Goal: Information Seeking & Learning: Learn about a topic

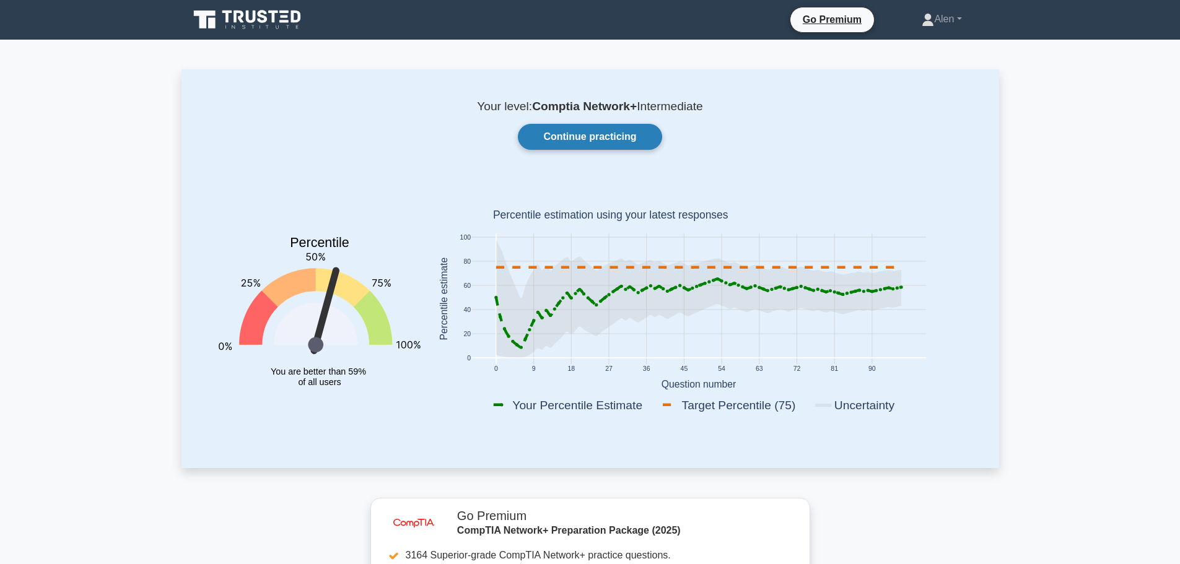
click at [602, 146] on link "Continue practicing" at bounding box center [590, 137] width 144 height 26
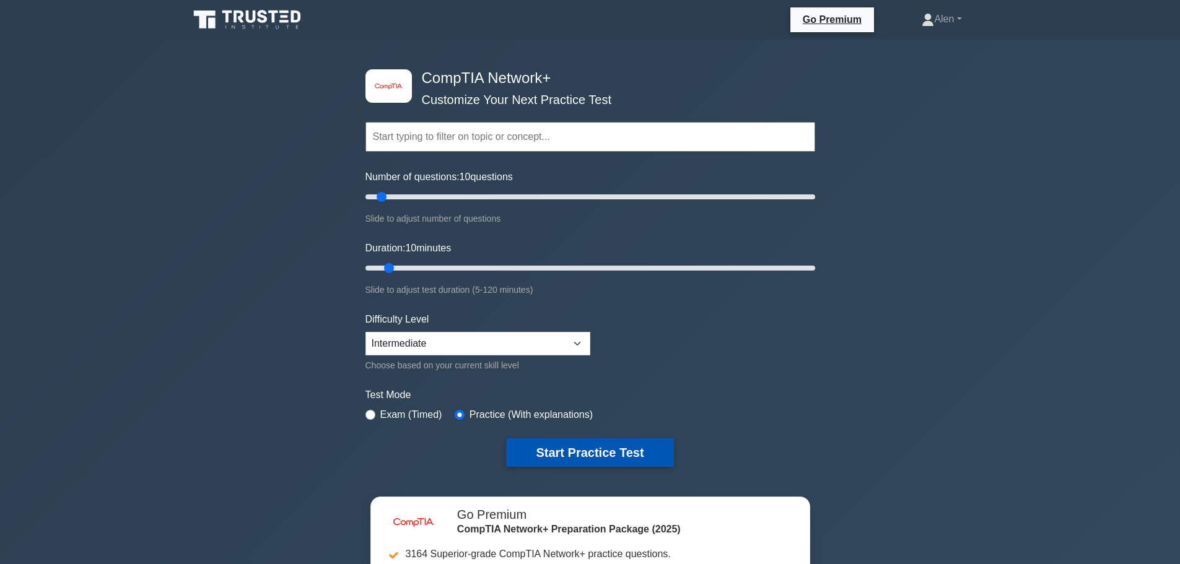
click at [616, 452] on button "Start Practice Test" at bounding box center [589, 453] width 167 height 28
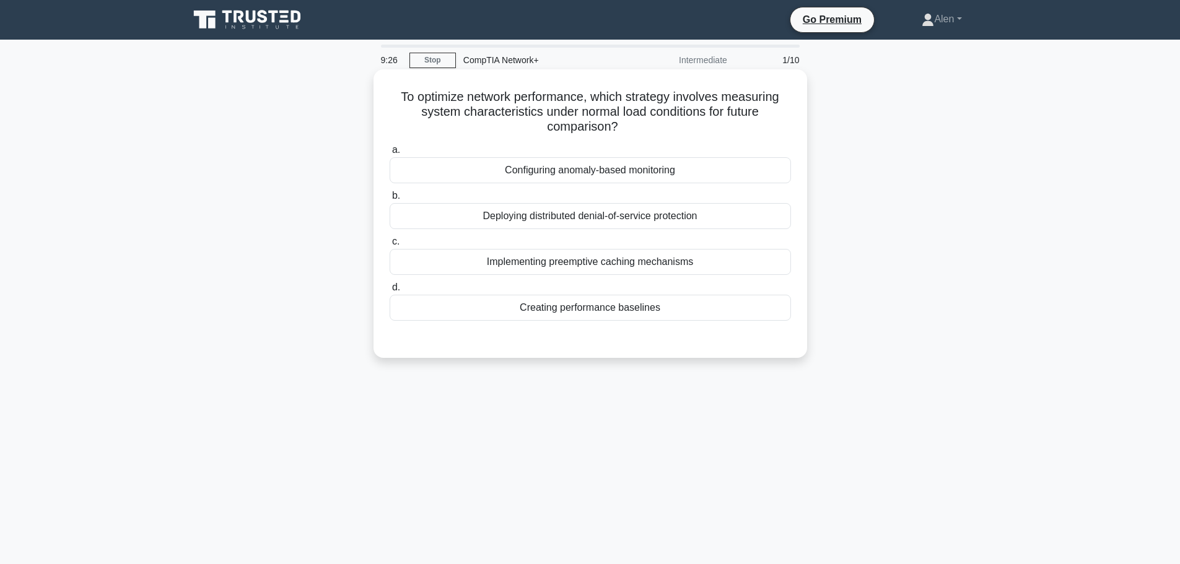
click at [568, 311] on div "Creating performance baselines" at bounding box center [590, 308] width 401 height 26
click at [390, 292] on input "d. Creating performance baselines" at bounding box center [390, 288] width 0 height 8
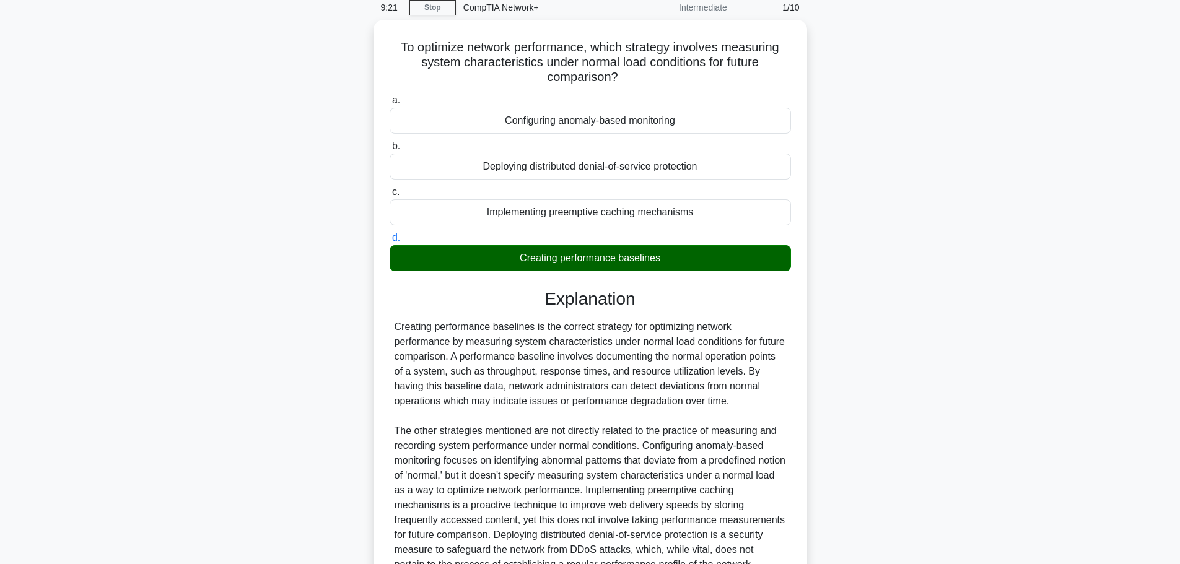
scroll to position [170, 0]
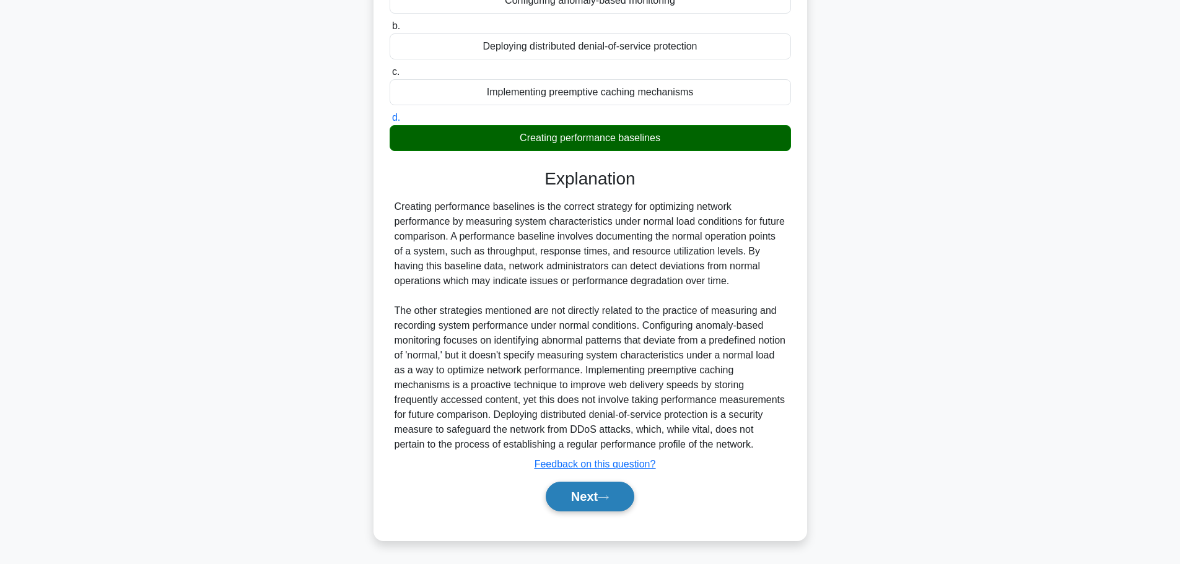
click at [589, 495] on button "Next" at bounding box center [590, 497] width 89 height 30
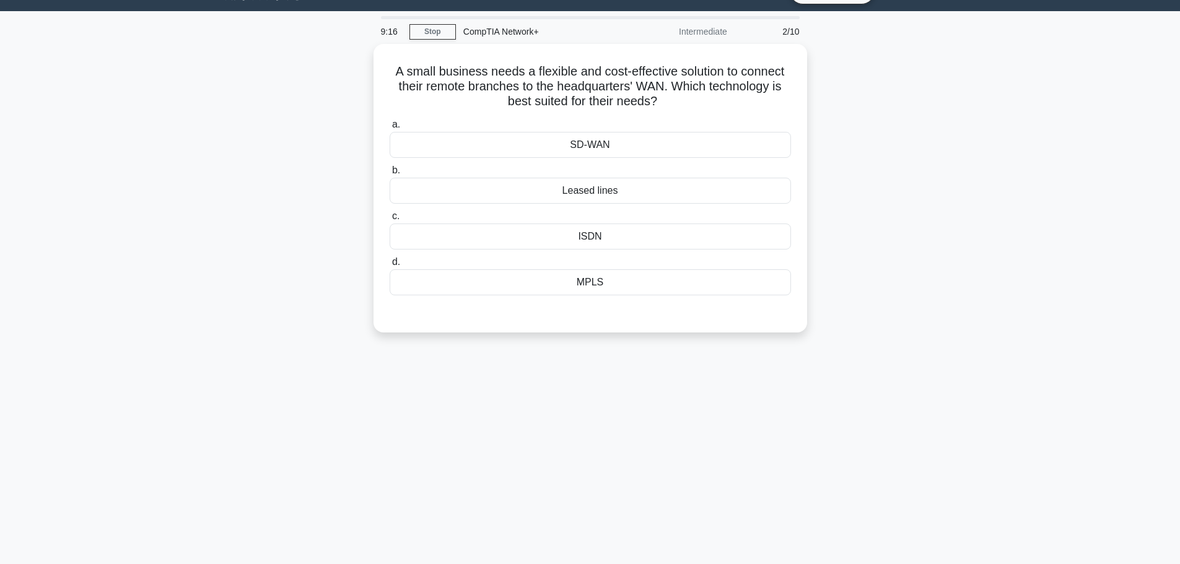
scroll to position [0, 0]
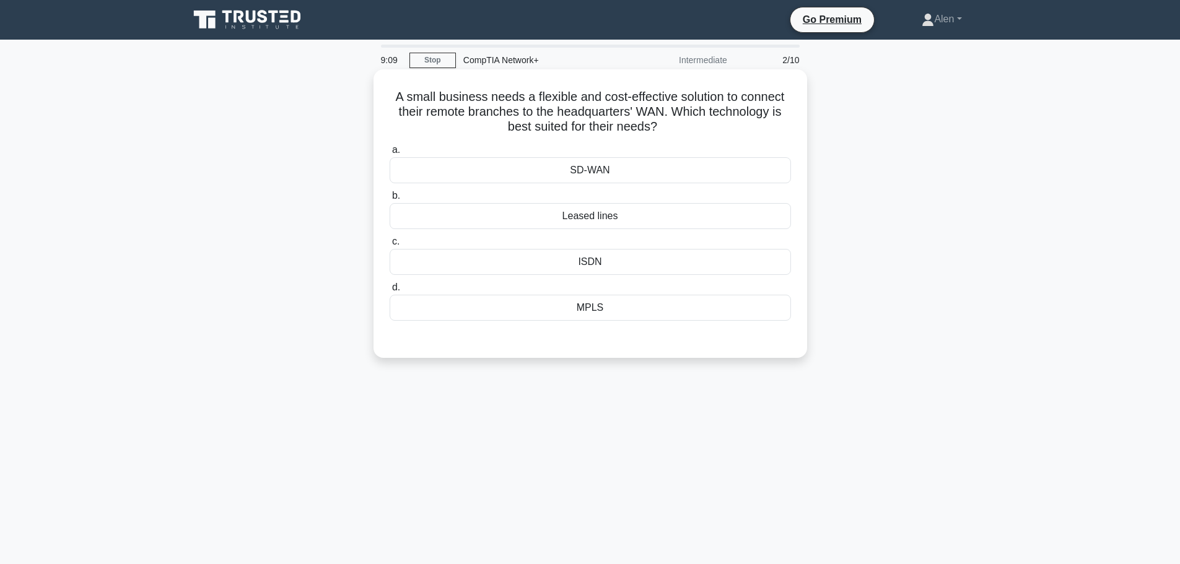
drag, startPoint x: 675, startPoint y: 112, endPoint x: 761, endPoint y: 128, distance: 87.6
click at [761, 128] on h5 "A small business needs a flexible and cost-effective solution to connect their …" at bounding box center [590, 112] width 404 height 46
click at [660, 123] on icon ".spinner_0XTQ{transform-origin:center;animation:spinner_y6GP .75s linear infini…" at bounding box center [664, 127] width 15 height 15
click at [602, 303] on div "MPLS" at bounding box center [590, 308] width 401 height 26
click at [390, 292] on input "d. MPLS" at bounding box center [390, 288] width 0 height 8
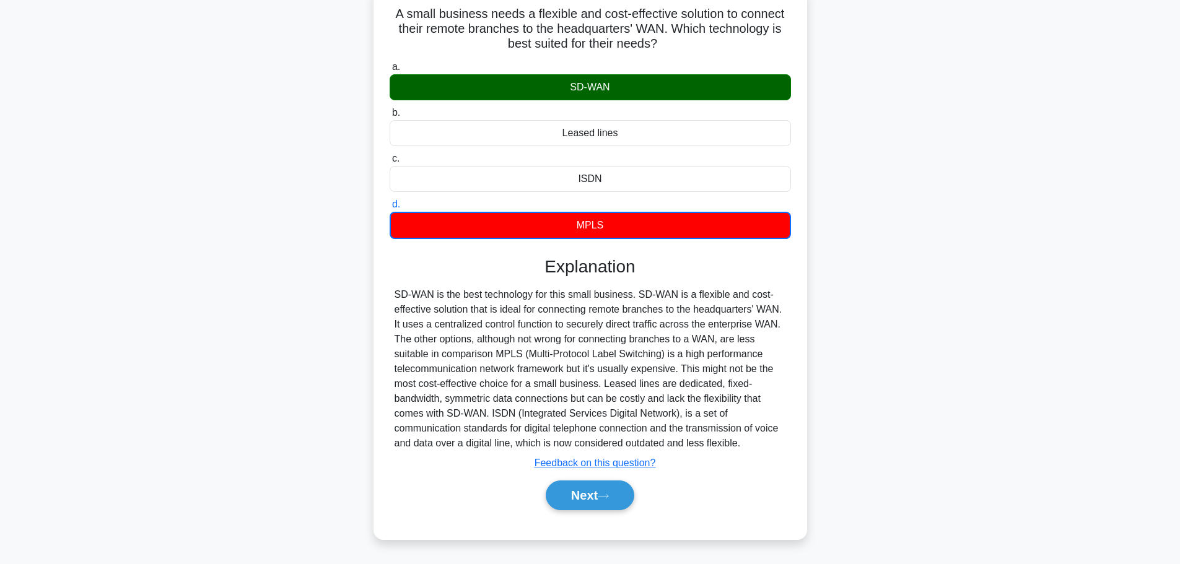
scroll to position [105, 0]
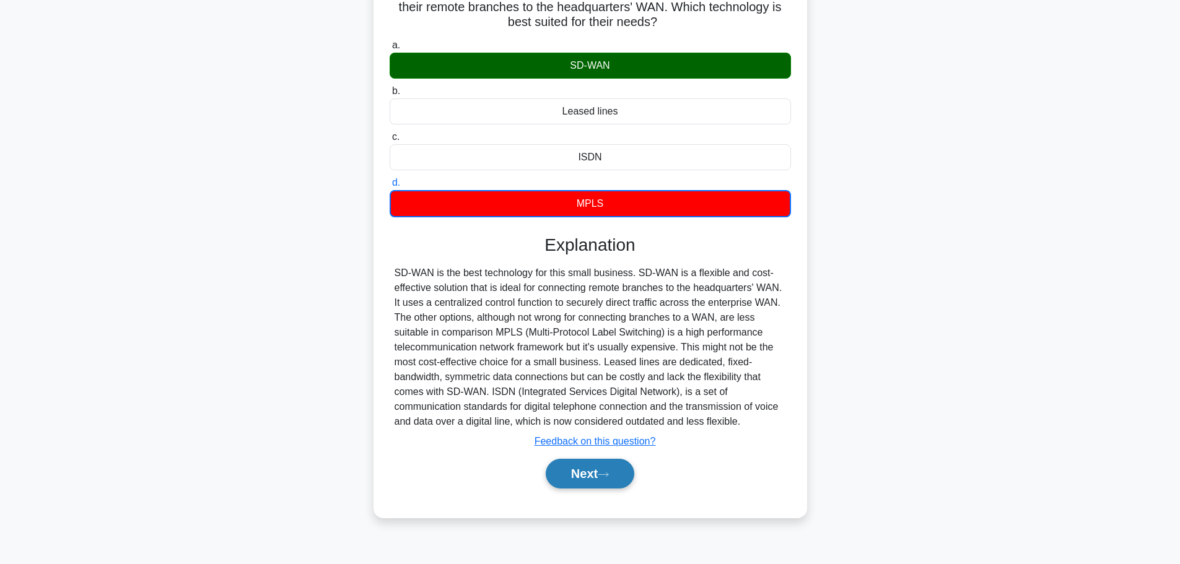
click at [571, 478] on button "Next" at bounding box center [590, 474] width 89 height 30
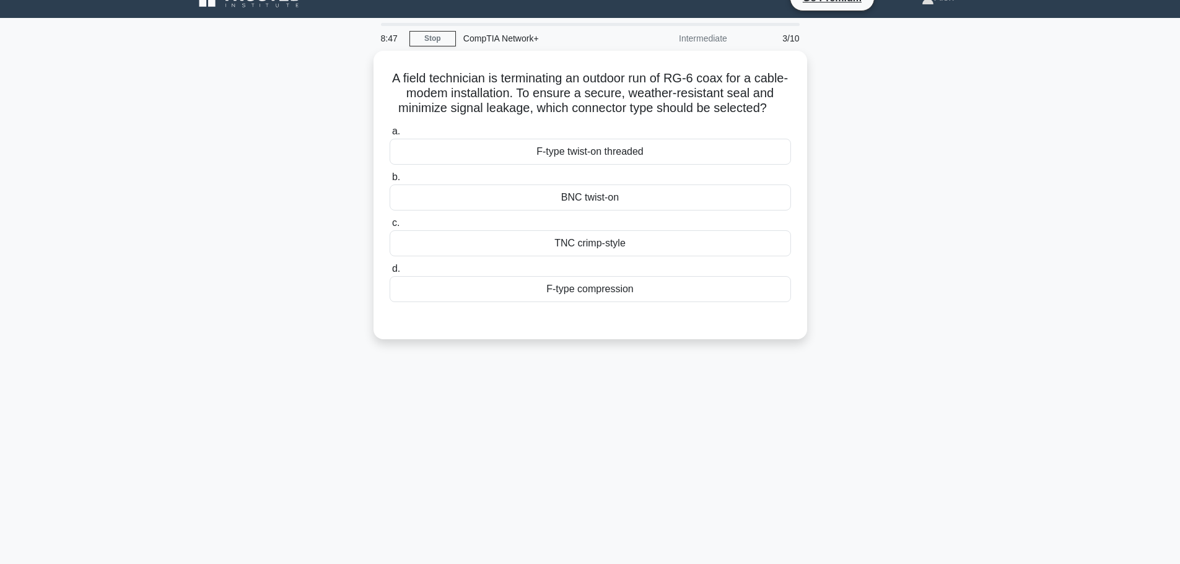
scroll to position [0, 0]
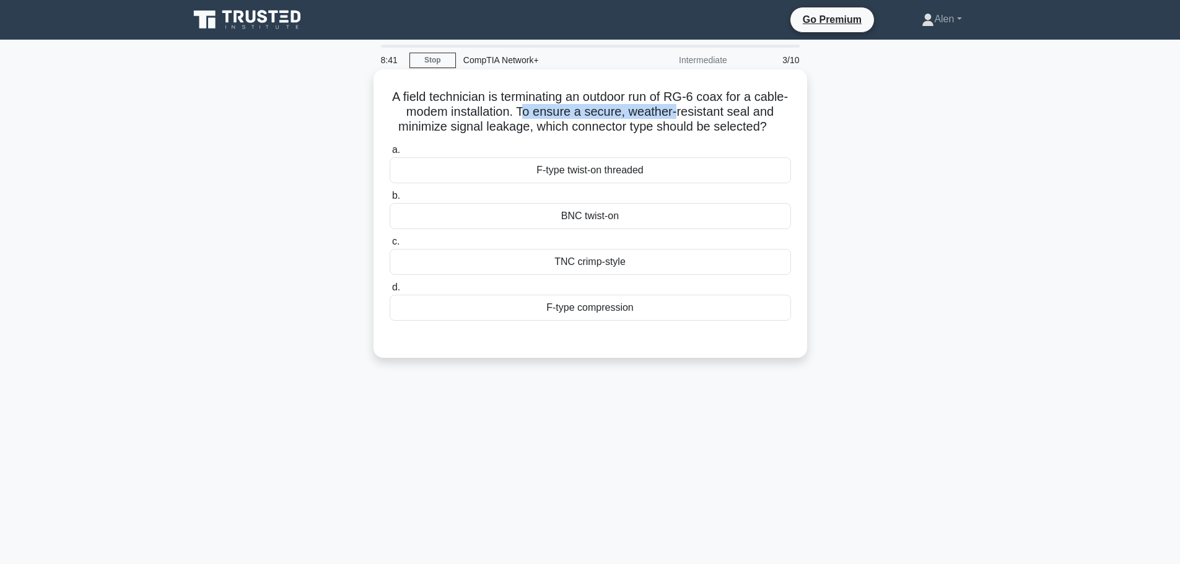
drag, startPoint x: 553, startPoint y: 112, endPoint x: 709, endPoint y: 119, distance: 156.3
click at [709, 119] on h5 "A field technician is terminating an outdoor run of RG-6 coax for a cable-modem…" at bounding box center [590, 112] width 404 height 46
click at [725, 122] on h5 "A field technician is terminating an outdoor run of RG-6 coax for a cable-modem…" at bounding box center [590, 112] width 404 height 46
click at [622, 229] on div "BNC twist-on" at bounding box center [590, 216] width 401 height 26
click at [390, 200] on input "b. BNC twist-on" at bounding box center [390, 196] width 0 height 8
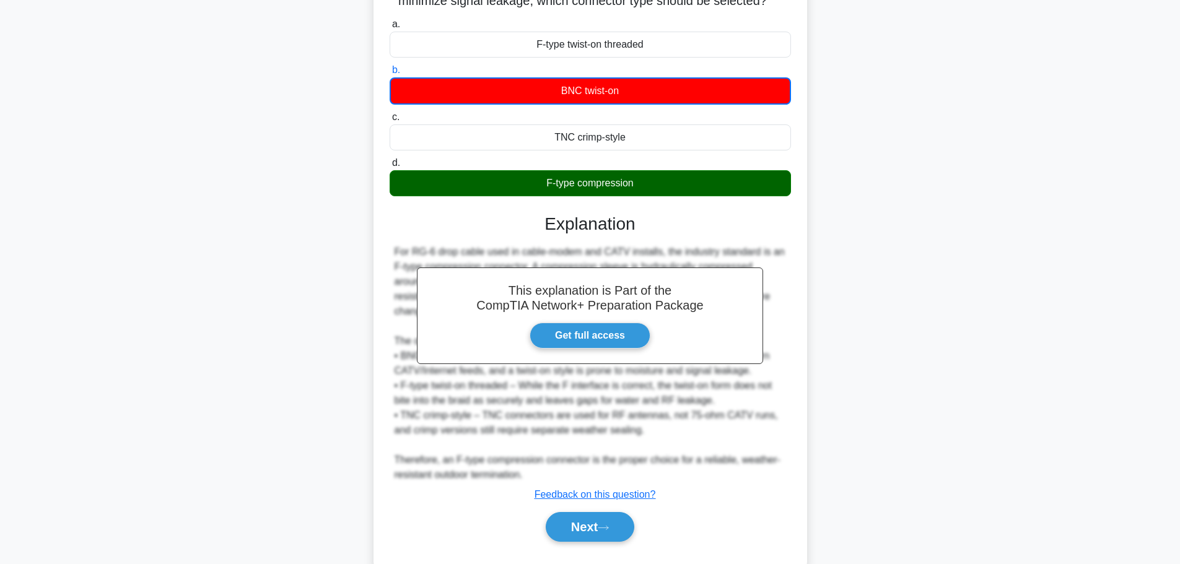
scroll to position [172, 0]
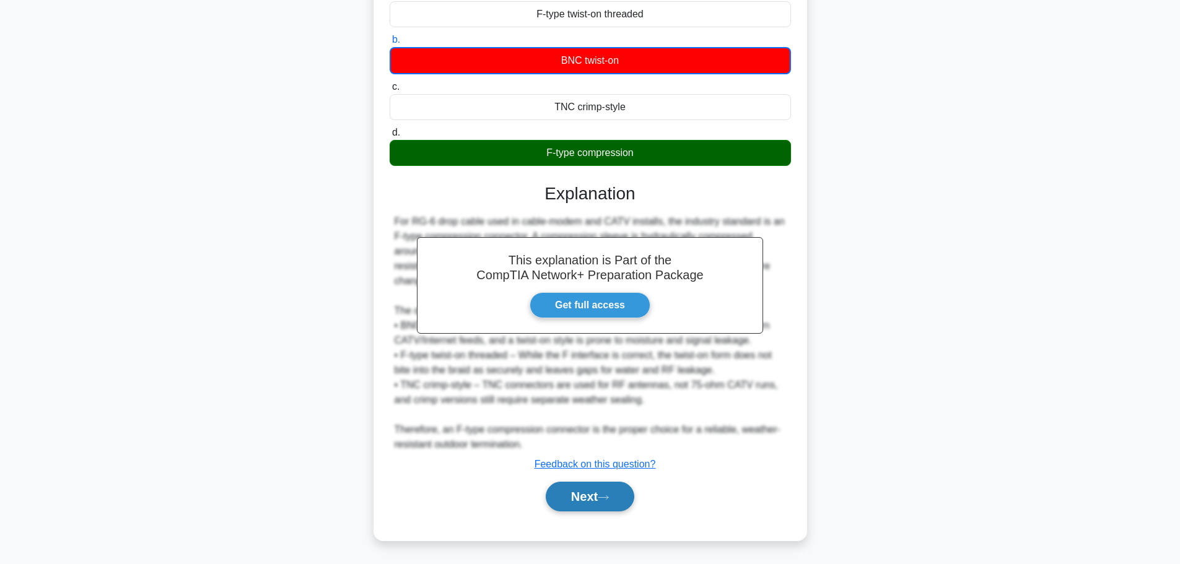
click at [580, 496] on button "Next" at bounding box center [590, 497] width 89 height 30
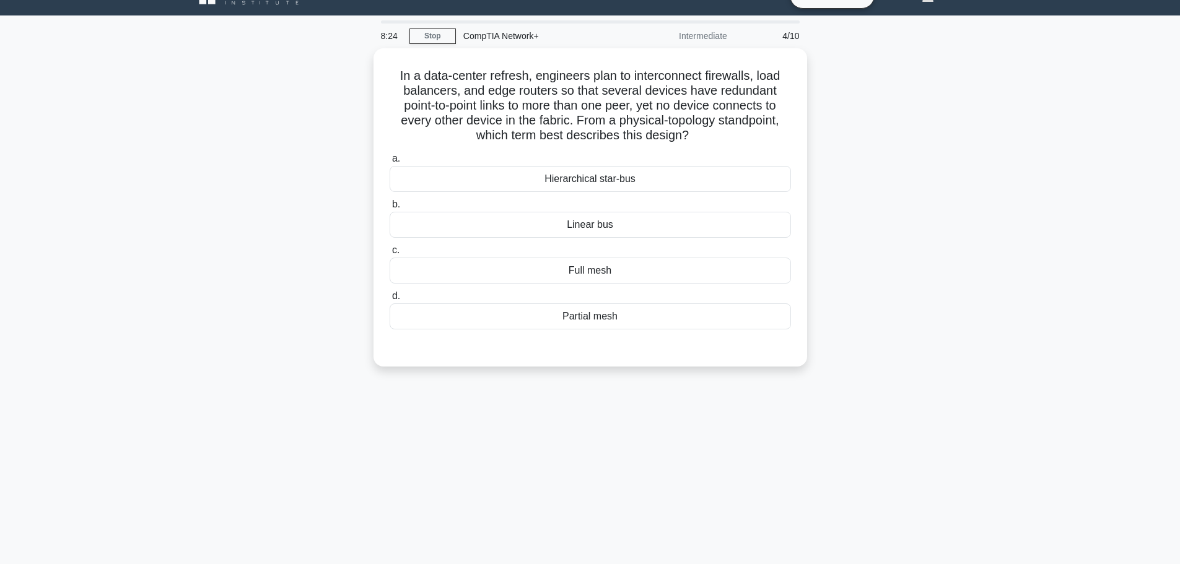
scroll to position [0, 0]
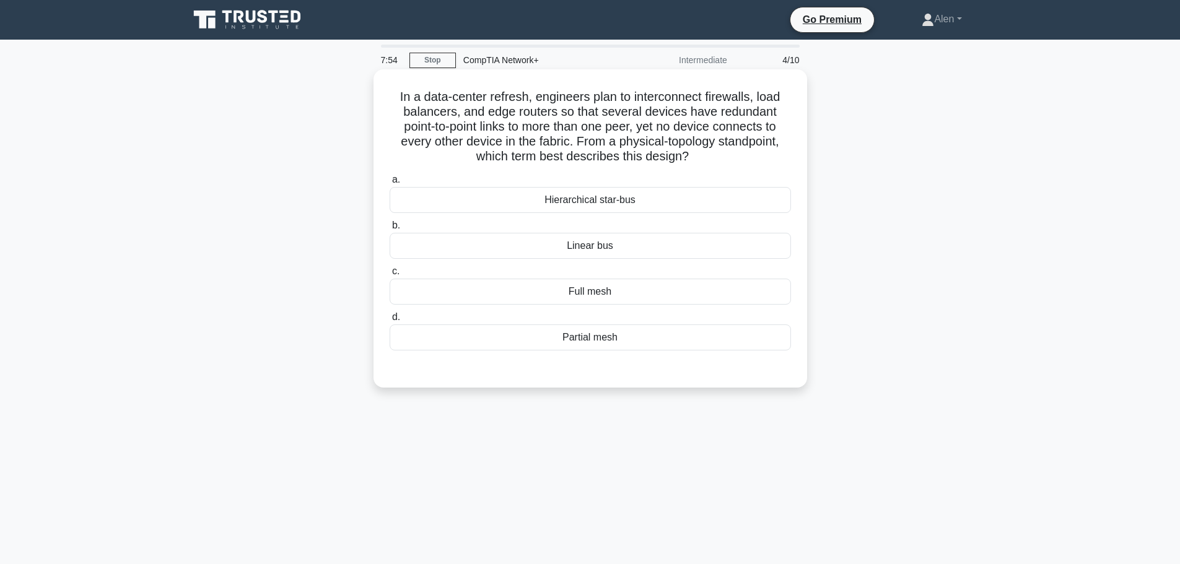
click at [599, 336] on div "Partial mesh" at bounding box center [590, 338] width 401 height 26
click at [390, 322] on input "d. Partial mesh" at bounding box center [390, 317] width 0 height 8
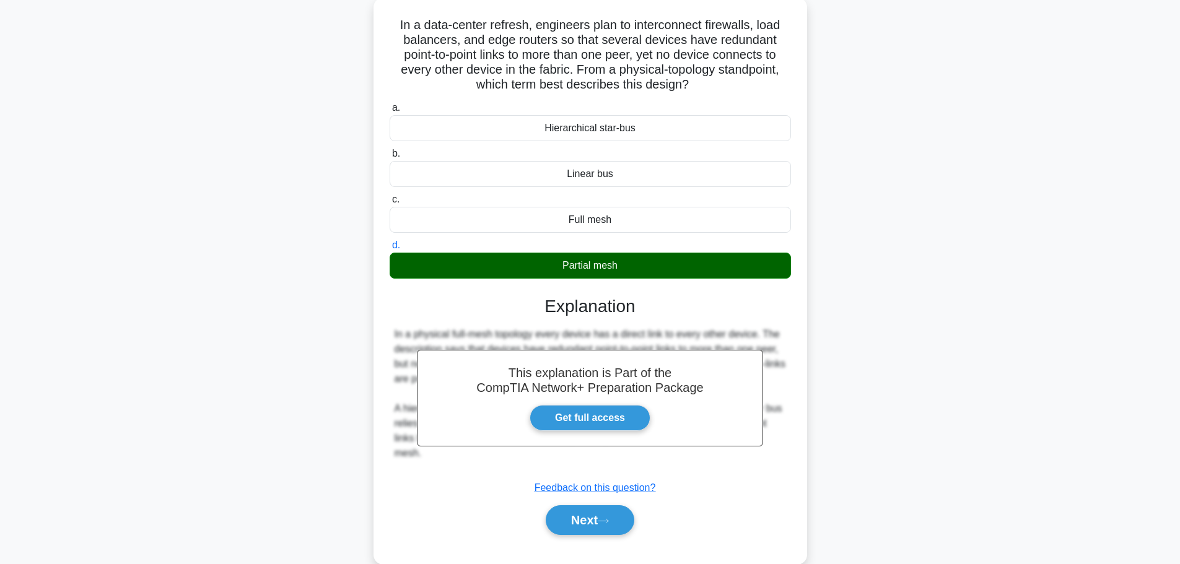
scroll to position [105, 0]
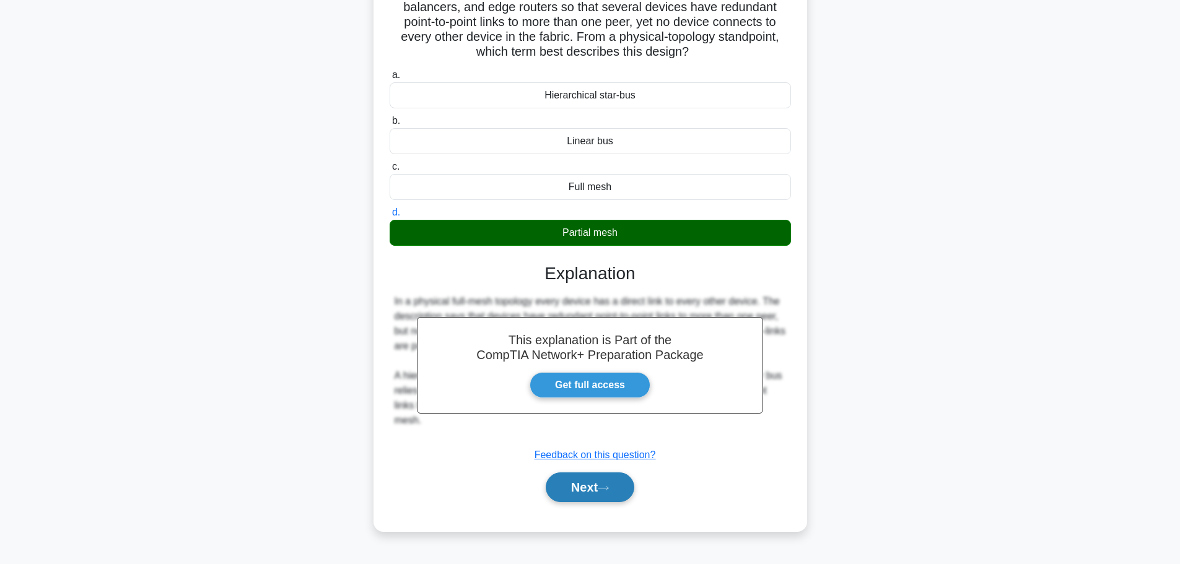
click at [605, 497] on button "Next" at bounding box center [590, 488] width 89 height 30
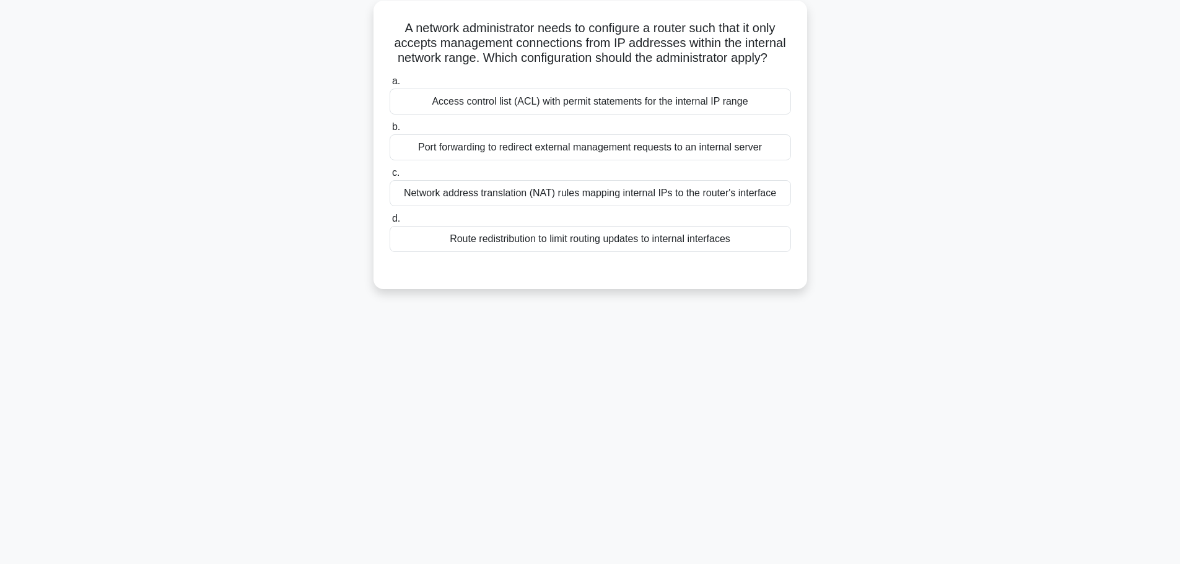
scroll to position [0, 0]
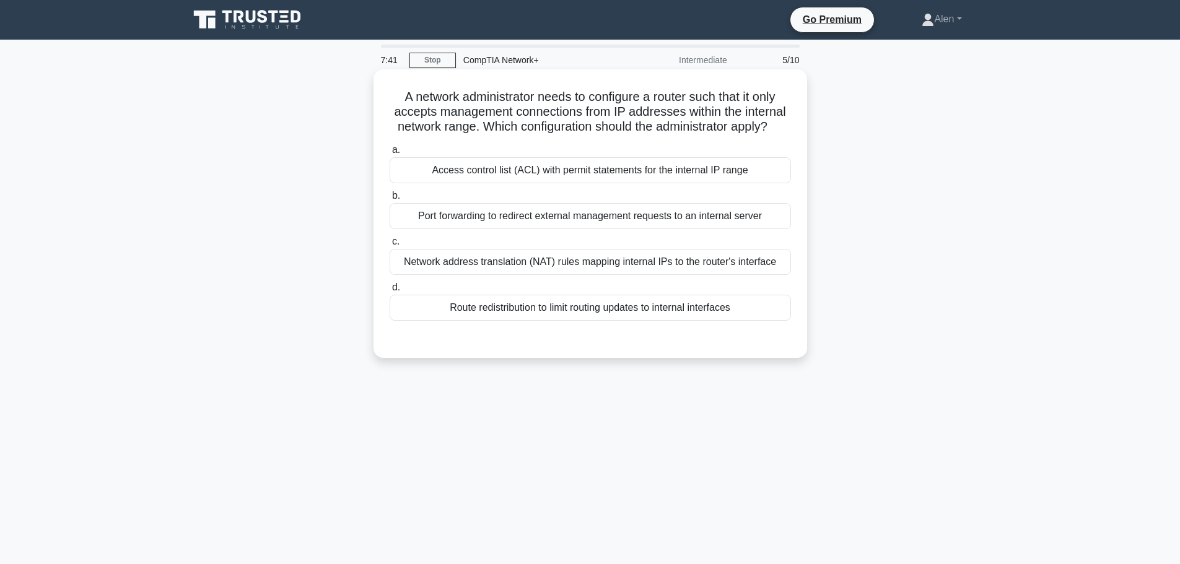
drag, startPoint x: 519, startPoint y: 111, endPoint x: 795, endPoint y: 122, distance: 275.9
click at [795, 122] on div "A network administrator needs to configure a router such that it only accepts m…" at bounding box center [591, 213] width 424 height 279
click at [546, 116] on h5 "A network administrator needs to configure a router such that it only accepts m…" at bounding box center [590, 112] width 404 height 46
click at [585, 173] on div "Access control list (ACL) with permit statements for the internal IP range" at bounding box center [590, 170] width 401 height 26
click at [390, 154] on input "a. Access control list (ACL) with permit statements for the internal IP range" at bounding box center [390, 150] width 0 height 8
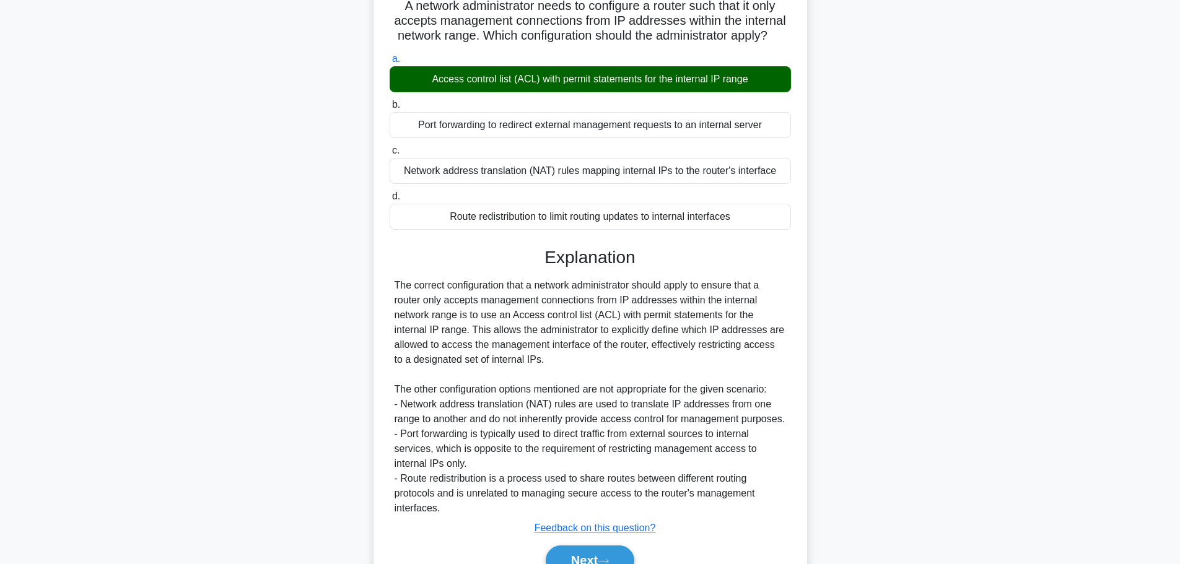
scroll to position [170, 0]
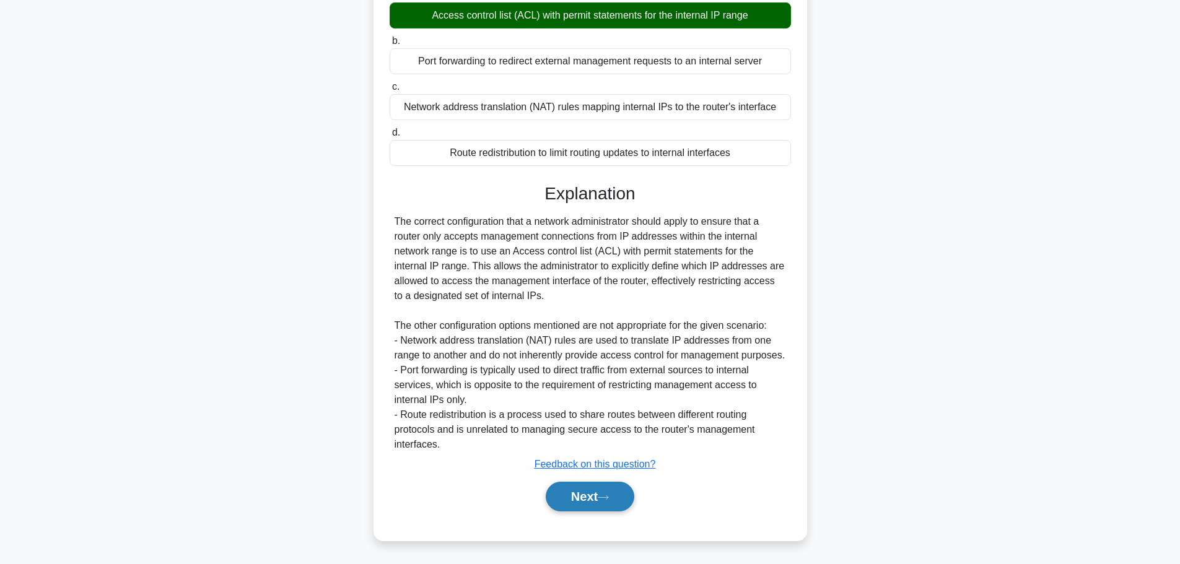
click at [590, 486] on button "Next" at bounding box center [590, 497] width 89 height 30
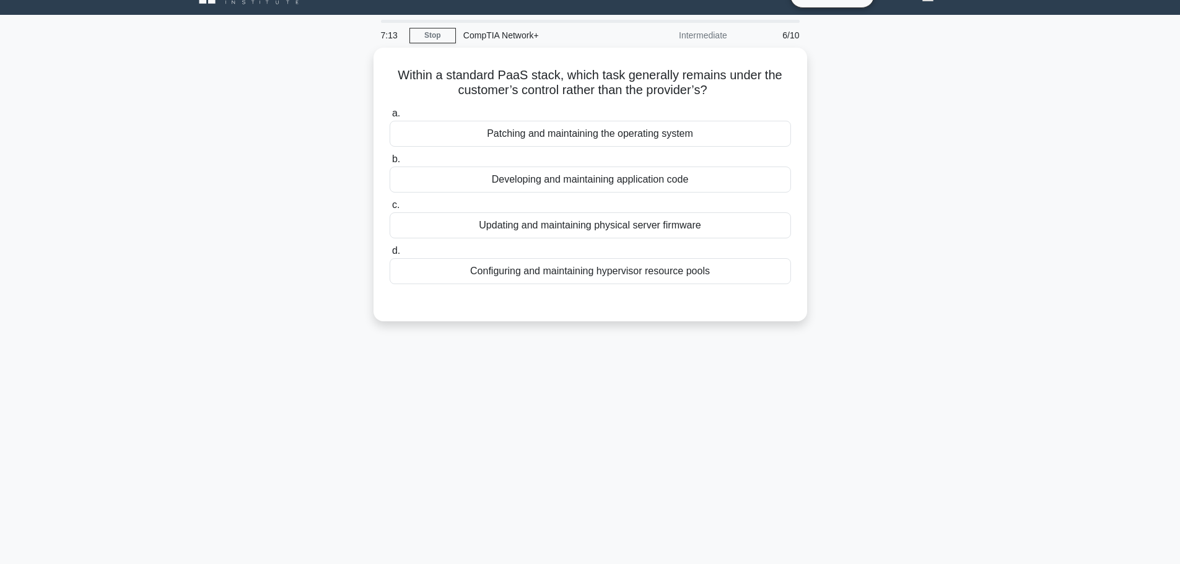
scroll to position [0, 0]
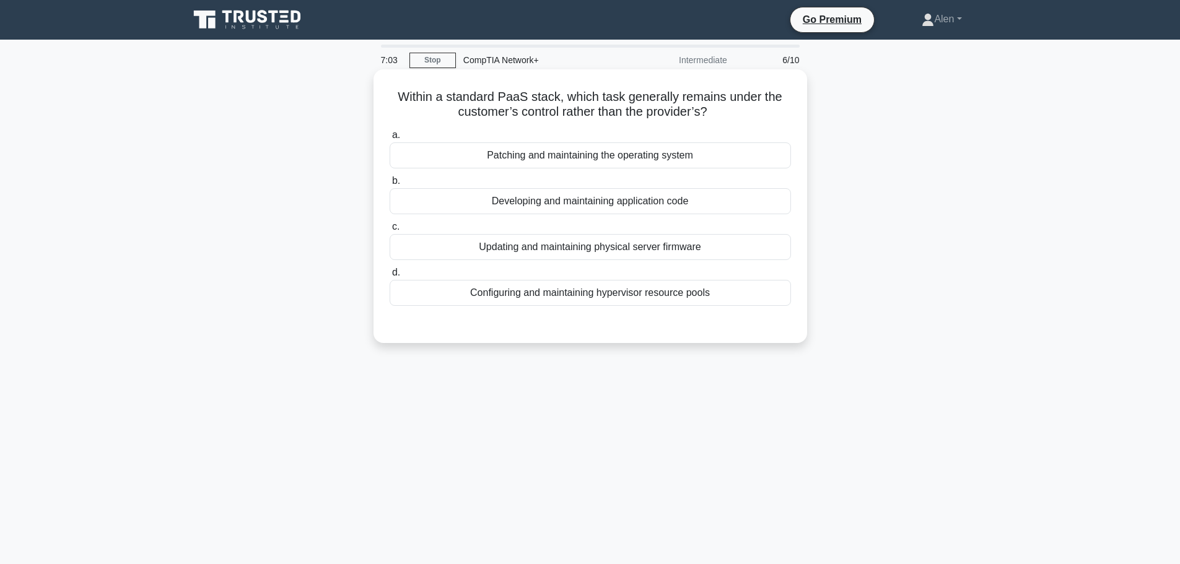
drag, startPoint x: 587, startPoint y: 102, endPoint x: 745, endPoint y: 112, distance: 158.3
click at [745, 112] on h5 "Within a standard PaaS stack, which task generally remains under the customer’s…" at bounding box center [590, 104] width 404 height 31
click at [750, 112] on h5 "Within a standard PaaS stack, which task generally remains under the customer’s…" at bounding box center [590, 104] width 404 height 31
drag, startPoint x: 560, startPoint y: 112, endPoint x: 766, endPoint y: 112, distance: 205.7
click at [766, 112] on h5 "Within a standard PaaS stack, which task generally remains under the customer’s…" at bounding box center [590, 104] width 404 height 31
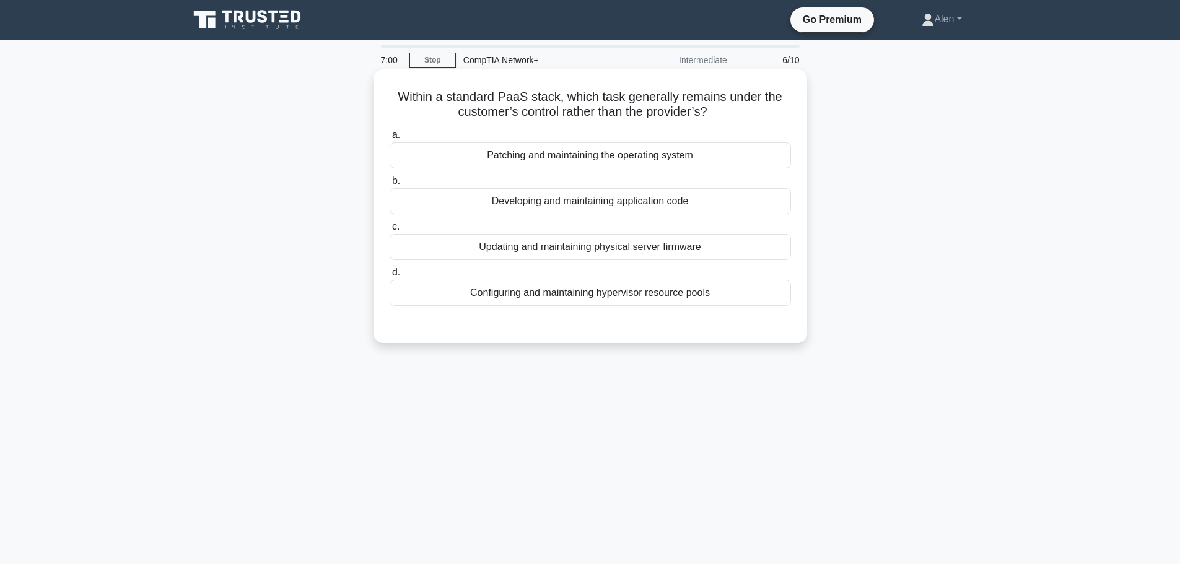
click at [764, 113] on h5 "Within a standard PaaS stack, which task generally remains under the customer’s…" at bounding box center [590, 104] width 404 height 31
click at [544, 157] on div "Patching and maintaining the operating system" at bounding box center [590, 155] width 401 height 26
click at [390, 139] on input "a. Patching and maintaining the operating system" at bounding box center [390, 135] width 0 height 8
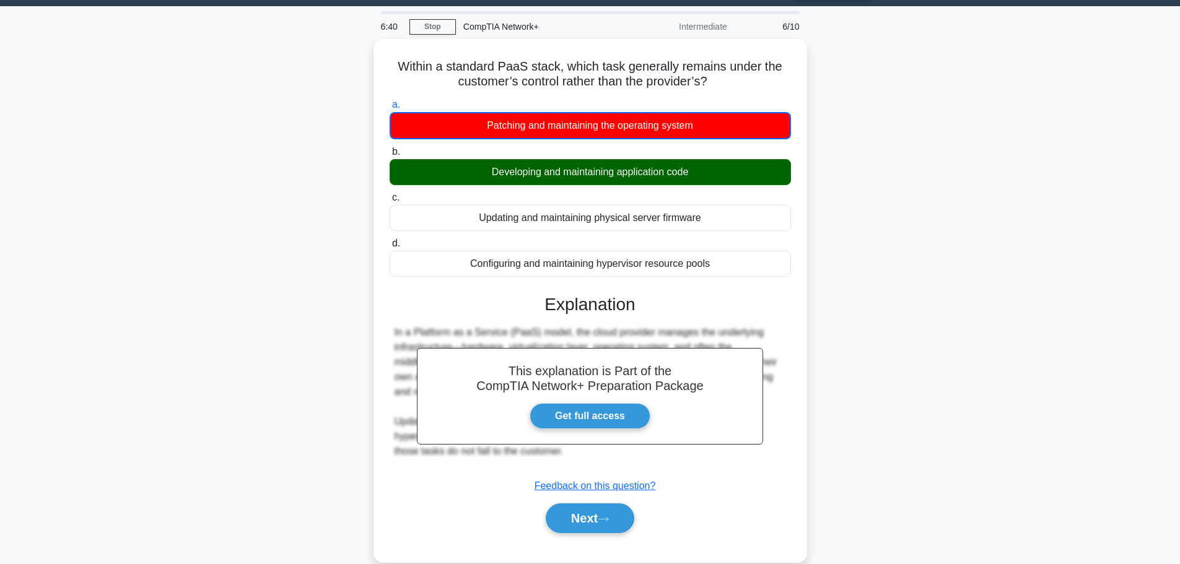
scroll to position [105, 0]
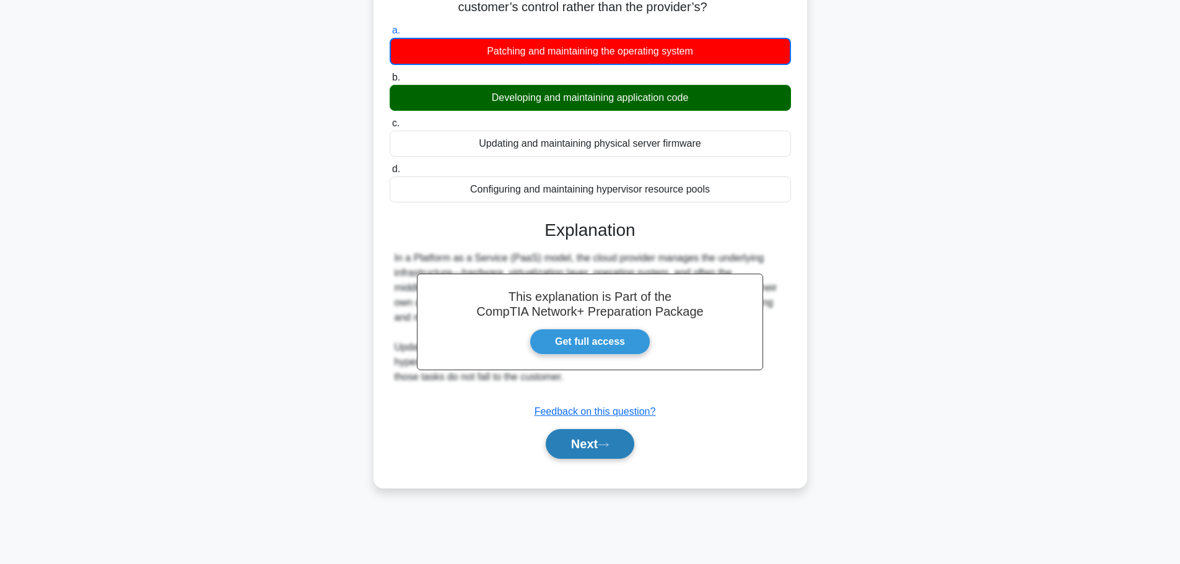
click at [591, 434] on button "Next" at bounding box center [590, 444] width 89 height 30
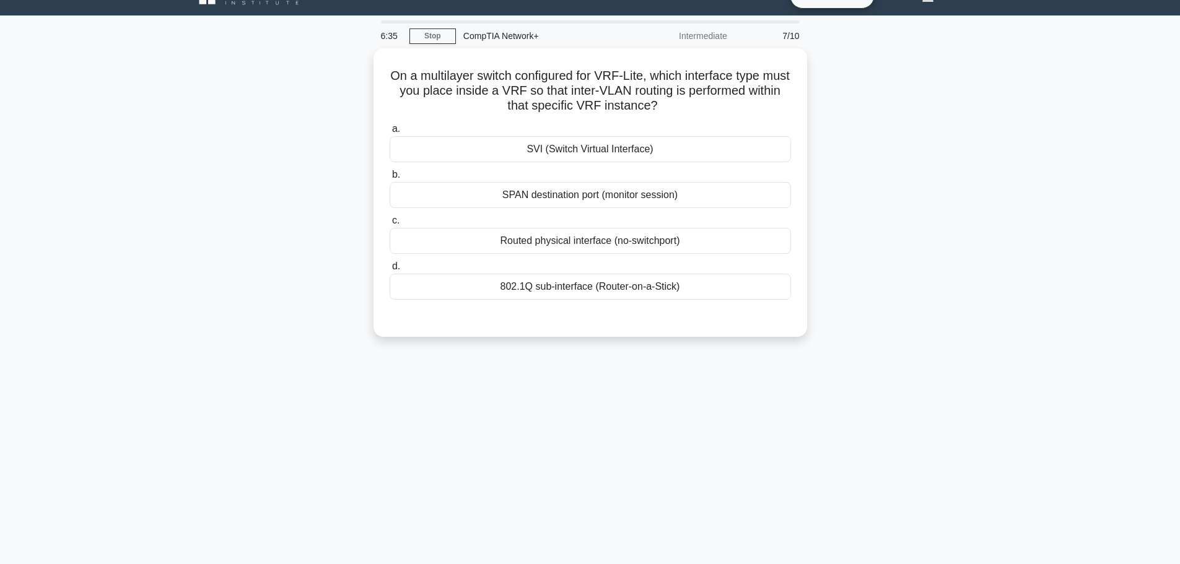
scroll to position [0, 0]
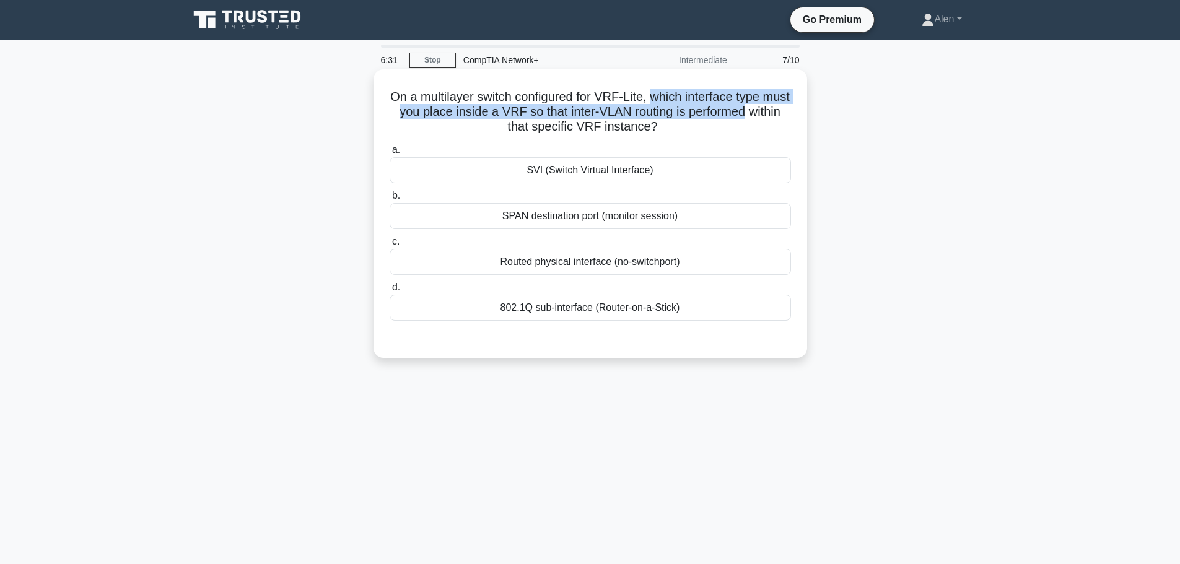
drag, startPoint x: 668, startPoint y: 95, endPoint x: 782, endPoint y: 110, distance: 115.7
click at [782, 110] on h5 "On a multilayer switch configured for VRF-Lite, which interface type must you p…" at bounding box center [590, 112] width 404 height 46
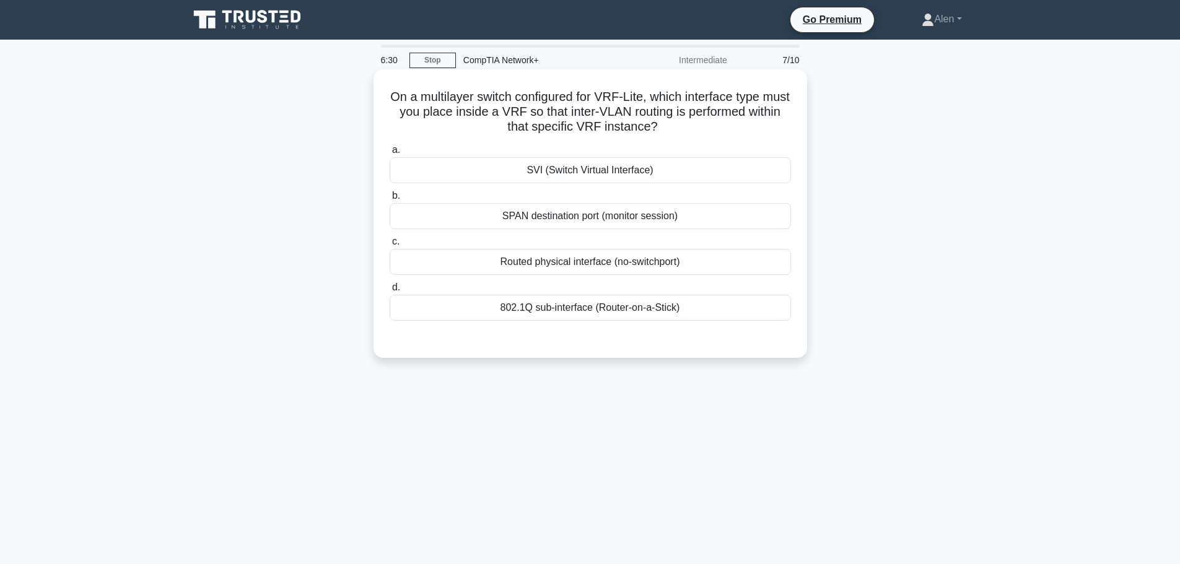
click at [561, 100] on h5 "On a multilayer switch configured for VRF-Lite, which interface type must you p…" at bounding box center [590, 112] width 404 height 46
drag, startPoint x: 400, startPoint y: 97, endPoint x: 781, endPoint y: 125, distance: 382.7
click at [781, 125] on h5 "On a multilayer switch configured for VRF-Lite, which interface type must you p…" at bounding box center [590, 112] width 404 height 46
click at [760, 124] on h5 "On a multilayer switch configured for VRF-Lite, which interface type must you p…" at bounding box center [590, 112] width 404 height 46
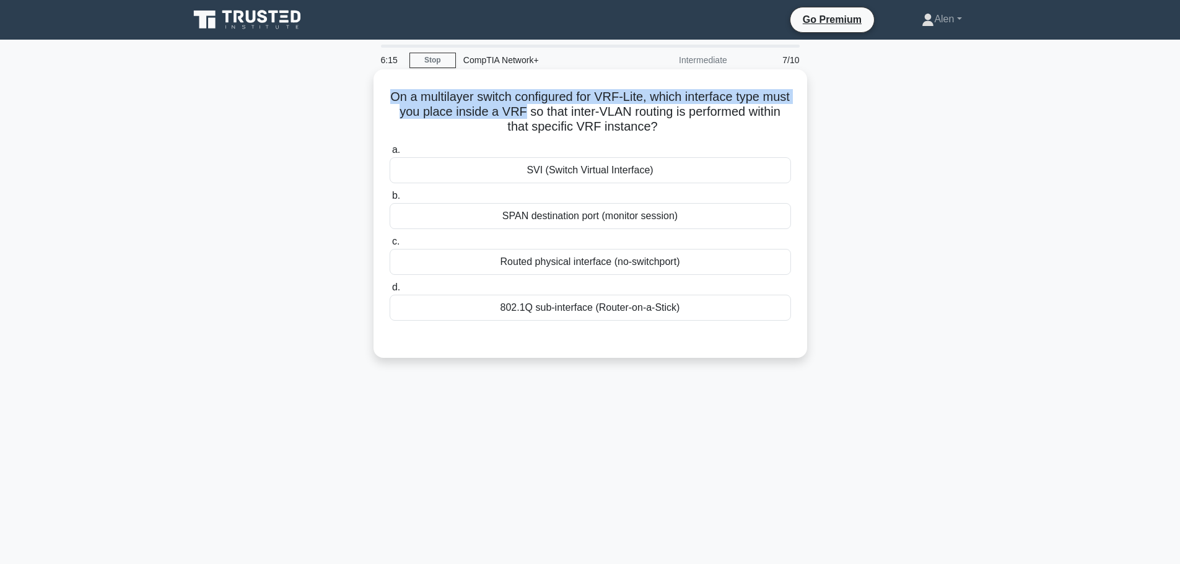
drag, startPoint x: 398, startPoint y: 99, endPoint x: 554, endPoint y: 107, distance: 155.7
click at [554, 107] on h5 "On a multilayer switch configured for VRF-Lite, which interface type must you p…" at bounding box center [590, 112] width 404 height 46
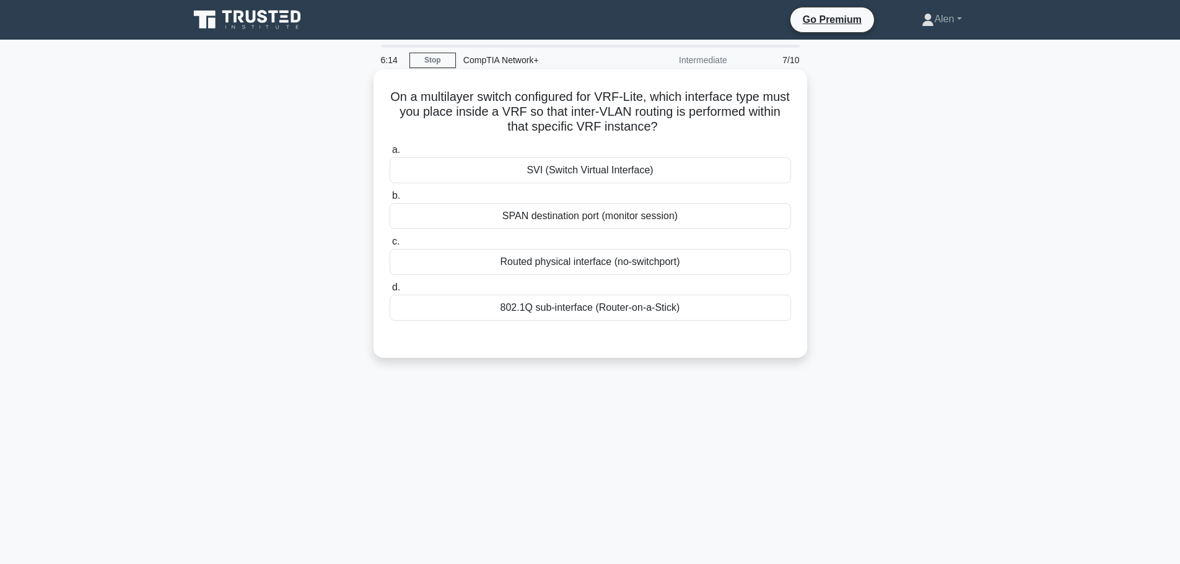
click at [563, 110] on h5 "On a multilayer switch configured for VRF-Lite, which interface type must you p…" at bounding box center [590, 112] width 404 height 46
drag, startPoint x: 401, startPoint y: 95, endPoint x: 715, endPoint y: 137, distance: 316.8
click at [725, 135] on h5 "On a multilayer switch configured for VRF-Lite, which interface type must you p…" at bounding box center [590, 112] width 404 height 46
click at [550, 270] on div "Routed physical interface (no-switchport)" at bounding box center [590, 262] width 401 height 26
click at [390, 246] on input "c. Routed physical interface (no-switchport)" at bounding box center [390, 242] width 0 height 8
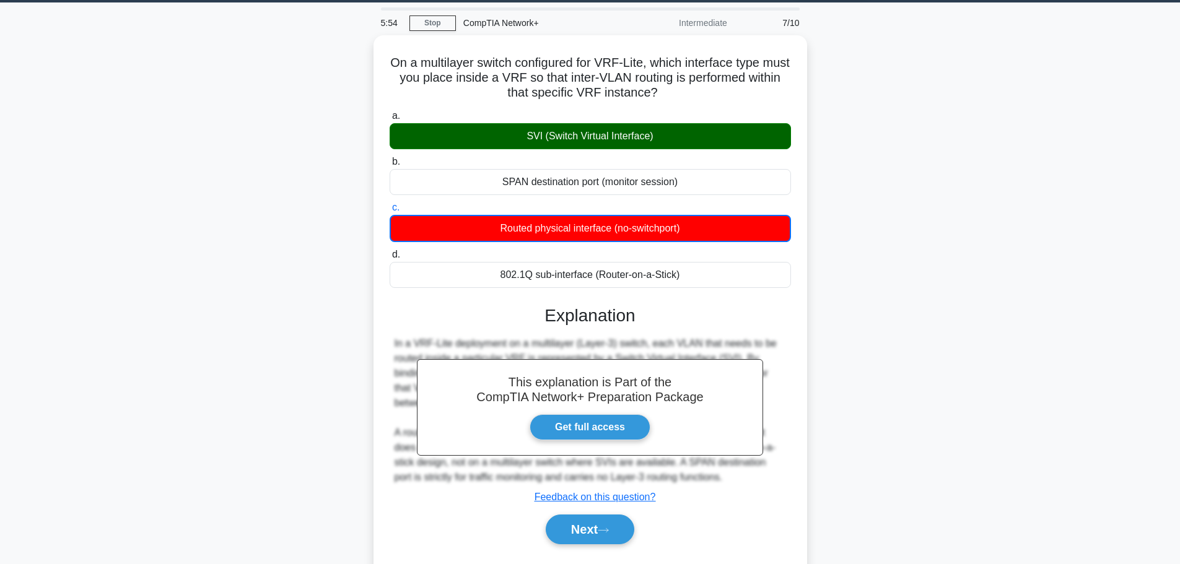
scroll to position [105, 0]
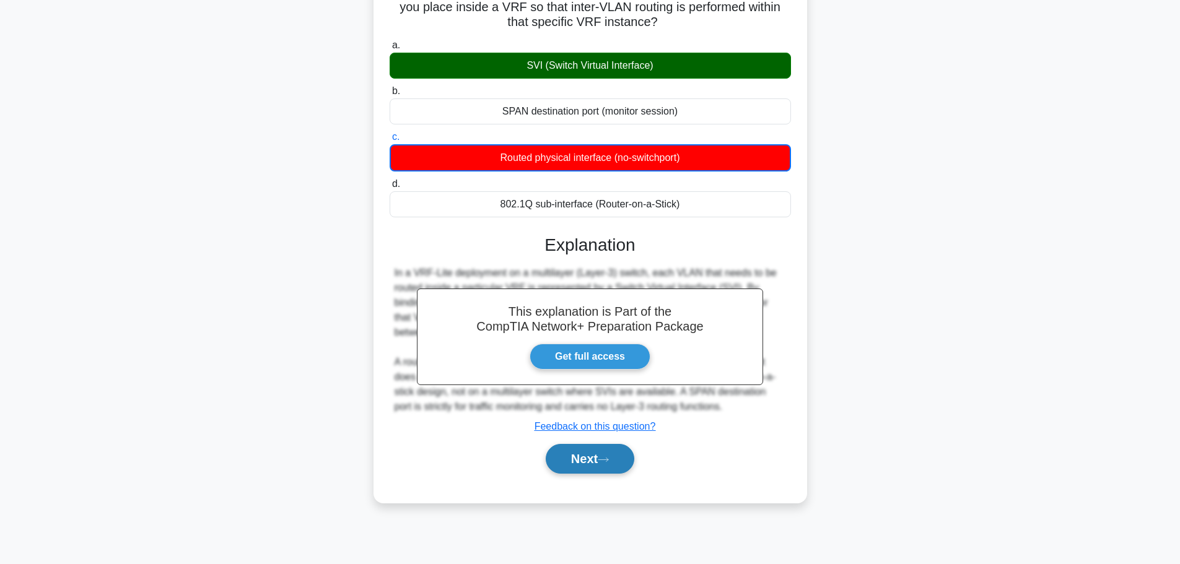
click at [602, 464] on button "Next" at bounding box center [590, 459] width 89 height 30
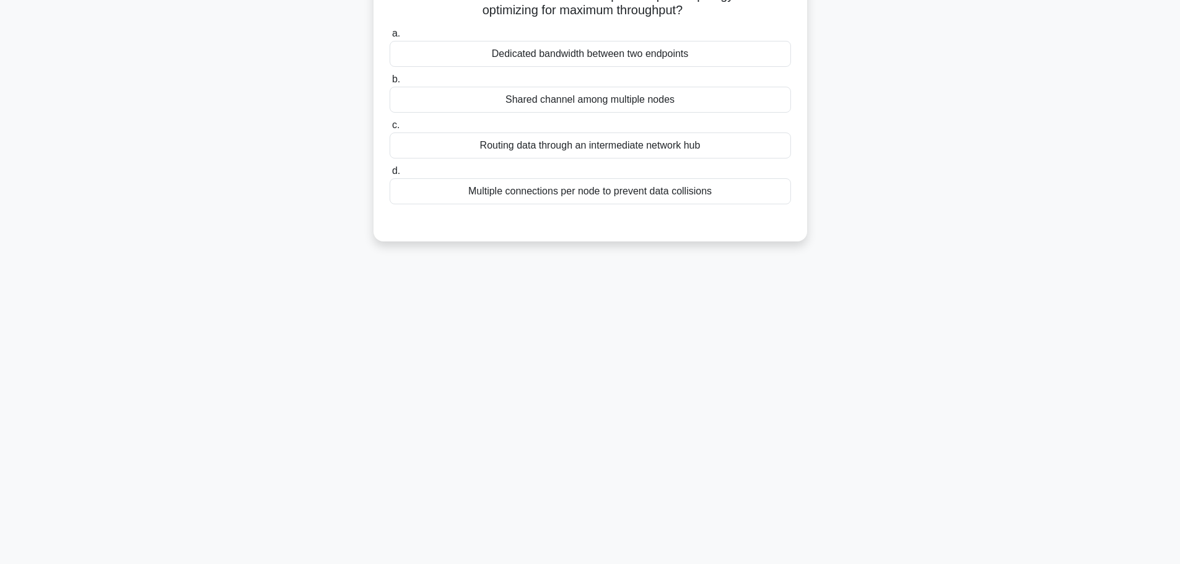
scroll to position [0, 0]
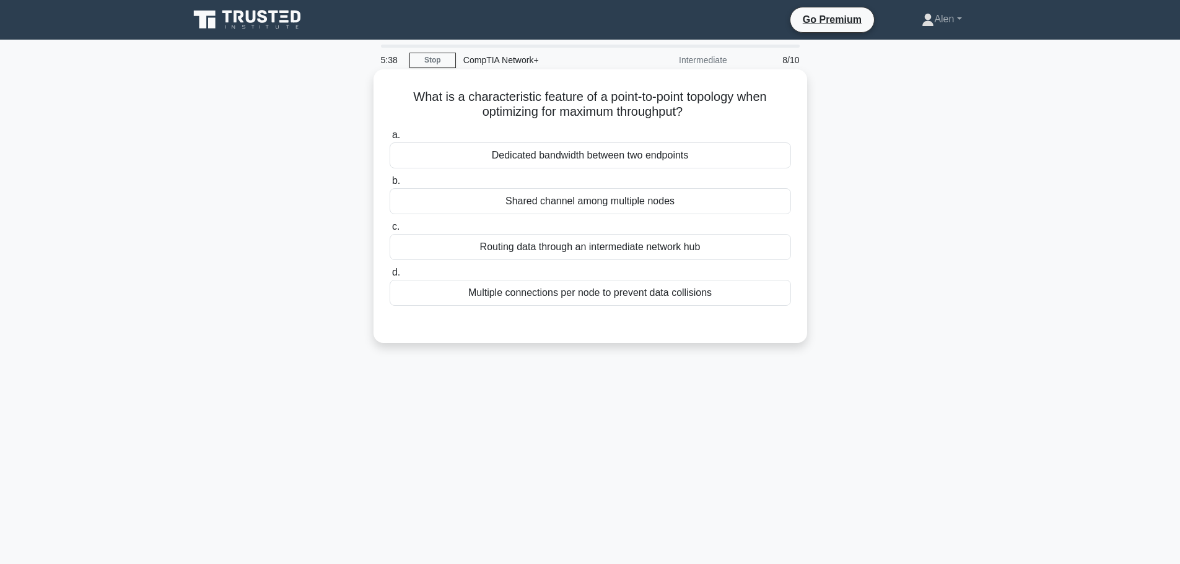
click at [573, 150] on div "Dedicated bandwidth between two endpoints" at bounding box center [590, 155] width 401 height 26
click at [390, 139] on input "a. Dedicated bandwidth between two endpoints" at bounding box center [390, 135] width 0 height 8
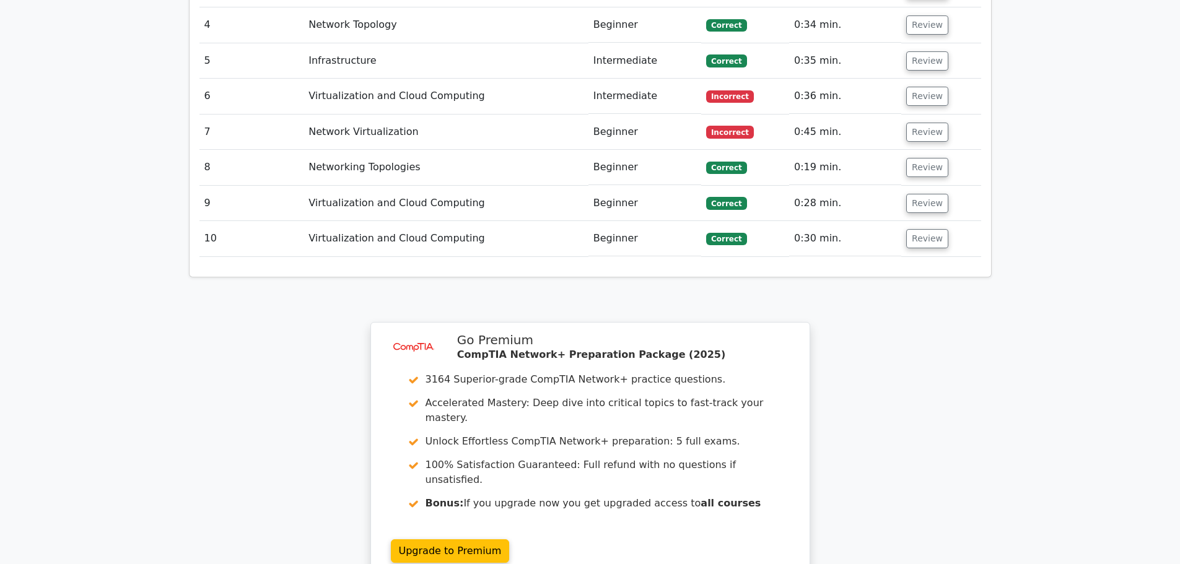
scroll to position [1862, 0]
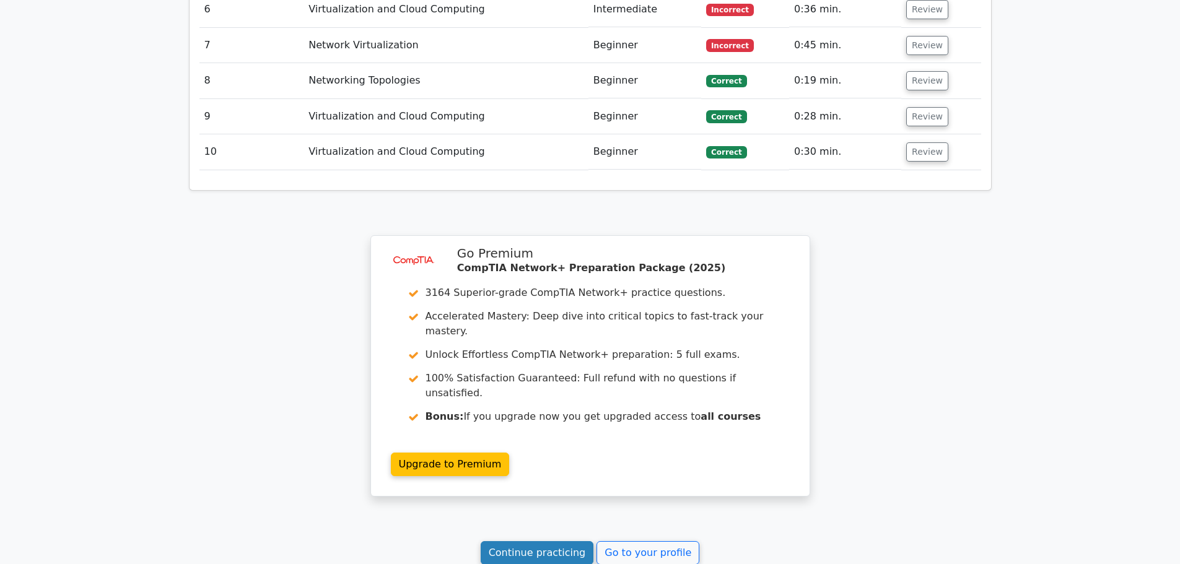
click at [520, 541] on link "Continue practicing" at bounding box center [537, 553] width 113 height 24
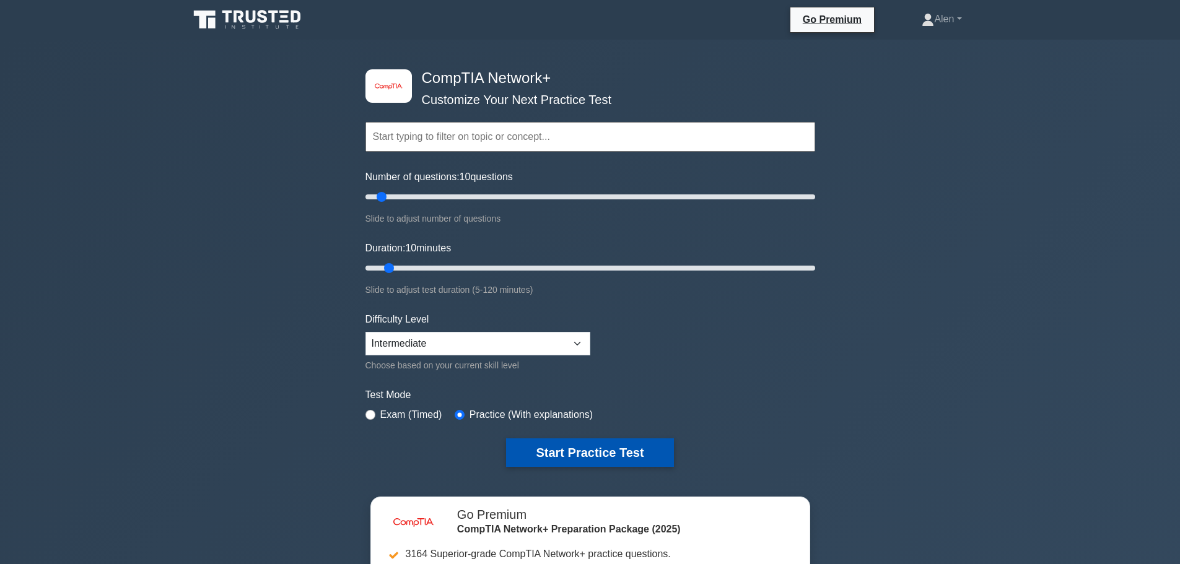
click at [611, 443] on button "Start Practice Test" at bounding box center [589, 453] width 167 height 28
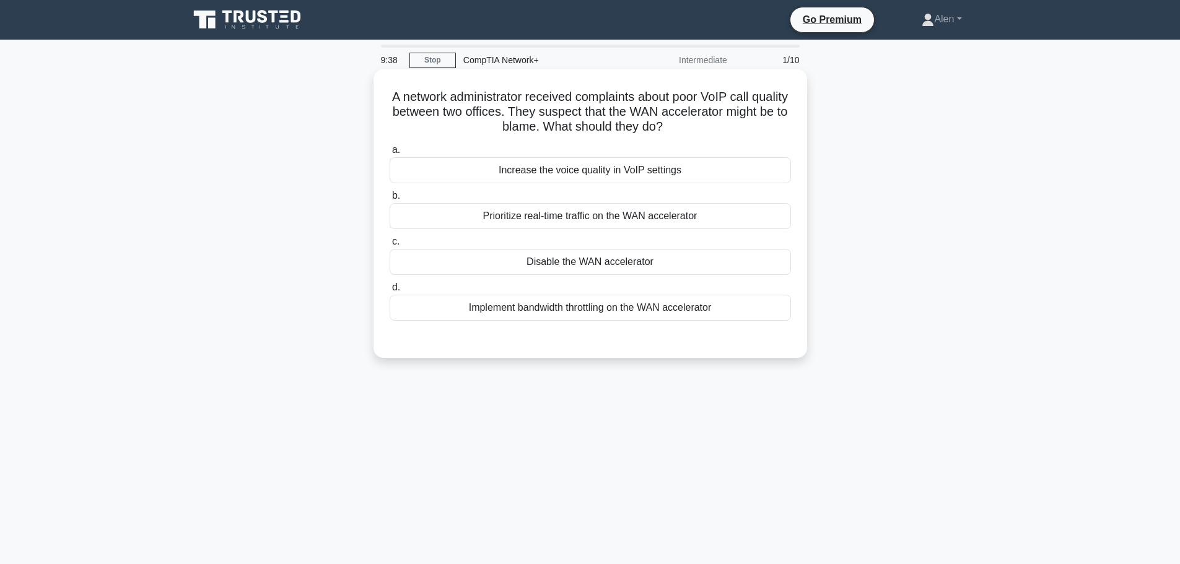
click at [642, 242] on label "c. Disable the WAN accelerator" at bounding box center [590, 254] width 401 height 41
click at [390, 242] on input "c. Disable the WAN accelerator" at bounding box center [390, 242] width 0 height 8
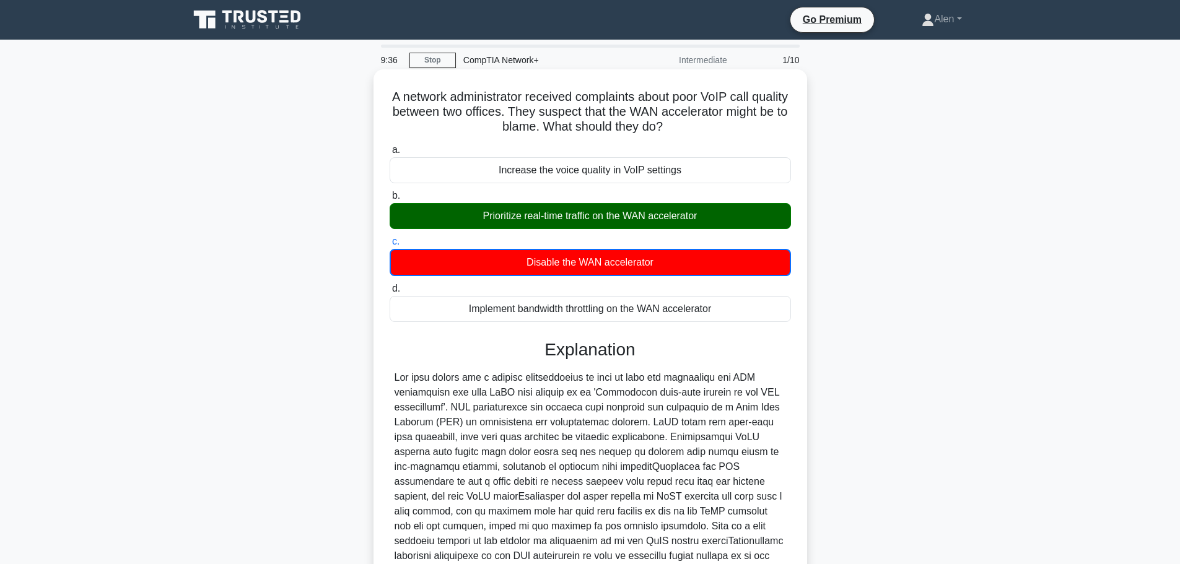
click at [632, 213] on div "Prioritize real-time traffic on the WAN accelerator" at bounding box center [590, 216] width 401 height 26
click at [390, 200] on input "b. Prioritize real-time traffic on the WAN accelerator" at bounding box center [390, 196] width 0 height 8
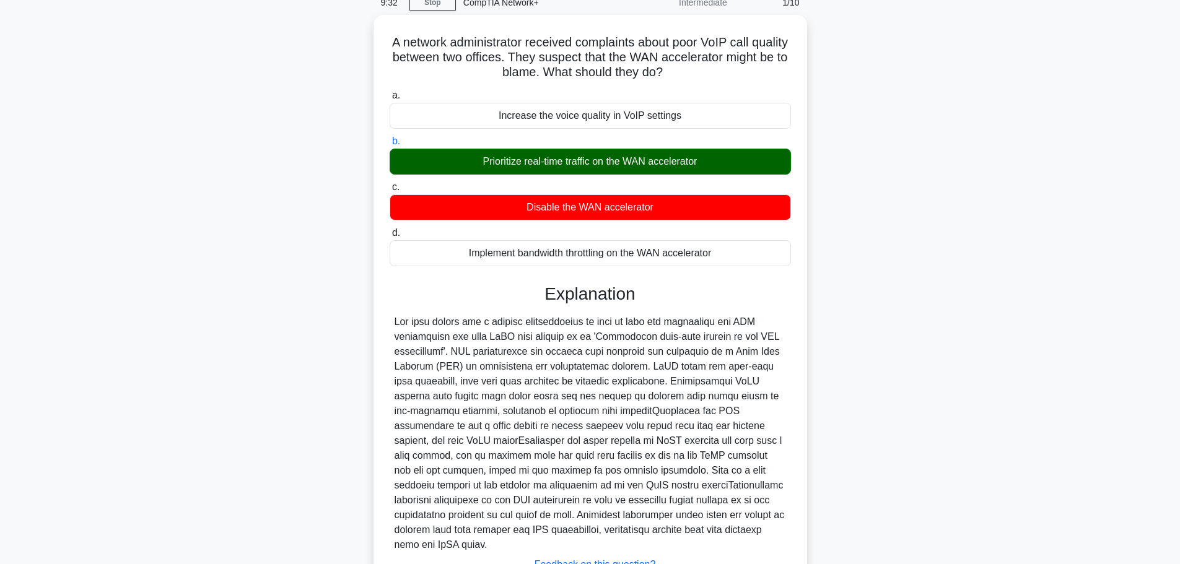
scroll to position [141, 0]
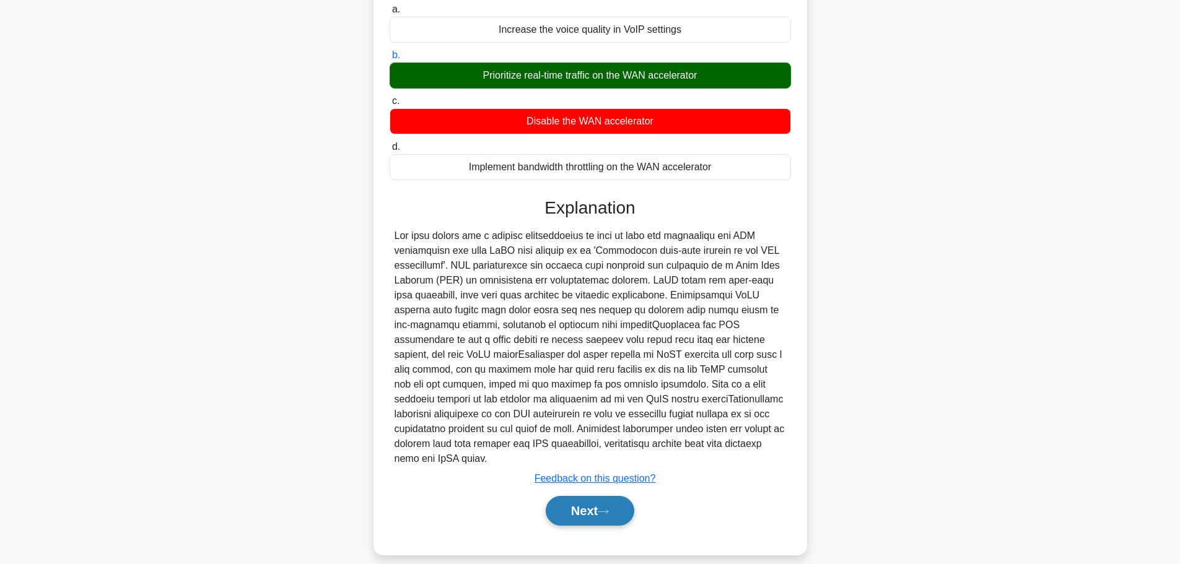
click at [619, 496] on button "Next" at bounding box center [590, 511] width 89 height 30
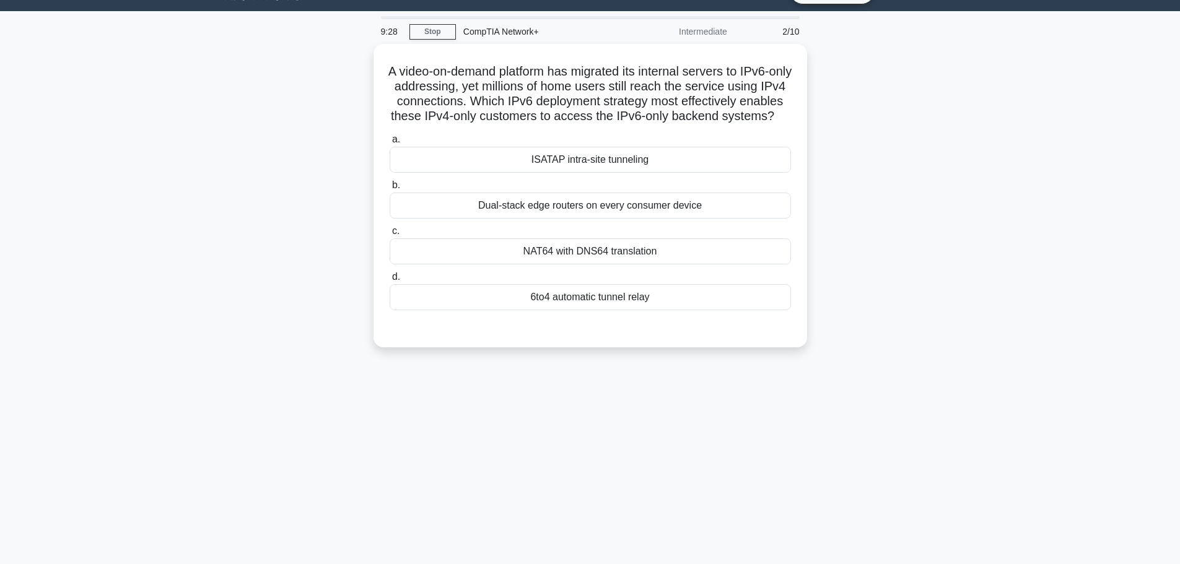
scroll to position [0, 0]
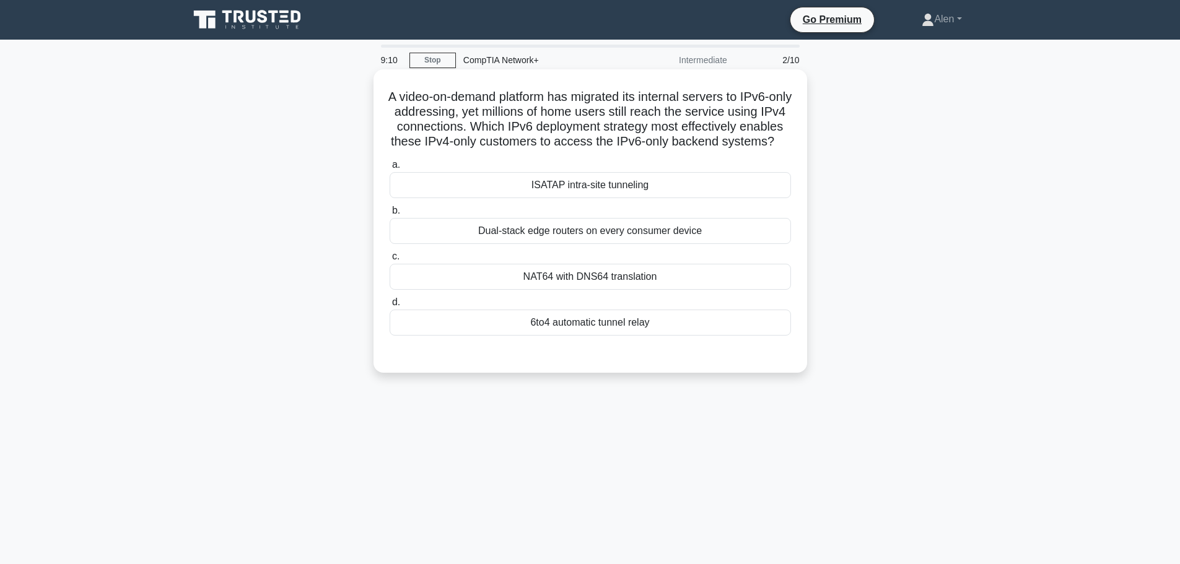
click at [577, 336] on div "6to4 automatic tunnel relay" at bounding box center [590, 323] width 401 height 26
click at [390, 307] on input "d. 6to4 automatic tunnel relay" at bounding box center [390, 303] width 0 height 8
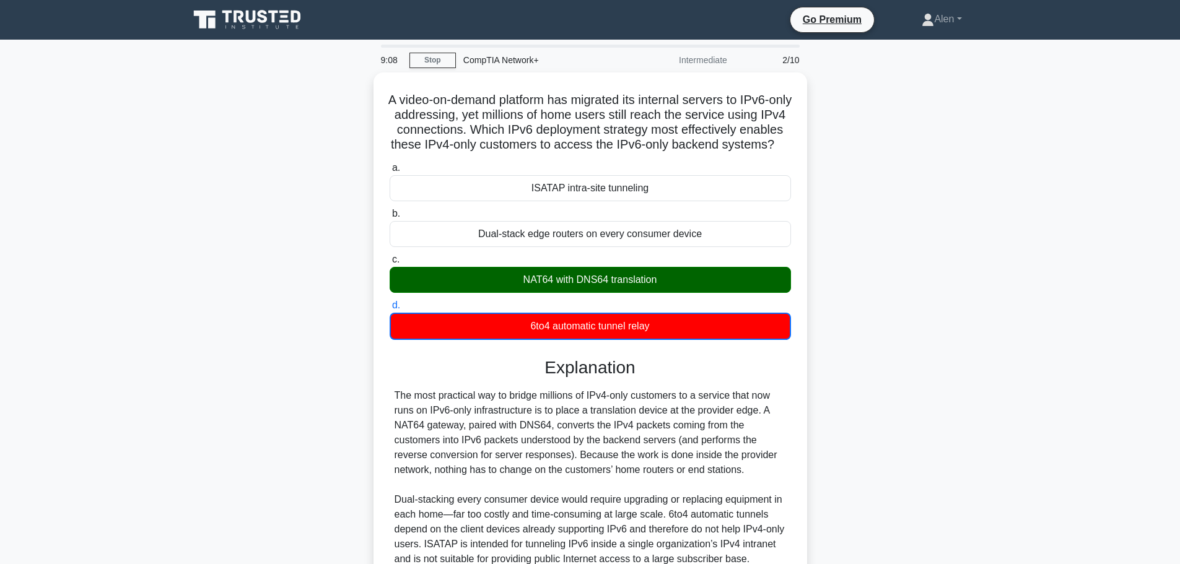
scroll to position [127, 0]
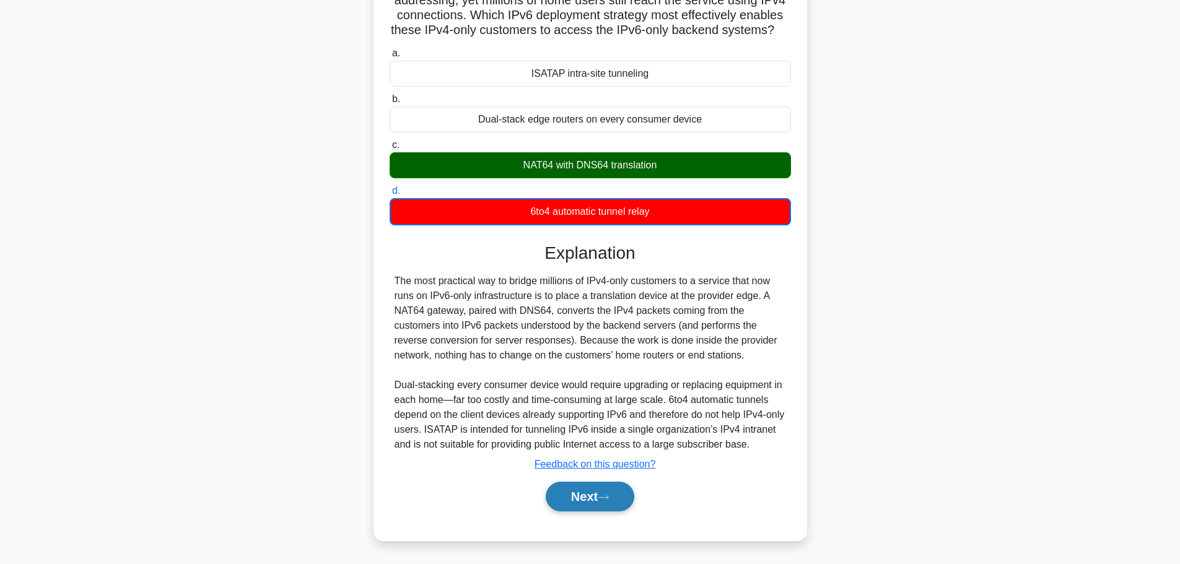
click at [572, 497] on button "Next" at bounding box center [590, 497] width 89 height 30
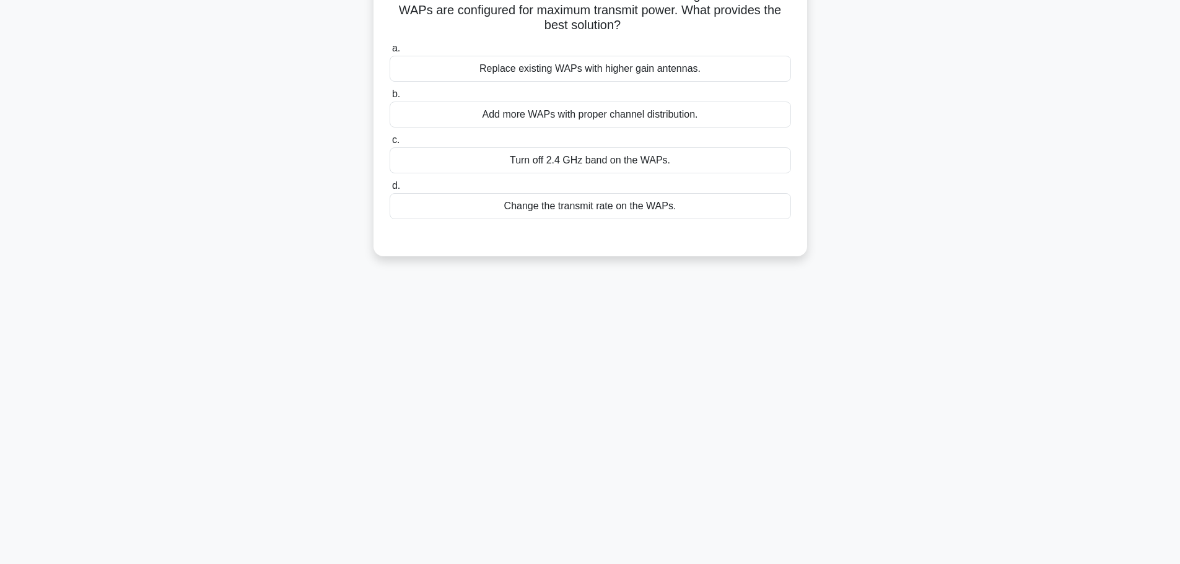
scroll to position [0, 0]
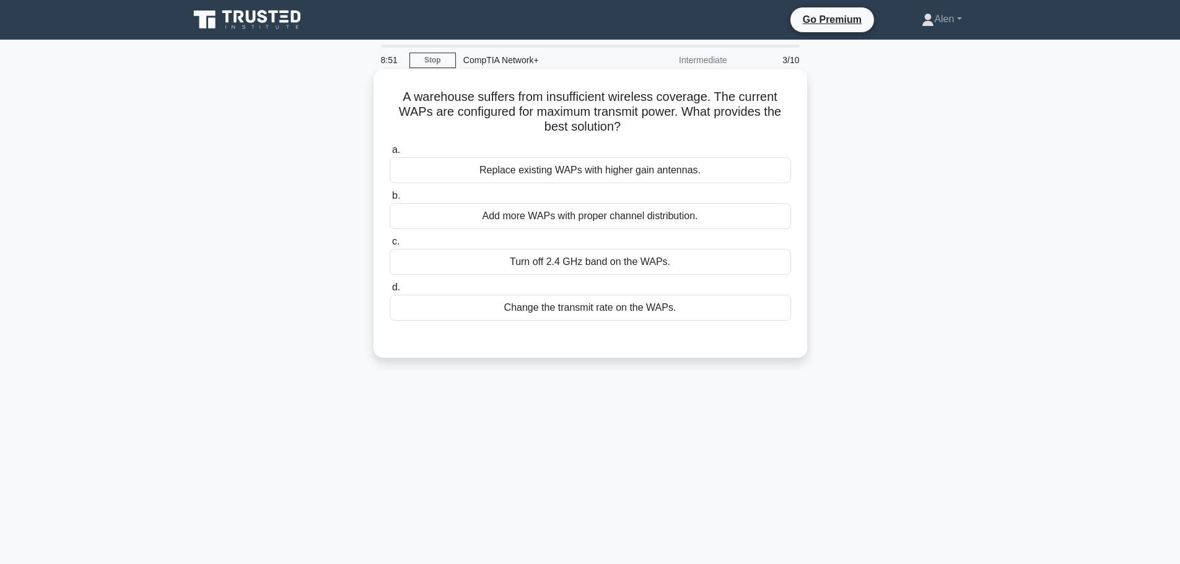
click at [566, 221] on div "Add more WAPs with proper channel distribution." at bounding box center [590, 216] width 401 height 26
click at [390, 200] on input "b. Add more WAPs with proper channel distribution." at bounding box center [390, 196] width 0 height 8
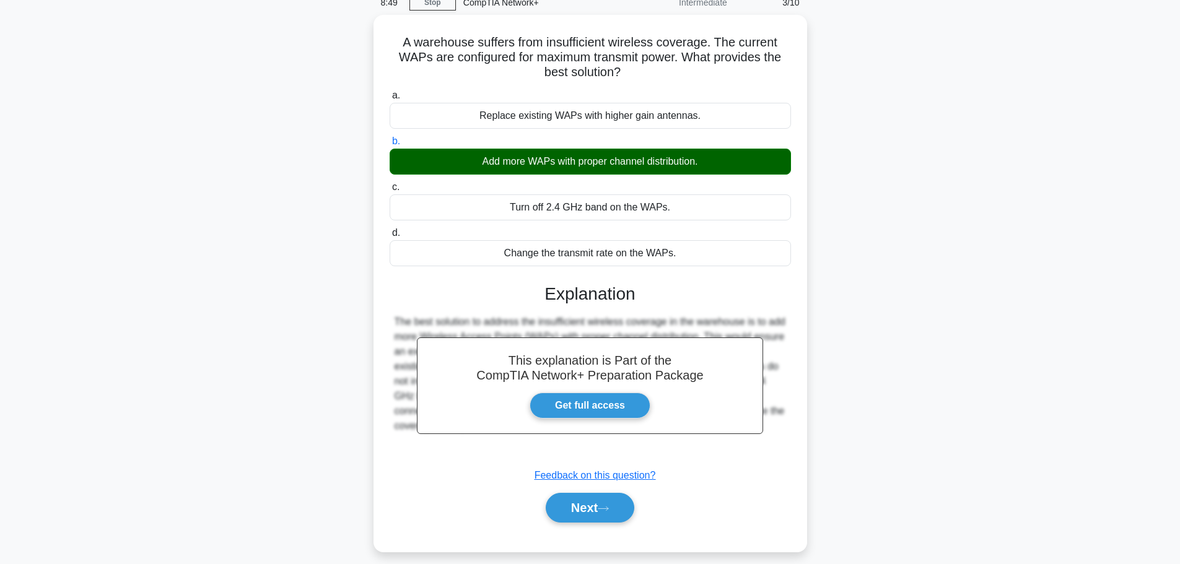
scroll to position [105, 0]
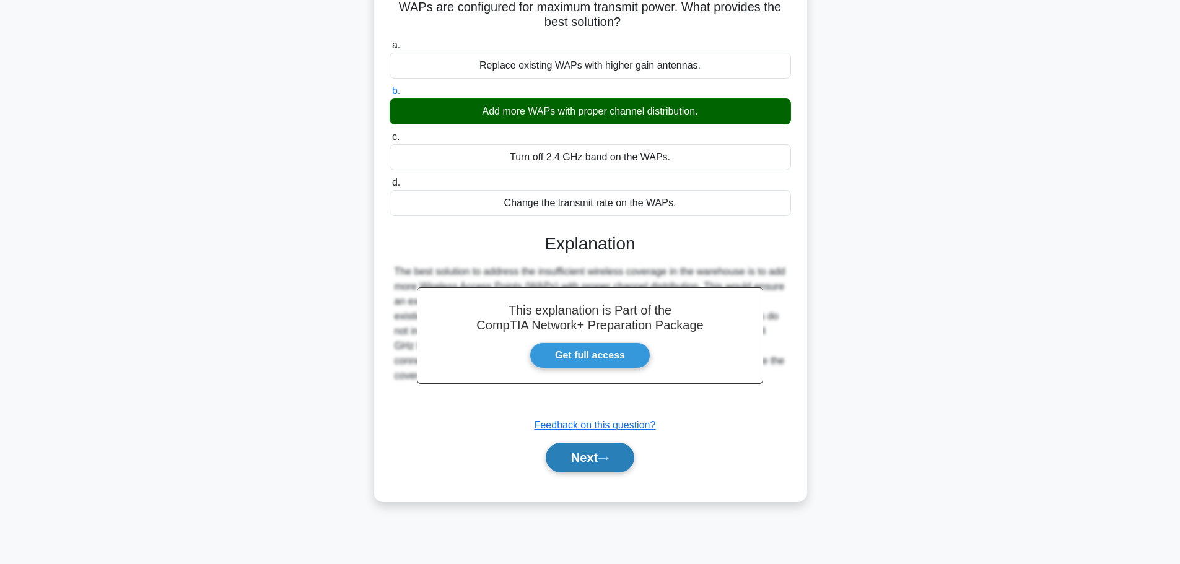
click at [574, 471] on button "Next" at bounding box center [590, 458] width 89 height 30
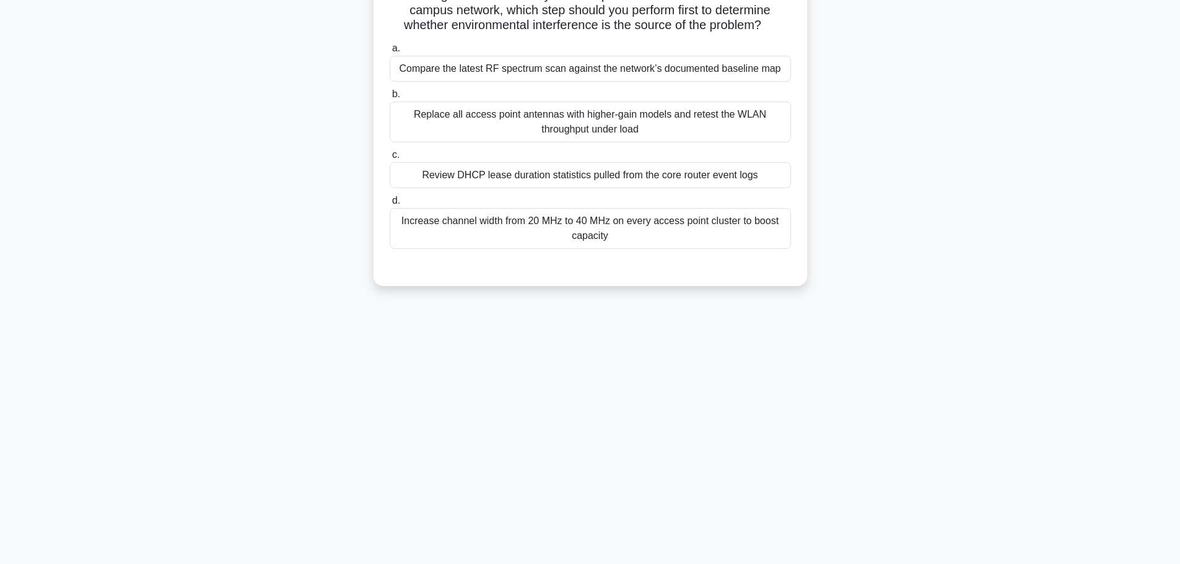
scroll to position [0, 0]
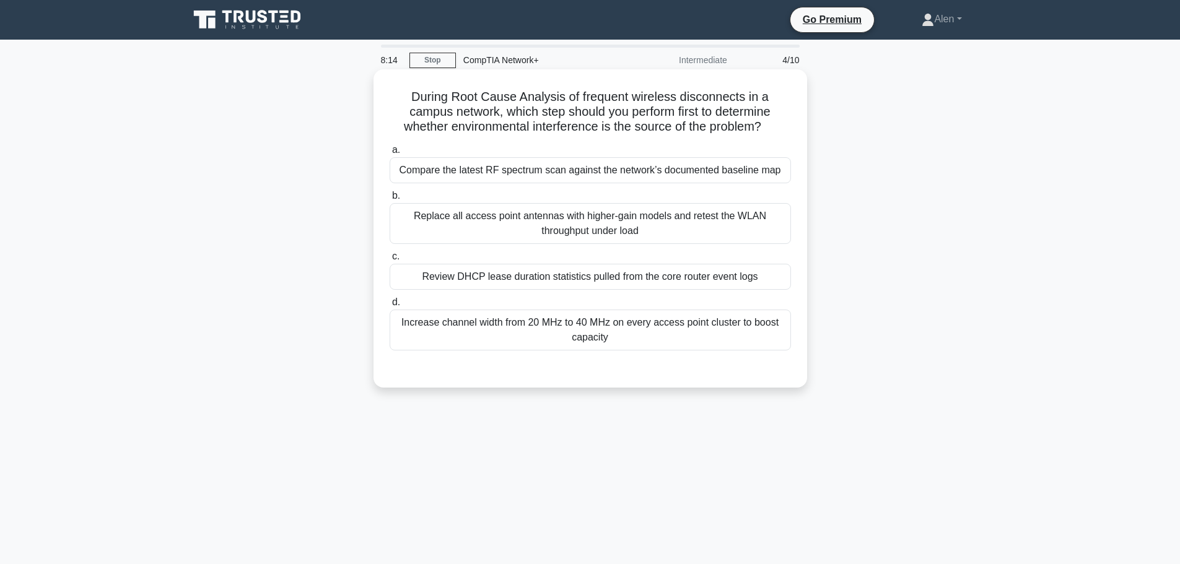
click at [541, 172] on div "Compare the latest RF spectrum scan against the network’s documented baseline m…" at bounding box center [590, 170] width 401 height 26
click at [390, 154] on input "a. Compare the latest RF spectrum scan against the network’s documented baselin…" at bounding box center [390, 150] width 0 height 8
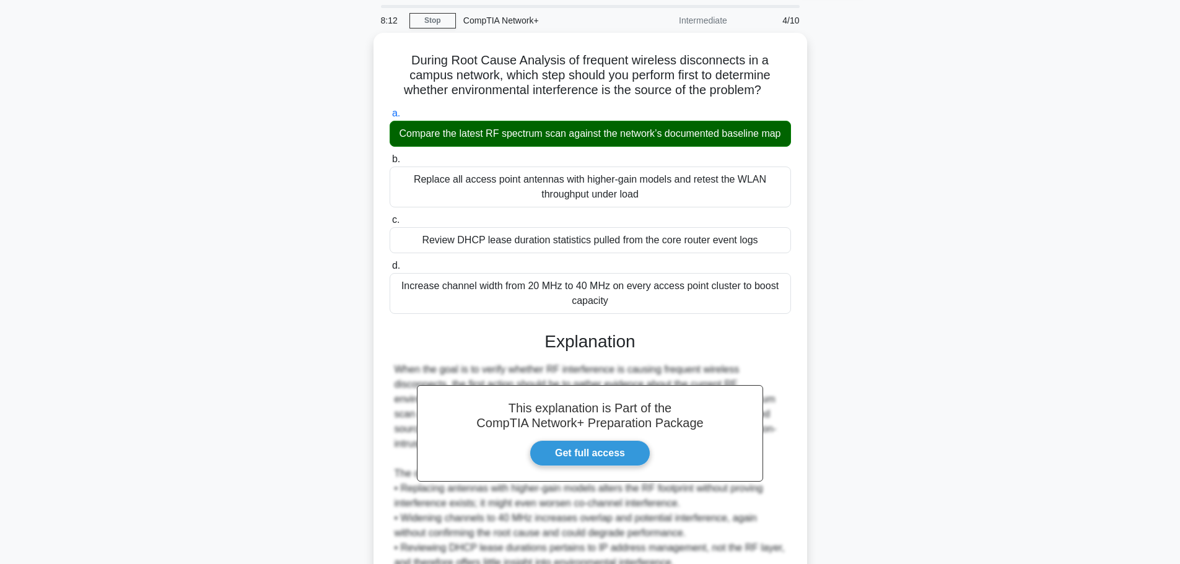
scroll to position [155, 0]
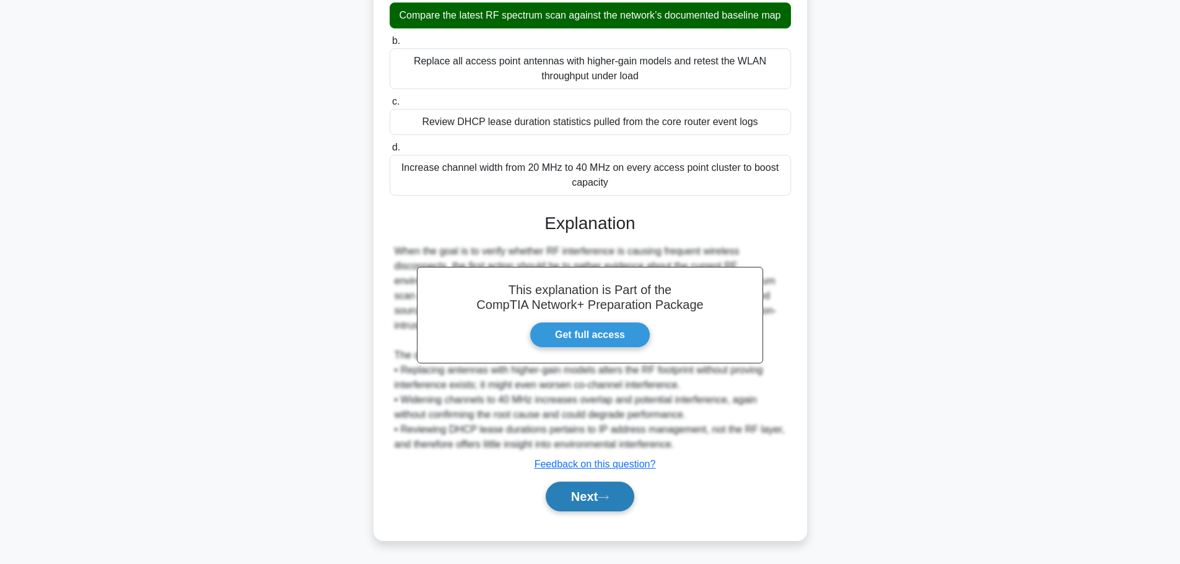
click at [581, 491] on button "Next" at bounding box center [590, 497] width 89 height 30
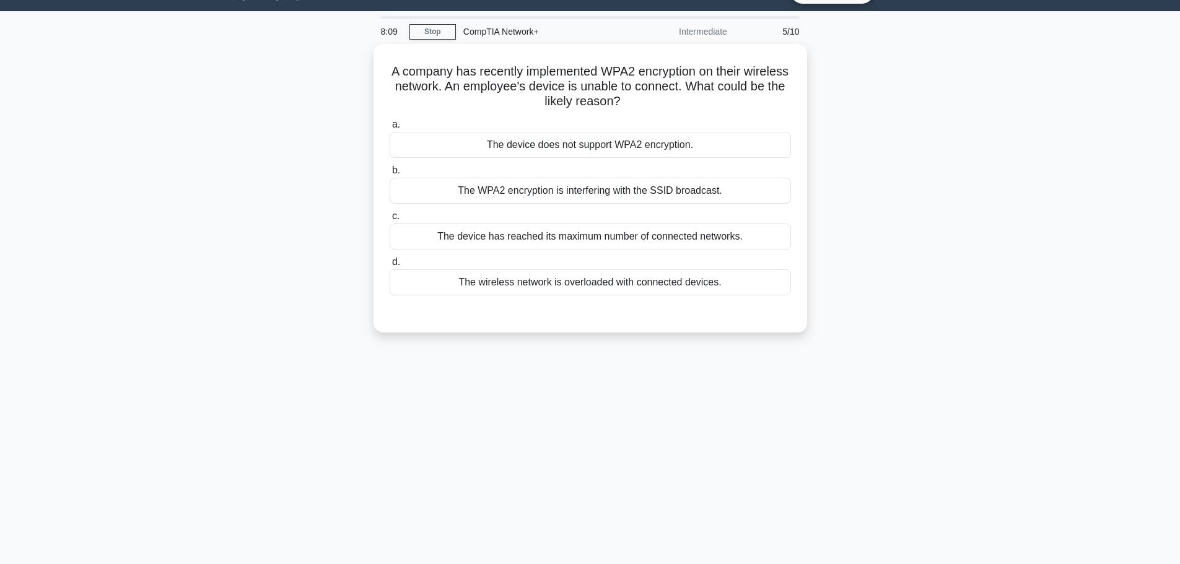
scroll to position [0, 0]
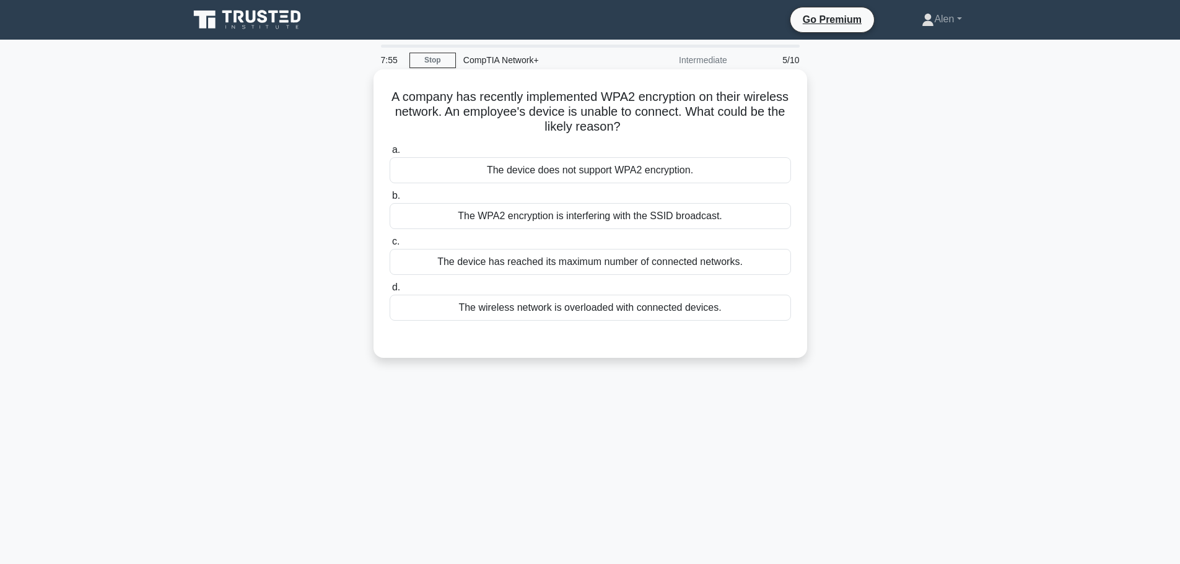
click at [621, 172] on div "The device does not support WPA2 encryption." at bounding box center [590, 170] width 401 height 26
click at [390, 154] on input "a. The device does not support WPA2 encryption." at bounding box center [390, 150] width 0 height 8
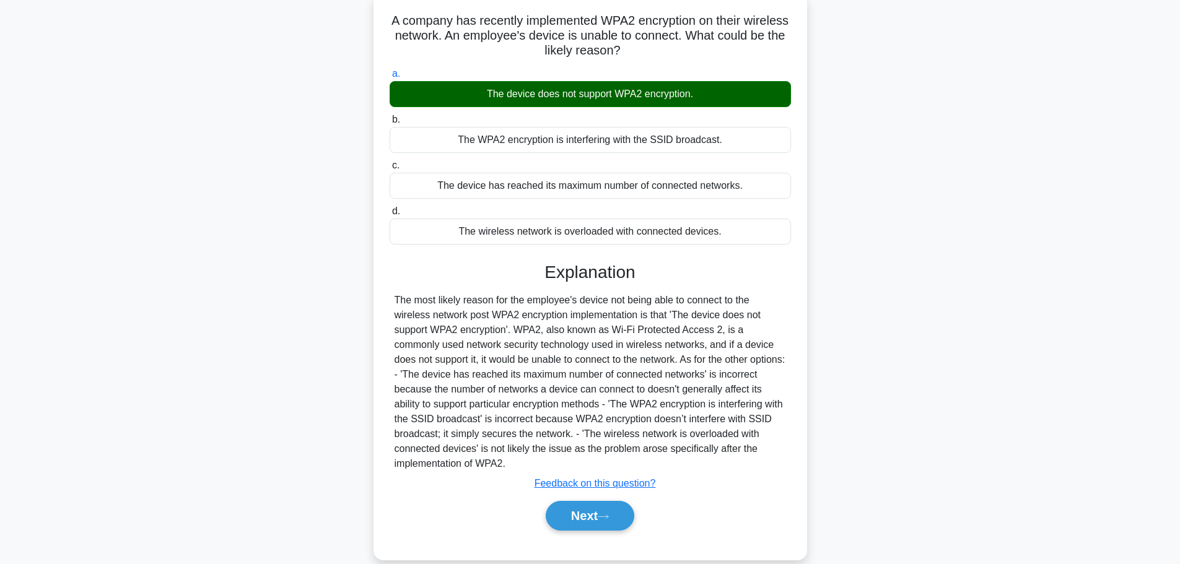
scroll to position [105, 0]
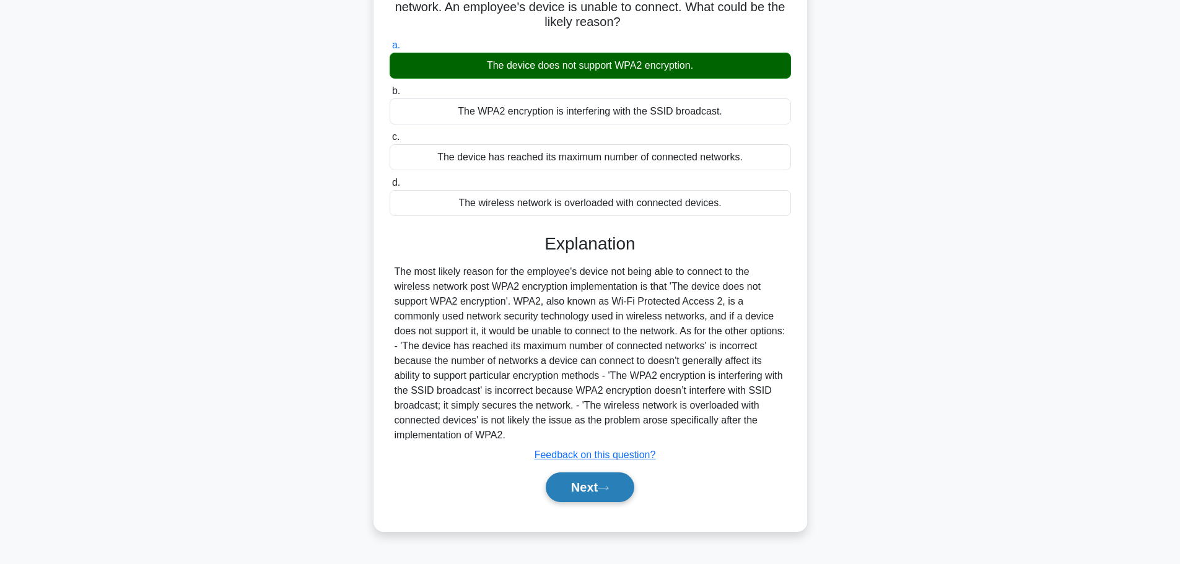
click at [603, 485] on icon at bounding box center [603, 488] width 11 height 7
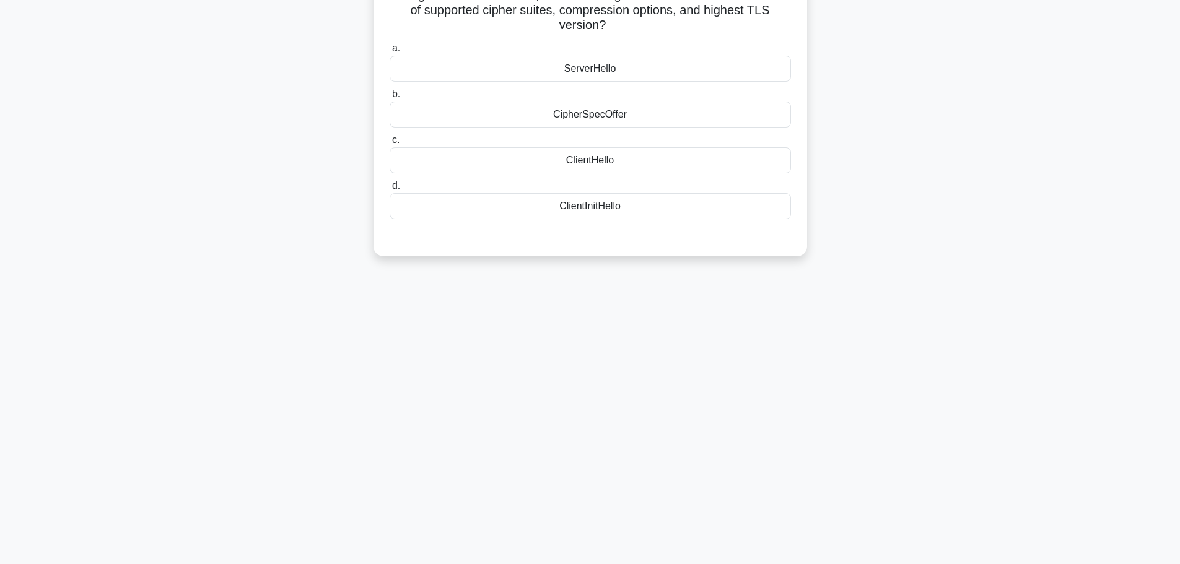
scroll to position [0, 0]
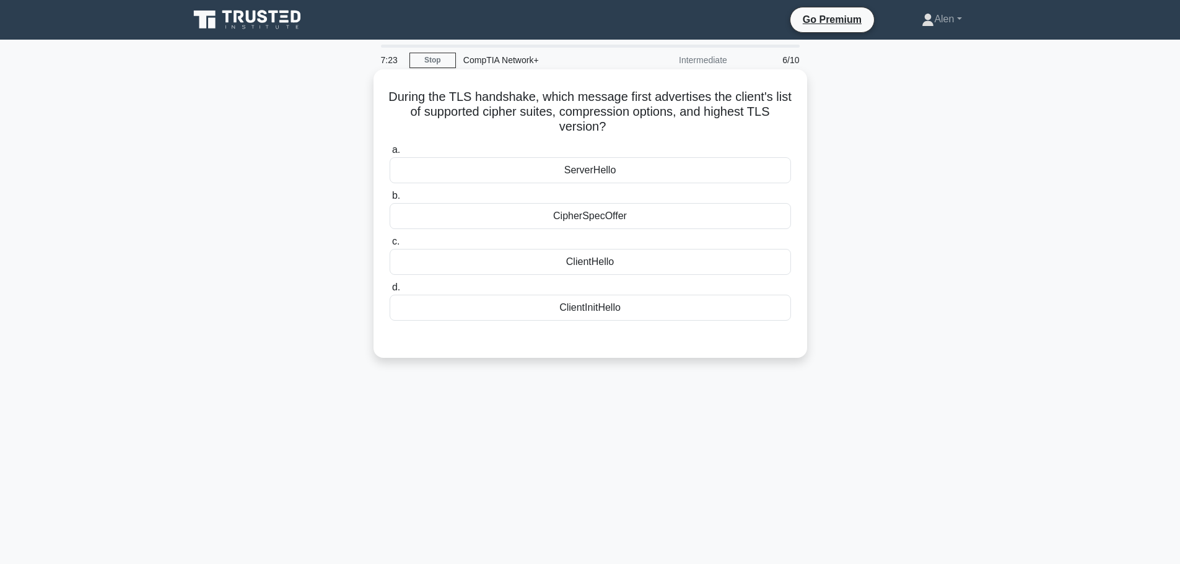
click at [595, 307] on div "ClientInitHello" at bounding box center [590, 308] width 401 height 26
click at [390, 292] on input "d. ClientInitHello" at bounding box center [390, 288] width 0 height 8
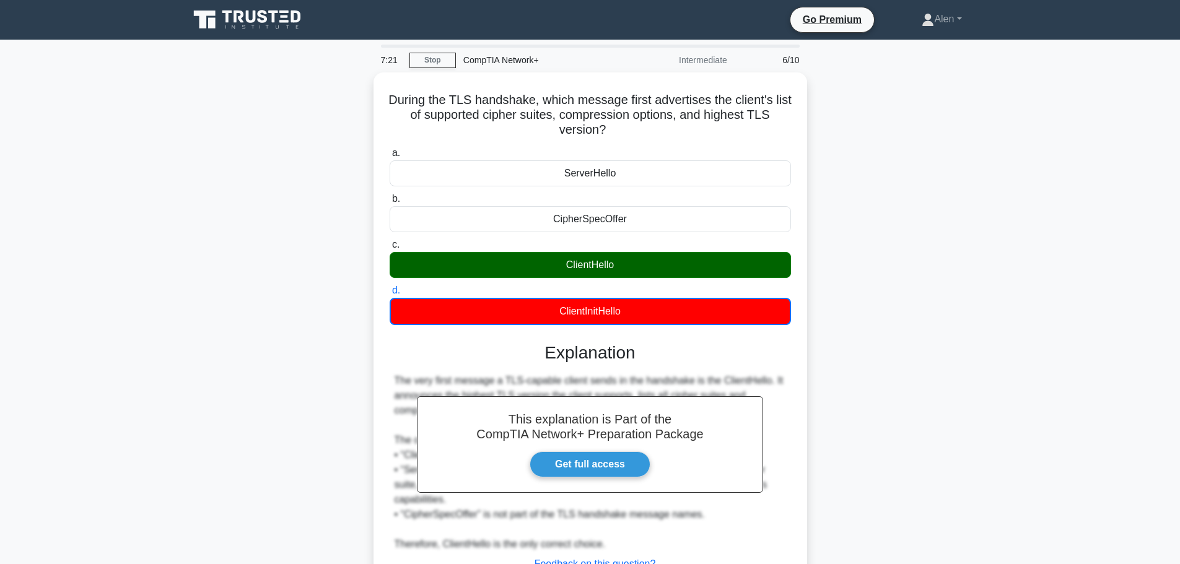
scroll to position [105, 0]
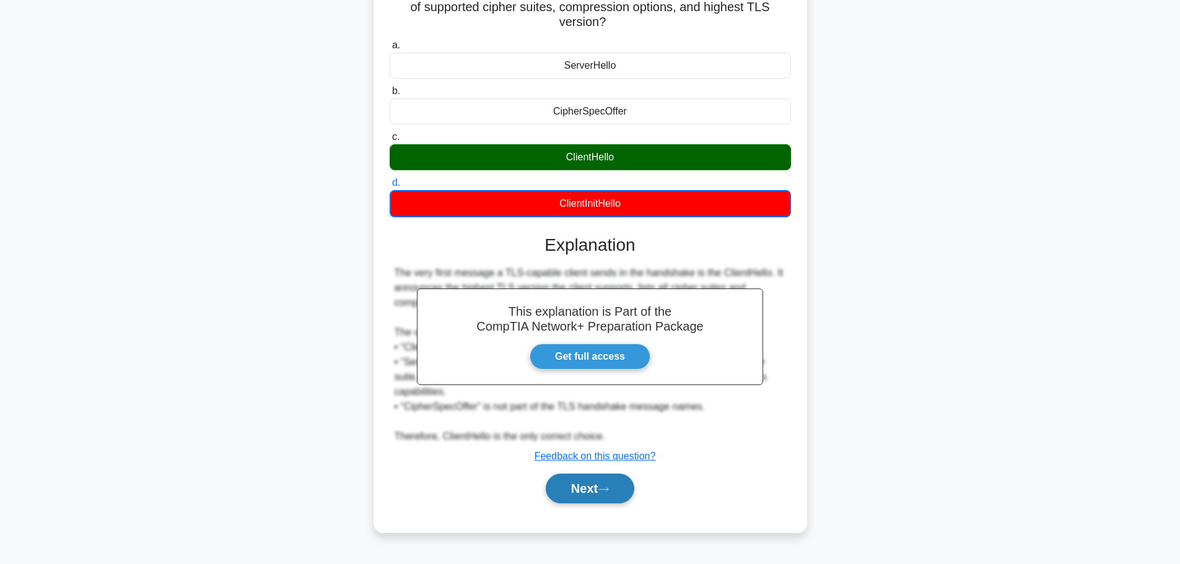
click at [592, 478] on button "Next" at bounding box center [590, 489] width 89 height 30
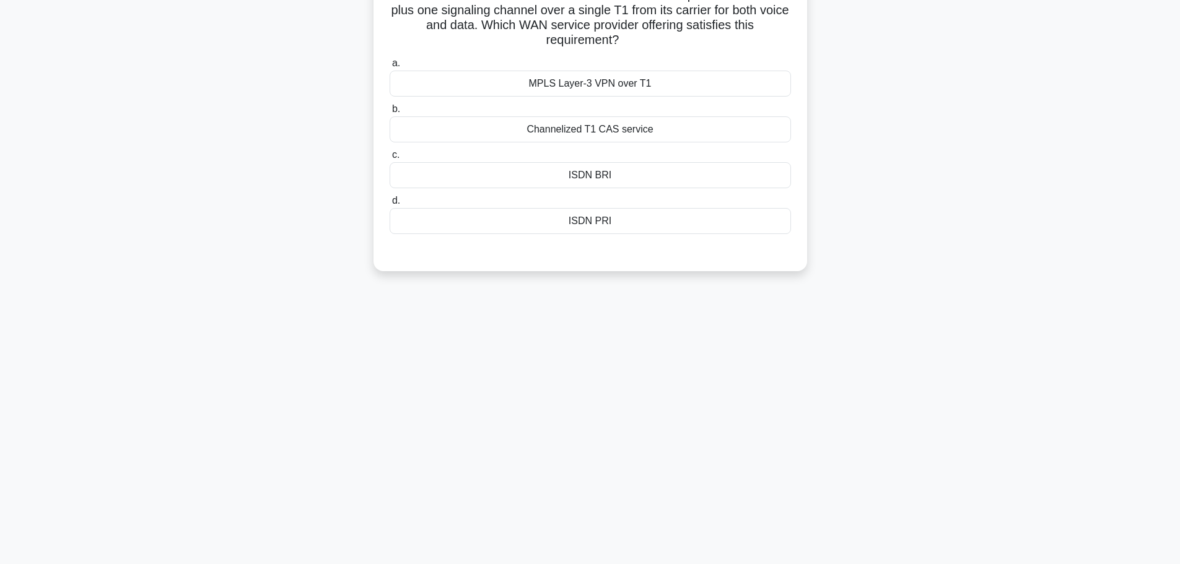
scroll to position [0, 0]
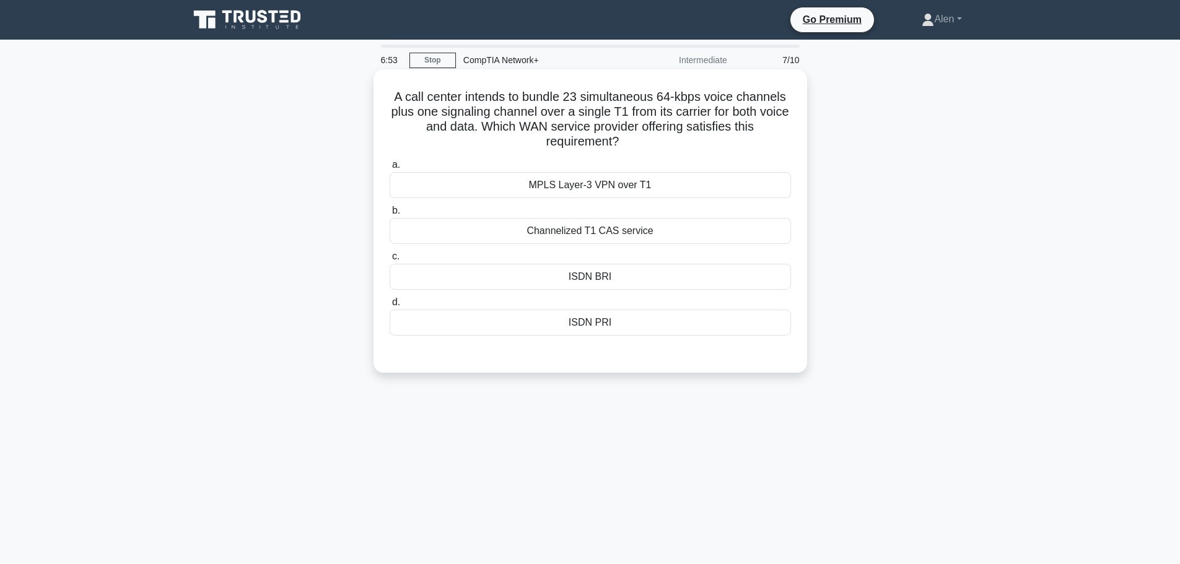
click at [616, 322] on div "ISDN PRI" at bounding box center [590, 323] width 401 height 26
click at [390, 307] on input "d. ISDN PRI" at bounding box center [390, 303] width 0 height 8
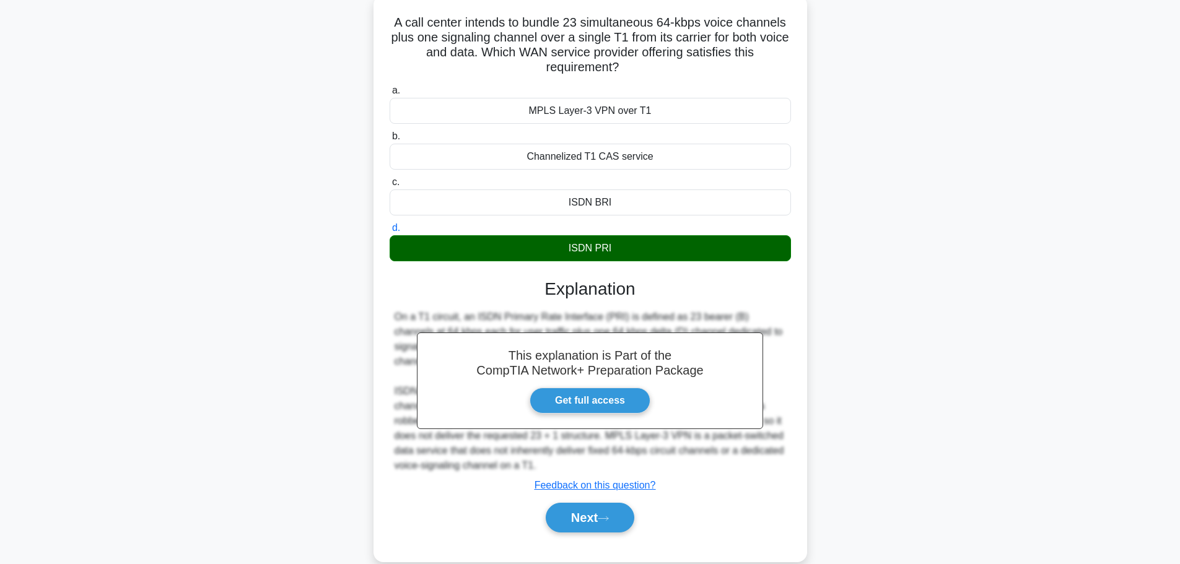
scroll to position [105, 0]
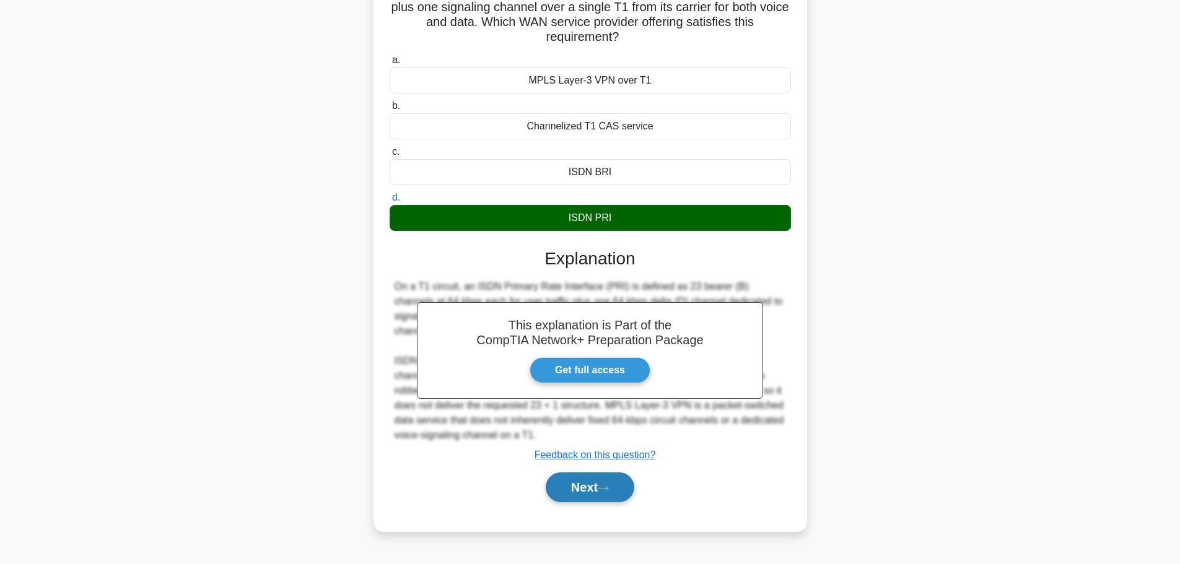
click at [611, 493] on button "Next" at bounding box center [590, 488] width 89 height 30
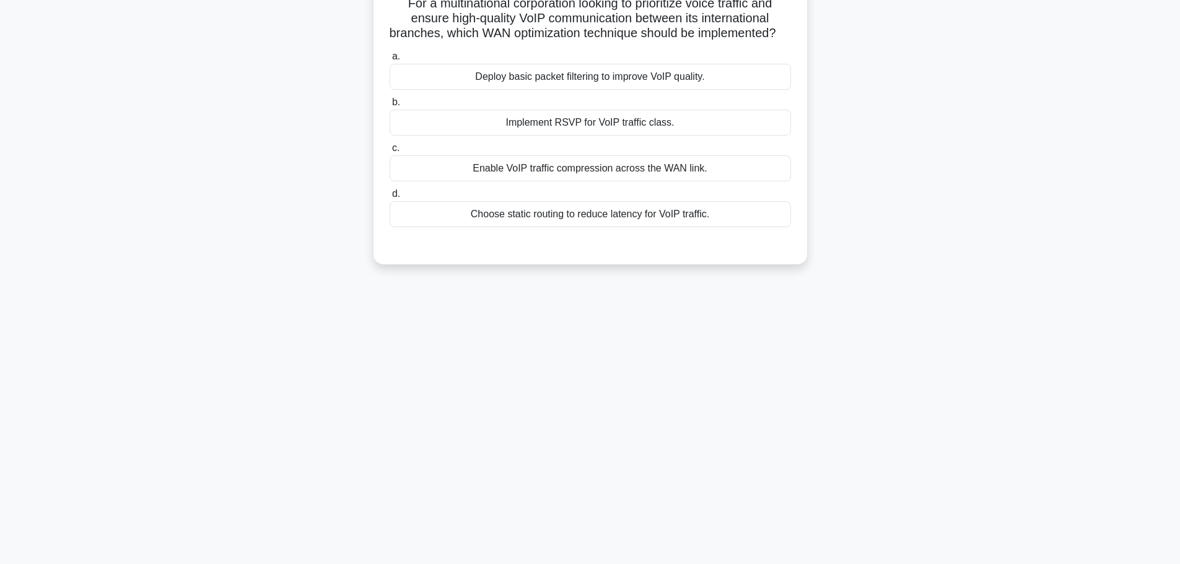
scroll to position [0, 0]
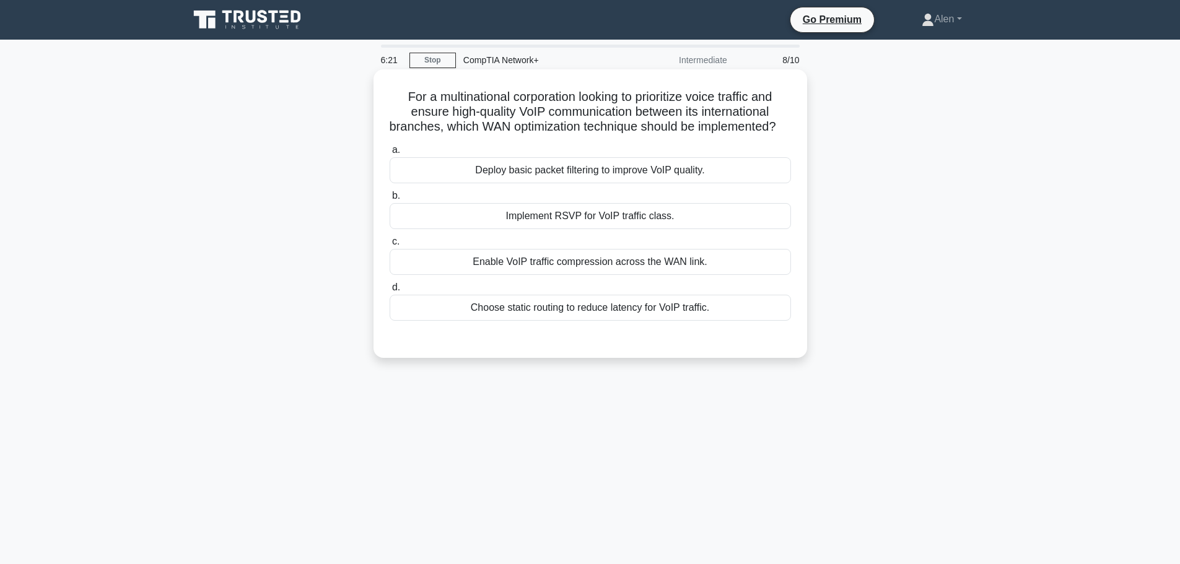
click at [585, 229] on div "Implement RSVP for VoIP traffic class." at bounding box center [590, 216] width 401 height 26
click at [390, 200] on input "b. Implement RSVP for VoIP traffic class." at bounding box center [390, 196] width 0 height 8
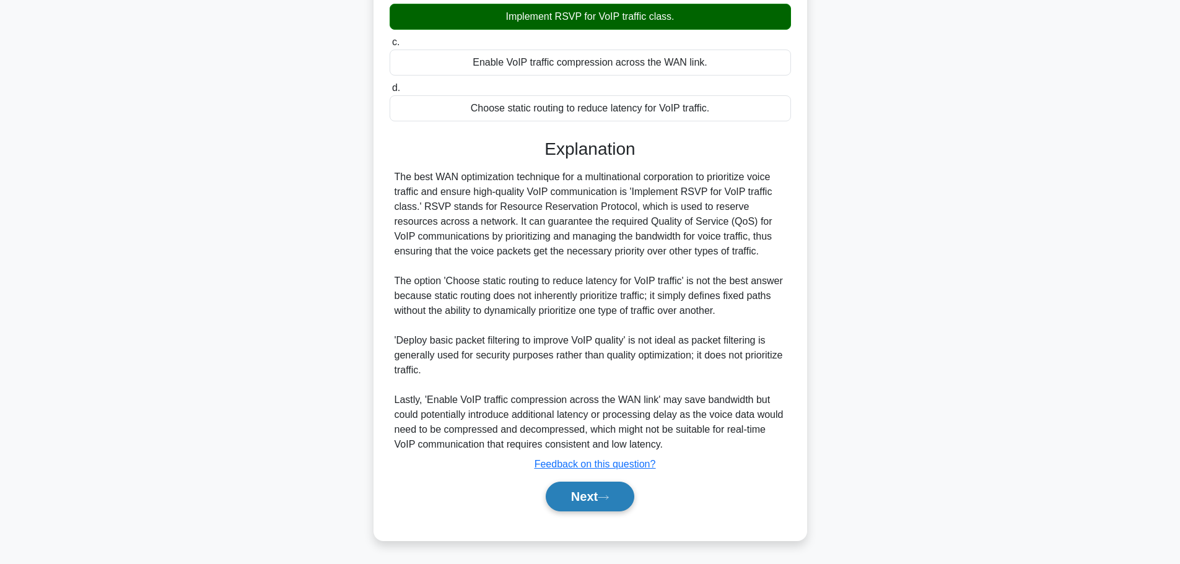
click at [577, 509] on button "Next" at bounding box center [590, 497] width 89 height 30
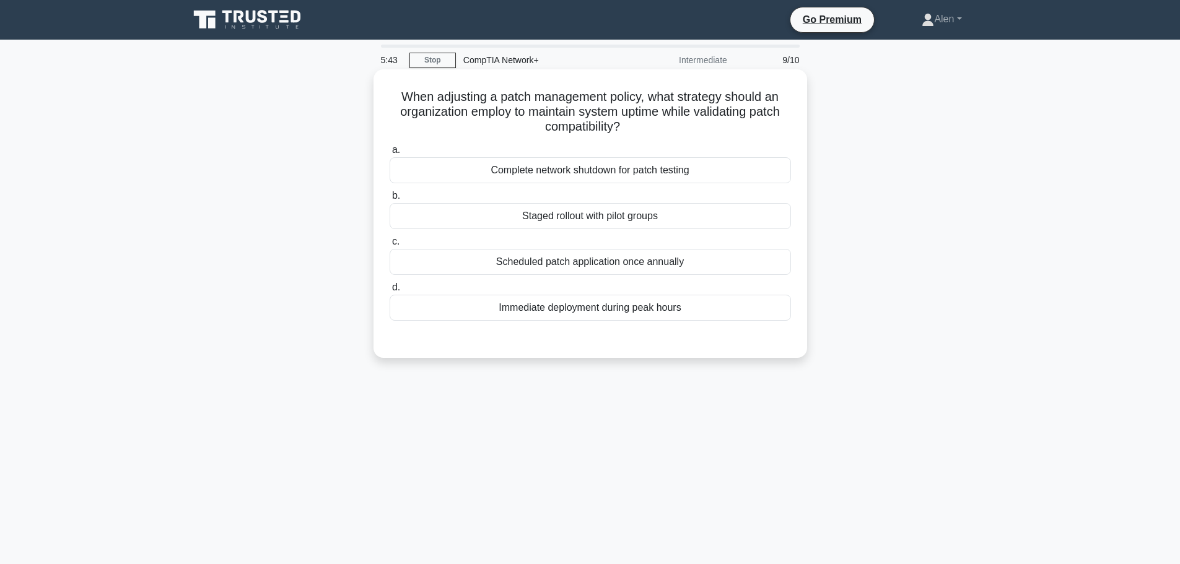
click at [659, 220] on div "Staged rollout with pilot groups" at bounding box center [590, 216] width 401 height 26
click at [390, 200] on input "b. Staged rollout with pilot groups" at bounding box center [390, 196] width 0 height 8
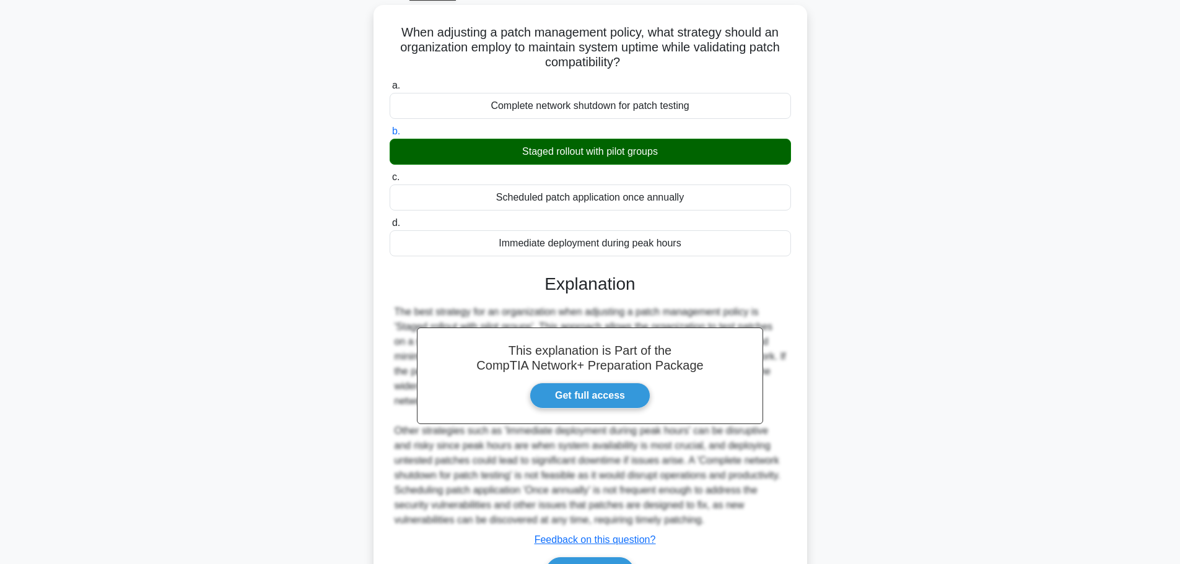
scroll to position [141, 0]
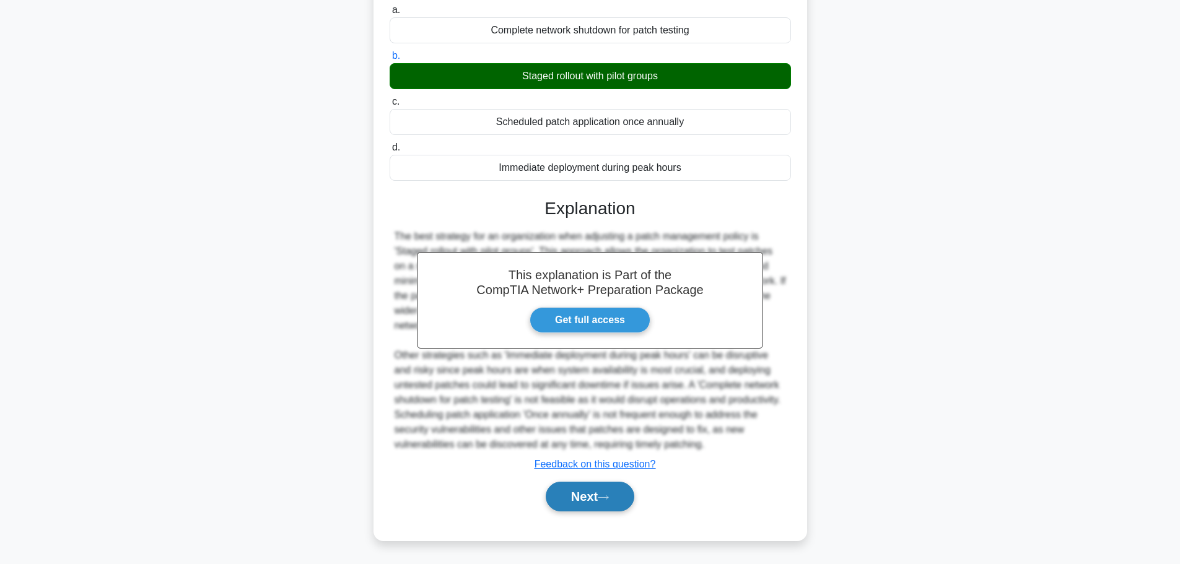
click at [630, 505] on button "Next" at bounding box center [590, 497] width 89 height 30
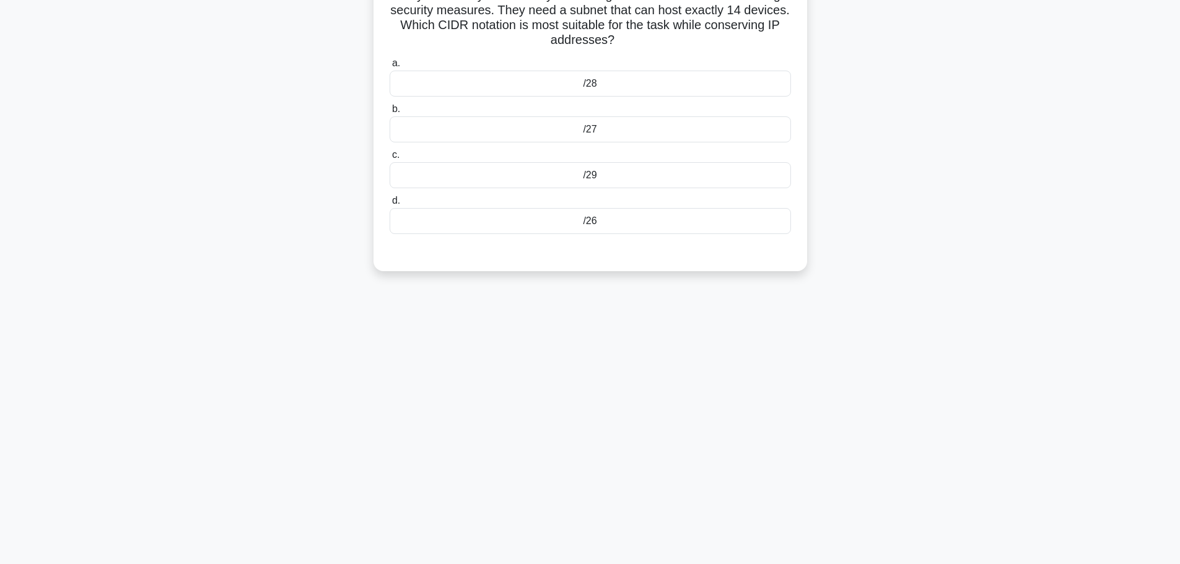
scroll to position [0, 0]
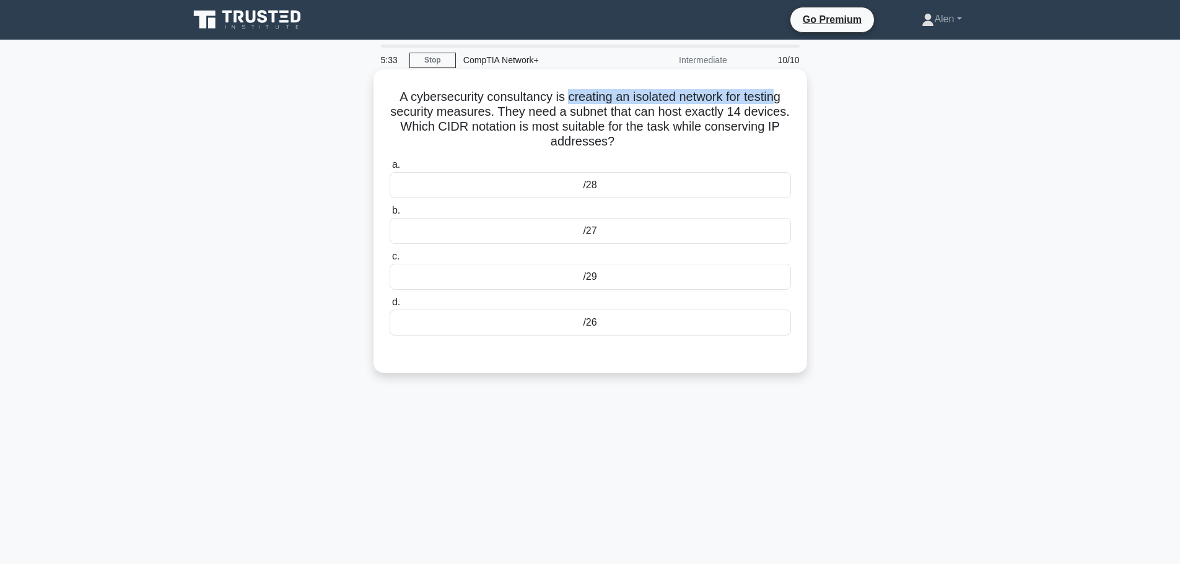
drag, startPoint x: 564, startPoint y: 98, endPoint x: 776, endPoint y: 105, distance: 211.4
click at [776, 105] on h5 "A cybersecurity consultancy is creating an isolated network for testing securit…" at bounding box center [590, 119] width 404 height 61
click at [537, 114] on h5 "A cybersecurity consultancy is creating an isolated network for testing securit…" at bounding box center [590, 119] width 404 height 61
drag, startPoint x: 732, startPoint y: 110, endPoint x: 746, endPoint y: 135, distance: 29.1
click at [747, 136] on h5 "A cybersecurity consultancy is creating an isolated network for testing securit…" at bounding box center [590, 119] width 404 height 61
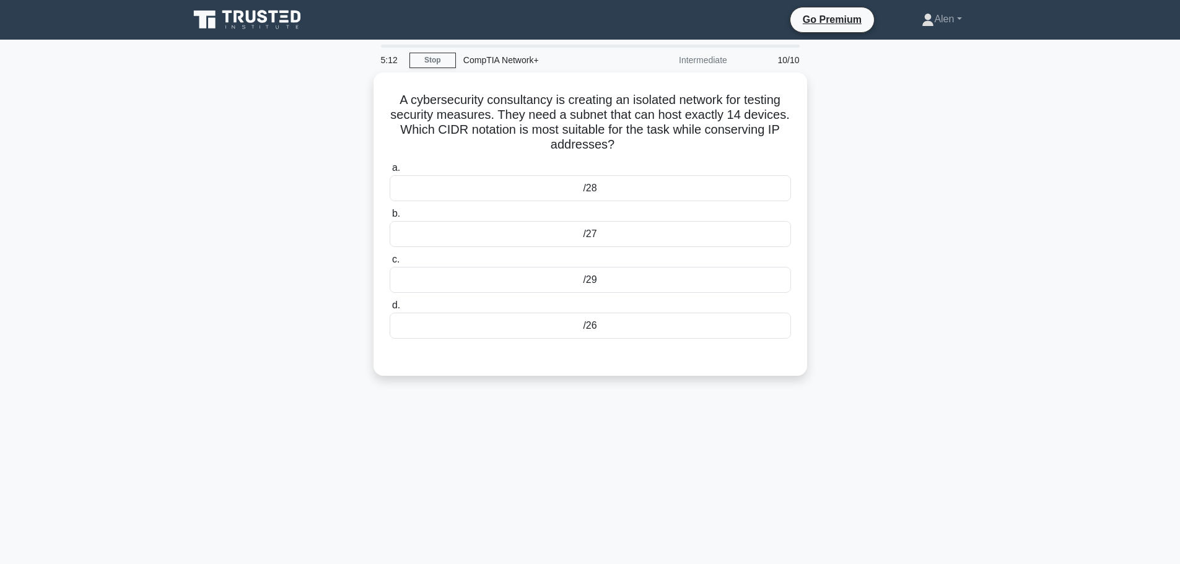
copy h5 "14 devices. Which CIDR notation is most suitable for the task while conserving …"
click at [594, 175] on div "/28" at bounding box center [590, 185] width 401 height 26
click at [390, 169] on input "a. /28" at bounding box center [390, 165] width 0 height 8
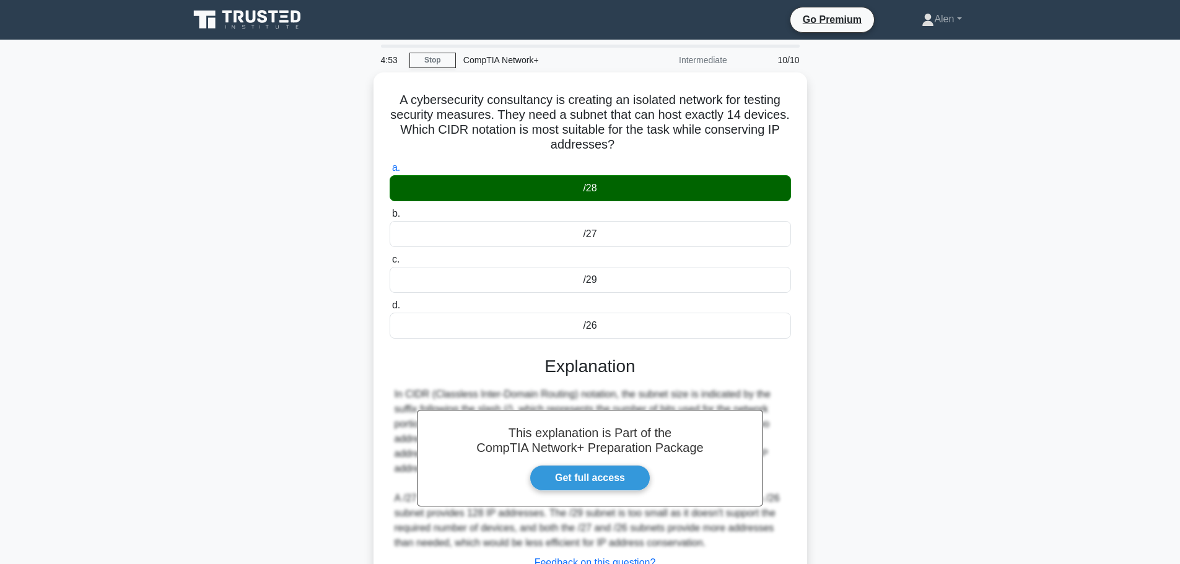
scroll to position [105, 0]
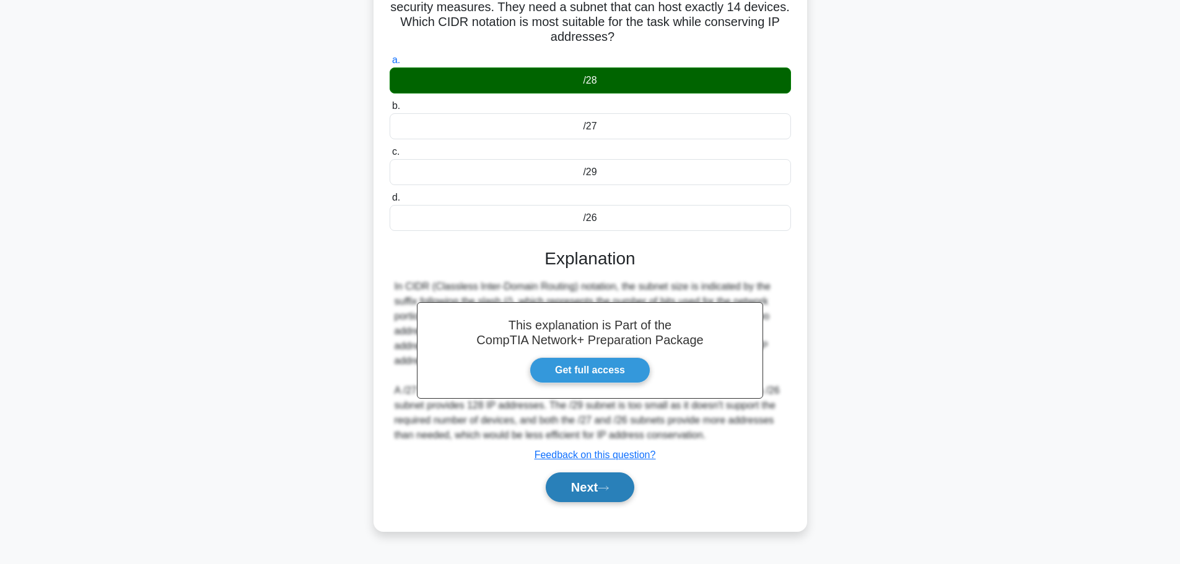
click at [595, 487] on button "Next" at bounding box center [590, 488] width 89 height 30
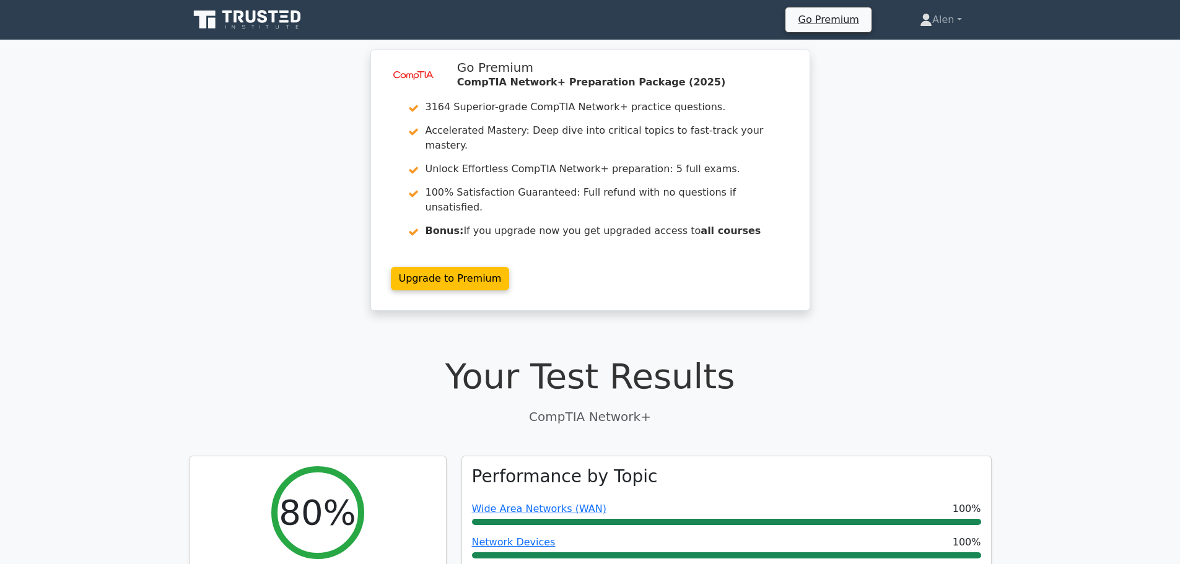
scroll to position [383, 0]
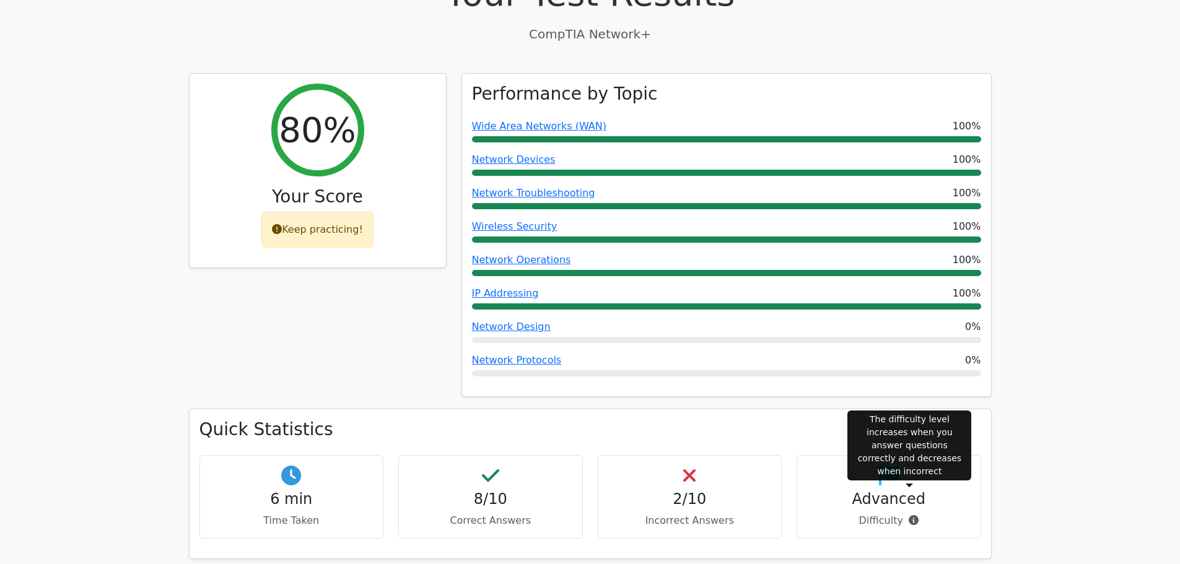
click at [907, 515] on span at bounding box center [910, 521] width 15 height 12
click at [909, 515] on icon at bounding box center [914, 520] width 10 height 10
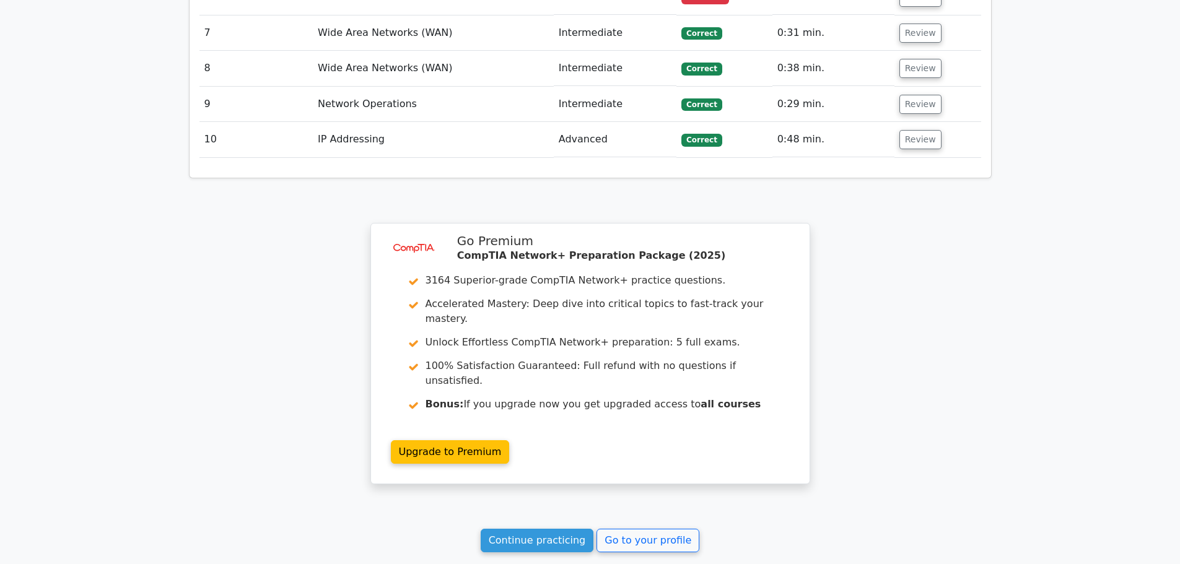
scroll to position [1852, 0]
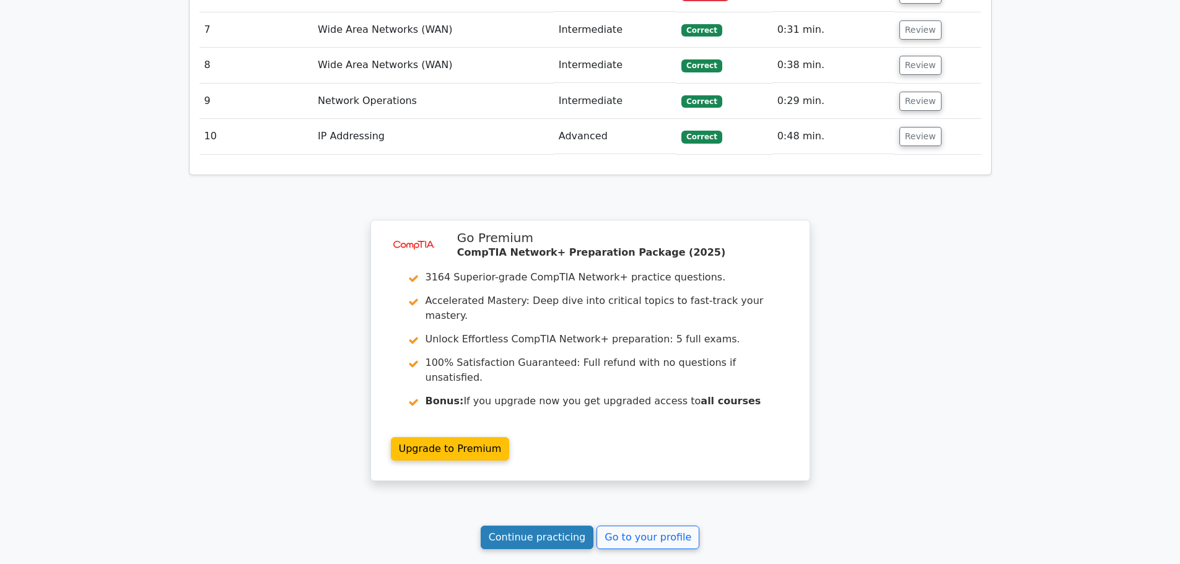
click at [533, 526] on link "Continue practicing" at bounding box center [537, 538] width 113 height 24
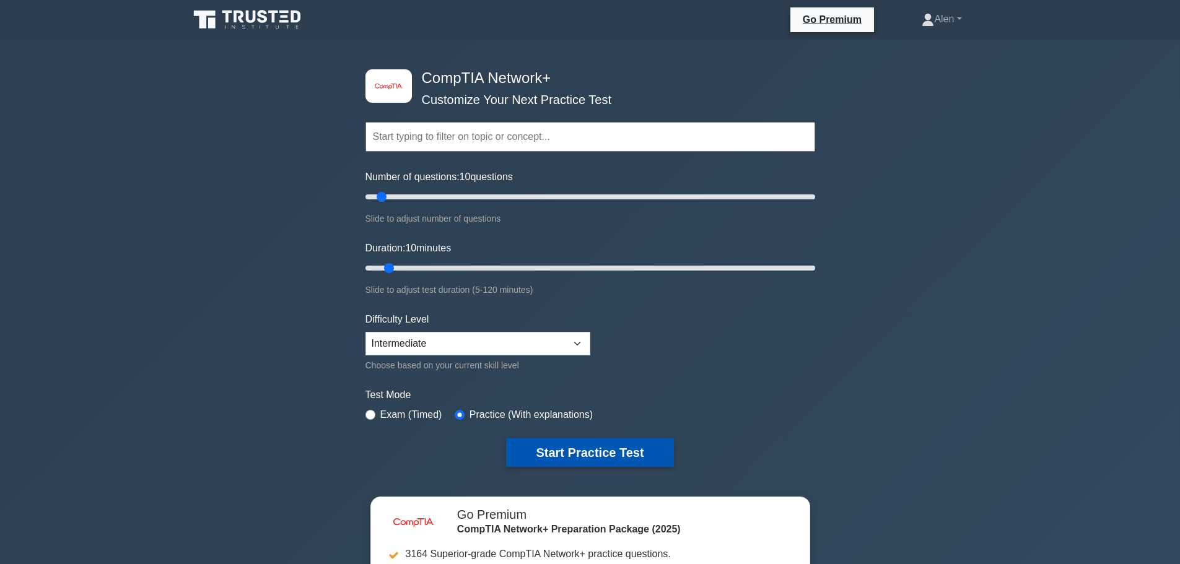
click at [573, 445] on button "Start Practice Test" at bounding box center [589, 453] width 167 height 28
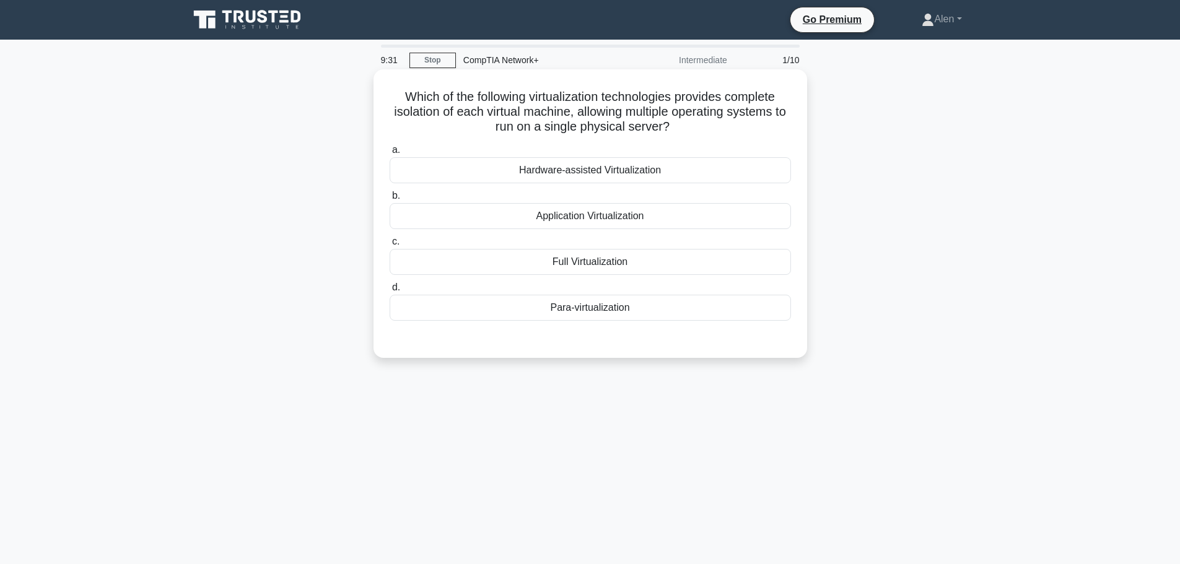
click at [595, 266] on div "Full Virtualization" at bounding box center [590, 262] width 401 height 26
click at [390, 246] on input "c. Full Virtualization" at bounding box center [390, 242] width 0 height 8
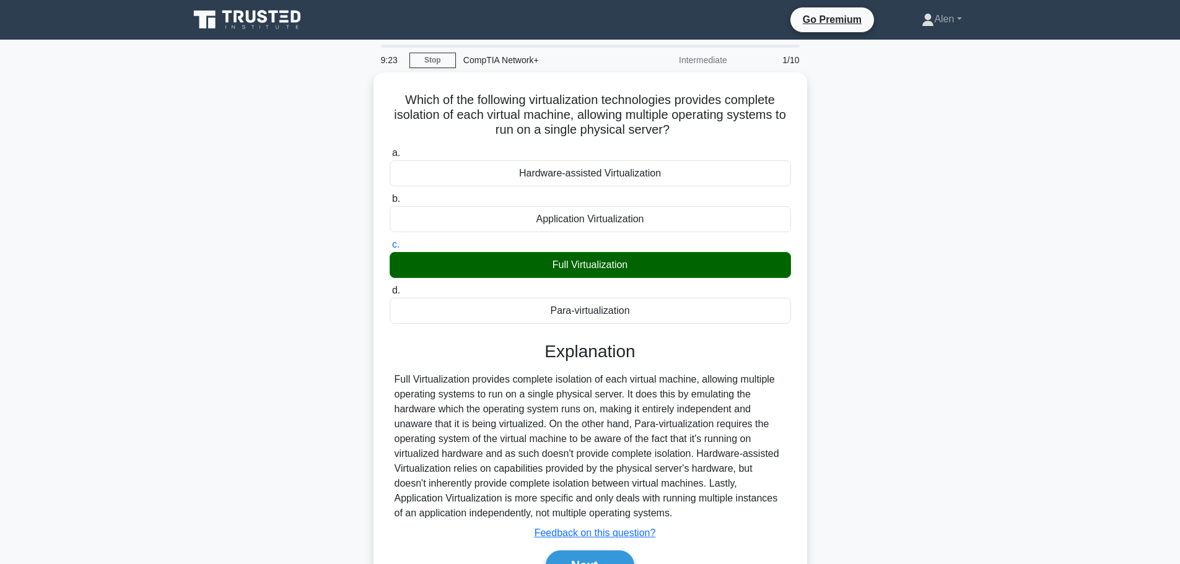
scroll to position [105, 0]
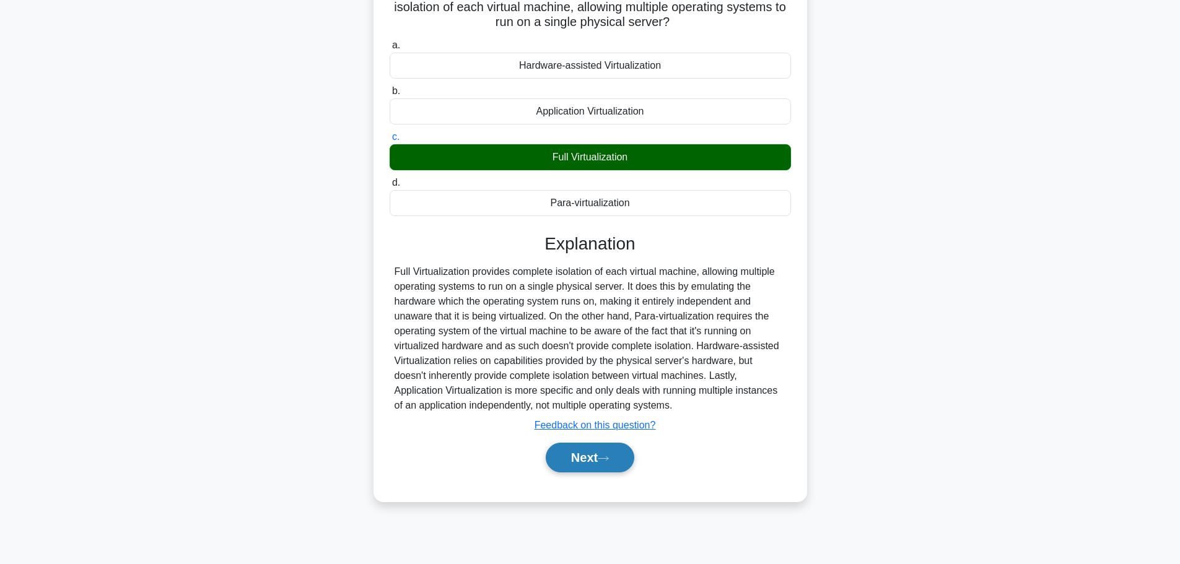
click at [600, 462] on button "Next" at bounding box center [590, 458] width 89 height 30
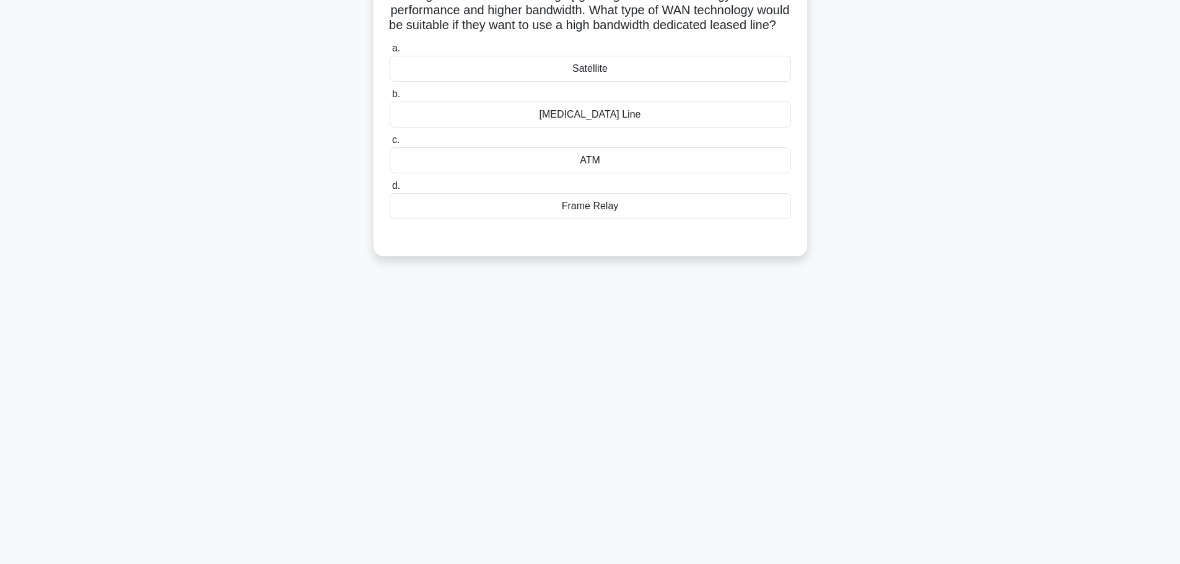
scroll to position [0, 0]
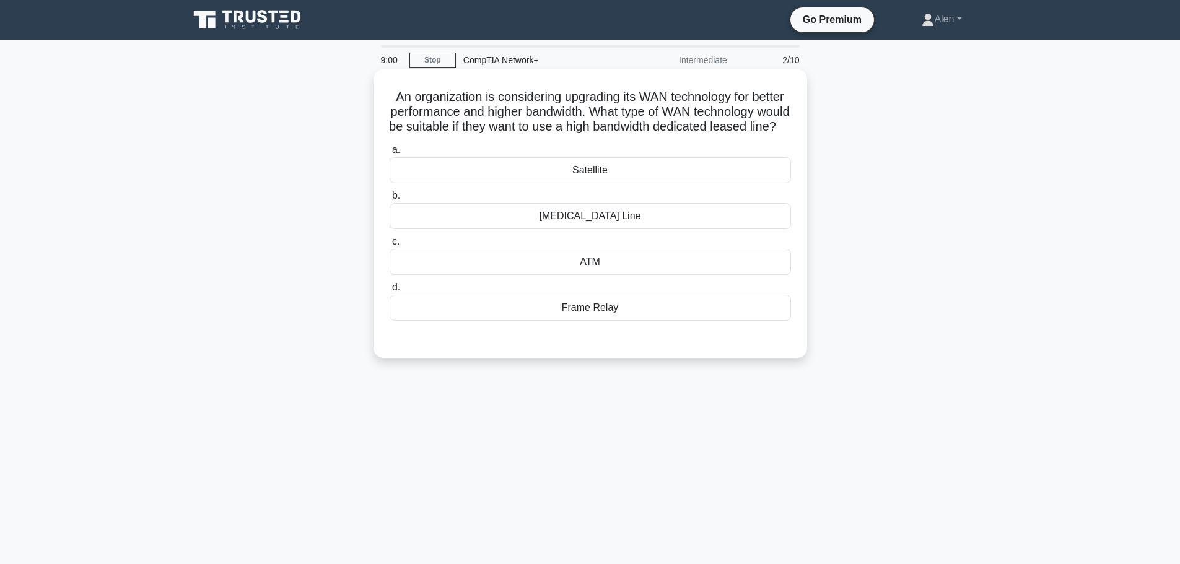
click at [602, 229] on div "T3 Line" at bounding box center [590, 216] width 401 height 26
click at [390, 200] on input "b. T3 Line" at bounding box center [390, 196] width 0 height 8
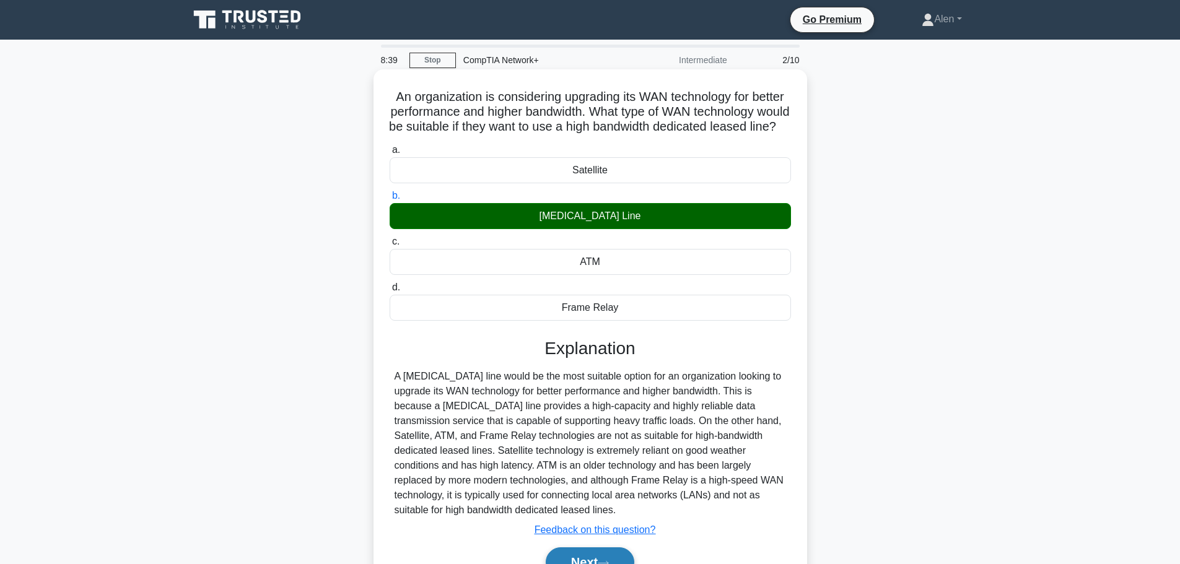
click at [594, 552] on button "Next" at bounding box center [590, 563] width 89 height 30
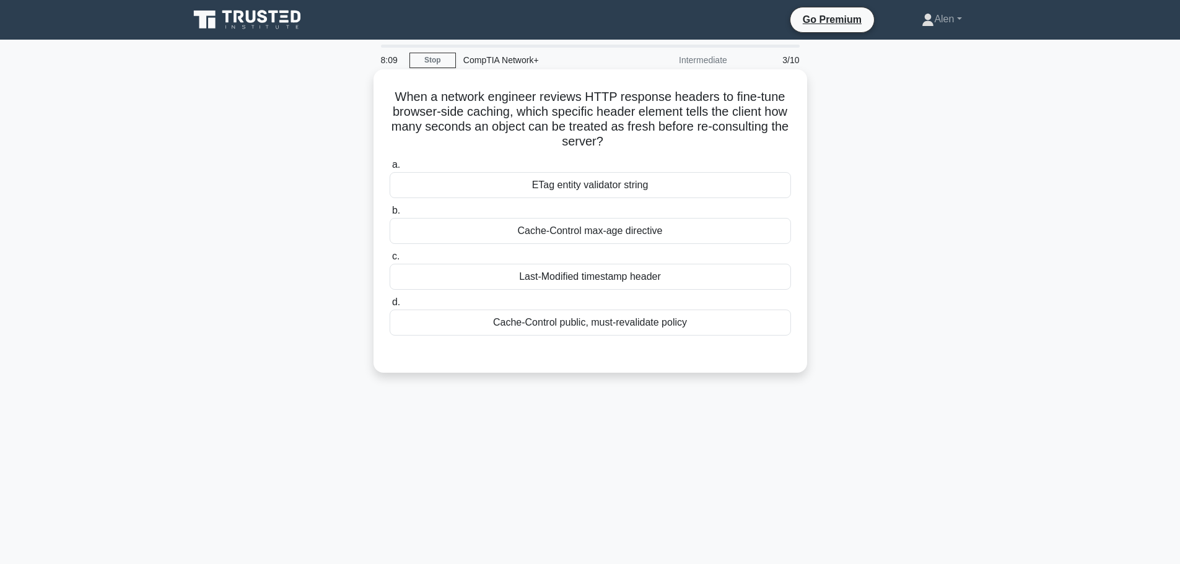
click at [652, 235] on div "Cache-Control max-age directive" at bounding box center [590, 231] width 401 height 26
click at [390, 215] on input "b. Cache-Control max-age directive" at bounding box center [390, 211] width 0 height 8
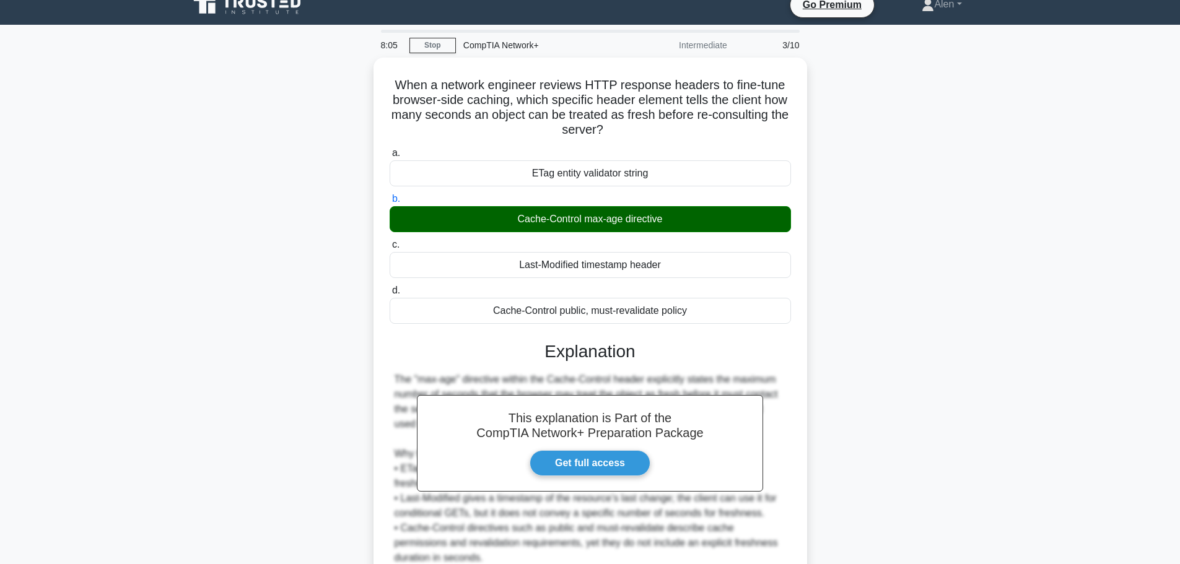
scroll to position [126, 0]
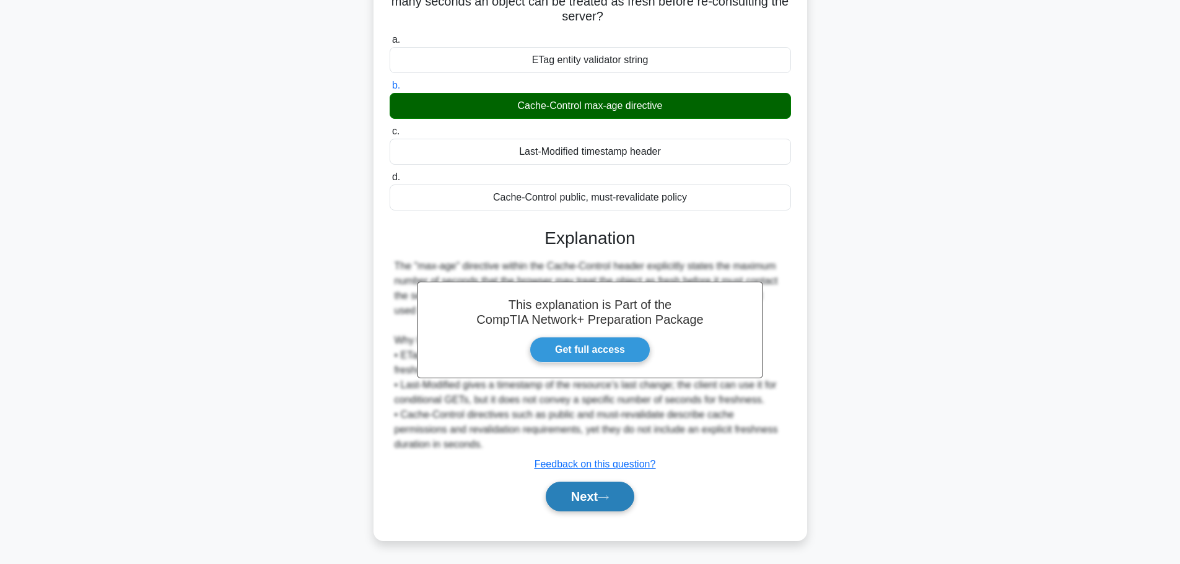
click at [587, 491] on button "Next" at bounding box center [590, 497] width 89 height 30
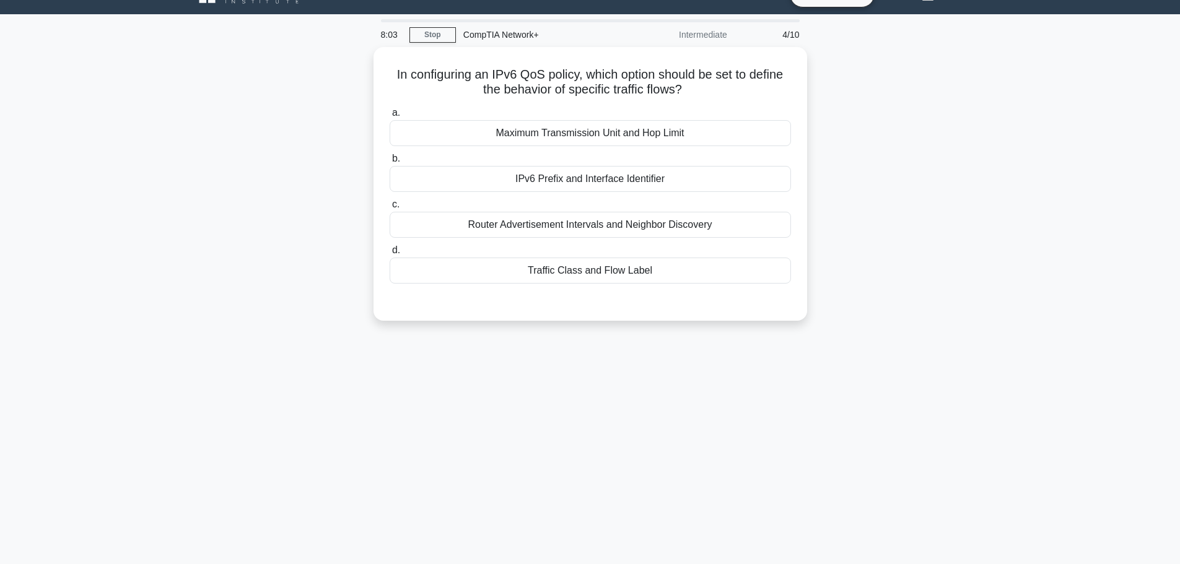
scroll to position [0, 0]
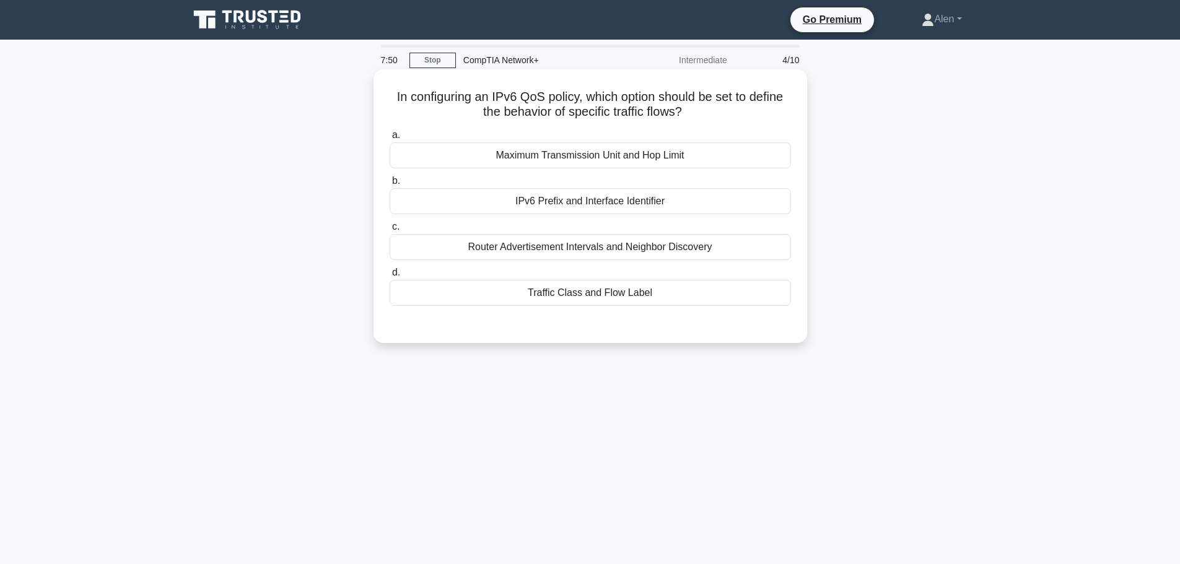
drag, startPoint x: 594, startPoint y: 96, endPoint x: 799, endPoint y: 106, distance: 205.3
click at [799, 106] on div "In configuring an IPv6 QoS policy, which option should be set to define the beh…" at bounding box center [591, 206] width 424 height 264
click at [578, 111] on h5 "In configuring an IPv6 QoS policy, which option should be set to define the beh…" at bounding box center [590, 104] width 404 height 31
drag, startPoint x: 616, startPoint y: 115, endPoint x: 703, endPoint y: 115, distance: 86.7
click at [703, 115] on h5 "In configuring an IPv6 QoS policy, which option should be set to define the beh…" at bounding box center [590, 104] width 404 height 31
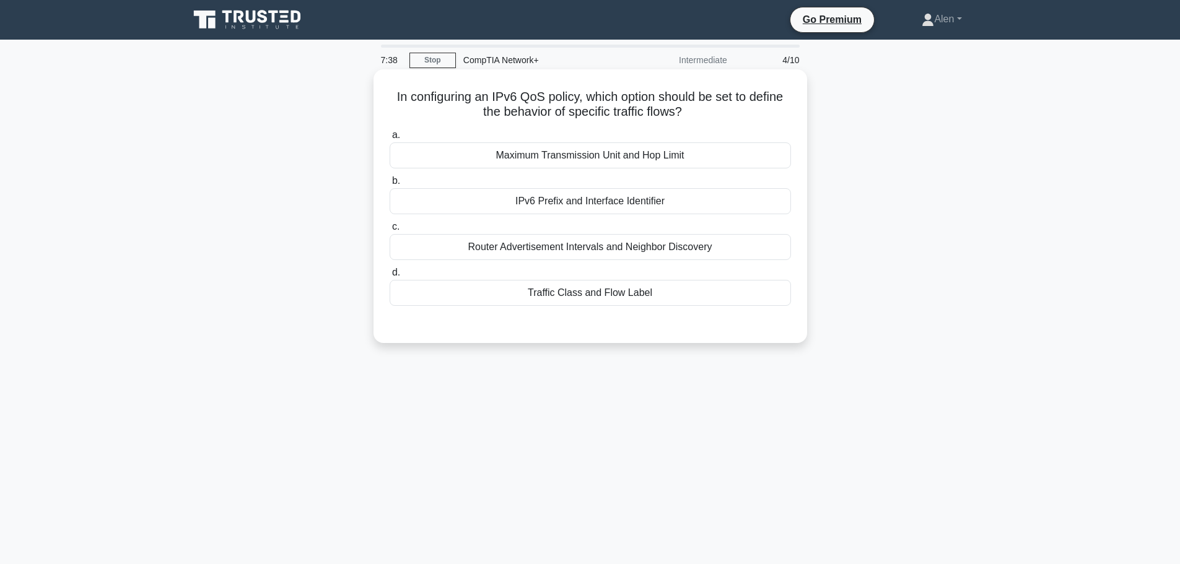
click at [740, 118] on h5 "In configuring an IPv6 QoS policy, which option should be set to define the beh…" at bounding box center [590, 104] width 404 height 31
click at [571, 295] on div "Traffic Class and Flow Label" at bounding box center [590, 293] width 401 height 26
click at [390, 277] on input "d. Traffic Class and Flow Label" at bounding box center [390, 273] width 0 height 8
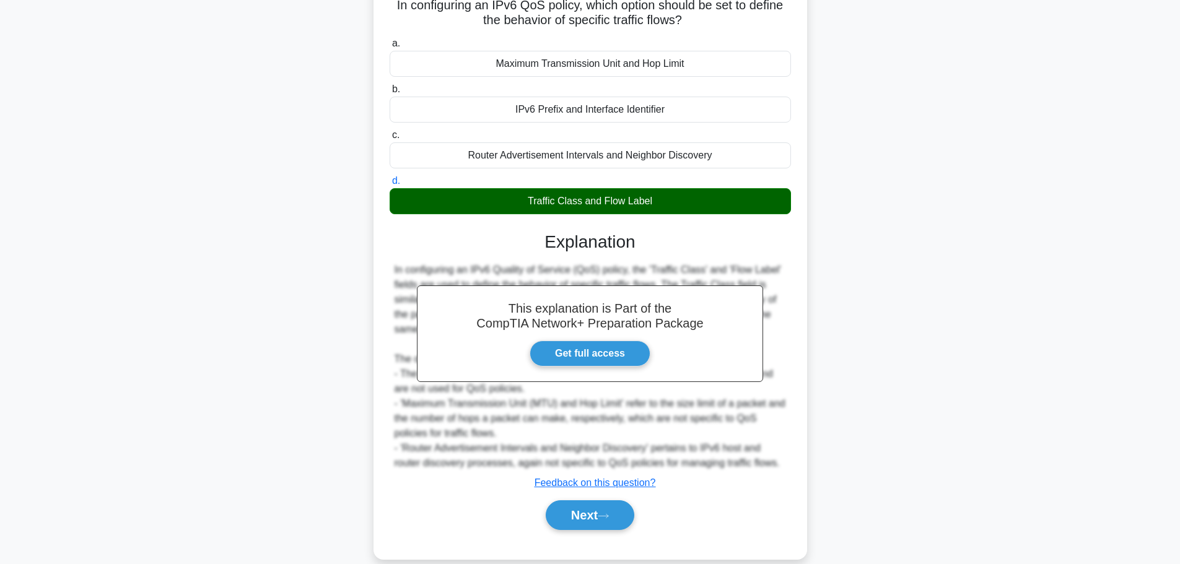
scroll to position [111, 0]
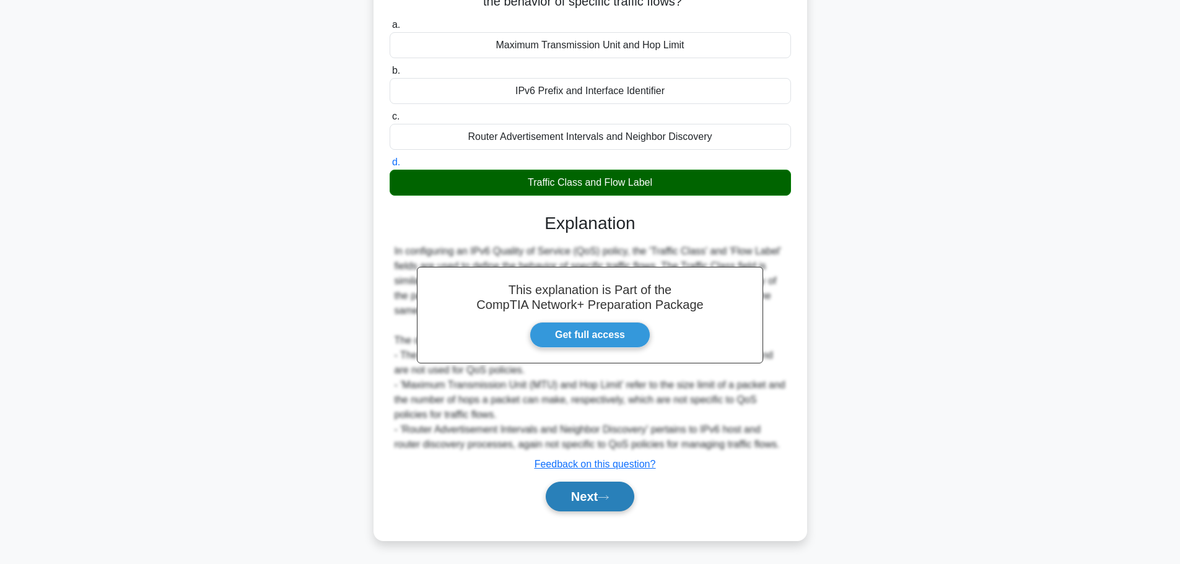
click at [605, 494] on button "Next" at bounding box center [590, 497] width 89 height 30
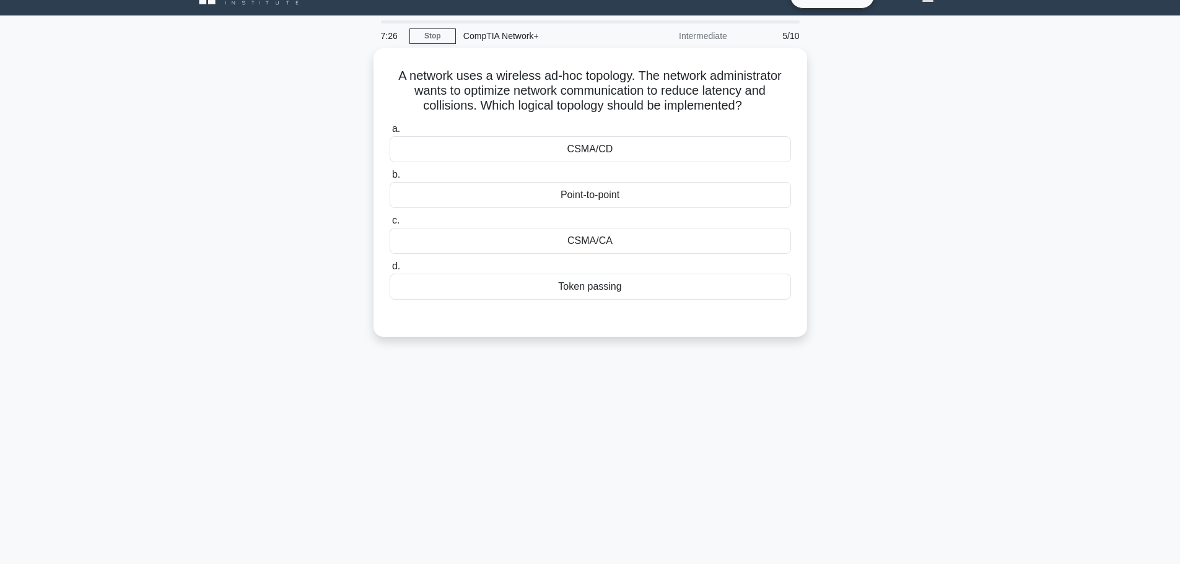
scroll to position [0, 0]
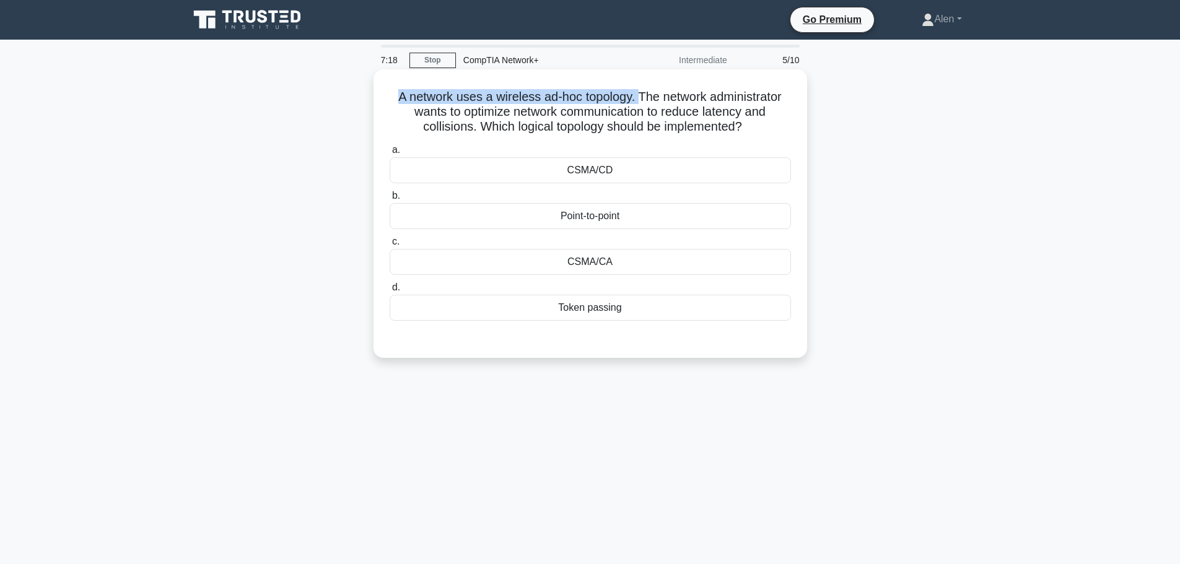
drag, startPoint x: 396, startPoint y: 96, endPoint x: 638, endPoint y: 102, distance: 242.3
click at [638, 102] on h5 "A network uses a wireless ad-hoc topology. The network administrator wants to o…" at bounding box center [590, 112] width 404 height 46
drag, startPoint x: 645, startPoint y: 97, endPoint x: 760, endPoint y: 136, distance: 121.1
click at [760, 135] on h5 "A network uses a wireless ad-hoc topology. The network administrator wants to o…" at bounding box center [590, 112] width 404 height 46
click at [752, 131] on icon at bounding box center [747, 124] width 15 height 13
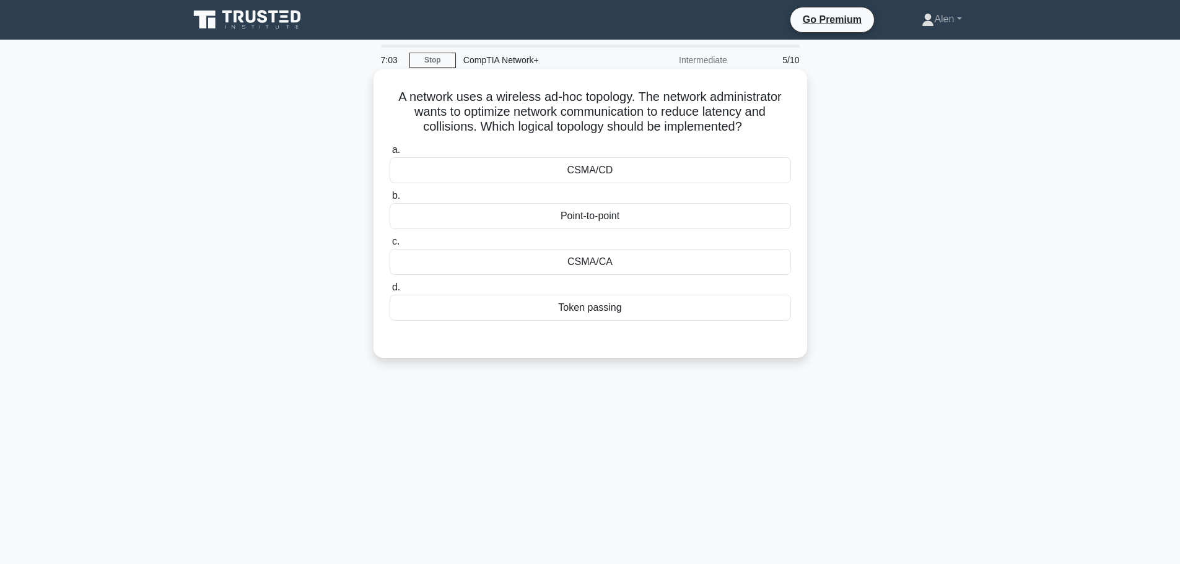
drag, startPoint x: 491, startPoint y: 129, endPoint x: 764, endPoint y: 135, distance: 273.9
click at [764, 135] on h5 "A network uses a wireless ad-hoc topology. The network administrator wants to o…" at bounding box center [590, 112] width 404 height 46
click at [466, 99] on h5 "A network uses a wireless ad-hoc topology. The network administrator wants to o…" at bounding box center [590, 112] width 404 height 46
drag, startPoint x: 494, startPoint y: 97, endPoint x: 640, endPoint y: 98, distance: 146.2
click at [640, 98] on h5 "A network uses a wireless ad-hoc topology. The network administrator wants to o…" at bounding box center [590, 112] width 404 height 46
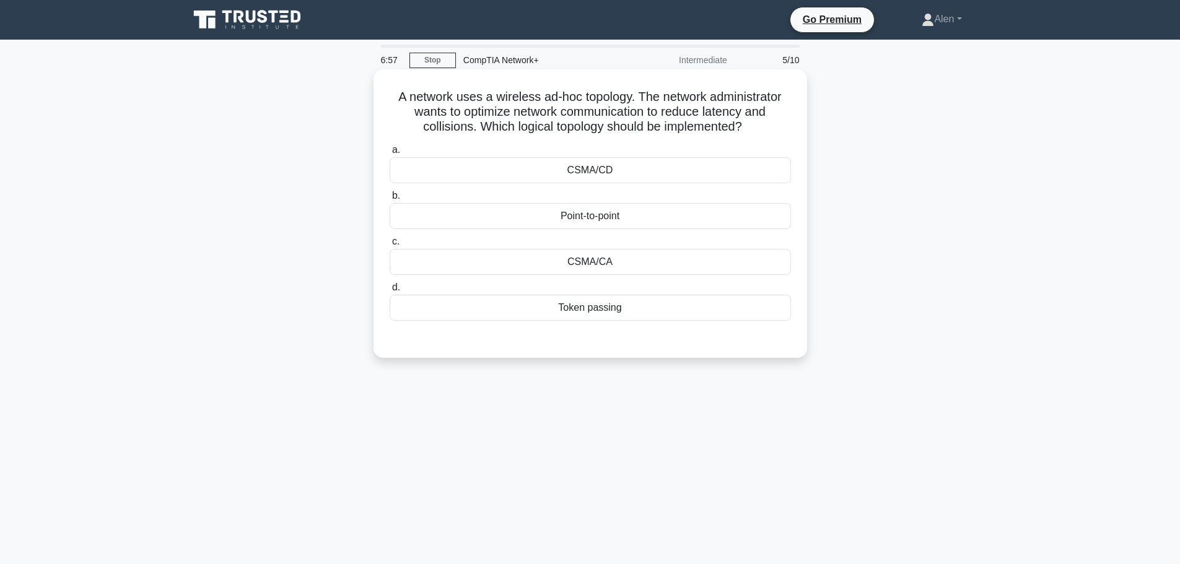
click at [674, 112] on h5 "A network uses a wireless ad-hoc topology. The network administrator wants to o…" at bounding box center [590, 112] width 404 height 46
drag, startPoint x: 515, startPoint y: 112, endPoint x: 762, endPoint y: 123, distance: 247.4
click at [762, 123] on h5 "A network uses a wireless ad-hoc topology. The network administrator wants to o…" at bounding box center [590, 112] width 404 height 46
click at [644, 213] on div "Point-to-point" at bounding box center [590, 216] width 401 height 26
click at [390, 200] on input "b. Point-to-point" at bounding box center [390, 196] width 0 height 8
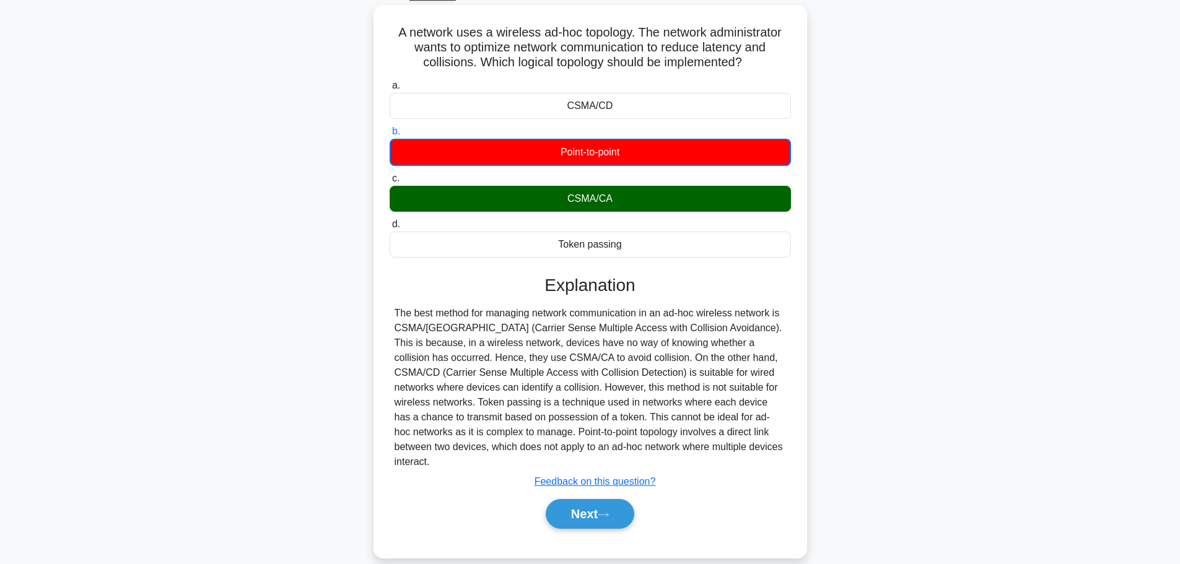
scroll to position [105, 0]
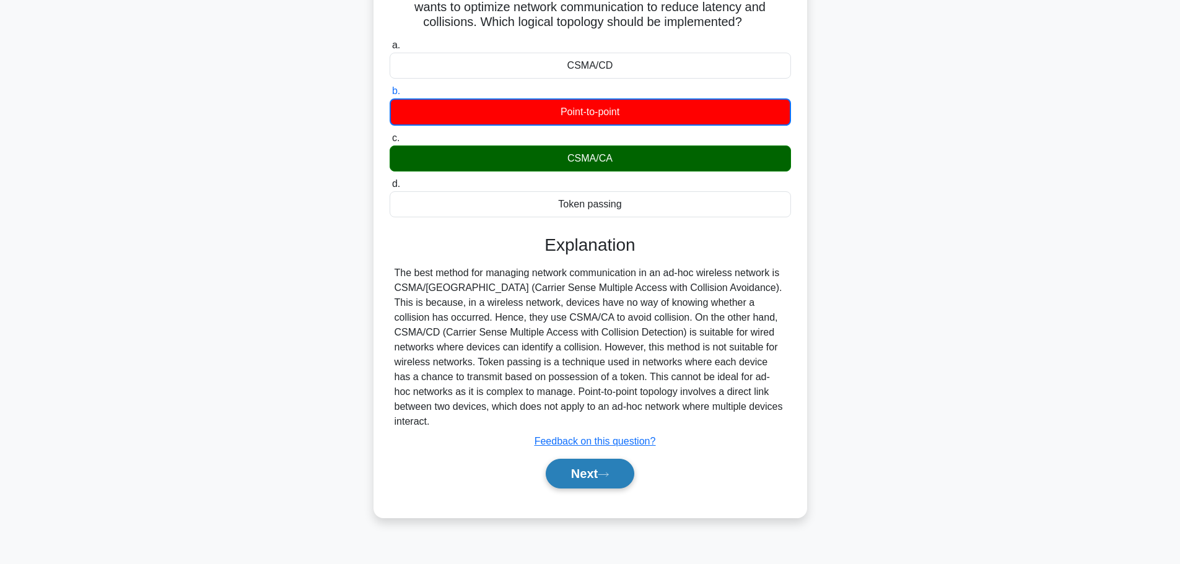
click at [609, 471] on icon at bounding box center [603, 474] width 11 height 7
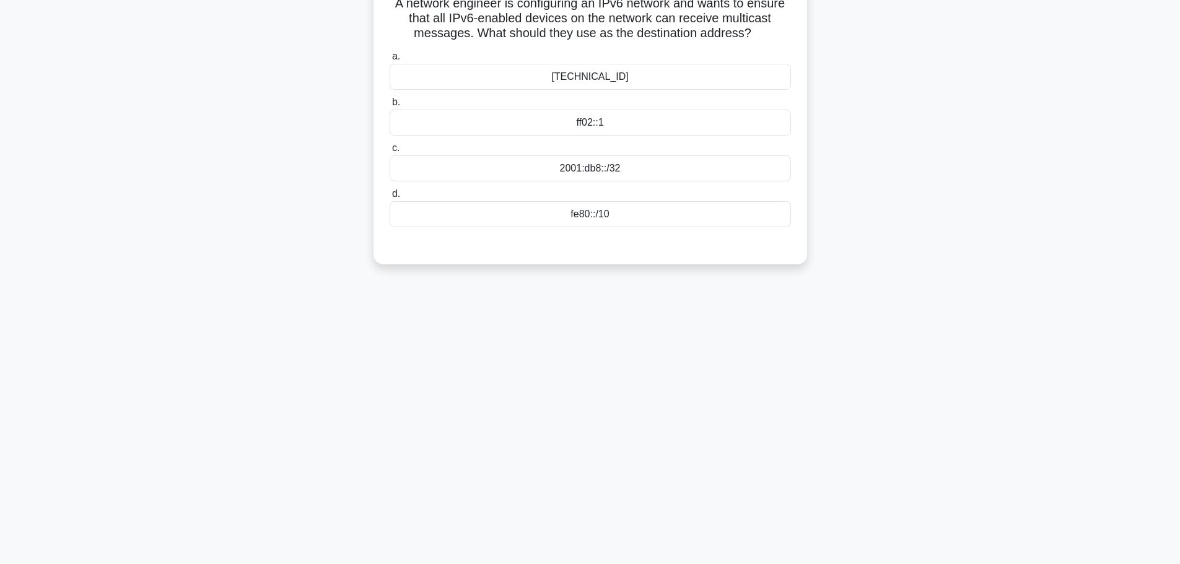
scroll to position [0, 0]
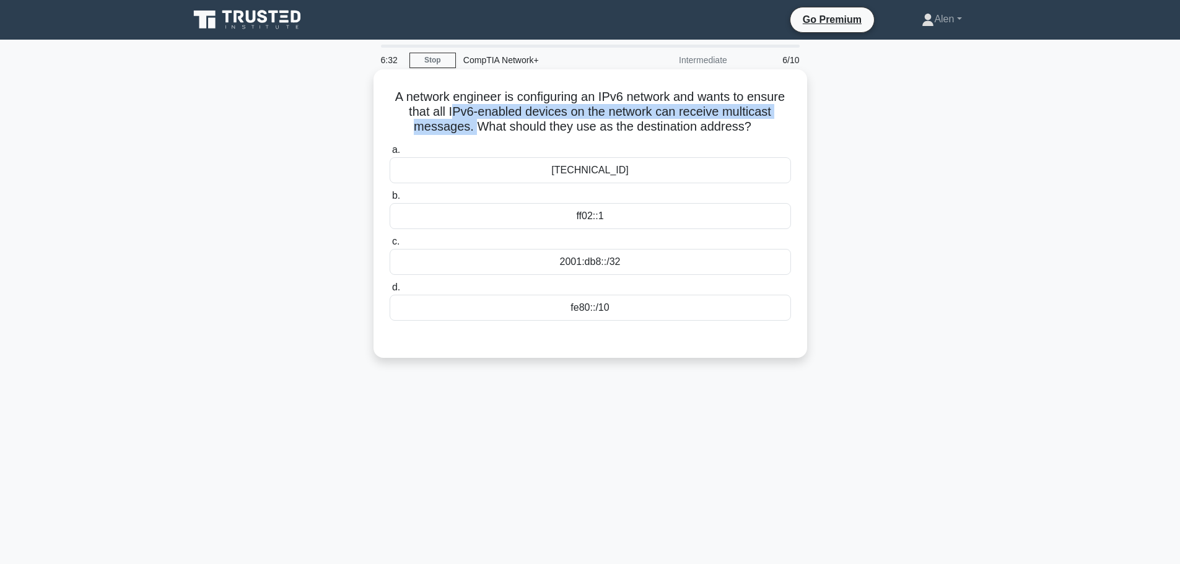
drag, startPoint x: 452, startPoint y: 112, endPoint x: 475, endPoint y: 135, distance: 32.9
click at [475, 135] on h5 "A network engineer is configuring an IPv6 network and wants to ensure that all …" at bounding box center [590, 112] width 404 height 46
copy h5 "Pv6-enabled devices on the network can receive multicast messages."
click at [580, 268] on div "2001:db8::/32" at bounding box center [590, 262] width 401 height 26
click at [390, 246] on input "c. 2001:db8::/32" at bounding box center [390, 242] width 0 height 8
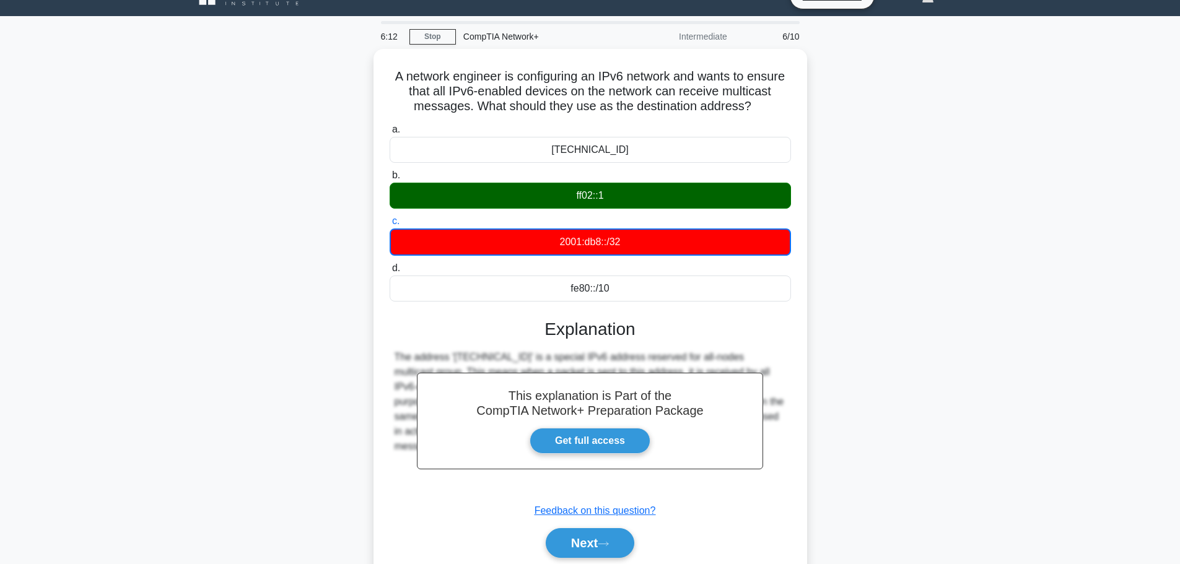
scroll to position [105, 0]
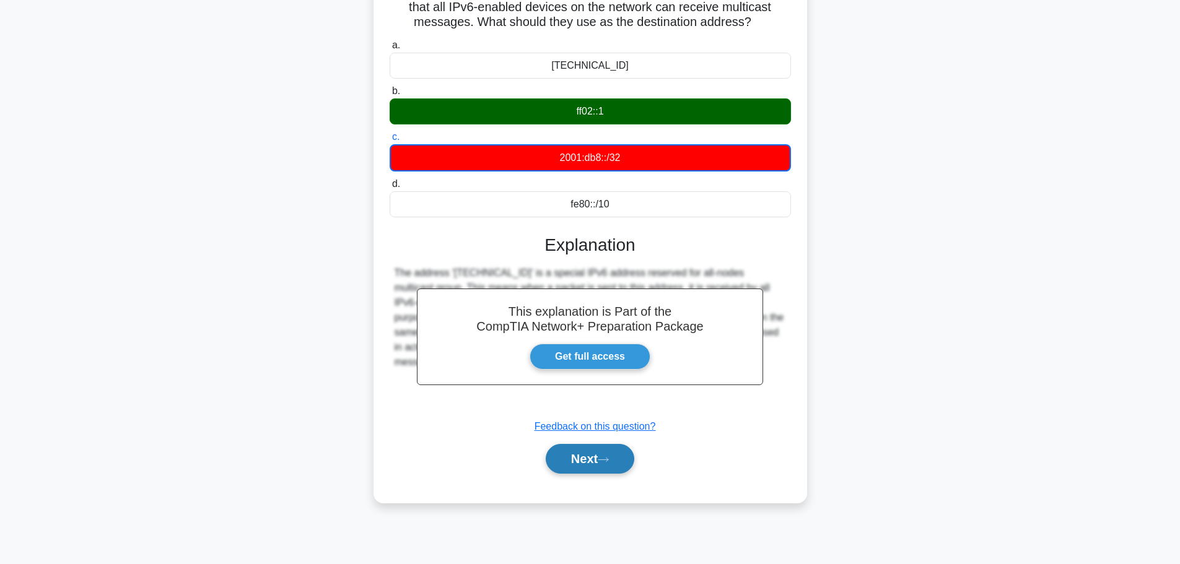
click at [607, 454] on button "Next" at bounding box center [590, 459] width 89 height 30
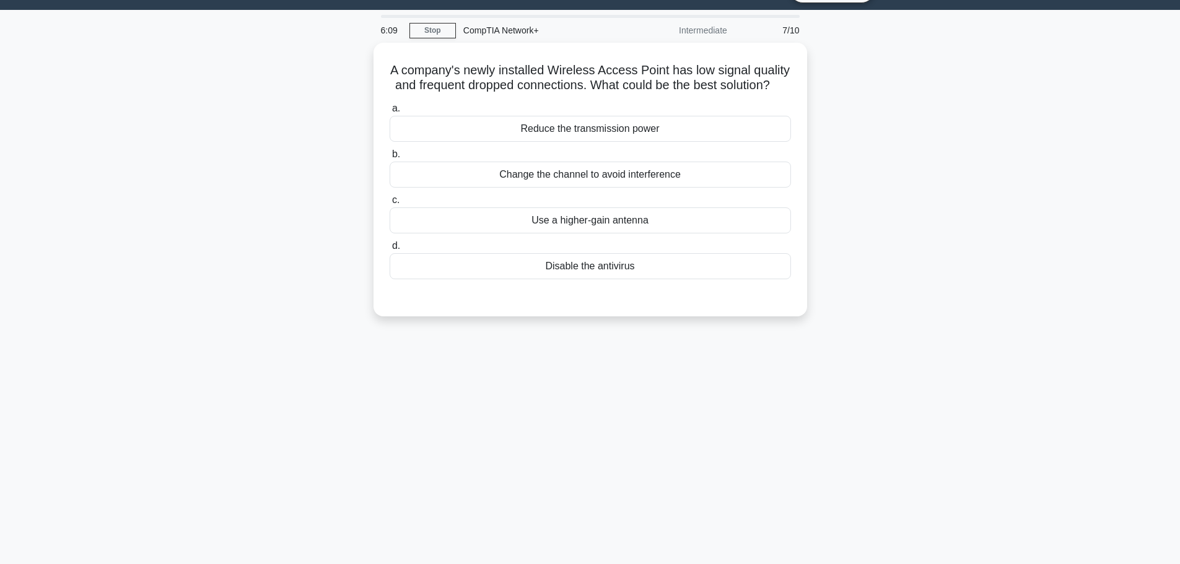
scroll to position [0, 0]
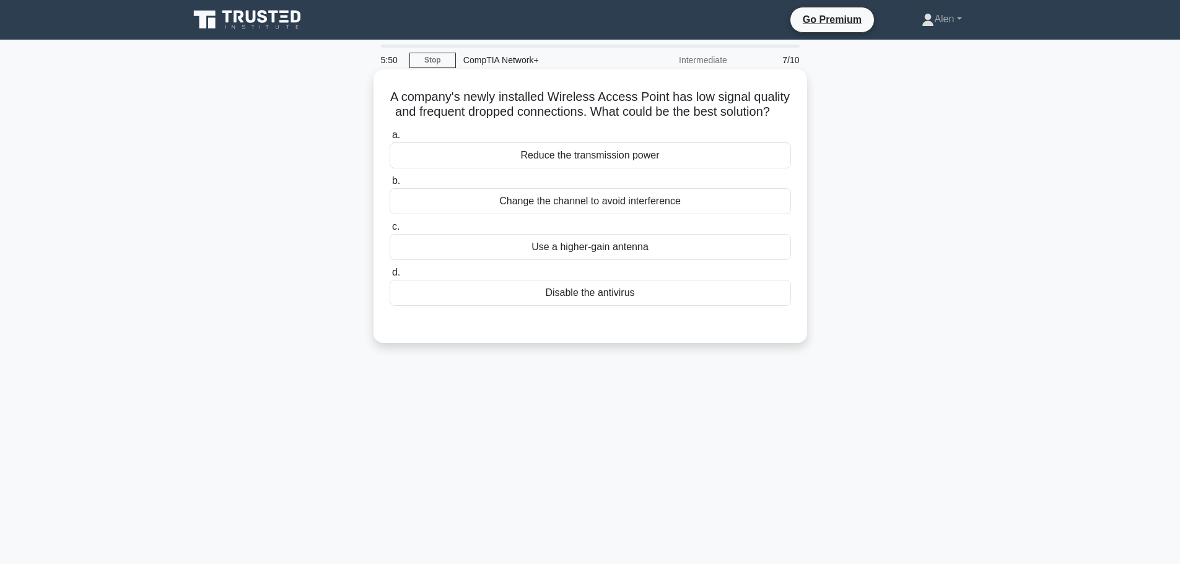
click at [571, 214] on div "Change the channel to avoid interference" at bounding box center [590, 201] width 401 height 26
click at [390, 185] on input "b. Change the channel to avoid interference" at bounding box center [390, 181] width 0 height 8
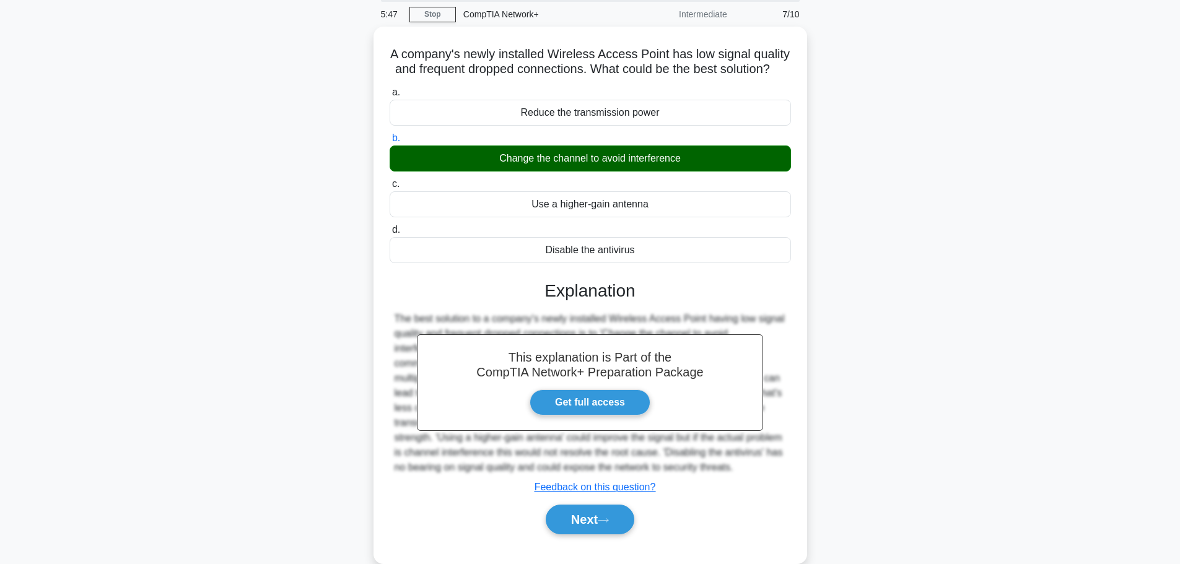
scroll to position [105, 0]
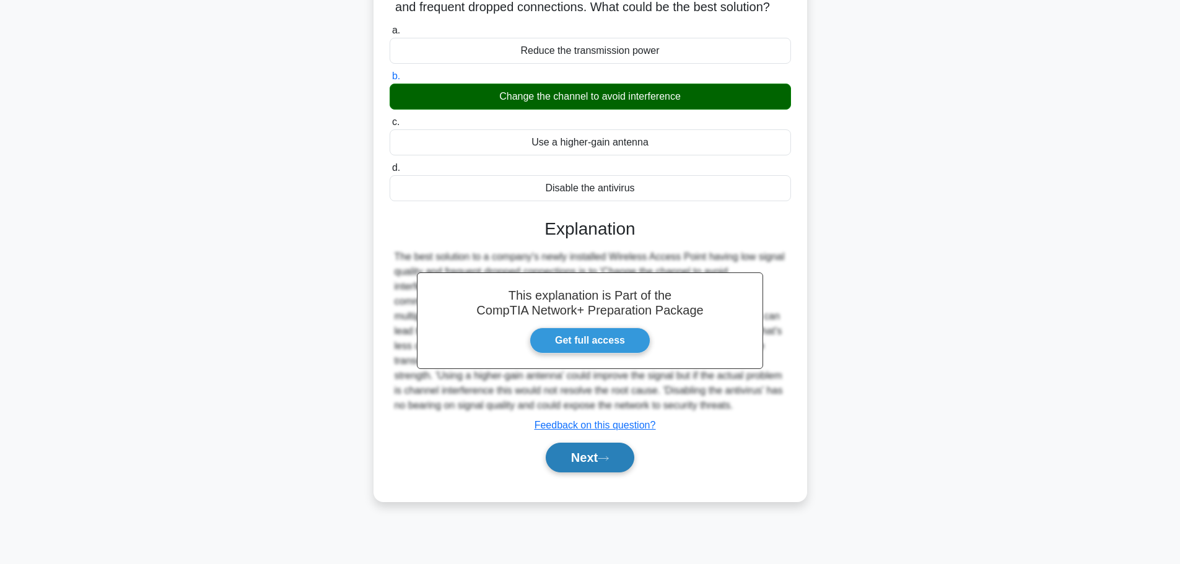
click at [592, 473] on button "Next" at bounding box center [590, 458] width 89 height 30
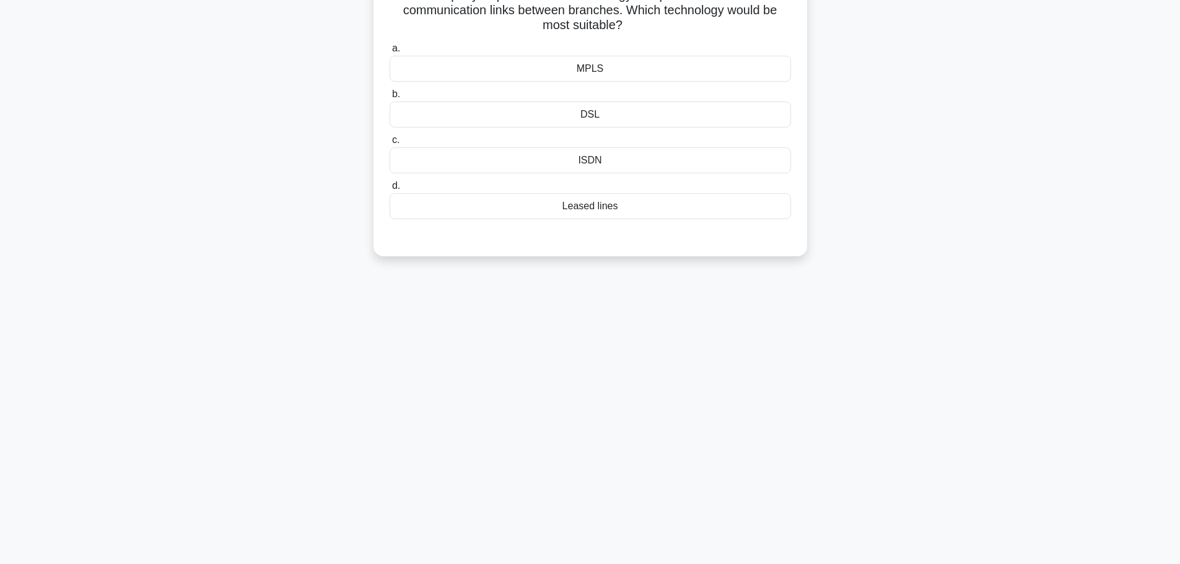
scroll to position [0, 0]
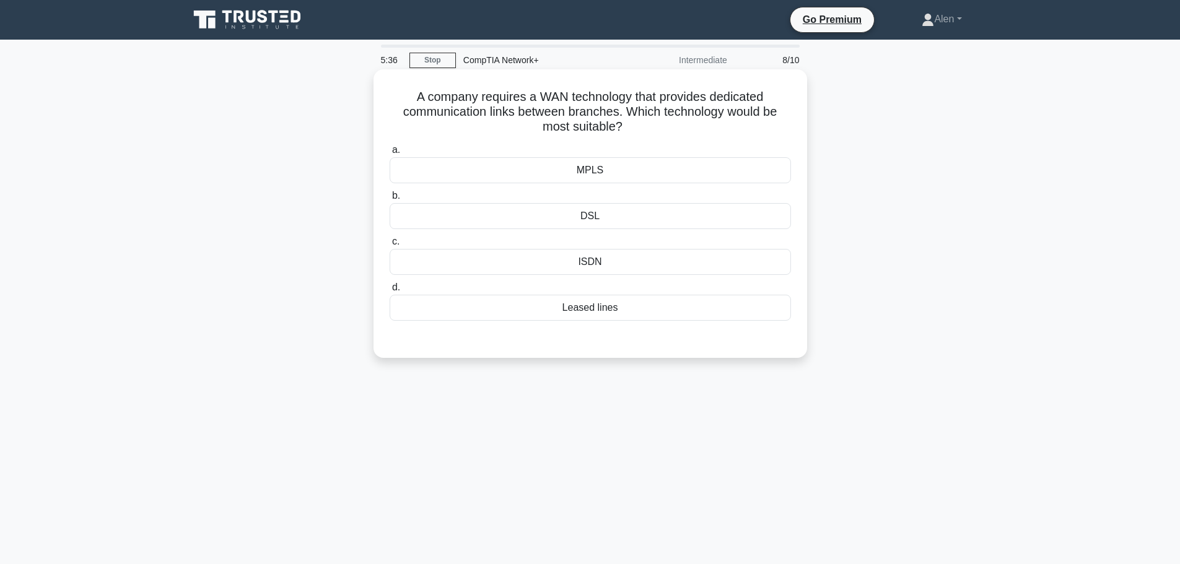
click at [614, 313] on div "Leased lines" at bounding box center [590, 308] width 401 height 26
click at [390, 292] on input "d. Leased lines" at bounding box center [390, 288] width 0 height 8
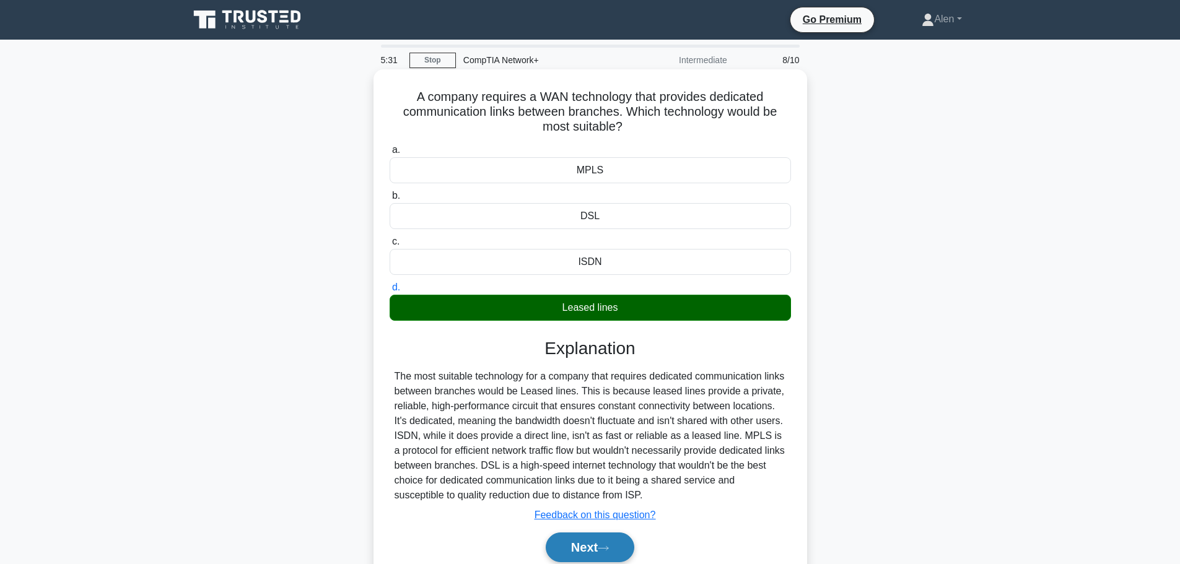
click at [594, 549] on button "Next" at bounding box center [590, 548] width 89 height 30
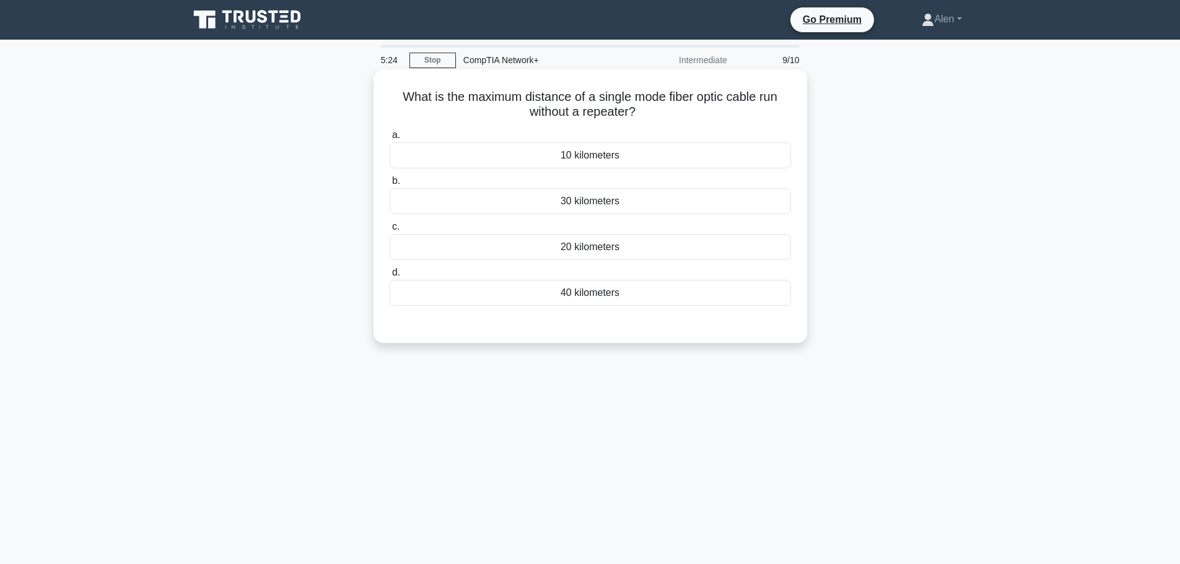
drag, startPoint x: 651, startPoint y: 115, endPoint x: 384, endPoint y: 98, distance: 267.6
click at [384, 98] on div "What is the maximum distance of a single mode fiber optic cable run without a r…" at bounding box center [591, 206] width 424 height 264
copy h5 "What is the maximum distance of a single mode fiber optic cable run without a r…"
click at [607, 294] on div "40 kilometers" at bounding box center [590, 293] width 401 height 26
click at [390, 277] on input "d. 40 kilometers" at bounding box center [390, 273] width 0 height 8
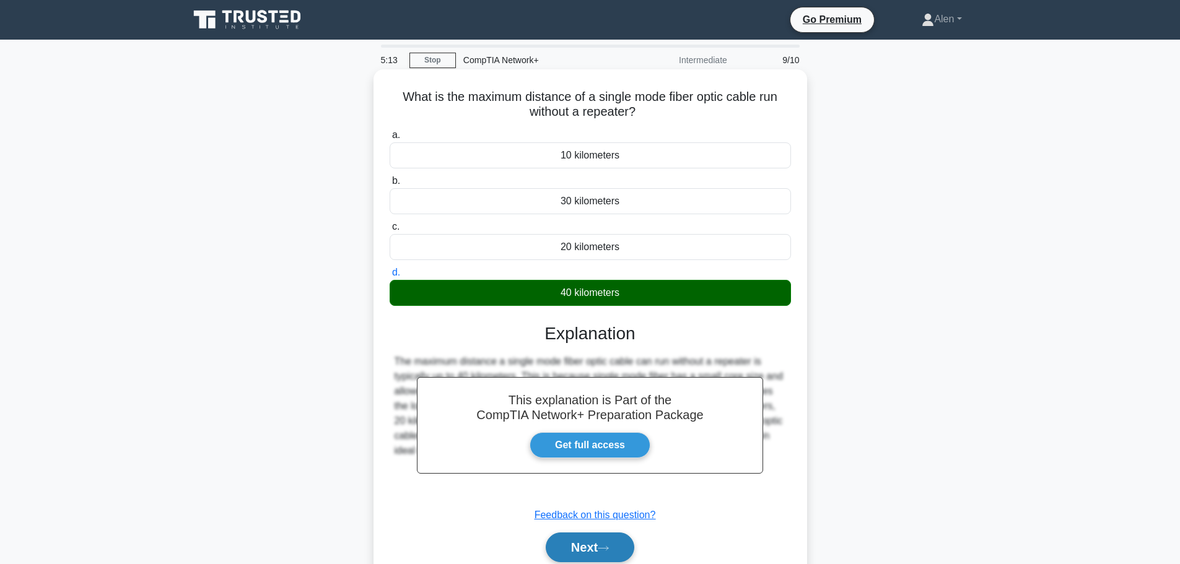
click at [597, 541] on button "Next" at bounding box center [590, 548] width 89 height 30
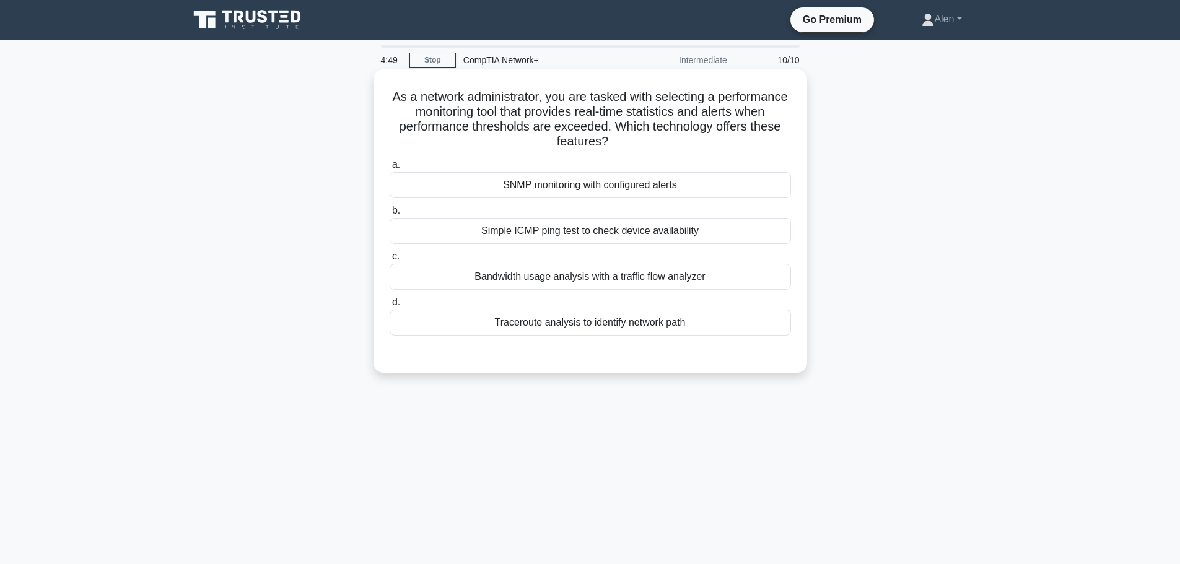
click at [600, 276] on div "Bandwidth usage analysis with a traffic flow analyzer" at bounding box center [590, 277] width 401 height 26
click at [390, 261] on input "c. Bandwidth usage analysis with a traffic flow analyzer" at bounding box center [390, 257] width 0 height 8
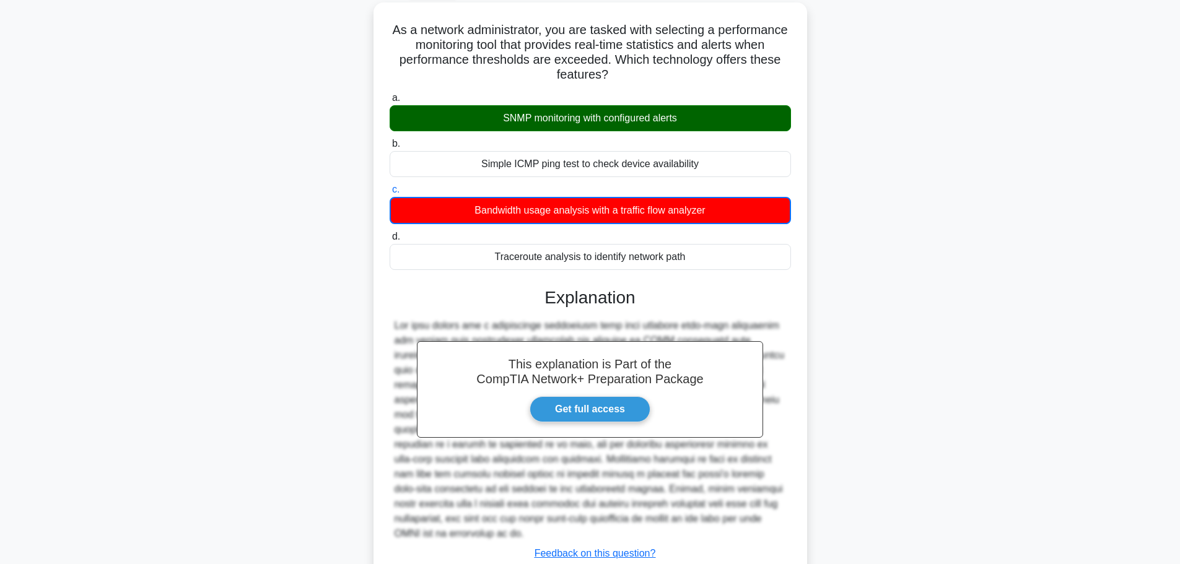
scroll to position [142, 0]
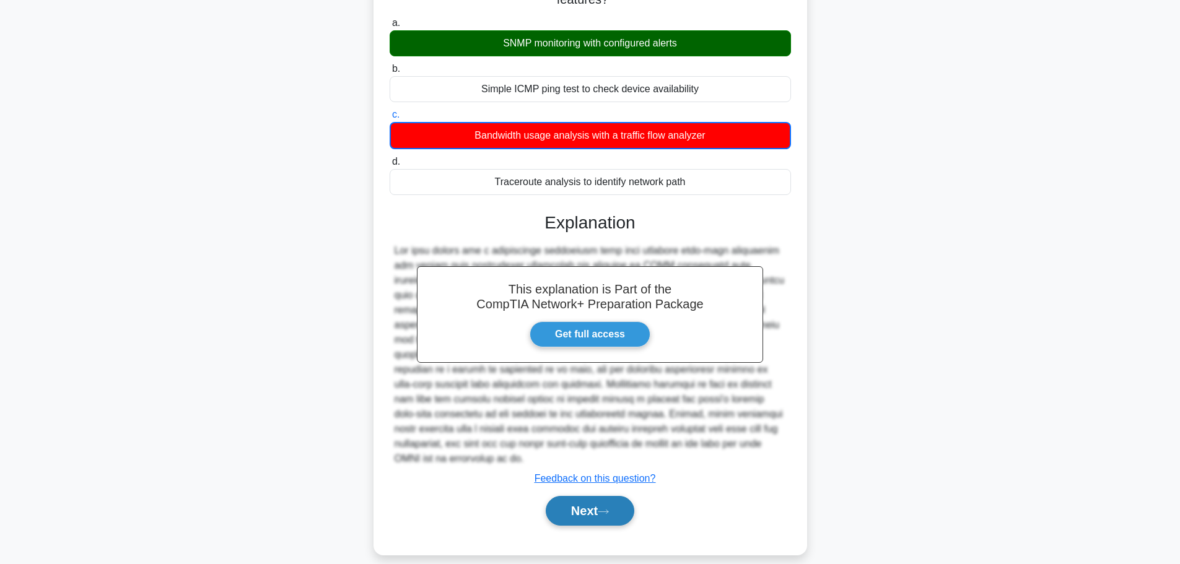
click at [594, 498] on button "Next" at bounding box center [590, 511] width 89 height 30
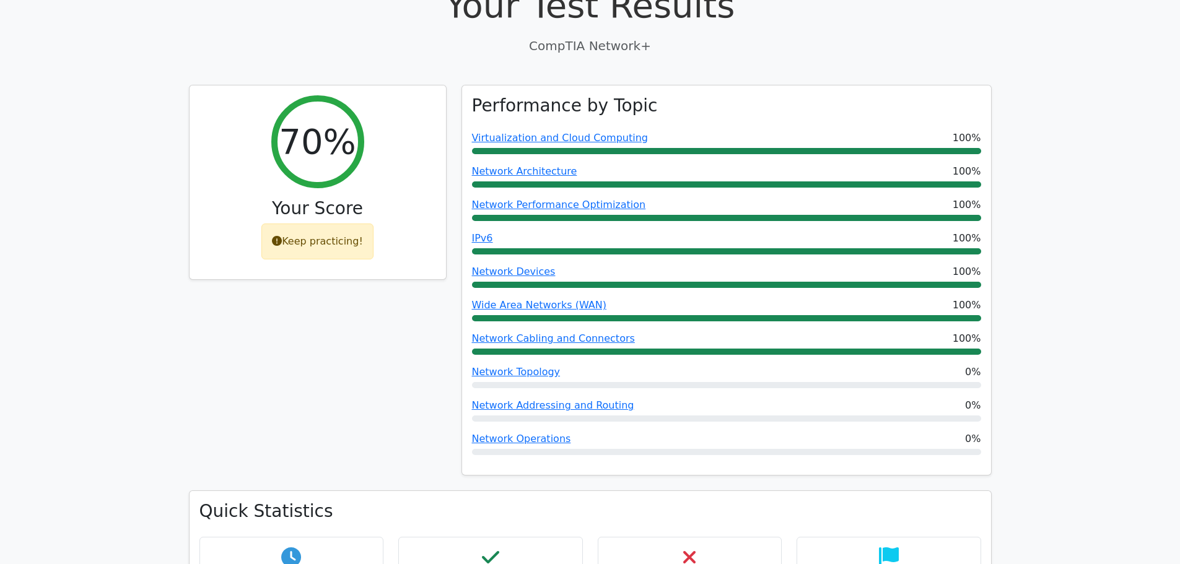
scroll to position [524, 0]
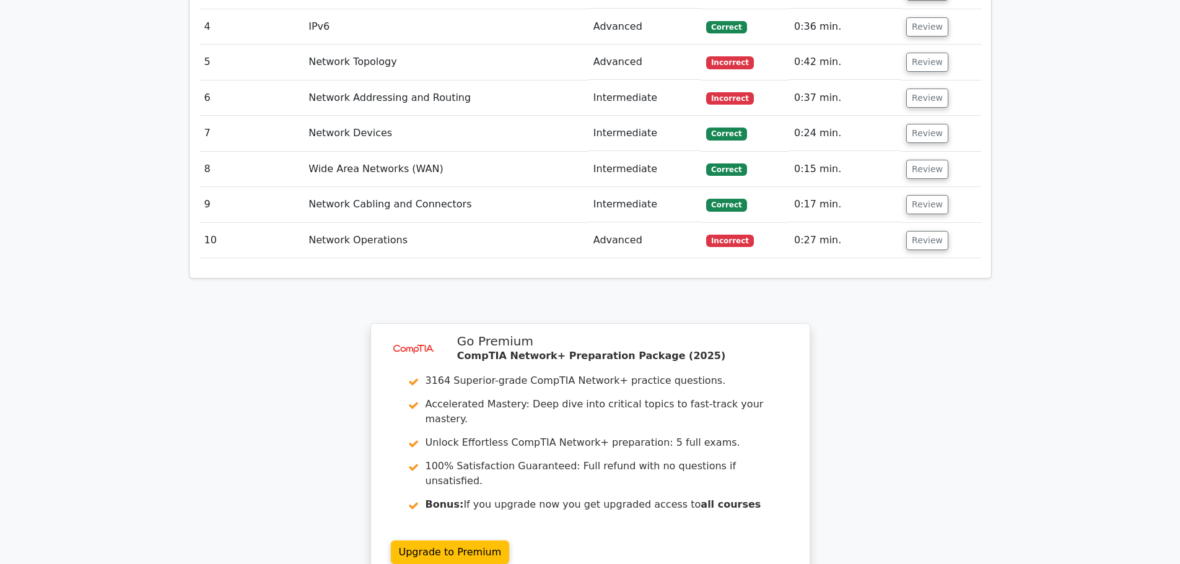
scroll to position [1914, 0]
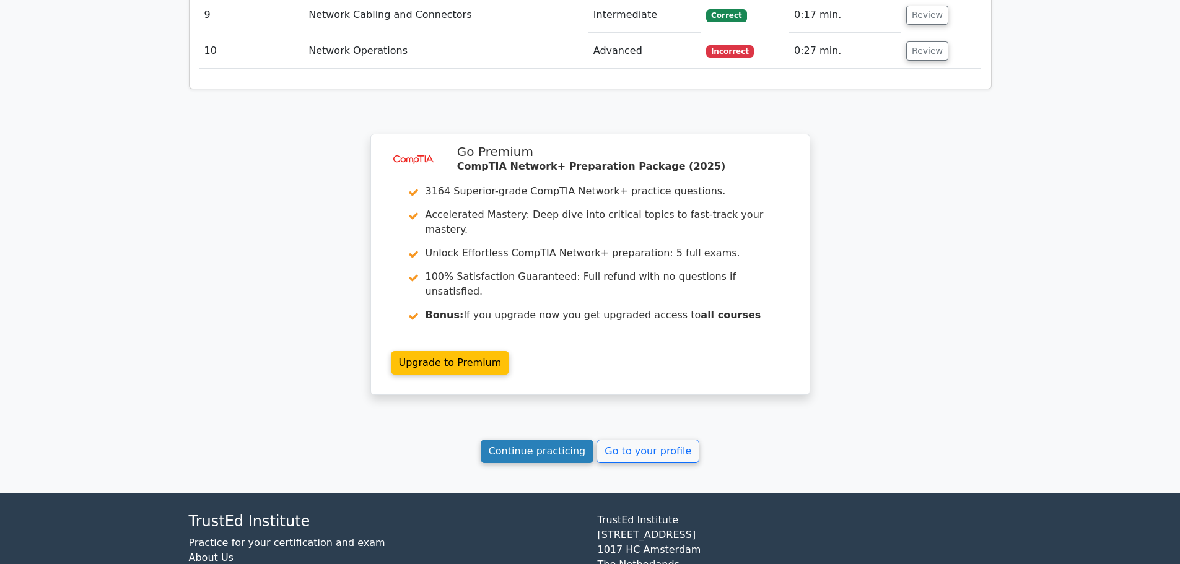
click at [522, 440] on link "Continue practicing" at bounding box center [537, 452] width 113 height 24
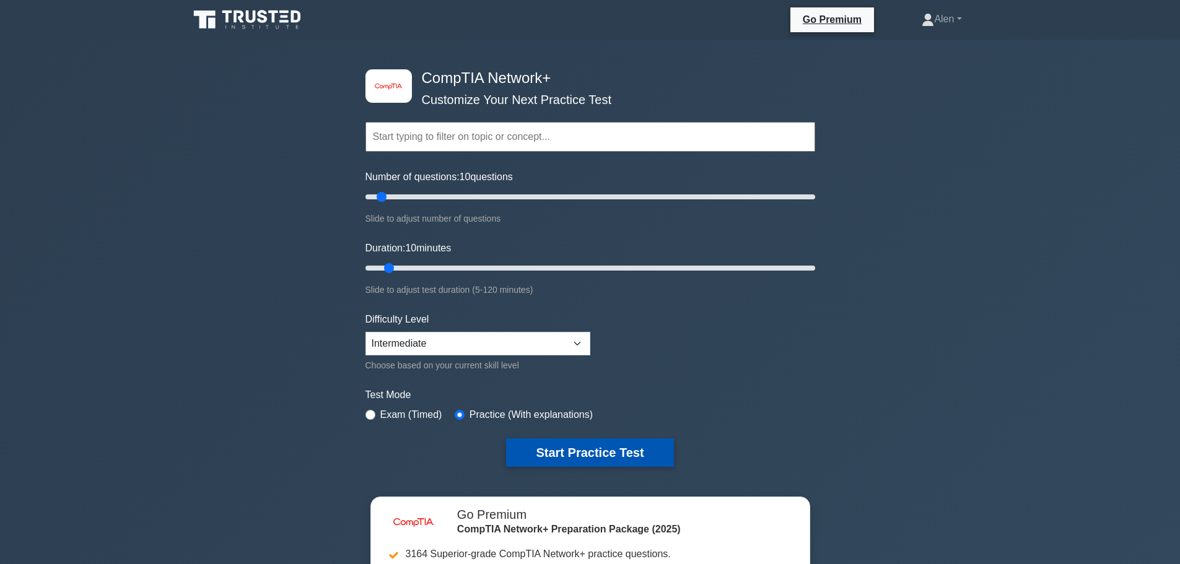
click at [572, 447] on button "Start Practice Test" at bounding box center [589, 453] width 167 height 28
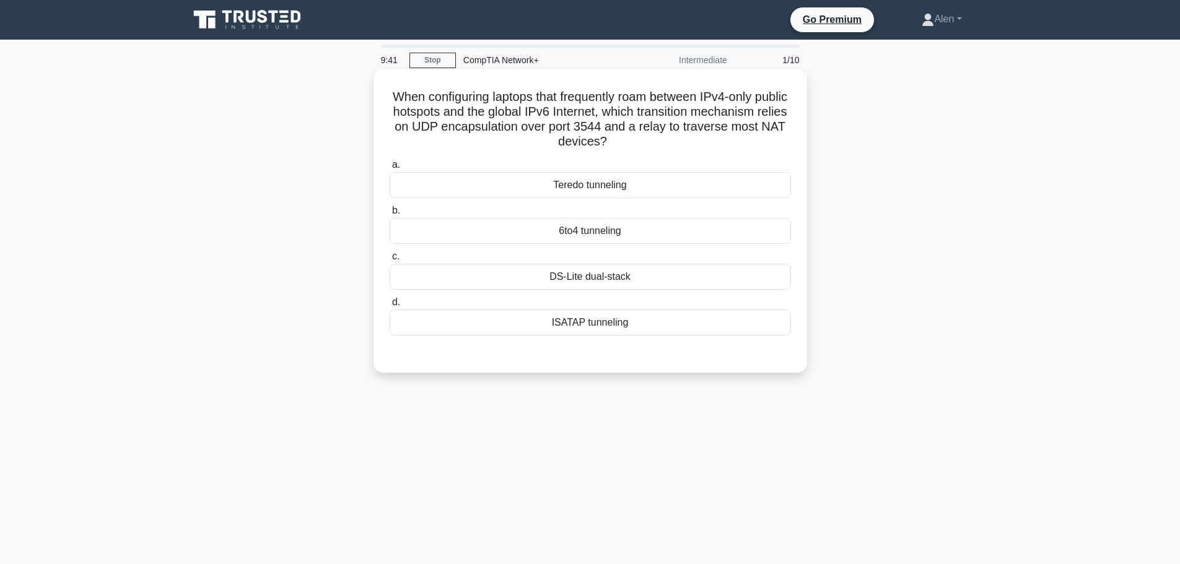
drag, startPoint x: 681, startPoint y: 126, endPoint x: 784, endPoint y: 144, distance: 105.0
click at [784, 144] on h5 "When configuring laptops that frequently roam between IPv4-only public hotspots…" at bounding box center [590, 119] width 404 height 61
click at [693, 144] on h5 "When configuring laptops that frequently roam between IPv4-only public hotspots…" at bounding box center [590, 119] width 404 height 61
drag, startPoint x: 592, startPoint y: 115, endPoint x: 664, endPoint y: 136, distance: 74.7
click at [664, 136] on h5 "When configuring laptops that frequently roam between IPv4-only public hotspots…" at bounding box center [590, 119] width 404 height 61
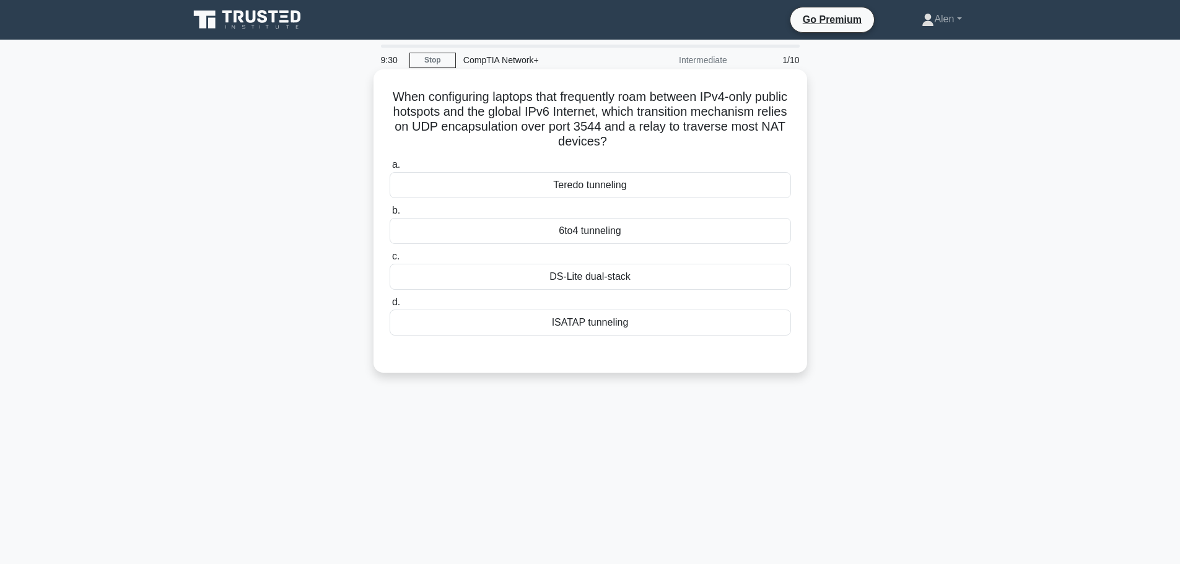
click at [534, 133] on h5 "When configuring laptops that frequently roam between IPv4-only public hotspots…" at bounding box center [590, 119] width 404 height 61
drag, startPoint x: 541, startPoint y: 127, endPoint x: 655, endPoint y: 146, distance: 115.5
click at [655, 146] on h5 "When configuring laptops that frequently roam between IPv4-only public hotspots…" at bounding box center [590, 119] width 404 height 61
click at [680, 147] on h5 "When configuring laptops that frequently roam between IPv4-only public hotspots…" at bounding box center [590, 119] width 404 height 61
click at [603, 234] on div "6to4 tunneling" at bounding box center [590, 231] width 401 height 26
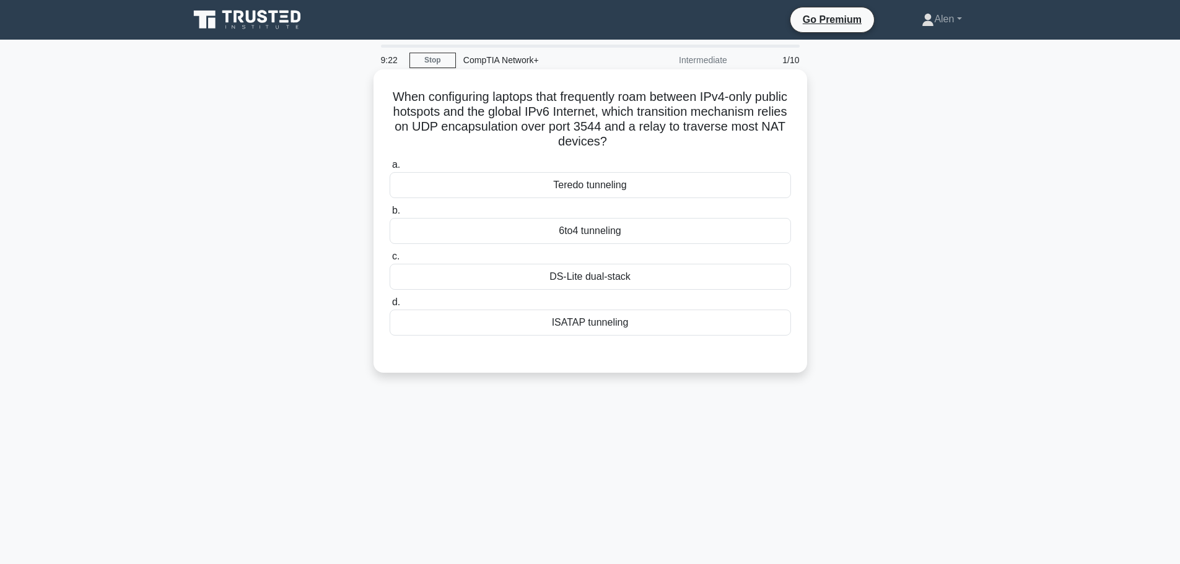
click at [390, 215] on input "b. 6to4 tunneling" at bounding box center [390, 211] width 0 height 8
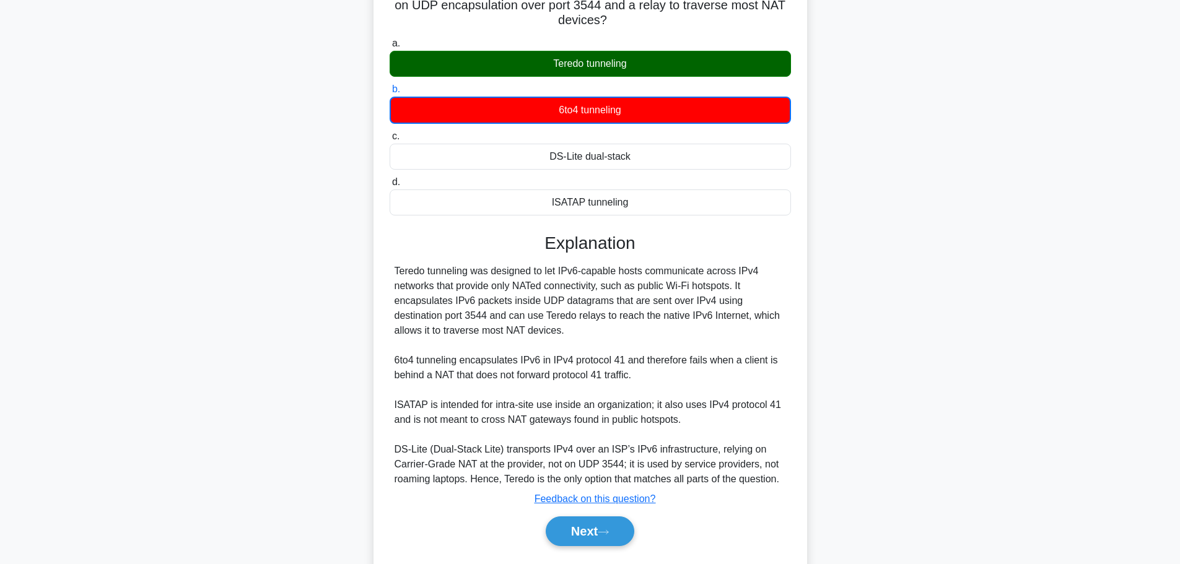
scroll to position [157, 0]
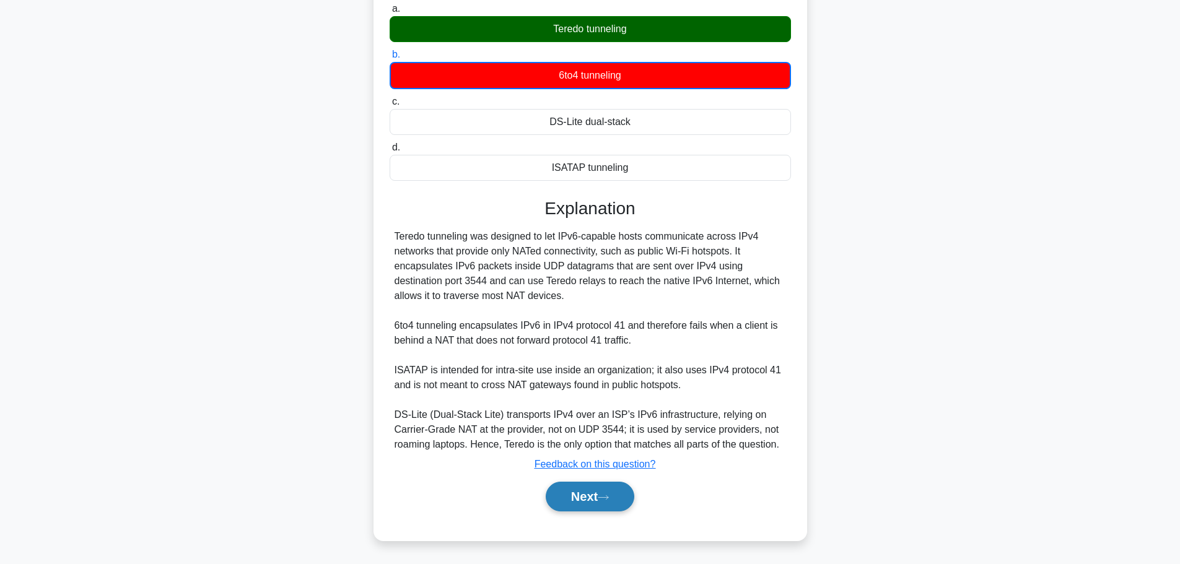
drag, startPoint x: 571, startPoint y: 499, endPoint x: 591, endPoint y: 509, distance: 23.0
click at [571, 499] on button "Next" at bounding box center [590, 497] width 89 height 30
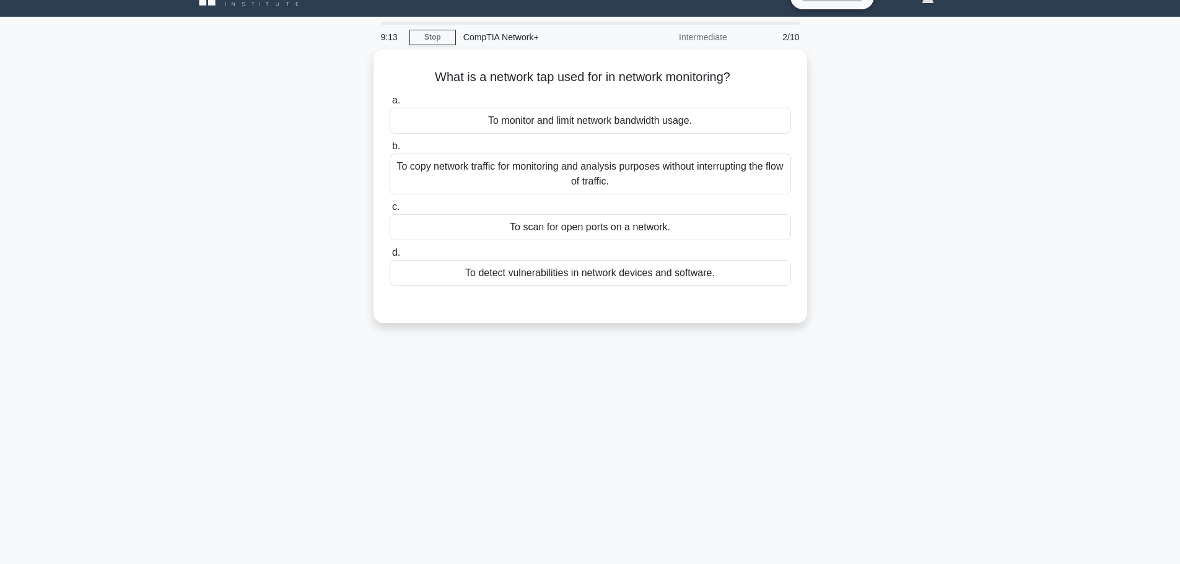
scroll to position [0, 0]
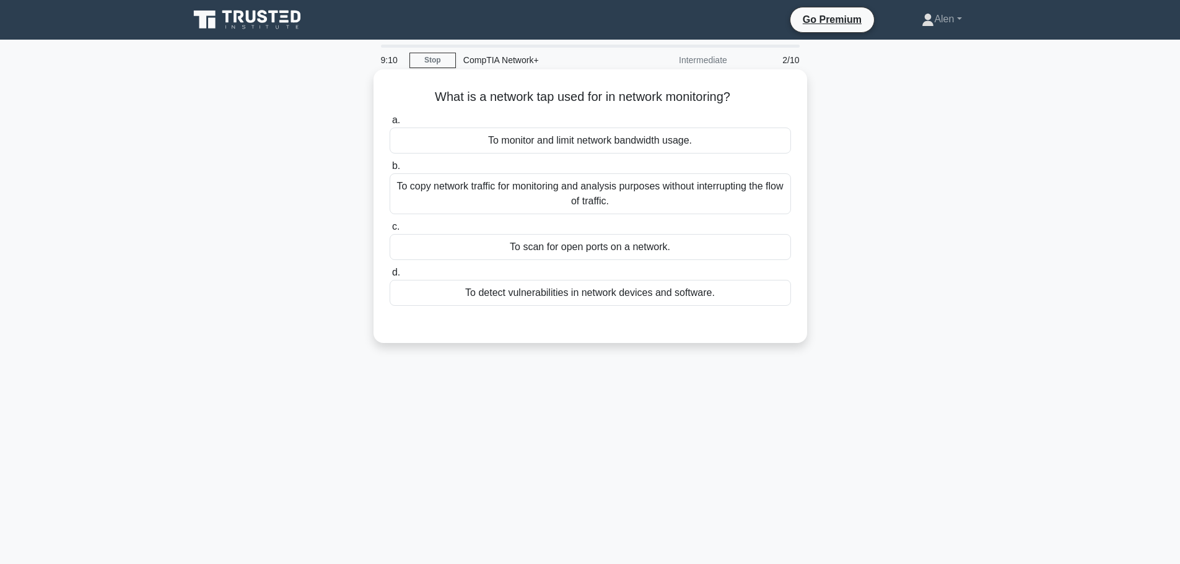
drag, startPoint x: 585, startPoint y: 96, endPoint x: 747, endPoint y: 103, distance: 161.2
click at [747, 103] on h5 "What is a network tap used for in network monitoring? .spinner_0XTQ{transform-o…" at bounding box center [590, 97] width 404 height 16
click at [766, 98] on h5 "What is a network tap used for in network monitoring? .spinner_0XTQ{transform-o…" at bounding box center [590, 97] width 404 height 16
click at [646, 149] on div "To monitor and limit network bandwidth usage." at bounding box center [590, 141] width 401 height 26
click at [390, 125] on input "a. To monitor and limit network bandwidth usage." at bounding box center [390, 120] width 0 height 8
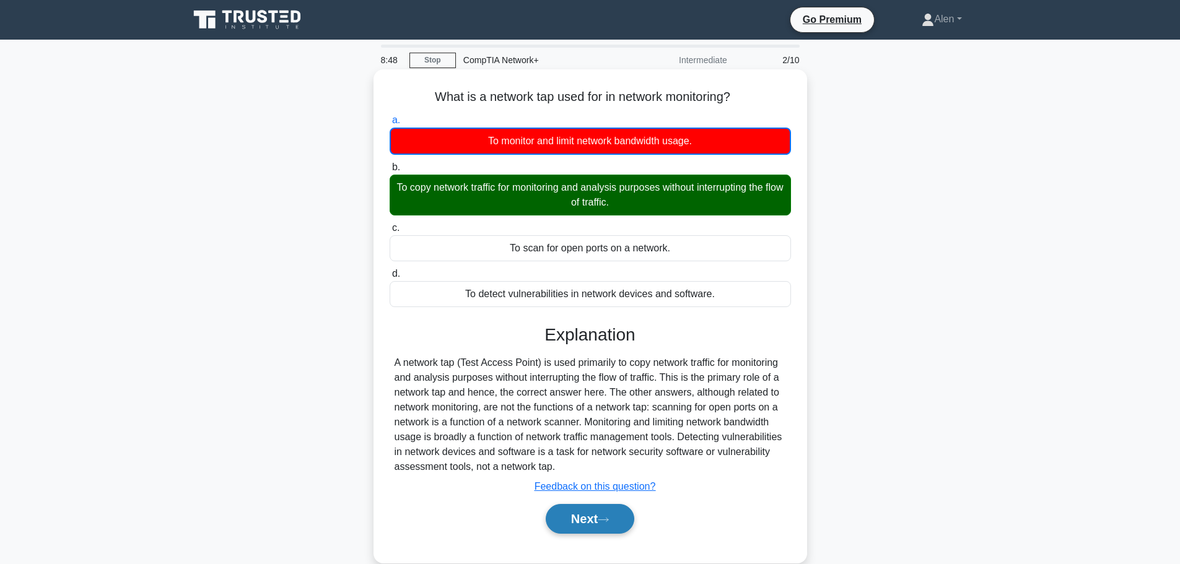
click at [576, 522] on button "Next" at bounding box center [590, 519] width 89 height 30
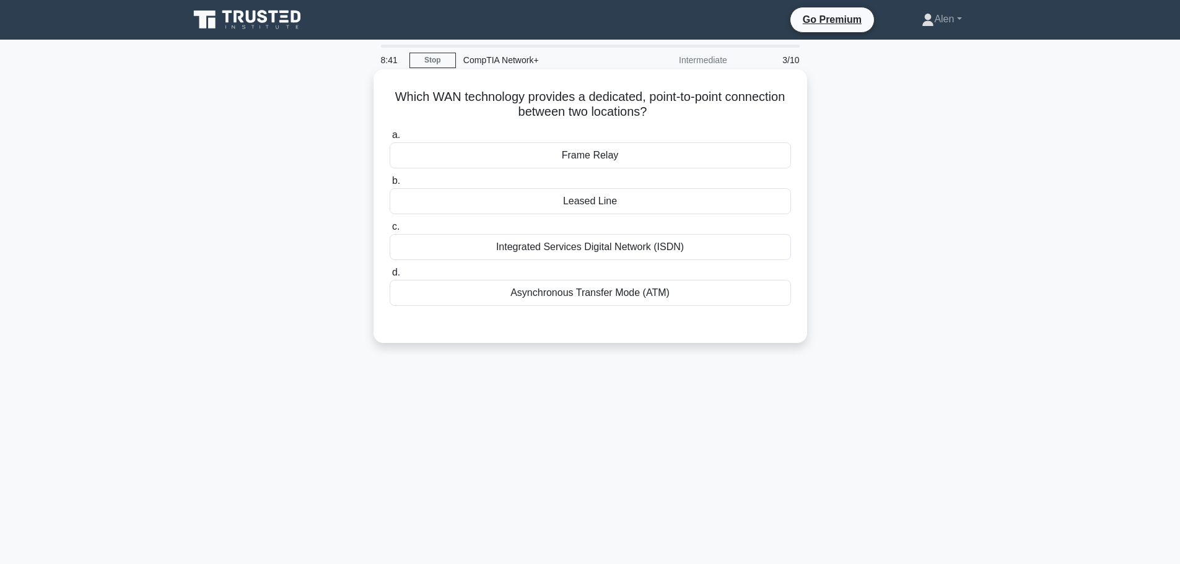
click at [613, 206] on div "Leased Line" at bounding box center [590, 201] width 401 height 26
click at [390, 185] on input "b. Leased Line" at bounding box center [390, 181] width 0 height 8
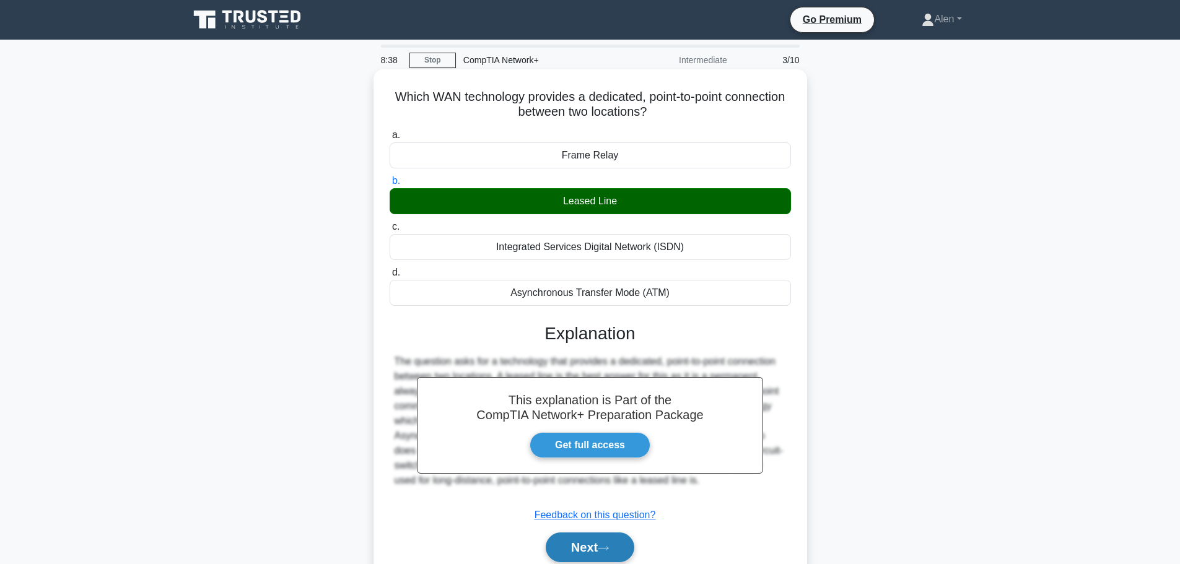
click at [607, 547] on icon at bounding box center [603, 548] width 11 height 7
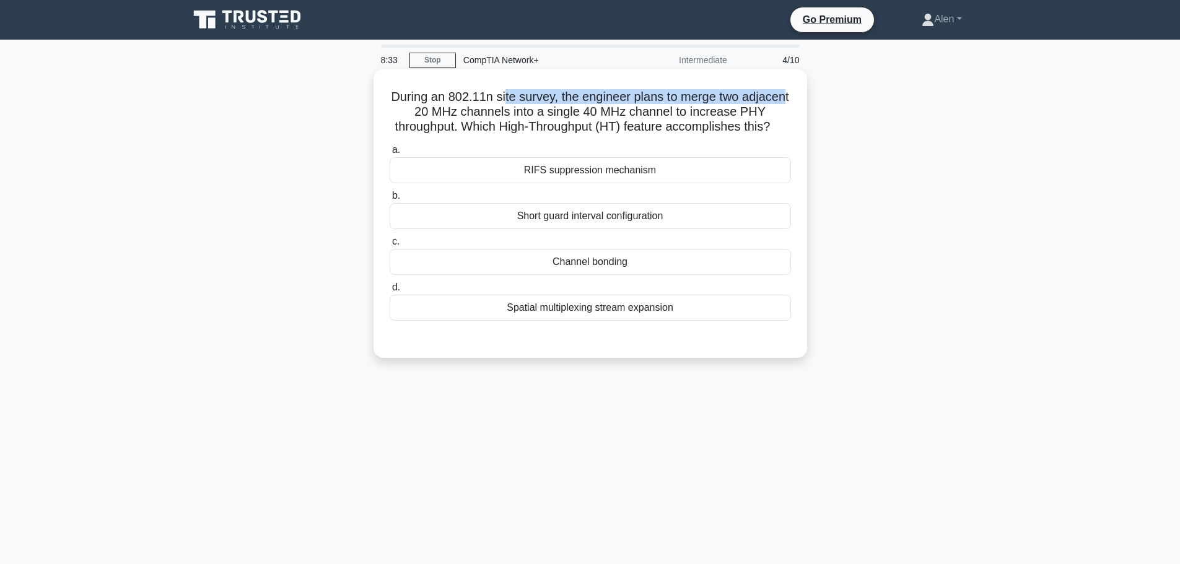
drag, startPoint x: 499, startPoint y: 97, endPoint x: 685, endPoint y: 102, distance: 185.3
click at [786, 104] on h5 "During an 802.11n site survey, the engineer plans to merge two adjacent 20 MHz …" at bounding box center [590, 112] width 404 height 46
click at [473, 110] on h5 "During an 802.11n site survey, the engineer plans to merge two adjacent 20 MHz …" at bounding box center [590, 112] width 404 height 46
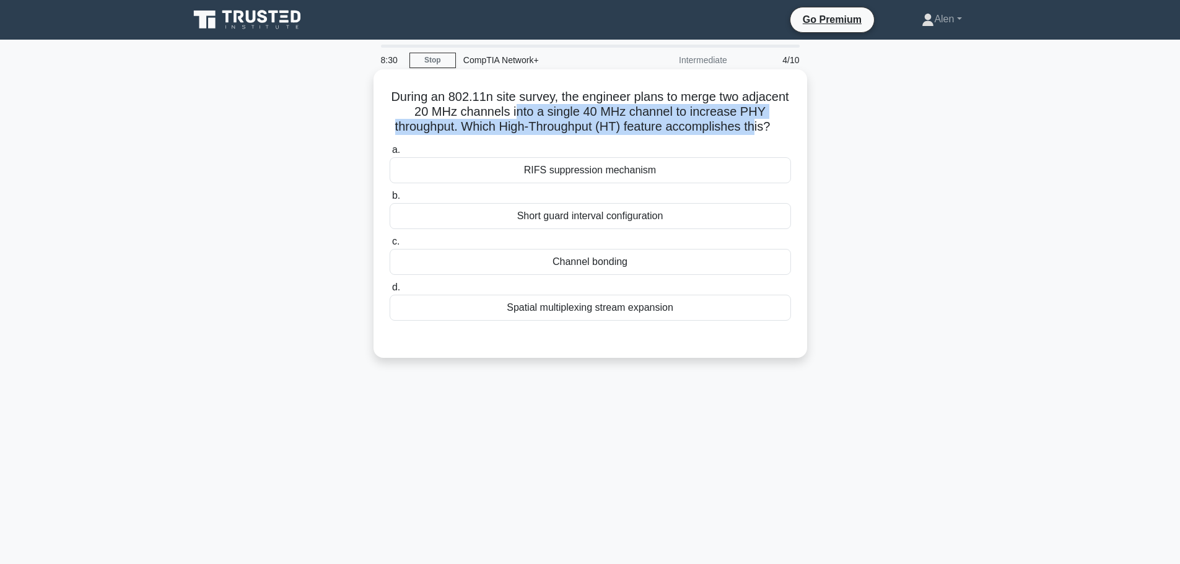
drag, startPoint x: 515, startPoint y: 110, endPoint x: 768, endPoint y: 129, distance: 254.1
click at [768, 129] on h5 "During an 802.11n site survey, the engineer plans to merge two adjacent 20 MHz …" at bounding box center [590, 112] width 404 height 46
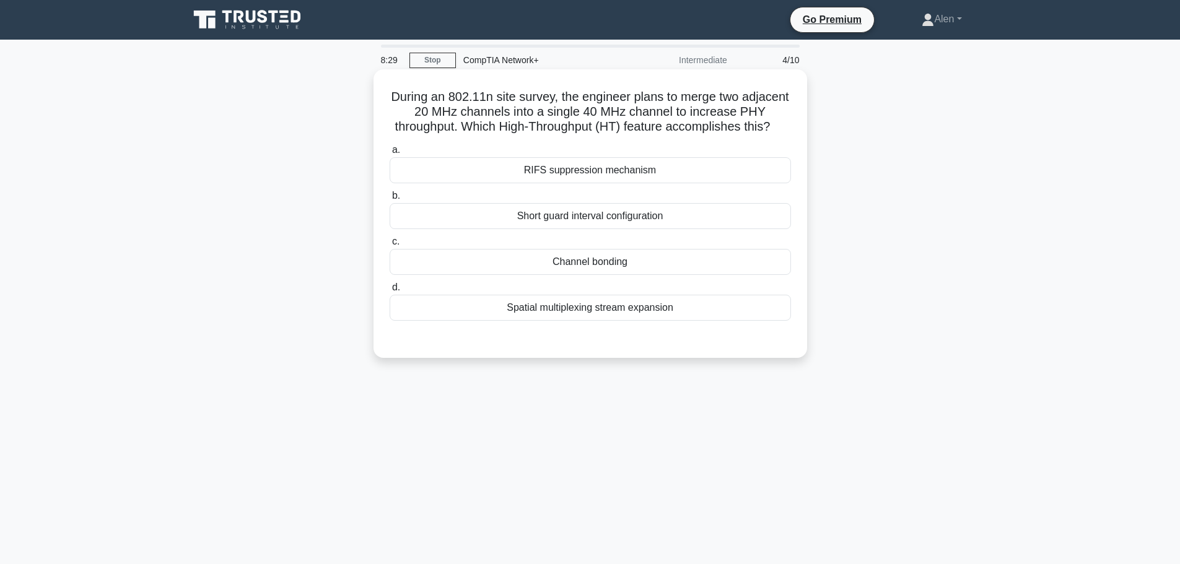
click at [560, 135] on h5 "During an 802.11n site survey, the engineer plans to merge two adjacent 20 MHz …" at bounding box center [590, 112] width 404 height 46
click at [592, 275] on div "Channel bonding" at bounding box center [590, 262] width 401 height 26
click at [390, 246] on input "c. Channel bonding" at bounding box center [390, 242] width 0 height 8
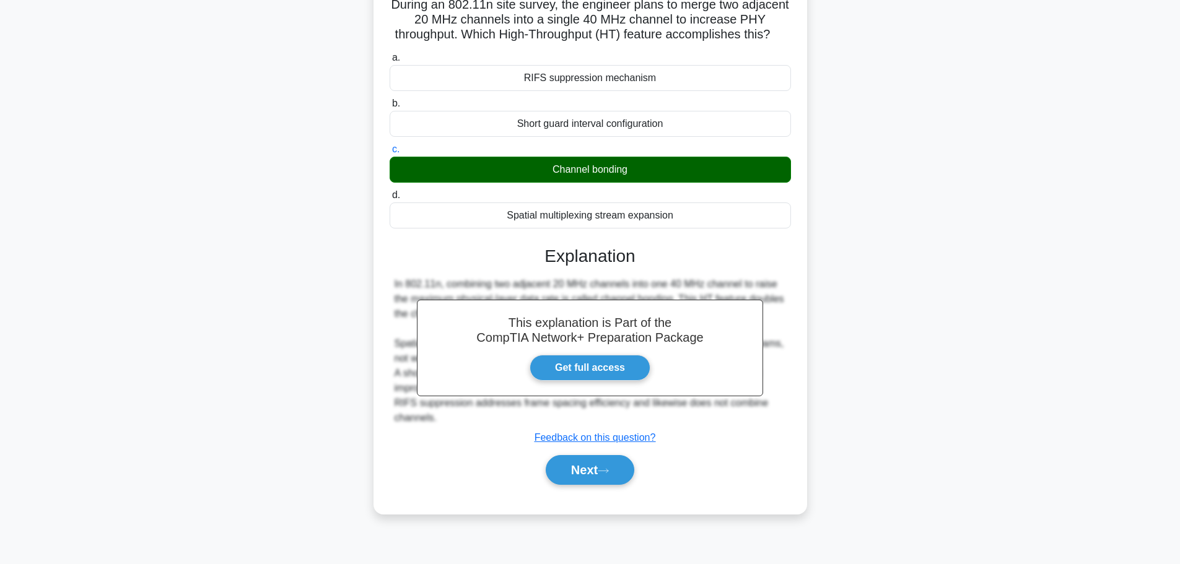
scroll to position [105, 0]
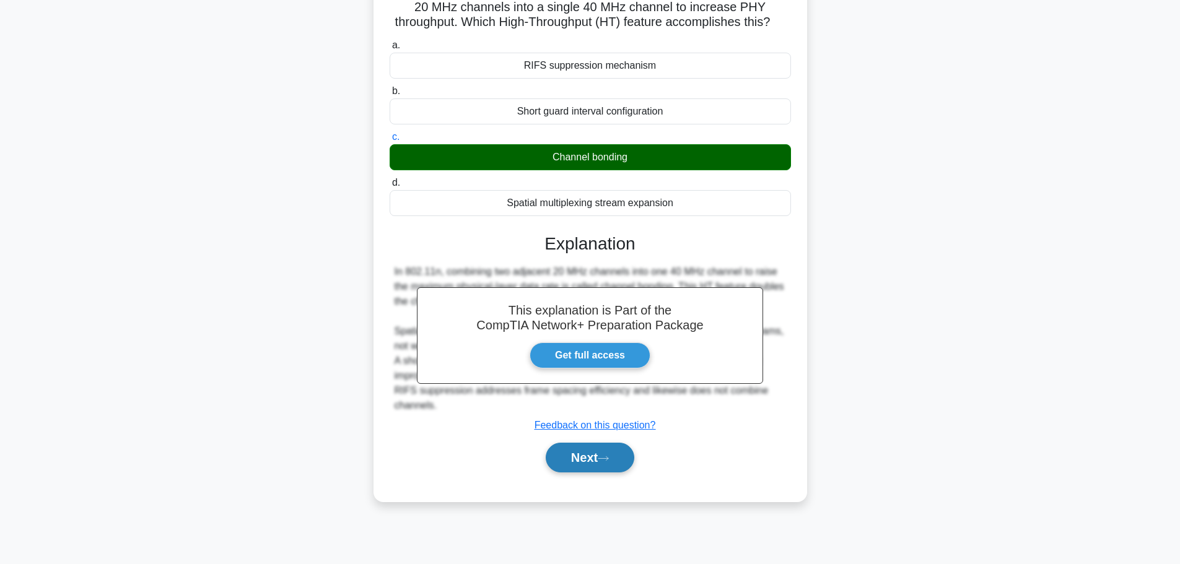
click at [617, 473] on button "Next" at bounding box center [590, 458] width 89 height 30
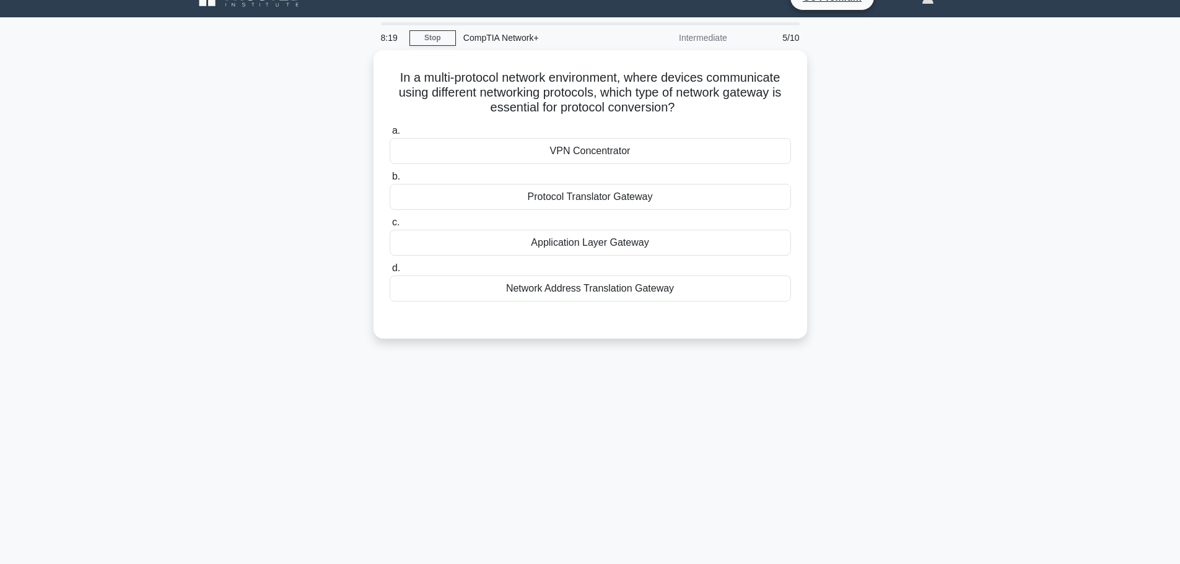
scroll to position [0, 0]
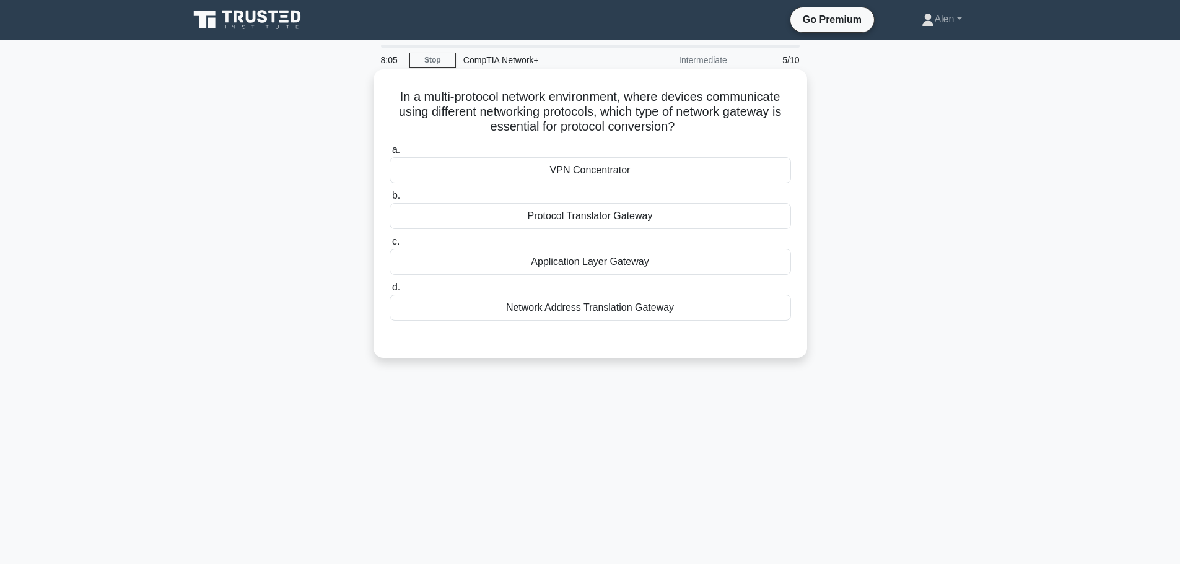
click at [590, 221] on div "Protocol Translator Gateway" at bounding box center [590, 216] width 401 height 26
click at [390, 200] on input "b. Protocol Translator Gateway" at bounding box center [390, 196] width 0 height 8
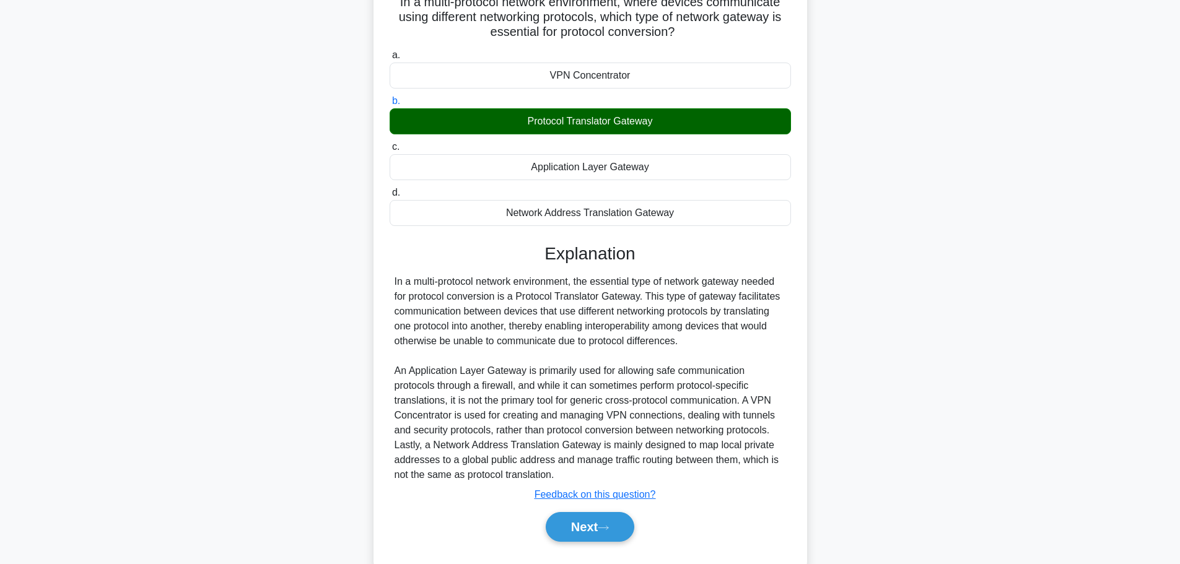
scroll to position [126, 0]
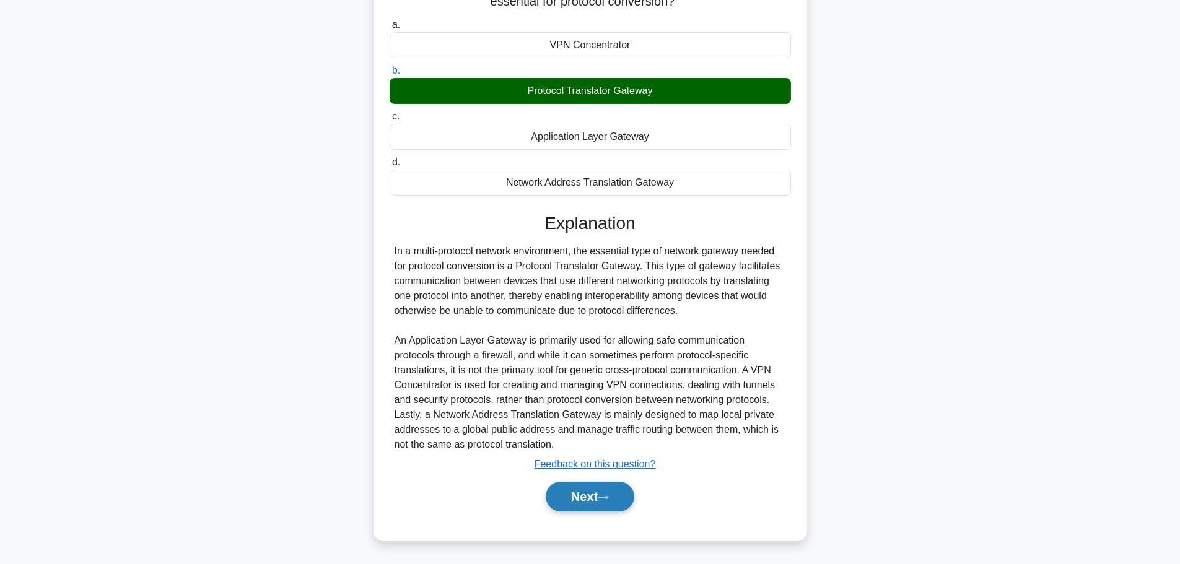
click at [595, 496] on button "Next" at bounding box center [590, 497] width 89 height 30
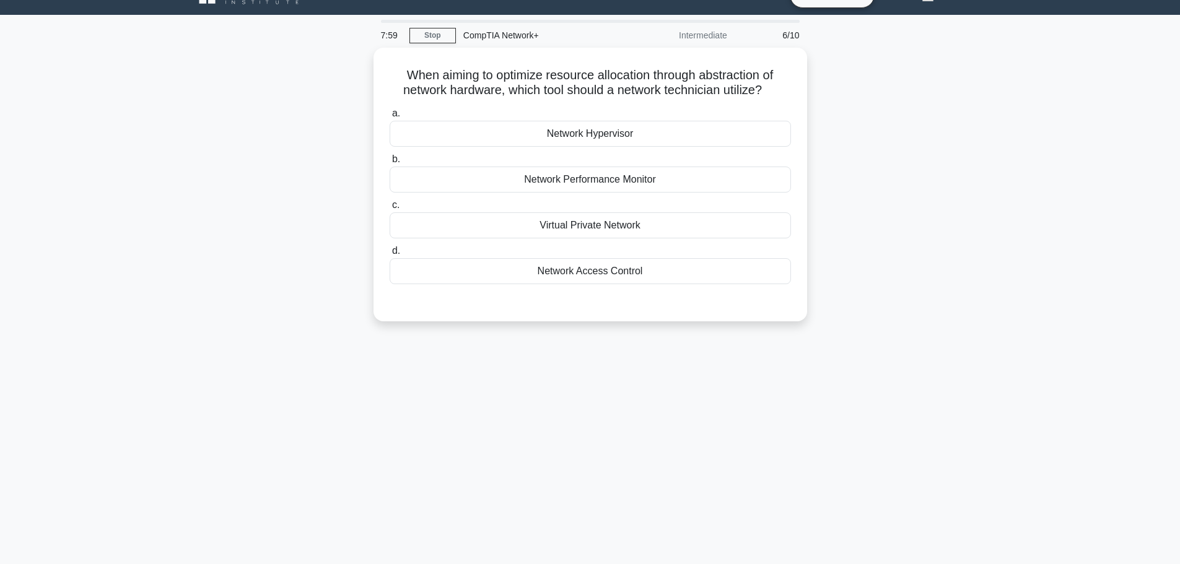
scroll to position [0, 0]
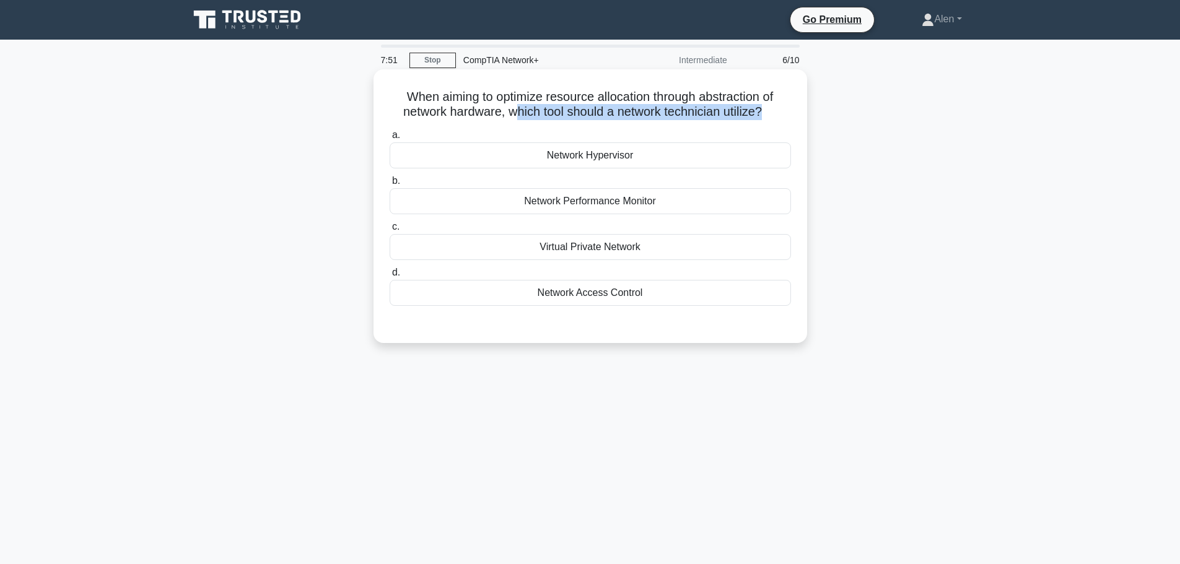
drag, startPoint x: 515, startPoint y: 111, endPoint x: 766, endPoint y: 116, distance: 251.0
click at [766, 116] on h5 "When aiming to optimize resource allocation through abstraction of network hard…" at bounding box center [590, 104] width 404 height 31
click at [682, 130] on label "a. Network Hypervisor" at bounding box center [590, 148] width 401 height 41
click at [390, 131] on input "a. Network Hypervisor" at bounding box center [390, 135] width 0 height 8
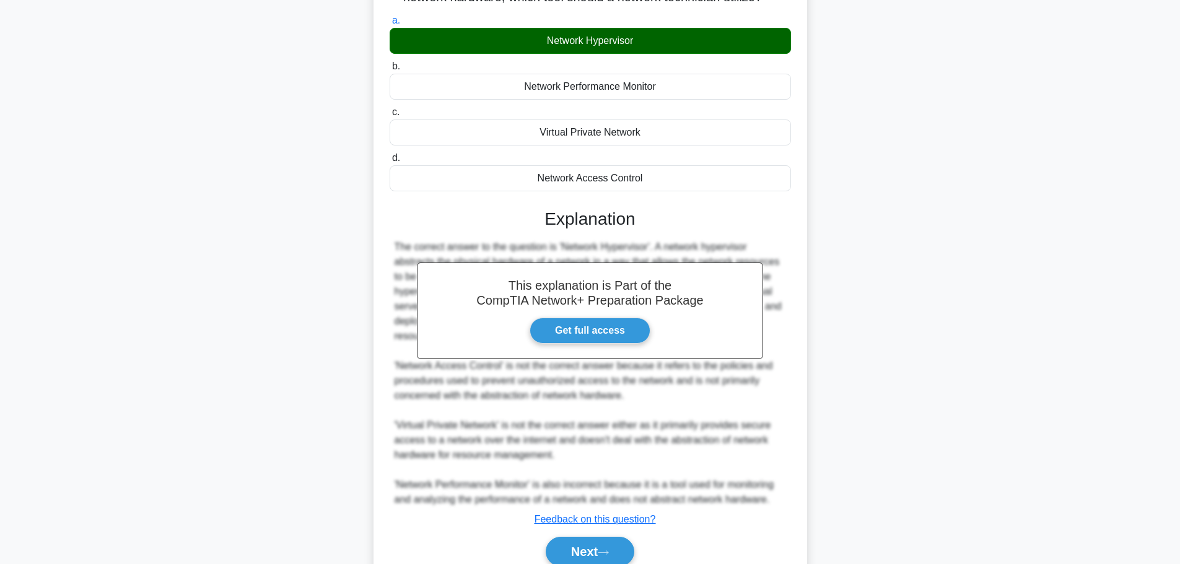
scroll to position [170, 0]
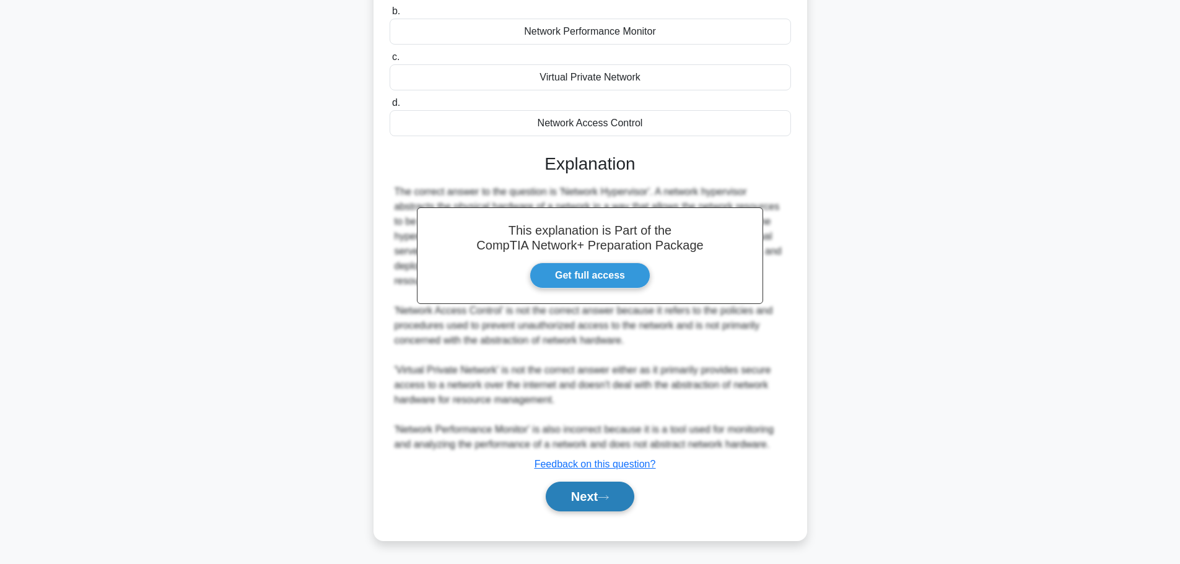
click at [605, 490] on button "Next" at bounding box center [590, 497] width 89 height 30
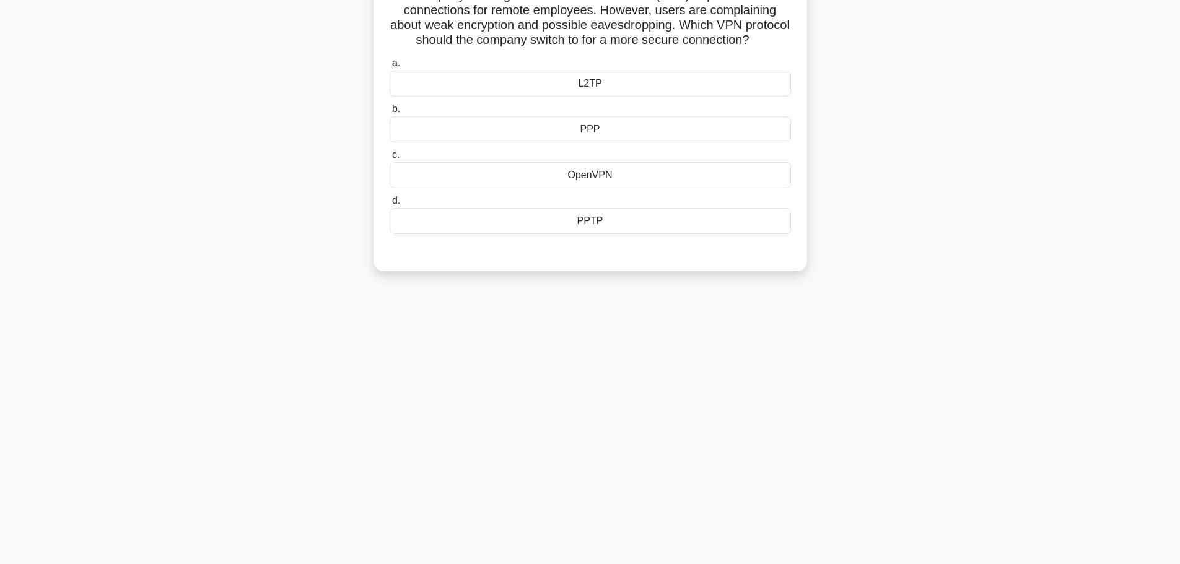
scroll to position [0, 0]
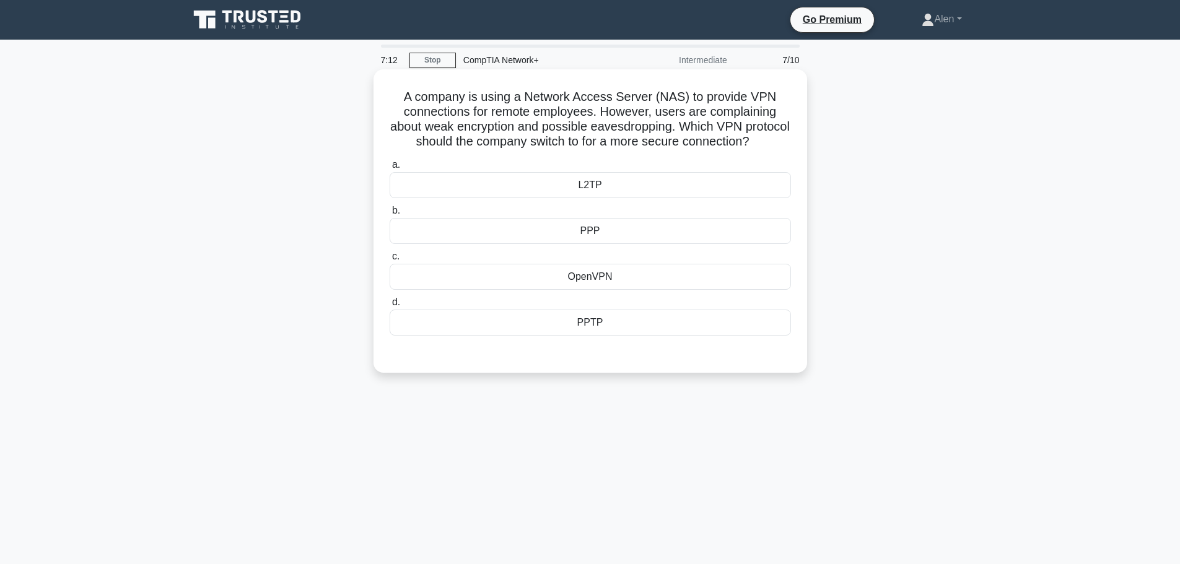
click at [608, 198] on div "L2TP" at bounding box center [590, 185] width 401 height 26
click at [390, 169] on input "a. L2TP" at bounding box center [390, 165] width 0 height 8
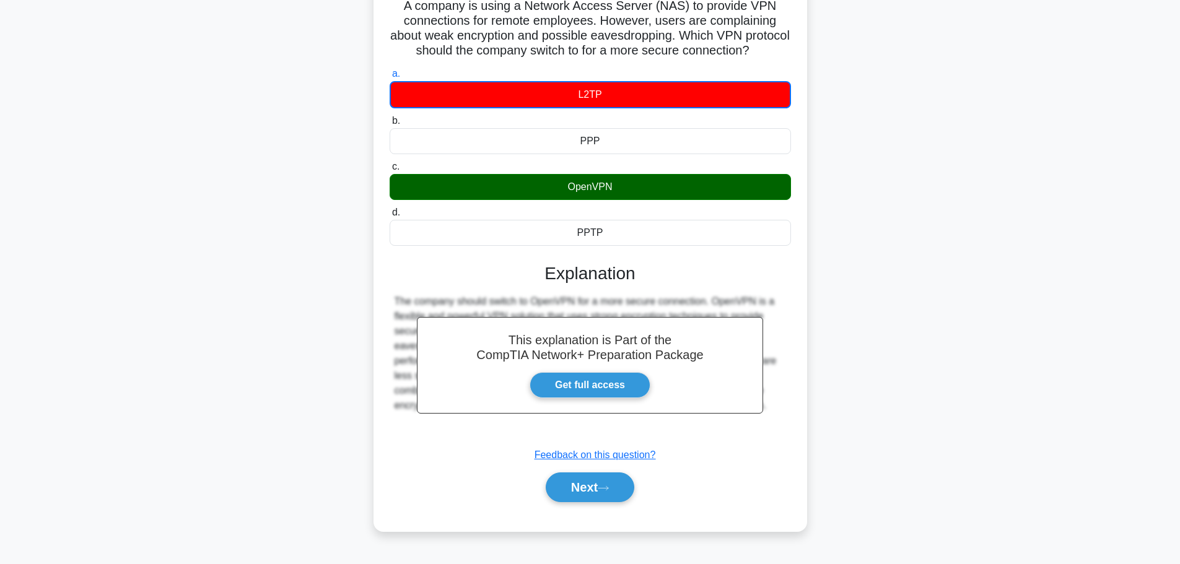
scroll to position [105, 0]
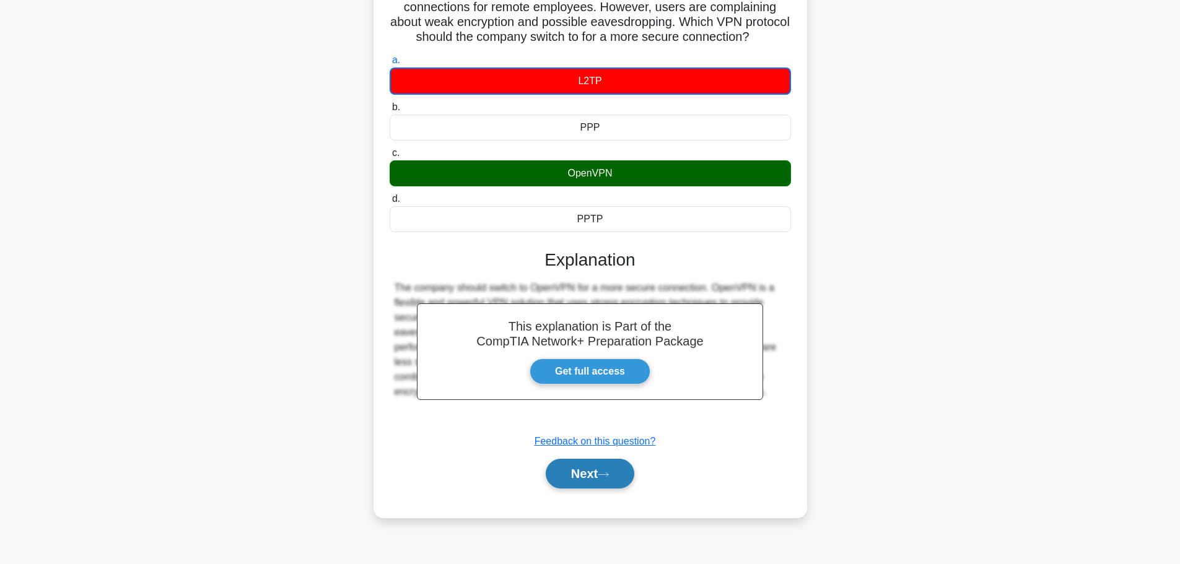
click at [593, 489] on button "Next" at bounding box center [590, 474] width 89 height 30
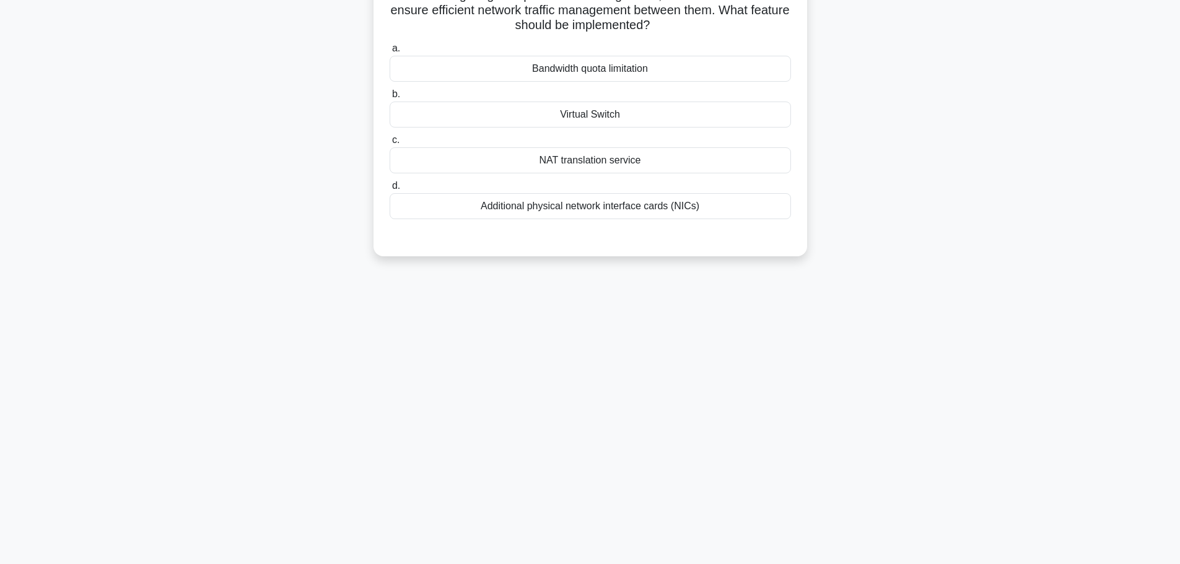
scroll to position [0, 0]
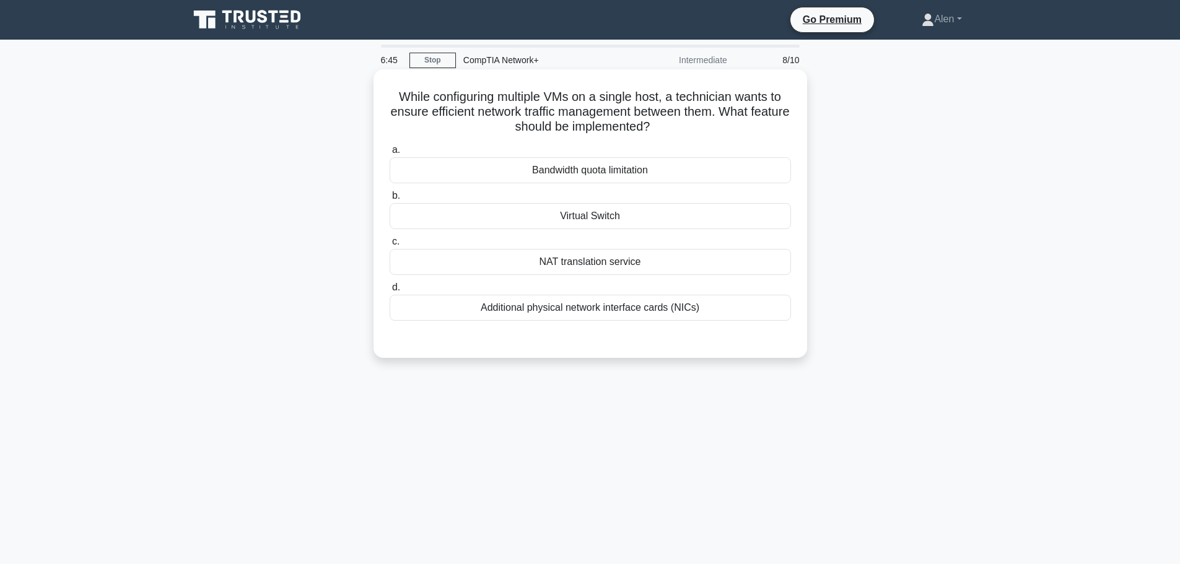
click at [600, 169] on div "Bandwidth quota limitation" at bounding box center [590, 170] width 401 height 26
click at [390, 154] on input "a. Bandwidth quota limitation" at bounding box center [390, 150] width 0 height 8
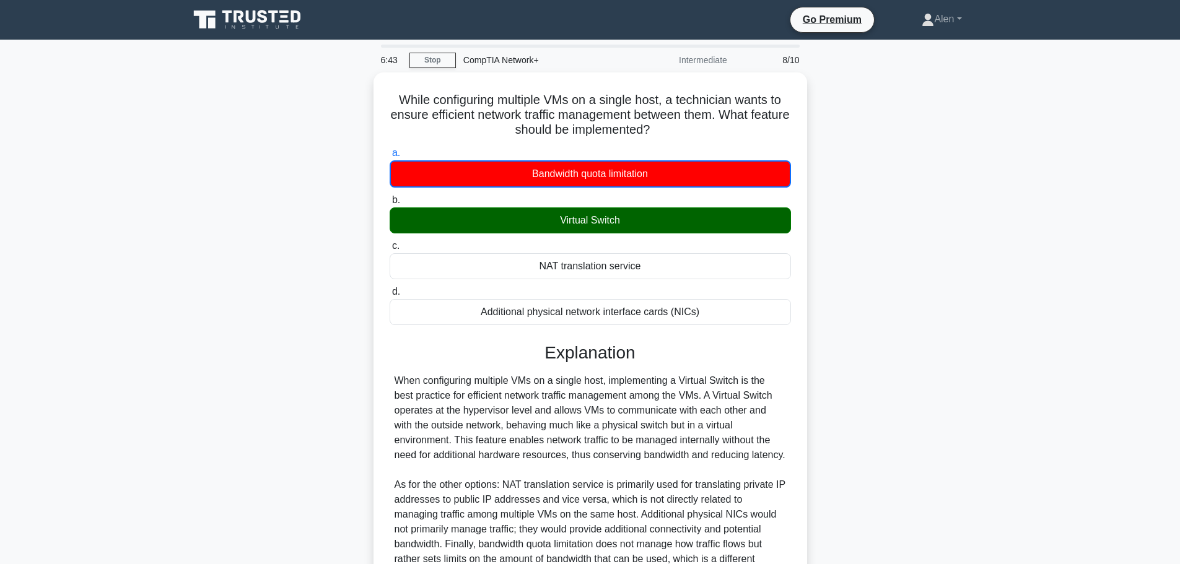
scroll to position [127, 0]
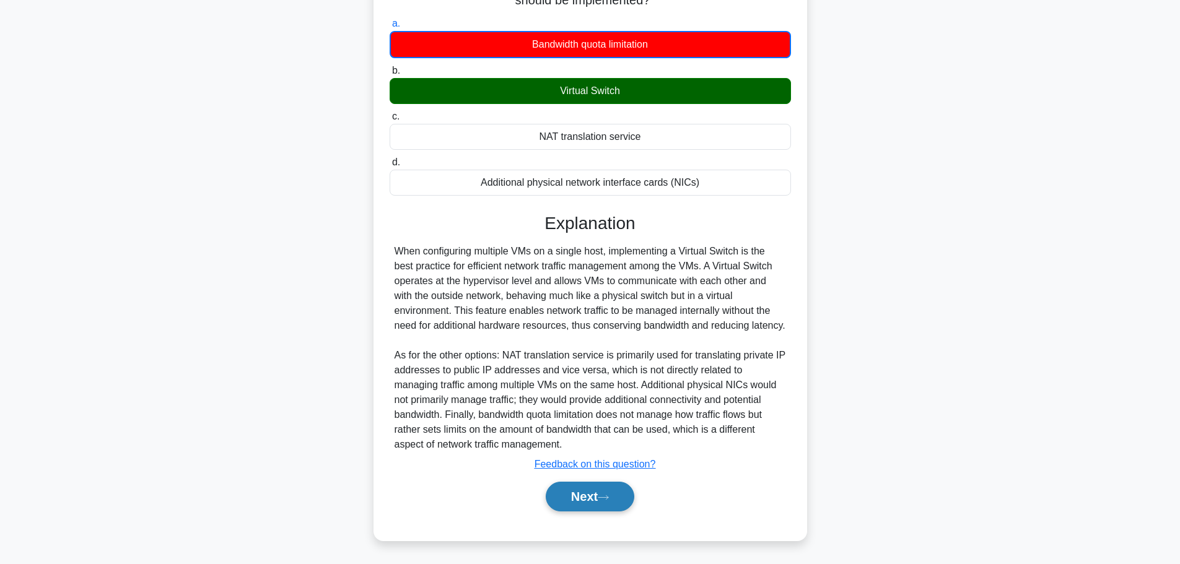
click at [569, 498] on button "Next" at bounding box center [590, 497] width 89 height 30
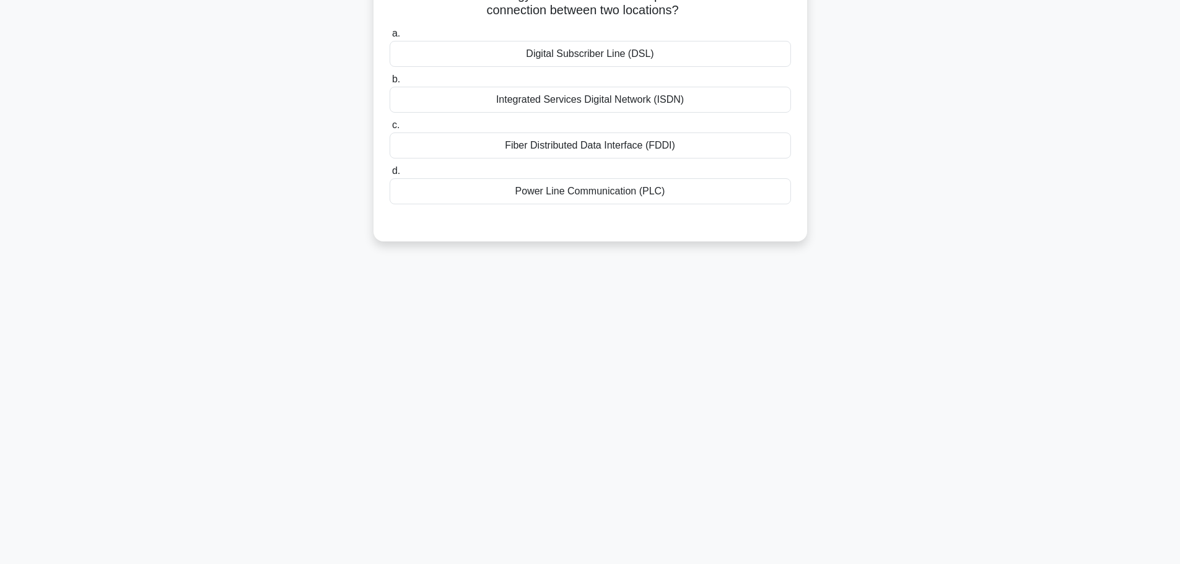
scroll to position [0, 0]
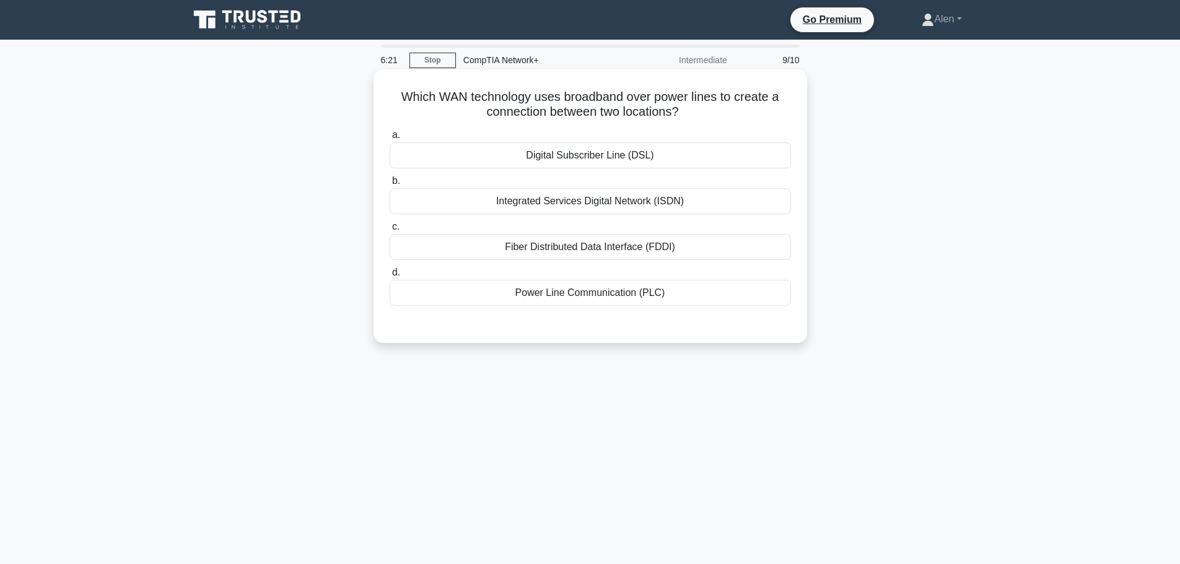
drag, startPoint x: 539, startPoint y: 95, endPoint x: 749, endPoint y: 110, distance: 210.5
click at [749, 110] on h5 "Which WAN technology uses broadband over power lines to create a connection bet…" at bounding box center [590, 104] width 404 height 31
click at [744, 117] on h5 "Which WAN technology uses broadband over power lines to create a connection bet…" at bounding box center [590, 104] width 404 height 31
drag, startPoint x: 399, startPoint y: 98, endPoint x: 774, endPoint y: 112, distance: 375.7
click at [774, 112] on h5 "Which WAN technology uses broadband over power lines to create a connection bet…" at bounding box center [590, 104] width 404 height 31
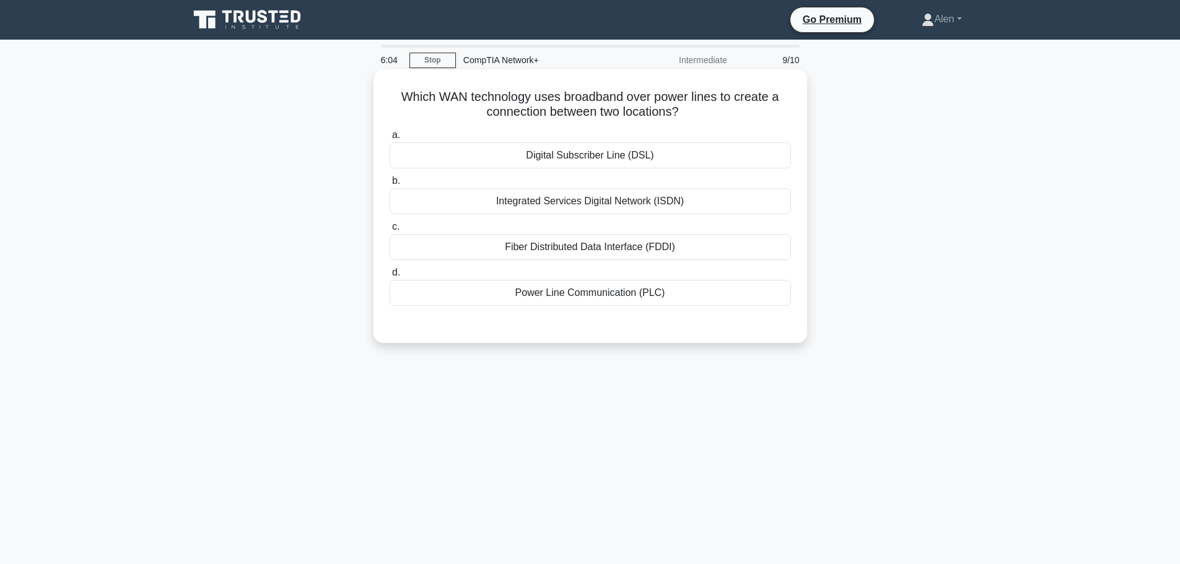
click at [616, 293] on div "Power Line Communication (PLC)" at bounding box center [590, 293] width 401 height 26
click at [390, 277] on input "d. Power Line Communication (PLC)" at bounding box center [390, 273] width 0 height 8
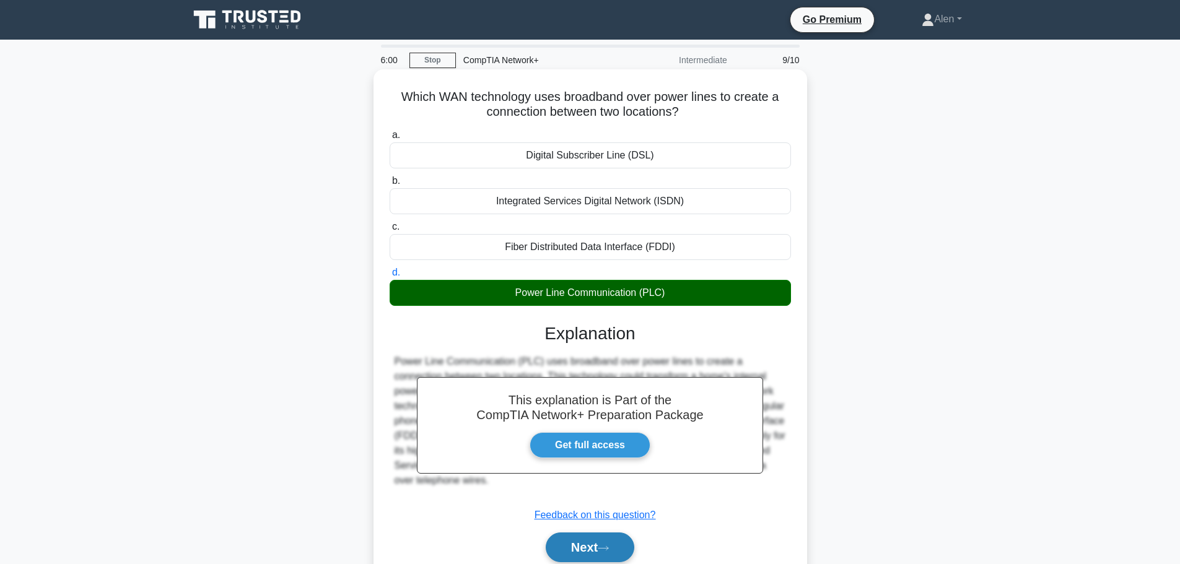
click at [598, 541] on button "Next" at bounding box center [590, 548] width 89 height 30
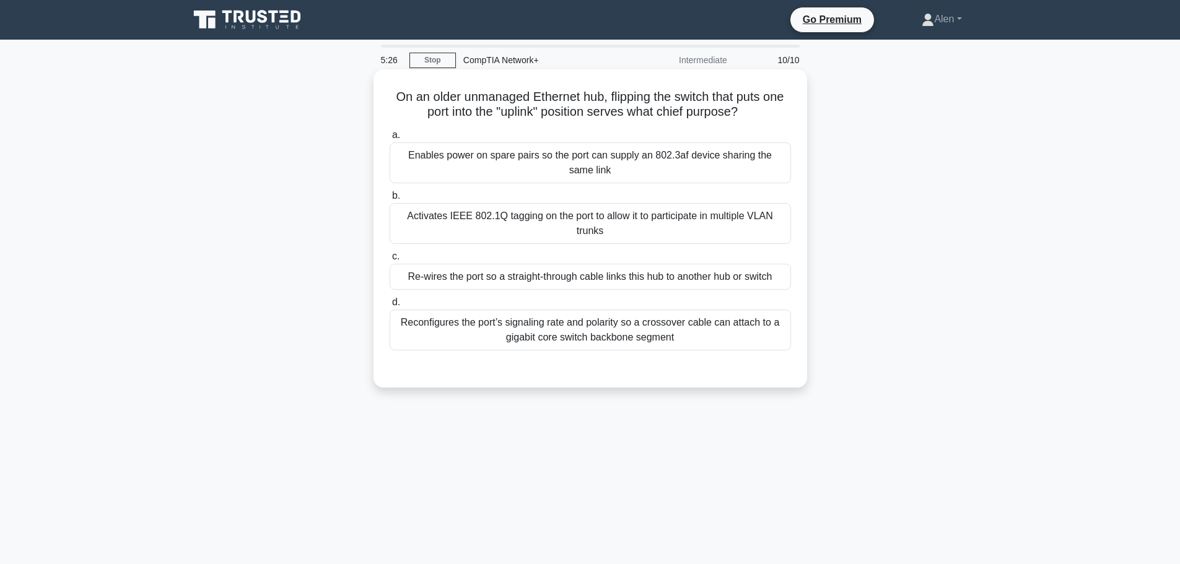
click at [583, 276] on div "Re-wires the port so a straight-through cable links this hub to another hub or …" at bounding box center [590, 277] width 401 height 26
click at [390, 261] on input "c. Re-wires the port so a straight-through cable links this hub to another hub …" at bounding box center [390, 257] width 0 height 8
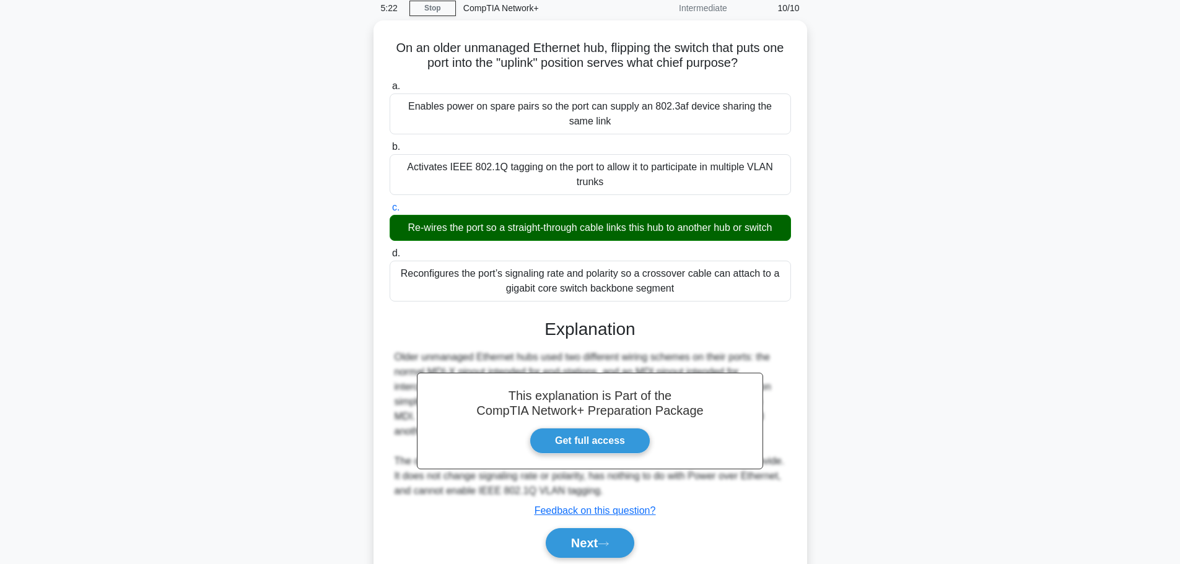
scroll to position [104, 0]
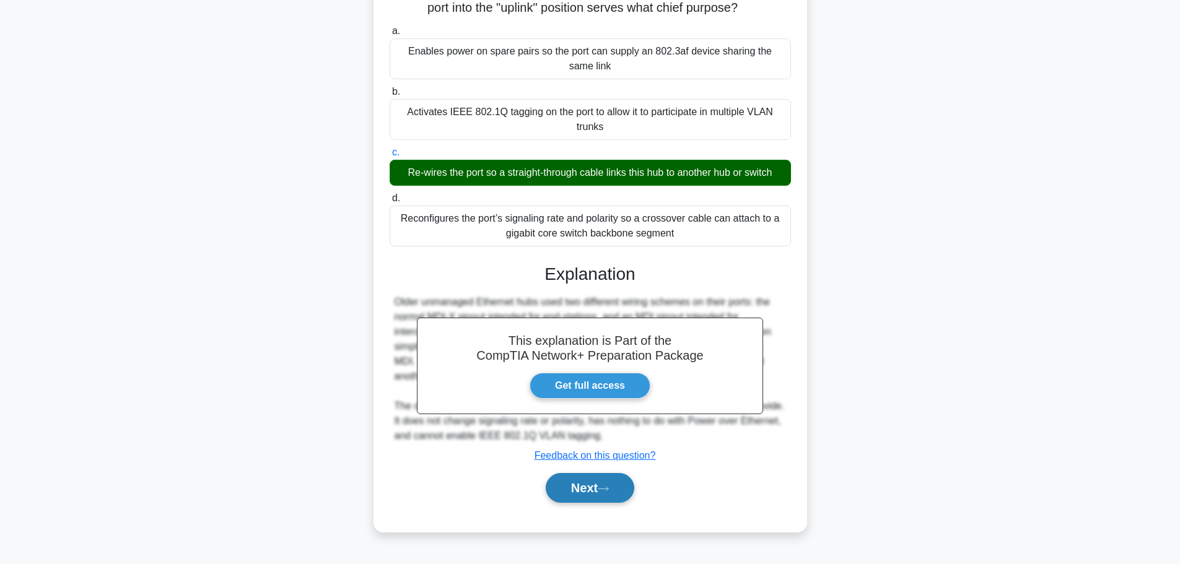
click at [579, 490] on button "Next" at bounding box center [590, 488] width 89 height 30
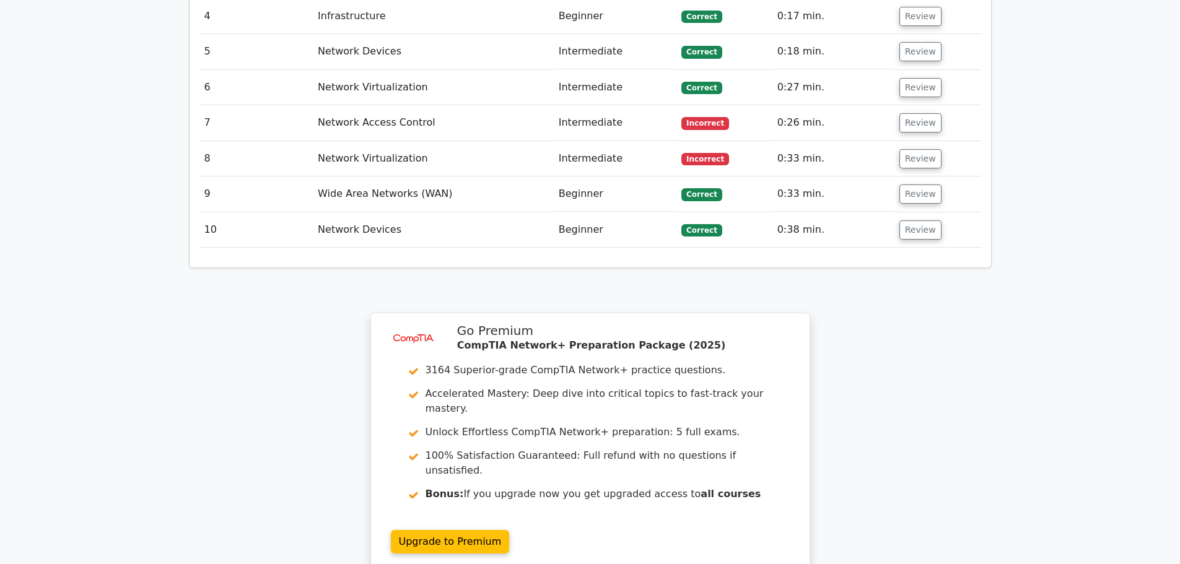
scroll to position [1822, 0]
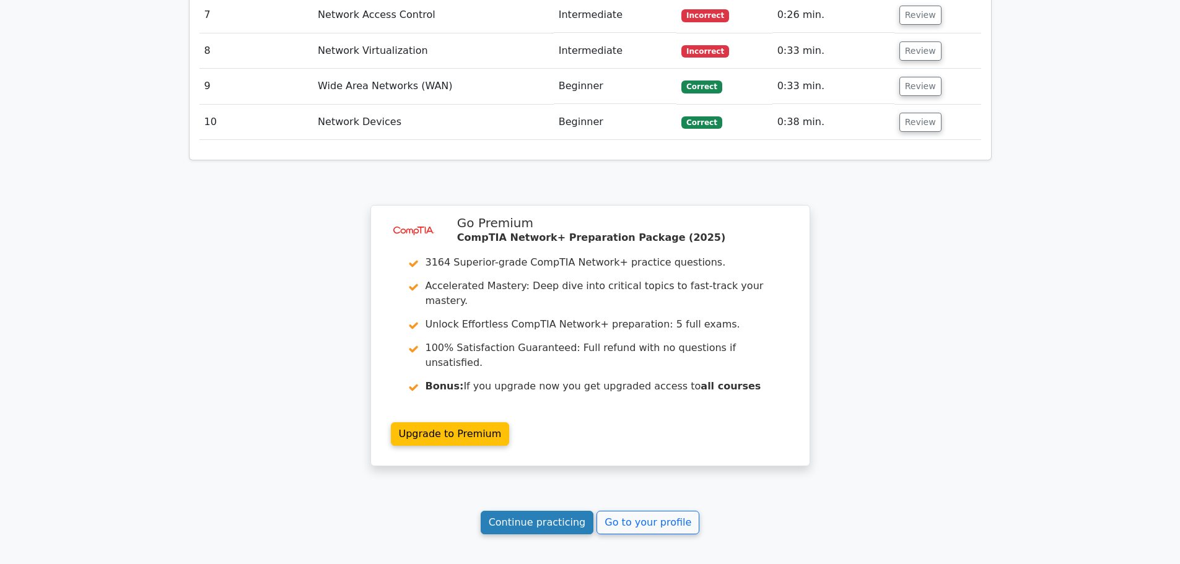
click at [566, 511] on link "Continue practicing" at bounding box center [537, 523] width 113 height 24
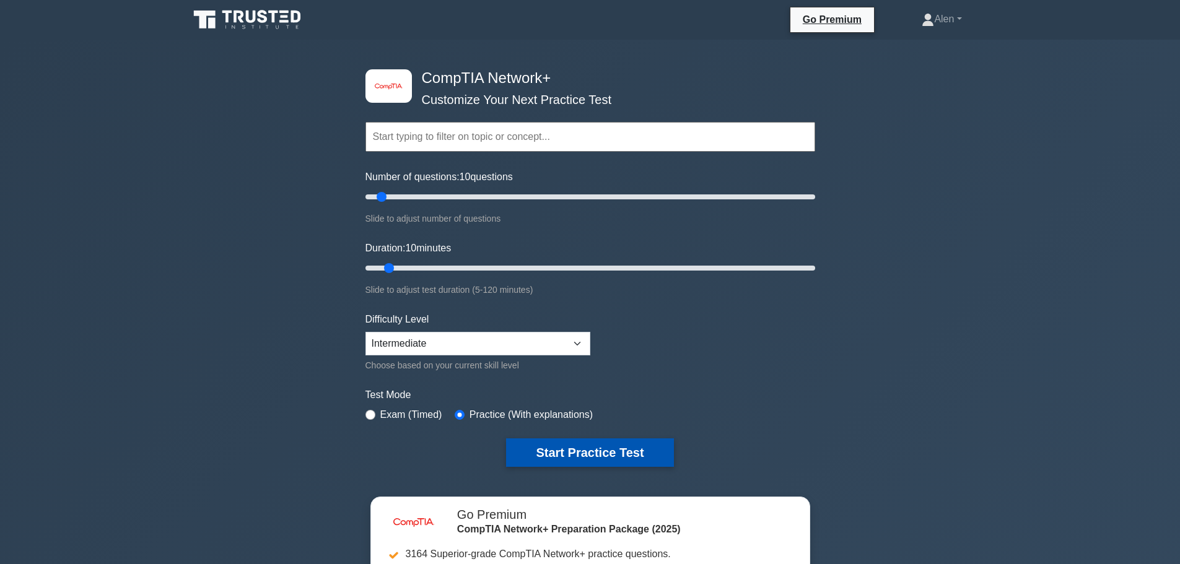
click at [582, 450] on button "Start Practice Test" at bounding box center [589, 453] width 167 height 28
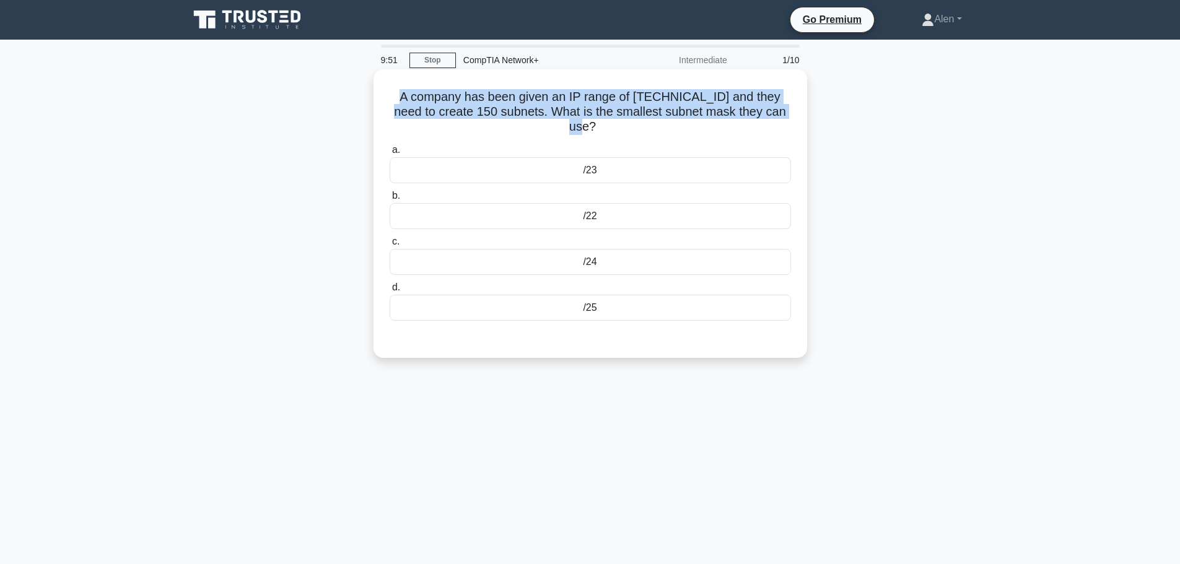
drag, startPoint x: 779, startPoint y: 113, endPoint x: 382, endPoint y: 97, distance: 396.8
click at [382, 97] on div "A company has been given an IP range of [TECHNICAL_ID] and they need to create …" at bounding box center [591, 213] width 424 height 279
copy h5 "A company has been given an IP range of [TECHNICAL_ID] and they need to create …"
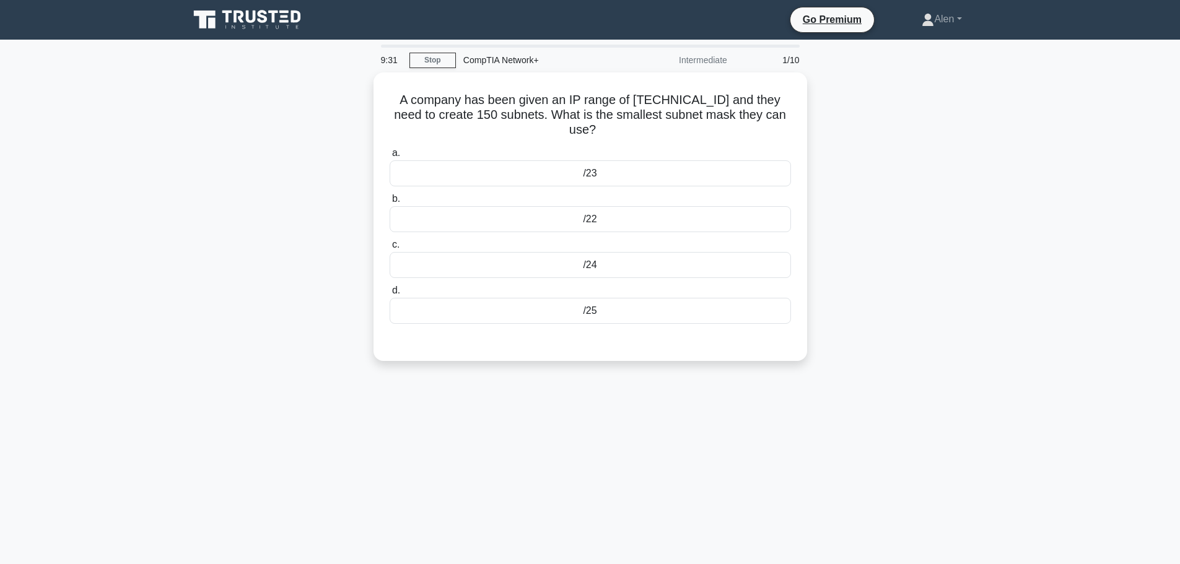
click at [942, 247] on div "A company has been given an IP range of [TECHNICAL_ID] and they need to create …" at bounding box center [591, 224] width 818 height 304
click at [557, 249] on div "/24" at bounding box center [590, 262] width 401 height 26
click at [390, 245] on input "c. /24" at bounding box center [390, 242] width 0 height 8
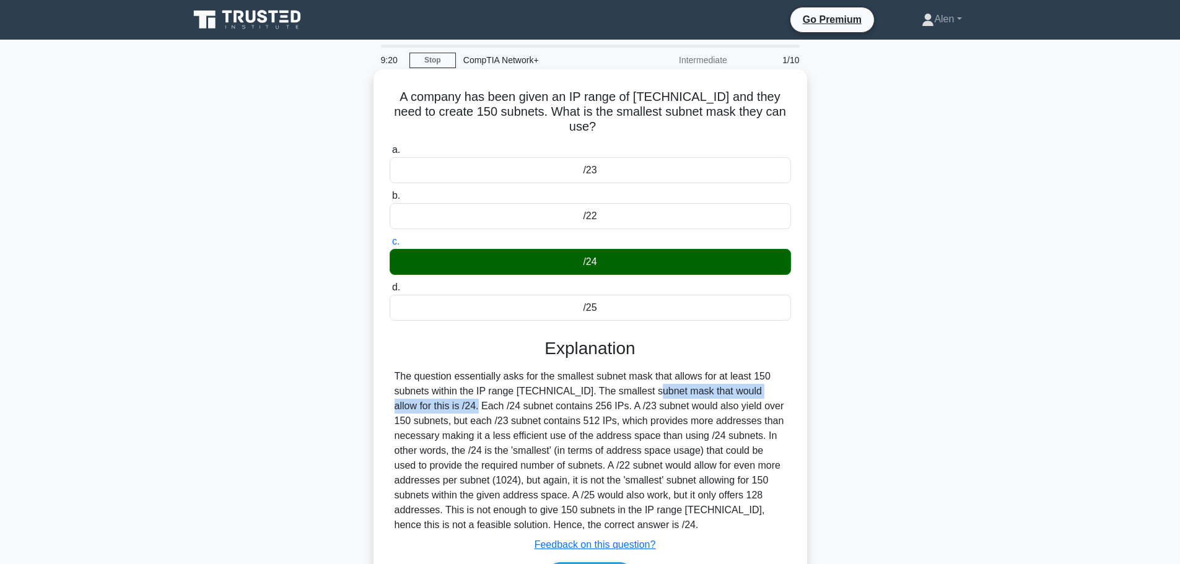
drag, startPoint x: 594, startPoint y: 377, endPoint x: 768, endPoint y: 377, distance: 174.7
click at [768, 377] on div "The question essentially asks for the smallest subnet mask that allows for at l…" at bounding box center [591, 451] width 392 height 164
click at [465, 390] on div "The question essentially asks for the smallest subnet mask that allows for at l…" at bounding box center [591, 451] width 392 height 164
drag, startPoint x: 478, startPoint y: 393, endPoint x: 583, endPoint y: 395, distance: 104.7
click at [583, 395] on div "The question essentially asks for the smallest subnet mask that allows for at l…" at bounding box center [591, 451] width 392 height 164
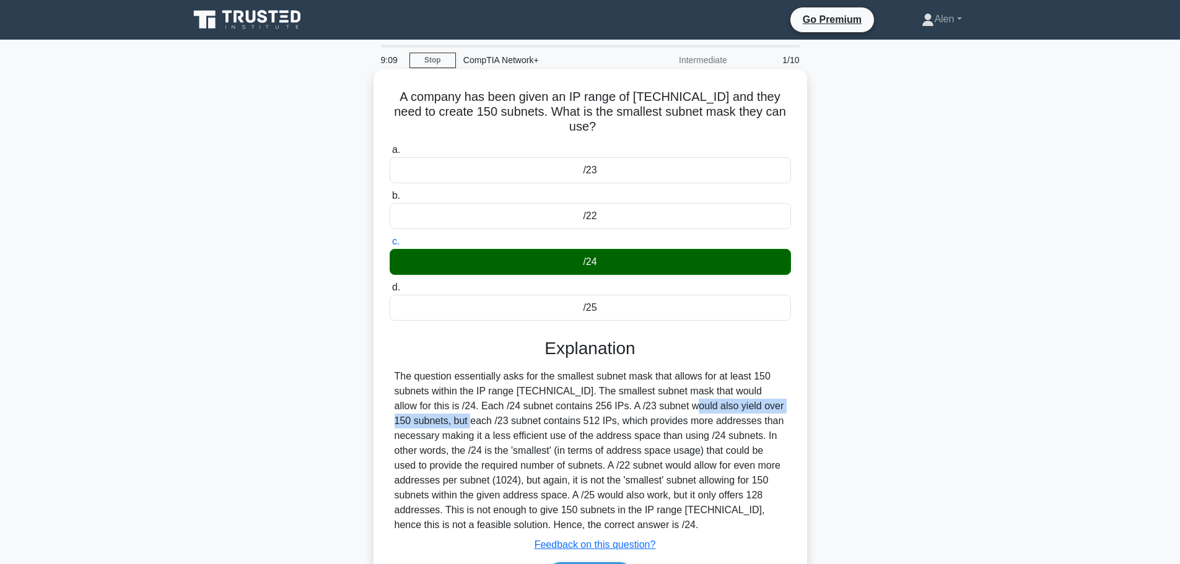
drag, startPoint x: 591, startPoint y: 393, endPoint x: 757, endPoint y: 387, distance: 166.1
click at [757, 387] on div "The question essentially asks for the smallest subnet mask that allows for at l…" at bounding box center [591, 451] width 392 height 164
click at [708, 379] on div "The question essentially asks for the smallest subnet mask that allows for at l…" at bounding box center [591, 451] width 392 height 164
drag, startPoint x: 468, startPoint y: 392, endPoint x: 527, endPoint y: 388, distance: 58.9
click at [527, 388] on div "The question essentially asks for the smallest subnet mask that allows for at l…" at bounding box center [591, 451] width 392 height 164
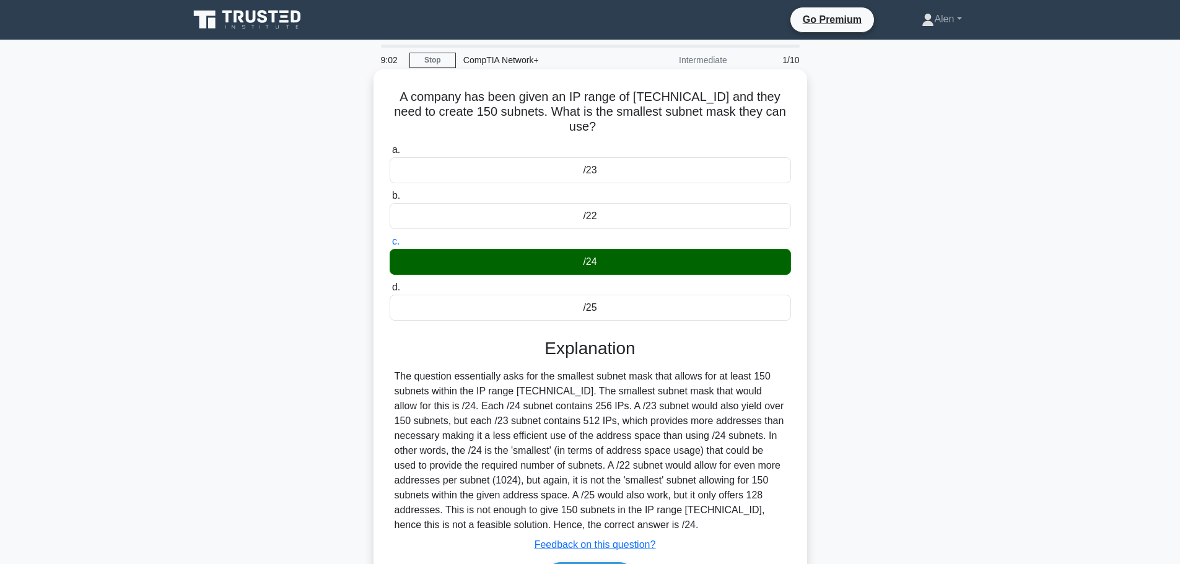
click at [458, 392] on div "The question essentially asks for the smallest subnet mask that allows for at l…" at bounding box center [591, 451] width 392 height 164
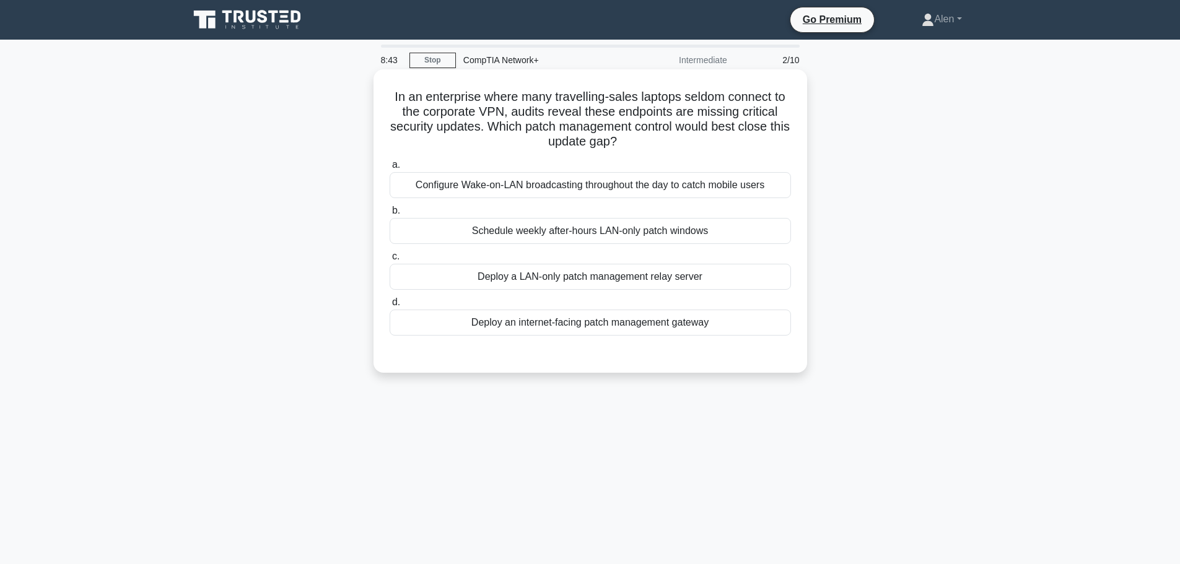
drag, startPoint x: 509, startPoint y: 126, endPoint x: 647, endPoint y: 144, distance: 139.4
click at [647, 144] on h5 "In an enterprise where many travelling-sales laptops seldom connect to the corp…" at bounding box center [590, 119] width 404 height 61
click at [673, 141] on h5 "In an enterprise where many travelling-sales laptops seldom connect to the corp…" at bounding box center [590, 119] width 404 height 61
click at [637, 325] on div "Deploy an internet-facing patch management gateway" at bounding box center [590, 323] width 401 height 26
click at [390, 307] on input "d. Deploy an internet-facing patch management gateway" at bounding box center [390, 303] width 0 height 8
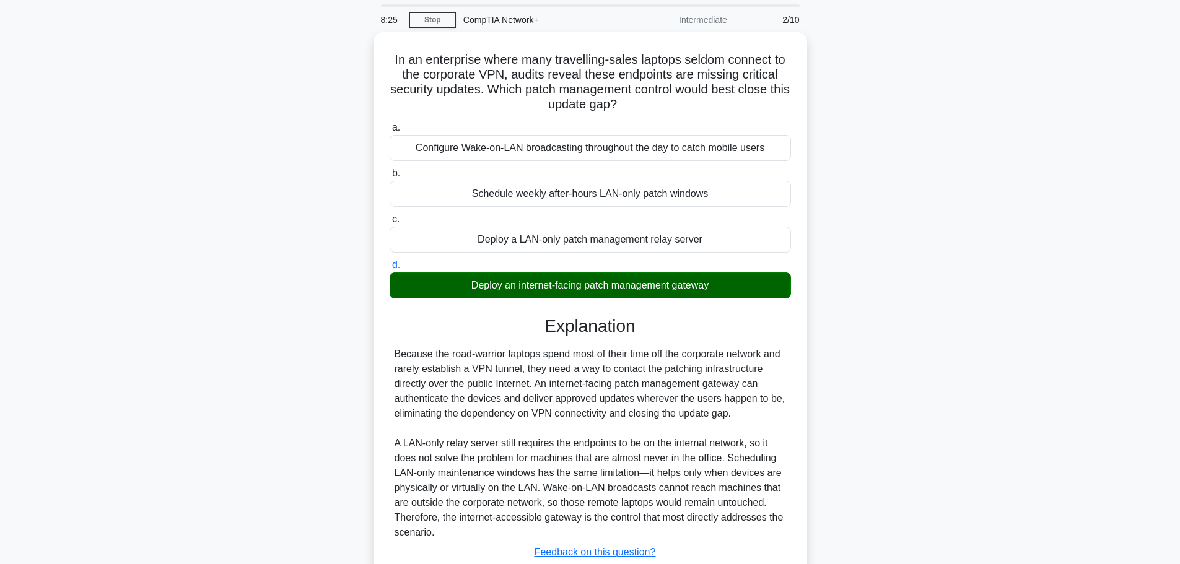
scroll to position [126, 0]
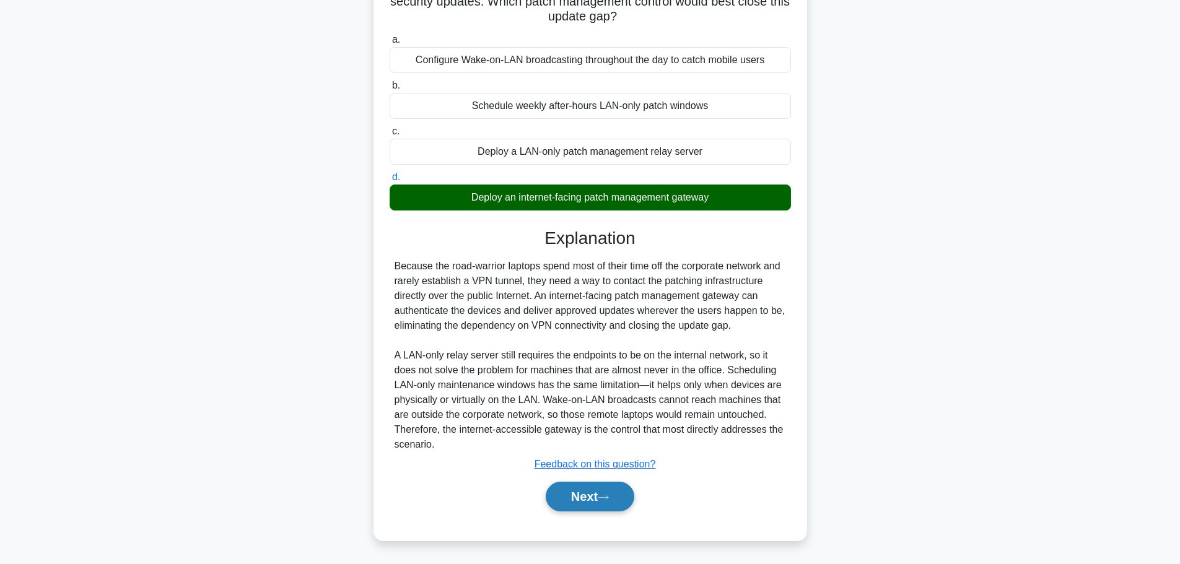
click at [593, 493] on button "Next" at bounding box center [590, 497] width 89 height 30
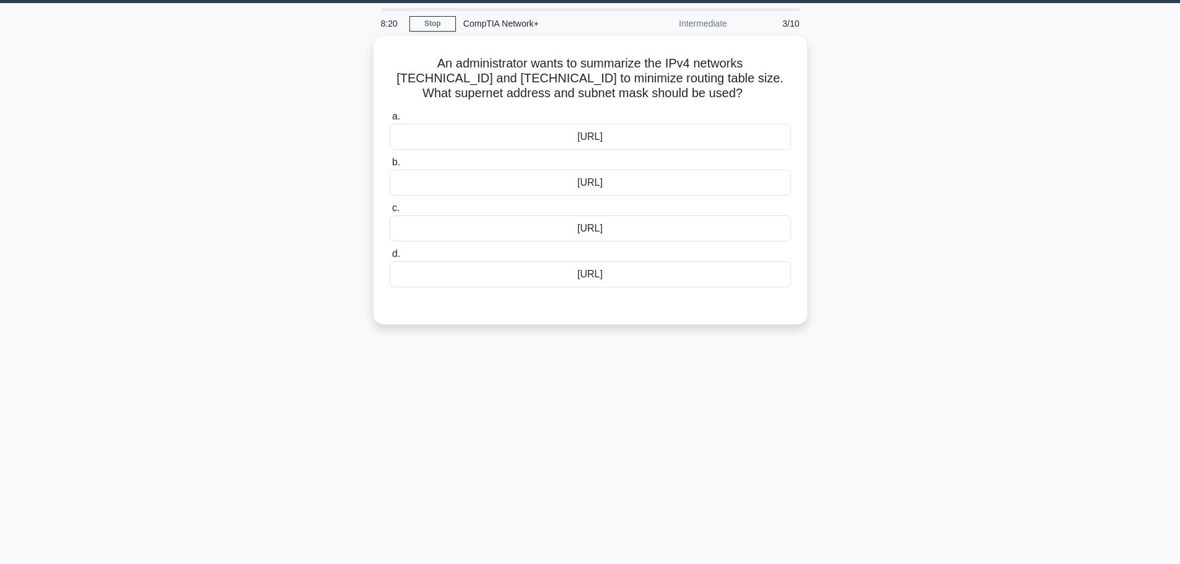
scroll to position [0, 0]
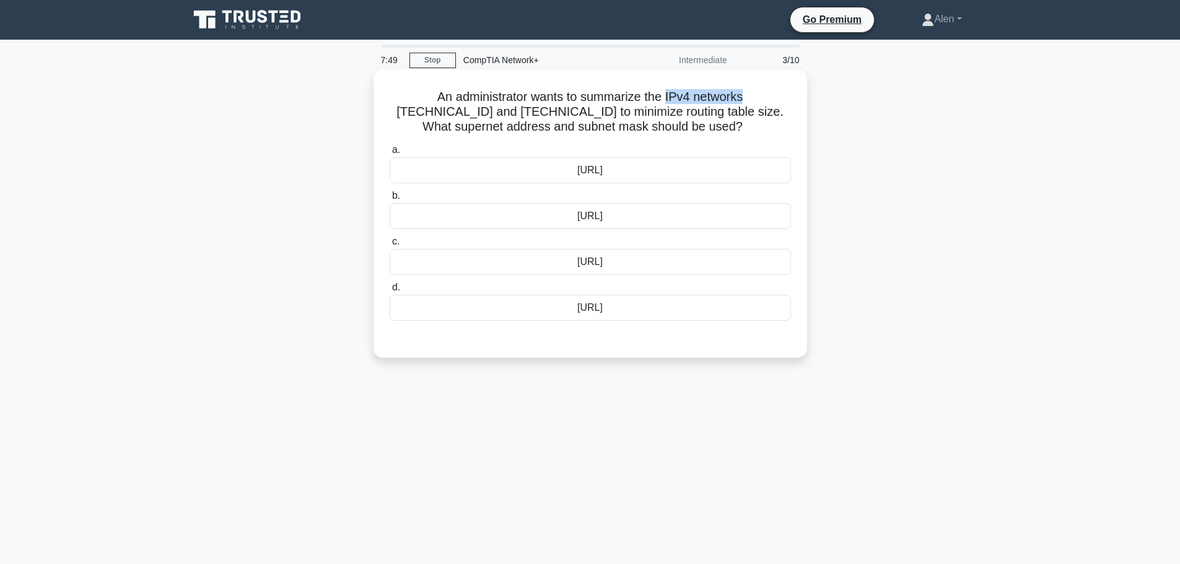
drag, startPoint x: 670, startPoint y: 97, endPoint x: 755, endPoint y: 100, distance: 84.9
click at [755, 100] on h5 "An administrator wants to summarize the IPv4 networks [TECHNICAL_ID] and [TECHN…" at bounding box center [590, 112] width 404 height 46
click at [652, 111] on h5 "An administrator wants to summarize the IPv4 networks [TECHNICAL_ID] and [TECHN…" at bounding box center [590, 112] width 404 height 46
click at [563, 260] on div "[URL]" at bounding box center [590, 262] width 401 height 26
click at [390, 246] on input "c. [URL]" at bounding box center [390, 242] width 0 height 8
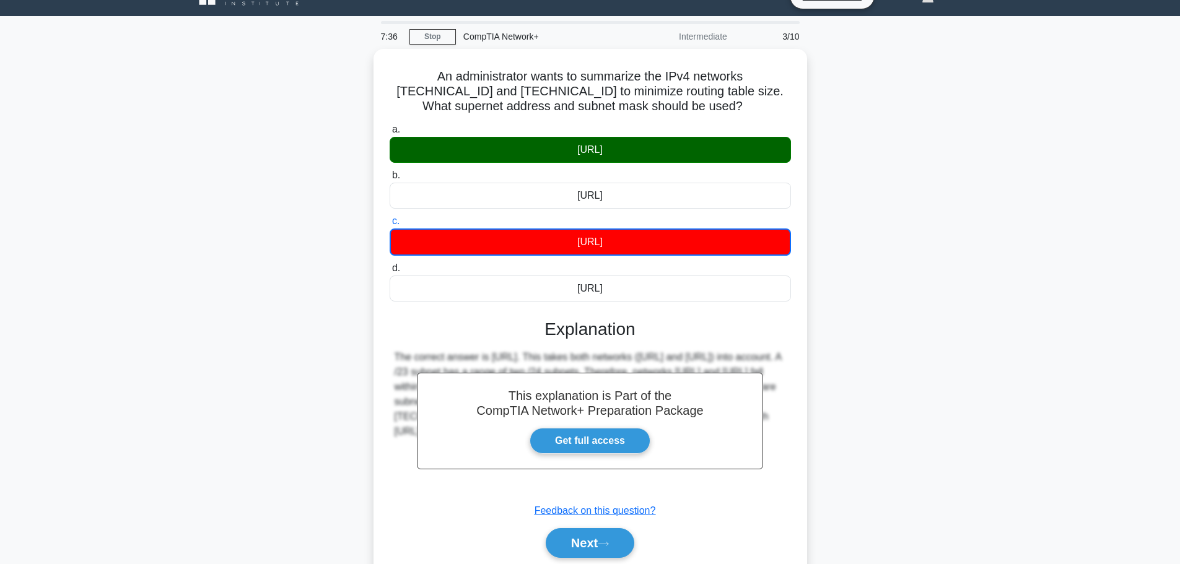
scroll to position [105, 0]
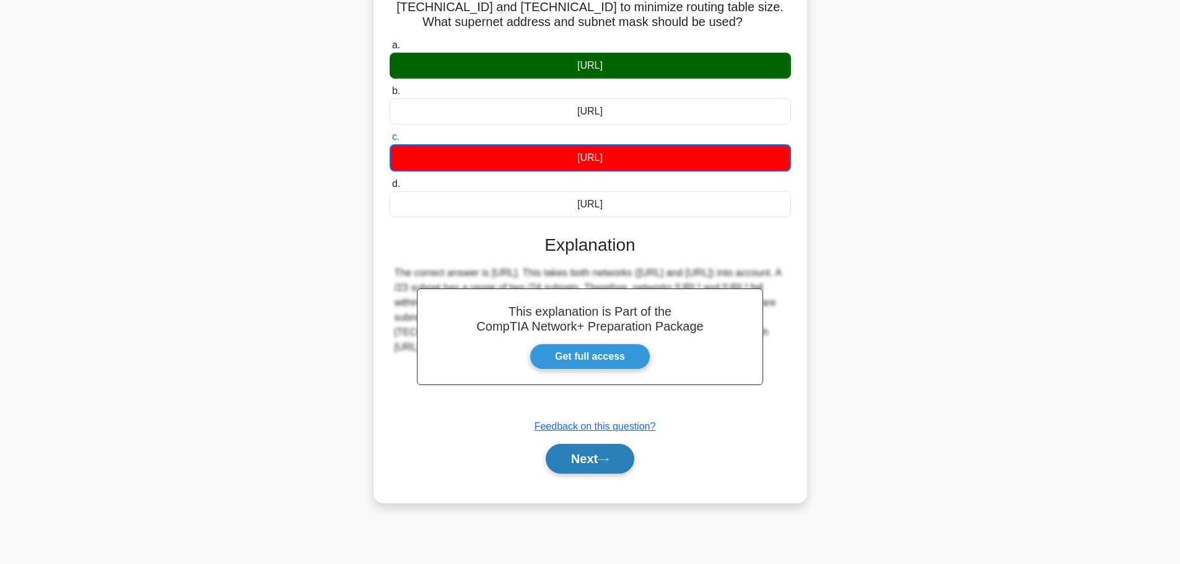
click at [580, 450] on button "Next" at bounding box center [590, 459] width 89 height 30
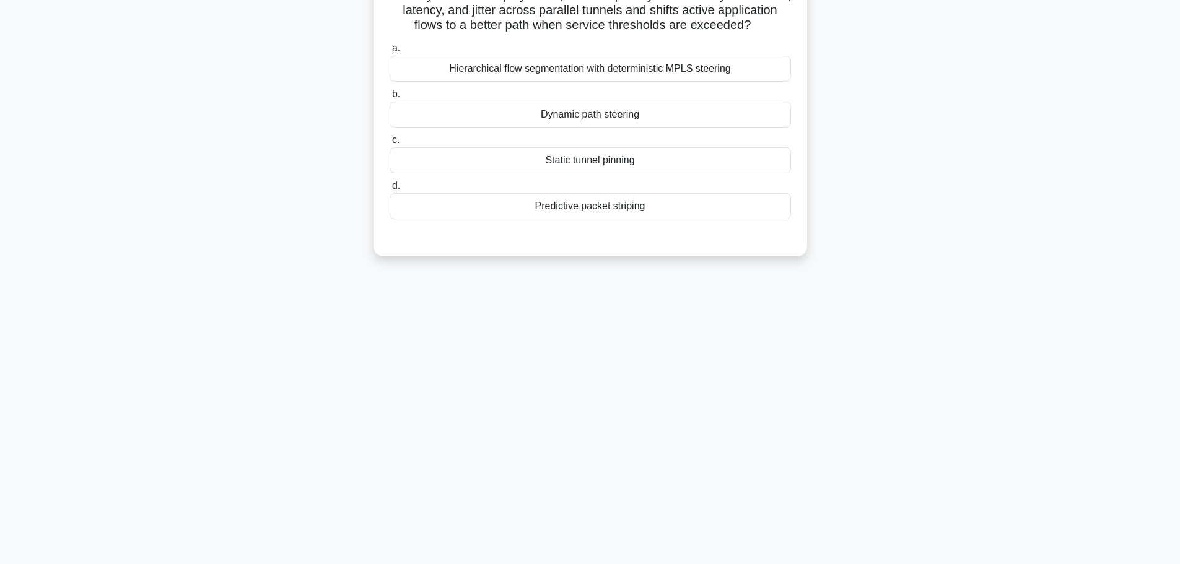
scroll to position [0, 0]
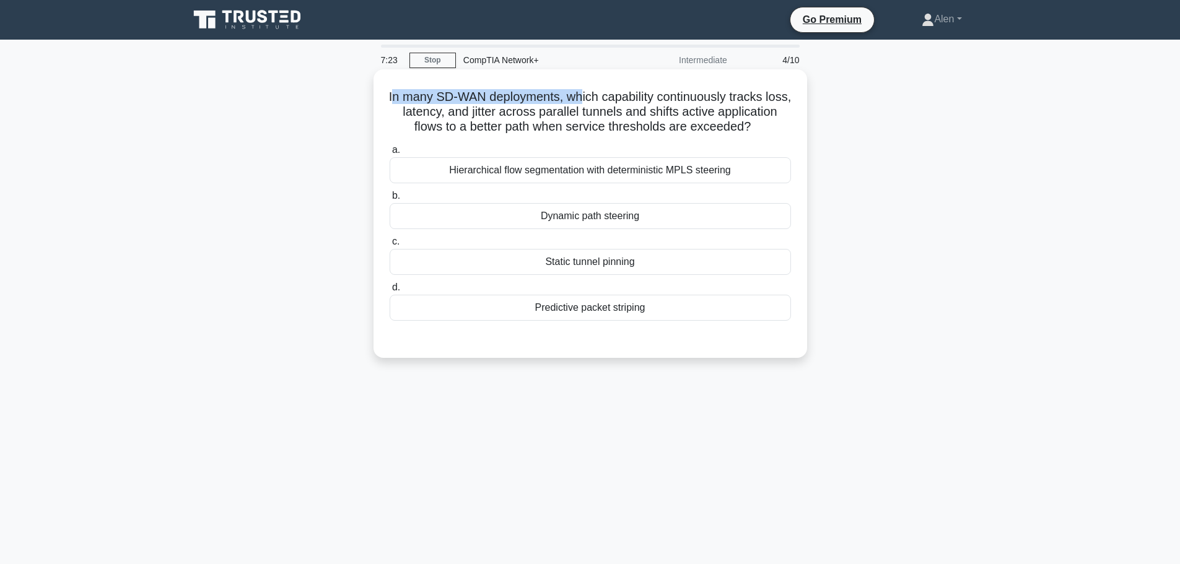
drag, startPoint x: 401, startPoint y: 97, endPoint x: 594, endPoint y: 102, distance: 192.8
click at [594, 102] on h5 "In many SD-WAN deployments, which capability continuously tracks loss, latency,…" at bounding box center [590, 112] width 404 height 46
click at [594, 104] on h5 "In many SD-WAN deployments, which capability continuously tracks loss, latency,…" at bounding box center [590, 112] width 404 height 46
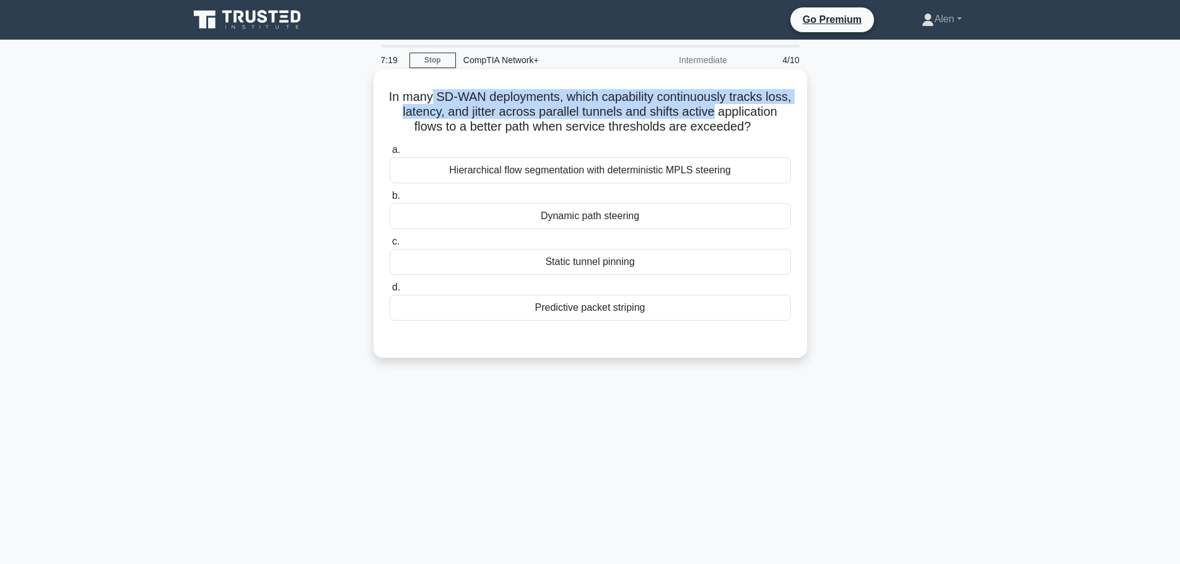
drag, startPoint x: 445, startPoint y: 100, endPoint x: 779, endPoint y: 115, distance: 334.3
click at [779, 115] on h5 "In many SD-WAN deployments, which capability continuously tracks loss, latency,…" at bounding box center [590, 112] width 404 height 46
click at [774, 111] on h5 "In many SD-WAN deployments, which capability continuously tracks loss, latency,…" at bounding box center [590, 112] width 404 height 46
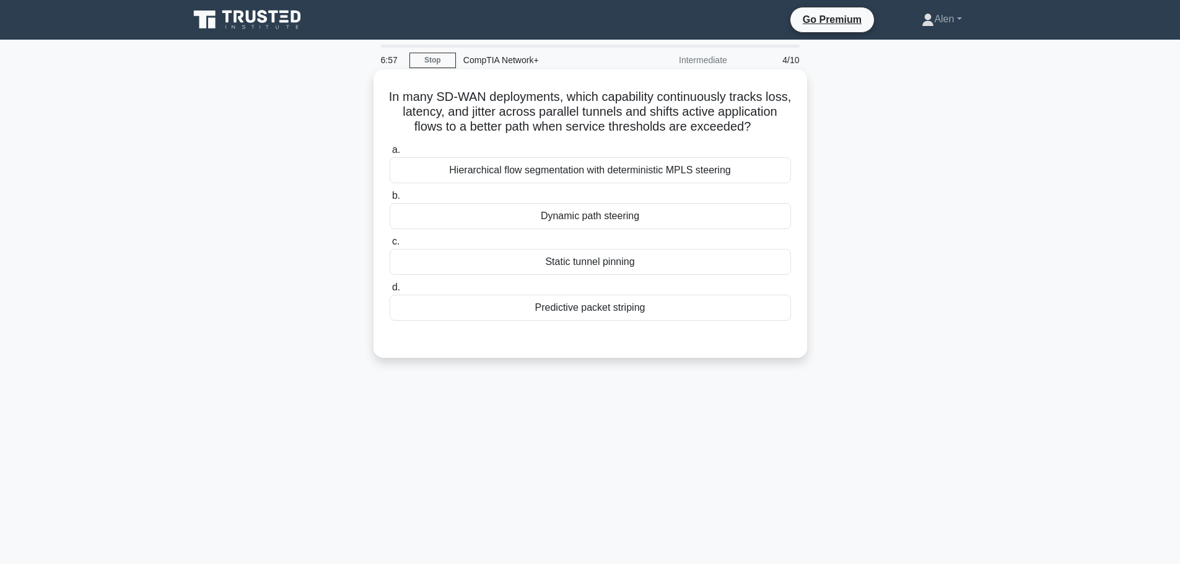
click at [566, 321] on div "Predictive packet striping" at bounding box center [590, 308] width 401 height 26
click at [390, 292] on input "d. Predictive packet striping" at bounding box center [390, 288] width 0 height 8
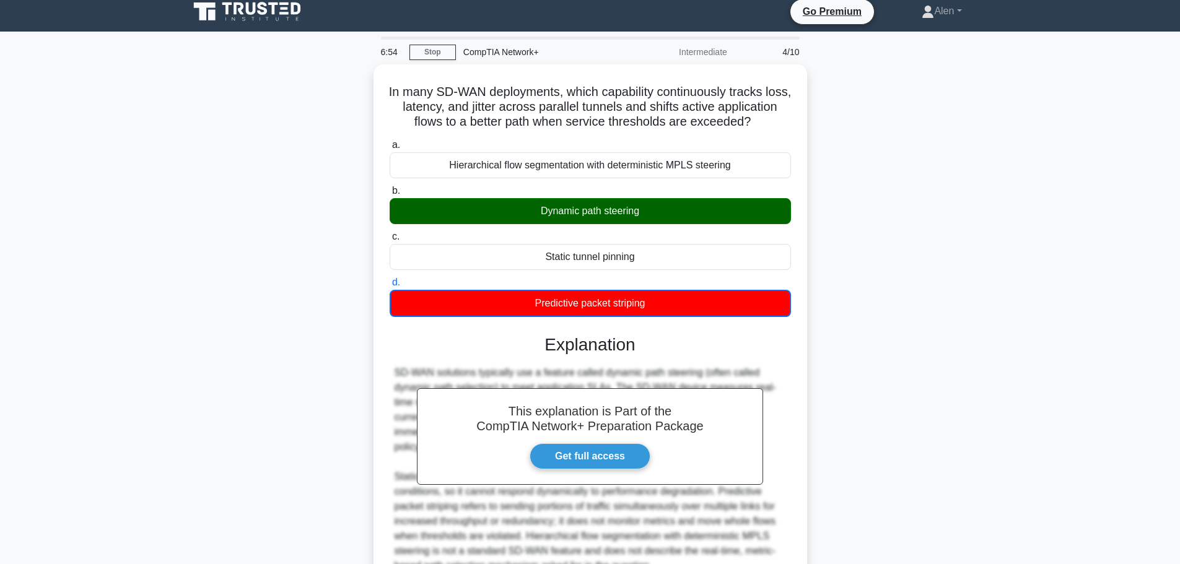
scroll to position [83, 0]
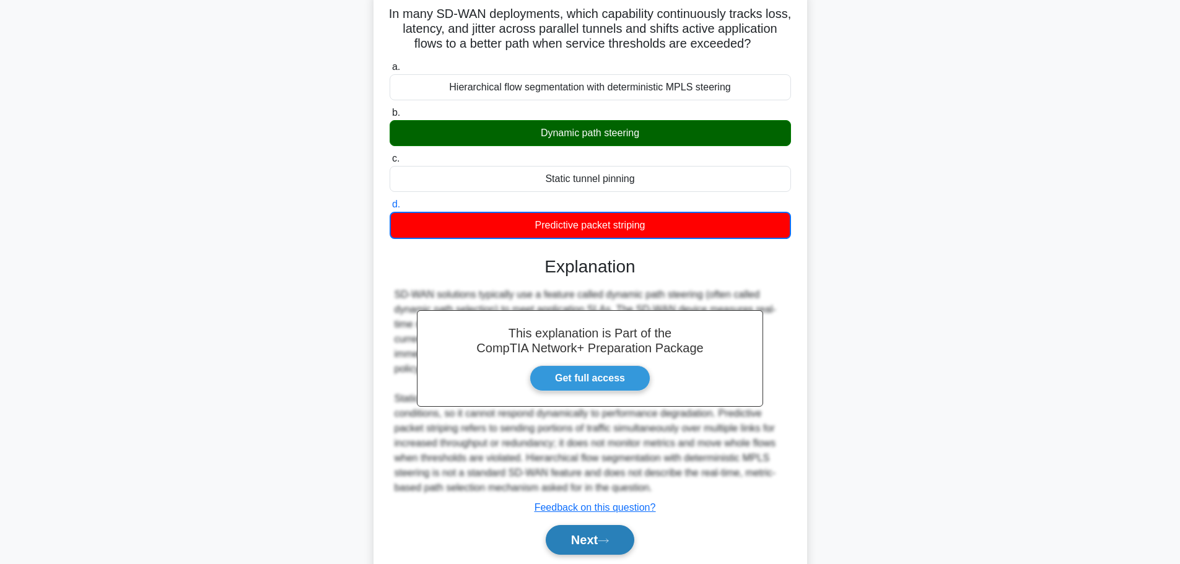
click at [608, 543] on button "Next" at bounding box center [590, 540] width 89 height 30
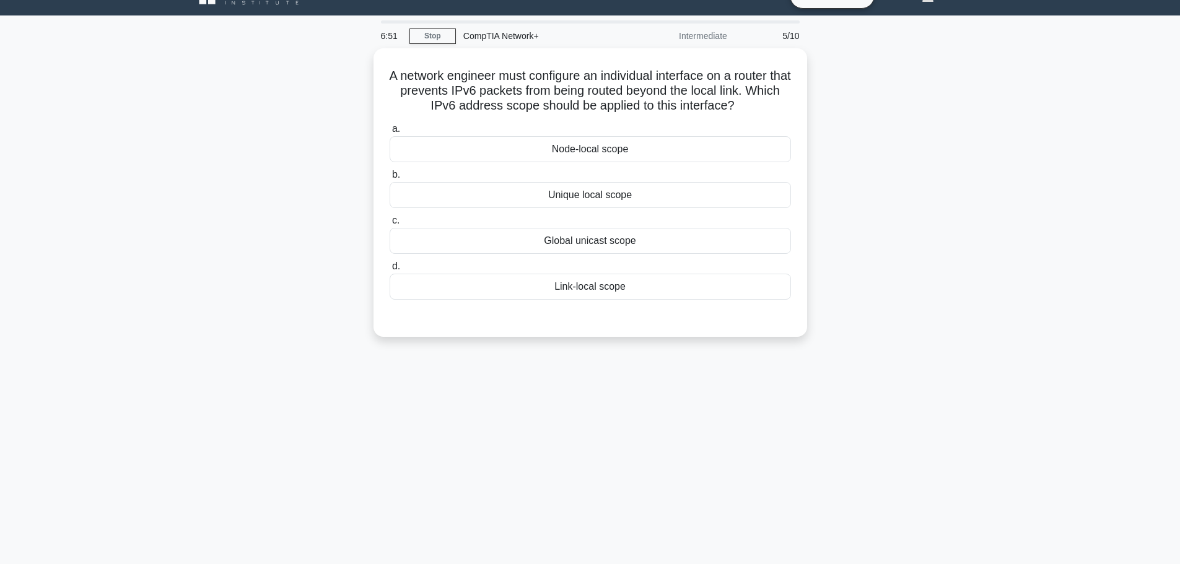
scroll to position [0, 0]
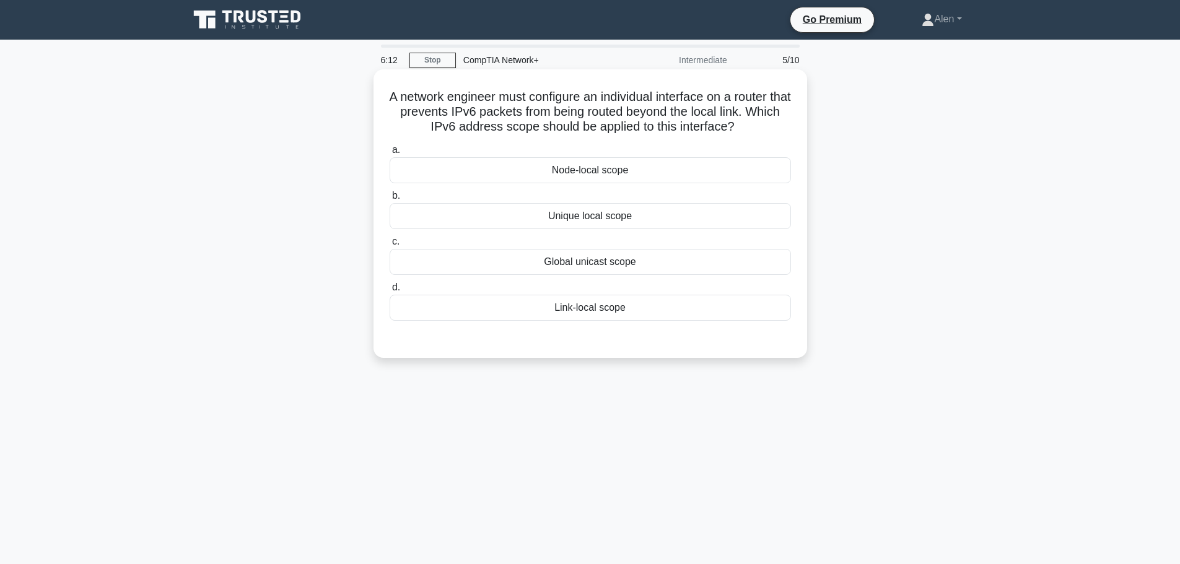
click at [609, 310] on div "Link-local scope" at bounding box center [590, 308] width 401 height 26
click at [390, 292] on input "d. Link-local scope" at bounding box center [390, 288] width 0 height 8
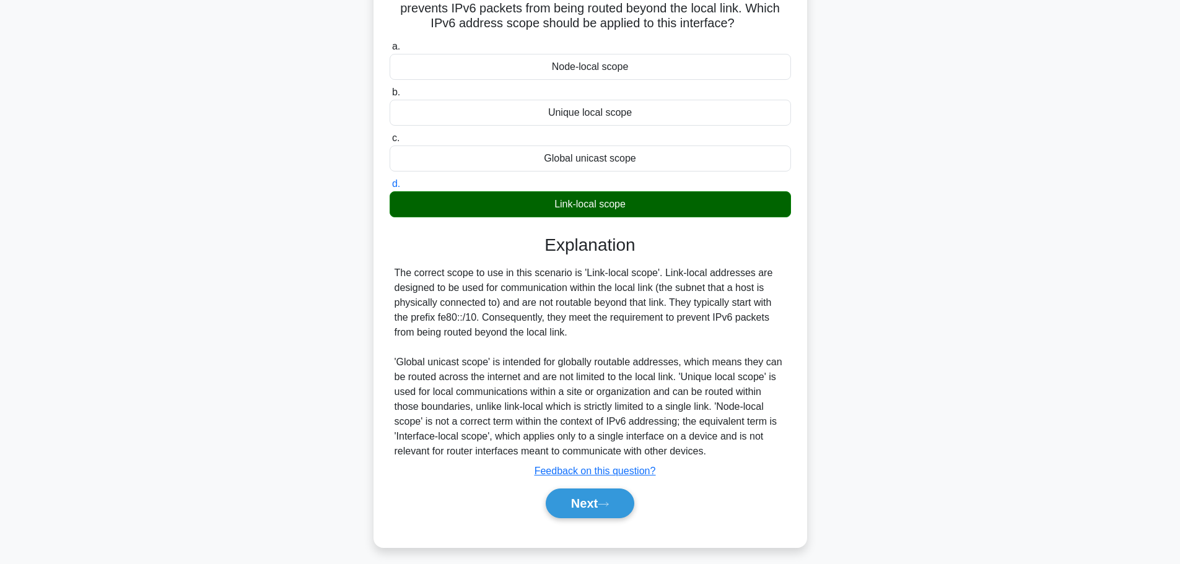
scroll to position [111, 0]
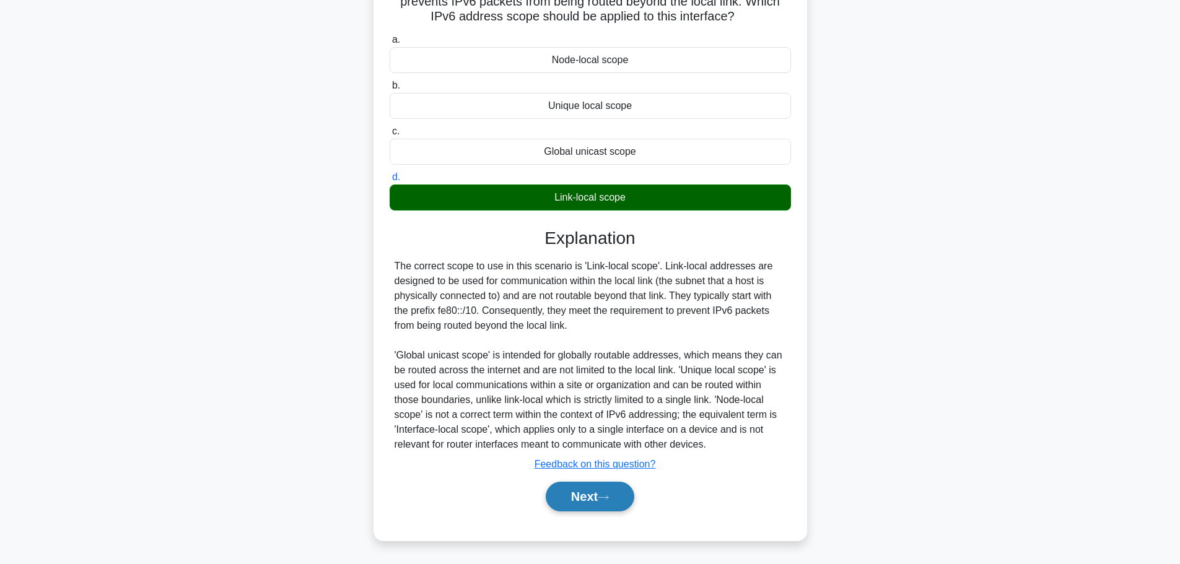
click at [603, 497] on icon at bounding box center [603, 497] width 11 height 7
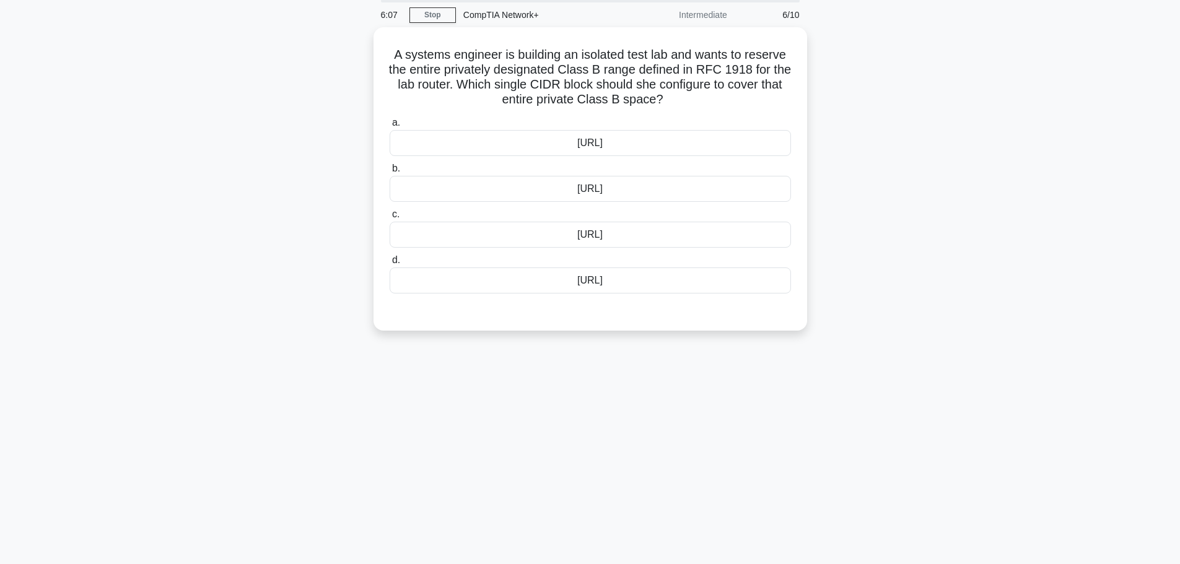
scroll to position [0, 0]
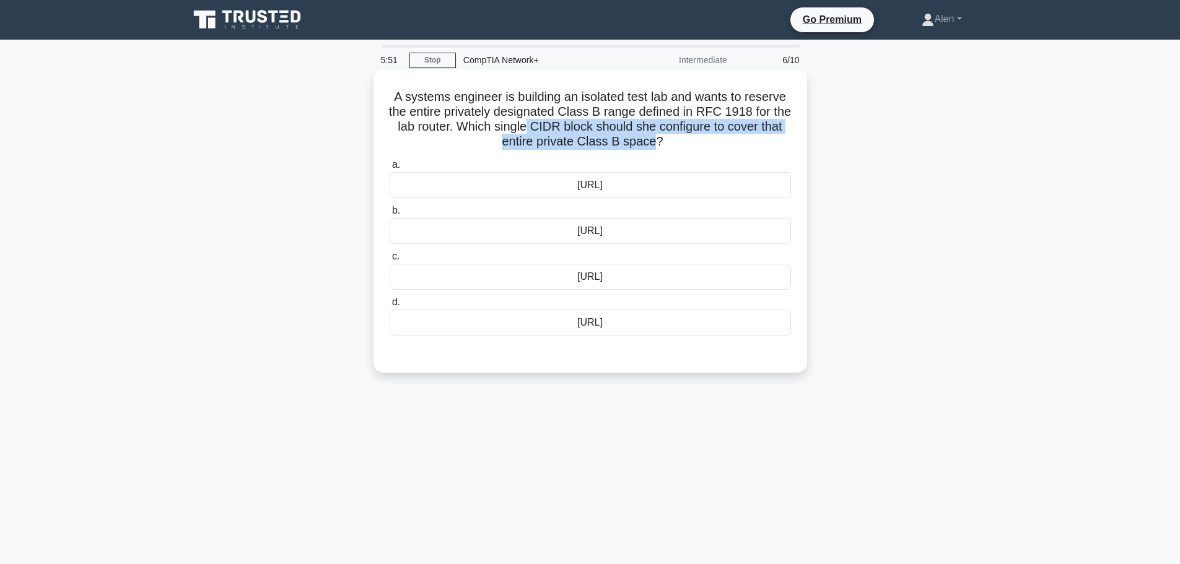
drag, startPoint x: 526, startPoint y: 126, endPoint x: 655, endPoint y: 151, distance: 131.7
click at [655, 150] on h5 "A systems engineer is building an isolated test lab and wants to reserve the en…" at bounding box center [590, 119] width 404 height 61
copy h5 "CIDR block should she configure to cover that entire private Class B space"
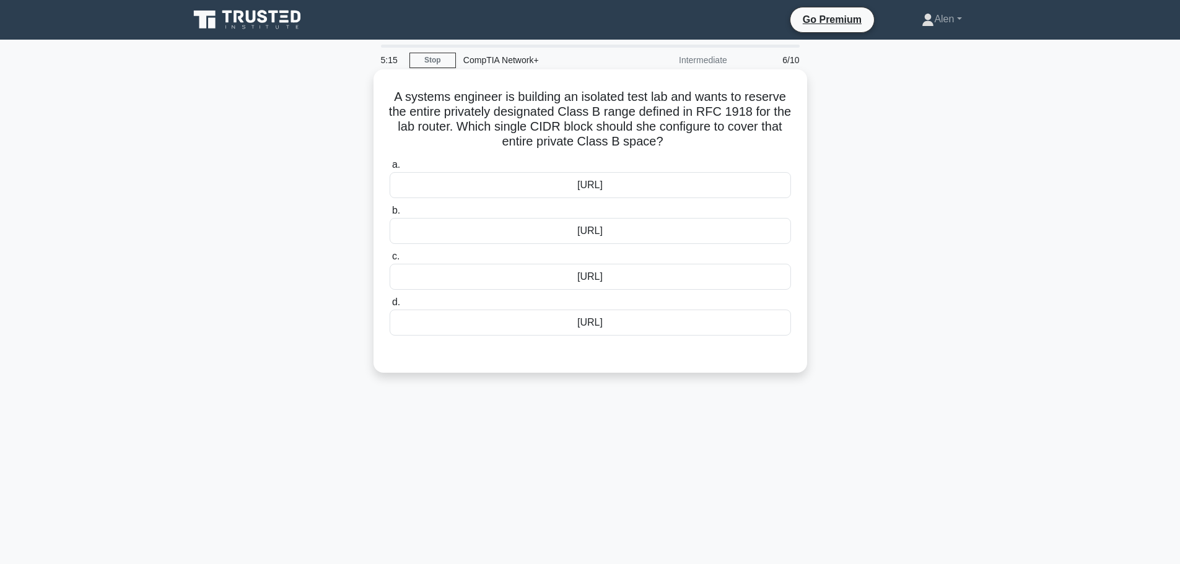
click at [613, 273] on div "[URL]" at bounding box center [590, 277] width 401 height 26
click at [390, 261] on input "c. [URL]" at bounding box center [390, 257] width 0 height 8
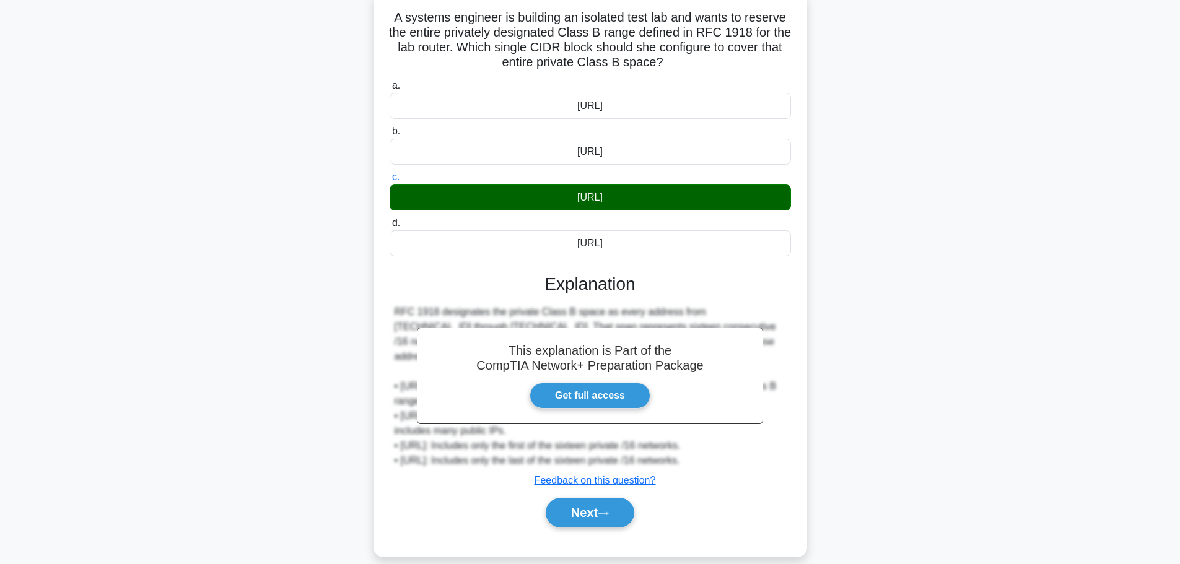
scroll to position [105, 0]
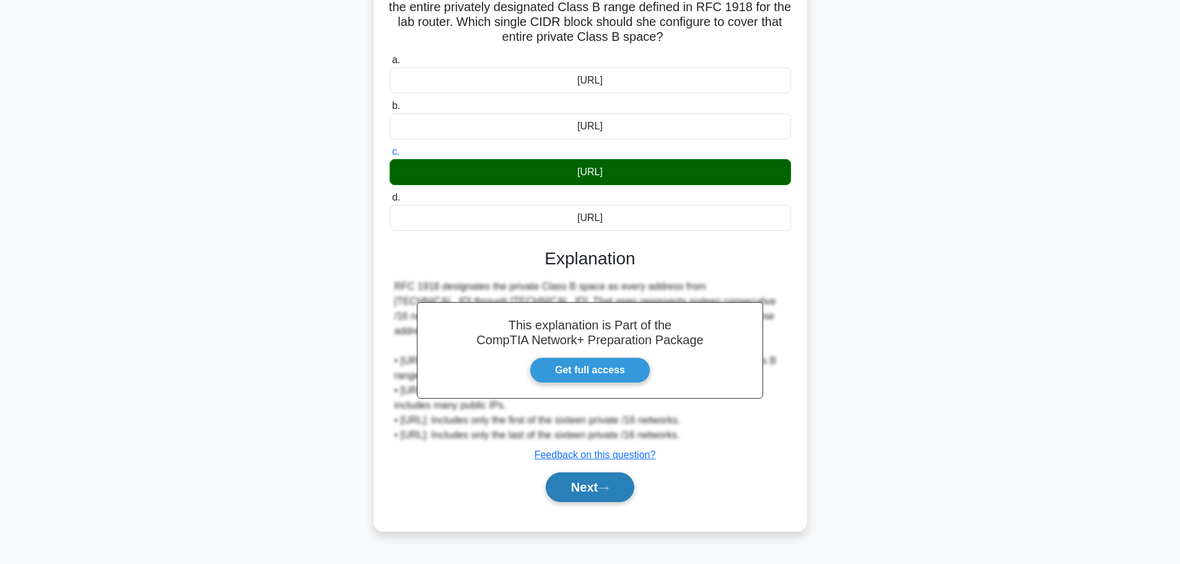
click at [618, 490] on button "Next" at bounding box center [590, 488] width 89 height 30
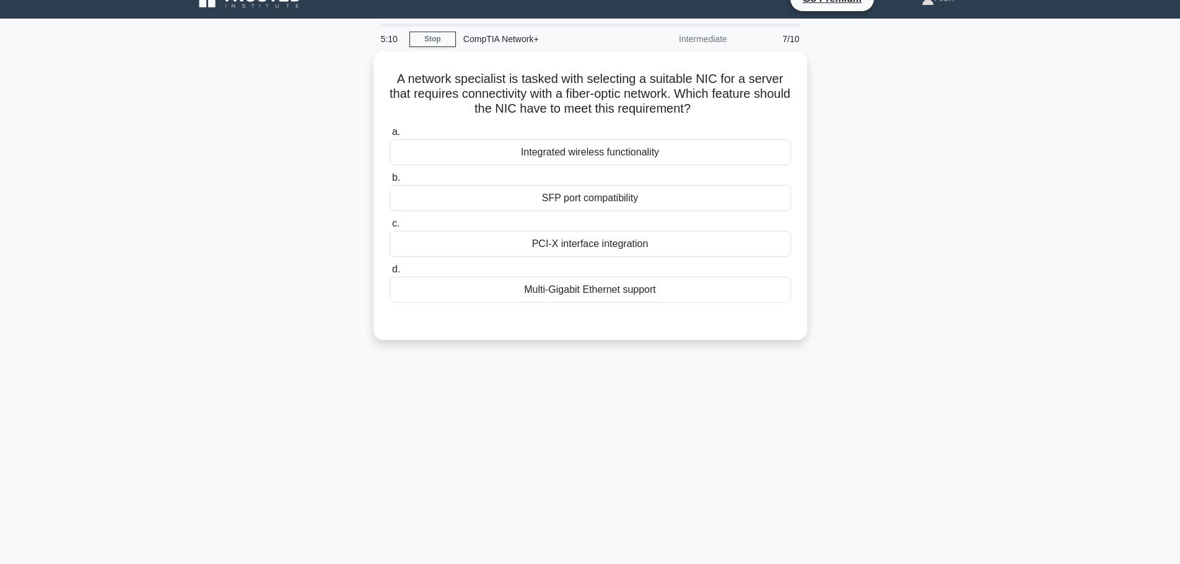
scroll to position [0, 0]
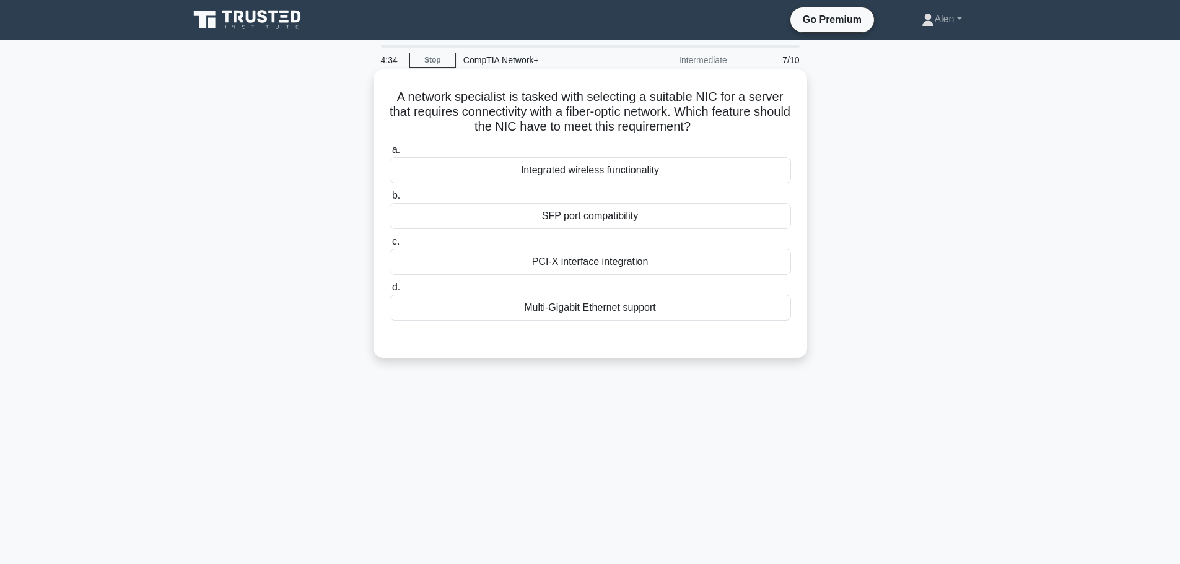
click at [629, 221] on div "SFP port compatibility" at bounding box center [590, 216] width 401 height 26
click at [390, 200] on input "b. SFP port compatibility" at bounding box center [390, 196] width 0 height 8
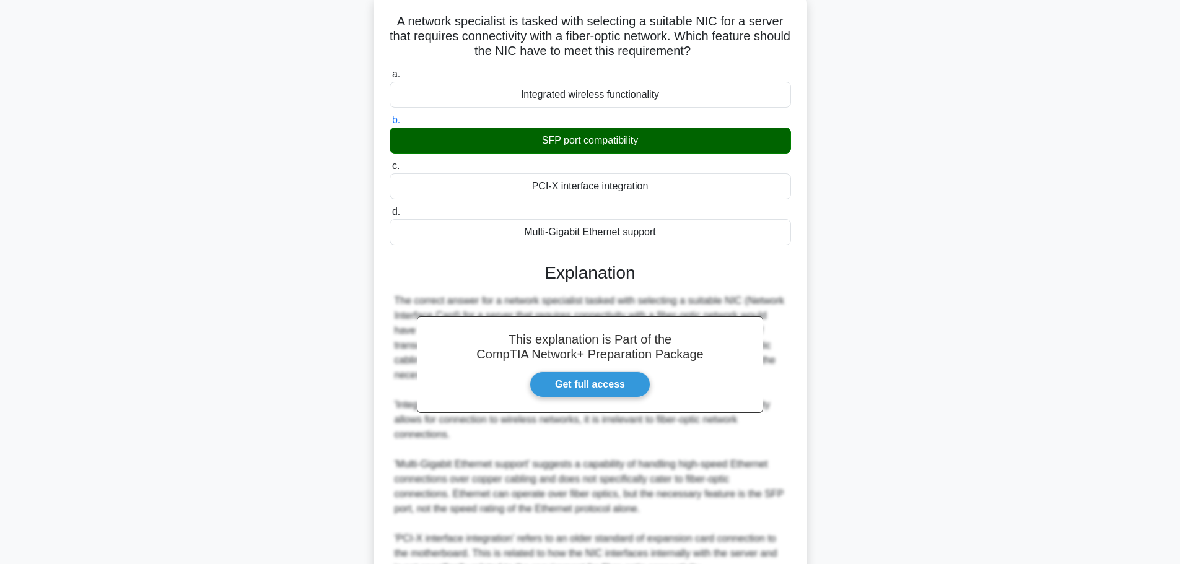
scroll to position [200, 0]
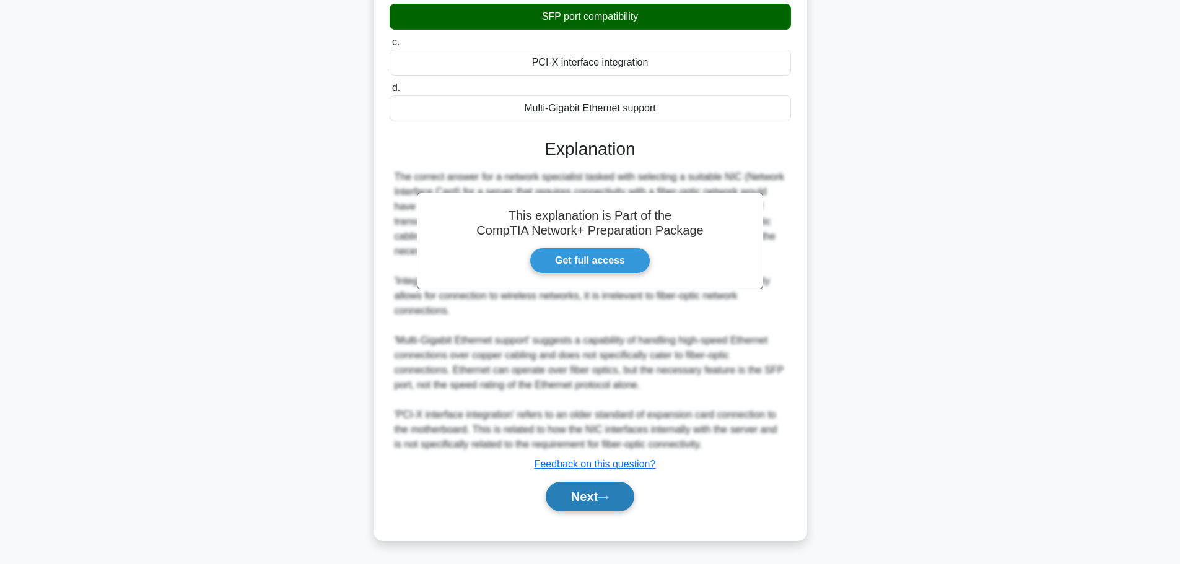
click at [568, 504] on button "Next" at bounding box center [590, 497] width 89 height 30
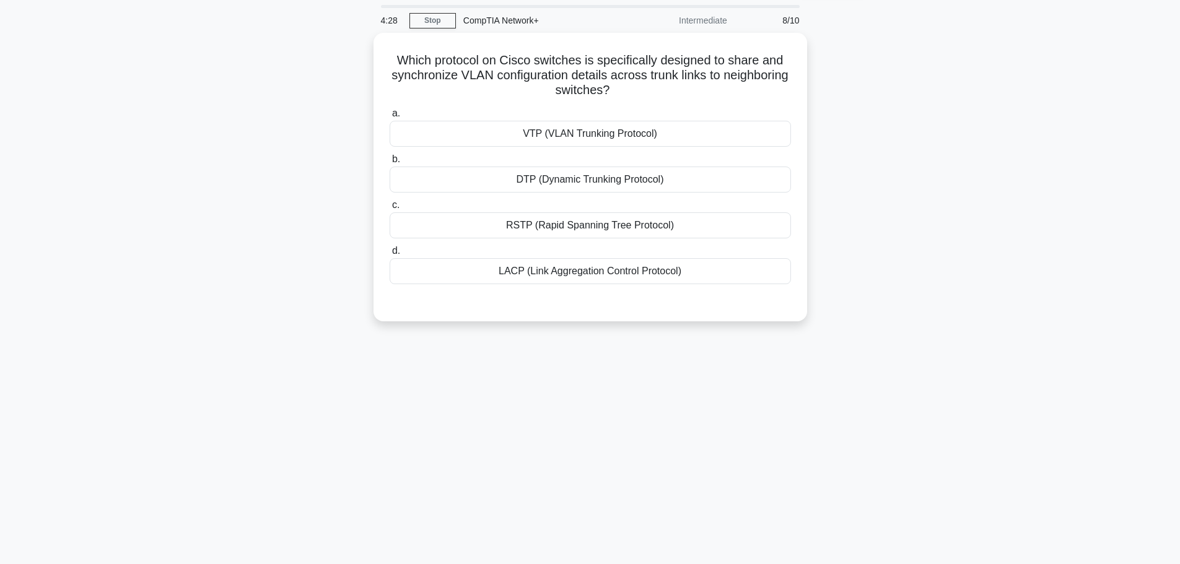
scroll to position [0, 0]
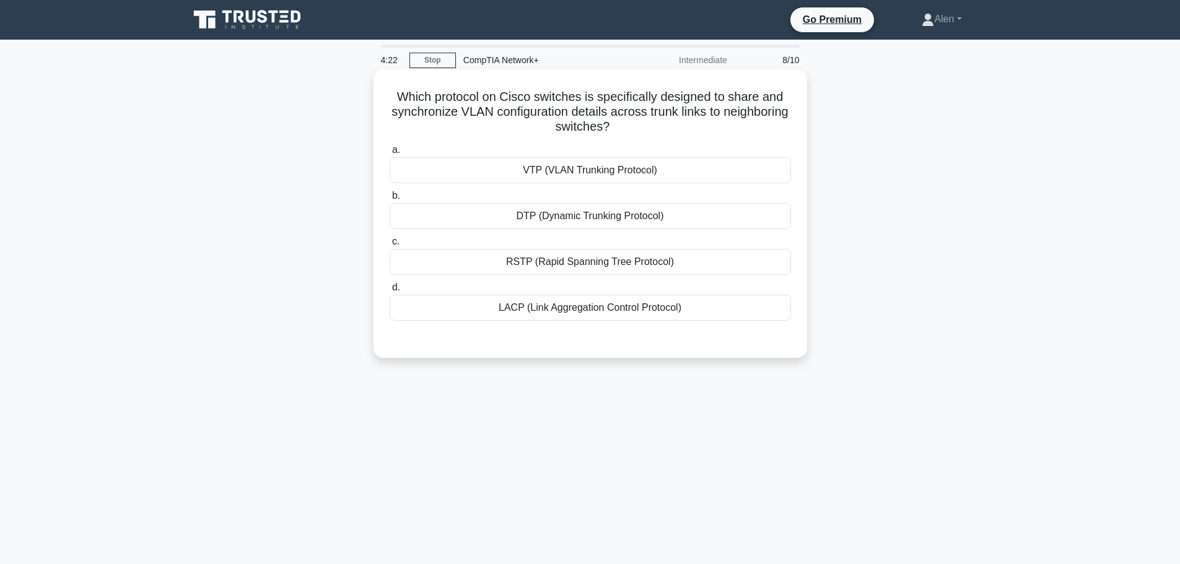
drag, startPoint x: 608, startPoint y: 109, endPoint x: 691, endPoint y: 130, distance: 85.6
click at [691, 130] on h5 "Which protocol on Cisco switches is specifically designed to share and synchron…" at bounding box center [590, 112] width 404 height 46
click at [573, 162] on div "VTP (VLAN Trunking Protocol)" at bounding box center [590, 170] width 401 height 26
click at [390, 154] on input "a. VTP (VLAN Trunking Protocol)" at bounding box center [390, 150] width 0 height 8
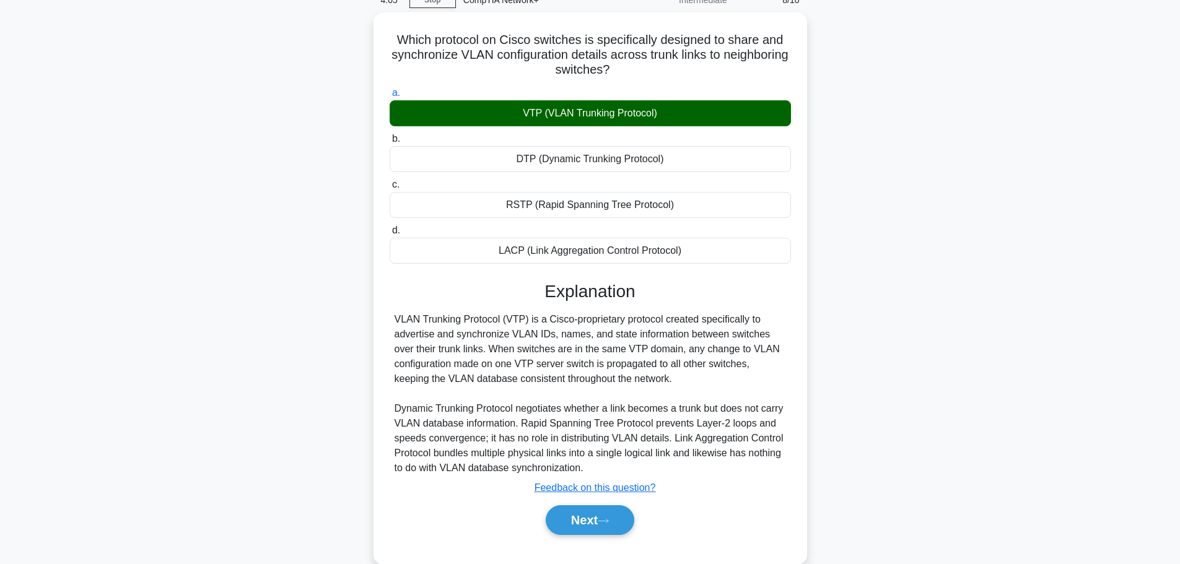
scroll to position [105, 0]
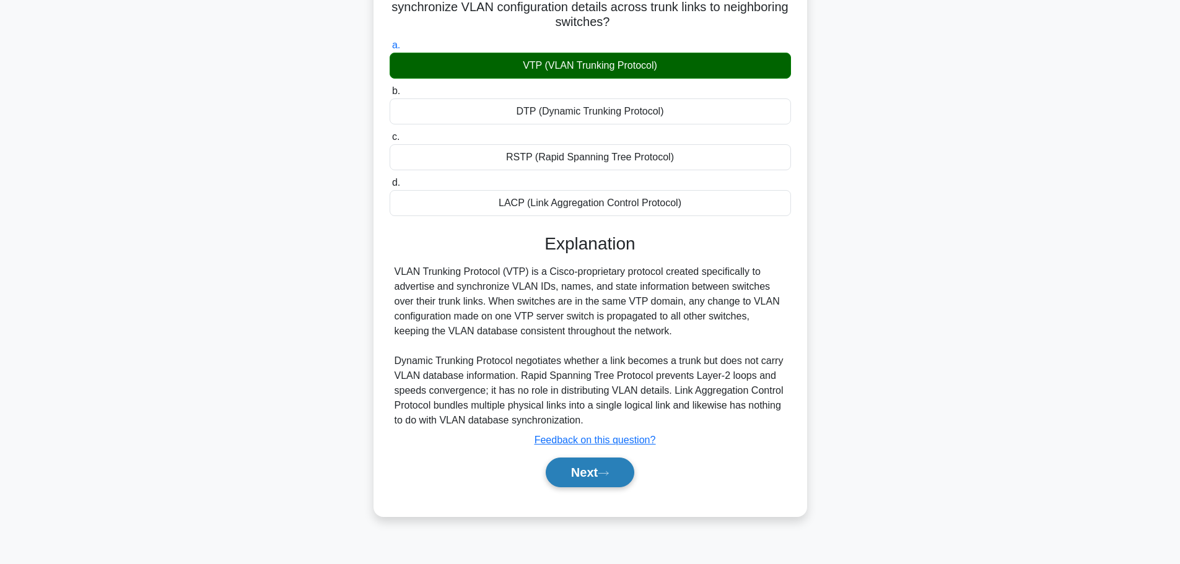
click at [595, 470] on button "Next" at bounding box center [590, 473] width 89 height 30
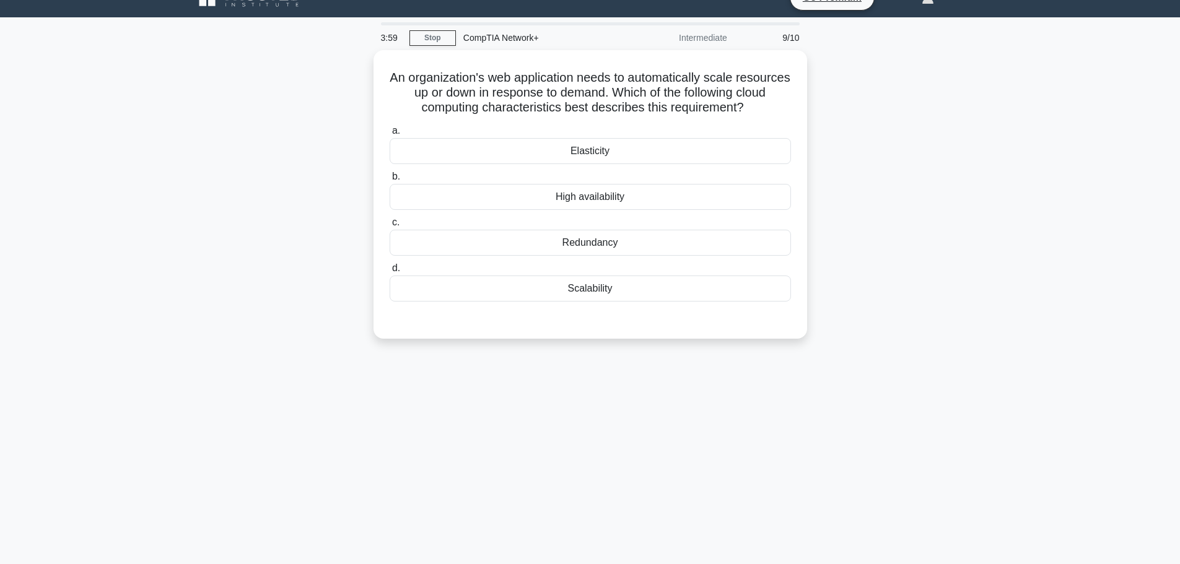
scroll to position [0, 0]
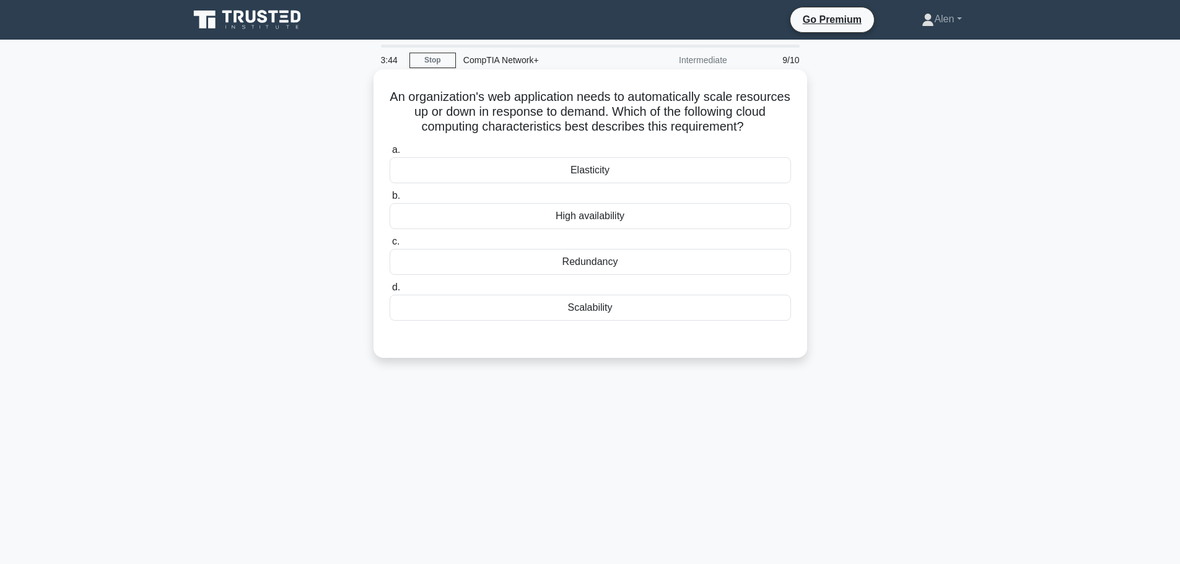
click at [606, 311] on div "Scalability" at bounding box center [590, 308] width 401 height 26
click at [390, 292] on input "d. Scalability" at bounding box center [390, 288] width 0 height 8
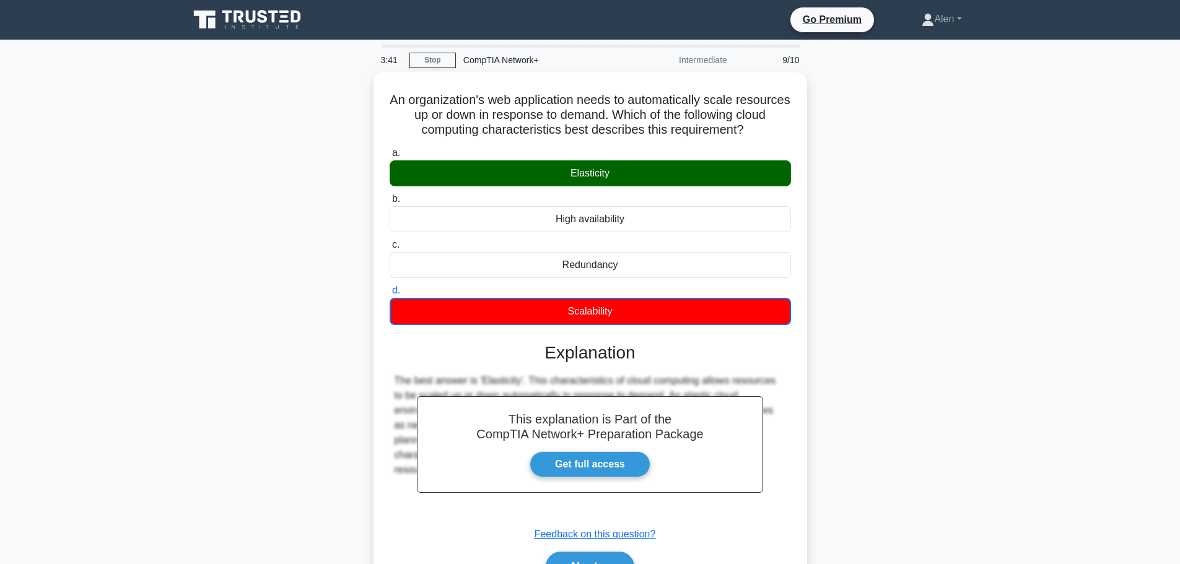
scroll to position [105, 0]
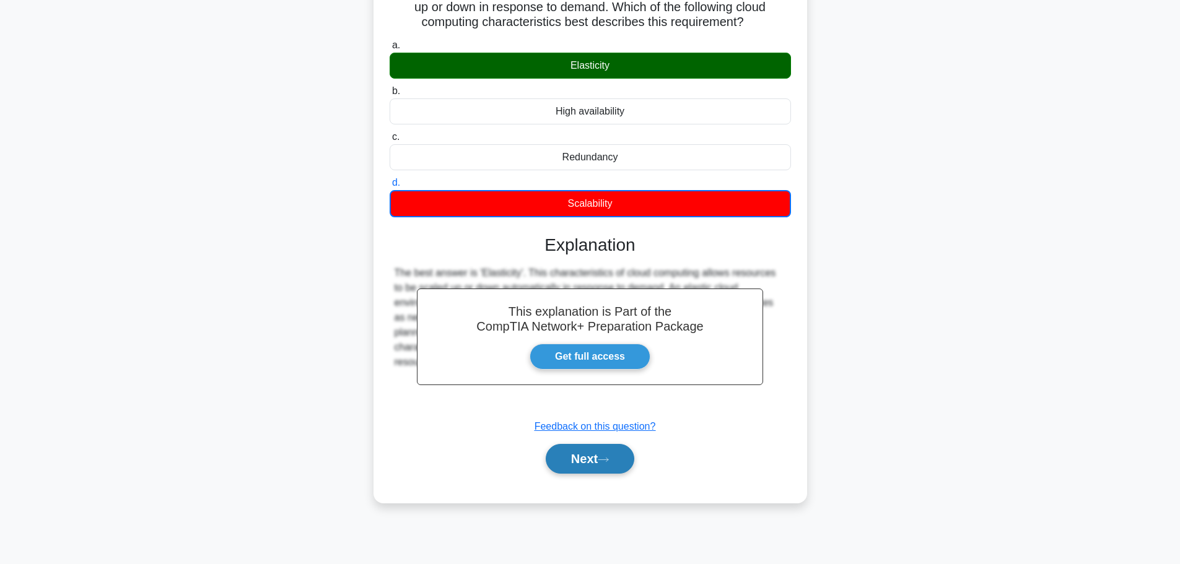
click at [587, 462] on button "Next" at bounding box center [590, 459] width 89 height 30
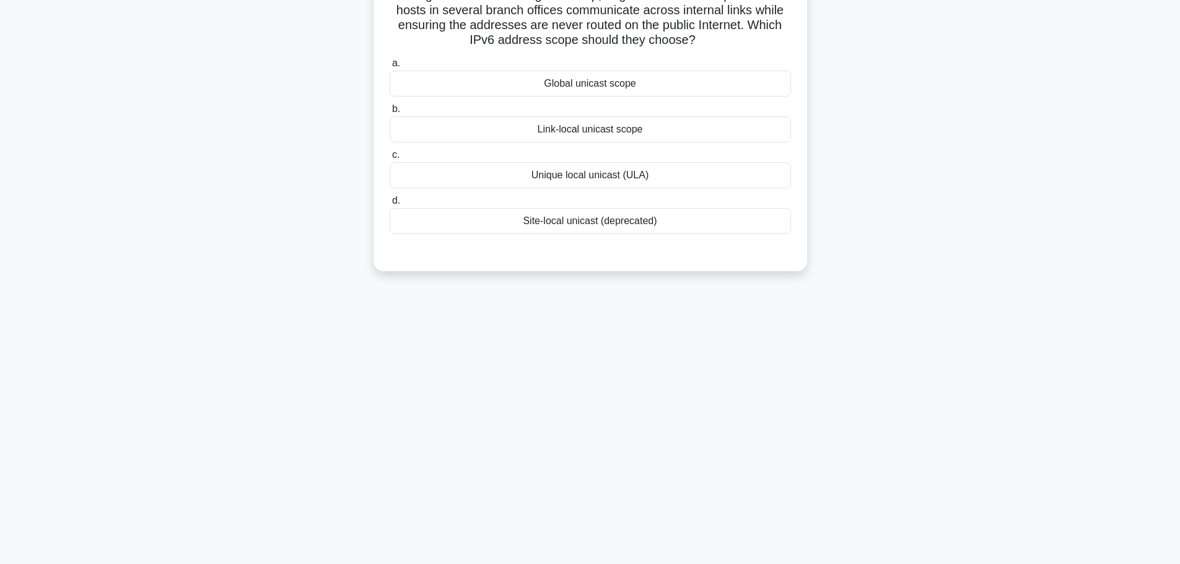
click at [1176, 17] on main "3:38 Stop CompTIA Network+ Intermediate 10/10 During an IPv6 addressing worksho…" at bounding box center [590, 249] width 1180 height 629
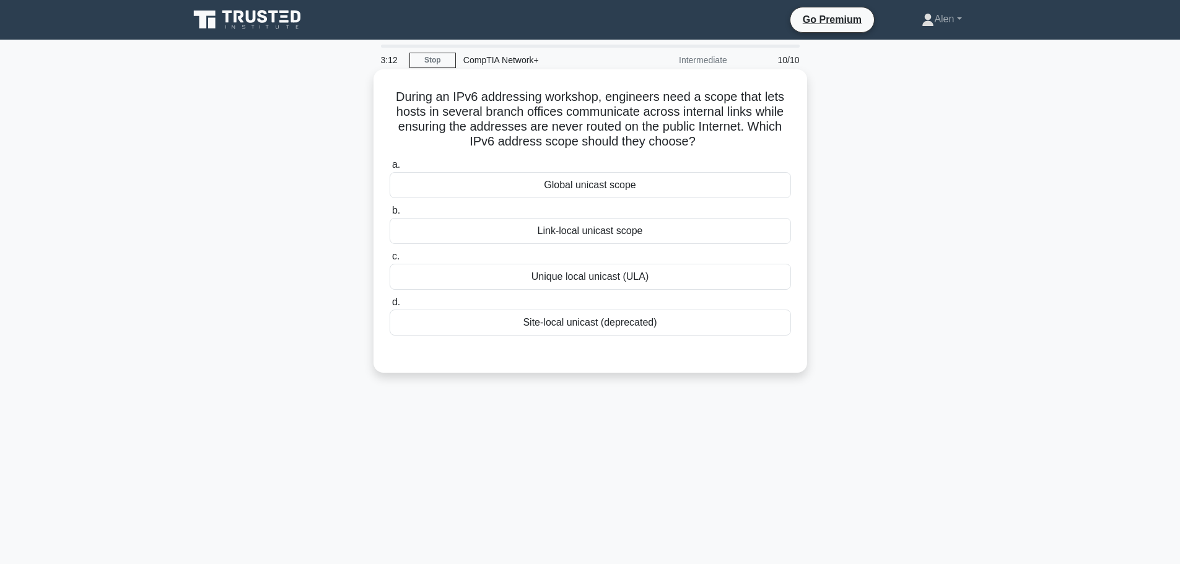
click at [585, 323] on div "Site-local unicast (deprecated)" at bounding box center [590, 323] width 401 height 26
click at [390, 307] on input "d. Site-local unicast (deprecated)" at bounding box center [390, 303] width 0 height 8
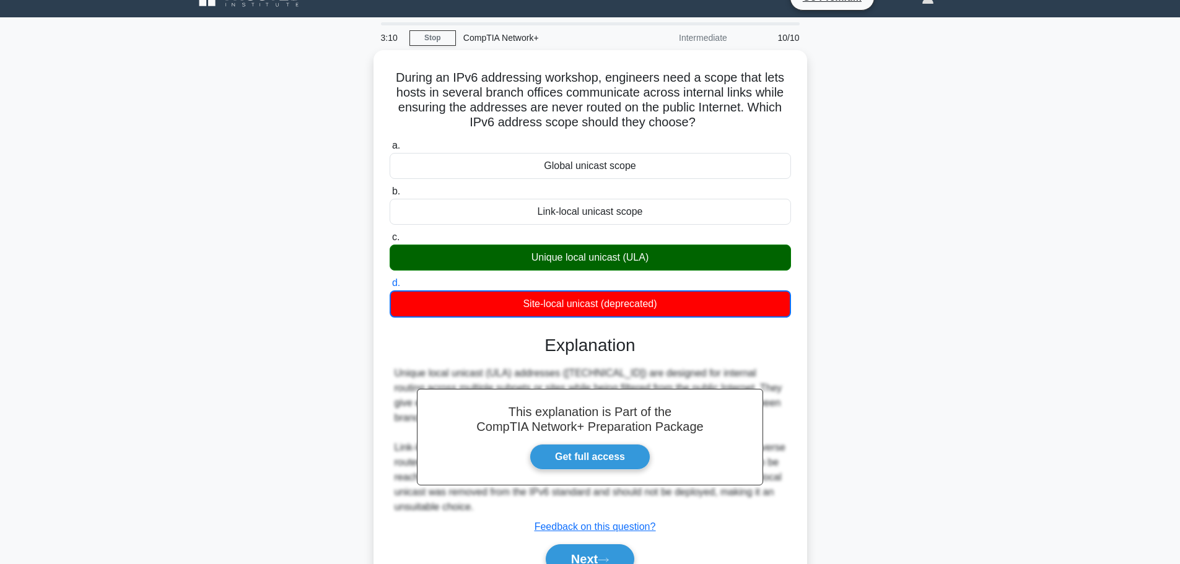
scroll to position [105, 0]
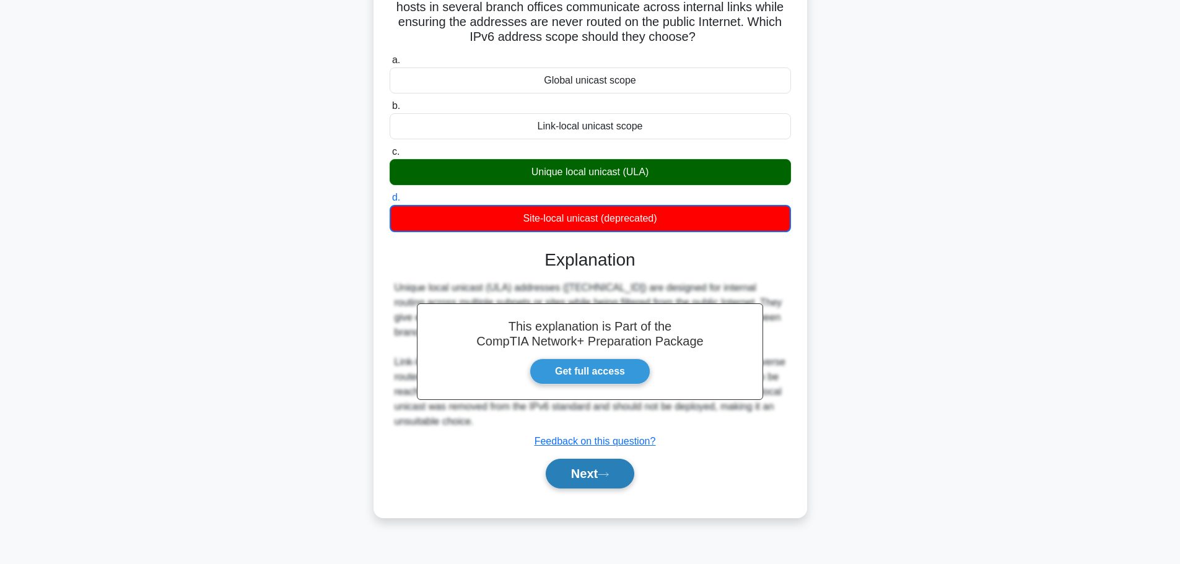
click at [589, 480] on button "Next" at bounding box center [590, 474] width 89 height 30
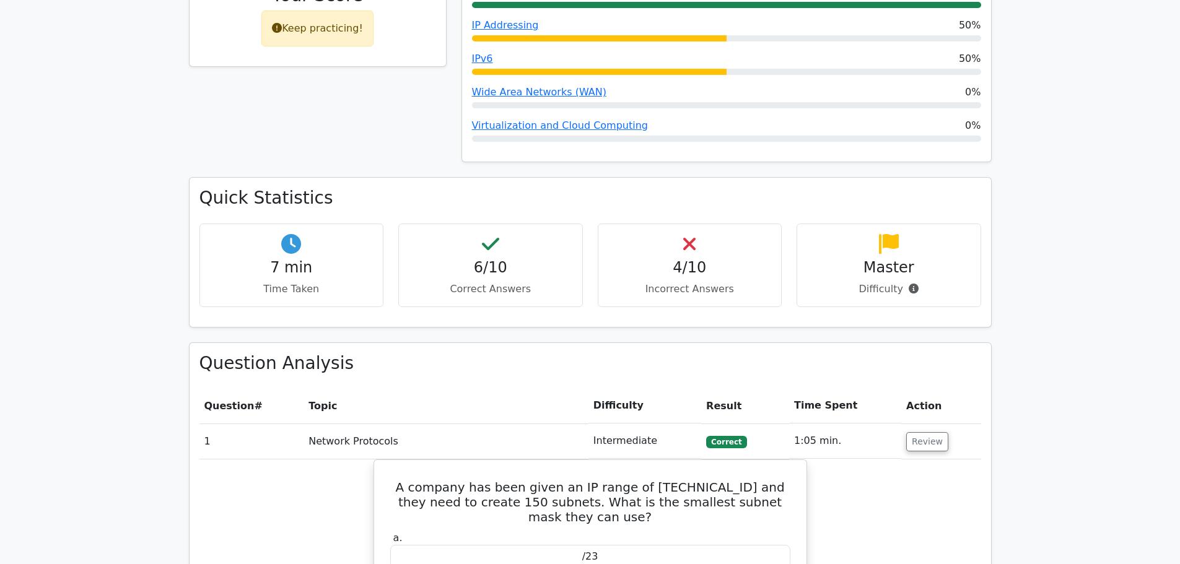
scroll to position [601, 0]
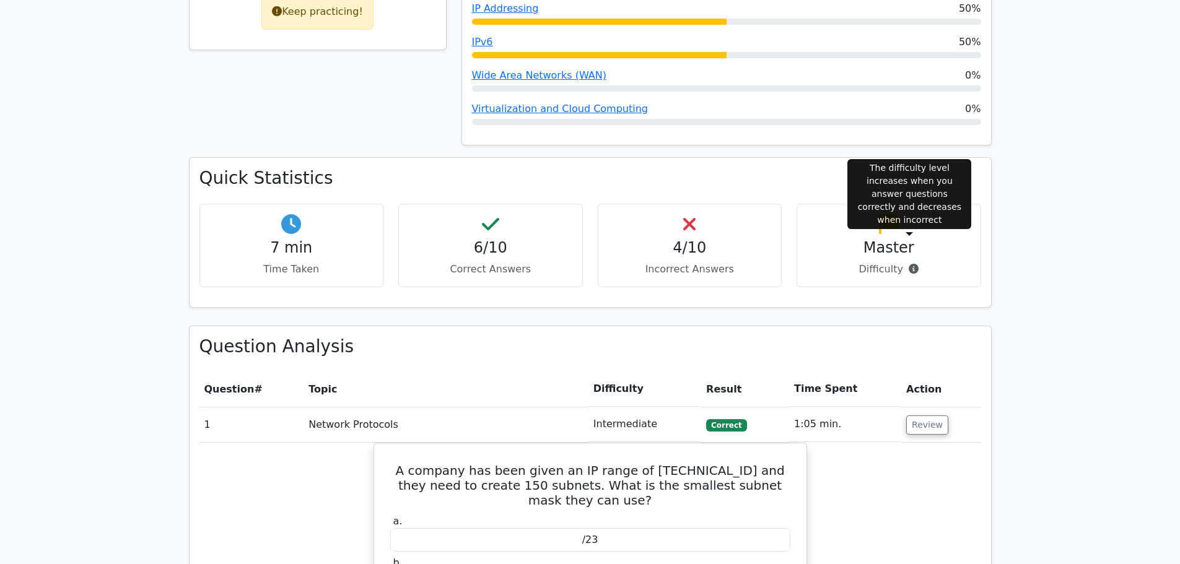
click at [912, 264] on icon at bounding box center [914, 269] width 10 height 10
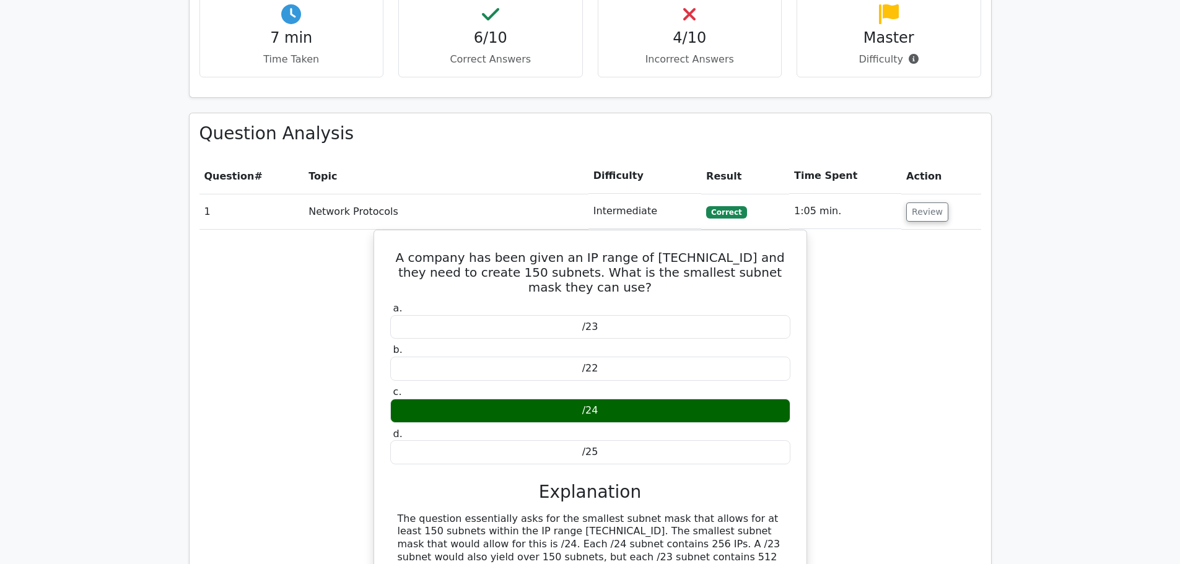
scroll to position [0, 0]
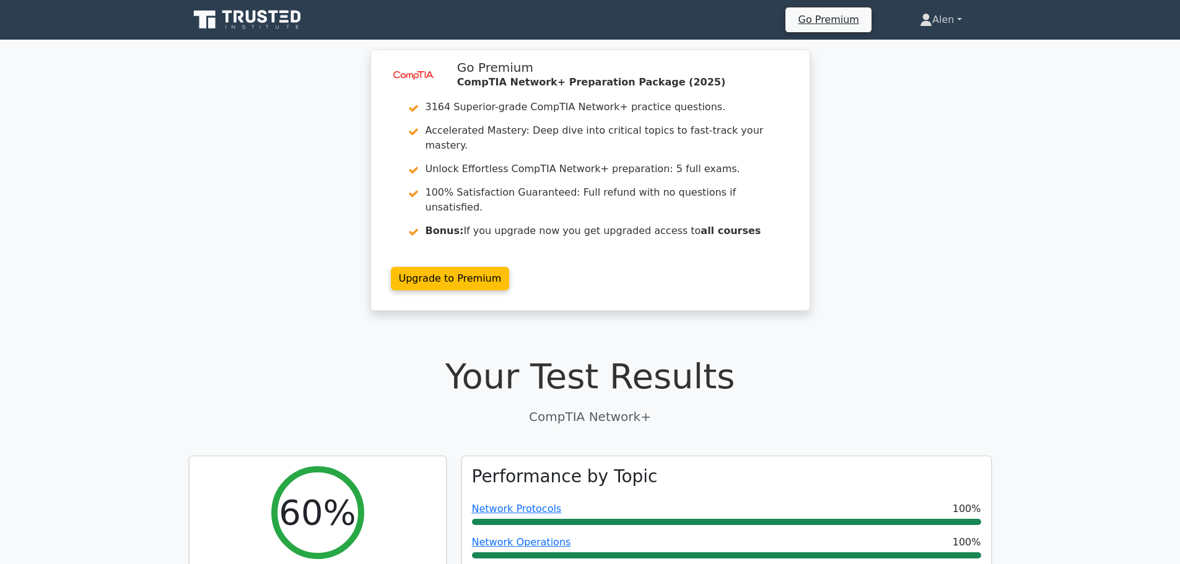
click at [936, 15] on link "Alen" at bounding box center [940, 19] width 101 height 25
click at [914, 49] on link "Profile" at bounding box center [940, 49] width 98 height 20
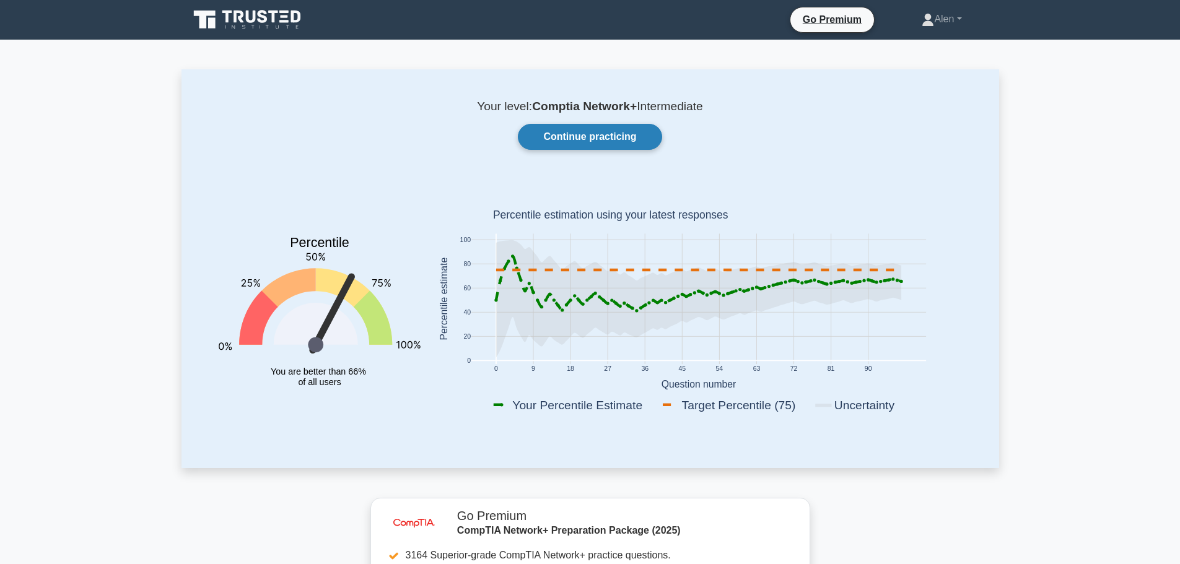
click at [595, 131] on link "Continue practicing" at bounding box center [590, 137] width 144 height 26
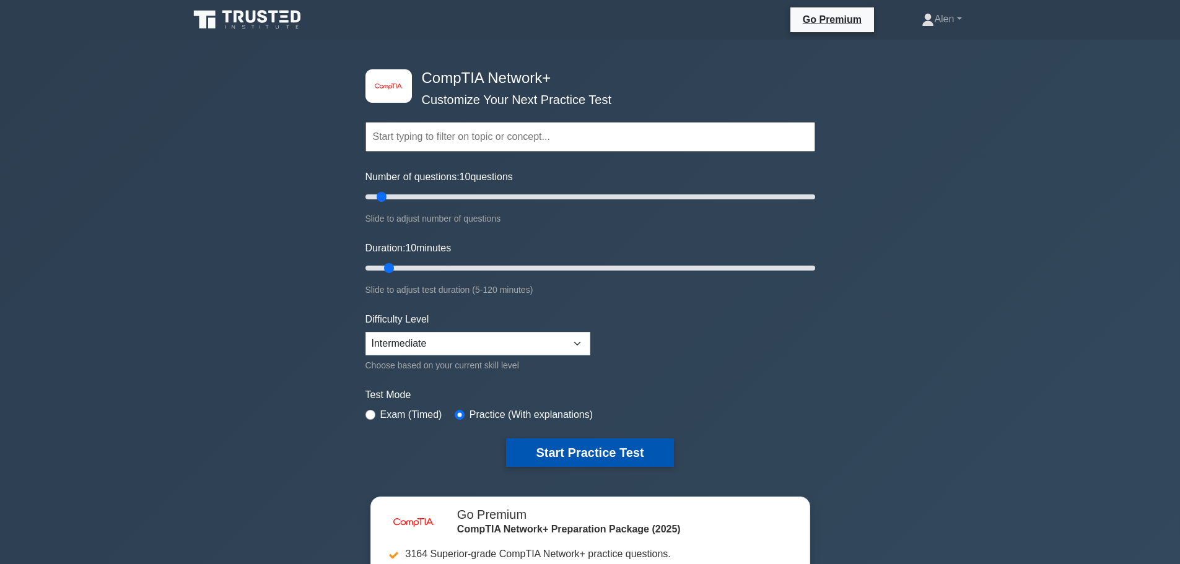
click at [615, 453] on button "Start Practice Test" at bounding box center [589, 453] width 167 height 28
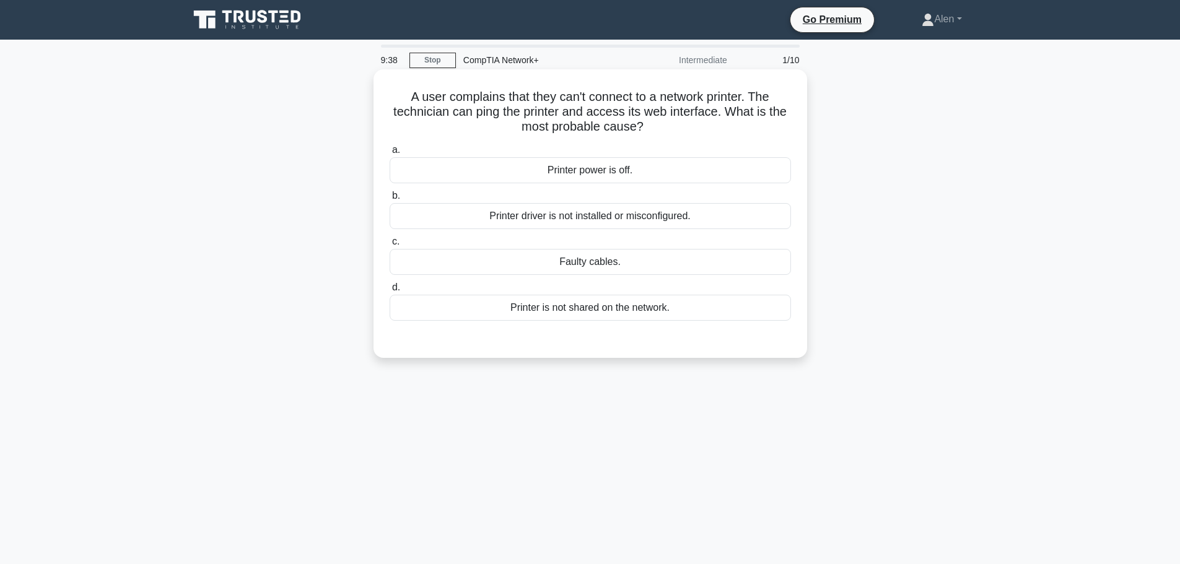
click at [610, 218] on div "Printer driver is not installed or misconfigured." at bounding box center [590, 216] width 401 height 26
click at [390, 200] on input "b. Printer driver is not installed or misconfigured." at bounding box center [390, 196] width 0 height 8
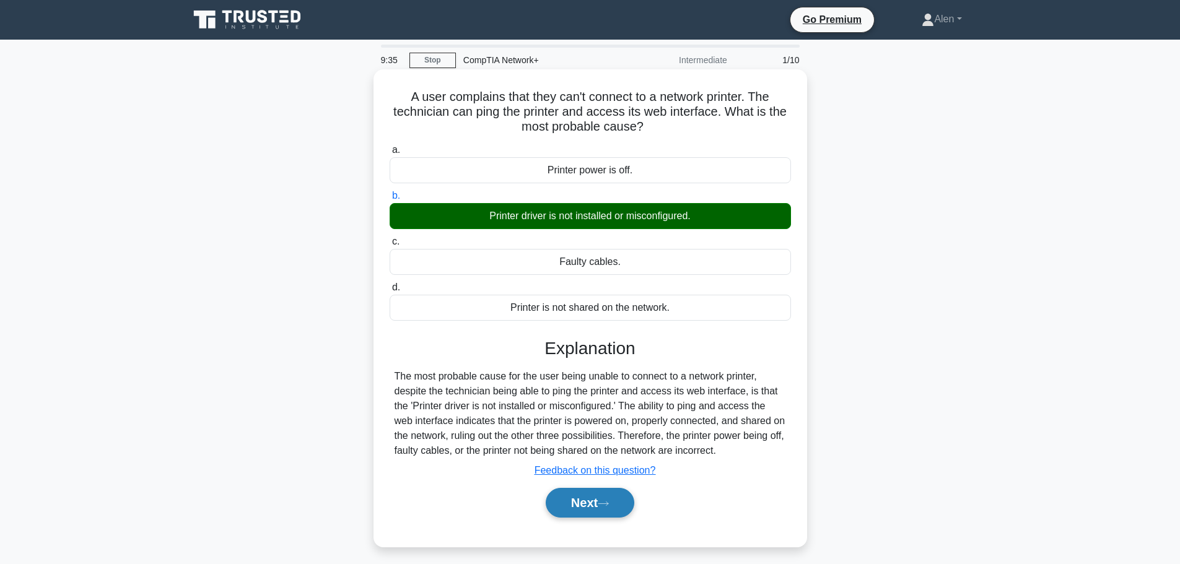
click at [594, 505] on button "Next" at bounding box center [590, 503] width 89 height 30
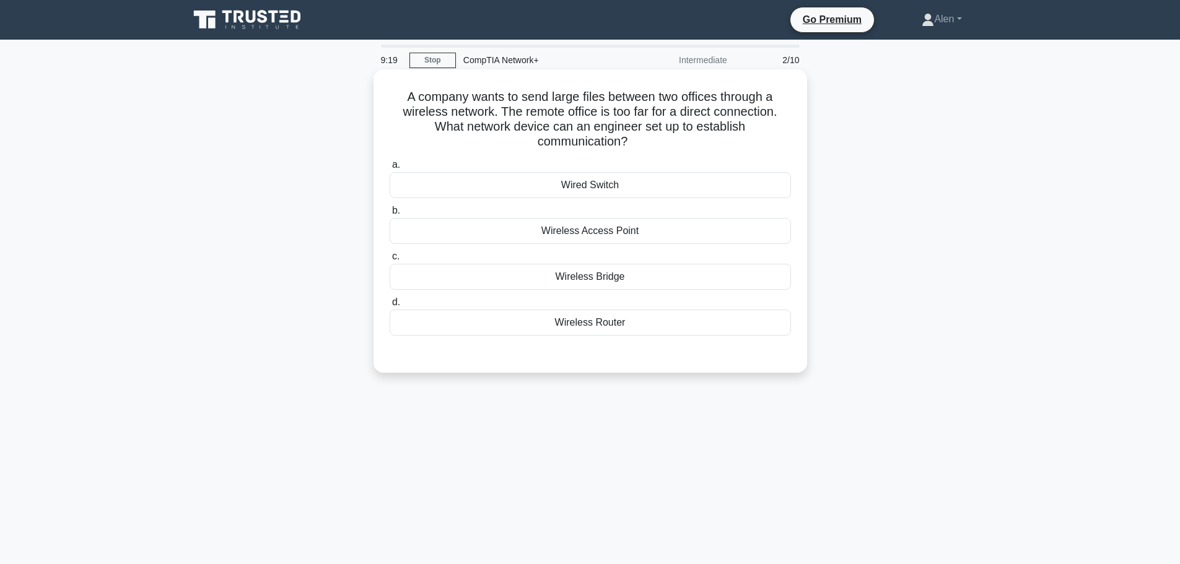
click at [602, 274] on div "Wireless Bridge" at bounding box center [590, 277] width 401 height 26
click at [390, 261] on input "c. [GEOGRAPHIC_DATA]" at bounding box center [390, 257] width 0 height 8
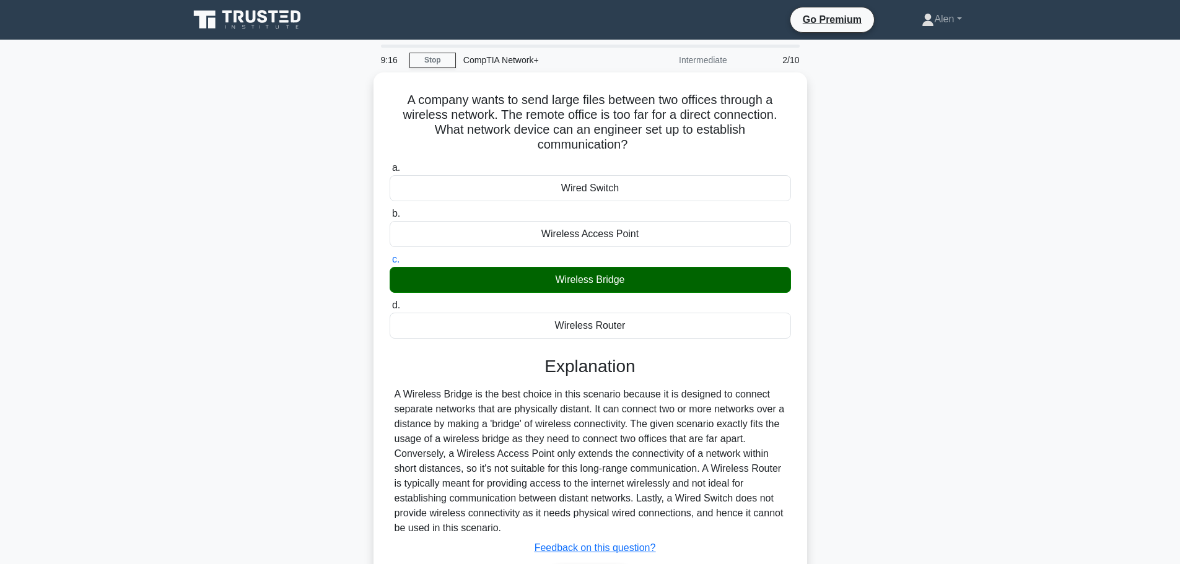
scroll to position [105, 0]
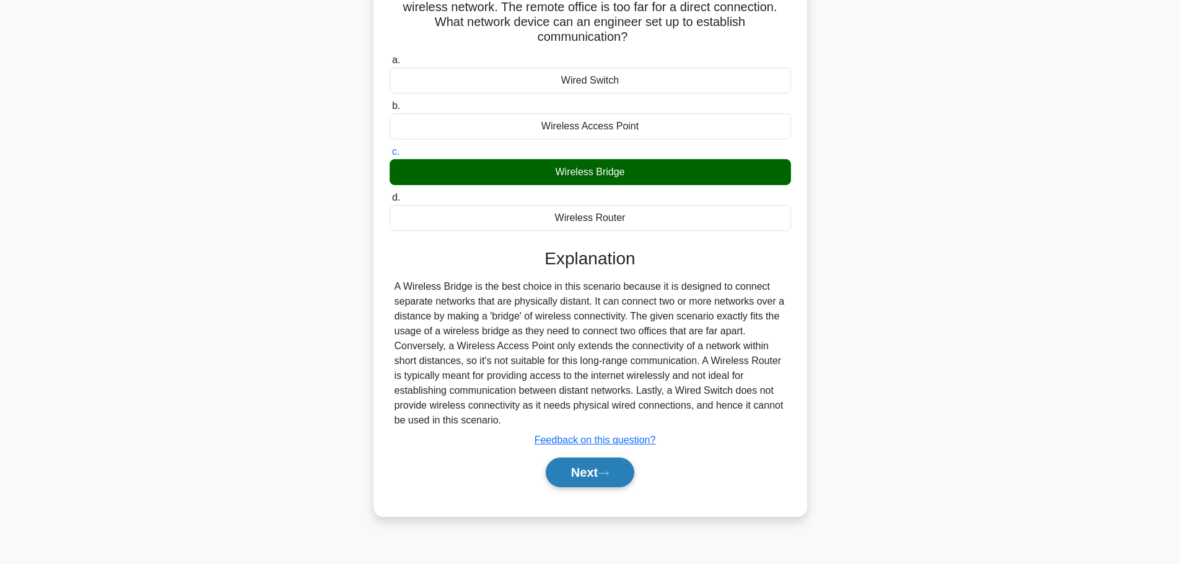
click at [583, 479] on button "Next" at bounding box center [590, 473] width 89 height 30
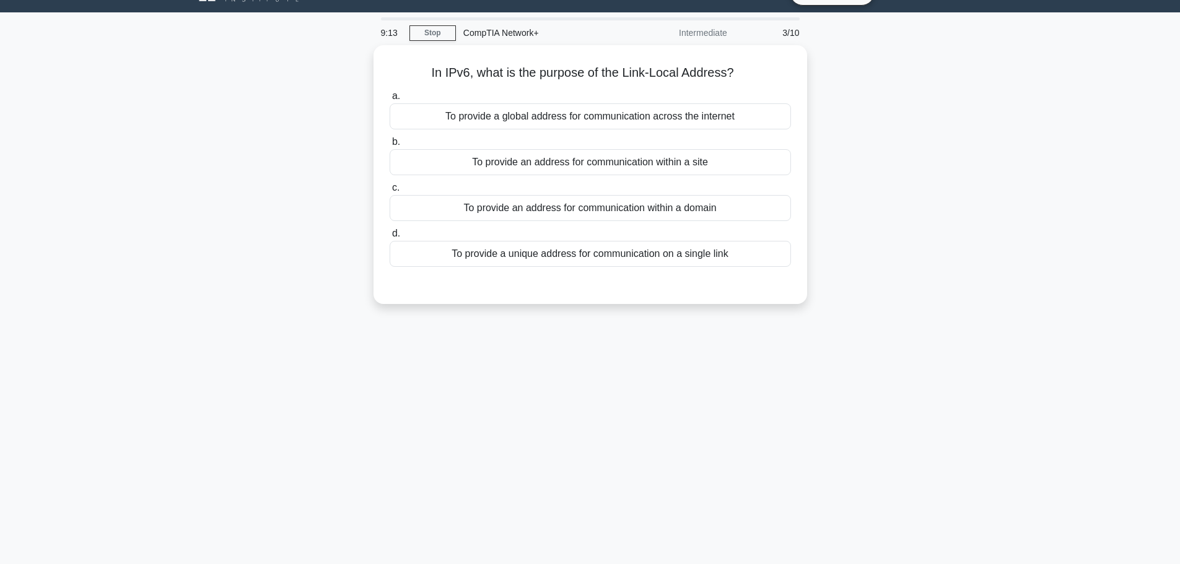
scroll to position [0, 0]
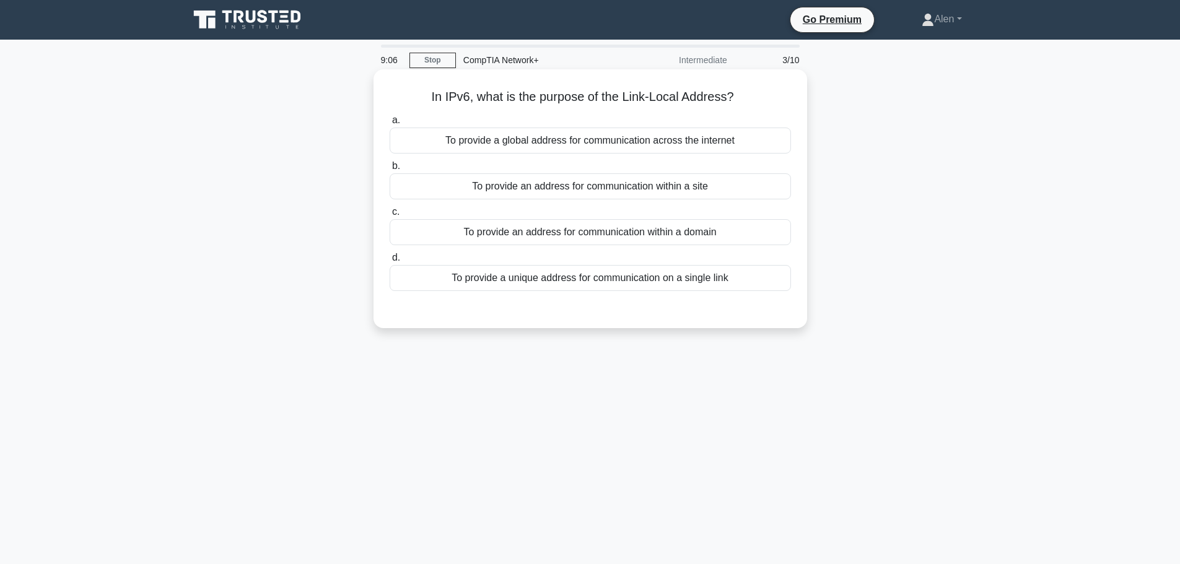
click at [733, 98] on h5 "In IPv6, what is the purpose of the Link-Local Address? .spinner_0XTQ{transform…" at bounding box center [590, 97] width 404 height 16
drag, startPoint x: 733, startPoint y: 100, endPoint x: 427, endPoint y: 91, distance: 305.5
click at [427, 91] on h5 "In IPv6, what is the purpose of the Link-Local Address? .spinner_0XTQ{transform…" at bounding box center [590, 97] width 404 height 16
copy h5 "In IPv6, what is the purpose of the Link-Local Address?"
click at [628, 190] on div "To provide an address for communication within a site" at bounding box center [590, 186] width 401 height 26
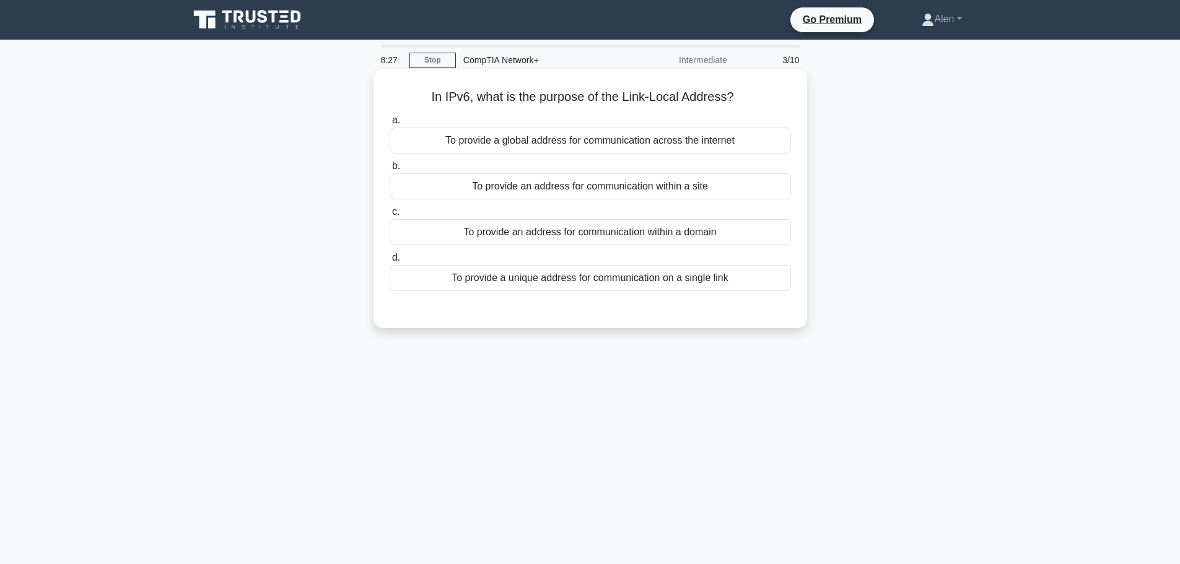
click at [390, 170] on input "b. To provide an address for communication within a site" at bounding box center [390, 166] width 0 height 8
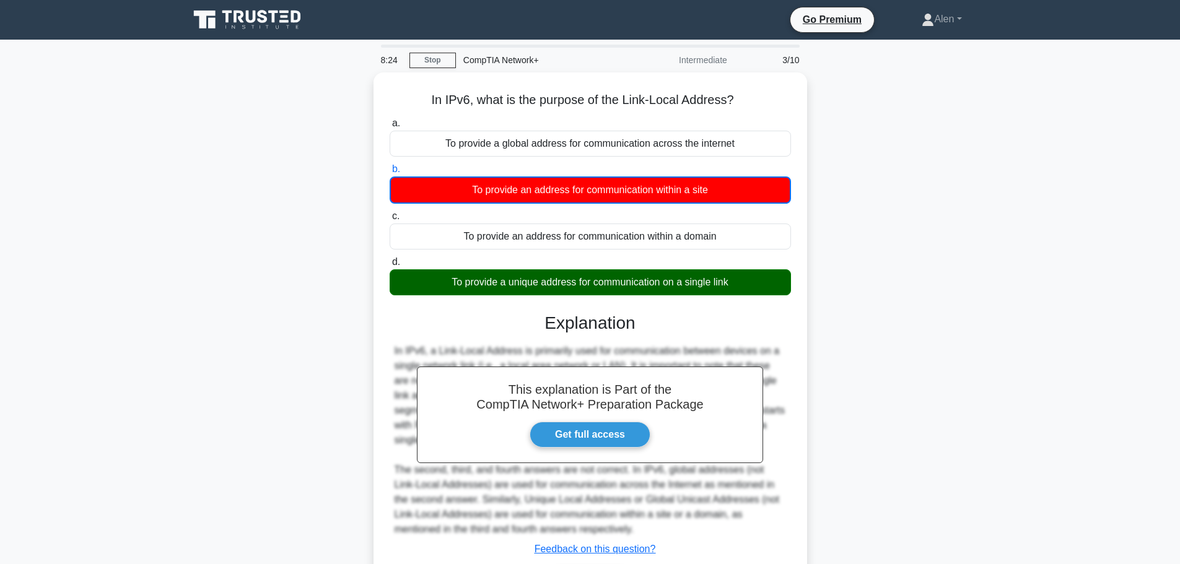
scroll to position [105, 0]
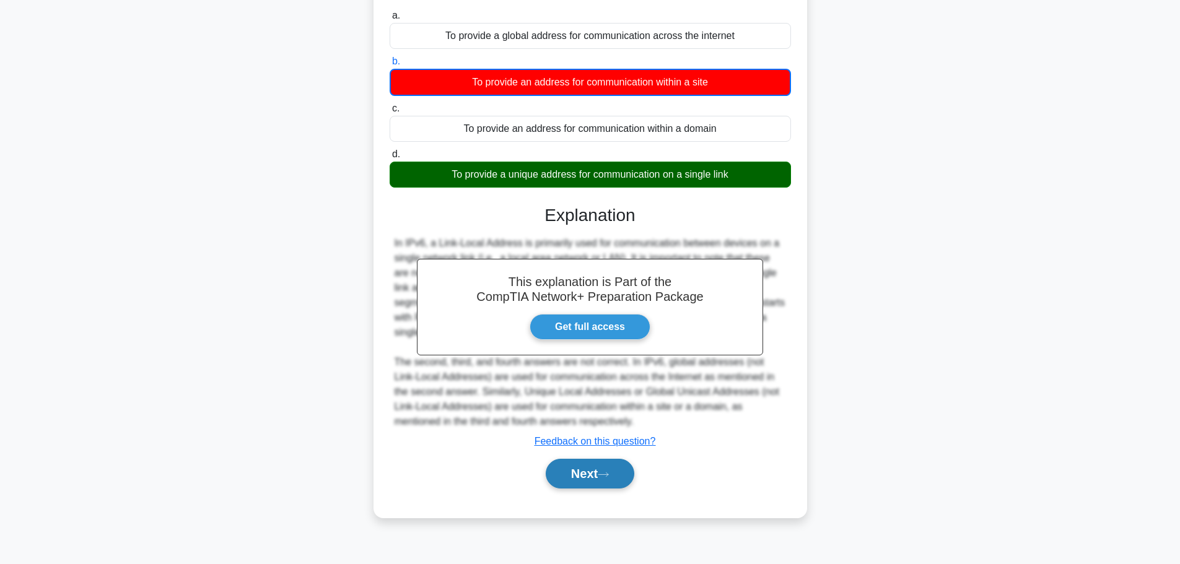
click at [594, 472] on button "Next" at bounding box center [590, 474] width 89 height 30
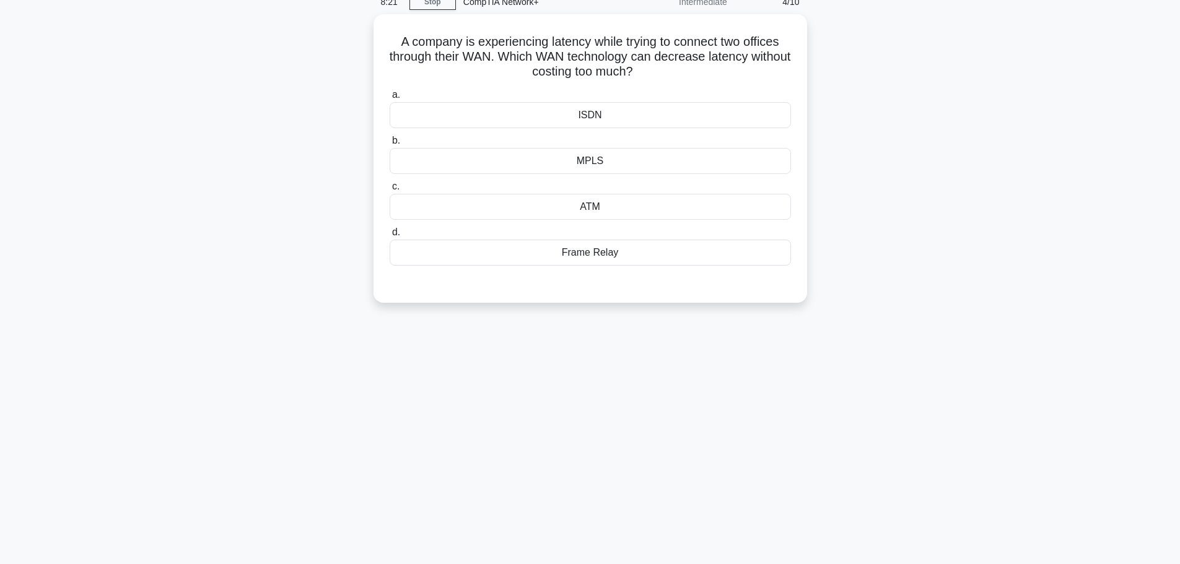
scroll to position [0, 0]
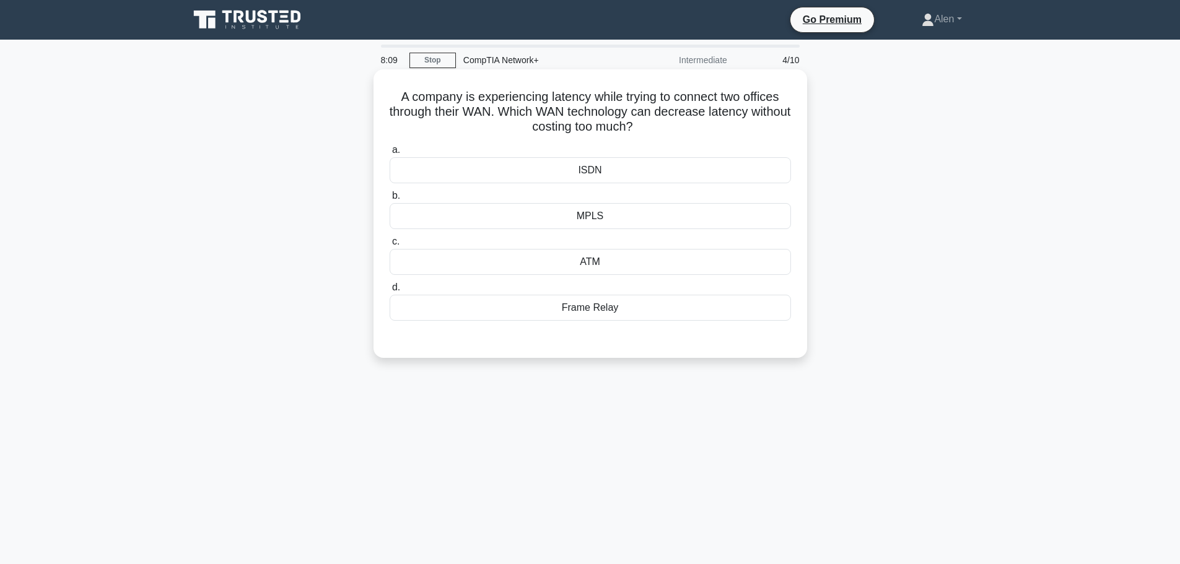
click at [585, 216] on div "MPLS" at bounding box center [590, 216] width 401 height 26
click at [390, 200] on input "b. MPLS" at bounding box center [390, 196] width 0 height 8
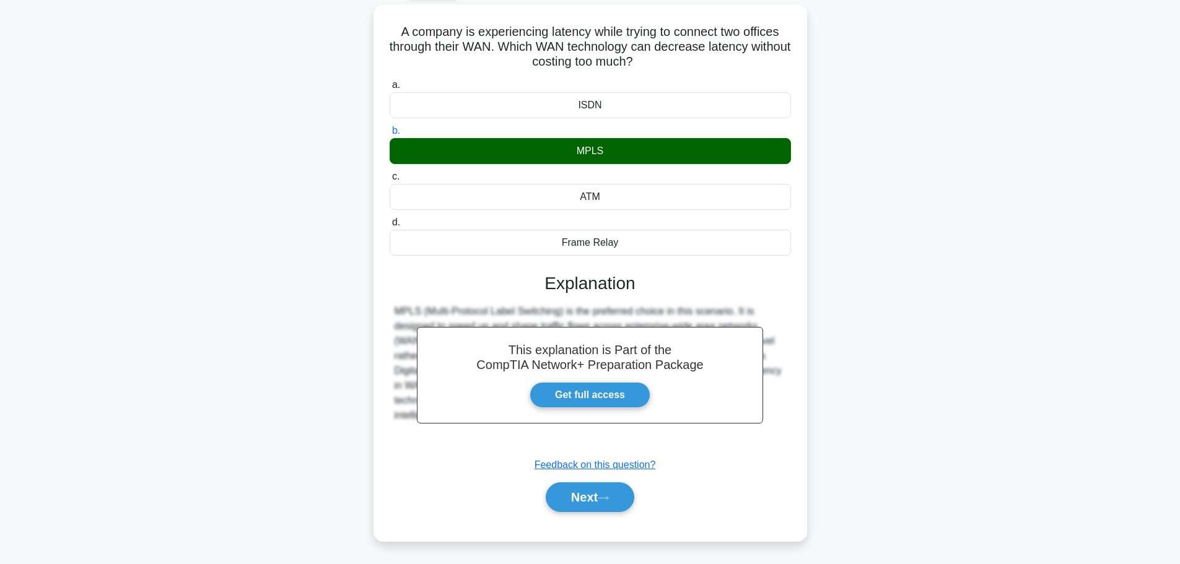
scroll to position [105, 0]
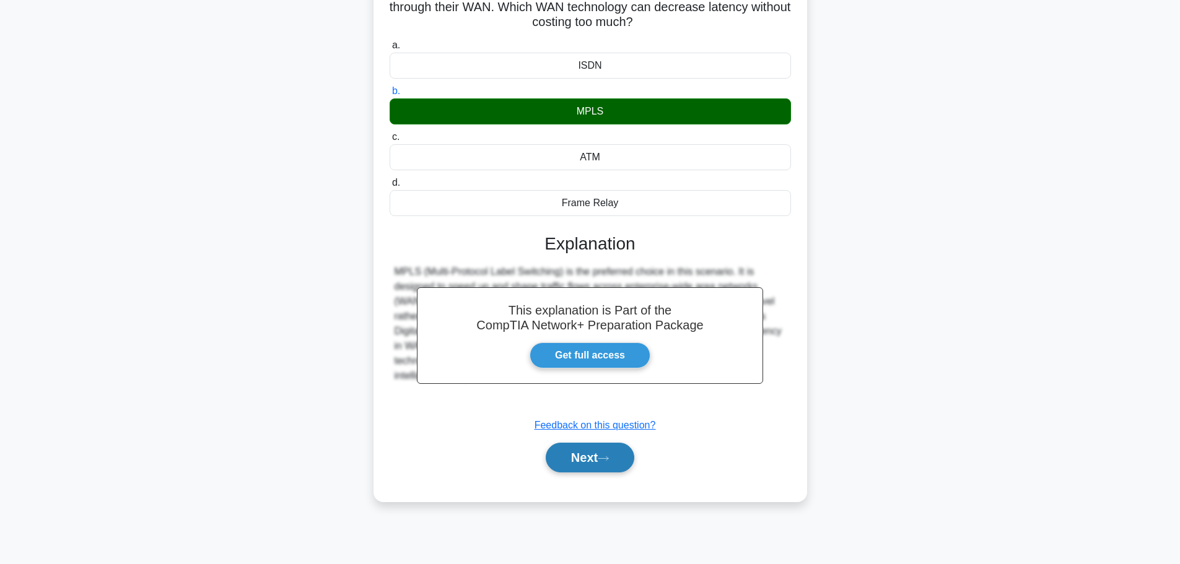
click at [626, 453] on button "Next" at bounding box center [590, 458] width 89 height 30
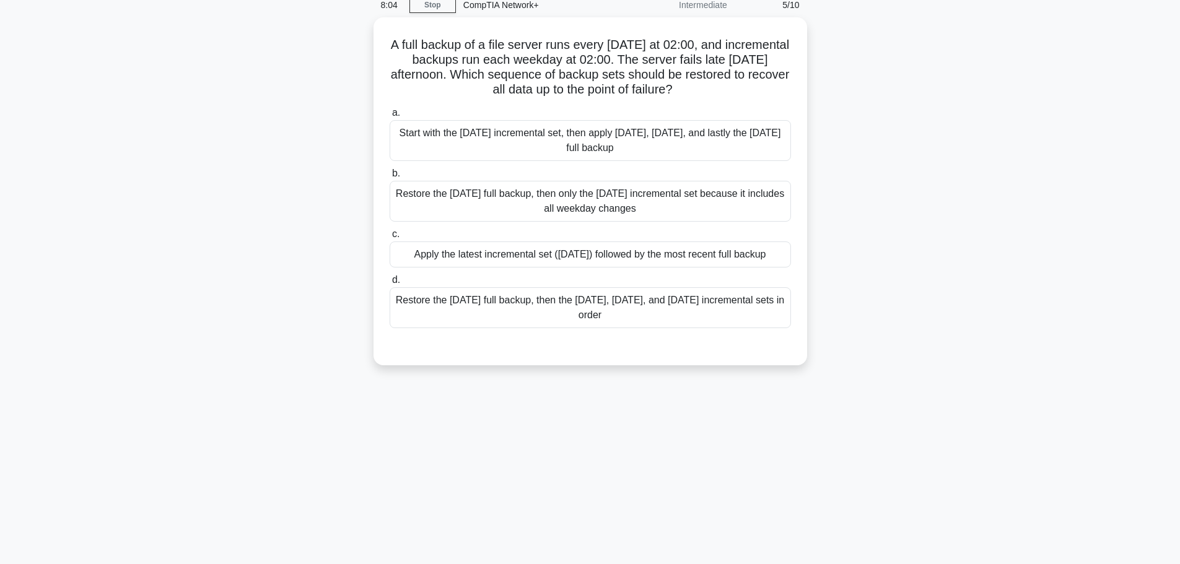
scroll to position [0, 0]
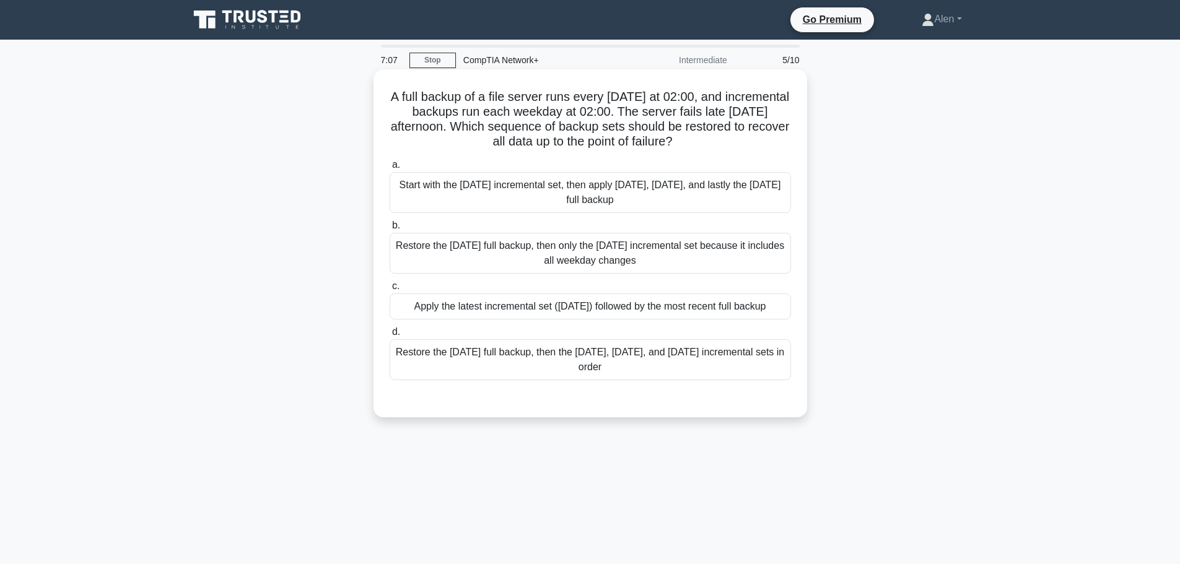
click at [635, 310] on div "Apply the latest incremental set ([DATE]) followed by the most recent full back…" at bounding box center [590, 307] width 401 height 26
click at [390, 291] on input "c. Apply the latest incremental set ([DATE]) followed by the most recent full b…" at bounding box center [390, 287] width 0 height 8
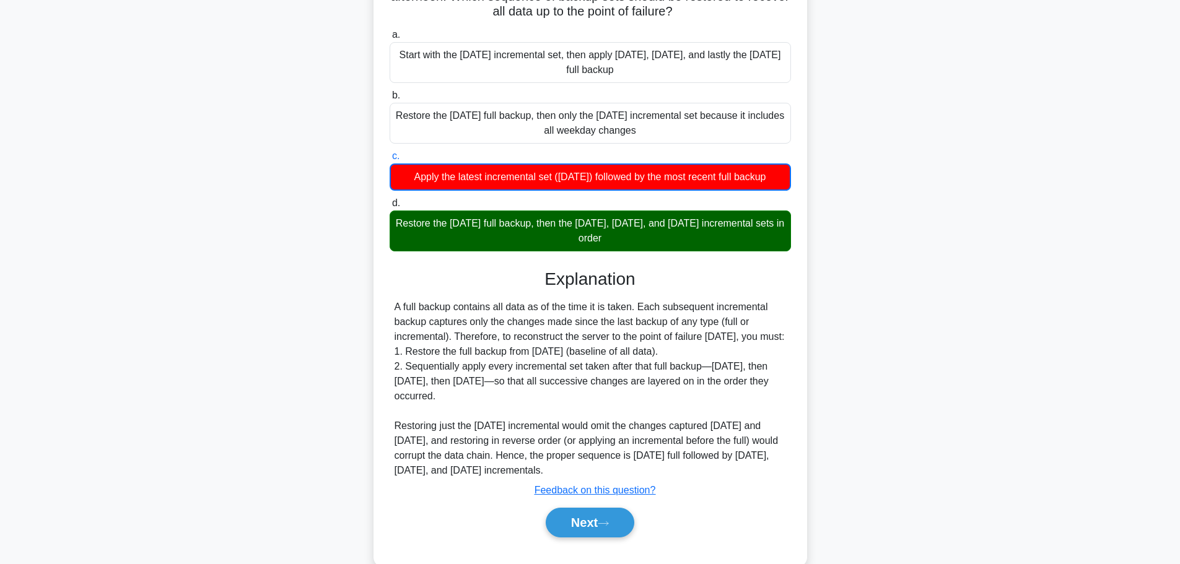
scroll to position [130, 0]
click at [600, 534] on button "Next" at bounding box center [590, 523] width 89 height 30
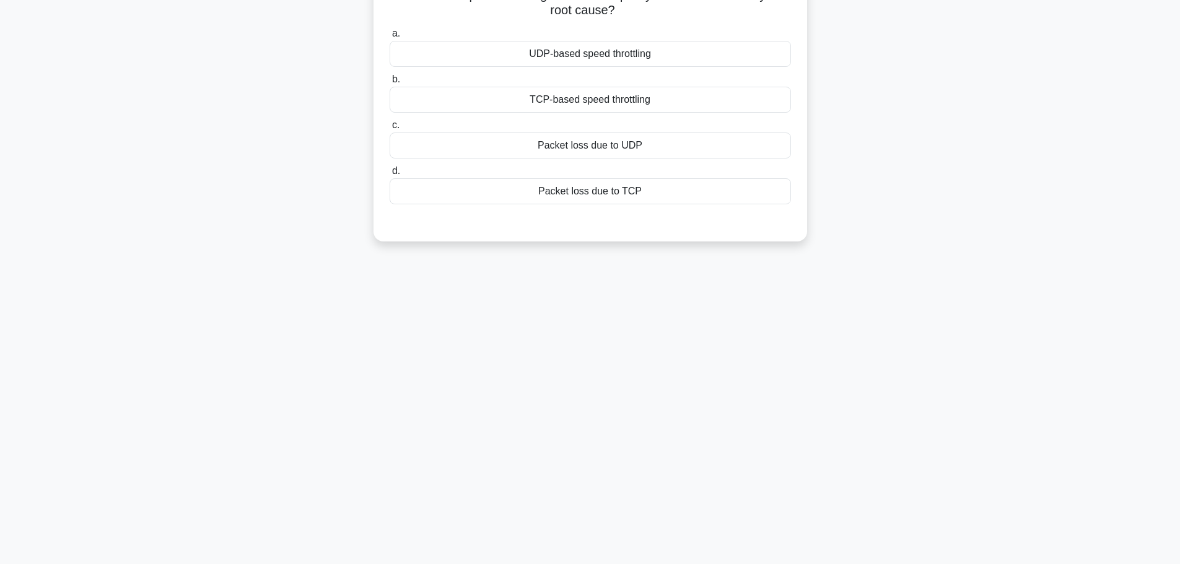
scroll to position [0, 0]
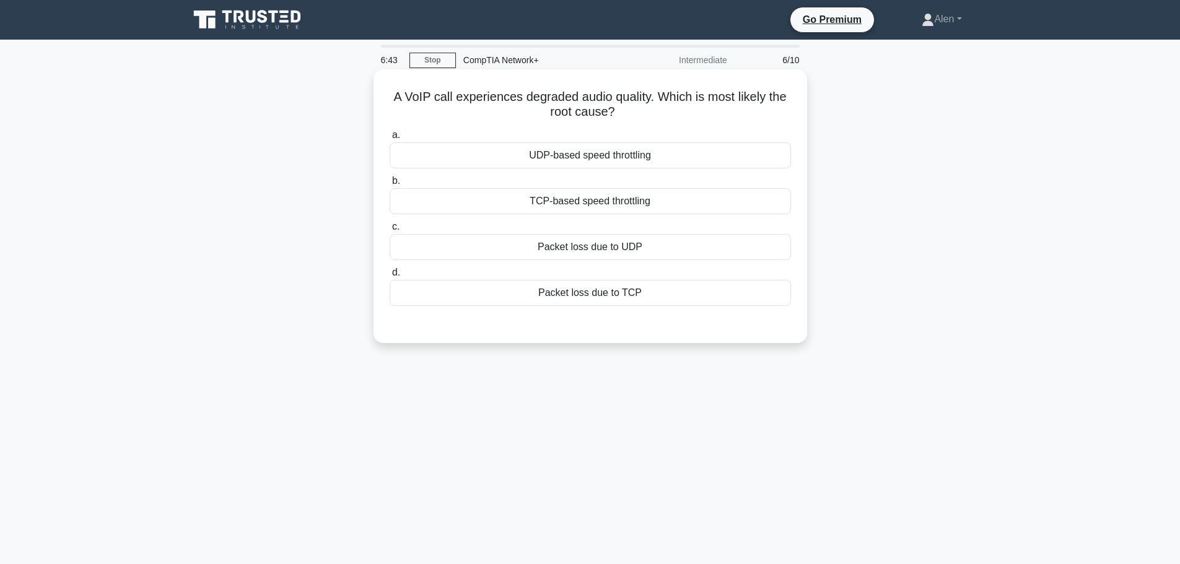
click at [558, 255] on div "Packet loss due to UDP" at bounding box center [590, 247] width 401 height 26
click at [390, 231] on input "c. Packet loss due to UDP" at bounding box center [390, 227] width 0 height 8
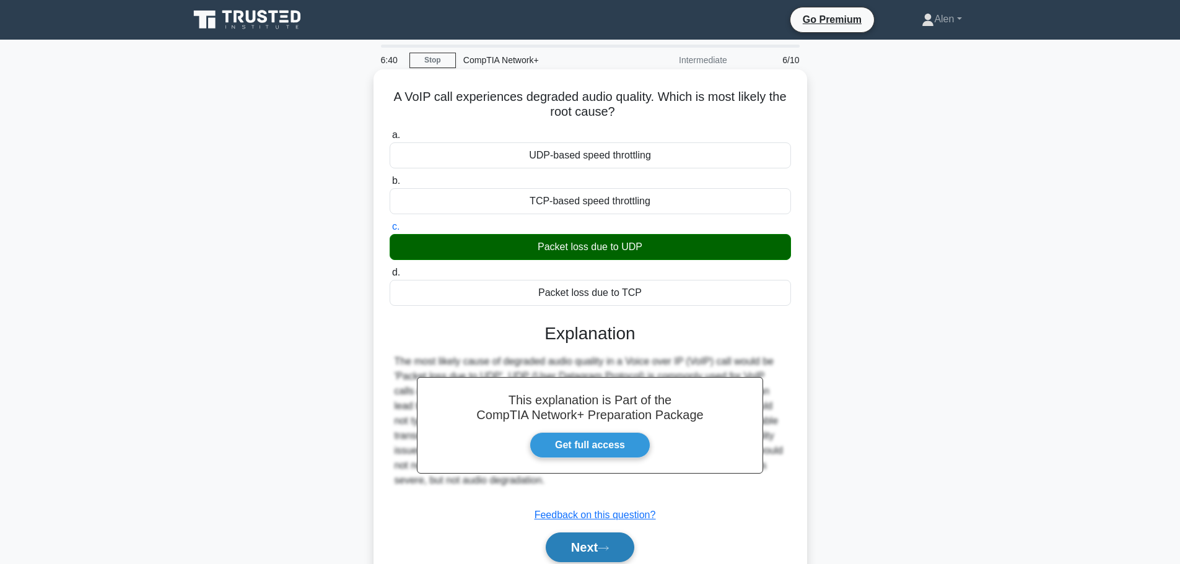
click at [571, 546] on button "Next" at bounding box center [590, 548] width 89 height 30
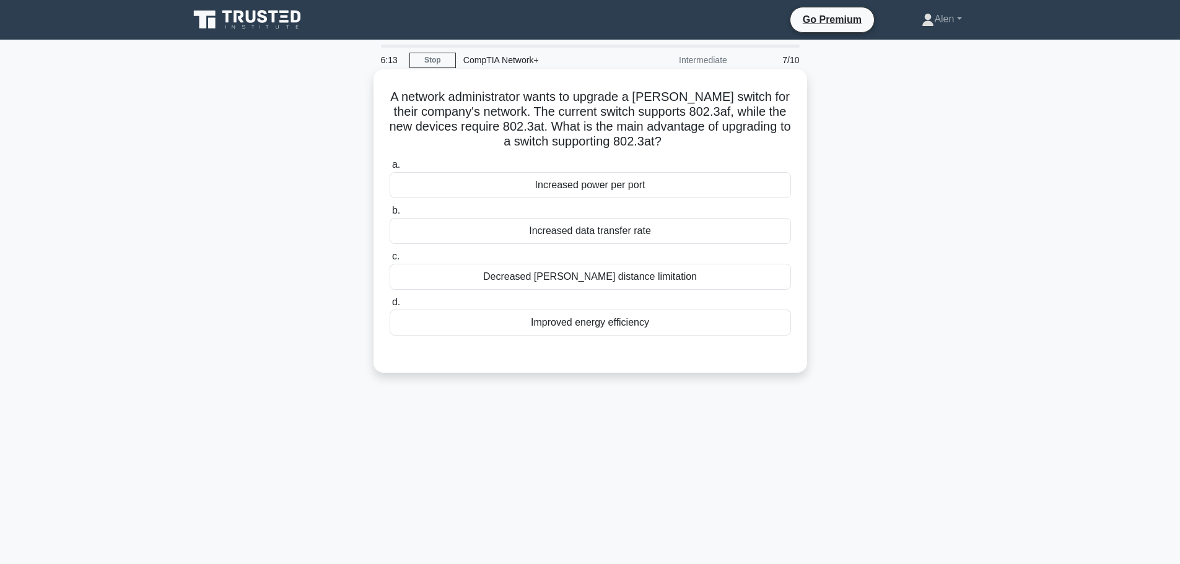
click at [578, 233] on div "Increased data transfer rate" at bounding box center [590, 231] width 401 height 26
click at [390, 215] on input "b. Increased data transfer rate" at bounding box center [390, 211] width 0 height 8
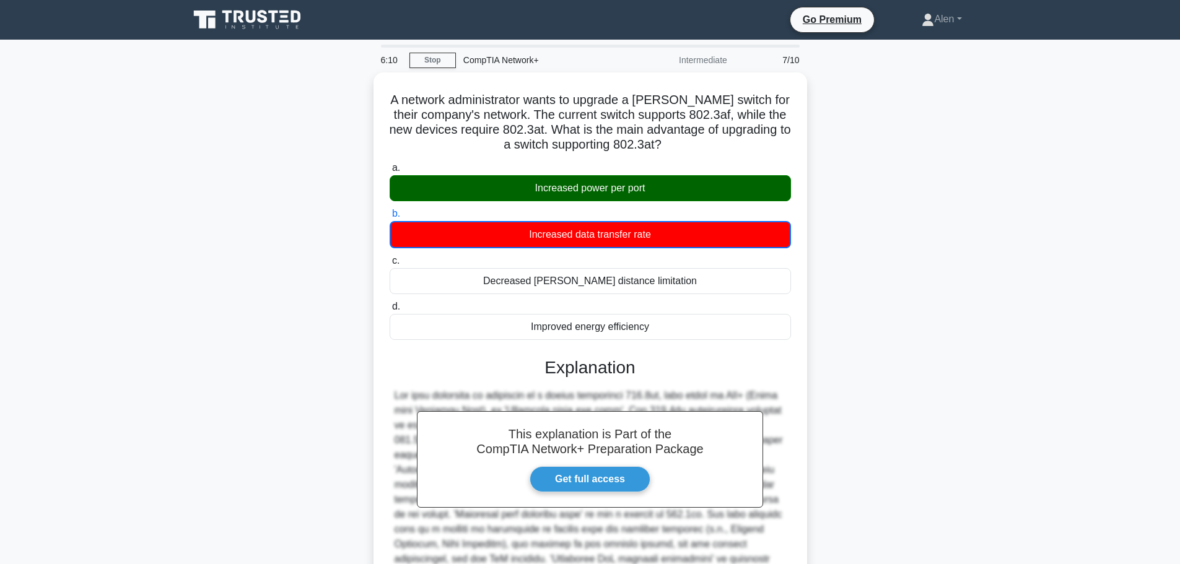
scroll to position [142, 0]
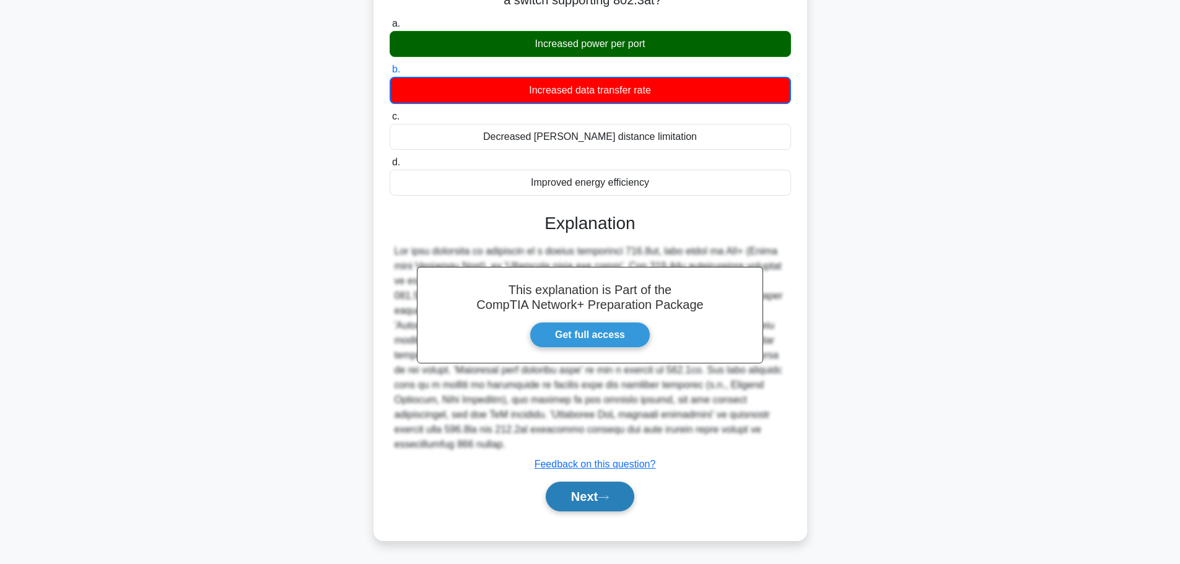
click at [573, 494] on button "Next" at bounding box center [590, 497] width 89 height 30
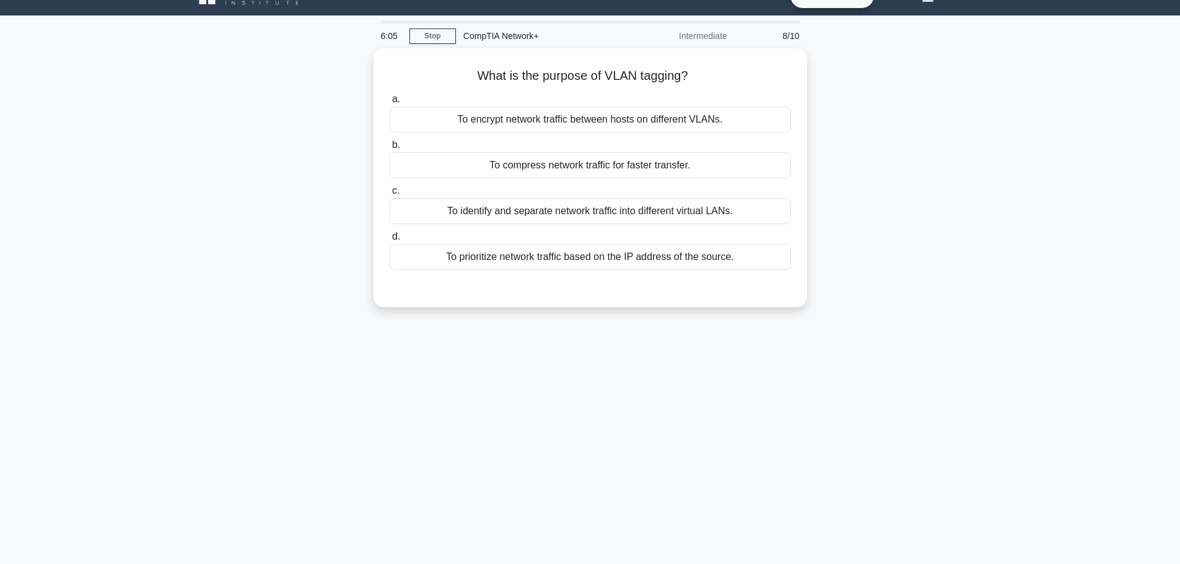
scroll to position [0, 0]
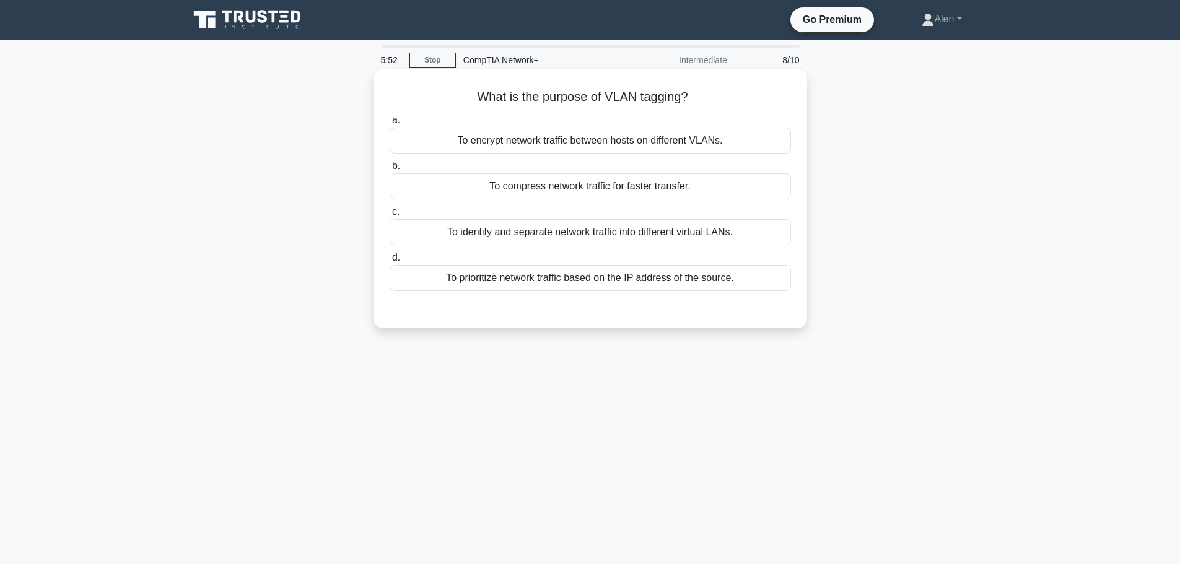
click at [615, 242] on div "To identify and separate network traffic into different virtual LANs." at bounding box center [590, 232] width 401 height 26
click at [390, 216] on input "c. To identify and separate network traffic into different virtual LANs." at bounding box center [390, 212] width 0 height 8
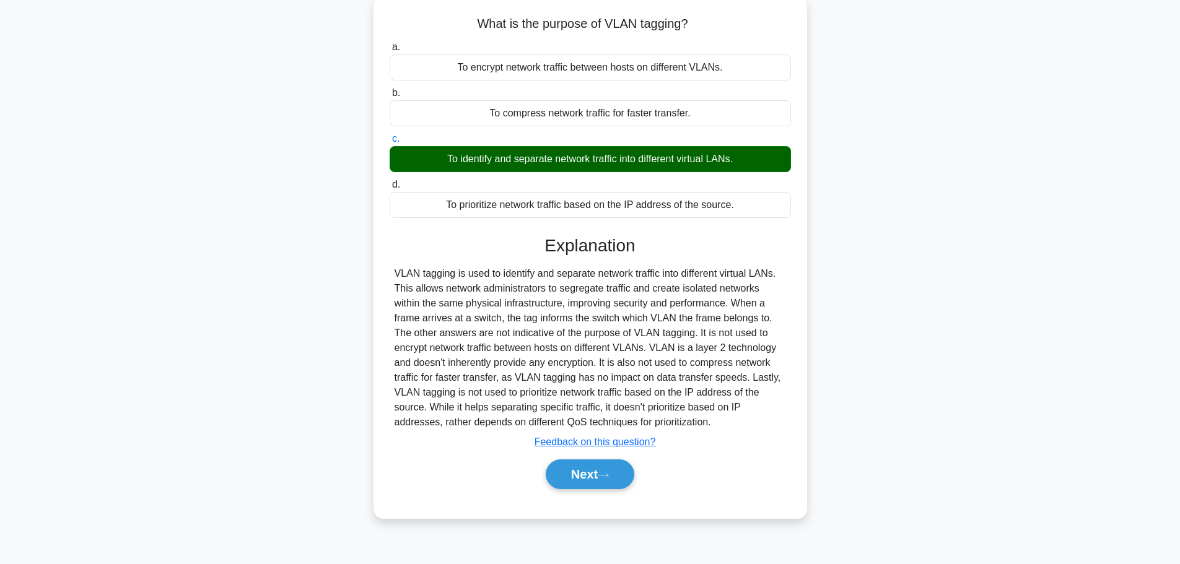
scroll to position [105, 0]
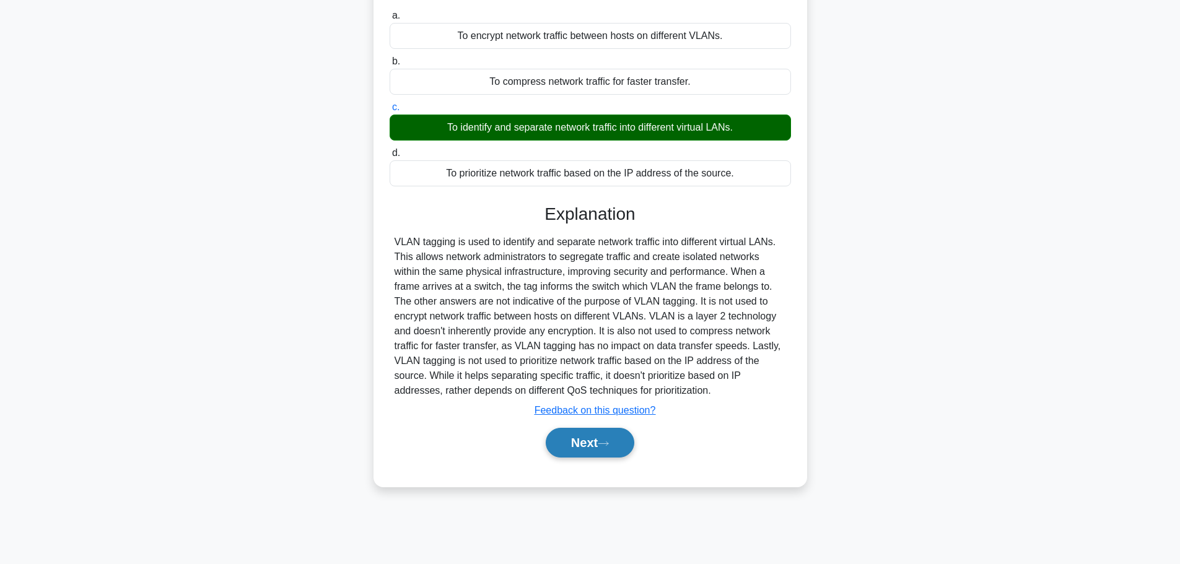
click at [593, 445] on button "Next" at bounding box center [590, 443] width 89 height 30
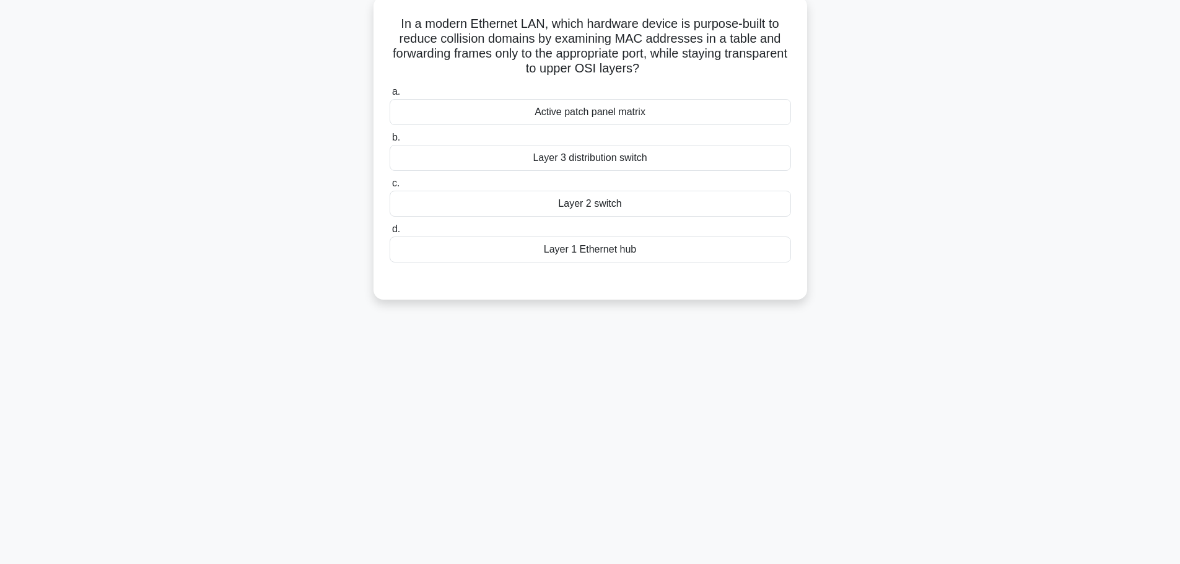
scroll to position [0, 0]
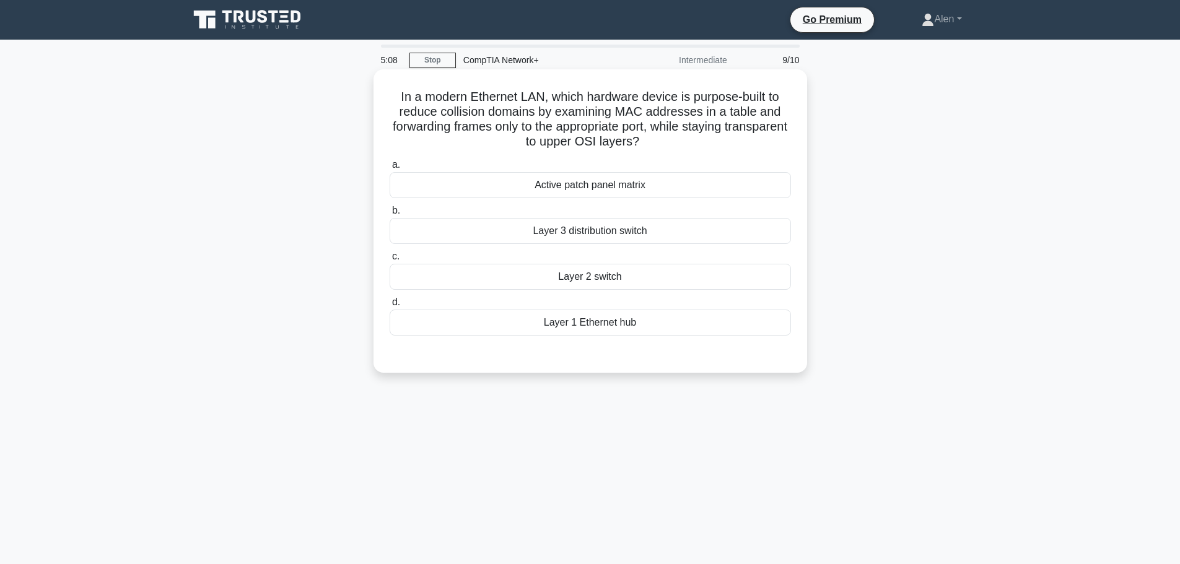
click at [618, 230] on div "Layer 3 distribution switch" at bounding box center [590, 231] width 401 height 26
click at [390, 215] on input "b. Layer 3 distribution switch" at bounding box center [390, 211] width 0 height 8
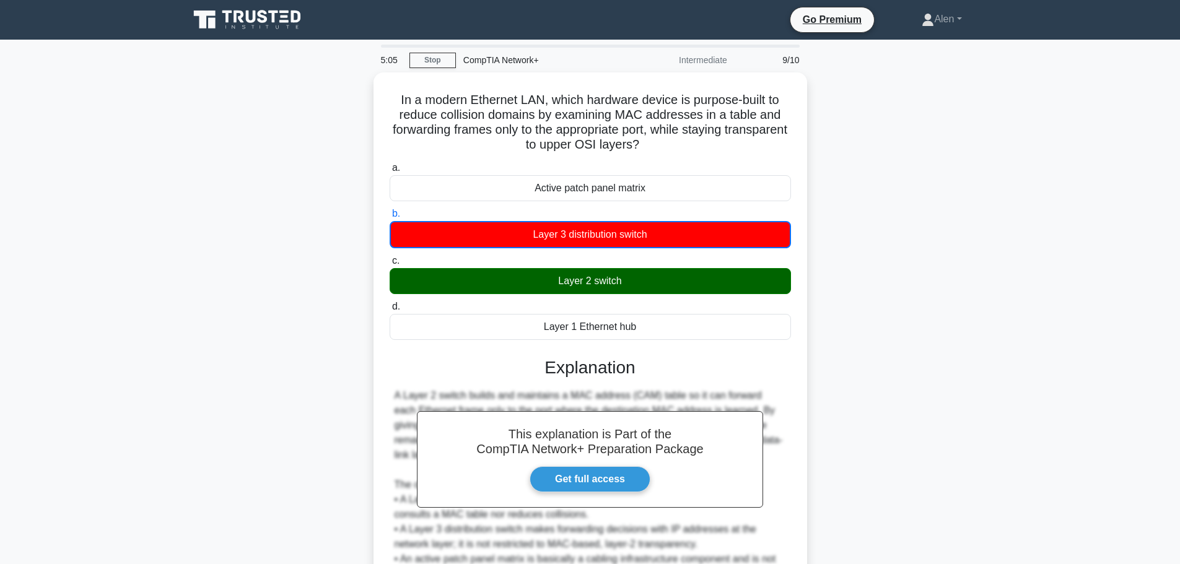
scroll to position [127, 0]
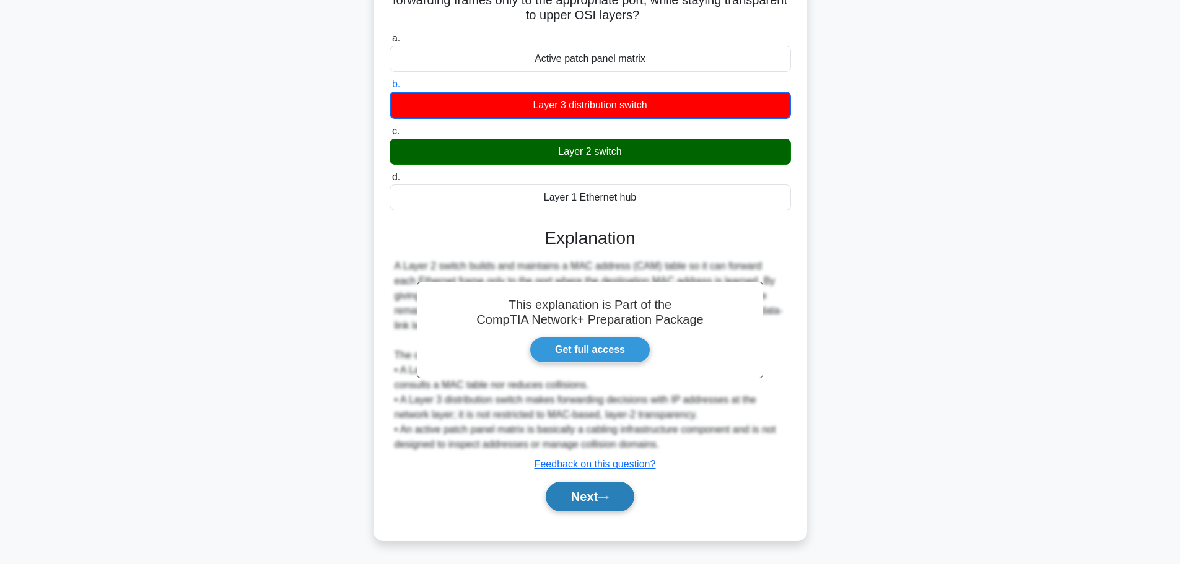
click at [589, 490] on button "Next" at bounding box center [590, 497] width 89 height 30
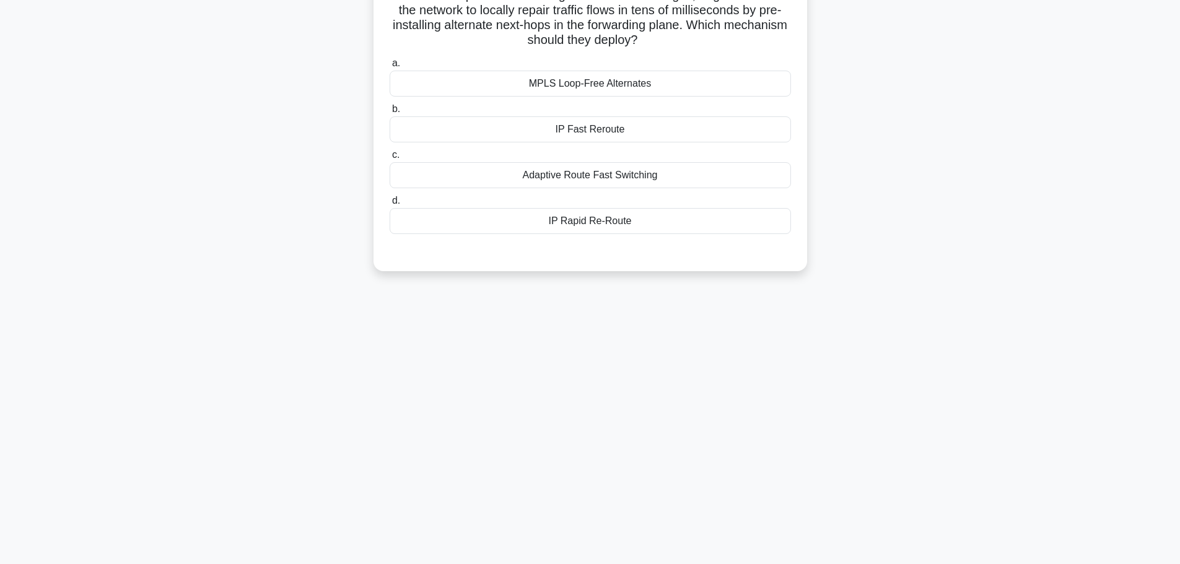
scroll to position [0, 0]
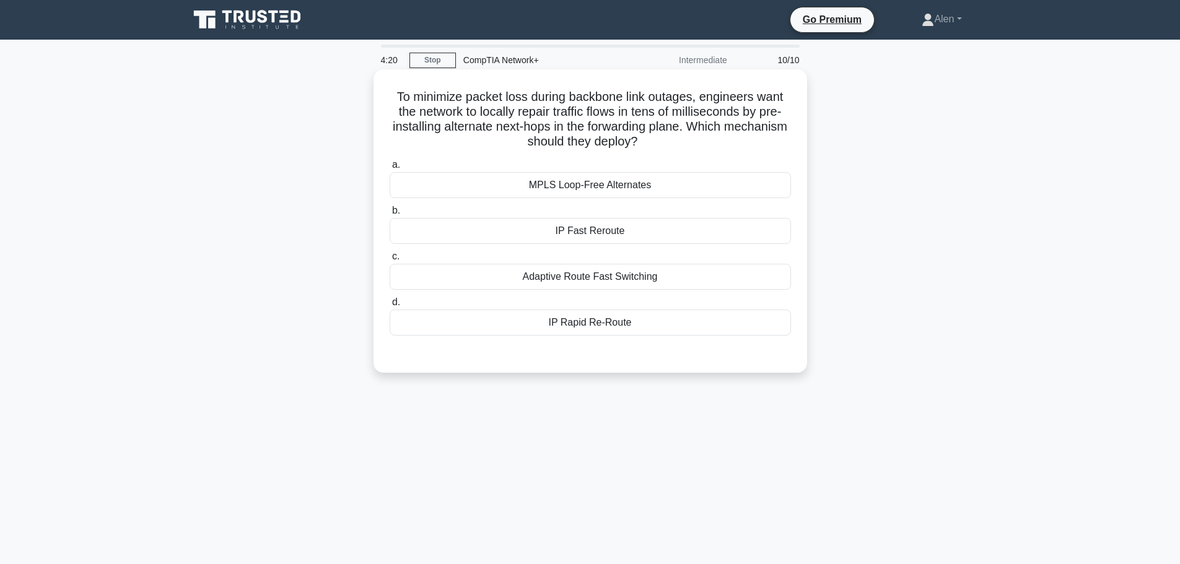
click at [583, 278] on div "Adaptive Route Fast Switching" at bounding box center [590, 277] width 401 height 26
click at [390, 261] on input "c. Adaptive Route Fast Switching" at bounding box center [390, 257] width 0 height 8
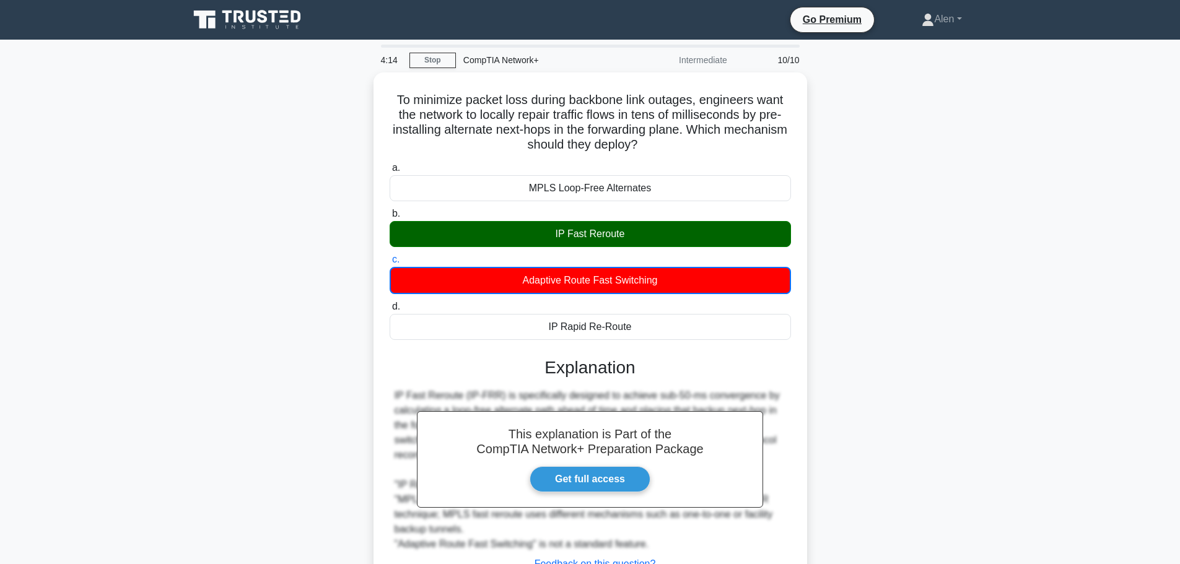
scroll to position [105, 0]
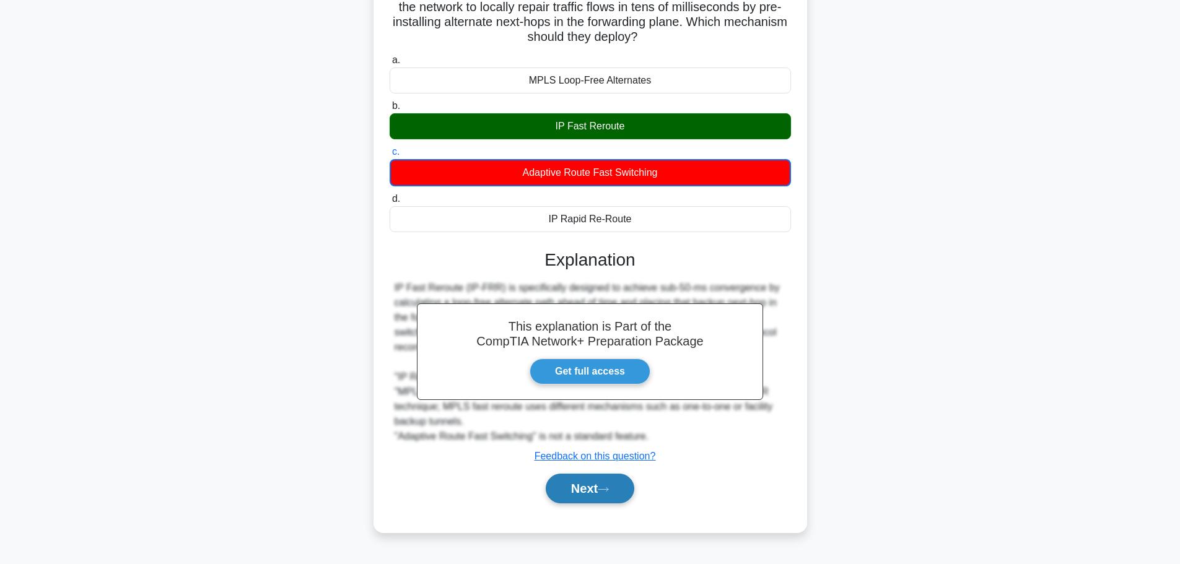
click at [575, 486] on button "Next" at bounding box center [590, 489] width 89 height 30
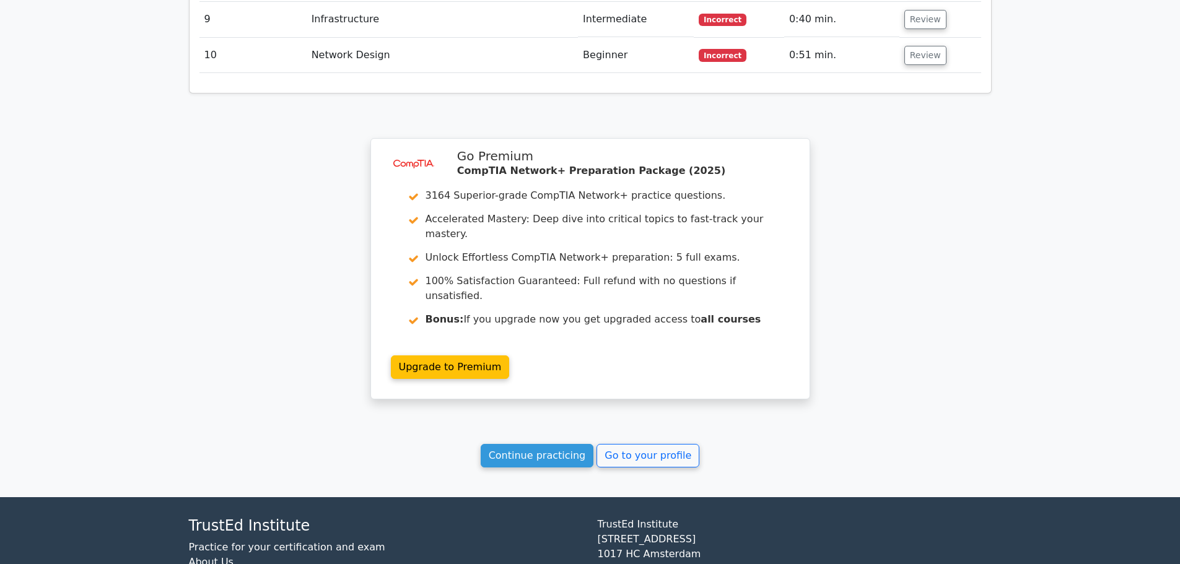
scroll to position [1875, 0]
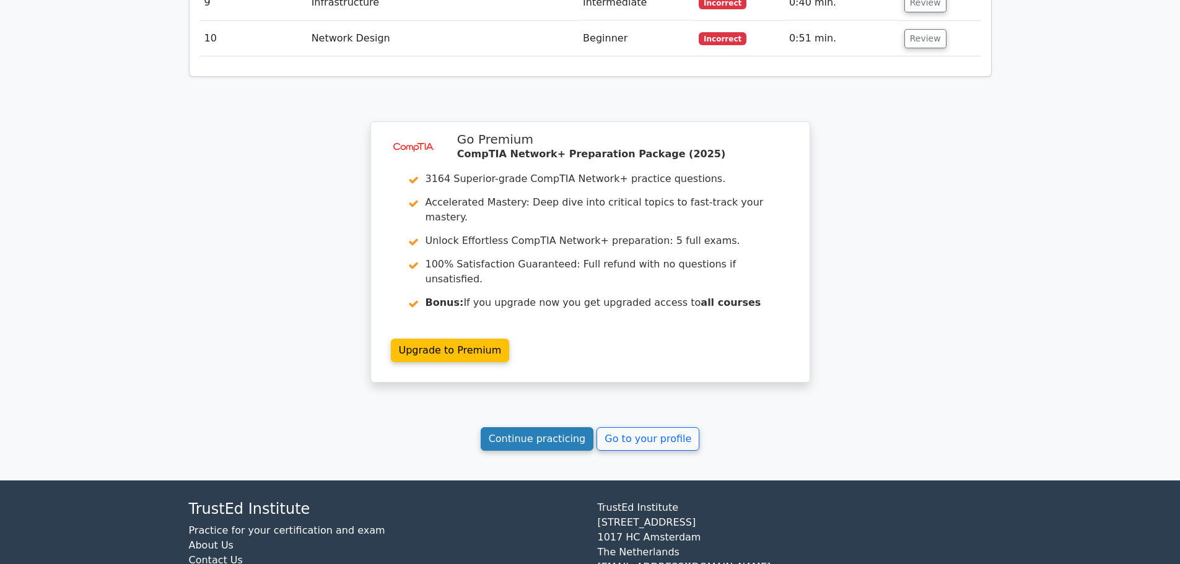
click at [576, 427] on link "Continue practicing" at bounding box center [537, 439] width 113 height 24
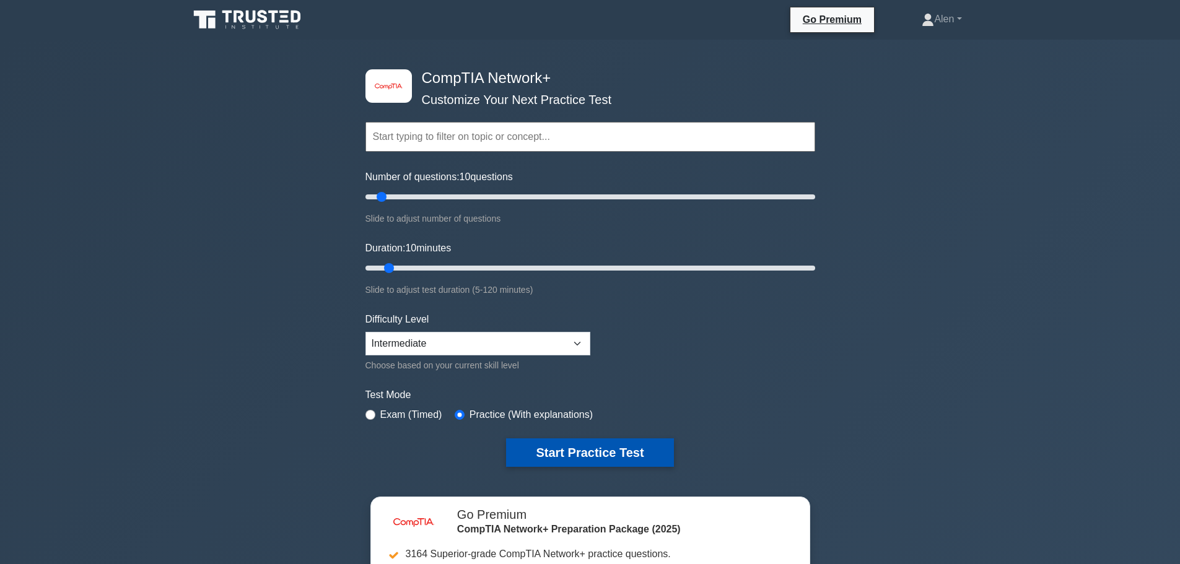
click at [582, 448] on button "Start Practice Test" at bounding box center [589, 453] width 167 height 28
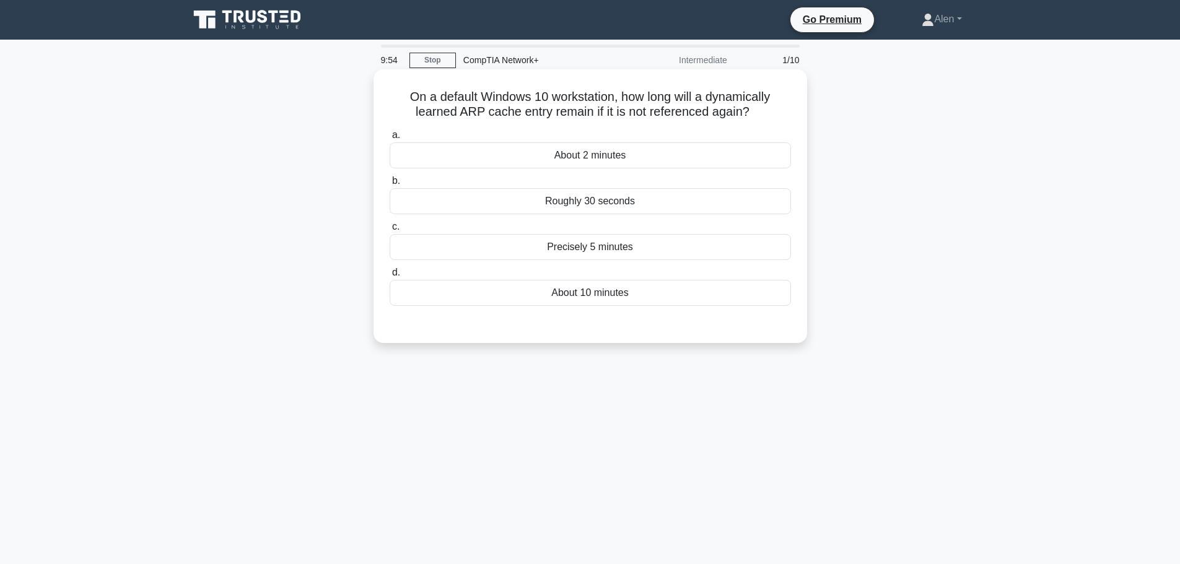
drag, startPoint x: 520, startPoint y: 112, endPoint x: 761, endPoint y: 113, distance: 241.0
click at [761, 113] on h5 "On a default Windows 10 workstation, how long will a dynamically learned ARP ca…" at bounding box center [590, 104] width 404 height 31
click at [772, 115] on h5 "On a default Windows 10 workstation, how long will a dynamically learned ARP ca…" at bounding box center [590, 104] width 404 height 31
drag, startPoint x: 496, startPoint y: 109, endPoint x: 758, endPoint y: 110, distance: 261.4
click at [758, 110] on h5 "On a default Windows 10 workstation, how long will a dynamically learned ARP ca…" at bounding box center [590, 104] width 404 height 31
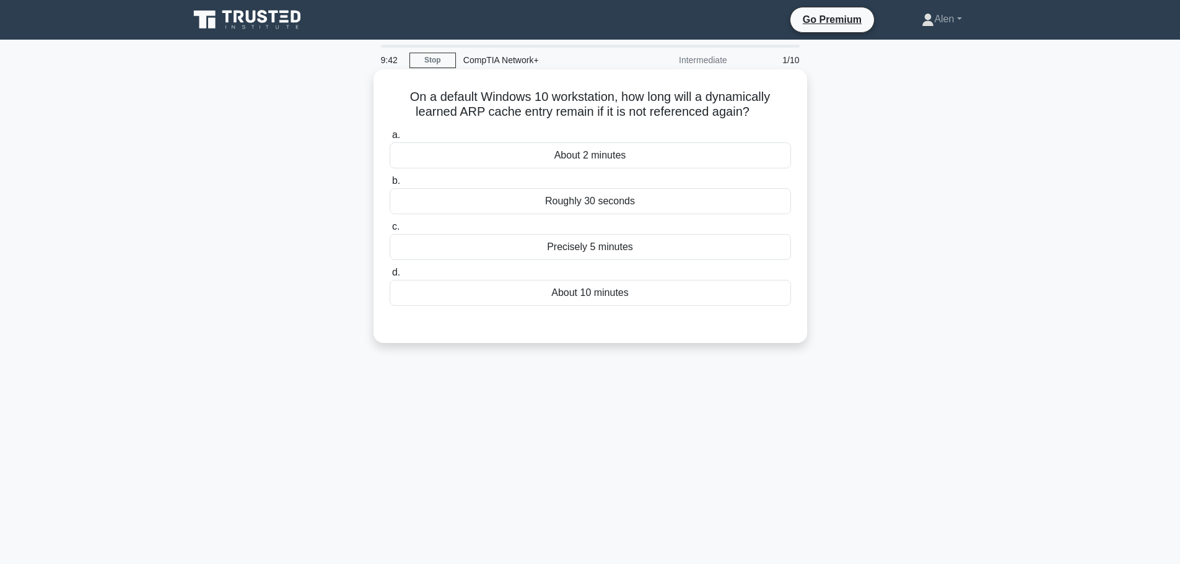
click at [764, 115] on icon ".spinner_0XTQ{transform-origin:center;animation:spinner_y6GP .75s linear infini…" at bounding box center [757, 112] width 15 height 15
click at [638, 205] on div "Roughly 30 seconds" at bounding box center [590, 201] width 401 height 26
click at [390, 185] on input "b. Roughly 30 seconds" at bounding box center [390, 181] width 0 height 8
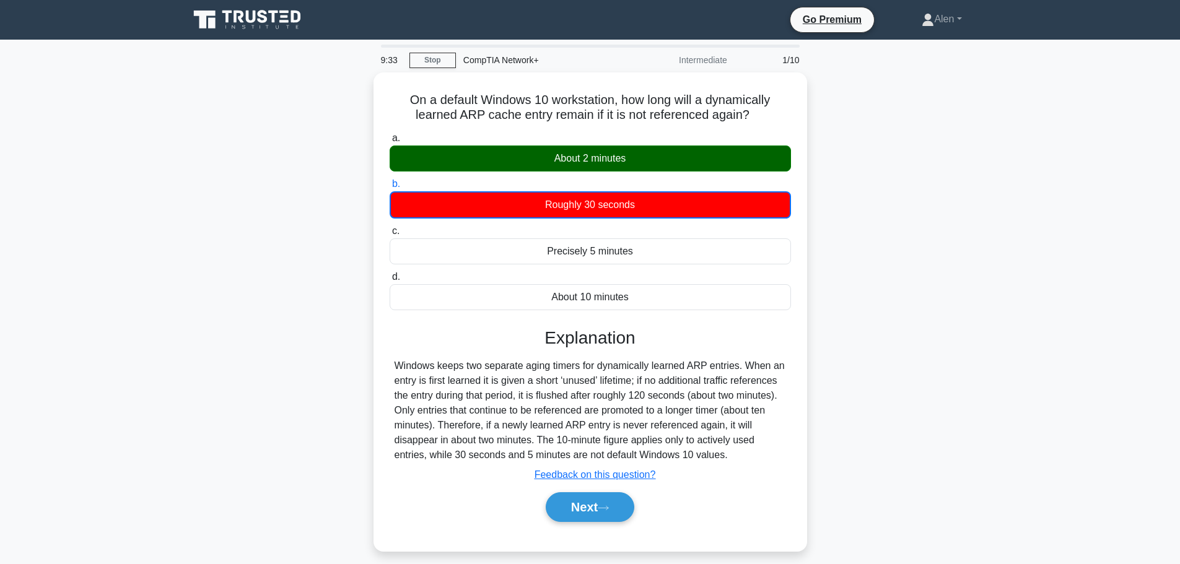
drag, startPoint x: 601, startPoint y: 510, endPoint x: 265, endPoint y: 575, distance: 342.5
click at [265, 564] on html "Go Premium Alen" at bounding box center [590, 334] width 1180 height 669
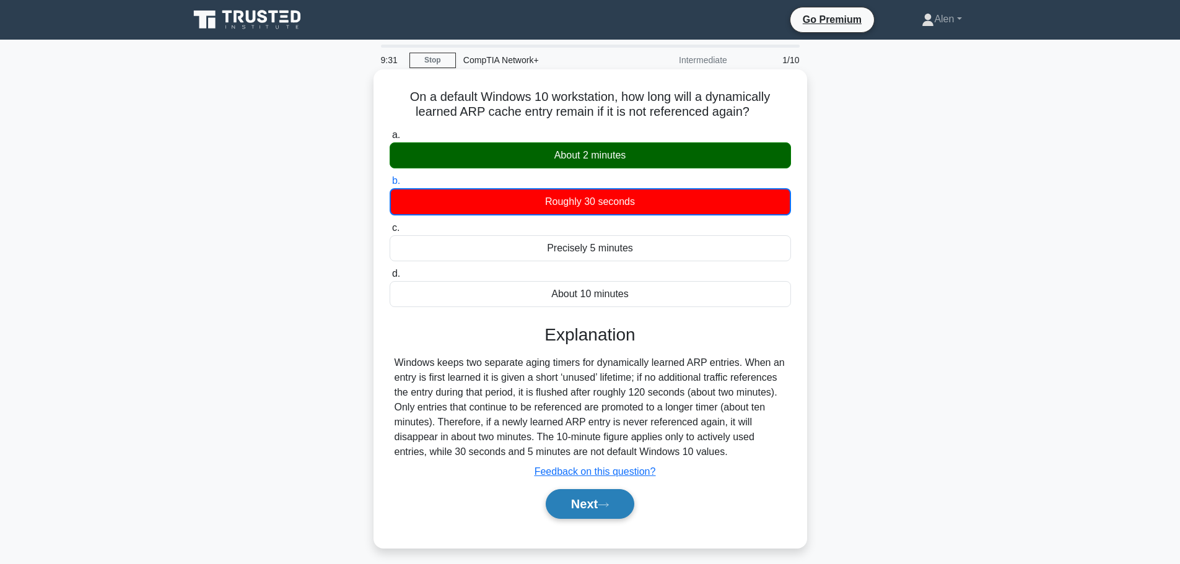
click at [607, 509] on icon at bounding box center [603, 505] width 11 height 7
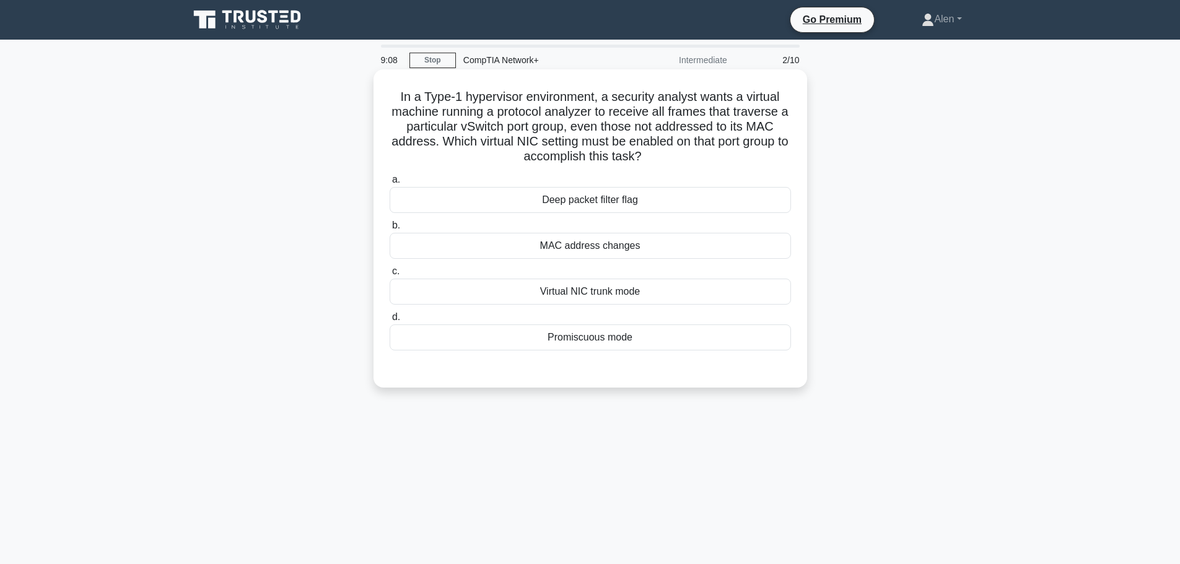
click at [582, 256] on div "MAC address changes" at bounding box center [590, 246] width 401 height 26
click at [390, 230] on input "b. MAC address changes" at bounding box center [390, 226] width 0 height 8
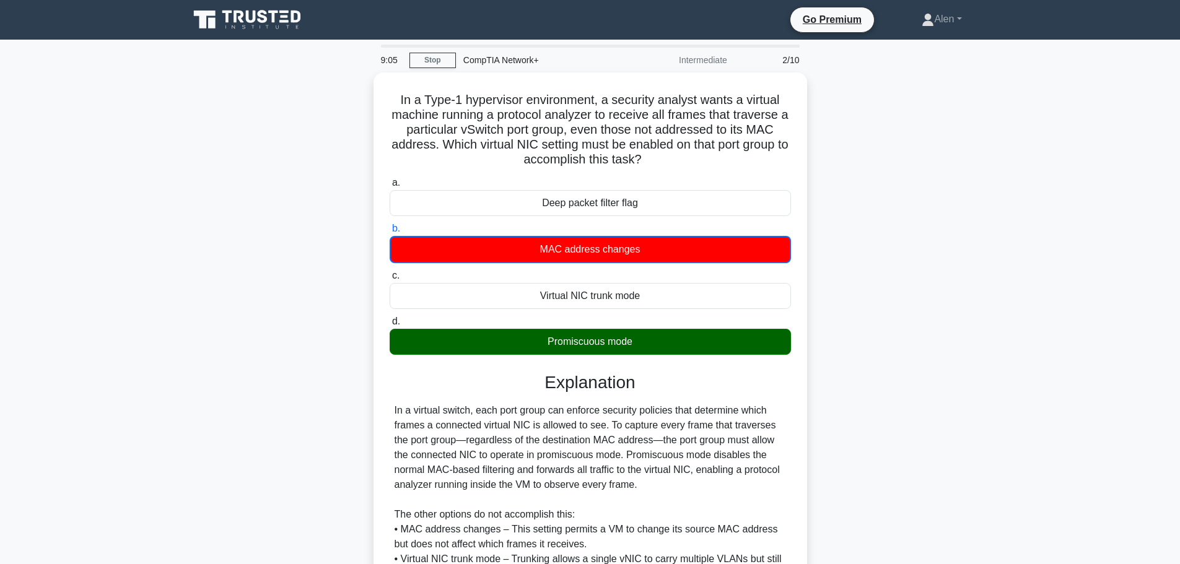
scroll to position [157, 0]
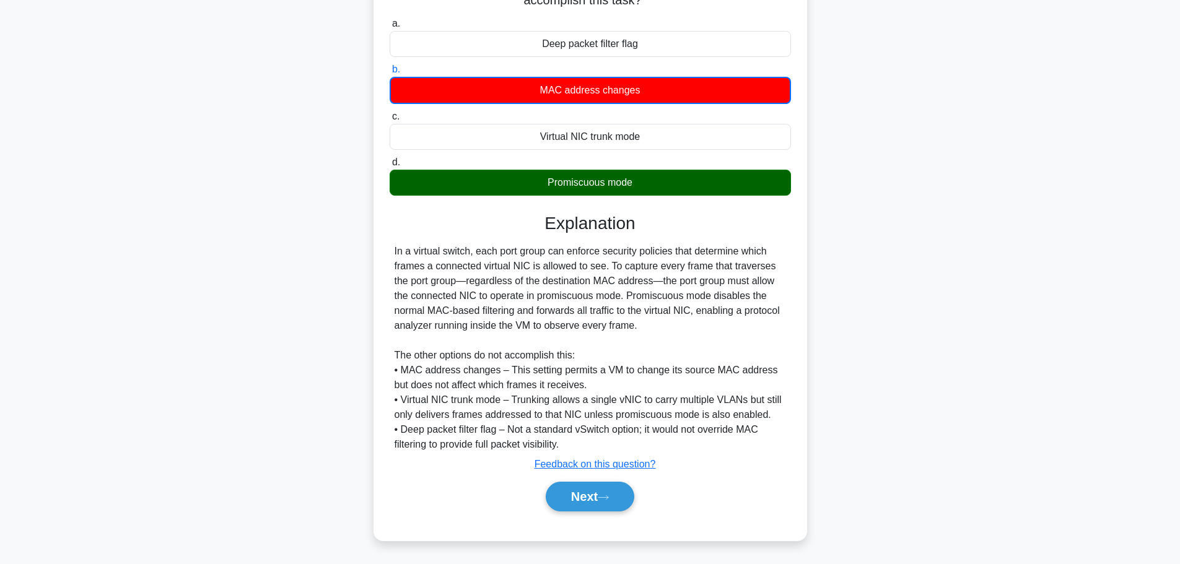
click at [575, 479] on div "Next" at bounding box center [590, 497] width 401 height 40
click at [574, 492] on button "Next" at bounding box center [590, 497] width 89 height 30
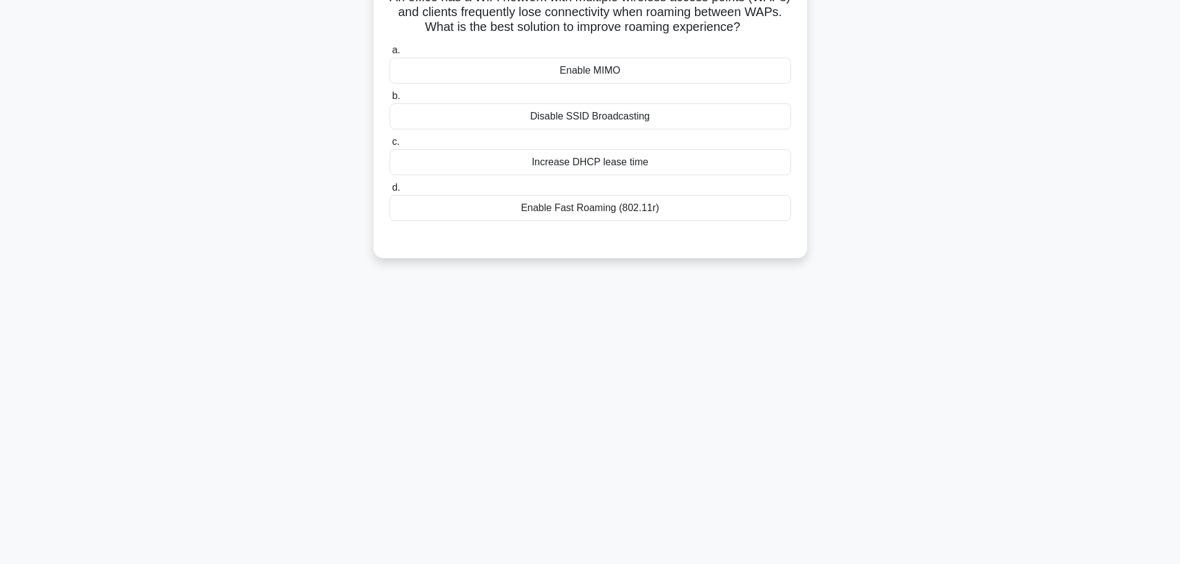
scroll to position [0, 0]
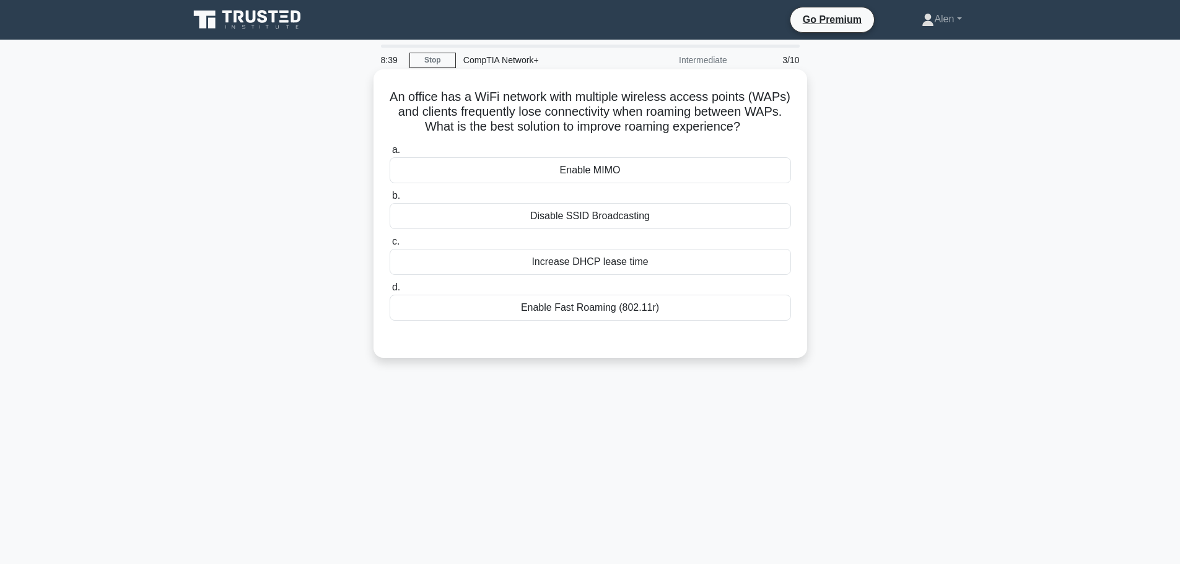
click at [588, 312] on div "Enable Fast Roaming (802.11r)" at bounding box center [590, 308] width 401 height 26
click at [390, 292] on input "d. Enable Fast Roaming (802.11r)" at bounding box center [390, 288] width 0 height 8
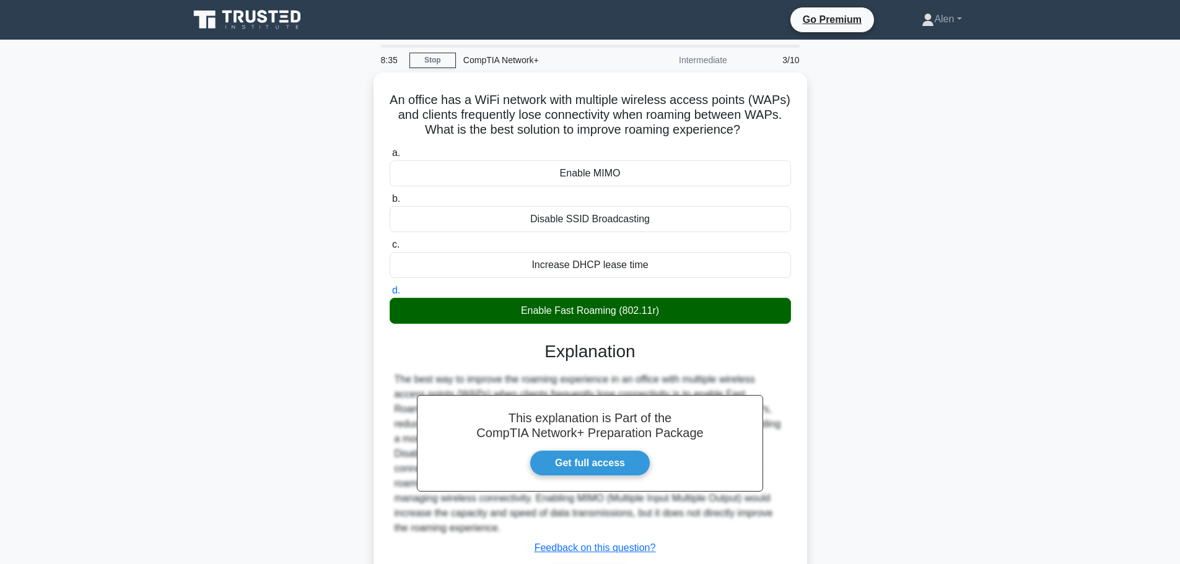
scroll to position [105, 0]
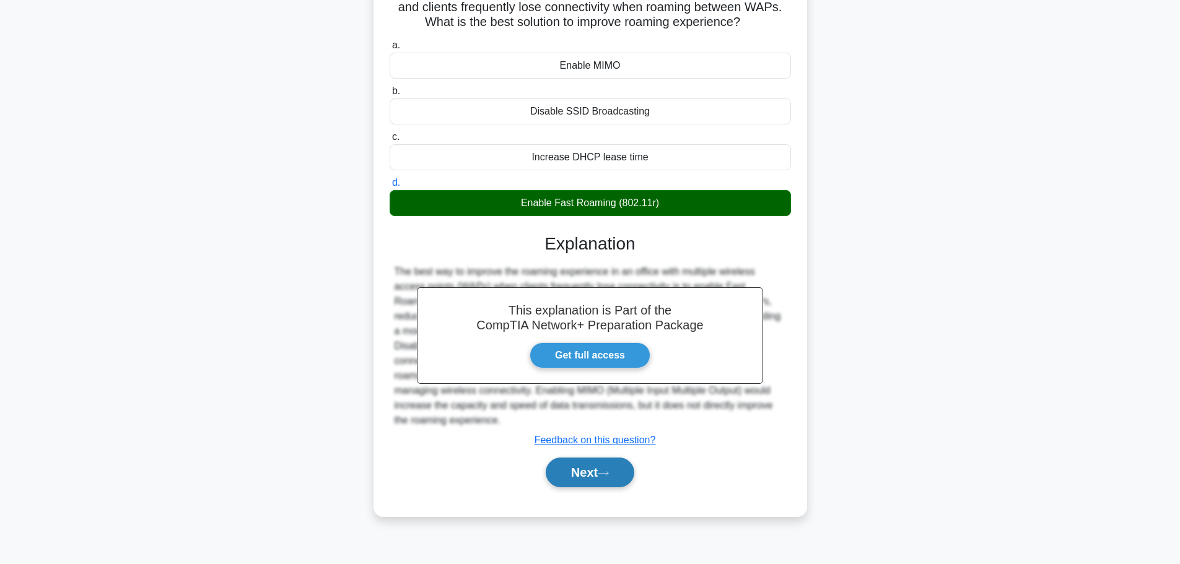
click at [592, 475] on button "Next" at bounding box center [590, 473] width 89 height 30
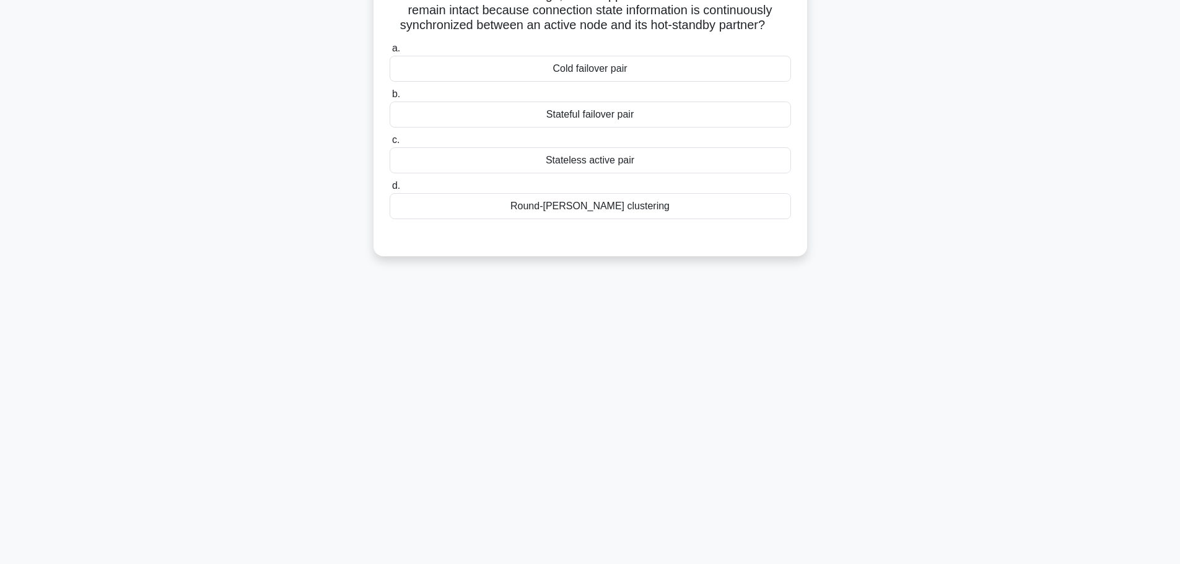
scroll to position [0, 0]
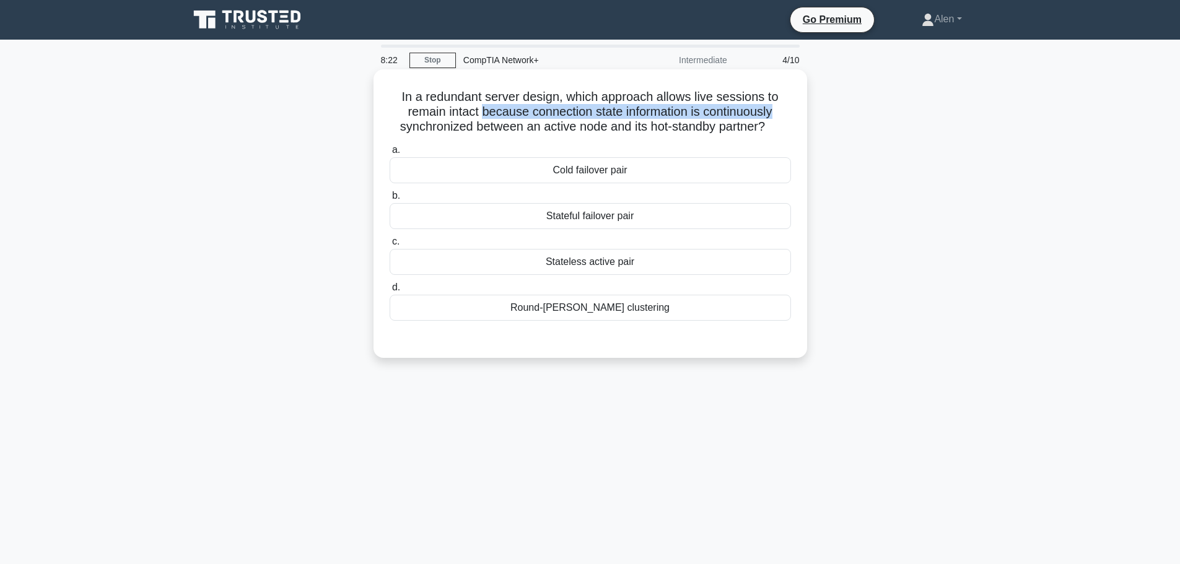
drag, startPoint x: 480, startPoint y: 113, endPoint x: 784, endPoint y: 117, distance: 304.2
click at [784, 117] on h5 "In a redundant server design, which approach allows live sessions to remain int…" at bounding box center [590, 112] width 404 height 46
click at [535, 126] on h5 "In a redundant server design, which approach allows live sessions to remain int…" at bounding box center [590, 112] width 404 height 46
drag, startPoint x: 446, startPoint y: 113, endPoint x: 538, endPoint y: 113, distance: 91.7
click at [538, 113] on h5 "In a redundant server design, which approach allows live sessions to remain int…" at bounding box center [590, 112] width 404 height 46
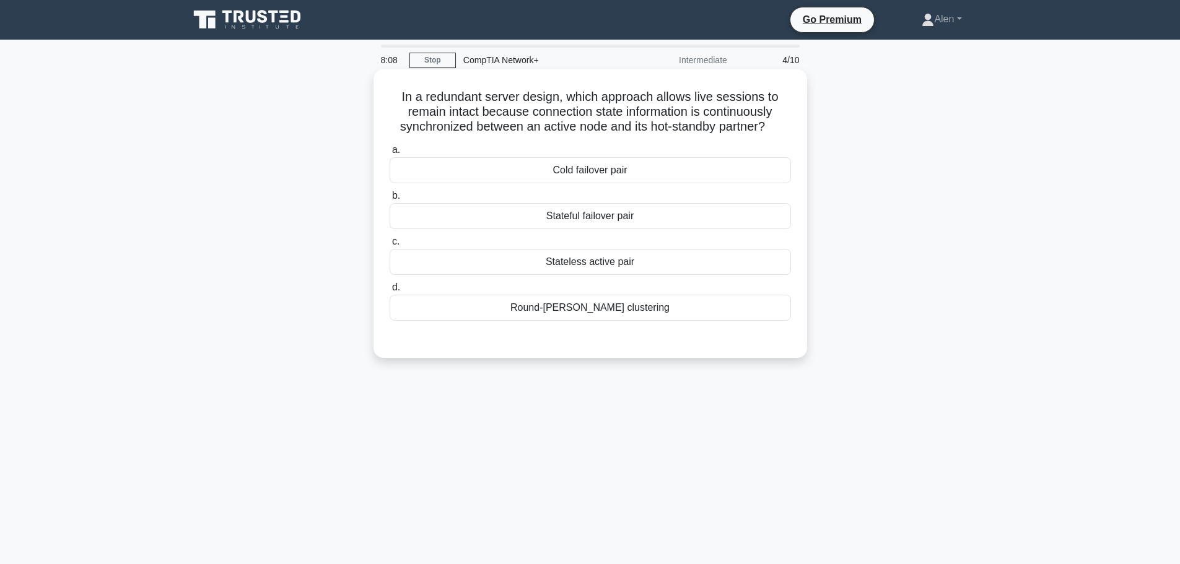
click at [647, 116] on h5 "In a redundant server design, which approach allows live sessions to remain int…" at bounding box center [590, 112] width 404 height 46
click at [595, 210] on div "Stateful failover pair" at bounding box center [590, 216] width 401 height 26
click at [390, 200] on input "b. Stateful failover pair" at bounding box center [390, 196] width 0 height 8
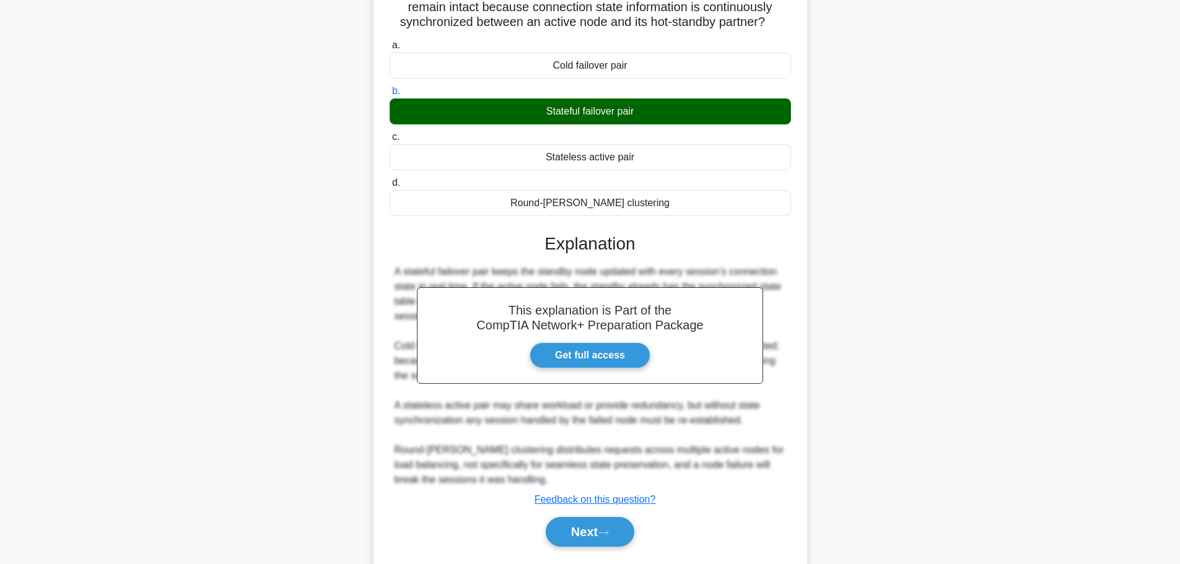
scroll to position [141, 0]
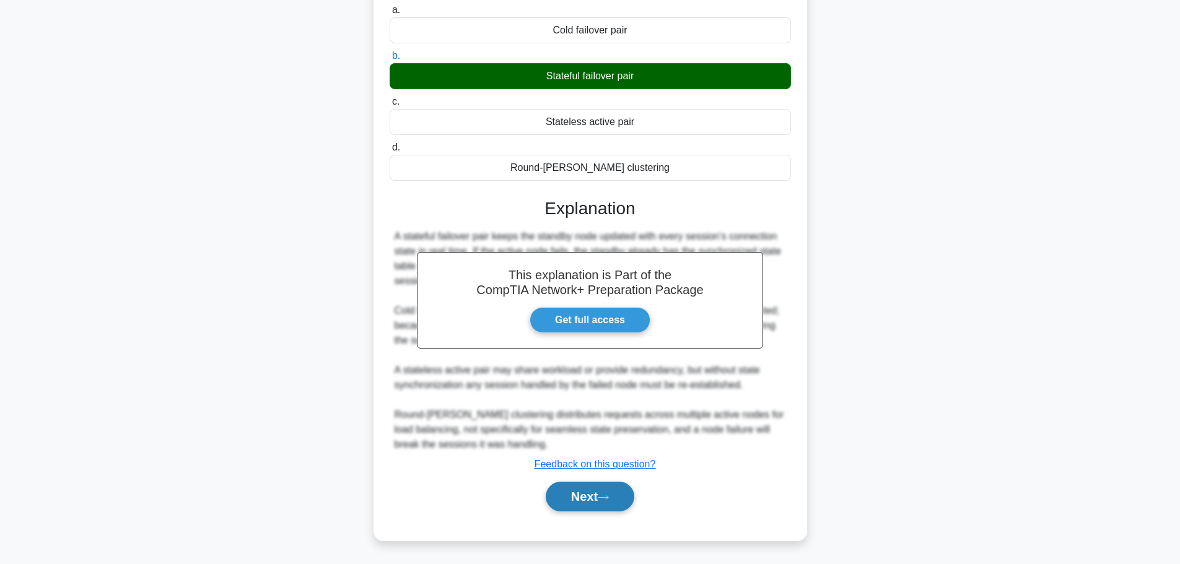
click at [587, 497] on button "Next" at bounding box center [590, 497] width 89 height 30
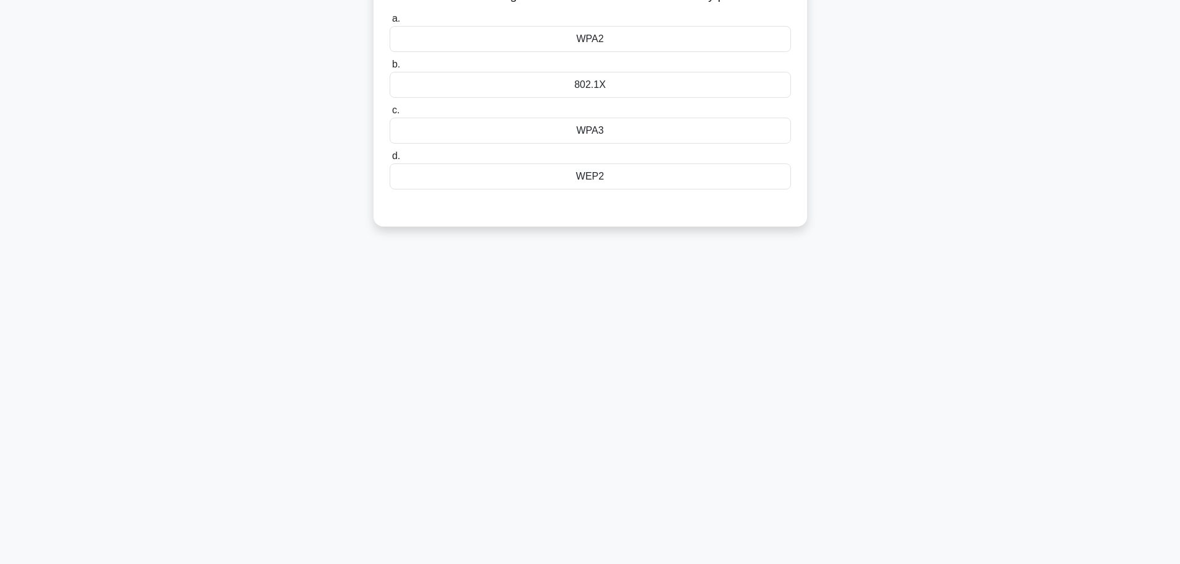
scroll to position [0, 0]
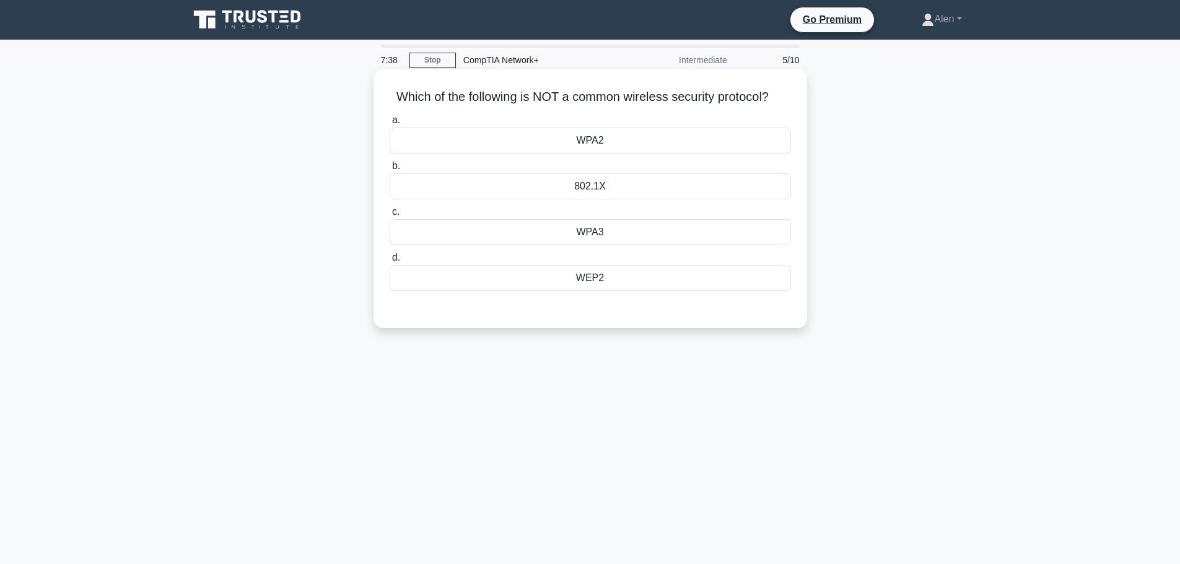
click at [626, 189] on div "802.1X" at bounding box center [590, 186] width 401 height 26
click at [390, 170] on input "b. 802.1X" at bounding box center [390, 166] width 0 height 8
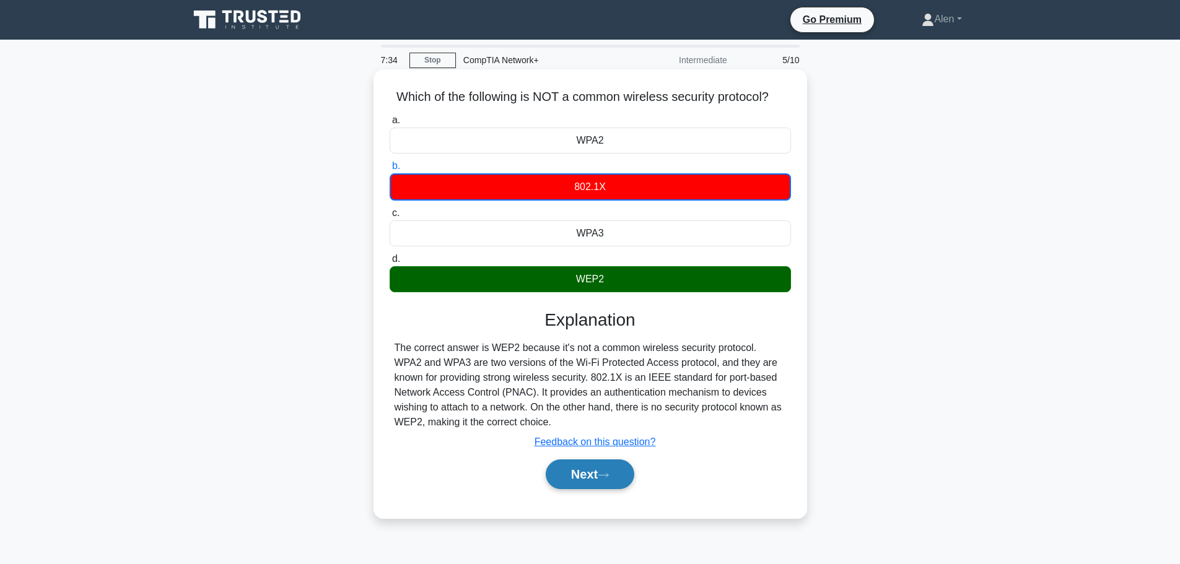
click at [585, 476] on button "Next" at bounding box center [590, 475] width 89 height 30
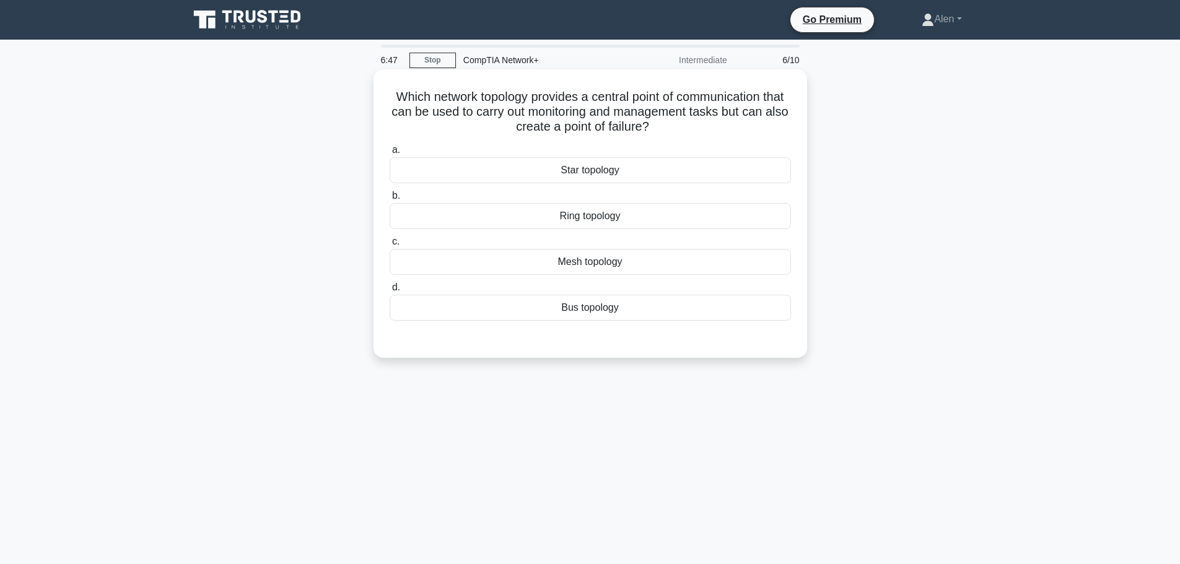
drag, startPoint x: 398, startPoint y: 93, endPoint x: 695, endPoint y: 131, distance: 299.8
click at [695, 131] on h5 "Which network topology provides a central point of communication that can be us…" at bounding box center [590, 112] width 404 height 46
click at [664, 131] on icon ".spinner_0XTQ{transform-origin:center;animation:spinner_y6GP .75s linear infini…" at bounding box center [656, 127] width 15 height 15
drag, startPoint x: 670, startPoint y: 126, endPoint x: 458, endPoint y: 124, distance: 211.3
click at [370, 102] on div "Which network topology provides a central point of communication that can be us…" at bounding box center [591, 224] width 818 height 304
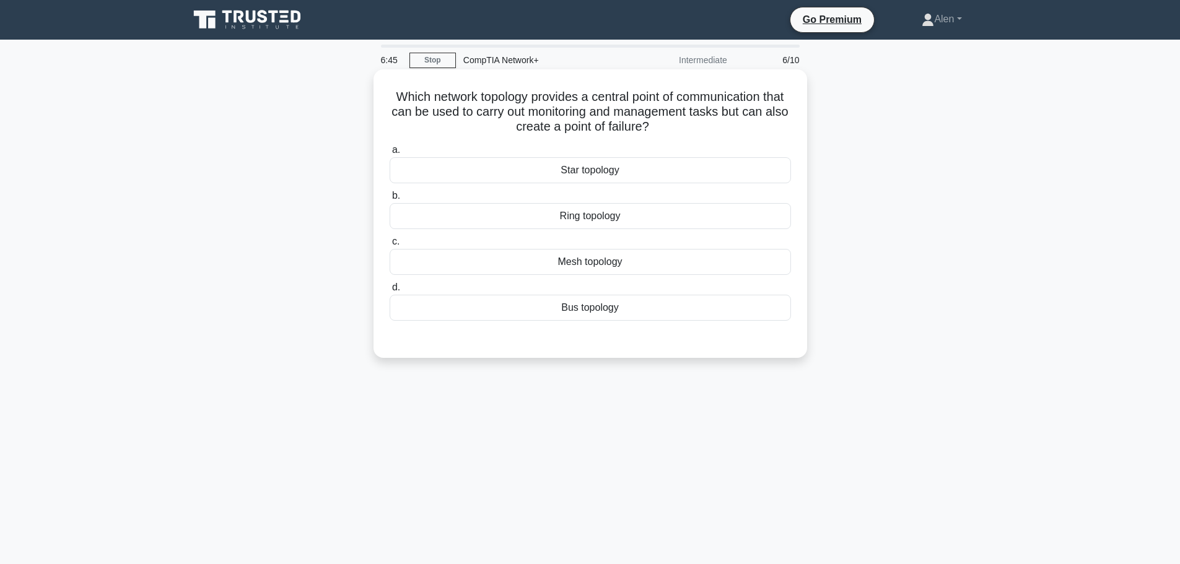
click at [509, 118] on h5 "Which network topology provides a central point of communication that can be us…" at bounding box center [590, 112] width 404 height 46
click at [605, 219] on div "Ring topology" at bounding box center [590, 216] width 401 height 26
click at [390, 200] on input "b. Ring topology" at bounding box center [390, 196] width 0 height 8
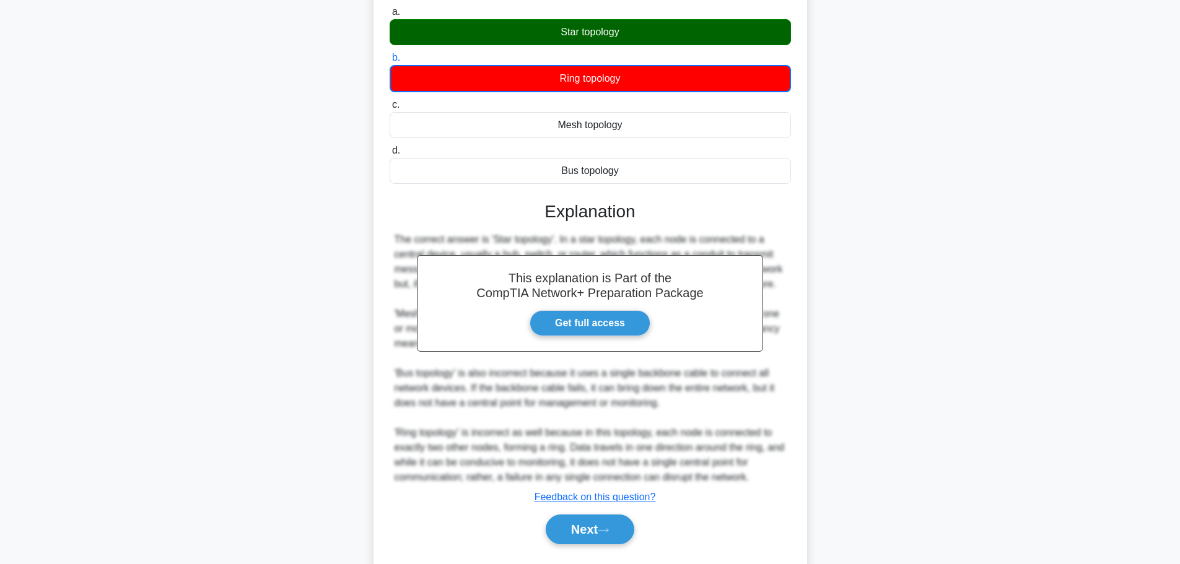
scroll to position [172, 0]
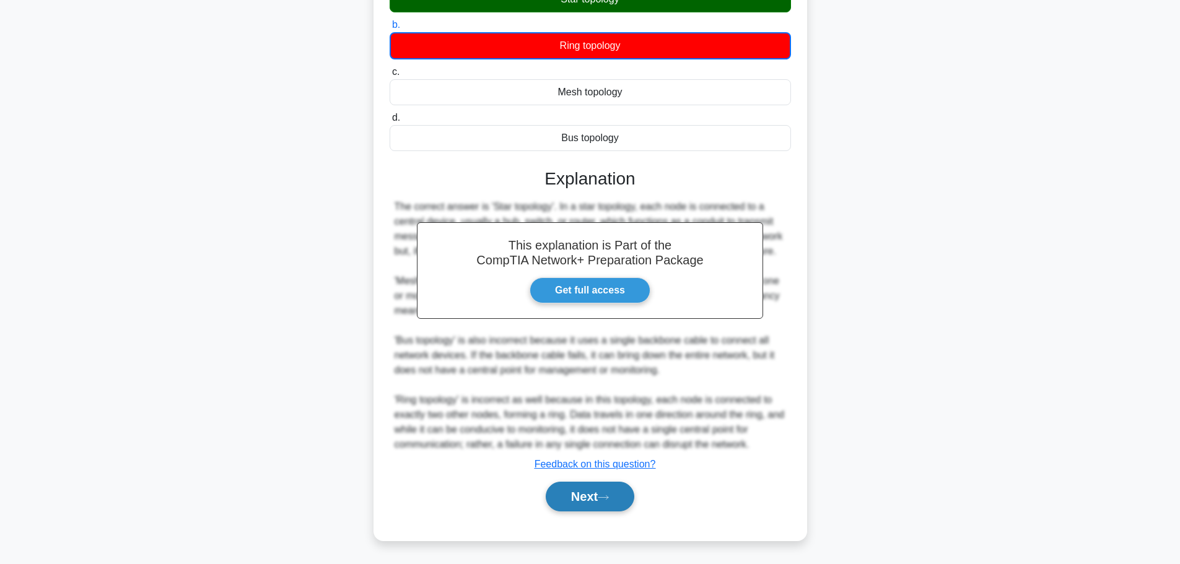
click at [594, 497] on button "Next" at bounding box center [590, 497] width 89 height 30
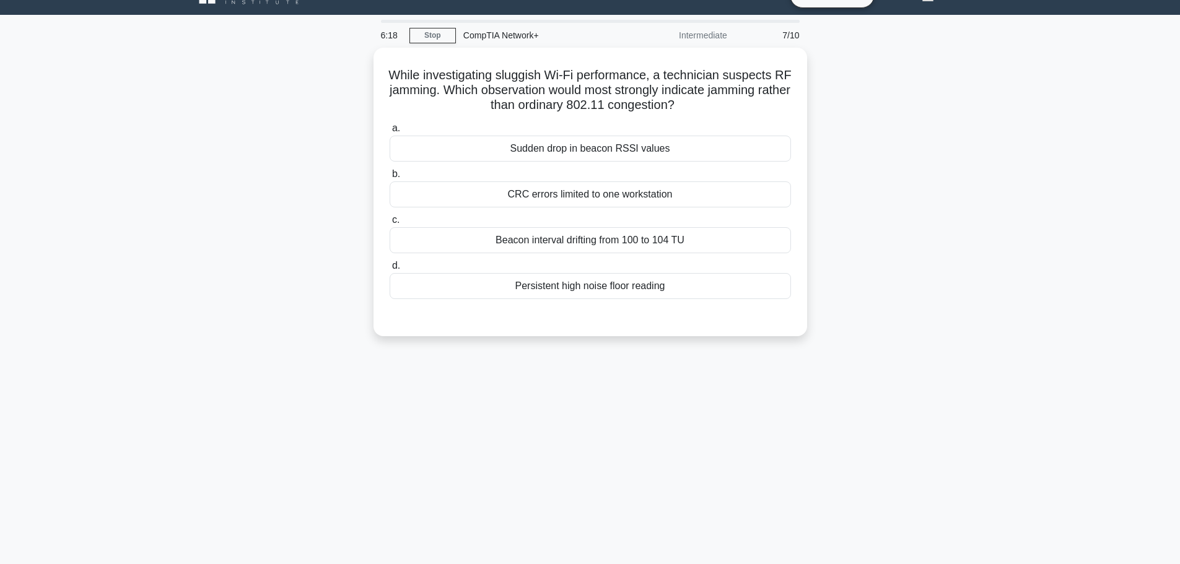
scroll to position [0, 0]
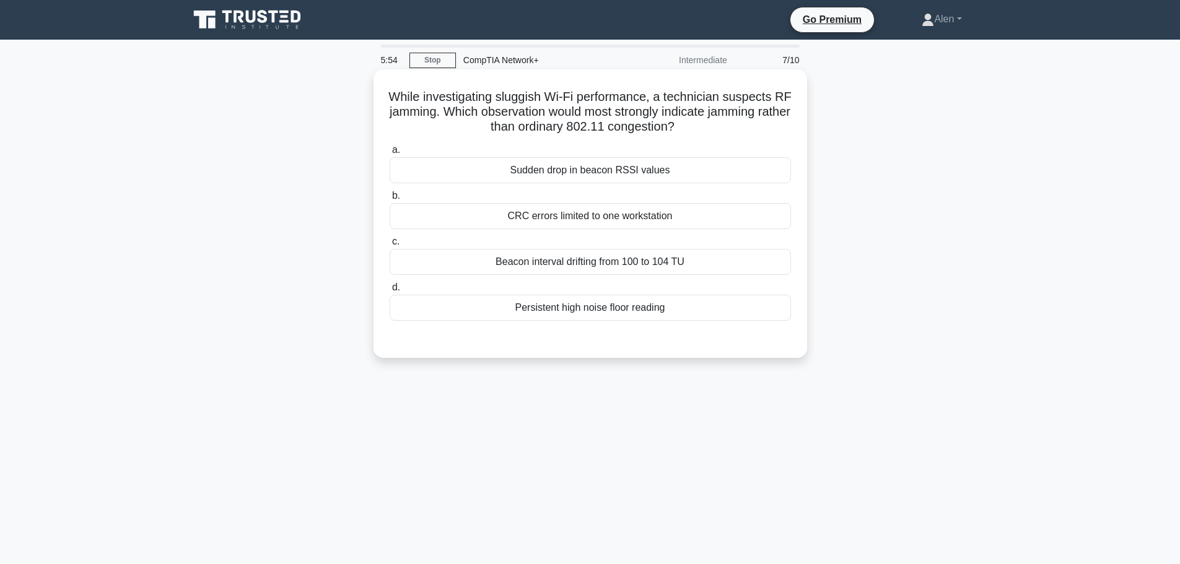
click at [626, 309] on div "Persistent high noise floor reading" at bounding box center [590, 308] width 401 height 26
click at [390, 292] on input "d. Persistent high noise floor reading" at bounding box center [390, 288] width 0 height 8
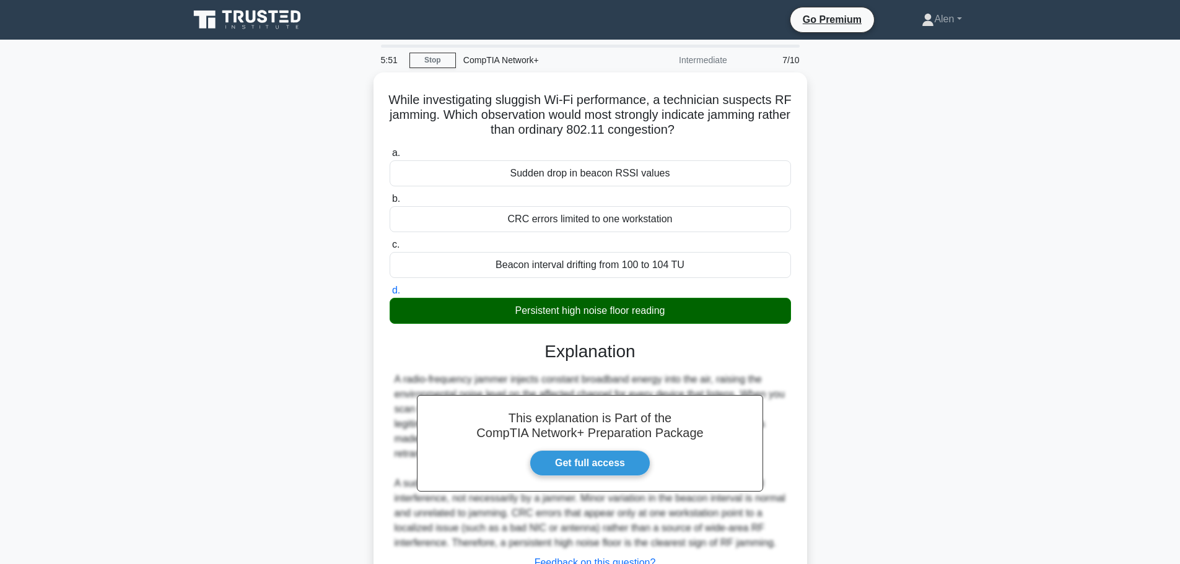
scroll to position [105, 0]
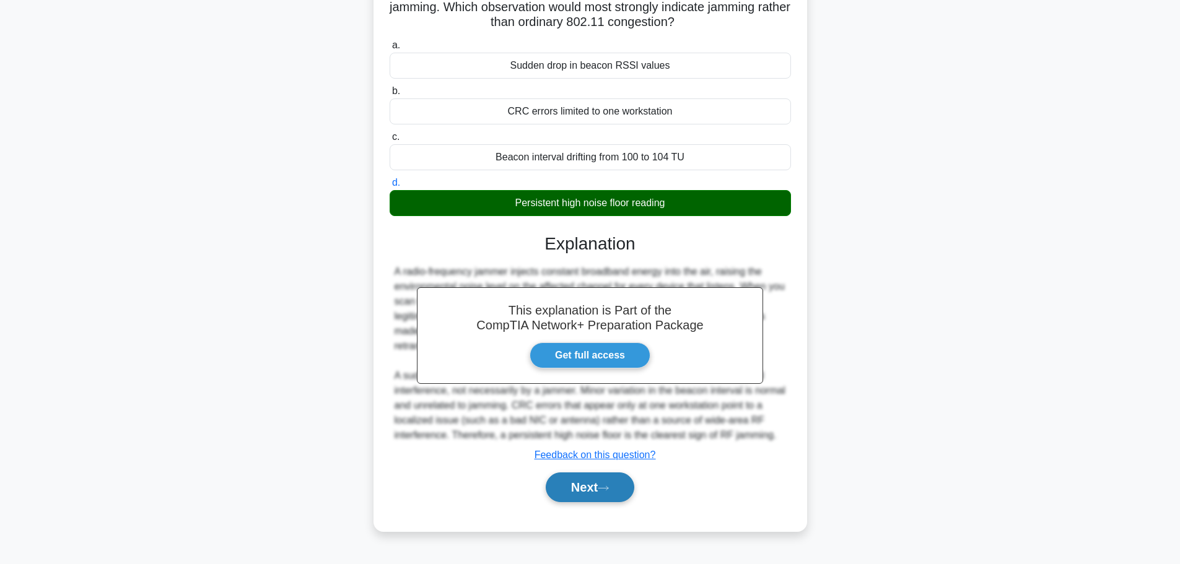
click at [595, 483] on button "Next" at bounding box center [590, 488] width 89 height 30
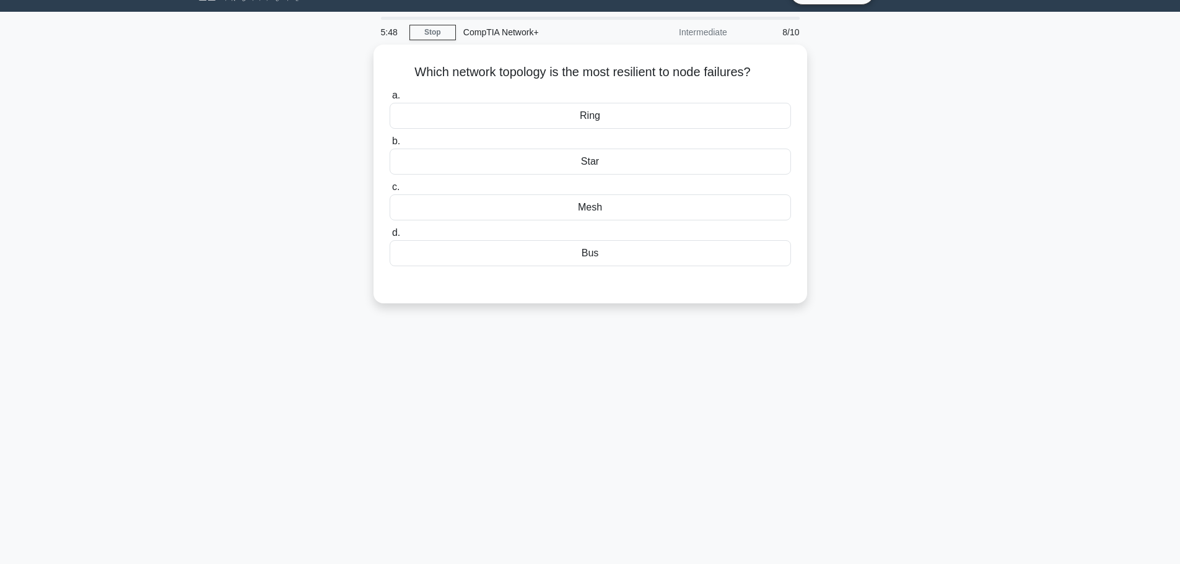
scroll to position [0, 0]
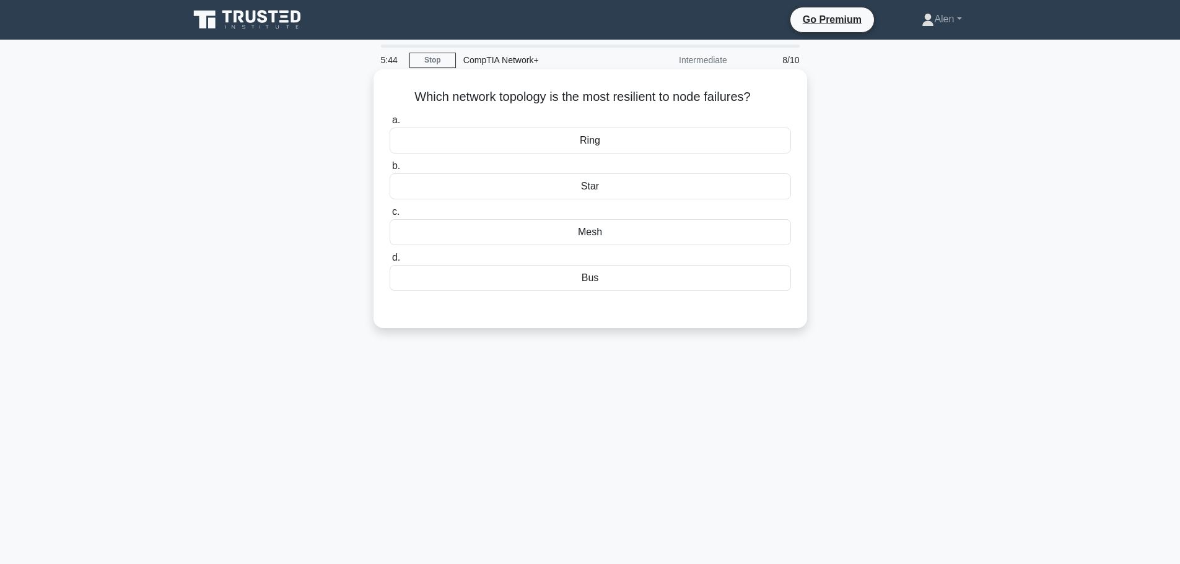
click at [594, 224] on div "Mesh" at bounding box center [590, 232] width 401 height 26
click at [390, 216] on input "c. Mesh" at bounding box center [390, 212] width 0 height 8
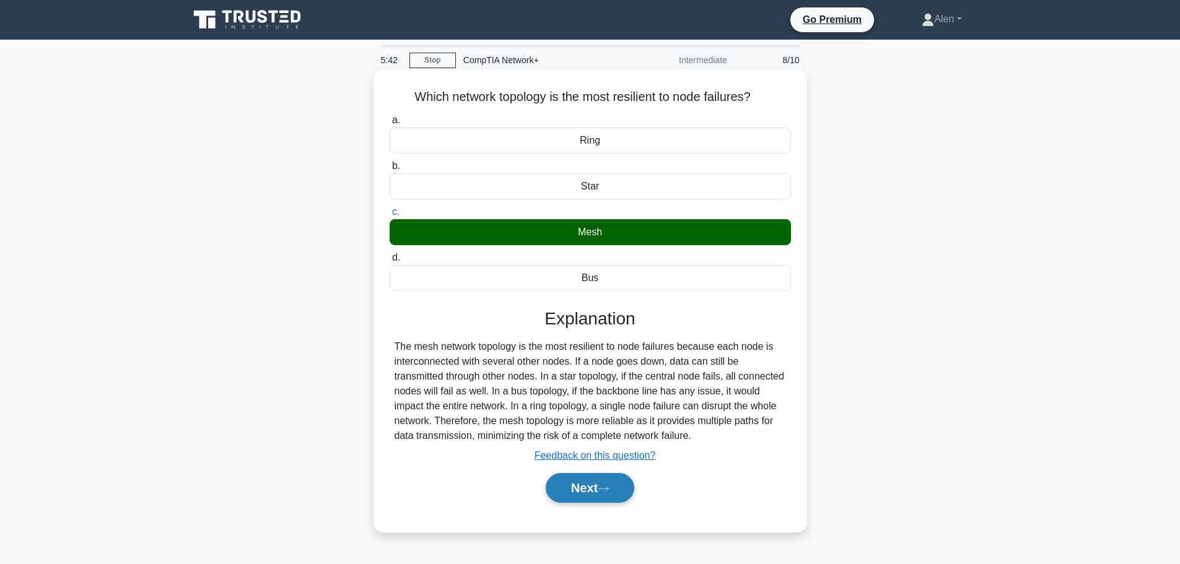
click at [607, 497] on button "Next" at bounding box center [590, 488] width 89 height 30
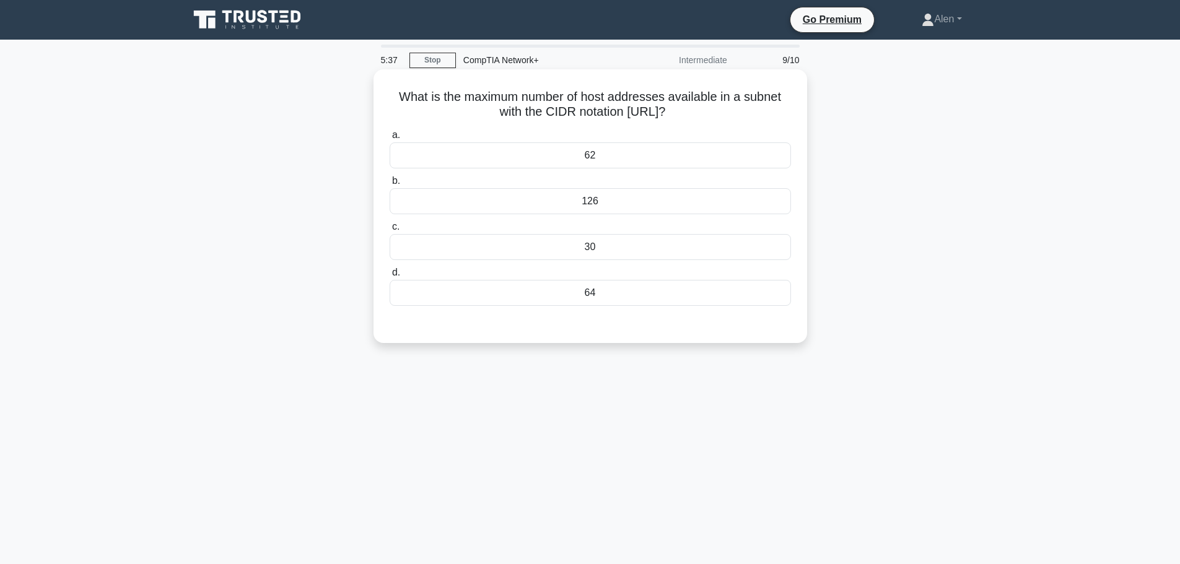
drag, startPoint x: 688, startPoint y: 111, endPoint x: 382, endPoint y: 95, distance: 306.5
click at [382, 95] on div "What is the maximum number of host addresses available in a subnet with the CID…" at bounding box center [591, 206] width 424 height 264
click at [729, 109] on h5 "What is the maximum number of host addresses available in a subnet with the CID…" at bounding box center [590, 104] width 404 height 31
drag, startPoint x: 688, startPoint y: 112, endPoint x: 369, endPoint y: 94, distance: 319.6
click at [369, 94] on div "What is the maximum number of host addresses available in a subnet with the CID…" at bounding box center [591, 216] width 818 height 289
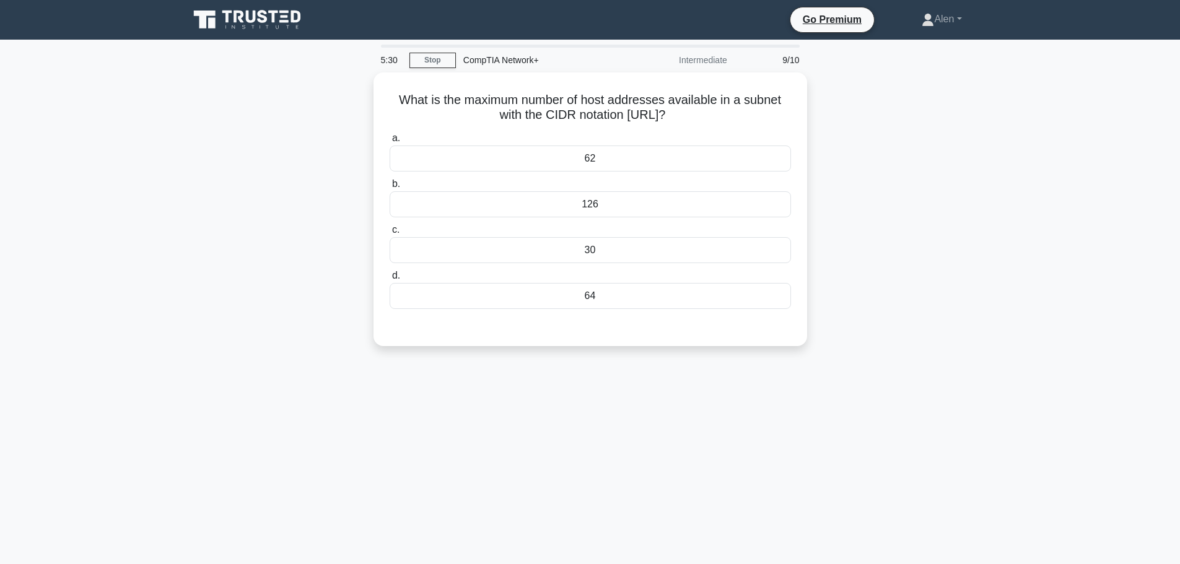
copy h5 "What is the maximum number of host addresses available in a subnet with the CID…"
drag, startPoint x: 589, startPoint y: 103, endPoint x: 602, endPoint y: 103, distance: 12.4
click at [589, 103] on h5 "What is the maximum number of host addresses available in a subnet with the CID…" at bounding box center [590, 104] width 404 height 31
click at [650, 113] on h5 "What is the maximum number of host addresses available in a subnet with the CID…" at bounding box center [590, 104] width 404 height 31
click at [641, 110] on h5 "What is the maximum number of host addresses available in a subnet with the CID…" at bounding box center [590, 104] width 404 height 31
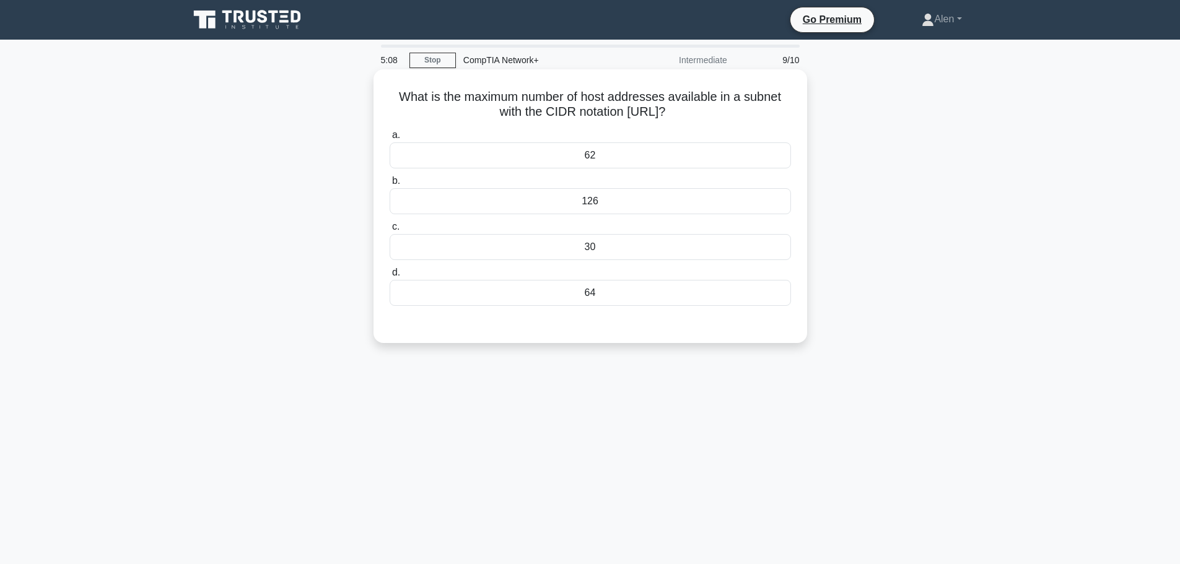
click at [582, 198] on div "126" at bounding box center [590, 201] width 401 height 26
click at [390, 185] on input "b. 126" at bounding box center [390, 181] width 0 height 8
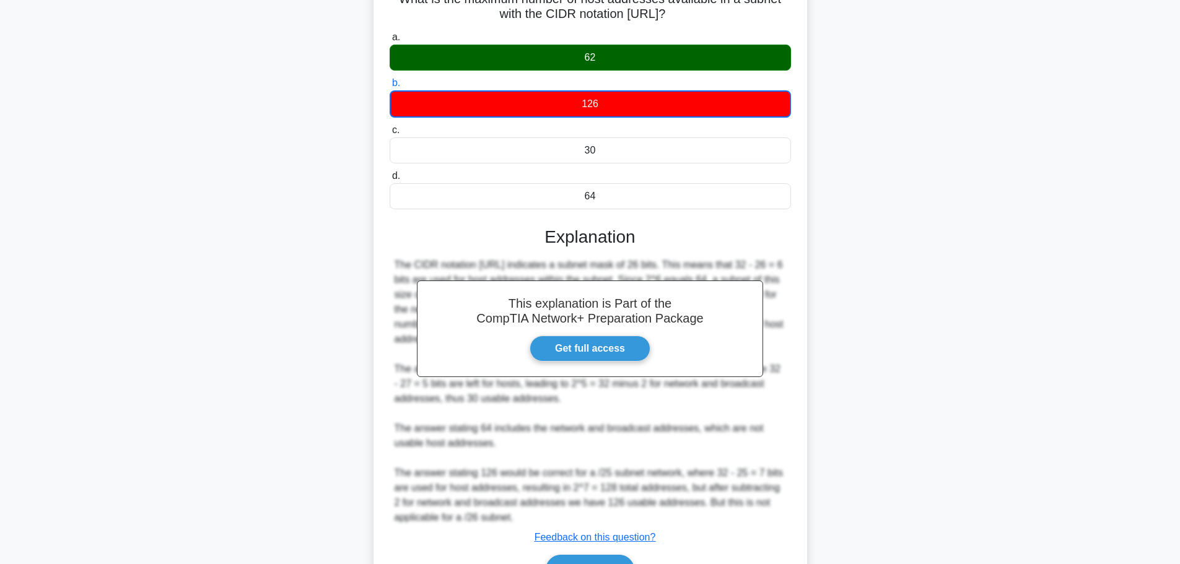
scroll to position [172, 0]
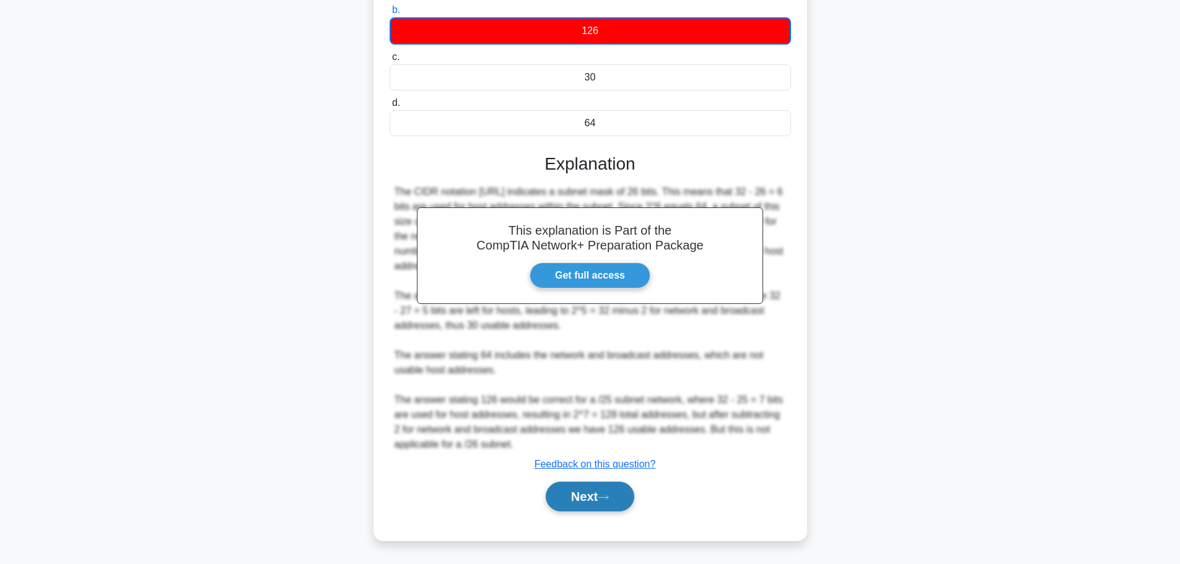
click at [594, 504] on button "Next" at bounding box center [590, 497] width 89 height 30
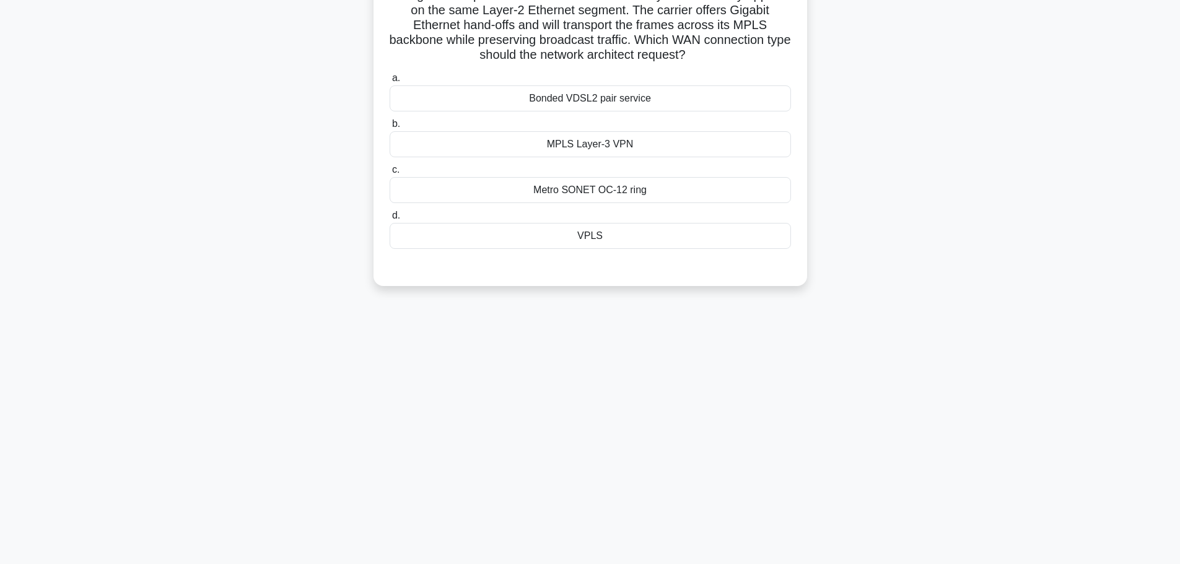
scroll to position [0, 0]
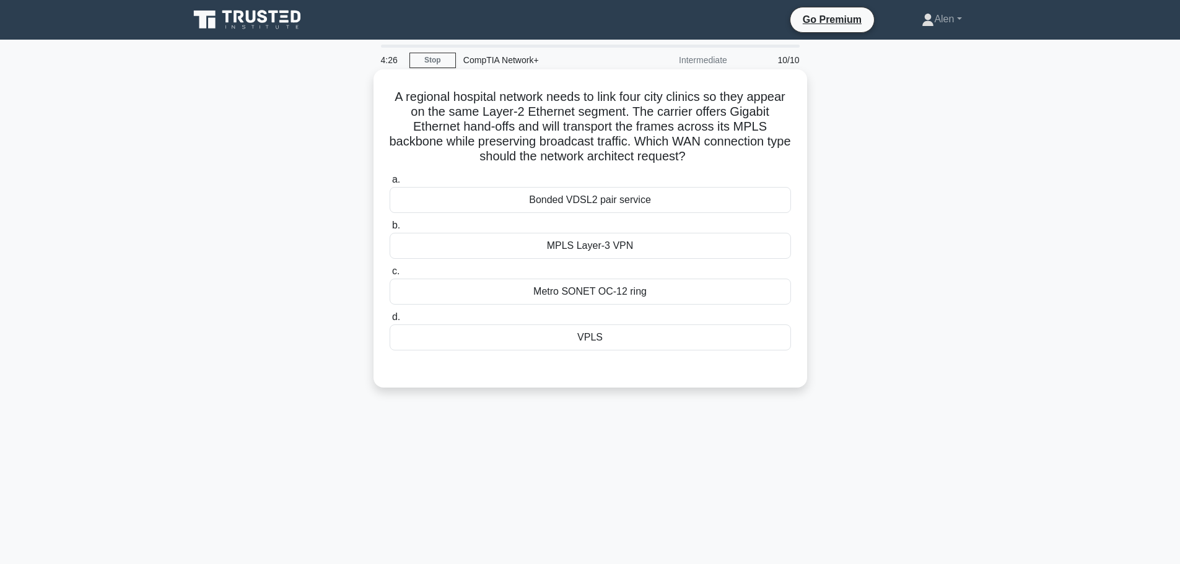
click at [648, 203] on div "Bonded VDSL2 pair service" at bounding box center [590, 200] width 401 height 26
click at [390, 184] on input "a. Bonded VDSL2 pair service" at bounding box center [390, 180] width 0 height 8
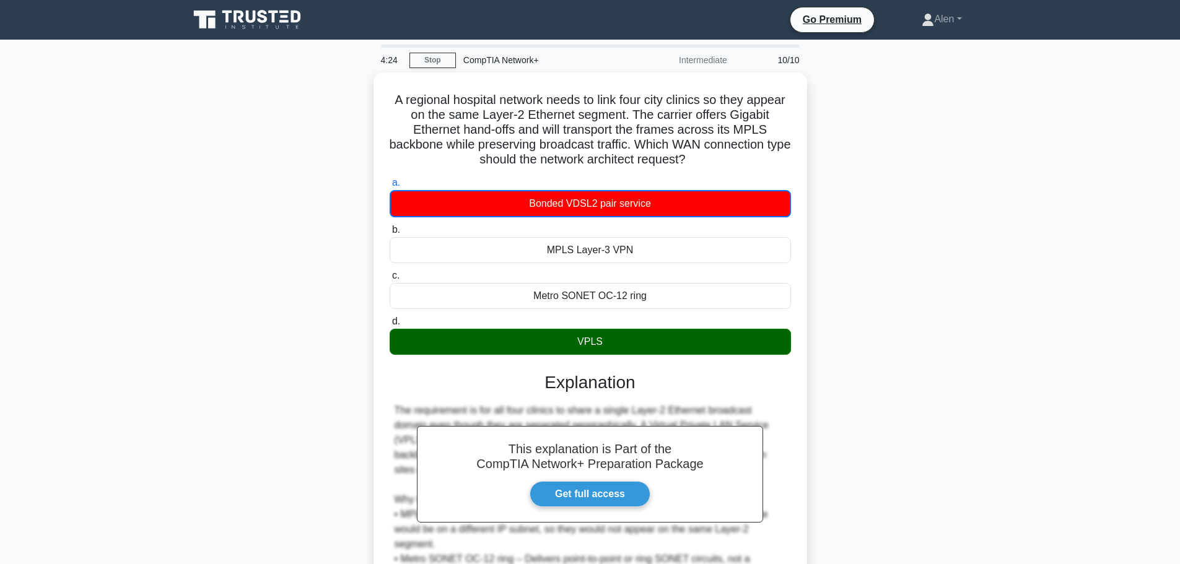
scroll to position [186, 0]
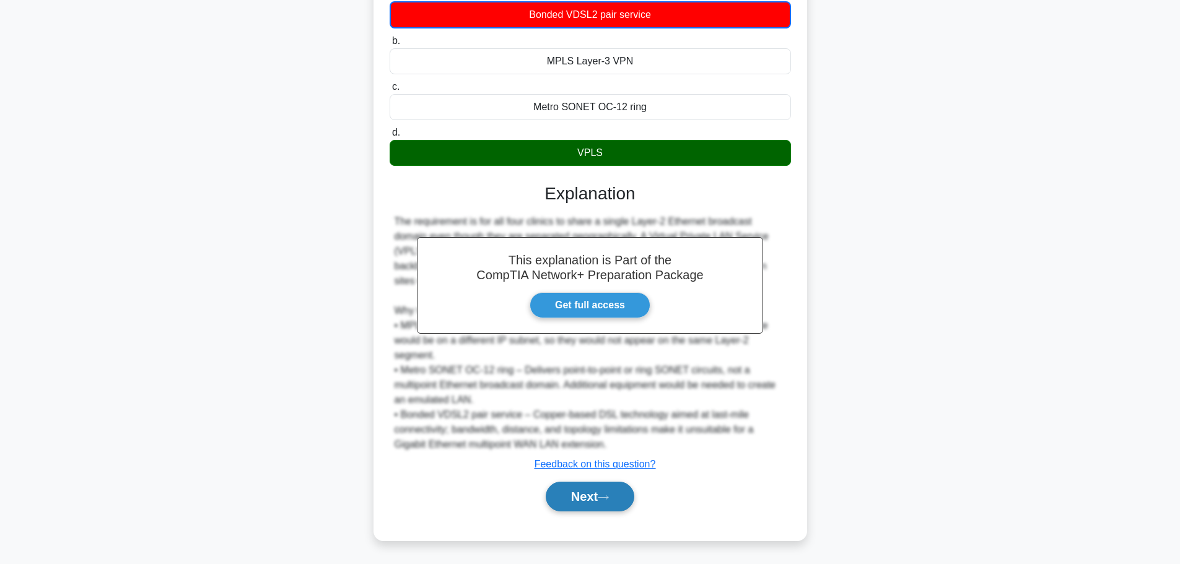
click at [576, 503] on button "Next" at bounding box center [590, 497] width 89 height 30
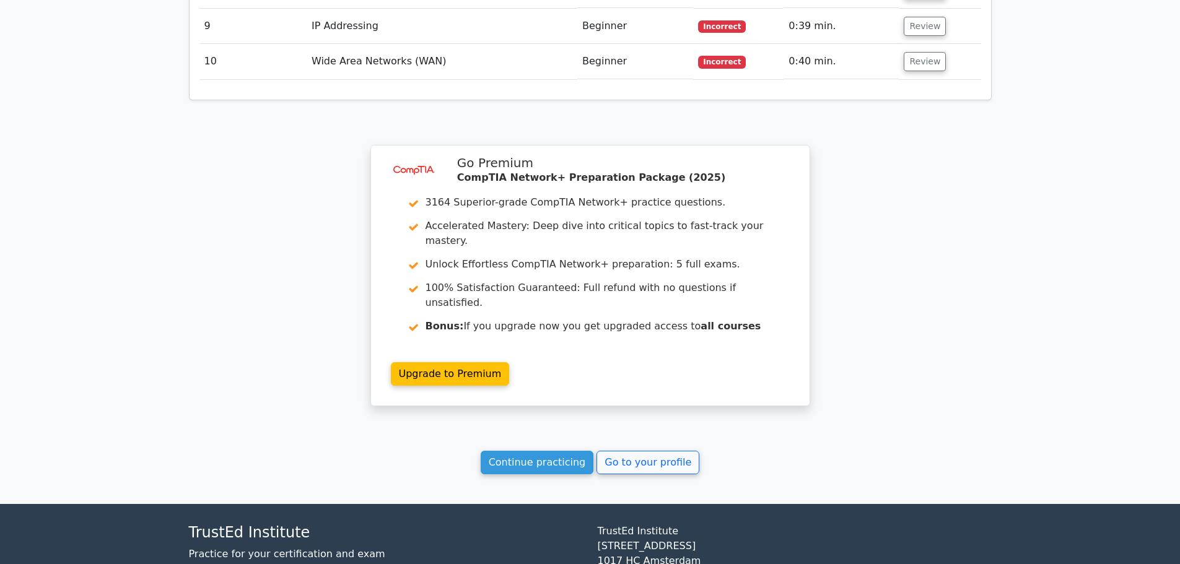
scroll to position [1746, 0]
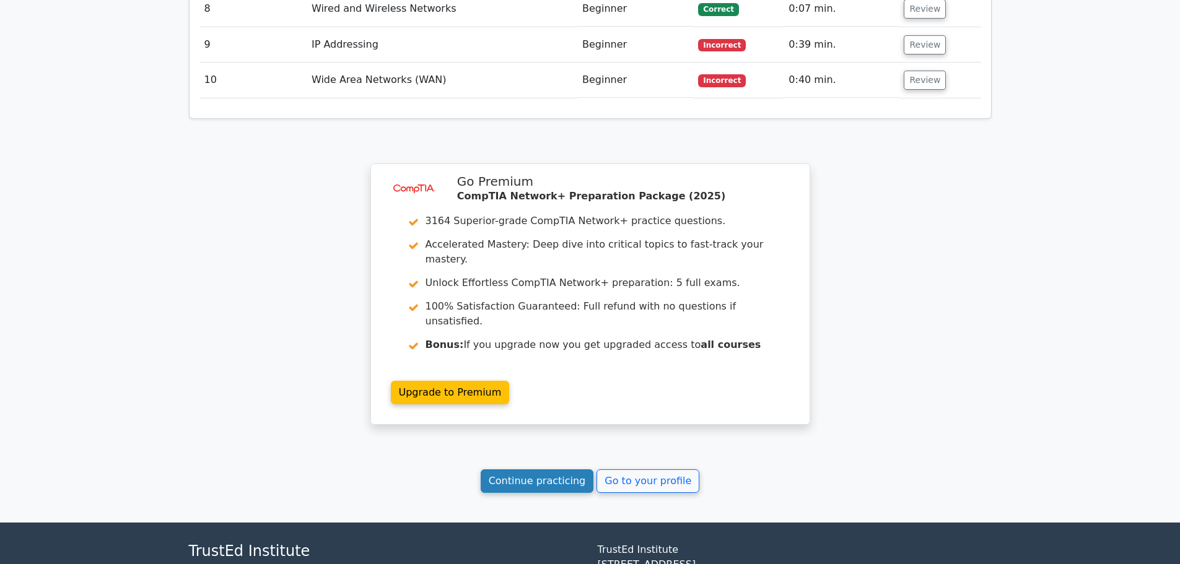
click at [528, 470] on link "Continue practicing" at bounding box center [537, 482] width 113 height 24
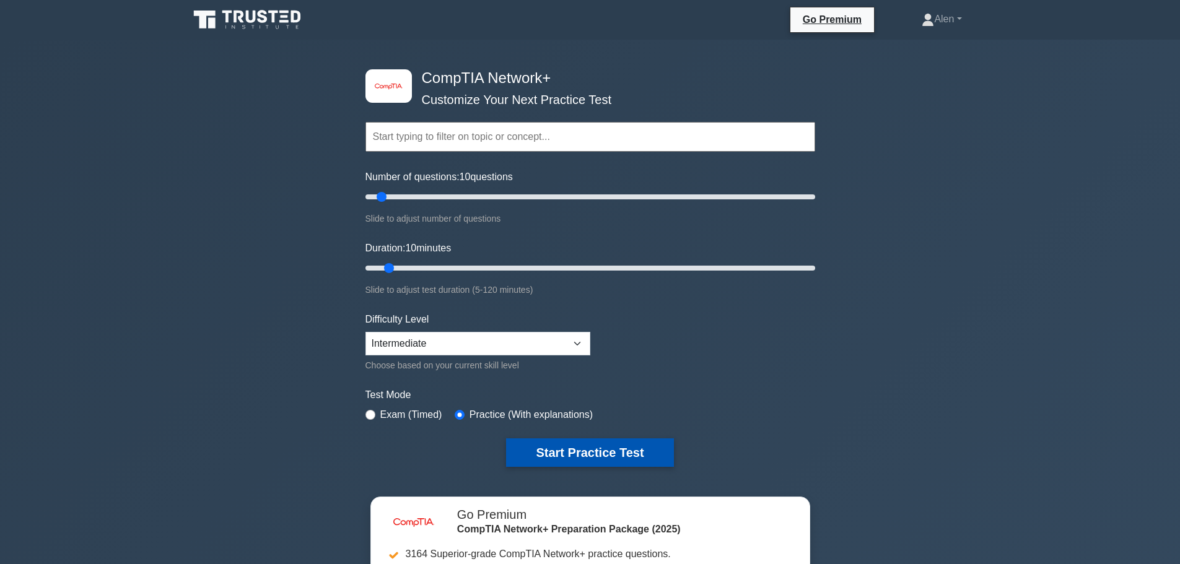
click at [555, 454] on button "Start Practice Test" at bounding box center [589, 453] width 167 height 28
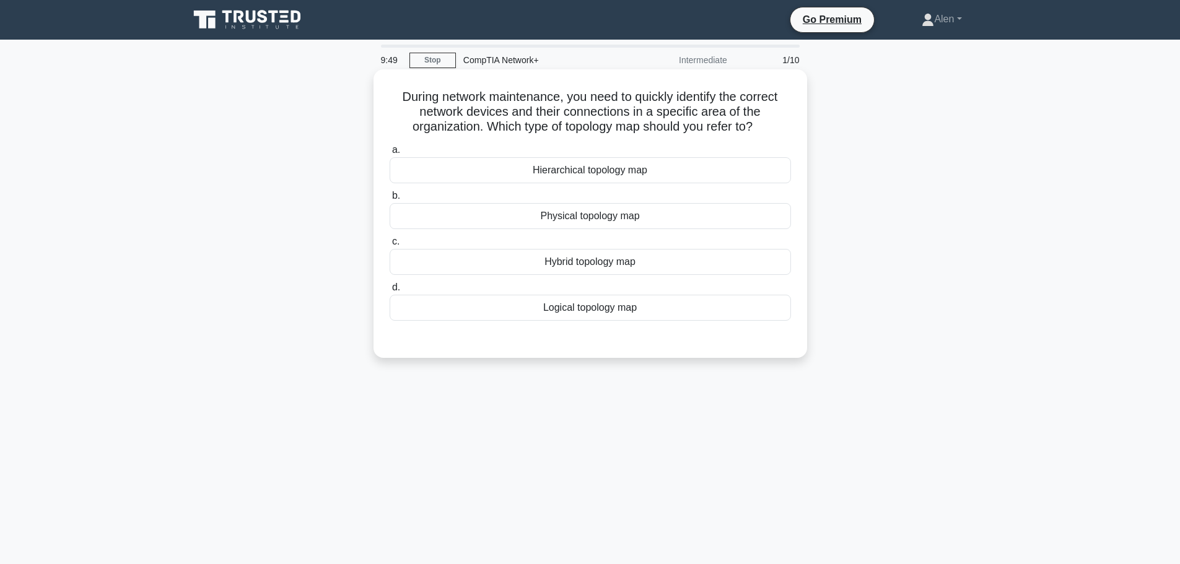
drag, startPoint x: 486, startPoint y: 128, endPoint x: 768, endPoint y: 131, distance: 281.9
click at [768, 131] on h5 "During network maintenance, you need to quickly identify the correct network de…" at bounding box center [590, 112] width 404 height 46
click at [510, 109] on h5 "During network maintenance, you need to quickly identify the correct network de…" at bounding box center [590, 112] width 404 height 46
click at [566, 96] on h5 "During network maintenance, you need to quickly identify the correct network de…" at bounding box center [590, 112] width 404 height 46
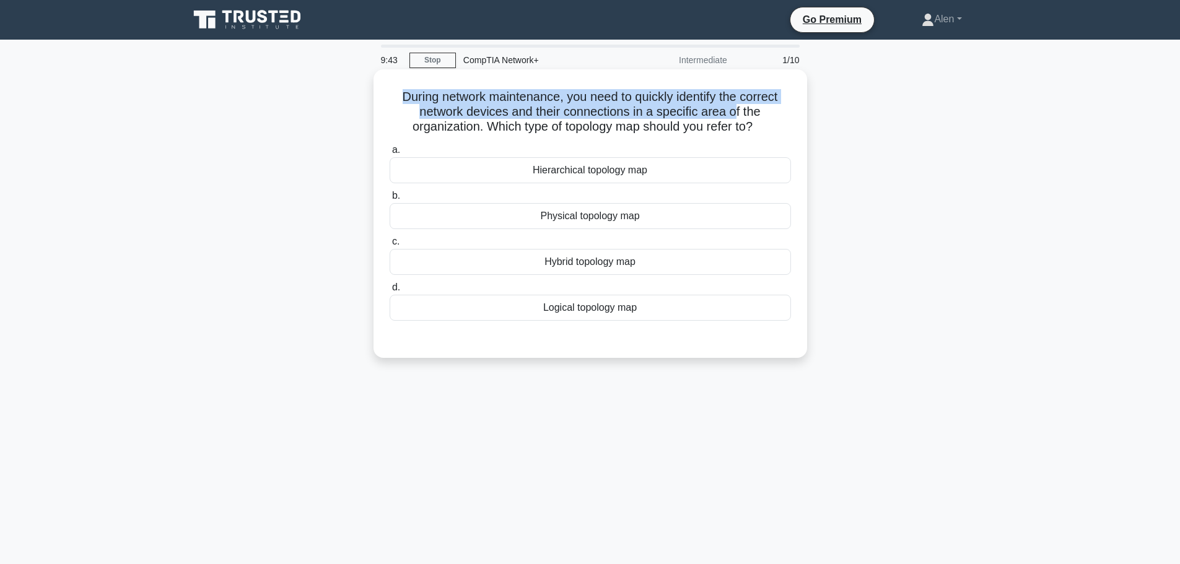
drag, startPoint x: 398, startPoint y: 95, endPoint x: 738, endPoint y: 110, distance: 341.0
click at [738, 110] on h5 "During network maintenance, you need to quickly identify the correct network de…" at bounding box center [590, 112] width 404 height 46
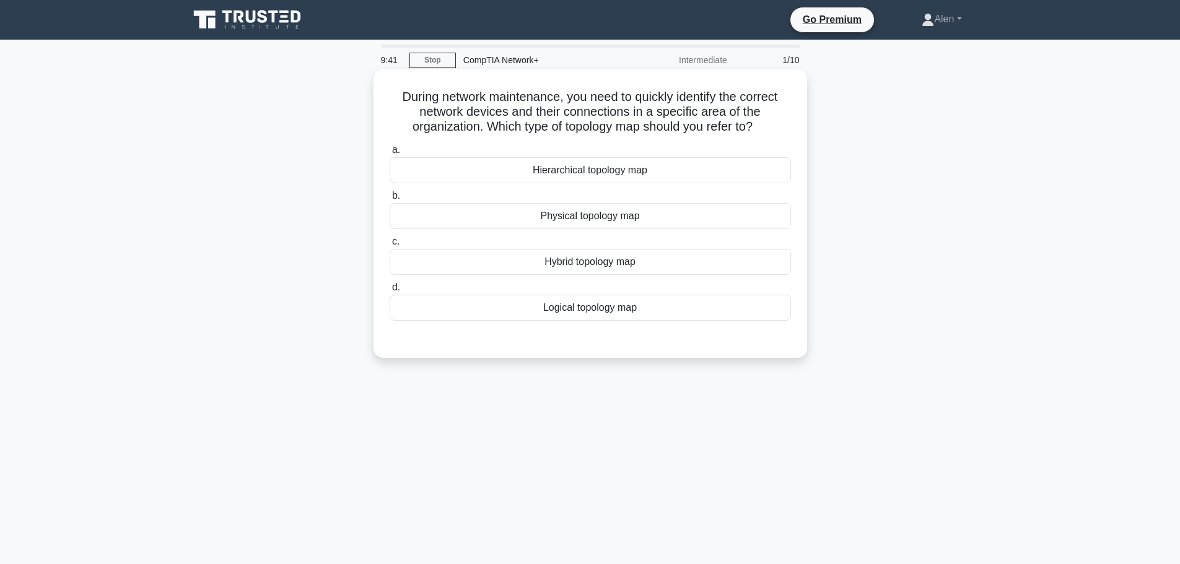
click at [513, 121] on h5 "During network maintenance, you need to quickly identify the correct network de…" at bounding box center [590, 112] width 404 height 46
drag, startPoint x: 671, startPoint y: 111, endPoint x: 475, endPoint y: 129, distance: 197.3
click at [475, 129] on h5 "During network maintenance, you need to quickly identify the correct network de…" at bounding box center [590, 112] width 404 height 46
click at [768, 134] on icon ".spinner_0XTQ{transform-origin:center;animation:spinner_y6GP .75s linear infini…" at bounding box center [760, 127] width 15 height 15
drag, startPoint x: 610, startPoint y: 116, endPoint x: 769, endPoint y: 117, distance: 158.6
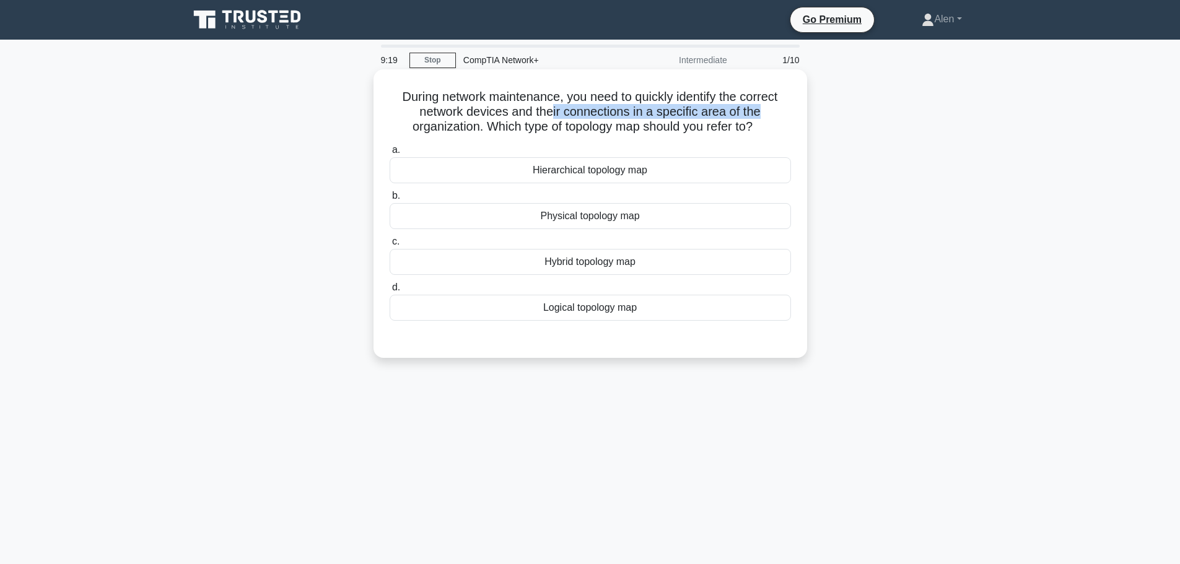
click at [769, 117] on h5 "During network maintenance, you need to quickly identify the correct network de…" at bounding box center [590, 112] width 404 height 46
click at [600, 216] on div "Physical topology map" at bounding box center [590, 216] width 401 height 26
click at [390, 200] on input "b. Physical topology map" at bounding box center [390, 196] width 0 height 8
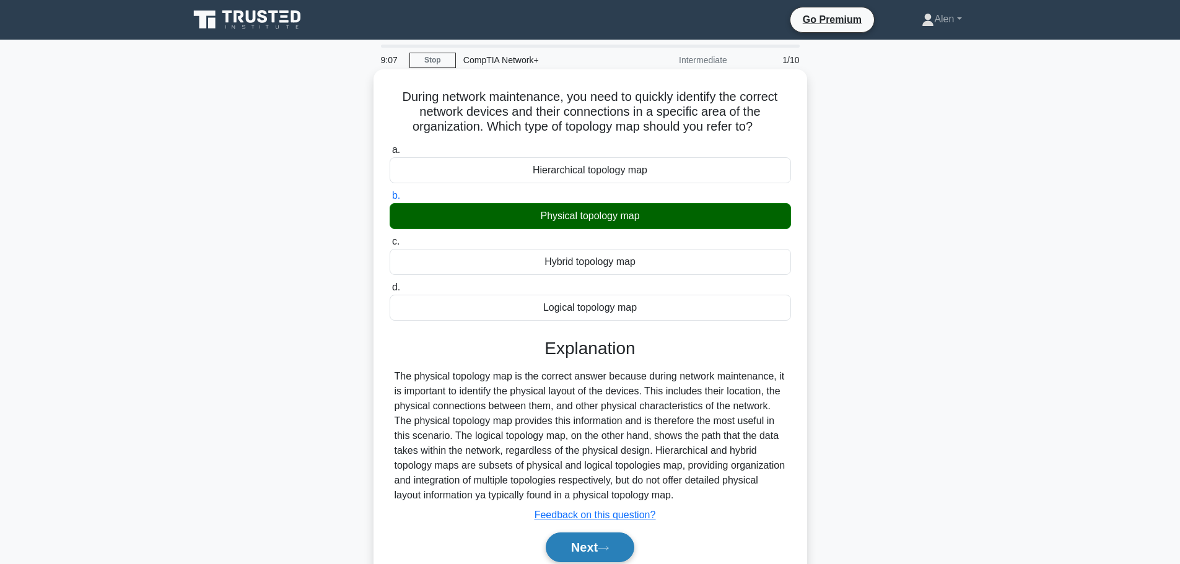
click at [600, 547] on button "Next" at bounding box center [590, 548] width 89 height 30
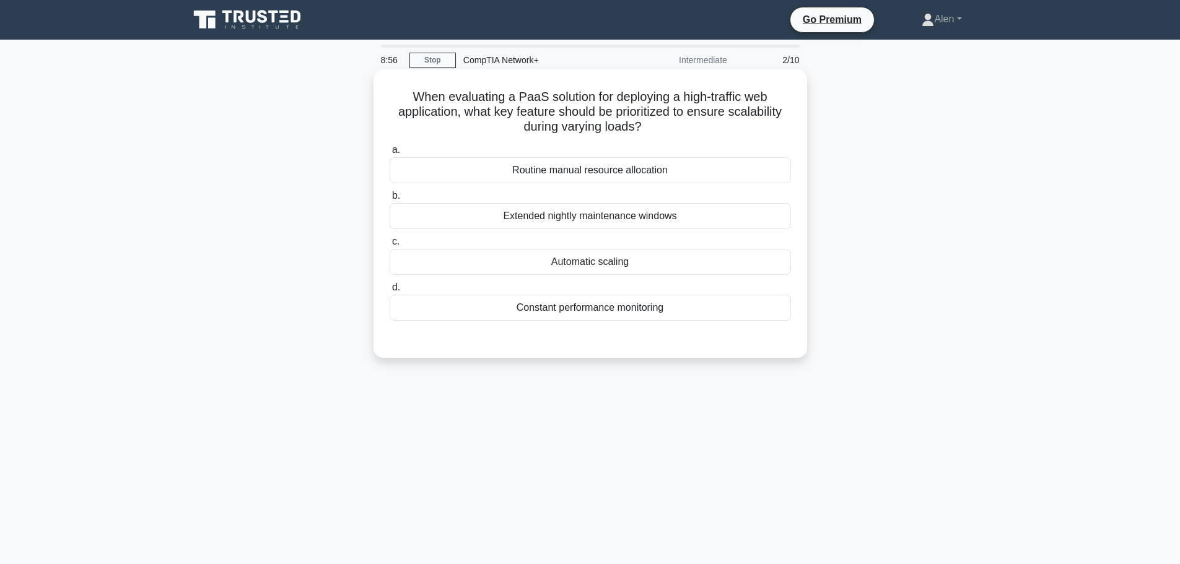
drag, startPoint x: 517, startPoint y: 99, endPoint x: 677, endPoint y: 125, distance: 162.7
click at [677, 124] on h5 "When evaluating a PaaS solution for deploying a high-traffic web application, w…" at bounding box center [590, 112] width 404 height 46
click at [678, 126] on h5 "When evaluating a PaaS solution for deploying a high-traffic web application, w…" at bounding box center [590, 112] width 404 height 46
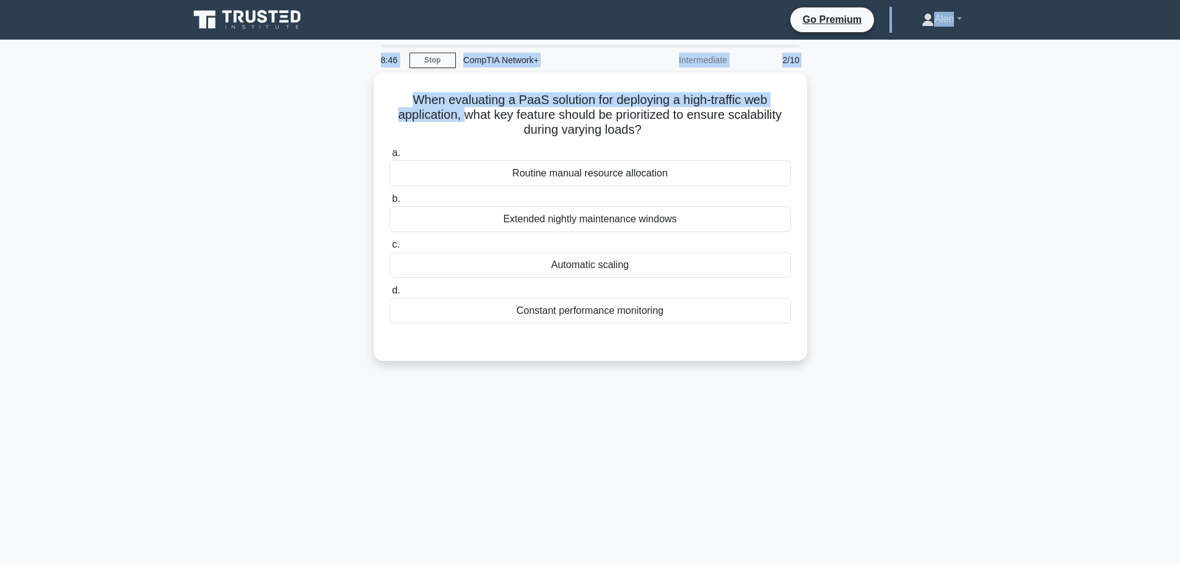
drag, startPoint x: 471, startPoint y: 125, endPoint x: 404, endPoint y: -50, distance: 187.9
click at [404, 0] on html "Go Premium Alen" at bounding box center [590, 334] width 1180 height 669
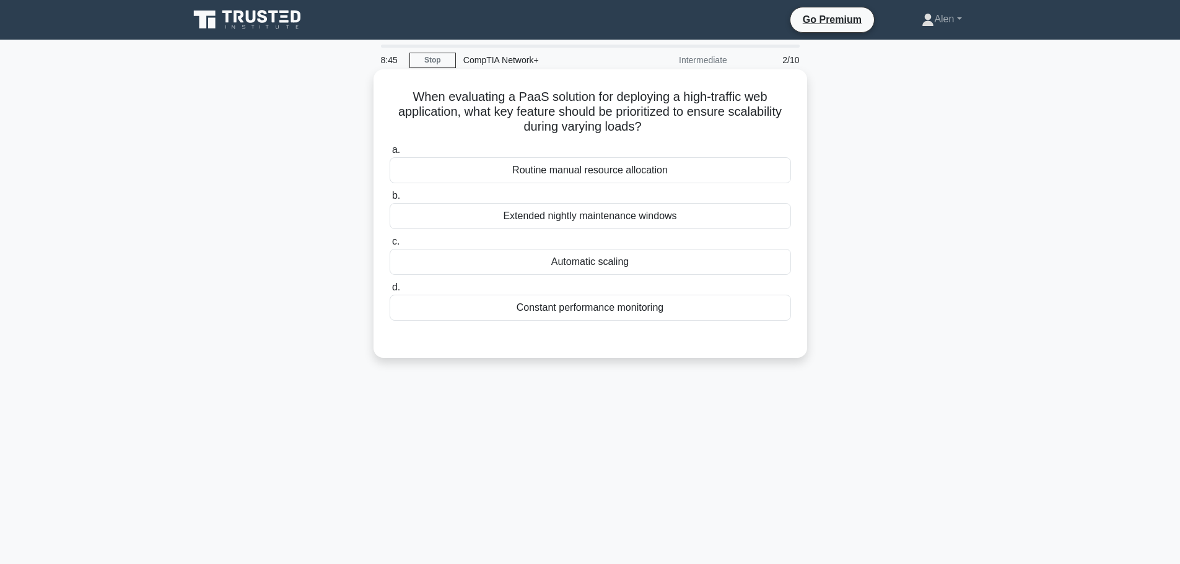
click at [534, 114] on h5 "When evaluating a PaaS solution for deploying a high-traffic web application, w…" at bounding box center [590, 112] width 404 height 46
click at [620, 319] on div "Constant performance monitoring" at bounding box center [590, 308] width 401 height 26
click at [390, 292] on input "d. Constant performance monitoring" at bounding box center [390, 288] width 0 height 8
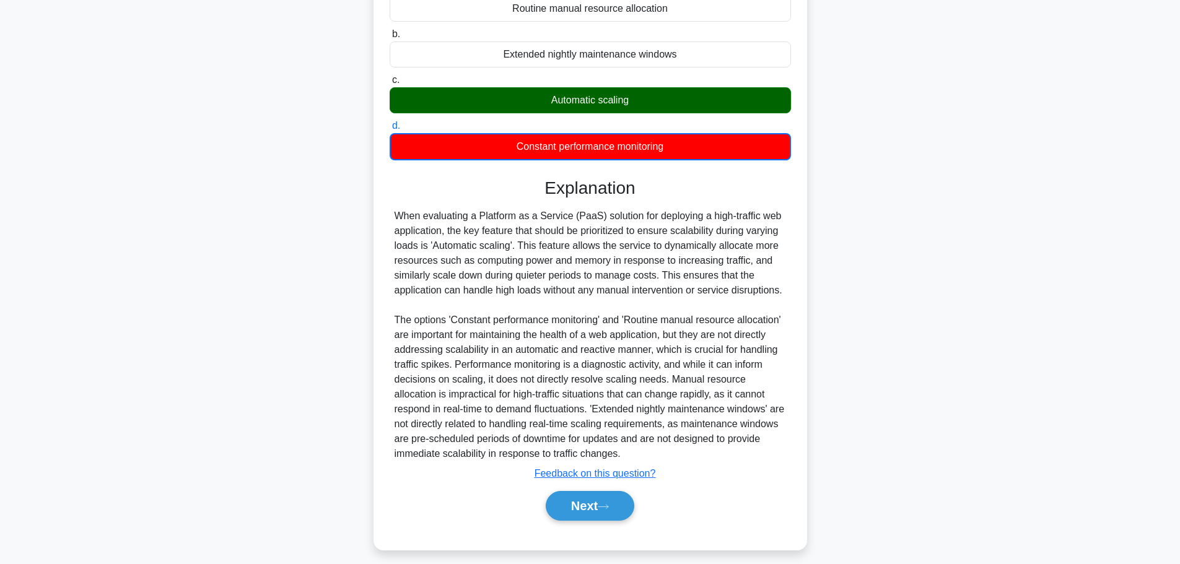
scroll to position [158, 0]
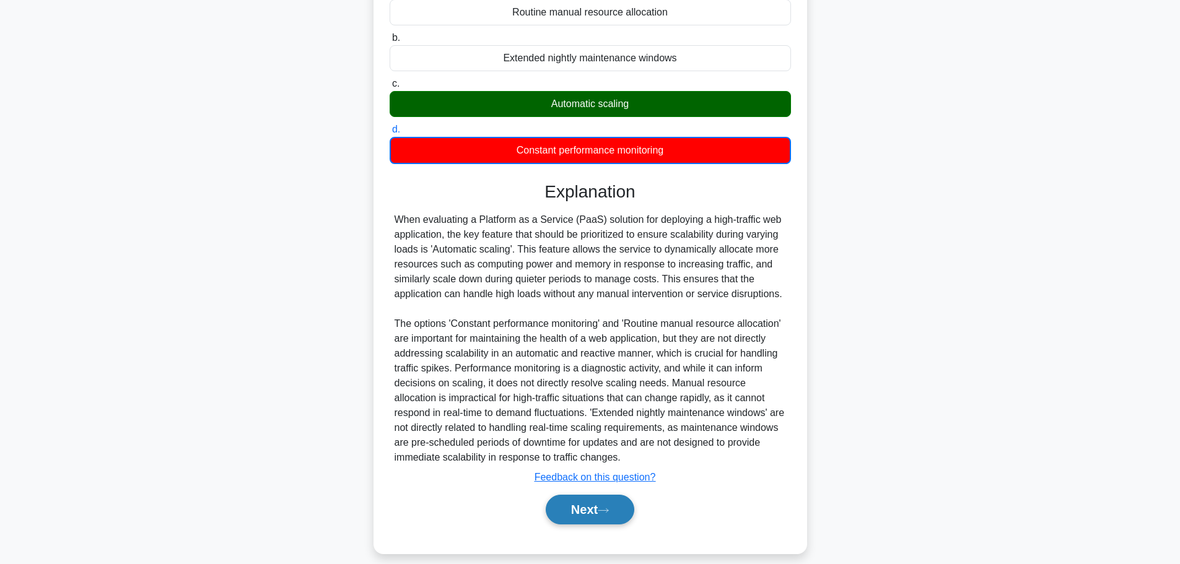
click at [589, 510] on button "Next" at bounding box center [590, 510] width 89 height 30
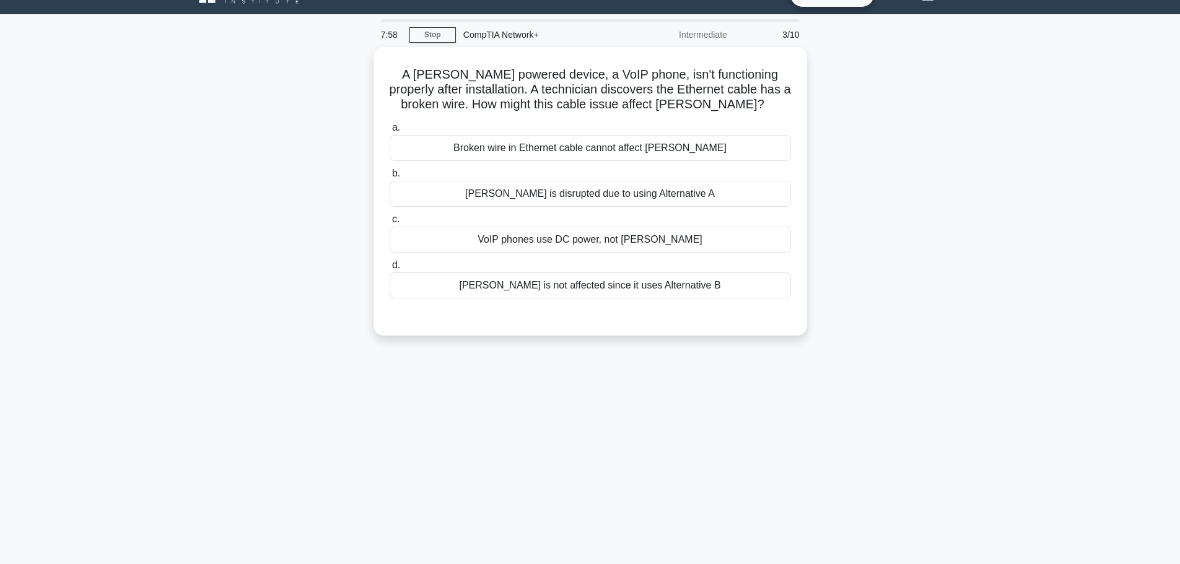
scroll to position [0, 0]
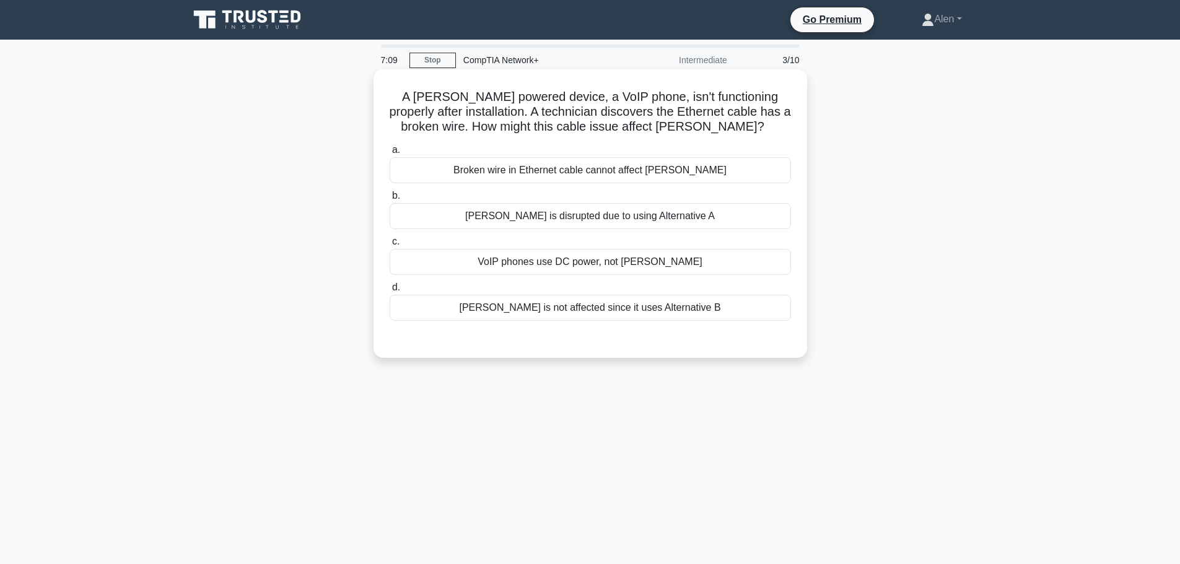
click at [585, 271] on div "VoIP phones use DC power, not [PERSON_NAME]" at bounding box center [590, 262] width 401 height 26
click at [390, 246] on input "c. VoIP phones use DC power, not [PERSON_NAME]" at bounding box center [390, 242] width 0 height 8
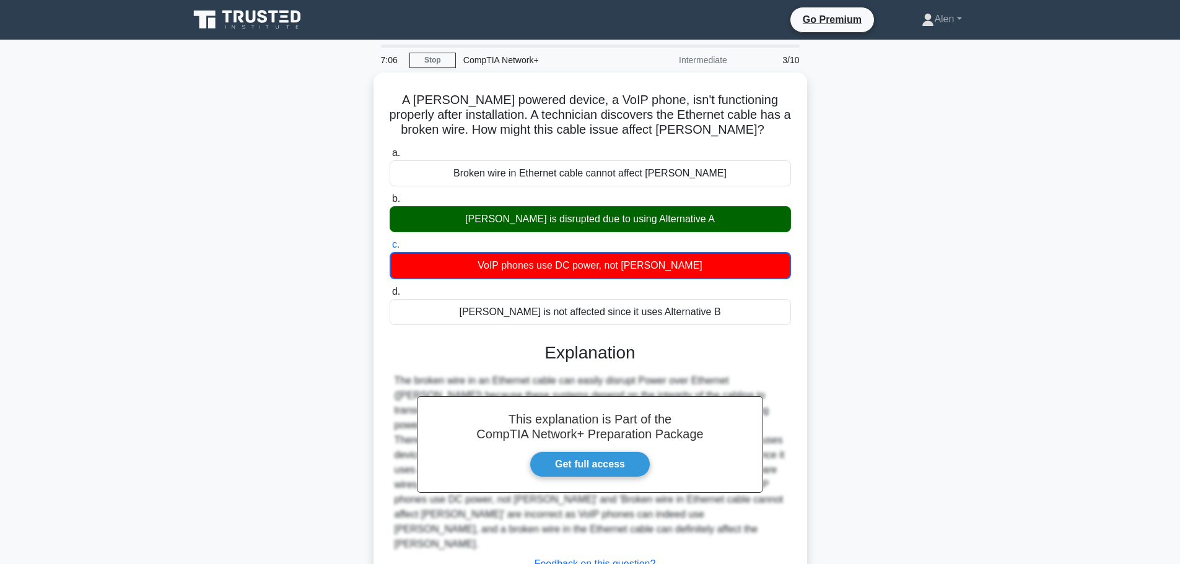
scroll to position [85, 0]
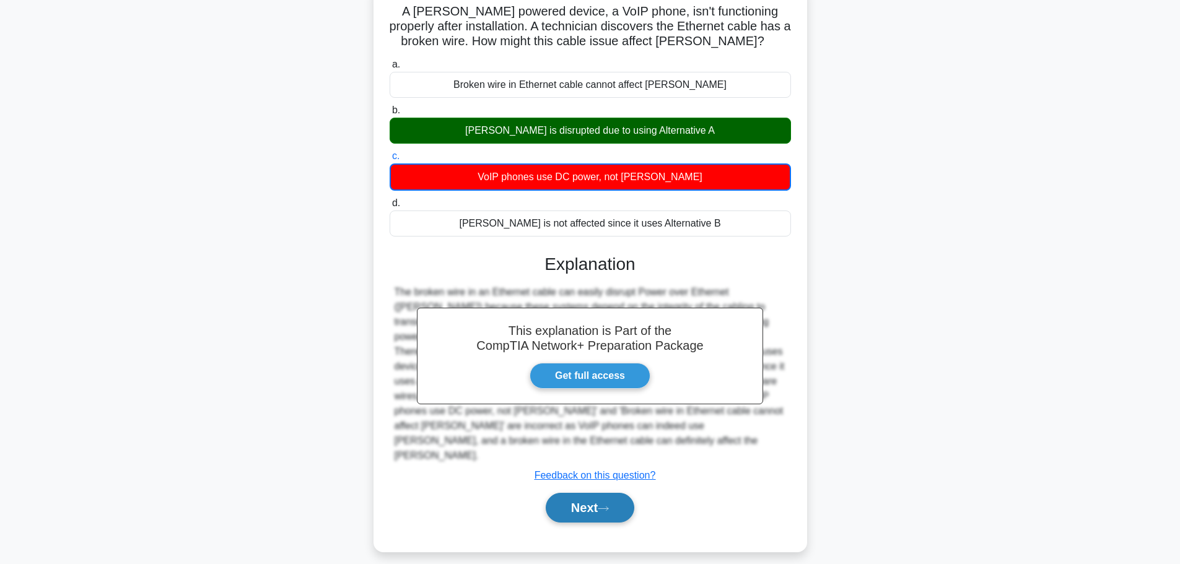
click at [608, 493] on button "Next" at bounding box center [590, 508] width 89 height 30
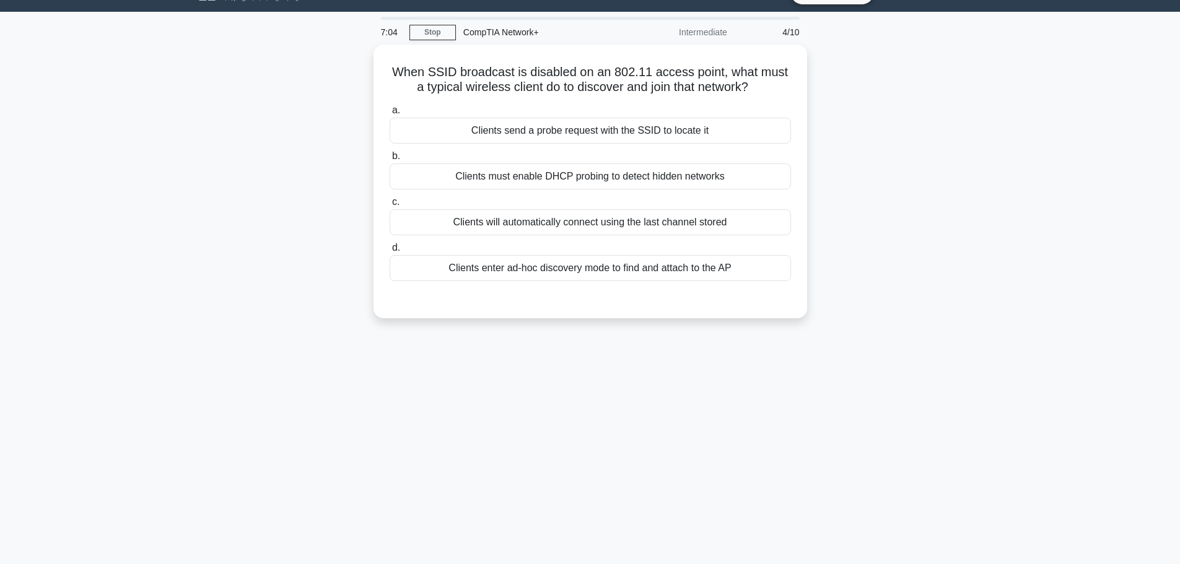
scroll to position [0, 0]
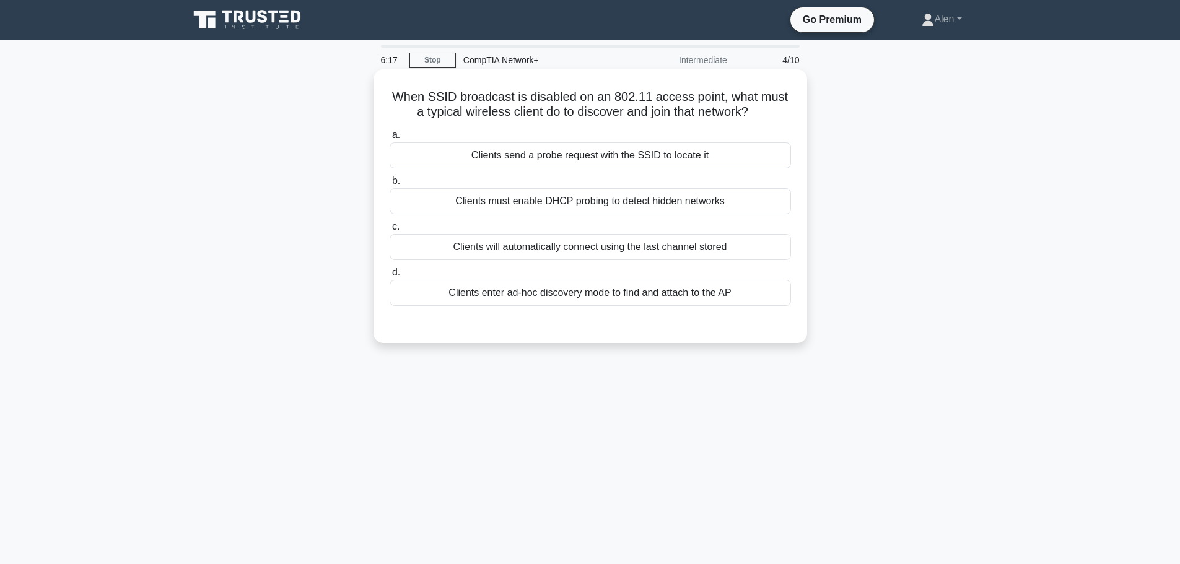
click at [703, 162] on div "Clients send a probe request with the SSID to locate it" at bounding box center [590, 155] width 401 height 26
click at [390, 139] on input "a. Clients send a probe request with the SSID to locate it" at bounding box center [390, 135] width 0 height 8
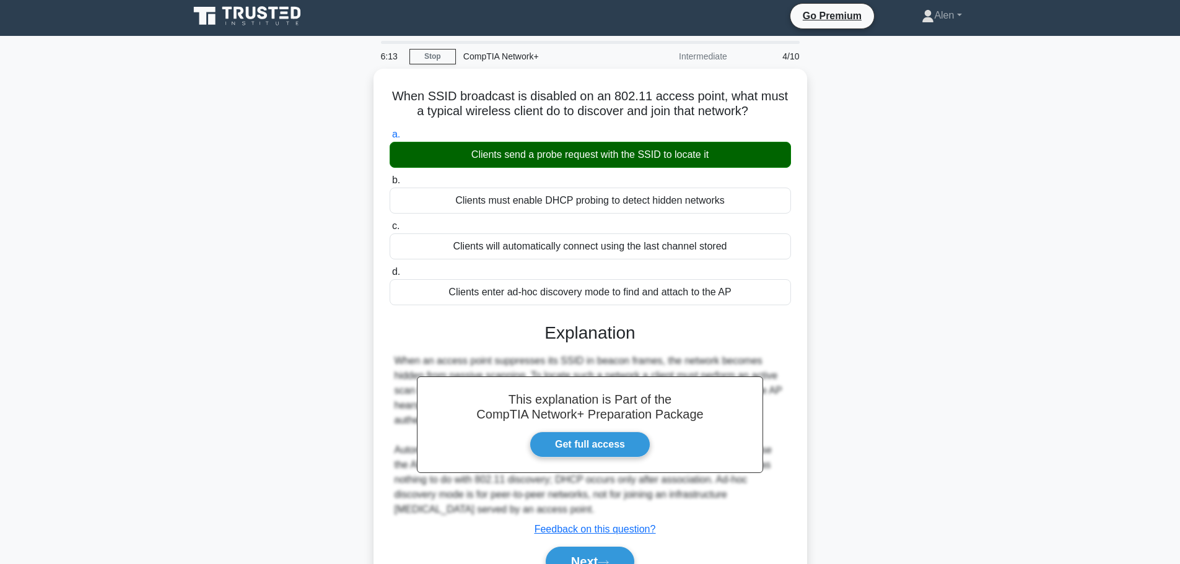
scroll to position [77, 0]
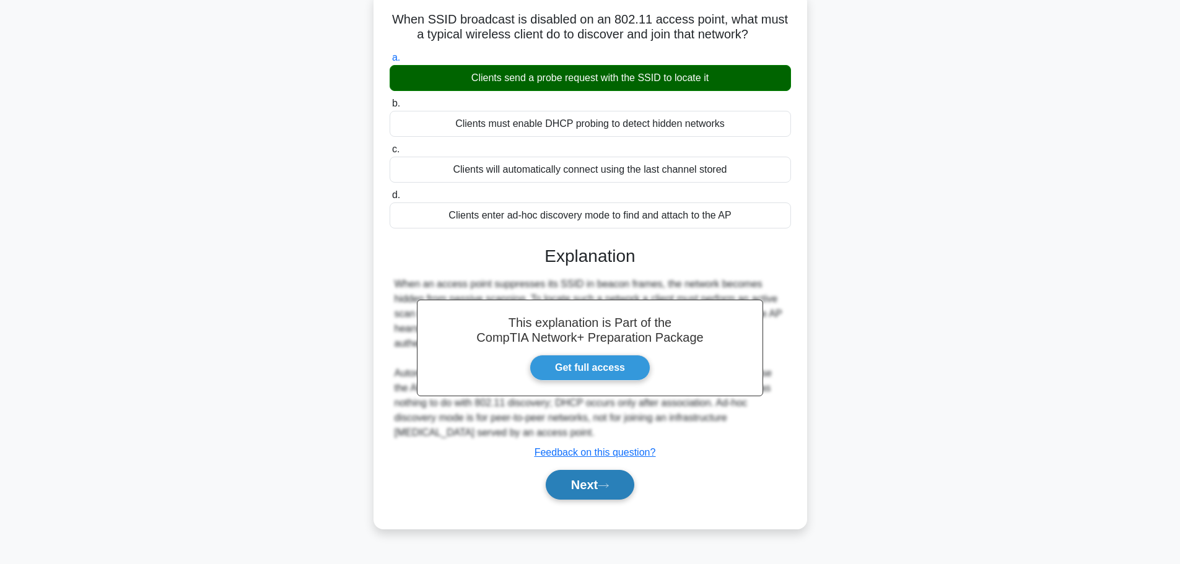
click at [609, 484] on icon at bounding box center [603, 486] width 11 height 7
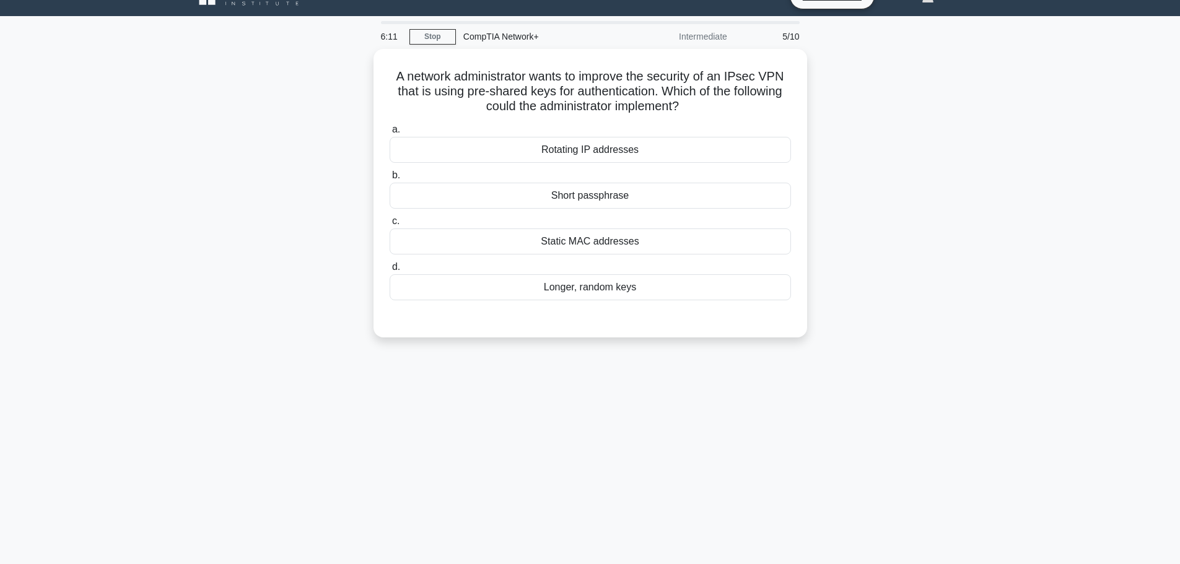
scroll to position [0, 0]
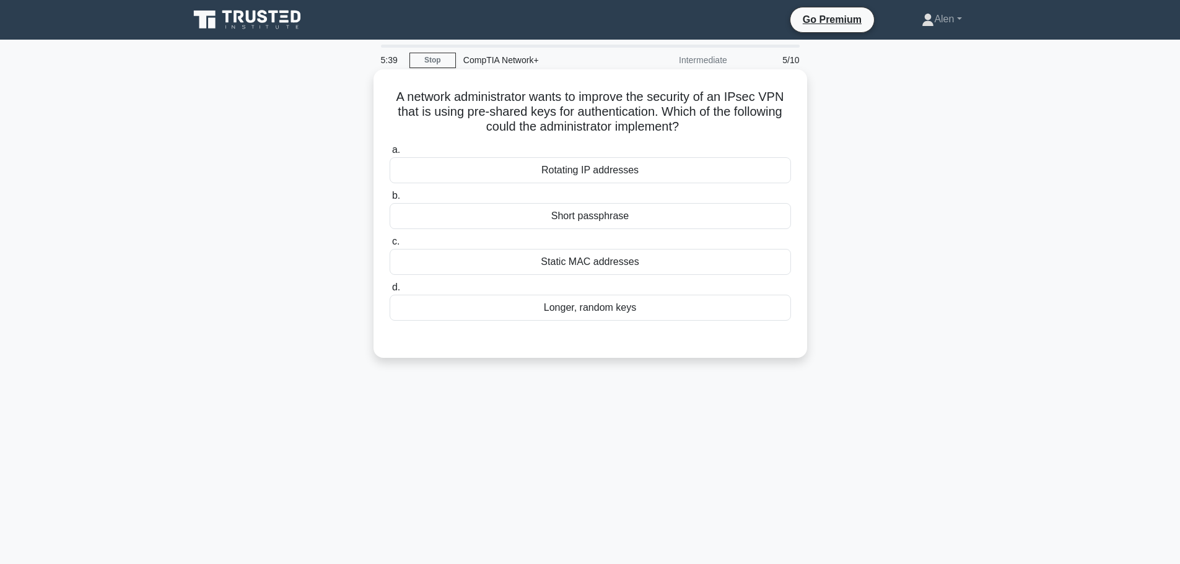
click at [638, 316] on div "Longer, random keys" at bounding box center [590, 308] width 401 height 26
click at [390, 292] on input "d. Longer, random keys" at bounding box center [390, 288] width 0 height 8
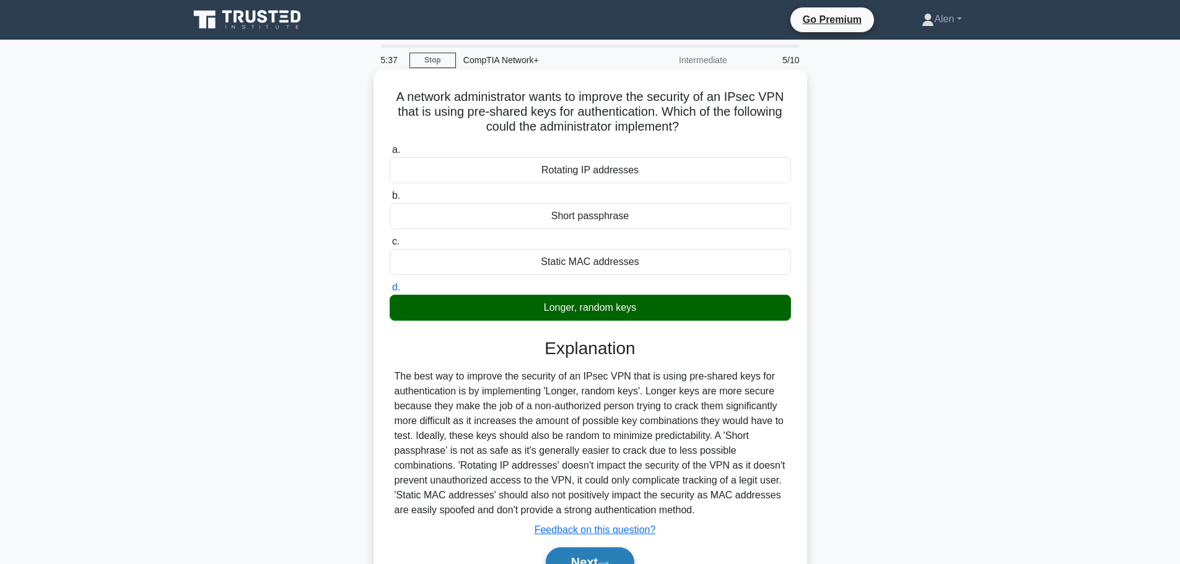
click at [622, 558] on button "Next" at bounding box center [590, 563] width 89 height 30
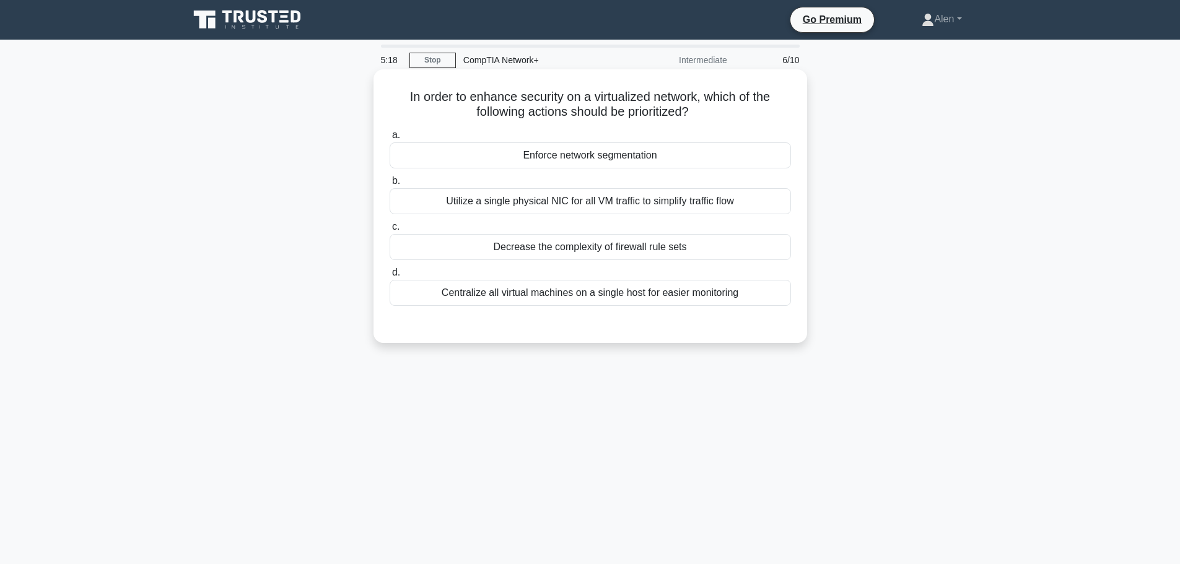
click at [657, 295] on div "Centralize all virtual machines on a single host for easier monitoring" at bounding box center [590, 293] width 401 height 26
click at [390, 277] on input "d. Centralize all virtual machines on a single host for easier monitoring" at bounding box center [390, 273] width 0 height 8
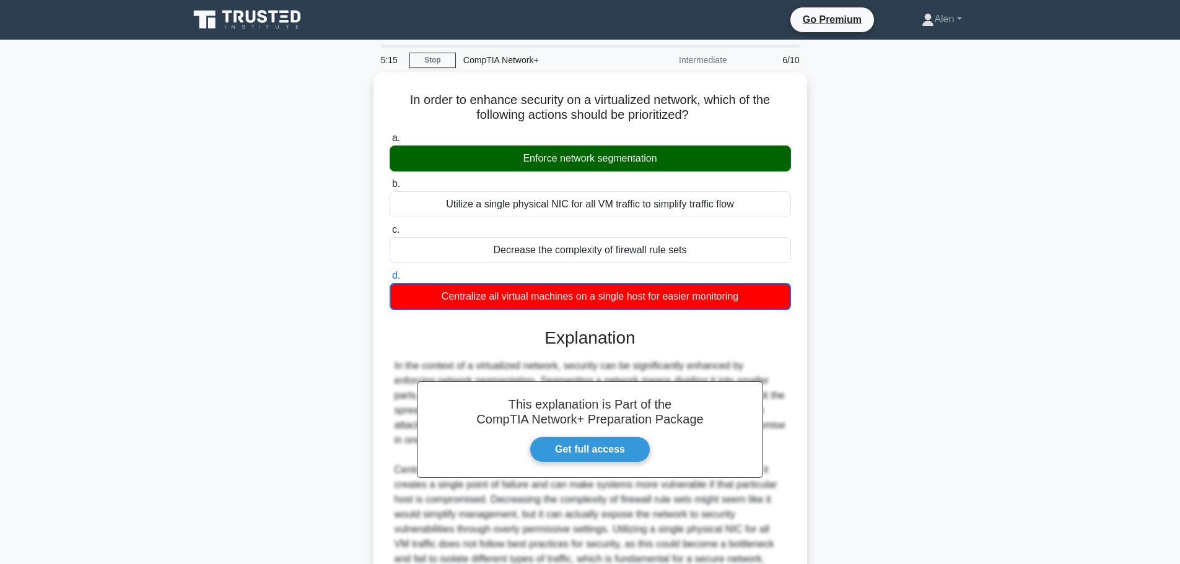
scroll to position [112, 0]
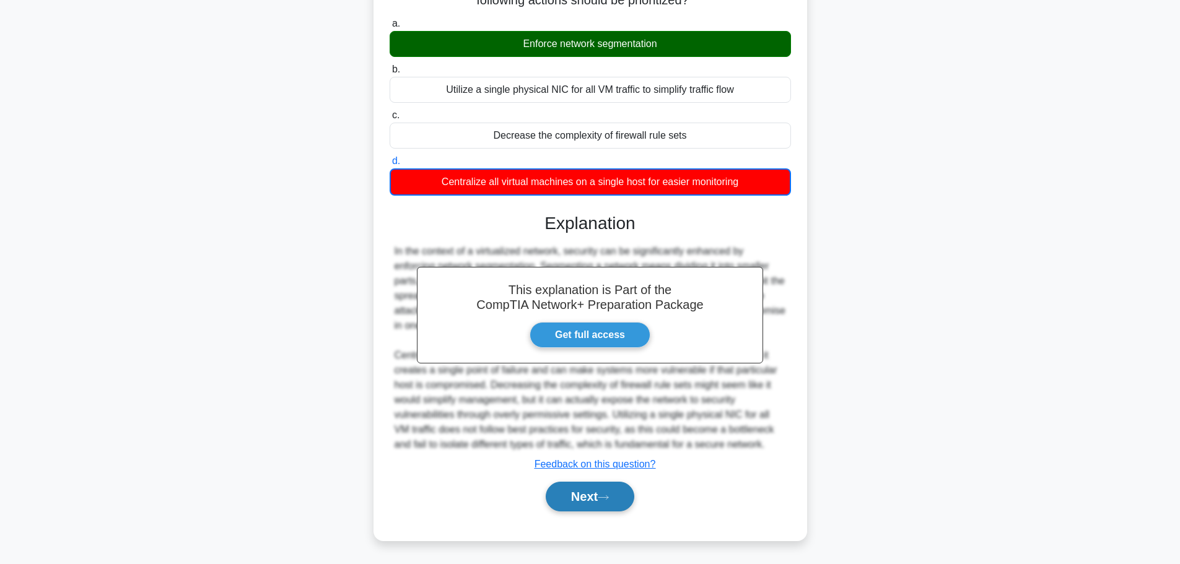
click at [596, 486] on button "Next" at bounding box center [590, 497] width 89 height 30
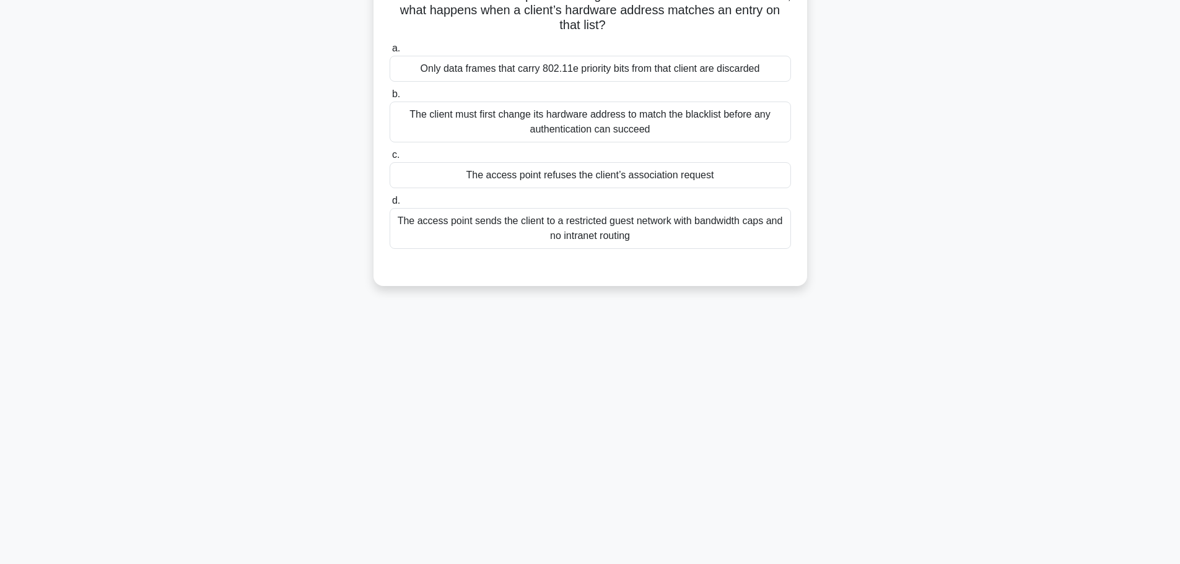
scroll to position [0, 0]
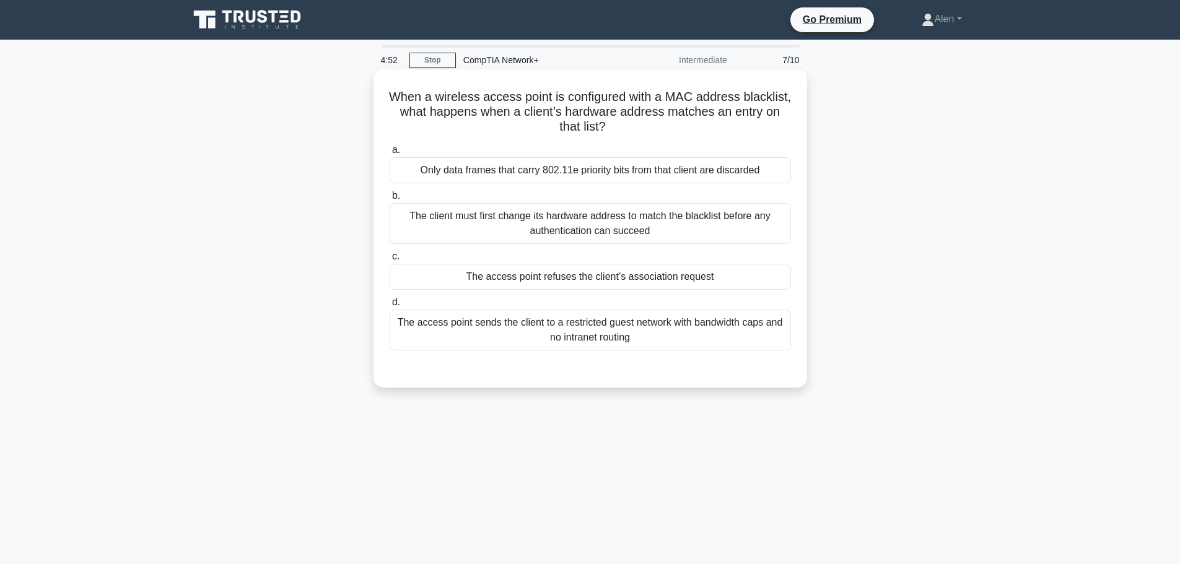
click at [615, 278] on div "The access point refuses the client’s association request" at bounding box center [590, 277] width 401 height 26
click at [390, 261] on input "c. The access point refuses the client’s association request" at bounding box center [390, 257] width 0 height 8
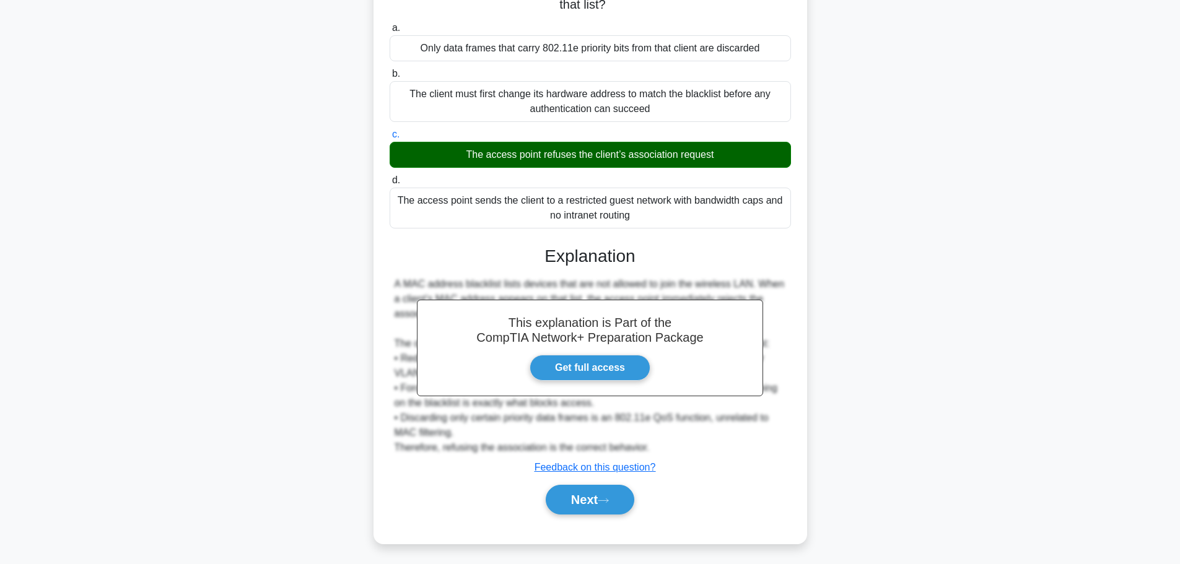
scroll to position [123, 0]
click at [588, 498] on button "Next" at bounding box center [590, 499] width 89 height 30
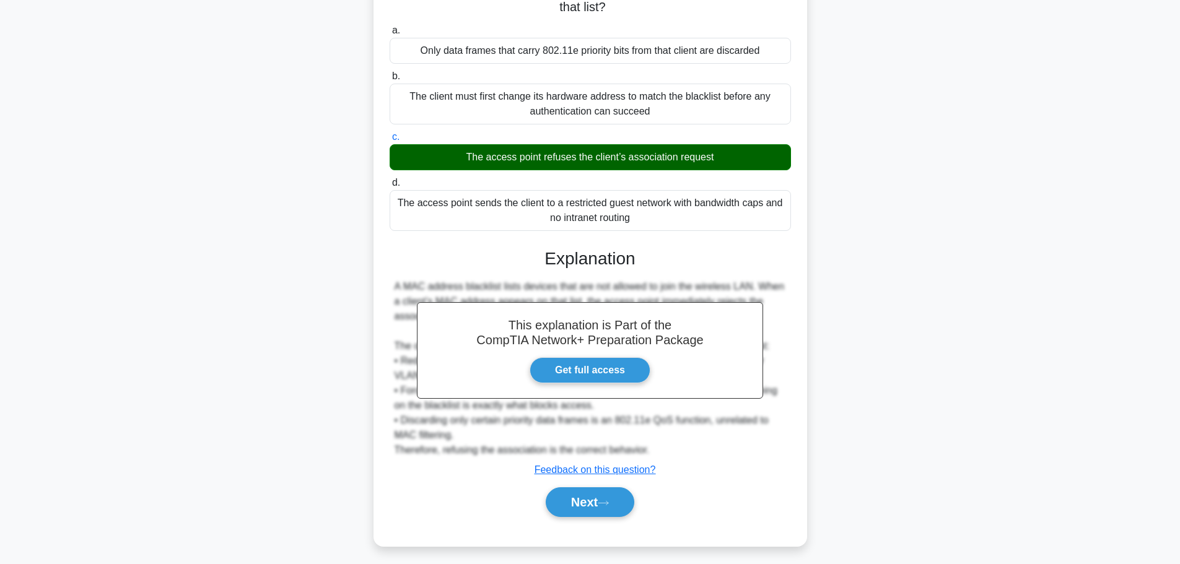
scroll to position [105, 0]
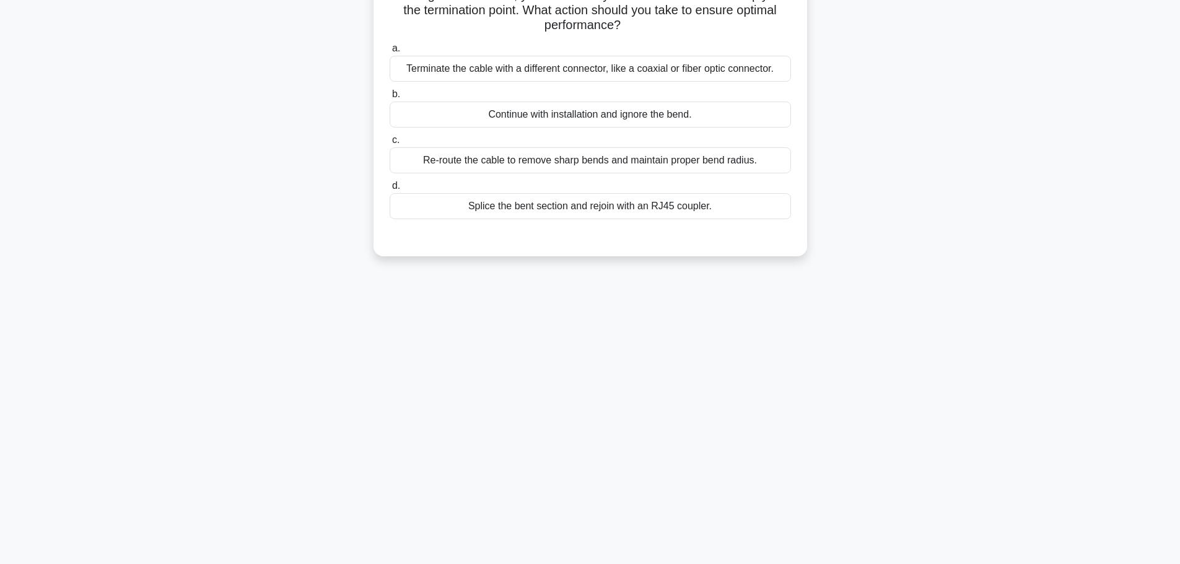
click at [1180, 29] on html "Go Premium Alen" at bounding box center [590, 229] width 1180 height 669
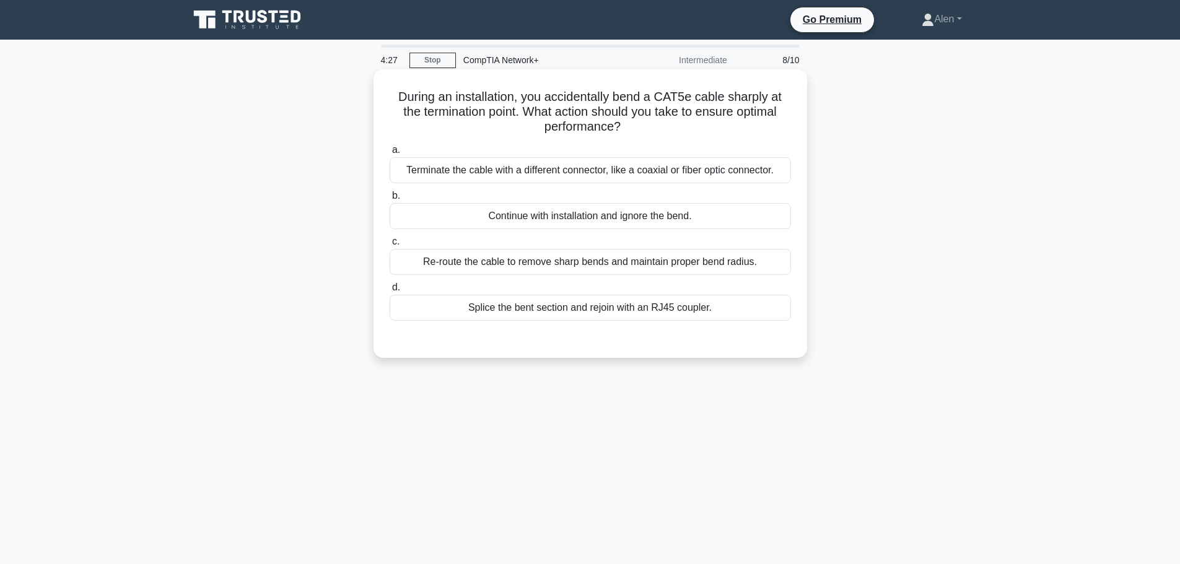
click at [623, 311] on div "Splice the bent section and rejoin with an RJ45 coupler." at bounding box center [590, 308] width 401 height 26
click at [390, 292] on input "d. Splice the bent section and rejoin with an RJ45 coupler." at bounding box center [390, 288] width 0 height 8
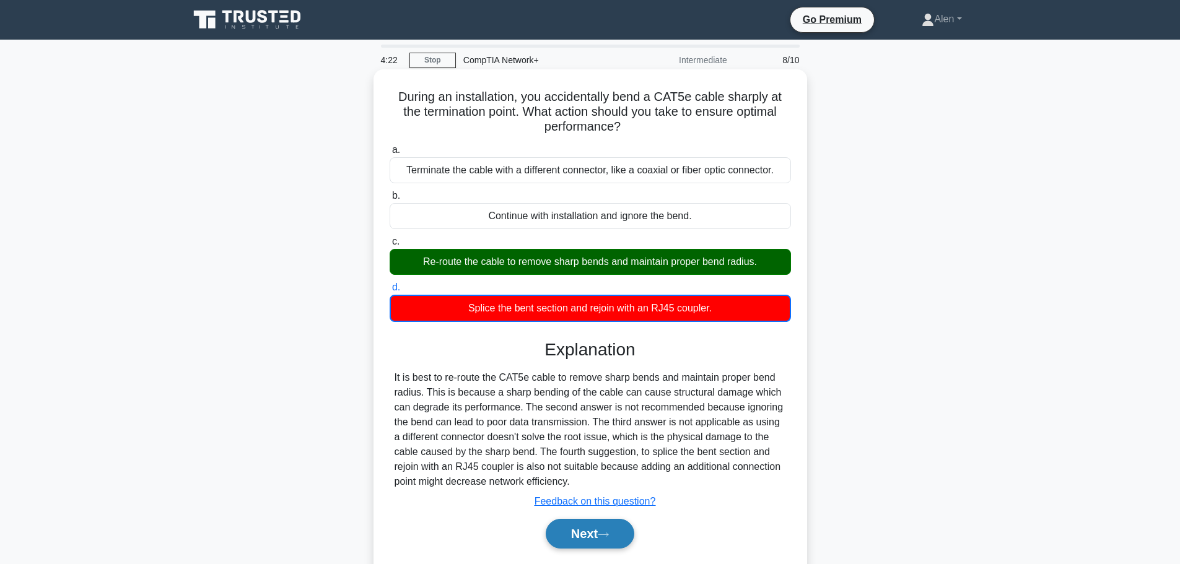
click at [589, 538] on button "Next" at bounding box center [590, 534] width 89 height 30
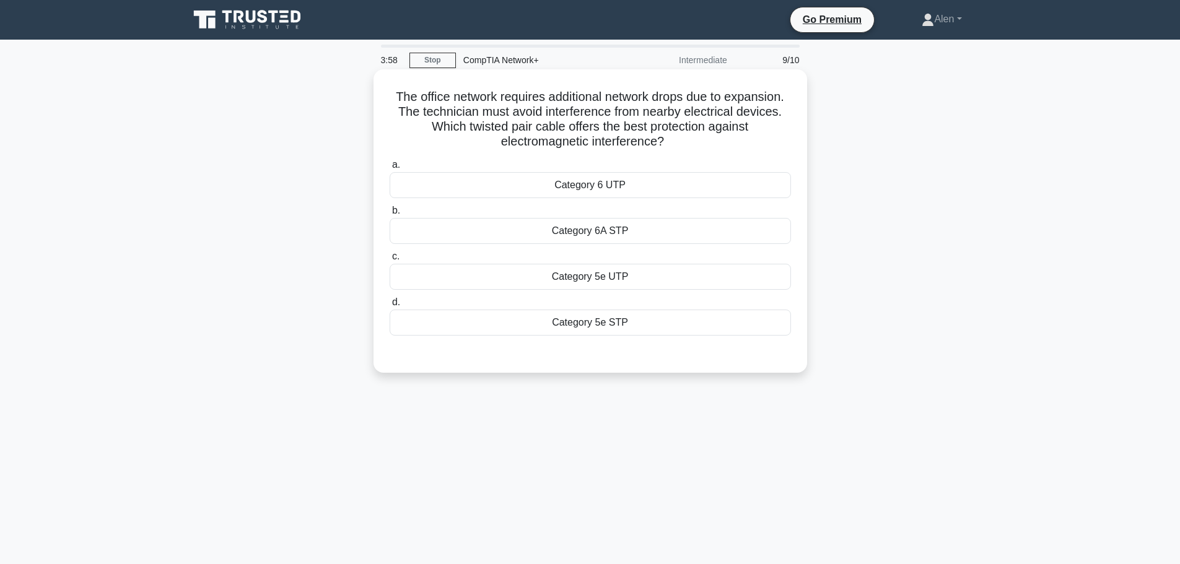
click at [583, 235] on div "Category 6A STP" at bounding box center [590, 231] width 401 height 26
click at [390, 215] on input "b. Category 6A STP" at bounding box center [390, 211] width 0 height 8
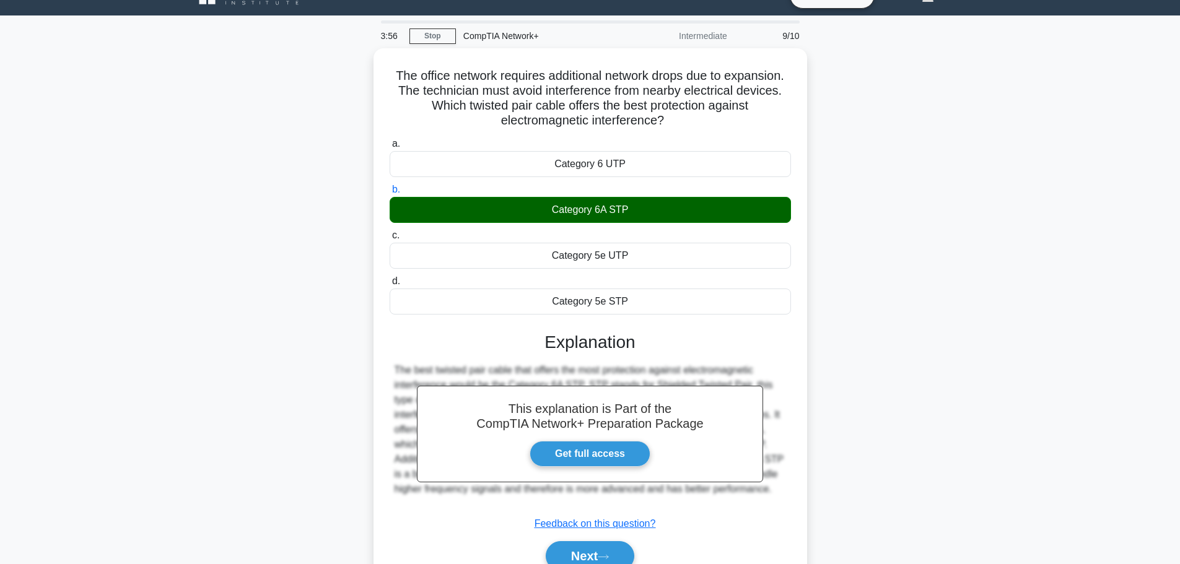
scroll to position [105, 0]
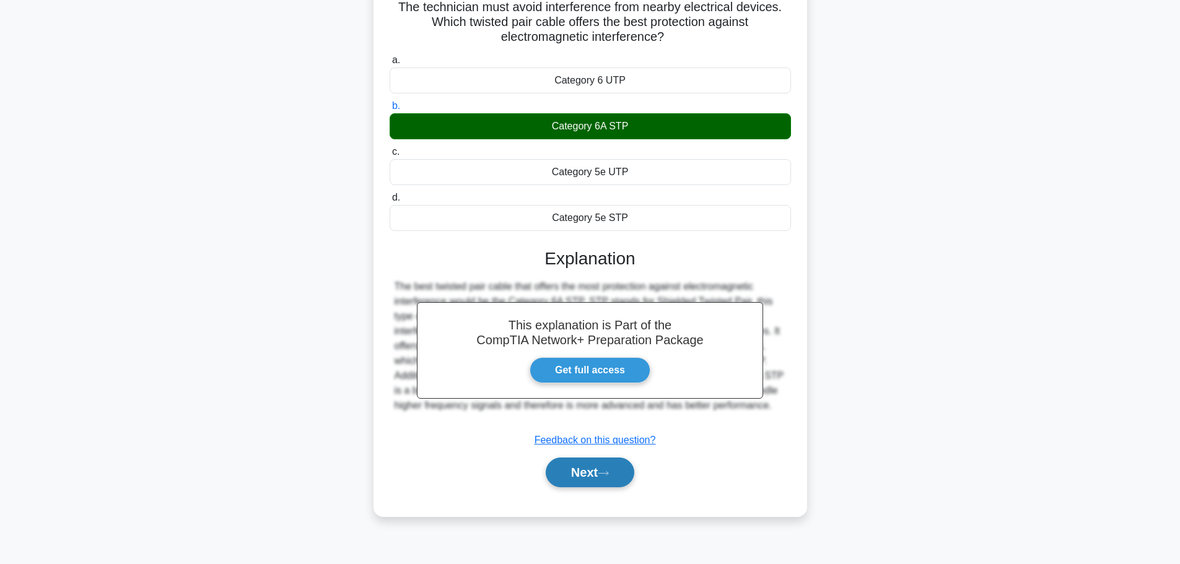
click at [623, 473] on button "Next" at bounding box center [590, 473] width 89 height 30
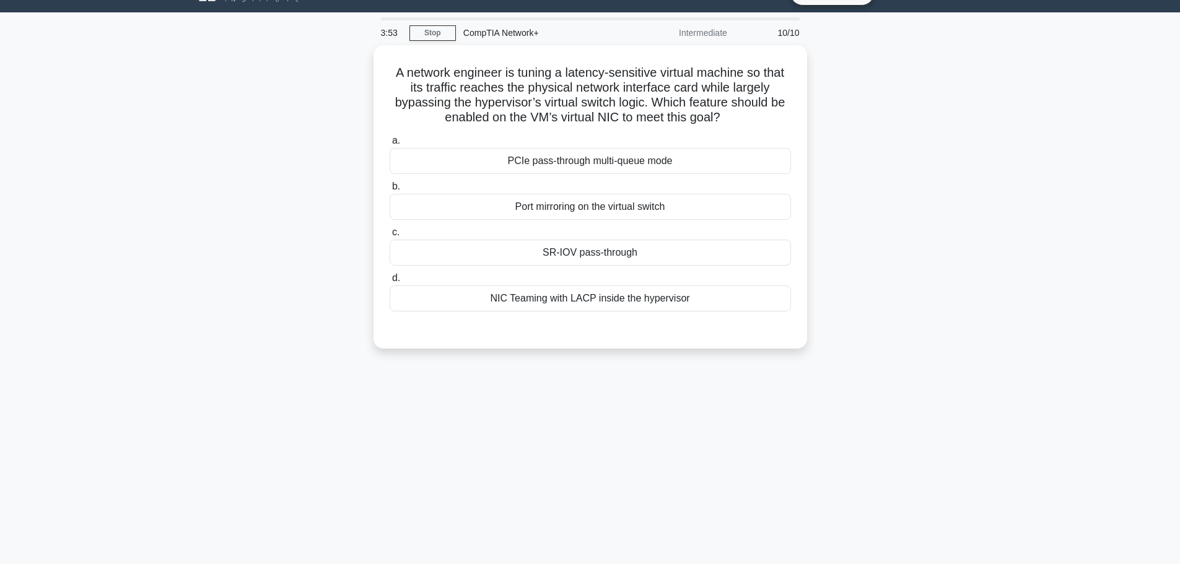
scroll to position [0, 0]
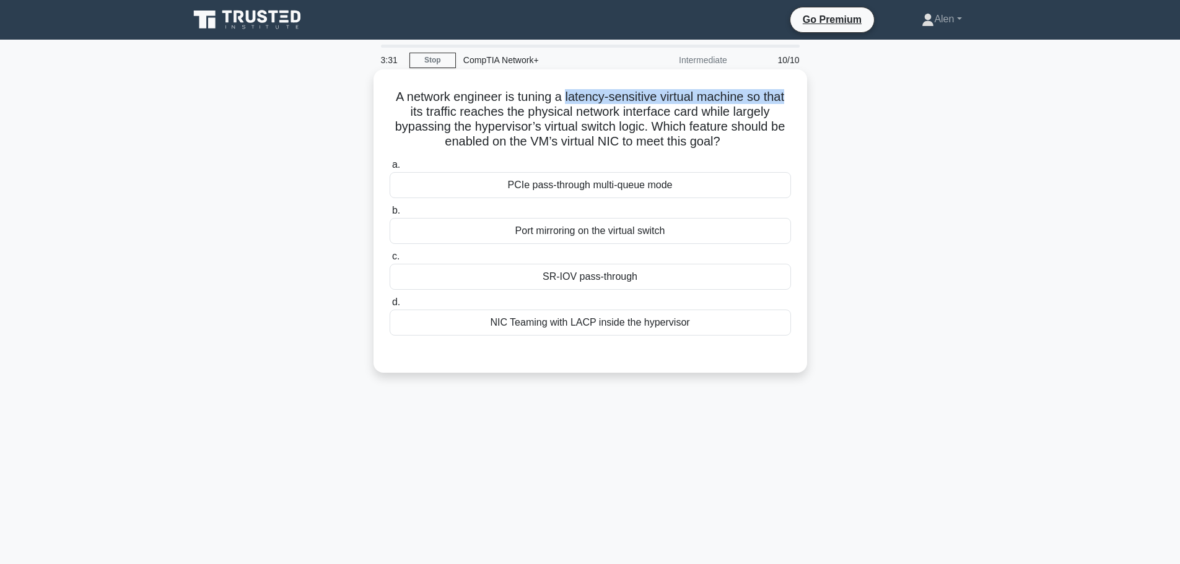
drag, startPoint x: 566, startPoint y: 95, endPoint x: 791, endPoint y: 102, distance: 225.0
click at [791, 102] on h5 "A network engineer is tuning a latency-sensitive virtual machine so that its tr…" at bounding box center [590, 119] width 404 height 61
click at [703, 104] on h5 "A network engineer is tuning a latency-sensitive virtual machine so that its tr…" at bounding box center [590, 119] width 404 height 61
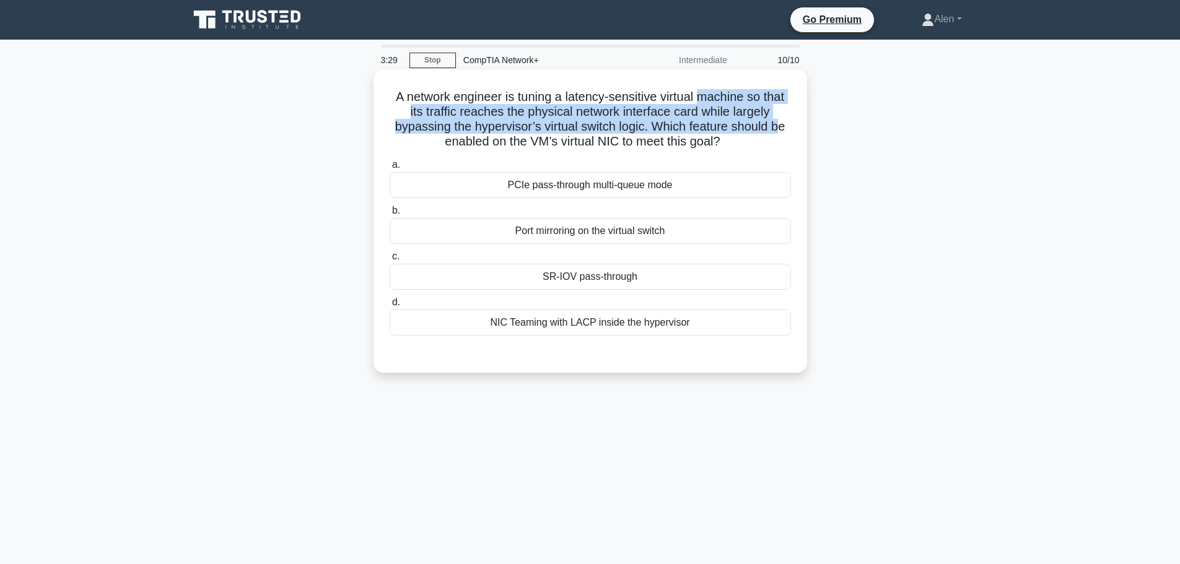
drag, startPoint x: 701, startPoint y: 97, endPoint x: 782, endPoint y: 119, distance: 84.2
click at [782, 119] on h5 "A network engineer is tuning a latency-sensitive virtual machine so that its tr…" at bounding box center [590, 119] width 404 height 61
click at [532, 112] on h5 "A network engineer is tuning a latency-sensitive virtual machine so that its tr…" at bounding box center [590, 119] width 404 height 61
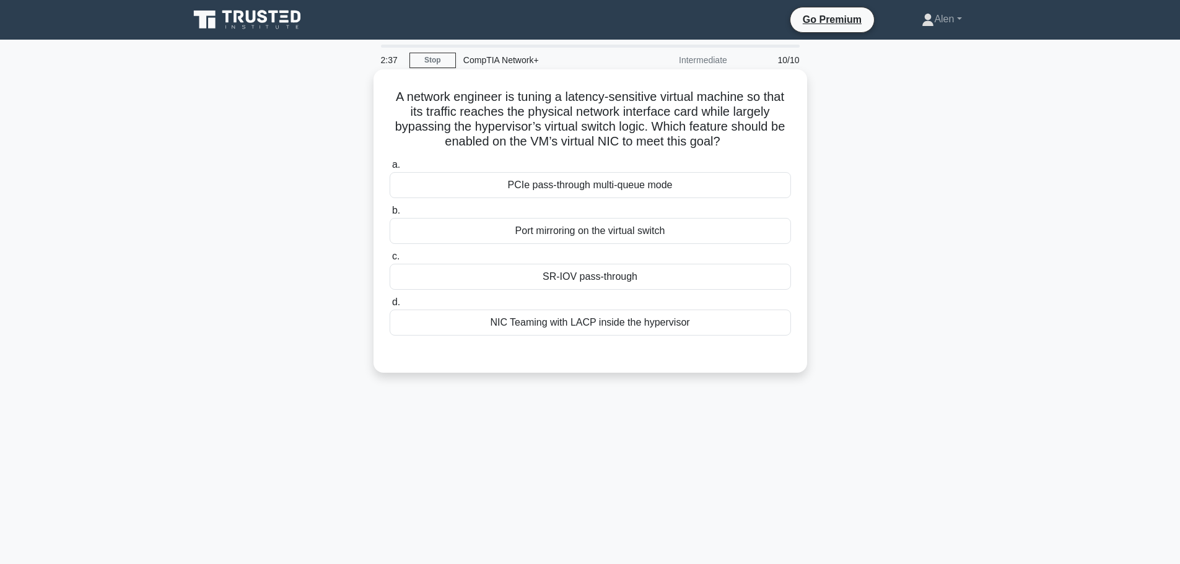
click at [598, 232] on div "Port mirroring on the virtual switch" at bounding box center [590, 231] width 401 height 26
click at [390, 215] on input "b. Port mirroring on the virtual switch" at bounding box center [390, 211] width 0 height 8
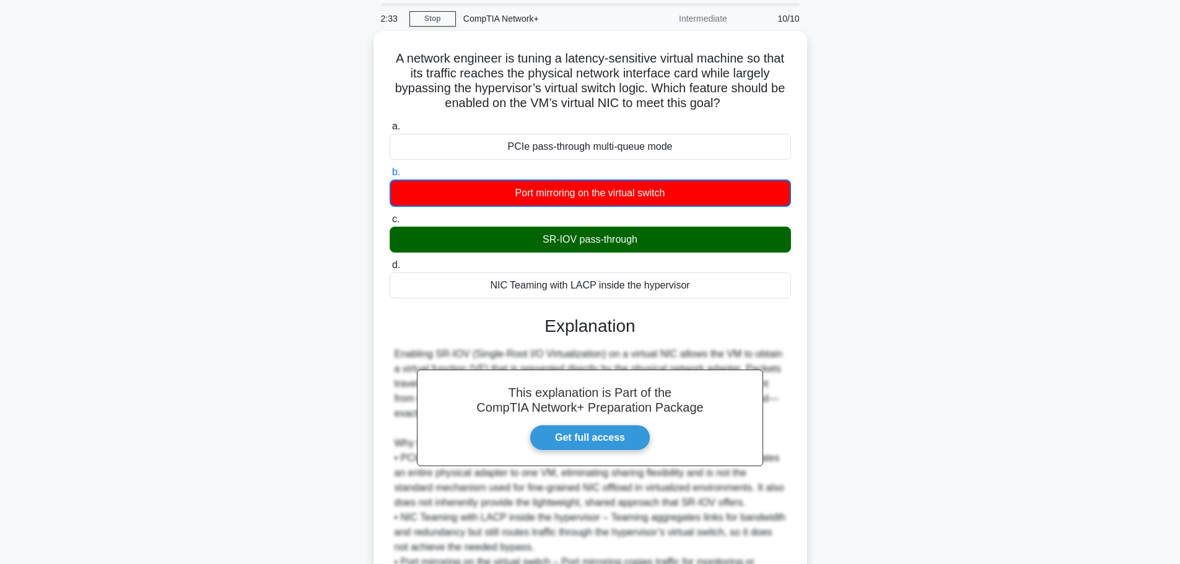
scroll to position [186, 0]
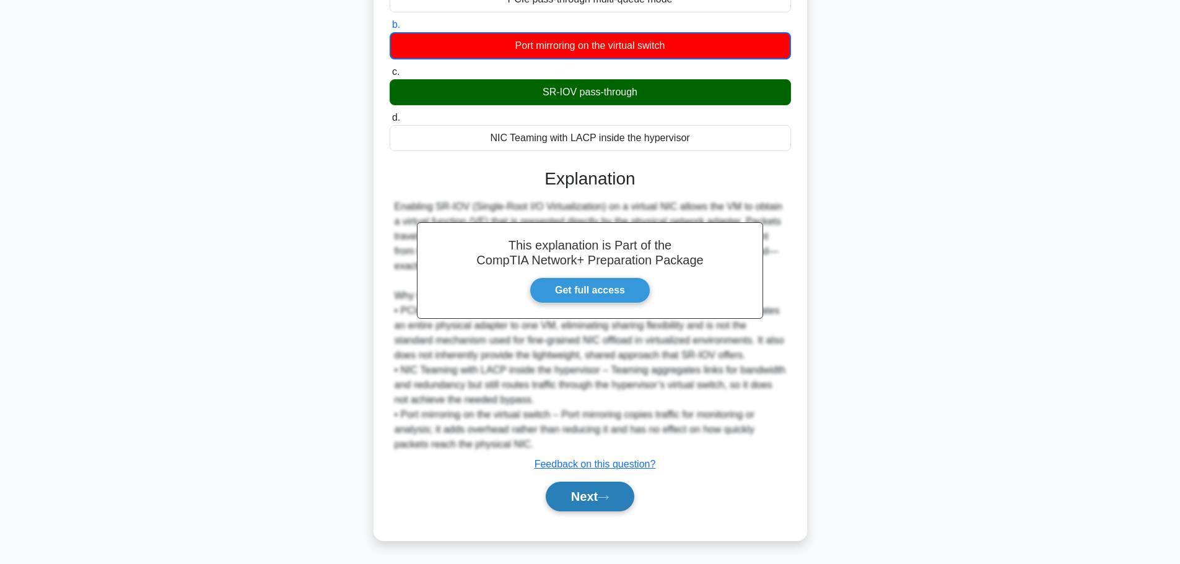
click at [608, 496] on icon at bounding box center [603, 497] width 11 height 7
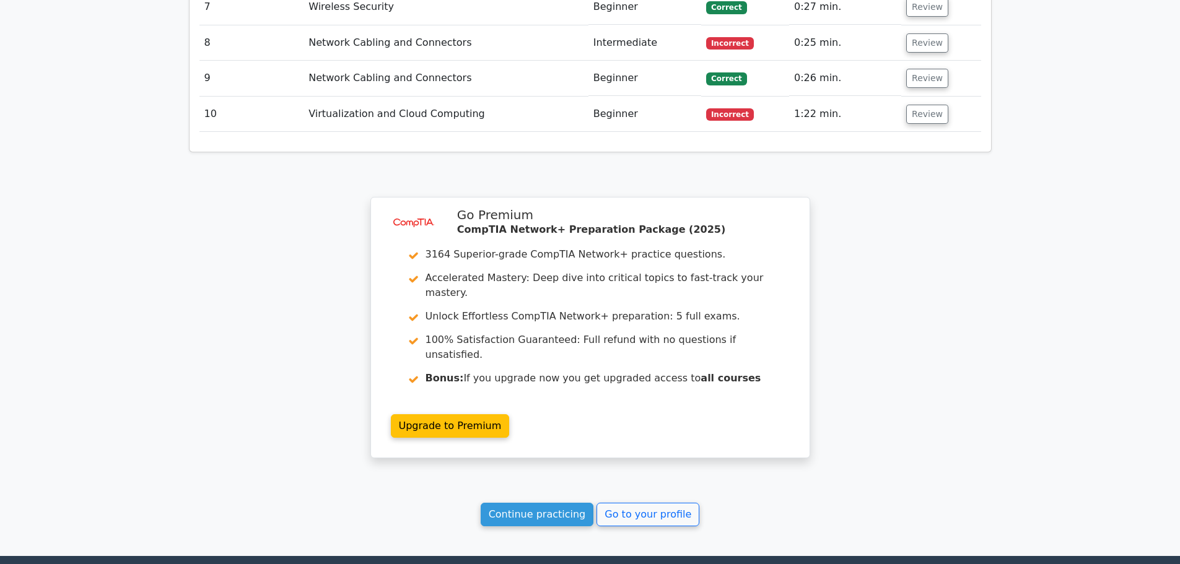
scroll to position [1781, 0]
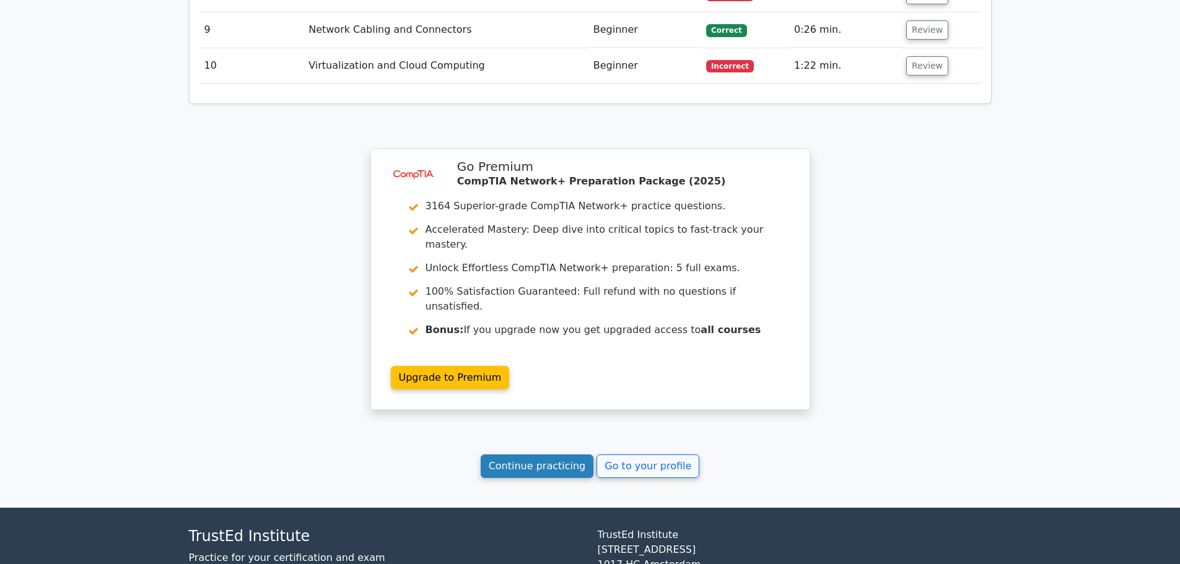
click at [540, 455] on link "Continue practicing" at bounding box center [537, 467] width 113 height 24
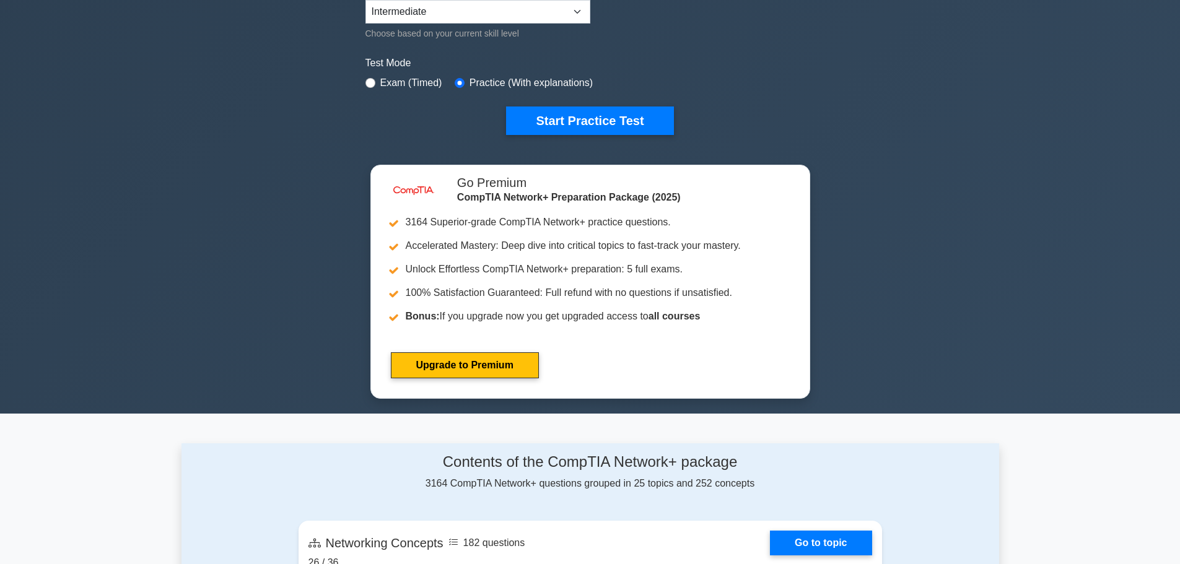
scroll to position [424, 0]
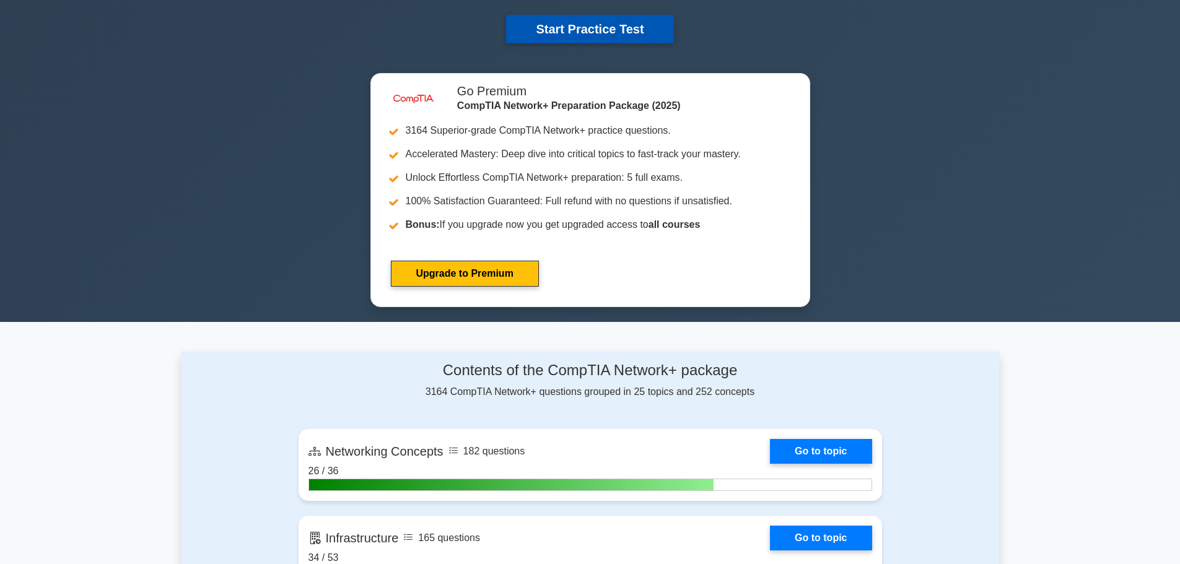
click at [617, 37] on button "Start Practice Test" at bounding box center [589, 29] width 167 height 28
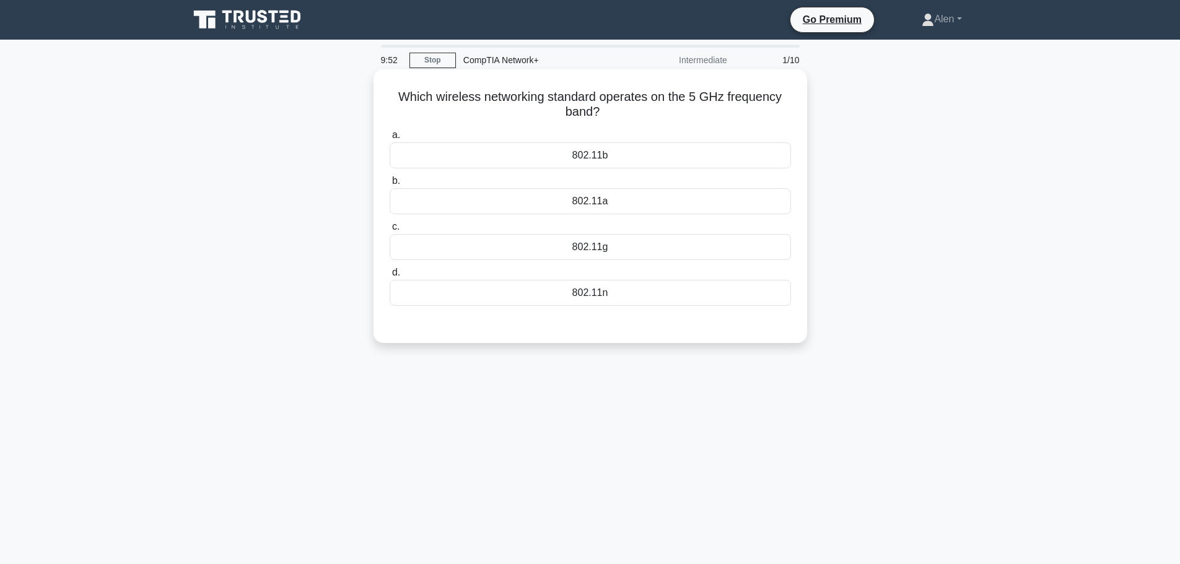
click at [601, 296] on div "802.11n" at bounding box center [590, 293] width 401 height 26
click at [390, 277] on input "d. 802.11n" at bounding box center [390, 273] width 0 height 8
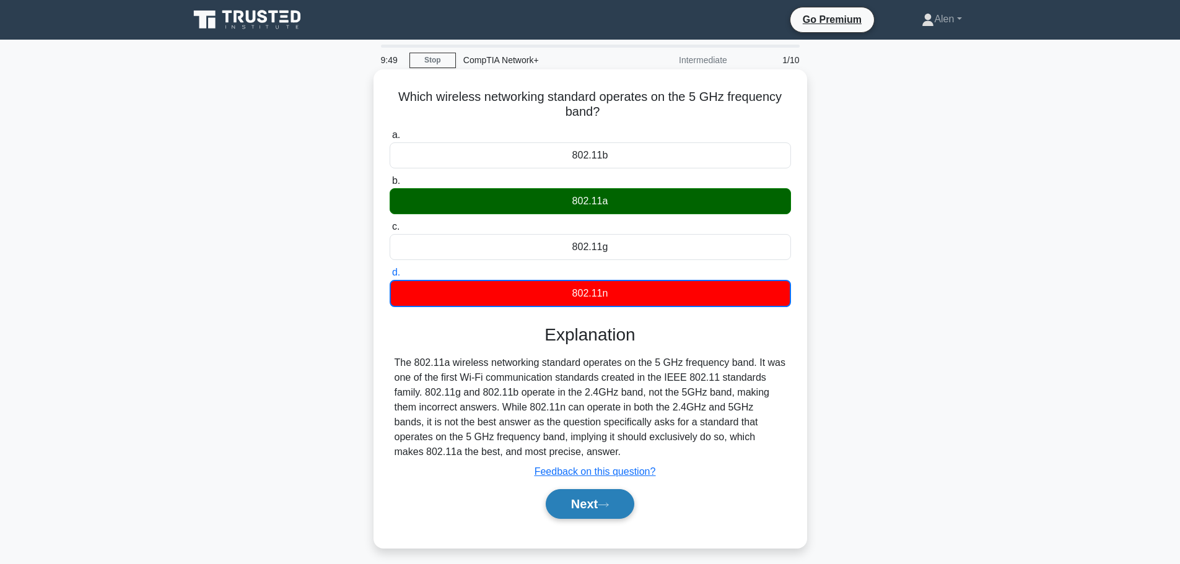
click at [594, 510] on button "Next" at bounding box center [590, 504] width 89 height 30
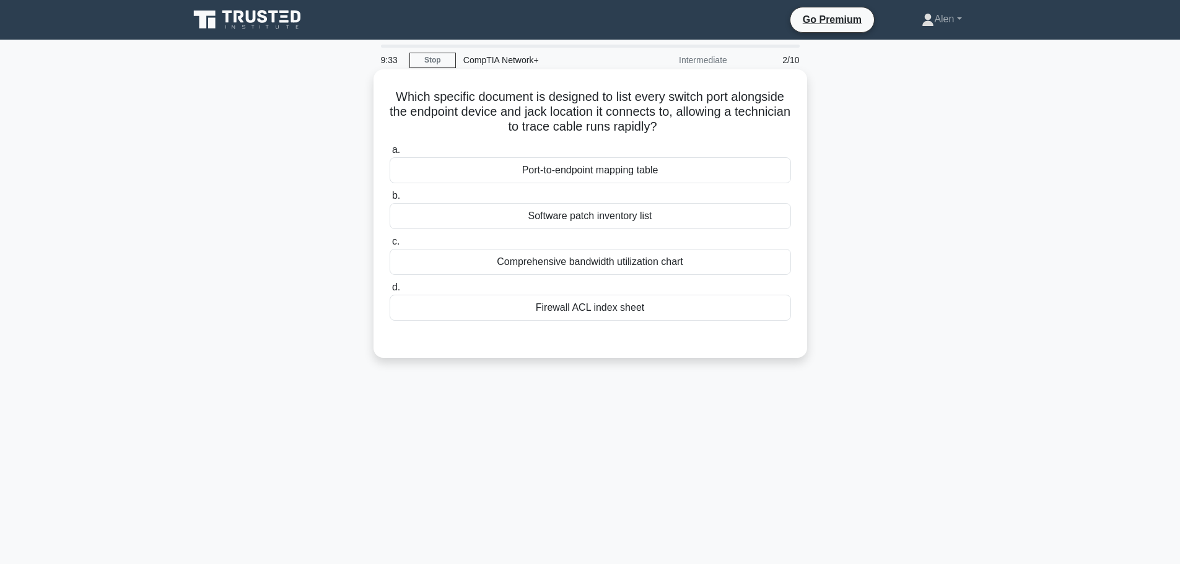
click at [608, 178] on div "Port-to-endpoint mapping table" at bounding box center [590, 170] width 401 height 26
click at [390, 154] on input "a. Port-to-endpoint mapping table" at bounding box center [390, 150] width 0 height 8
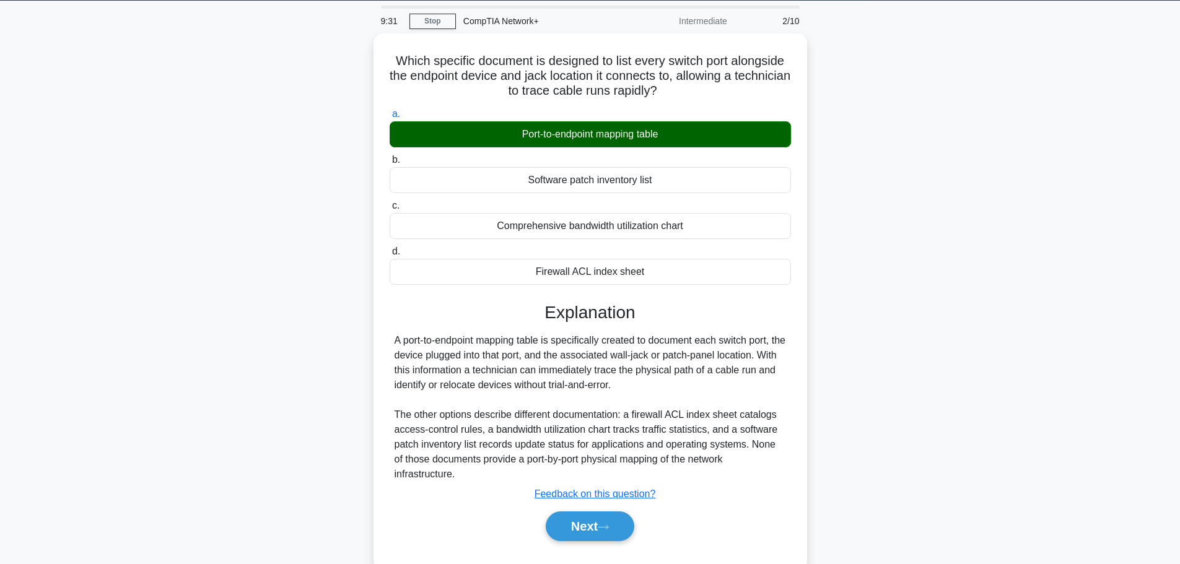
scroll to position [105, 0]
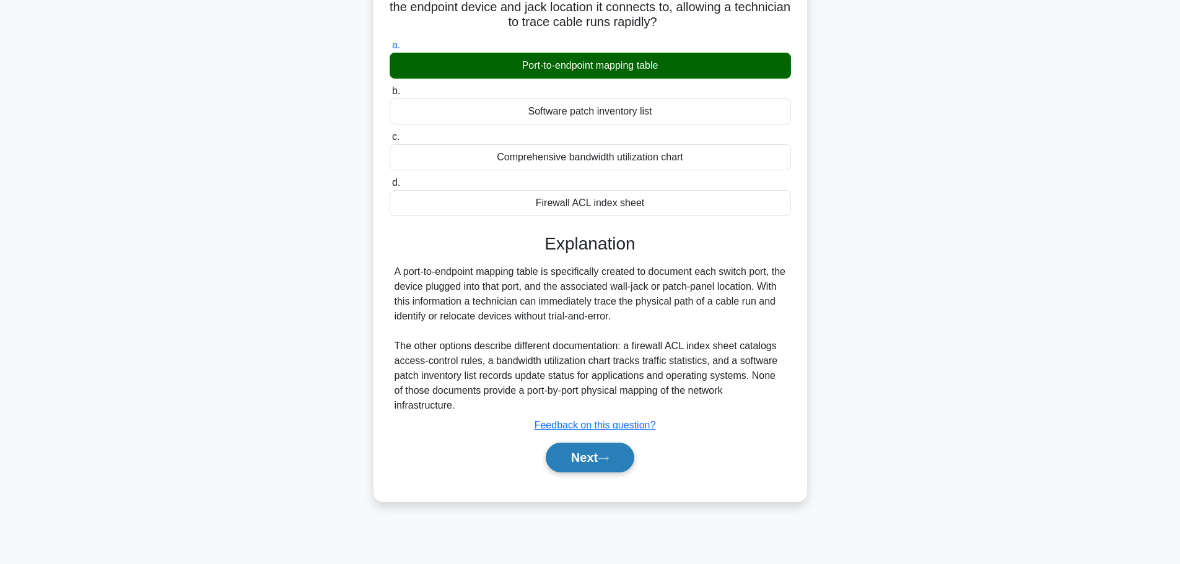
click at [593, 464] on button "Next" at bounding box center [590, 458] width 89 height 30
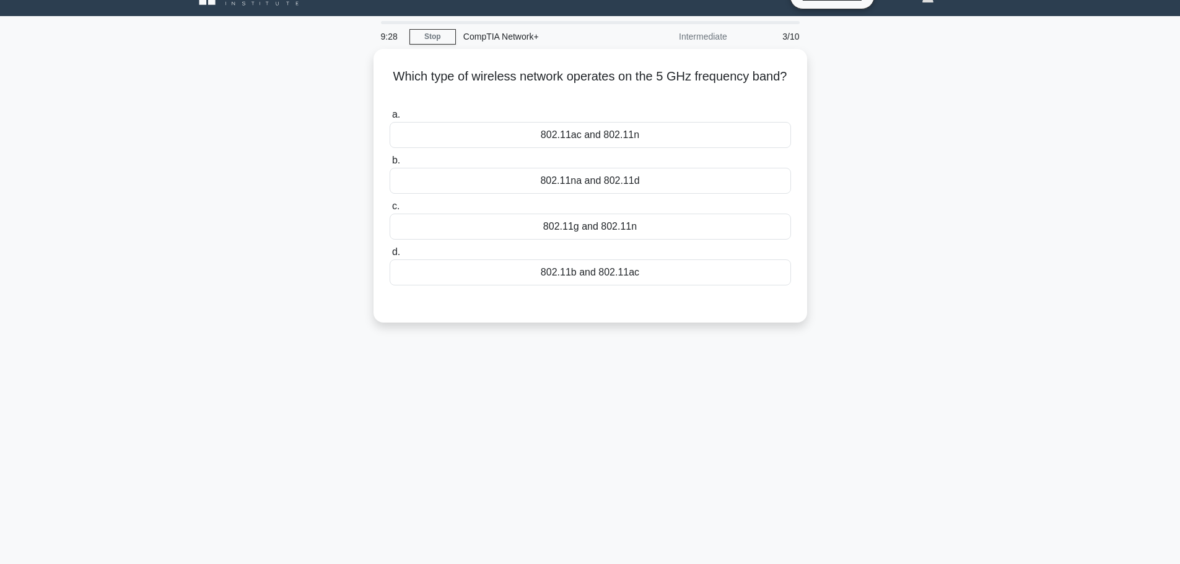
scroll to position [0, 0]
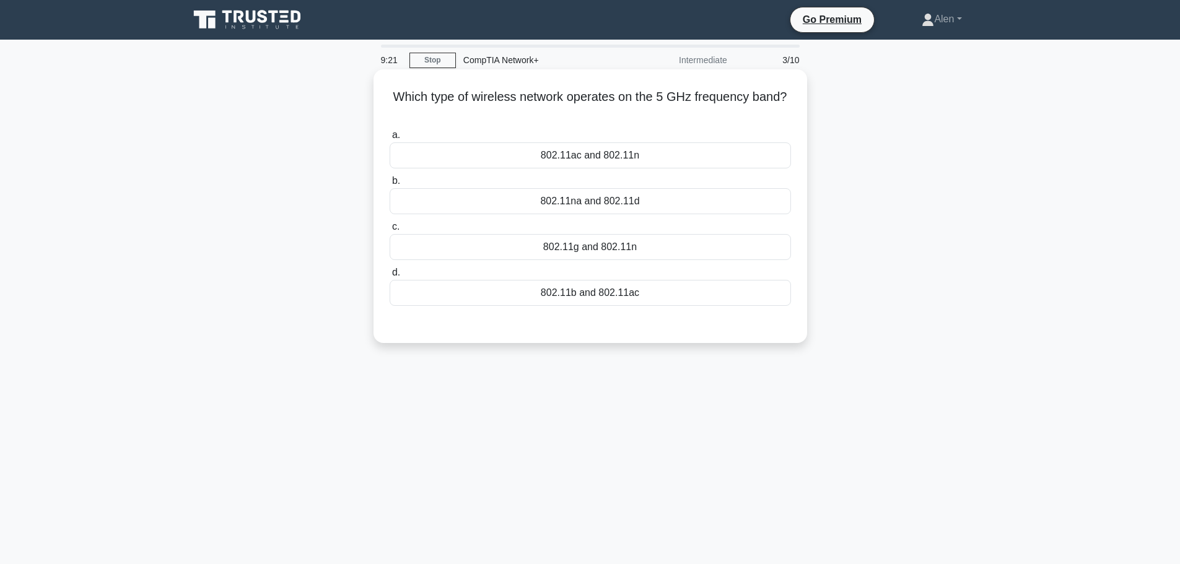
click at [616, 252] on div "802.11g and 802.11n" at bounding box center [590, 247] width 401 height 26
click at [390, 231] on input "c. 802.11g and 802.11n" at bounding box center [390, 227] width 0 height 8
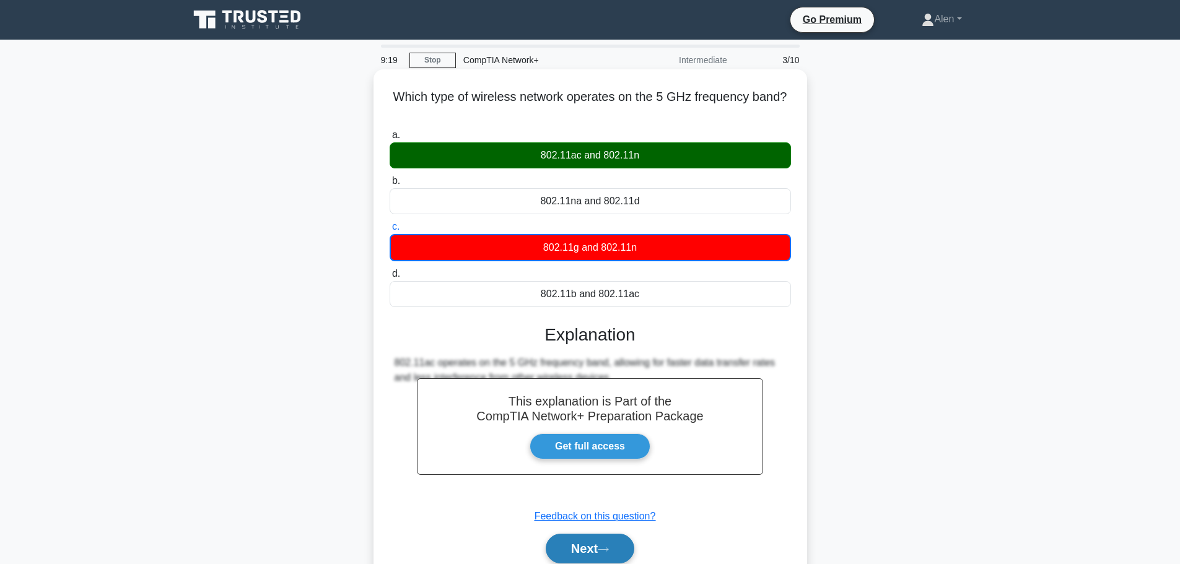
click at [592, 549] on button "Next" at bounding box center [590, 549] width 89 height 30
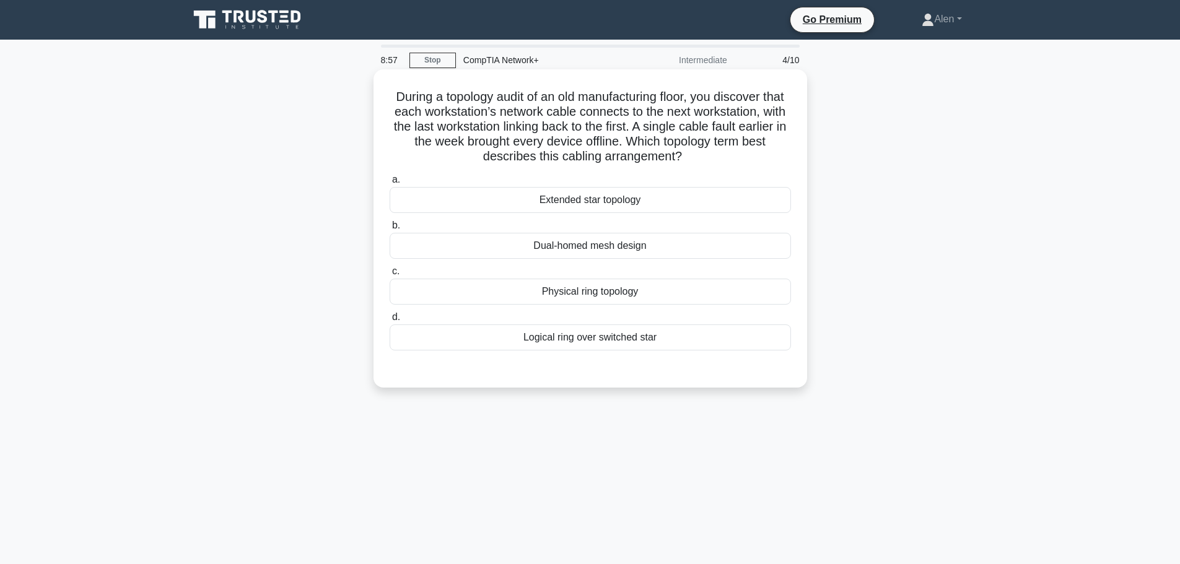
click at [561, 293] on div "Physical ring topology" at bounding box center [590, 292] width 401 height 26
click at [390, 276] on input "c. Physical ring topology" at bounding box center [390, 272] width 0 height 8
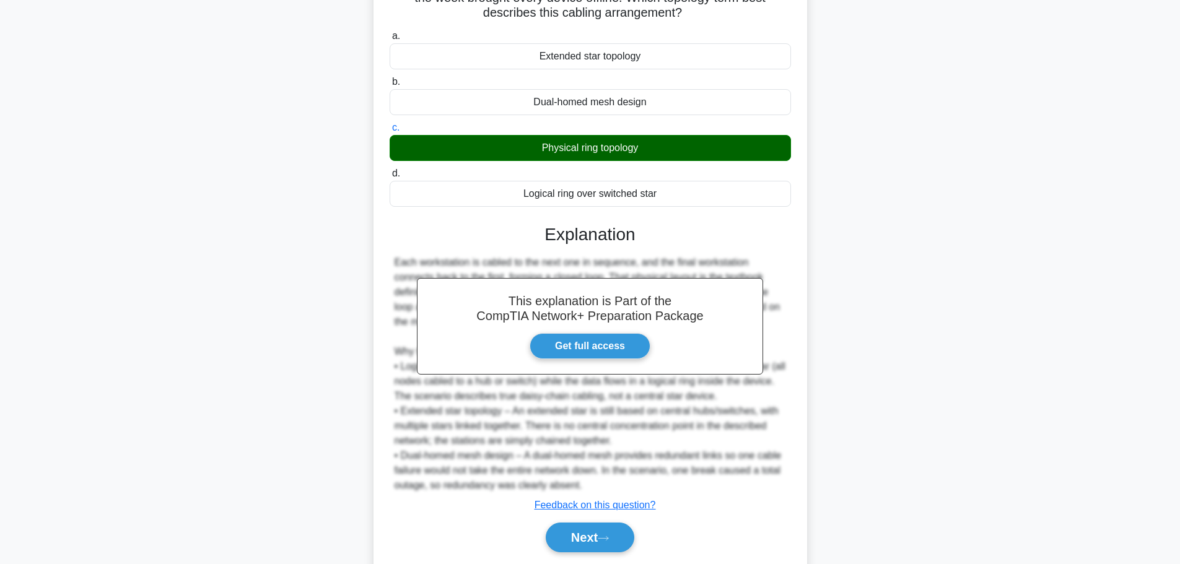
scroll to position [159, 0]
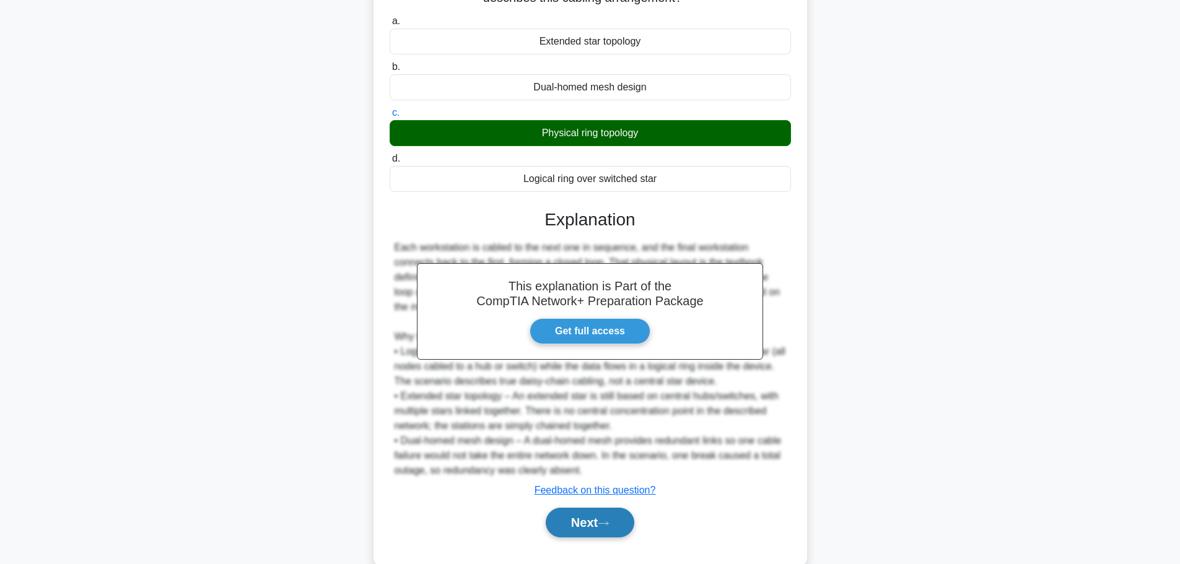
click at [576, 523] on button "Next" at bounding box center [590, 523] width 89 height 30
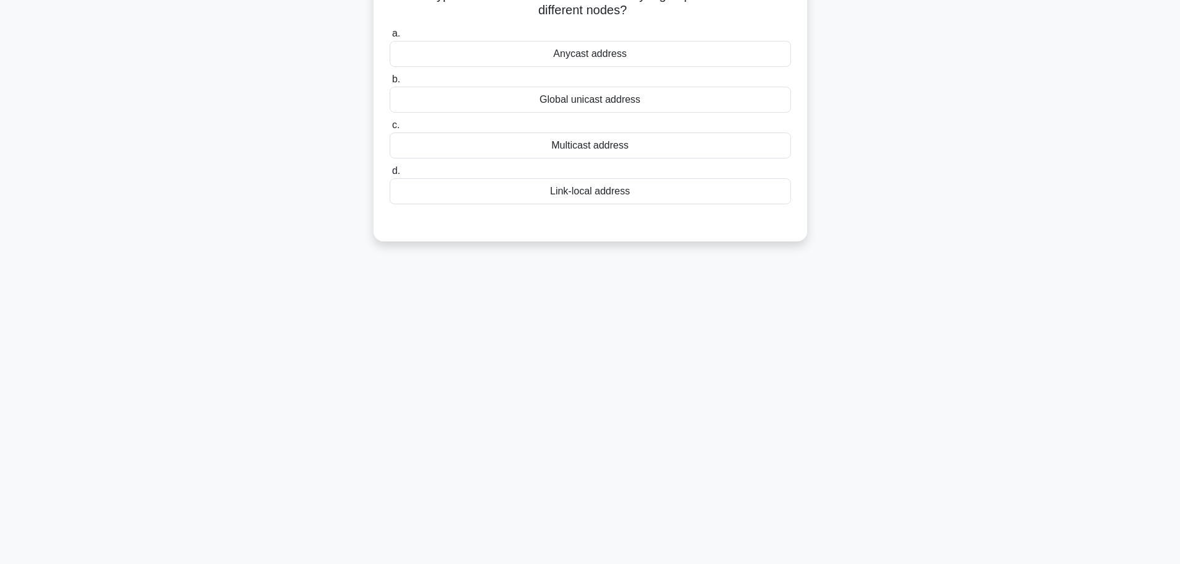
scroll to position [0, 0]
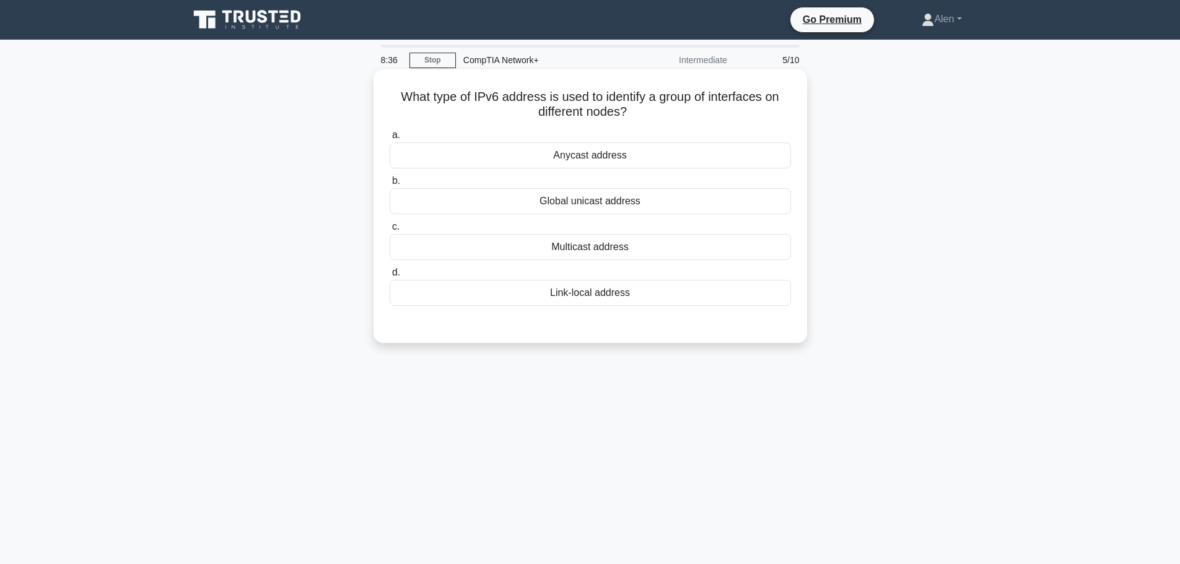
click at [601, 203] on div "Global unicast address" at bounding box center [590, 201] width 401 height 26
click at [390, 185] on input "b. Global unicast address" at bounding box center [390, 181] width 0 height 8
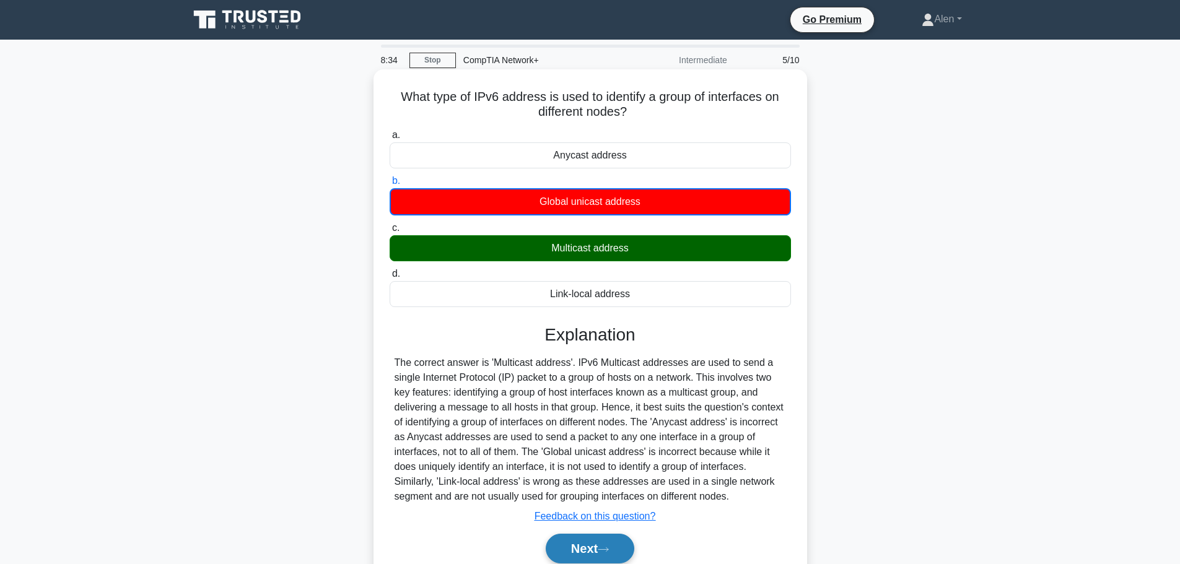
click at [584, 551] on button "Next" at bounding box center [590, 549] width 89 height 30
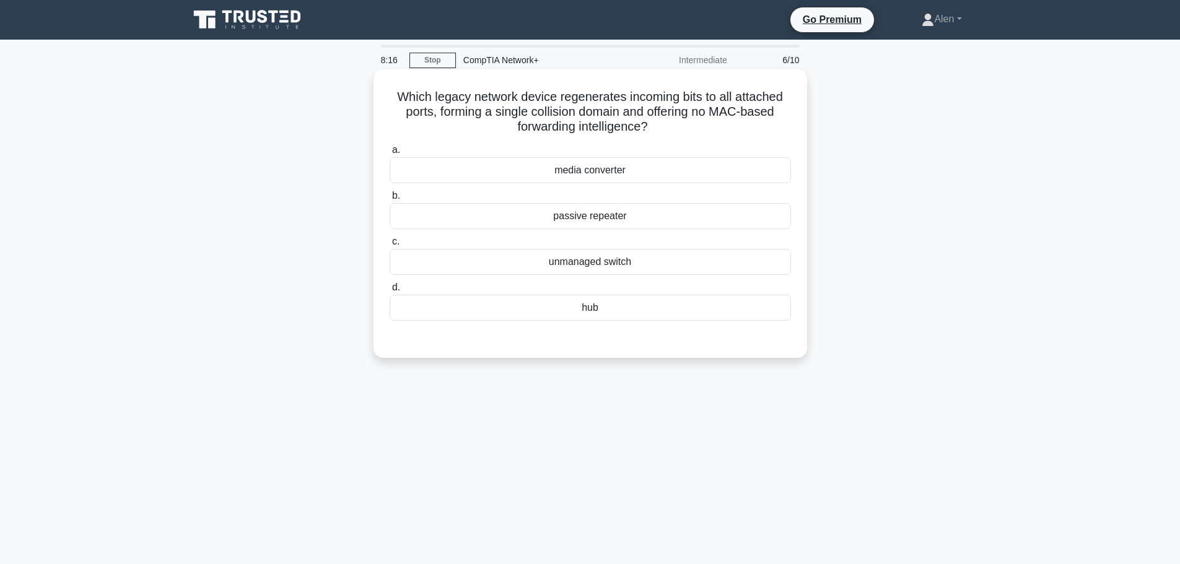
click at [600, 308] on div "hub" at bounding box center [590, 308] width 401 height 26
click at [390, 292] on input "d. hub" at bounding box center [390, 288] width 0 height 8
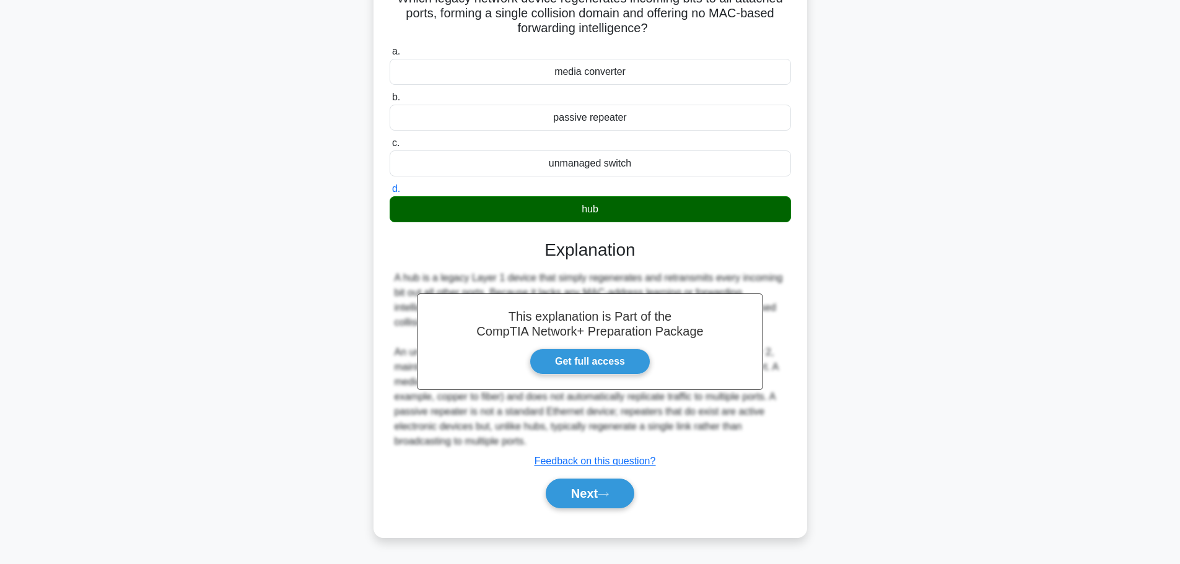
scroll to position [105, 0]
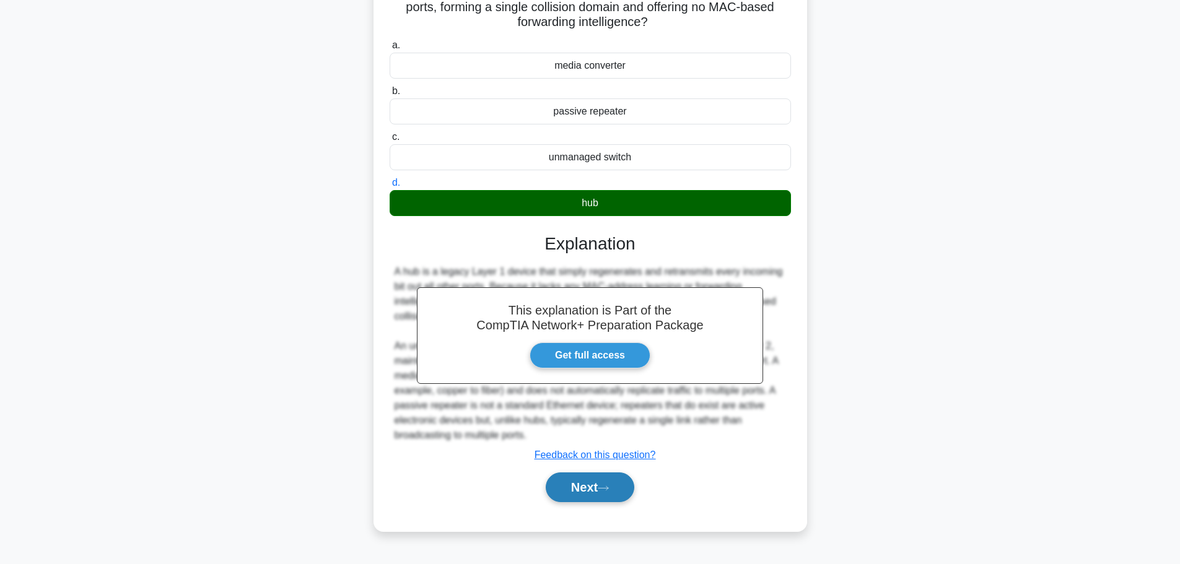
click at [588, 485] on button "Next" at bounding box center [590, 488] width 89 height 30
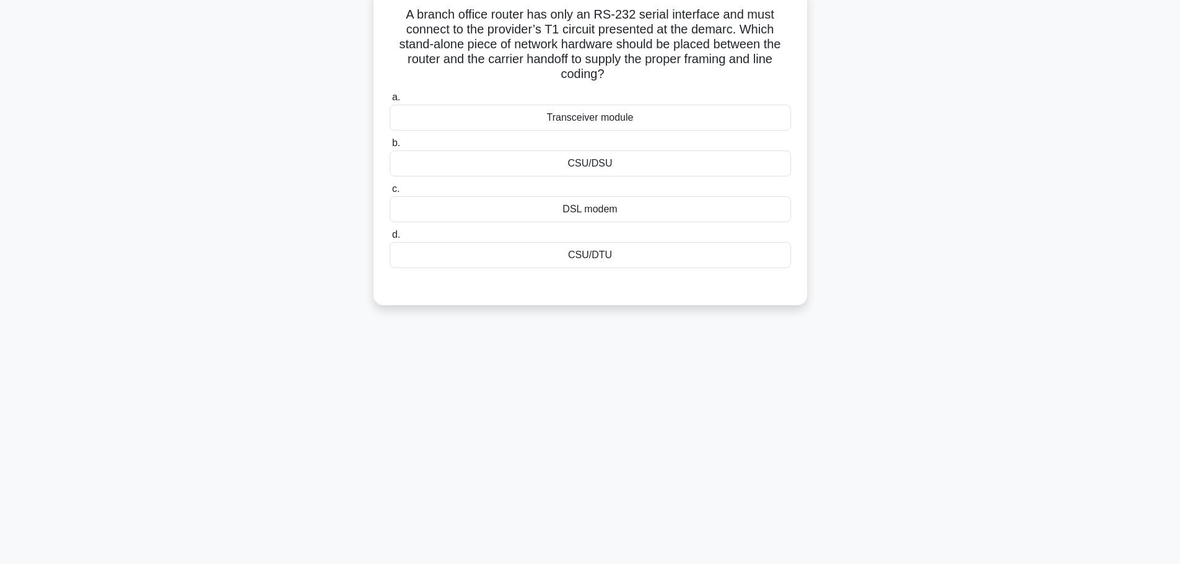
scroll to position [0, 0]
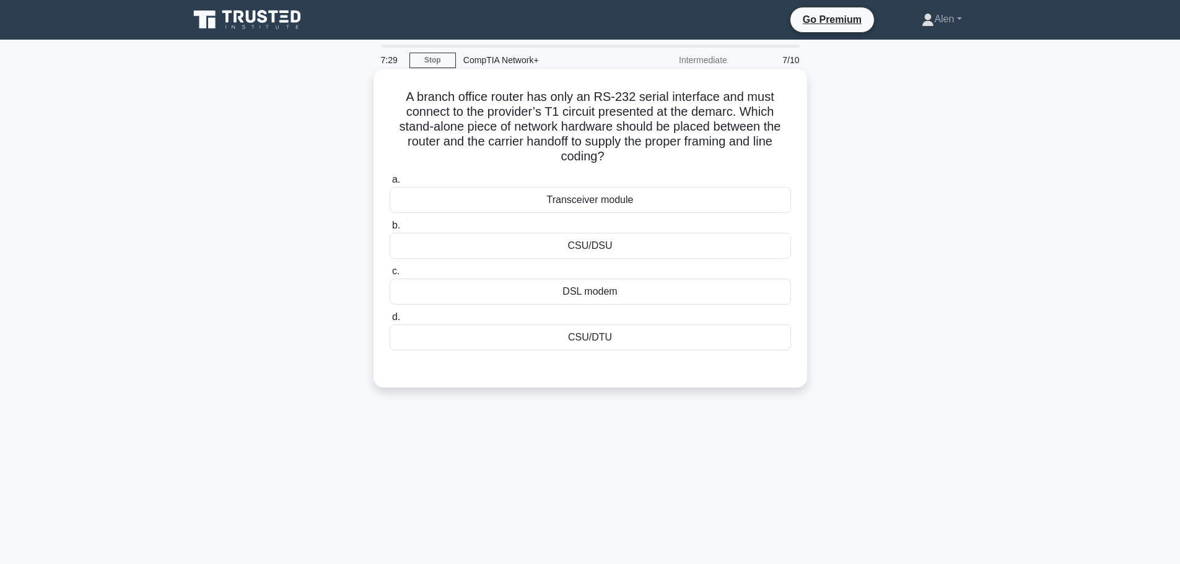
click at [600, 246] on div "CSU/DSU" at bounding box center [590, 246] width 401 height 26
click at [390, 230] on input "b. CSU/DSU" at bounding box center [390, 226] width 0 height 8
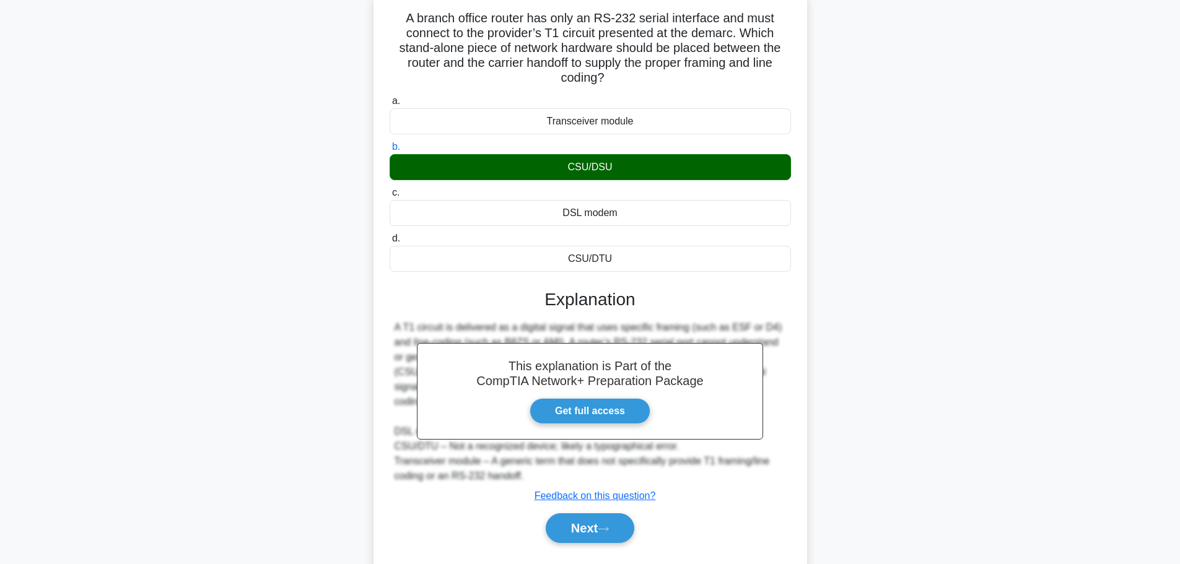
scroll to position [111, 0]
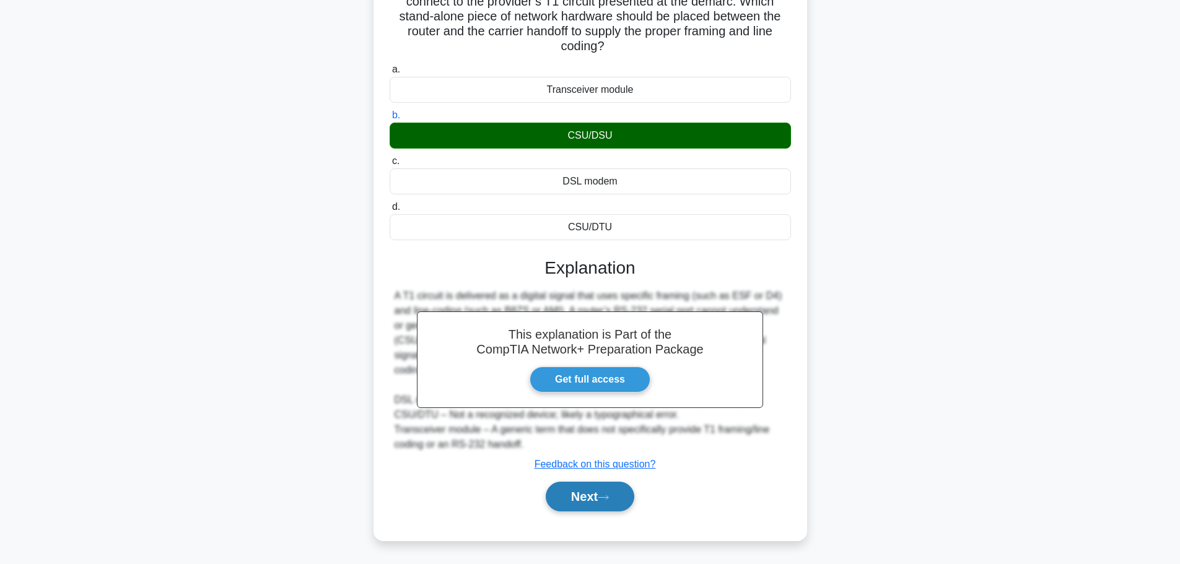
click at [597, 502] on button "Next" at bounding box center [590, 497] width 89 height 30
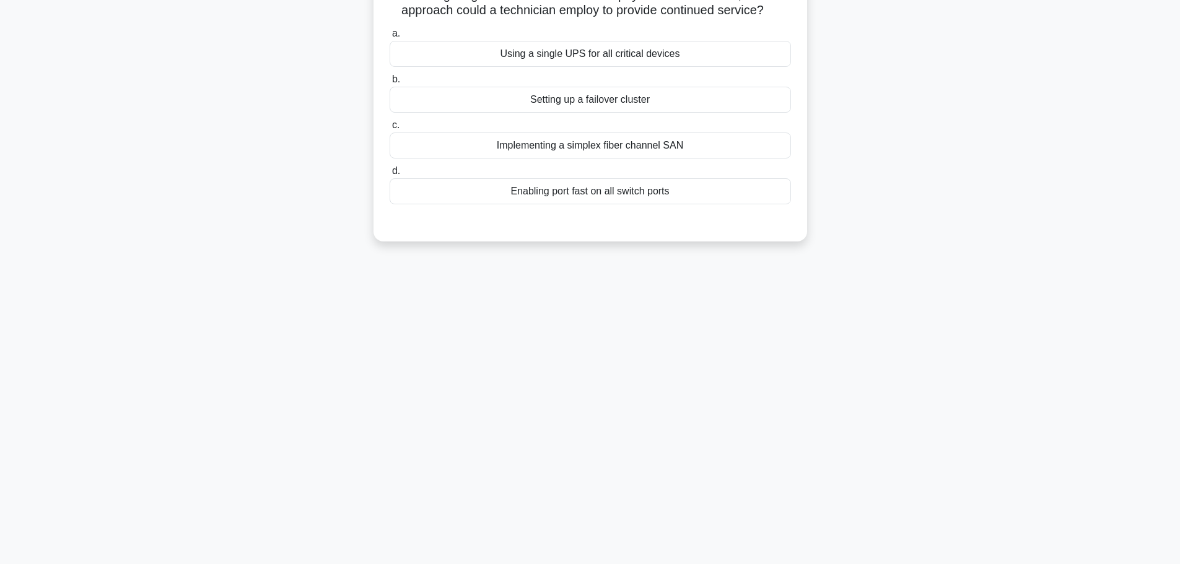
scroll to position [0, 0]
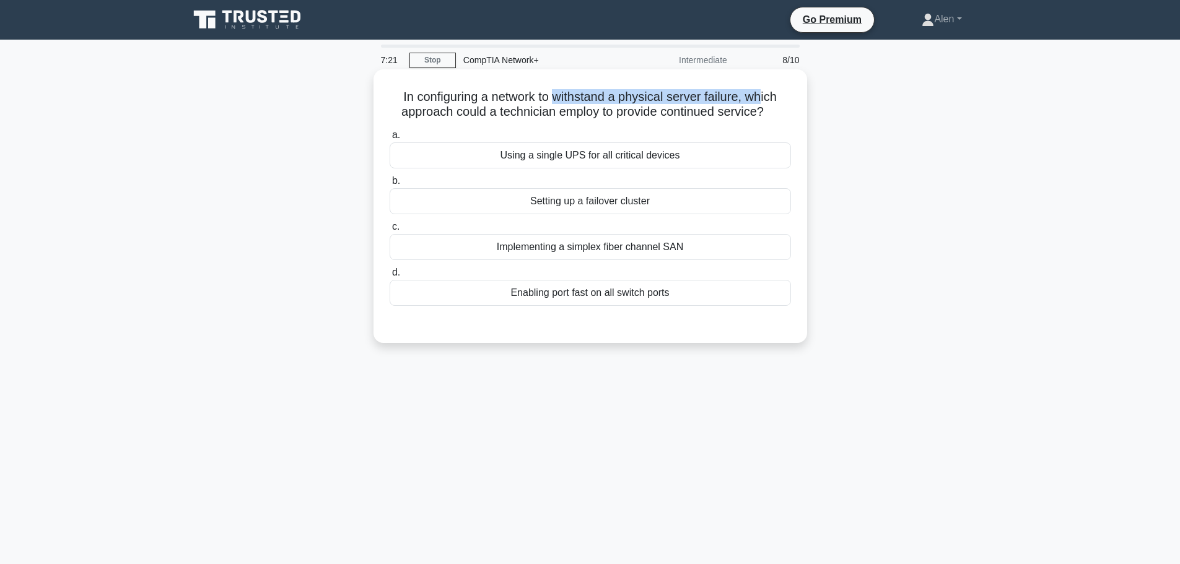
drag, startPoint x: 558, startPoint y: 97, endPoint x: 768, endPoint y: 92, distance: 210.1
click at [768, 92] on h5 "In configuring a network to withstand a physical server failure, which approach…" at bounding box center [590, 104] width 404 height 31
click at [779, 110] on icon ".spinner_0XTQ{transform-origin:center;animation:spinner_y6GP .75s linear infini…" at bounding box center [771, 112] width 15 height 15
drag, startPoint x: 494, startPoint y: 114, endPoint x: 785, endPoint y: 112, distance: 291.2
click at [785, 112] on h5 "In configuring a network to withstand a physical server failure, which approach…" at bounding box center [590, 104] width 404 height 31
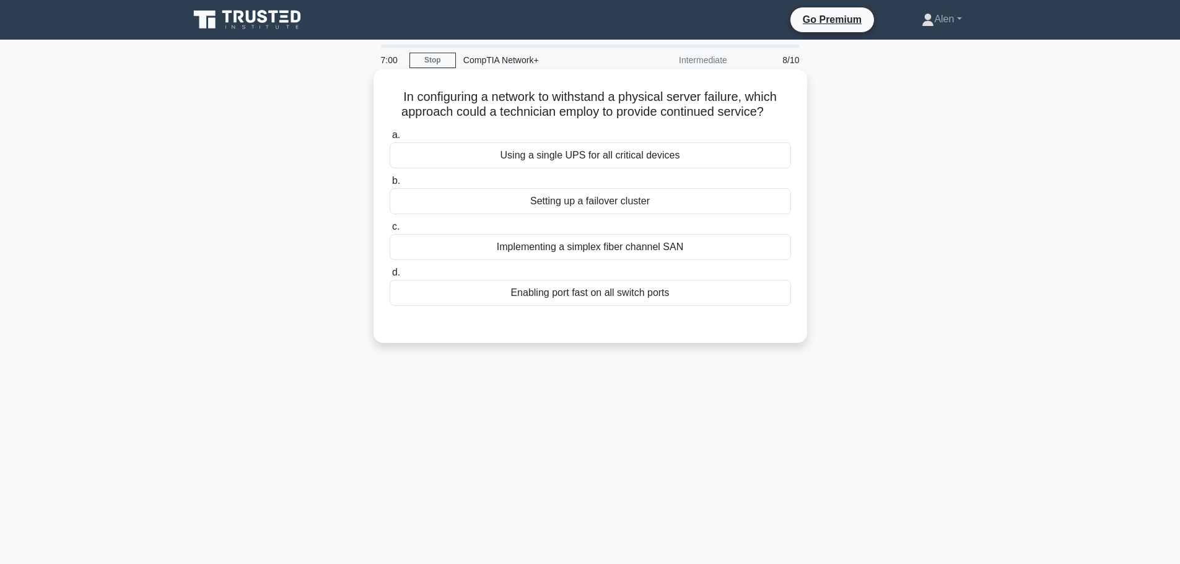
click at [594, 95] on h5 "In configuring a network to withstand a physical server failure, which approach…" at bounding box center [590, 104] width 404 height 31
click at [569, 203] on div "Setting up a failover cluster" at bounding box center [590, 201] width 401 height 26
click at [390, 185] on input "b. Setting up a failover cluster" at bounding box center [390, 181] width 0 height 8
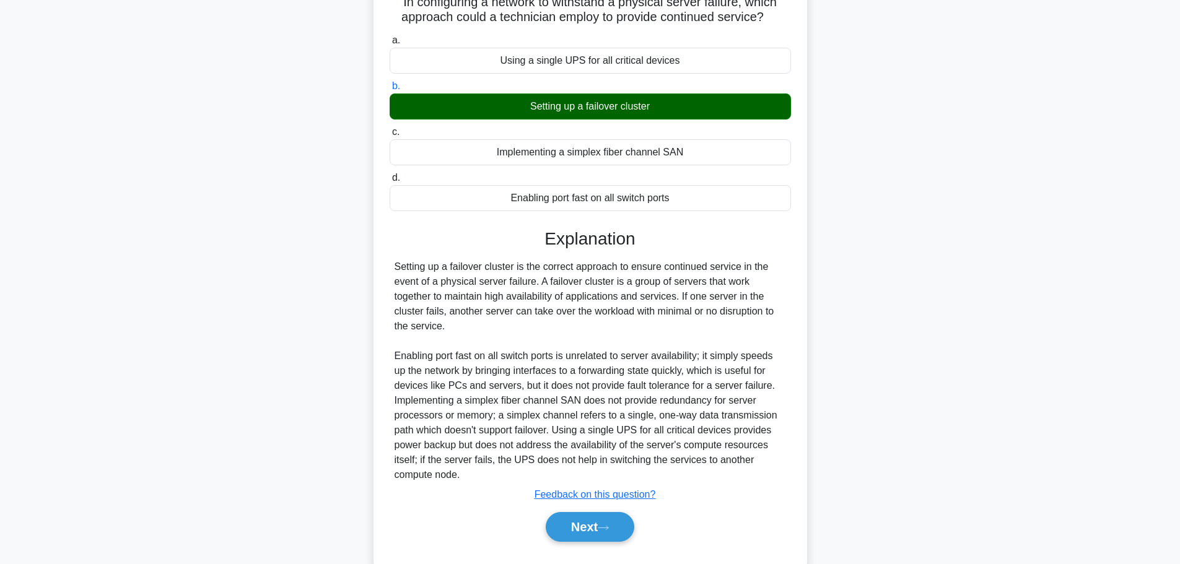
scroll to position [100, 0]
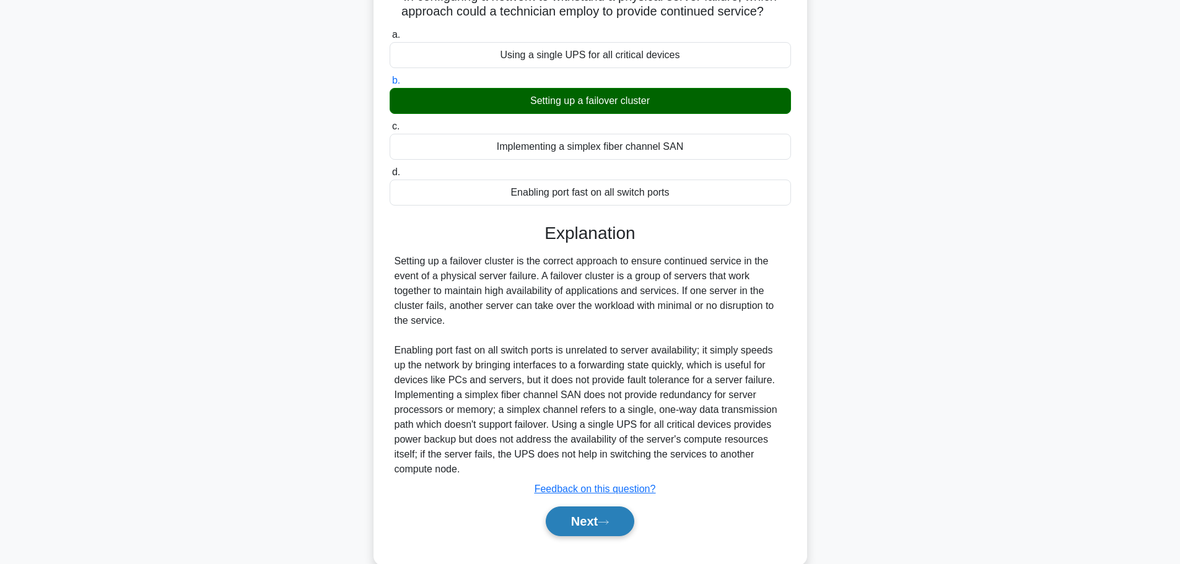
click at [584, 517] on button "Next" at bounding box center [590, 522] width 89 height 30
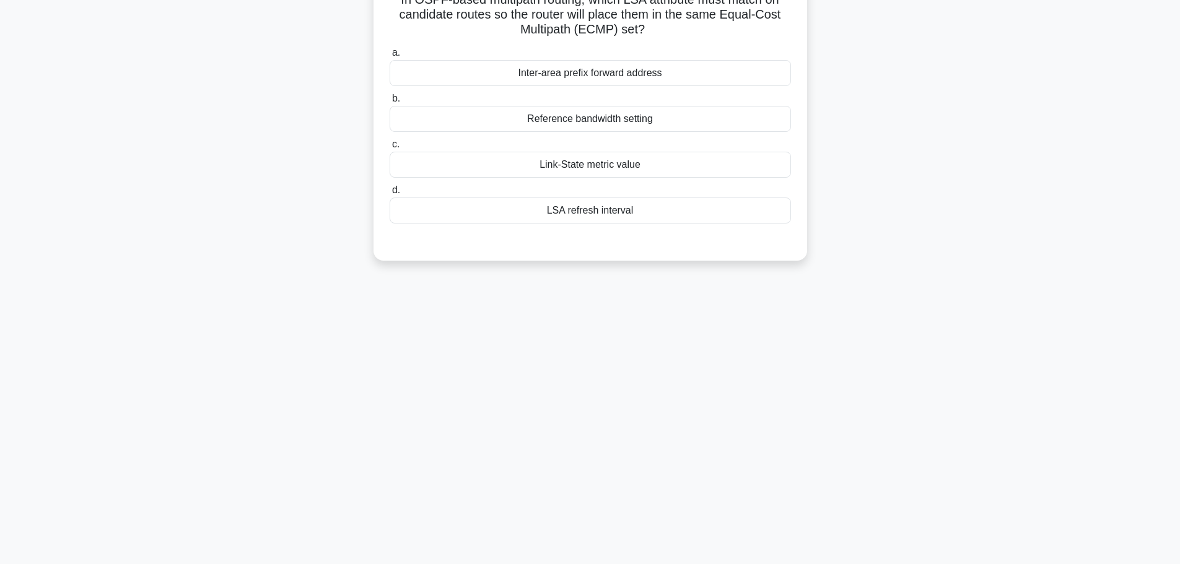
scroll to position [0, 0]
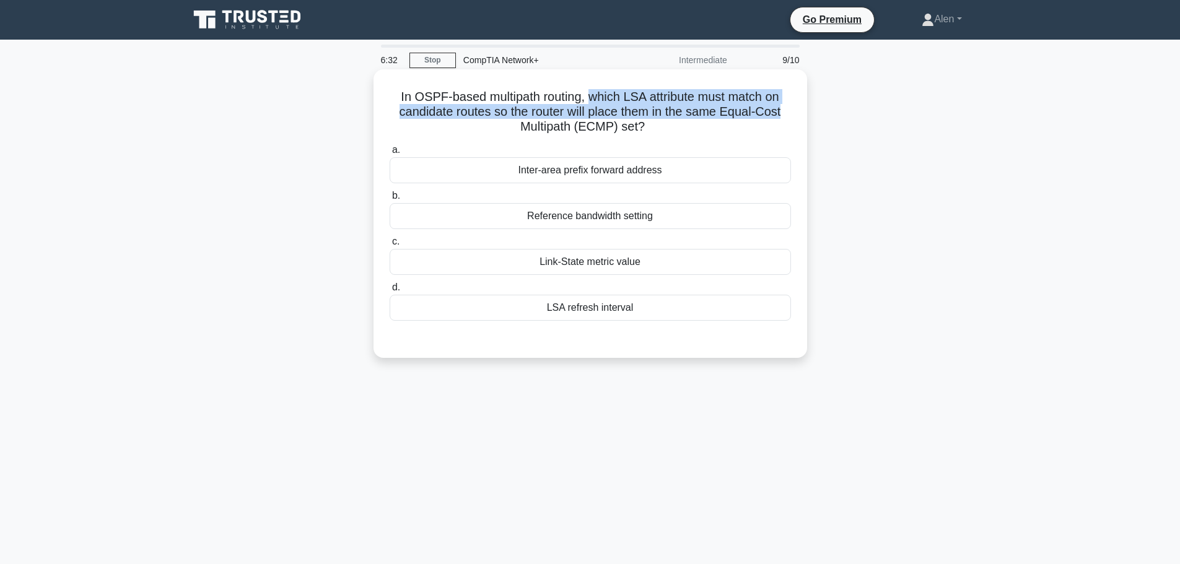
drag, startPoint x: 589, startPoint y: 93, endPoint x: 682, endPoint y: 107, distance: 93.9
click at [790, 108] on h5 "In OSPF-based multipath routing, which LSA attribute must match on candidate ro…" at bounding box center [590, 112] width 404 height 46
click at [520, 109] on h5 "In OSPF-based multipath routing, which LSA attribute must match on candidate ro…" at bounding box center [590, 112] width 404 height 46
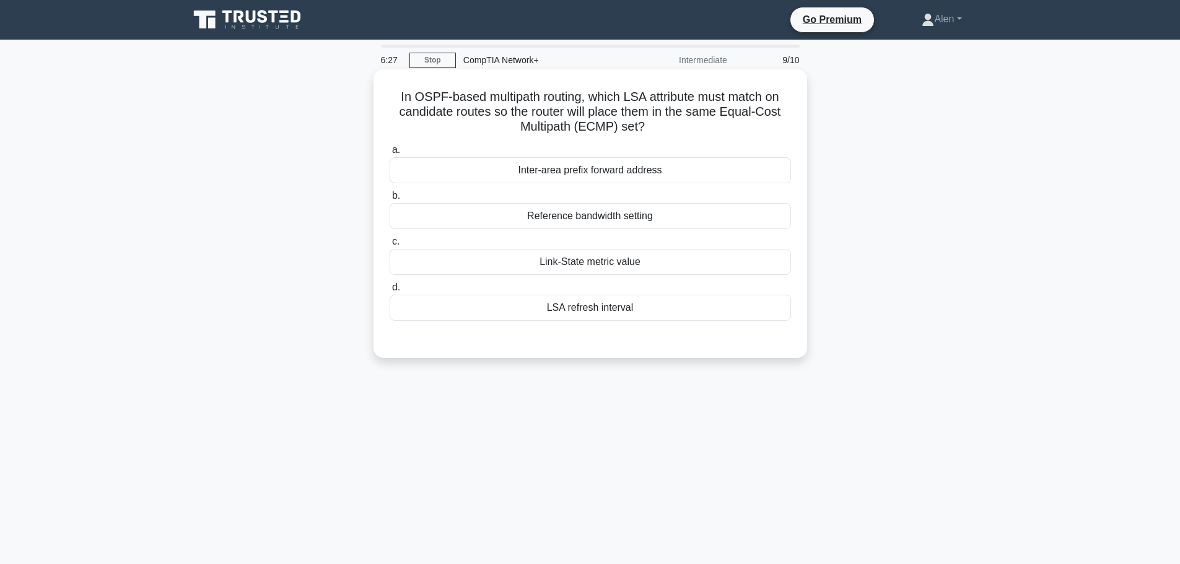
drag, startPoint x: 510, startPoint y: 114, endPoint x: 796, endPoint y: 129, distance: 286.0
click at [796, 129] on div "In OSPF-based multipath routing, which LSA attribute must match on candidate ro…" at bounding box center [591, 213] width 424 height 279
click at [734, 130] on h5 "In OSPF-based multipath routing, which LSA attribute must match on candidate ro…" at bounding box center [590, 112] width 404 height 46
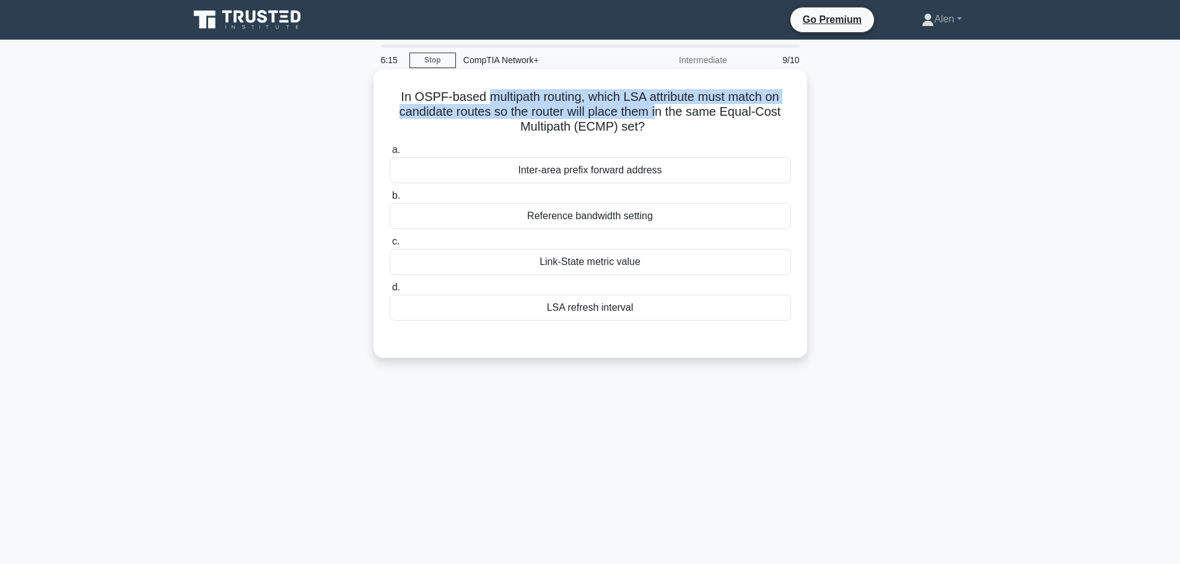
drag, startPoint x: 485, startPoint y: 99, endPoint x: 675, endPoint y: 110, distance: 189.9
click at [662, 111] on h5 "In OSPF-based multipath routing, which LSA attribute must match on candidate ro…" at bounding box center [590, 112] width 404 height 46
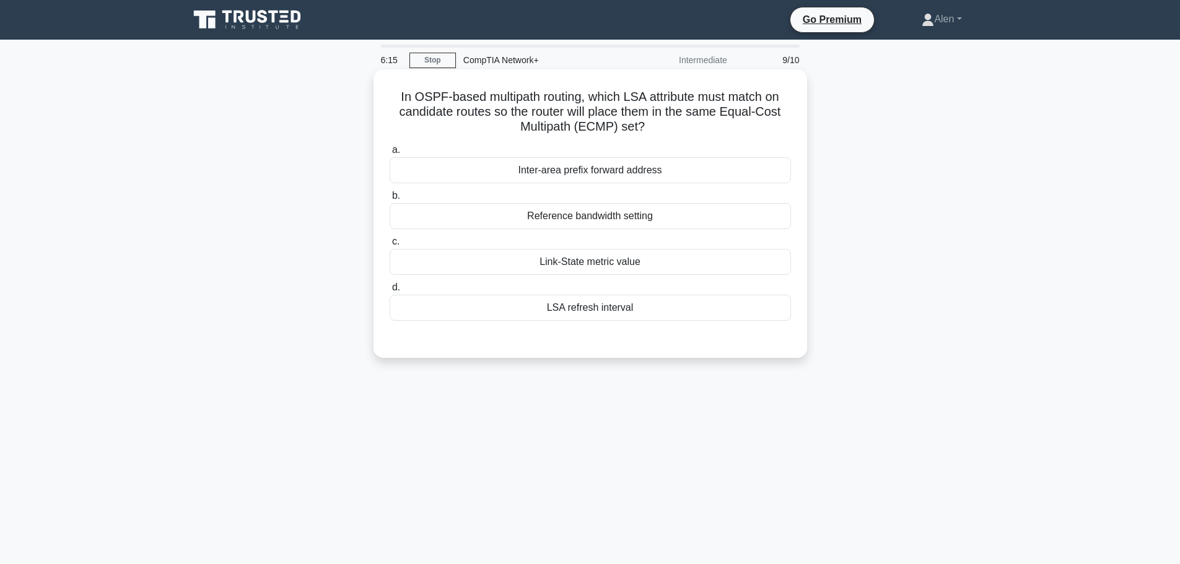
click at [701, 107] on h5 "In OSPF-based multipath routing, which LSA attribute must match on candidate ro…" at bounding box center [590, 112] width 404 height 46
click at [585, 213] on div "Reference bandwidth setting" at bounding box center [590, 216] width 401 height 26
click at [390, 200] on input "b. Reference bandwidth setting" at bounding box center [390, 196] width 0 height 8
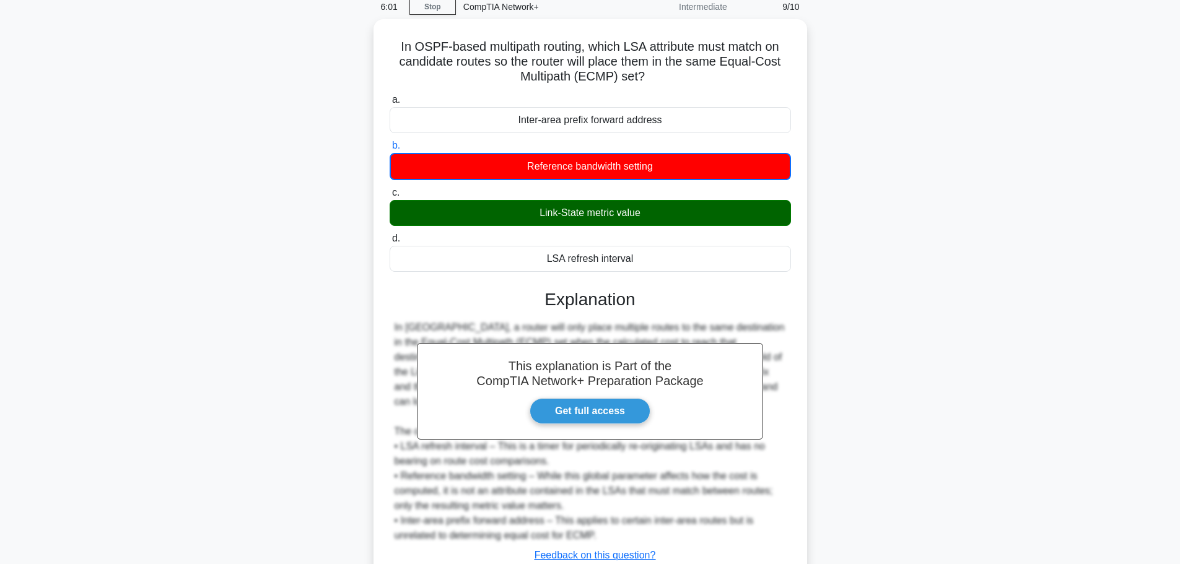
scroll to position [142, 0]
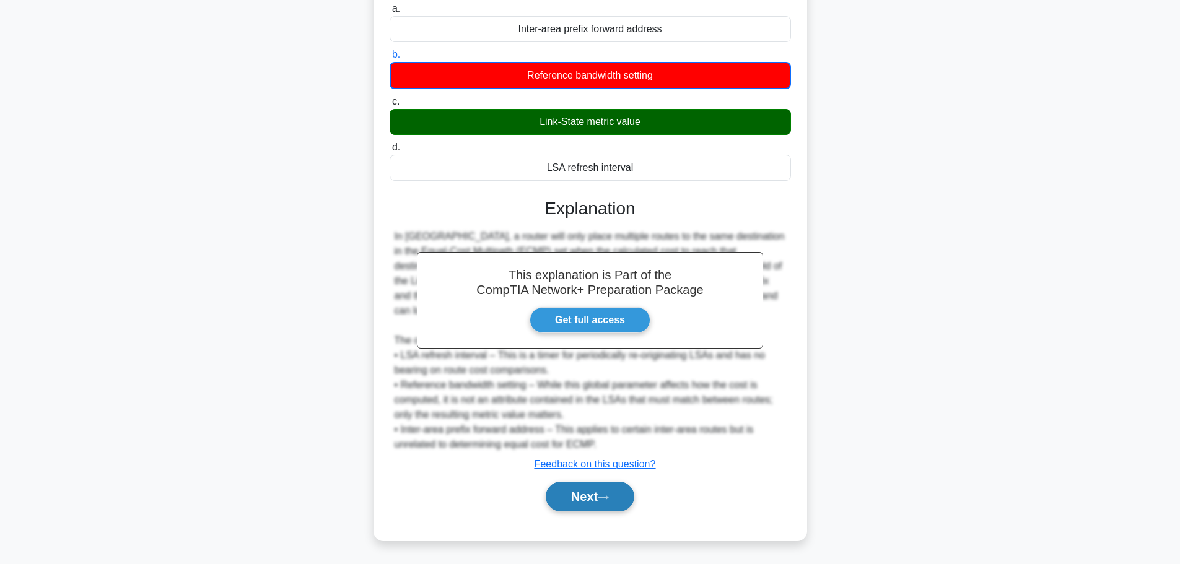
click at [591, 498] on button "Next" at bounding box center [590, 497] width 89 height 30
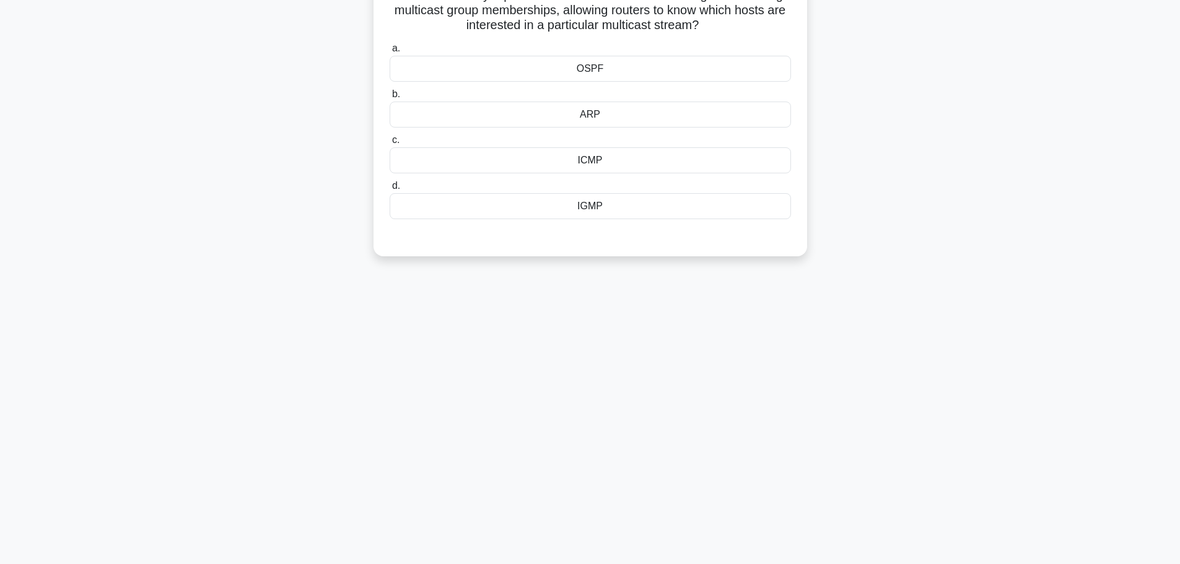
scroll to position [0, 0]
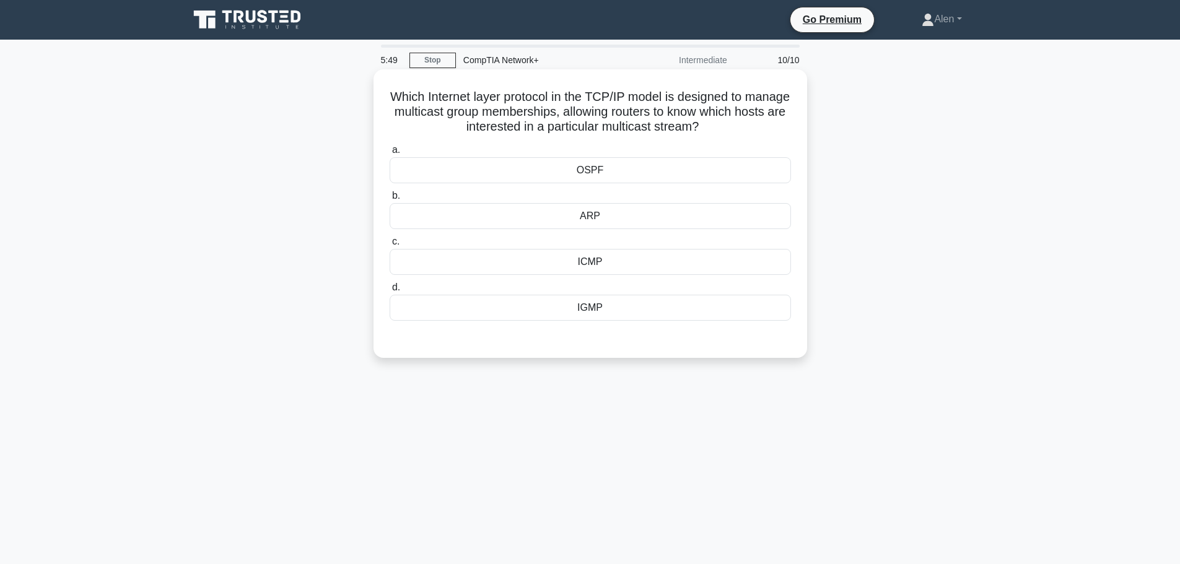
click at [600, 173] on div "OSPF" at bounding box center [590, 170] width 401 height 26
click at [390, 154] on input "a. OSPF" at bounding box center [390, 150] width 0 height 8
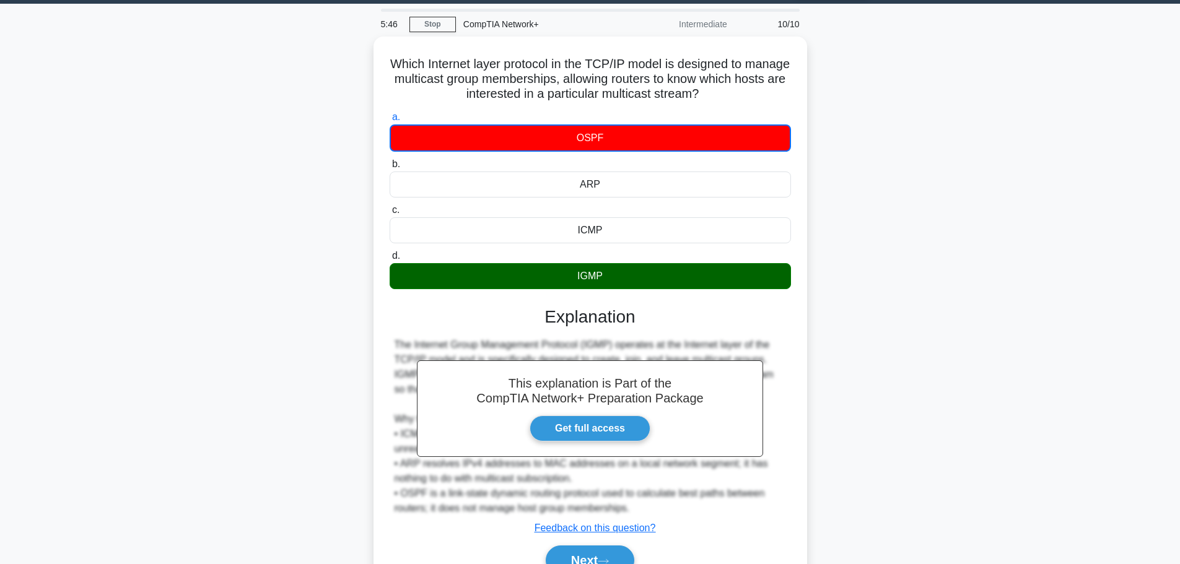
scroll to position [105, 0]
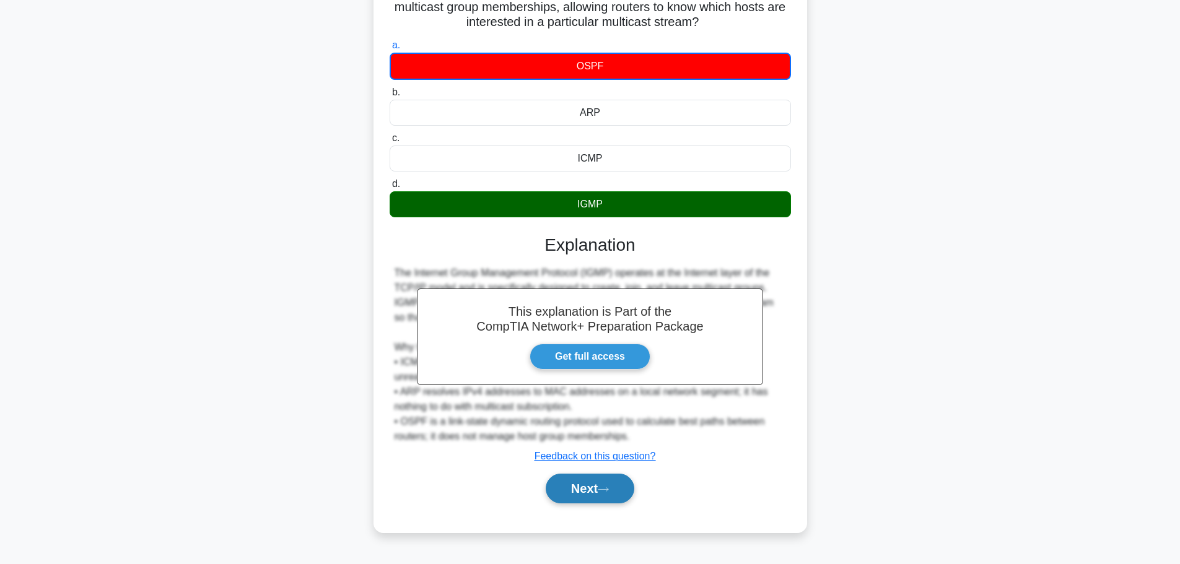
click at [612, 501] on button "Next" at bounding box center [590, 489] width 89 height 30
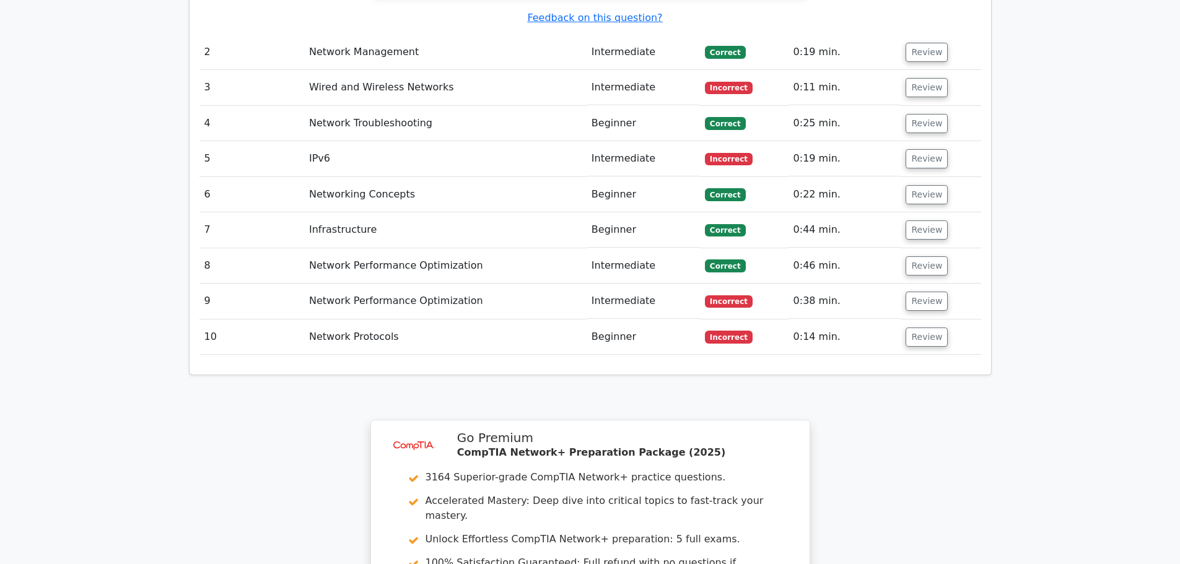
scroll to position [1794, 0]
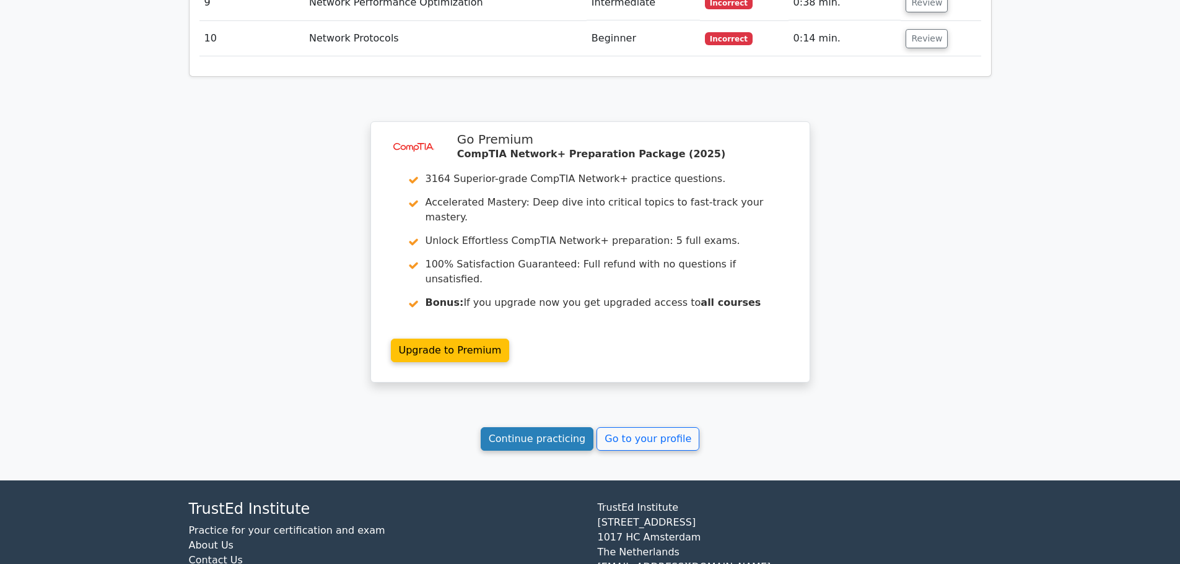
click at [537, 427] on link "Continue practicing" at bounding box center [537, 439] width 113 height 24
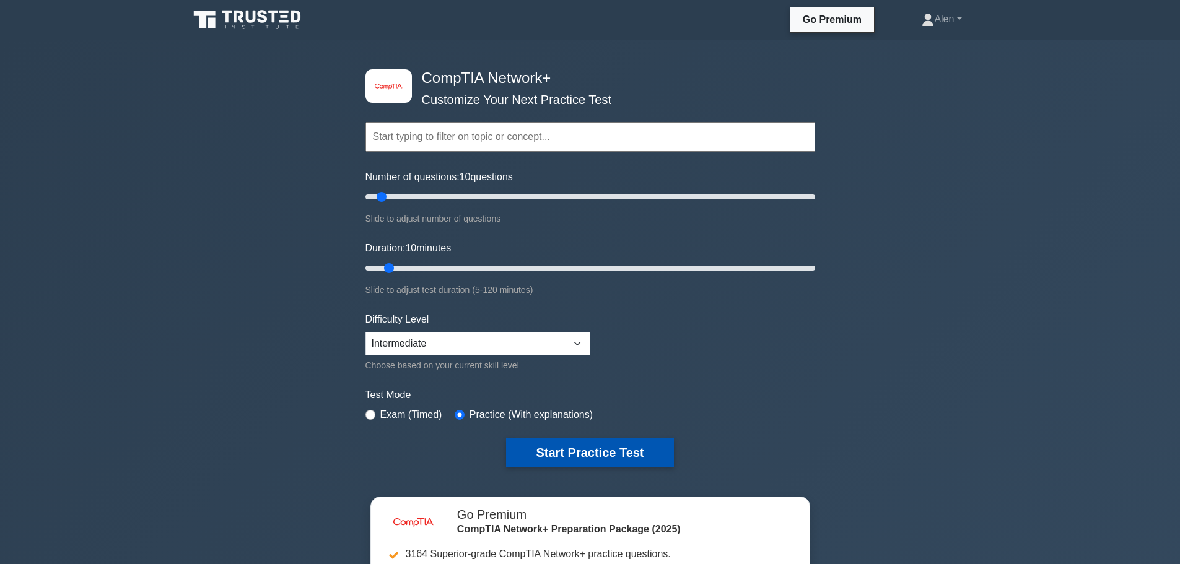
click at [580, 448] on button "Start Practice Test" at bounding box center [589, 453] width 167 height 28
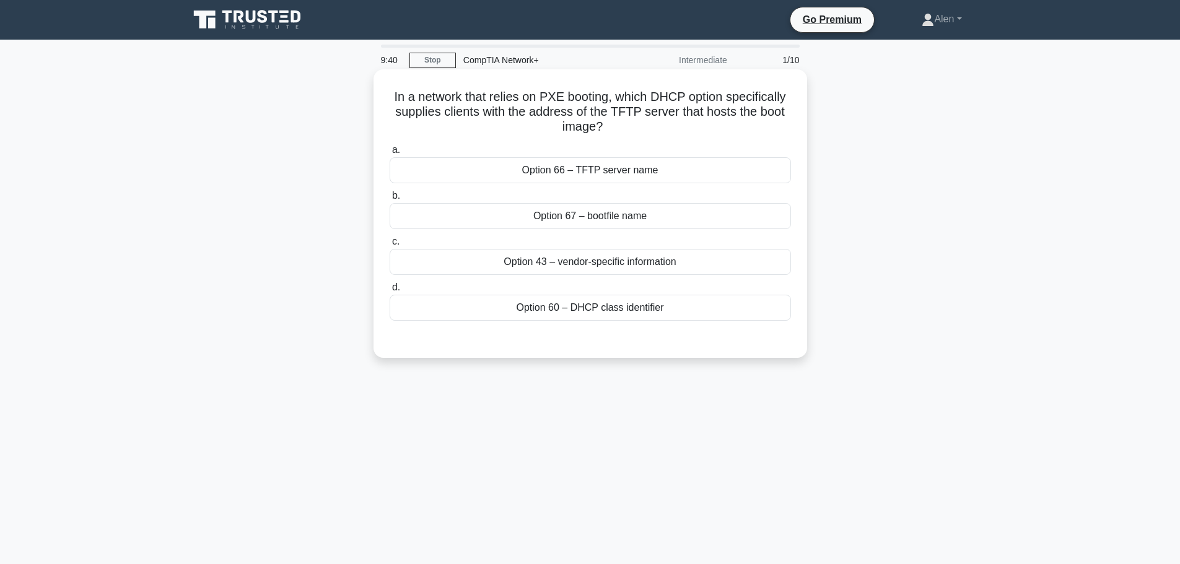
click at [633, 221] on div "Option 67 – bootfile name" at bounding box center [590, 216] width 401 height 26
click at [390, 200] on input "b. Option 67 – bootfile name" at bounding box center [390, 196] width 0 height 8
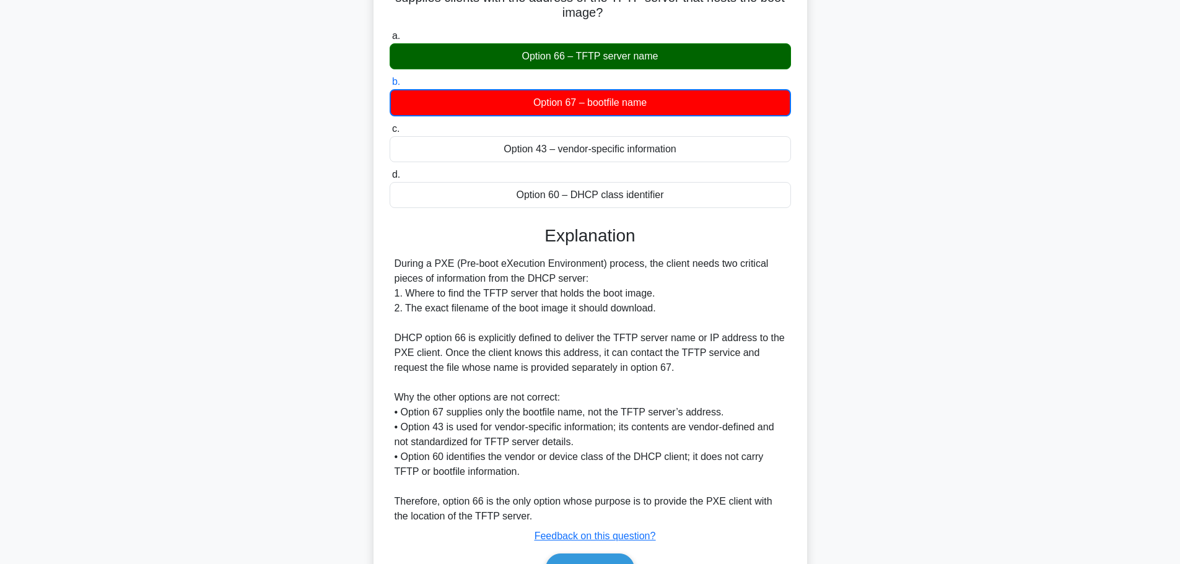
scroll to position [186, 0]
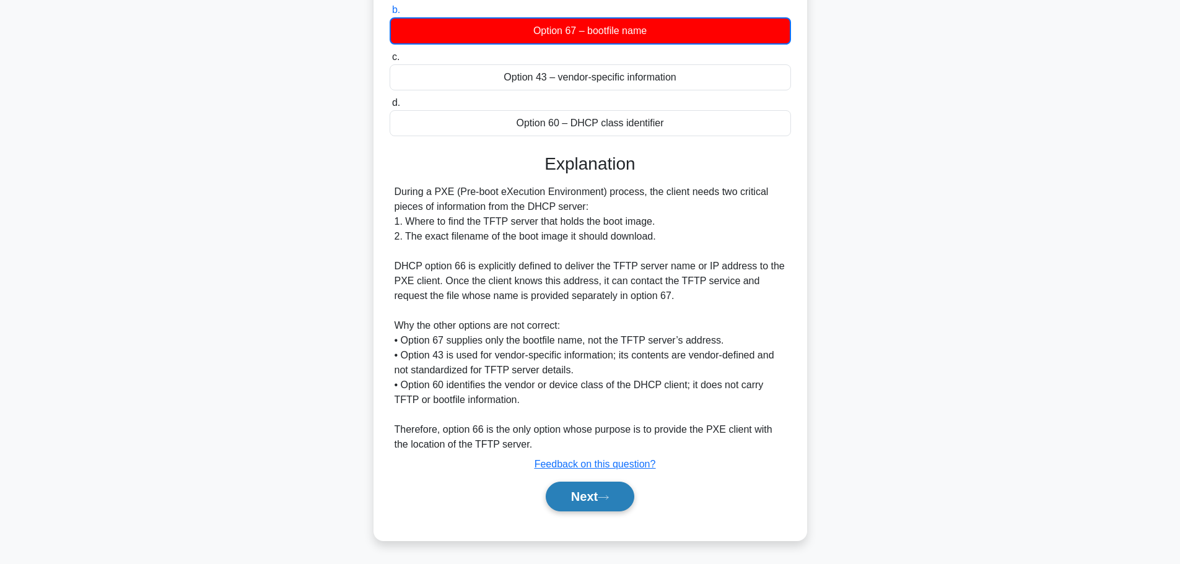
click at [579, 491] on button "Next" at bounding box center [590, 497] width 89 height 30
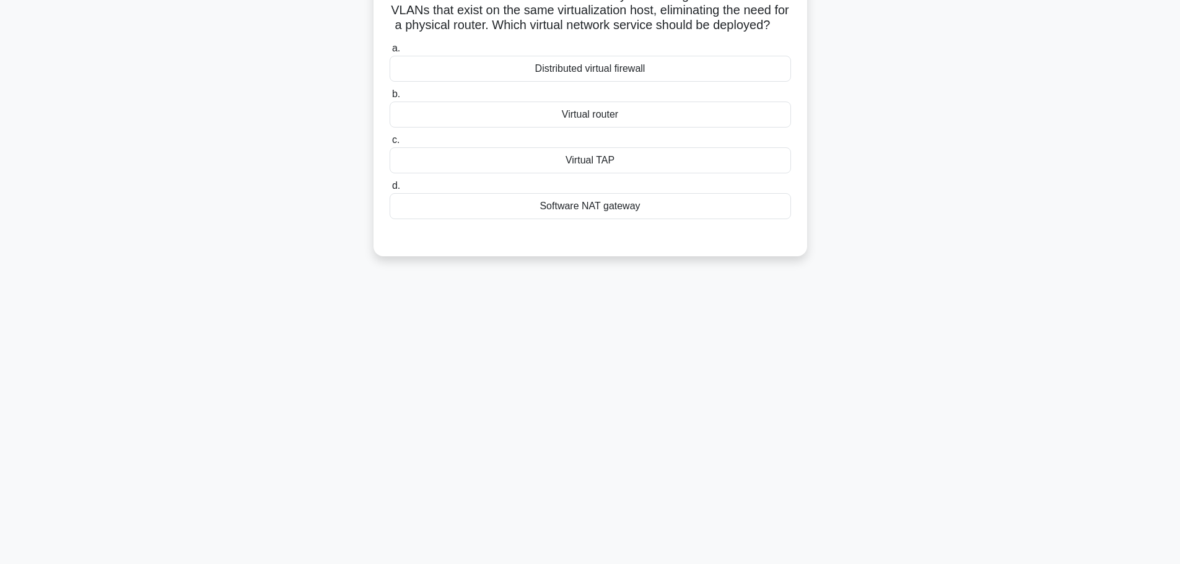
scroll to position [0, 0]
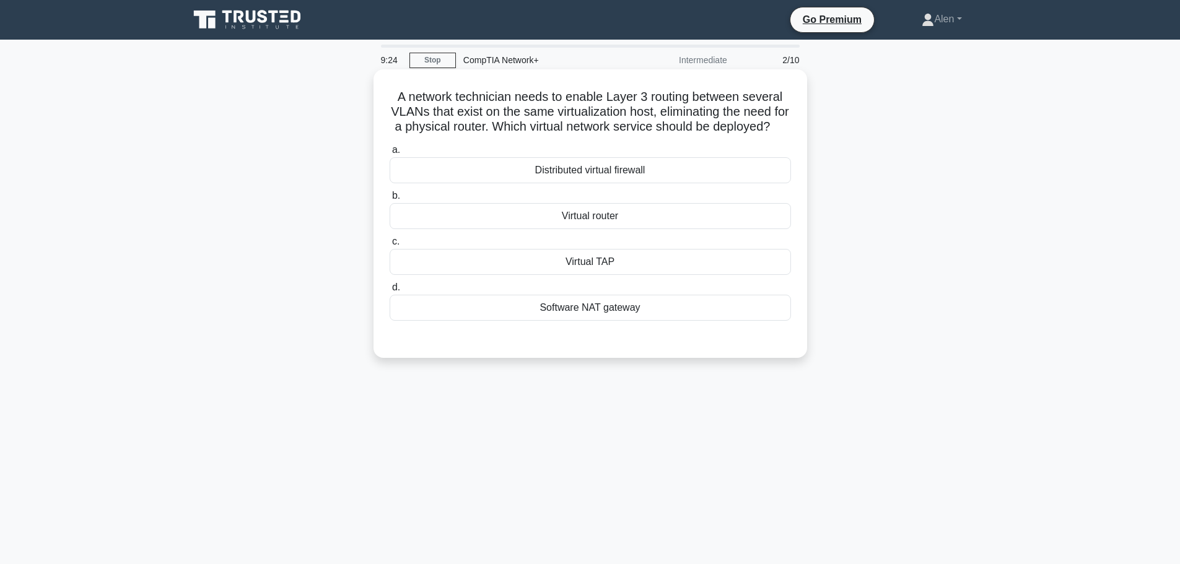
drag, startPoint x: 564, startPoint y: 127, endPoint x: 637, endPoint y: 137, distance: 73.8
click at [637, 135] on h5 "A network technician needs to enable Layer 3 routing between several VLANs that…" at bounding box center [590, 112] width 404 height 46
click at [670, 135] on h5 "A network technician needs to enable Layer 3 routing between several VLANs that…" at bounding box center [590, 112] width 404 height 46
click at [647, 229] on div "Virtual router" at bounding box center [590, 216] width 401 height 26
click at [390, 200] on input "b. Virtual router" at bounding box center [390, 196] width 0 height 8
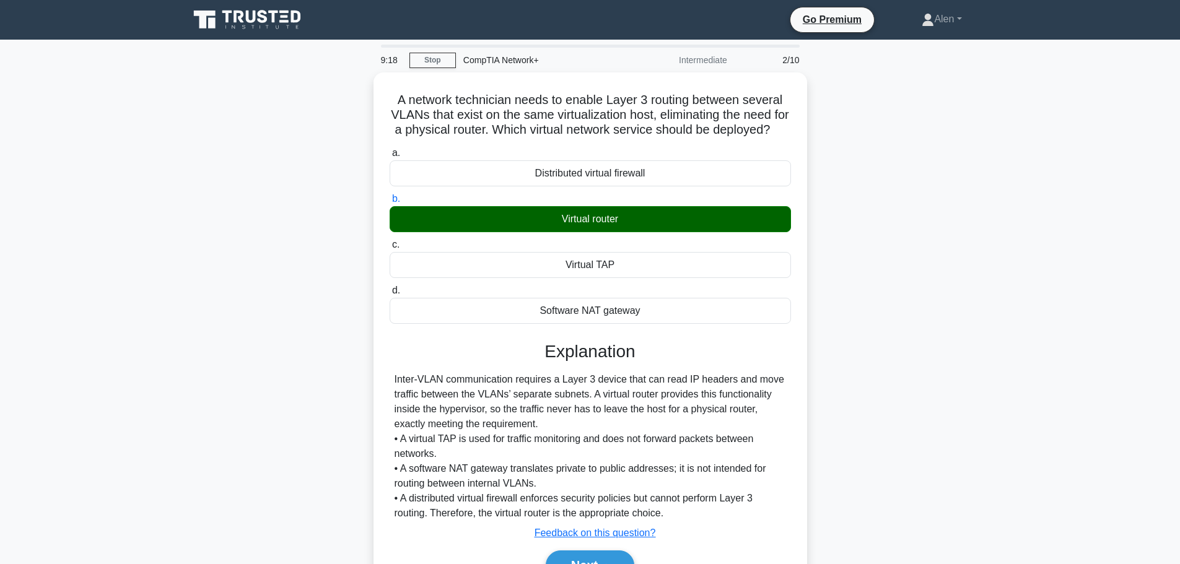
scroll to position [105, 0]
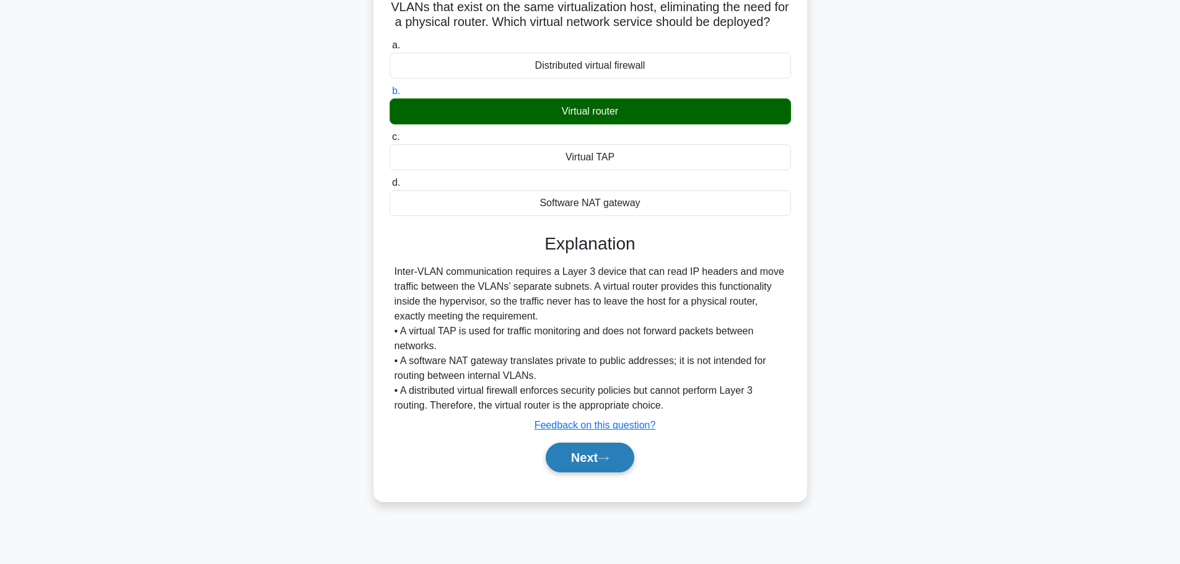
click at [605, 465] on button "Next" at bounding box center [590, 458] width 89 height 30
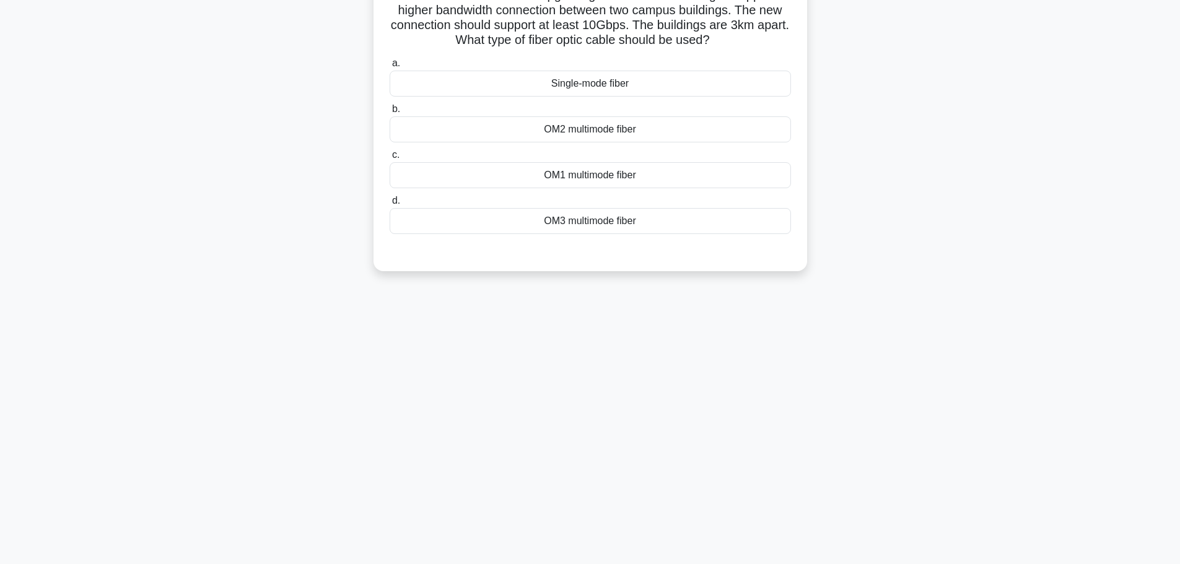
scroll to position [0, 0]
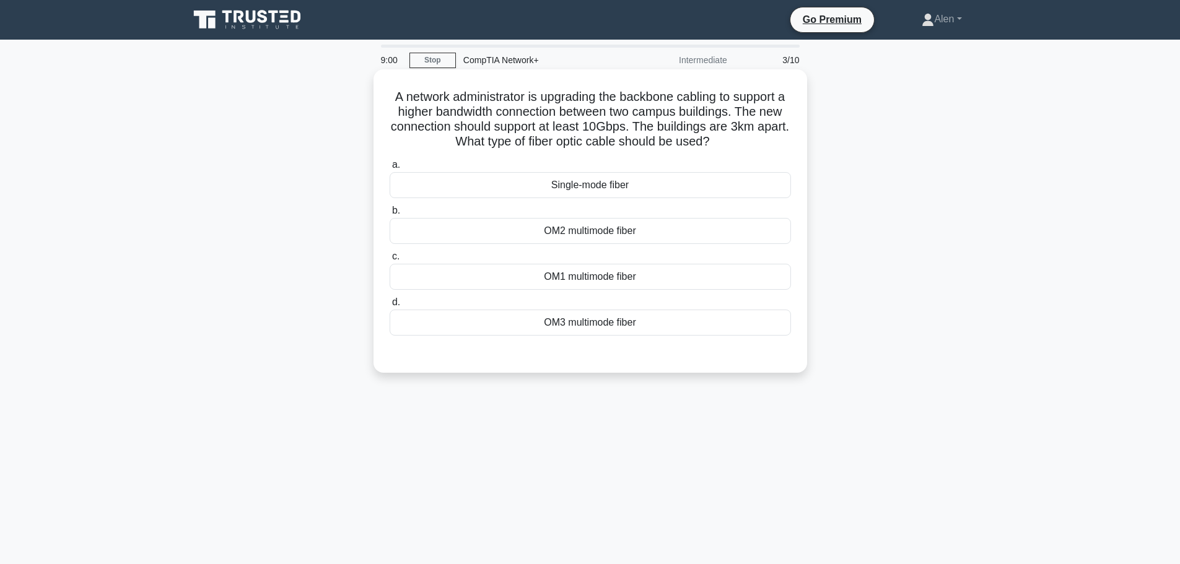
click at [610, 328] on div "OM3 multimode fiber" at bounding box center [590, 323] width 401 height 26
click at [390, 307] on input "d. OM3 multimode fiber" at bounding box center [390, 303] width 0 height 8
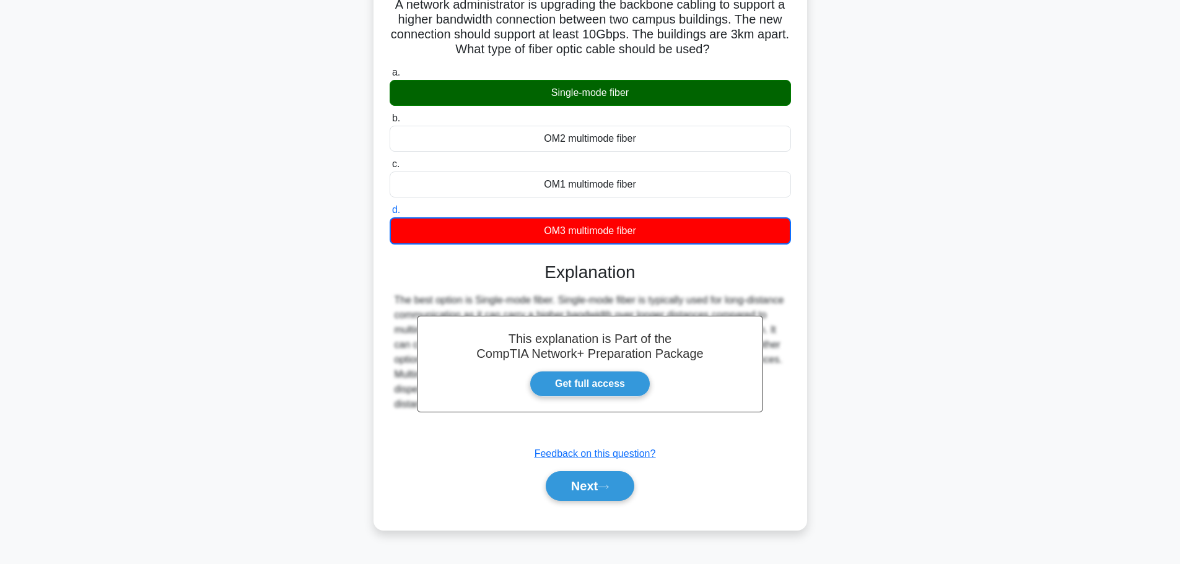
scroll to position [105, 0]
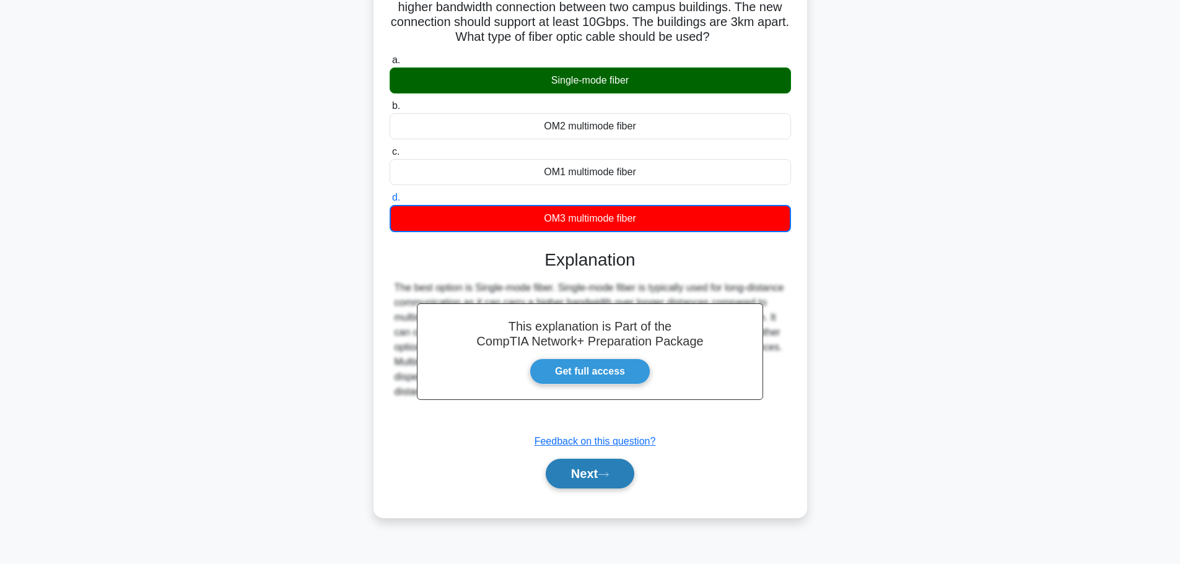
click at [604, 471] on button "Next" at bounding box center [590, 474] width 89 height 30
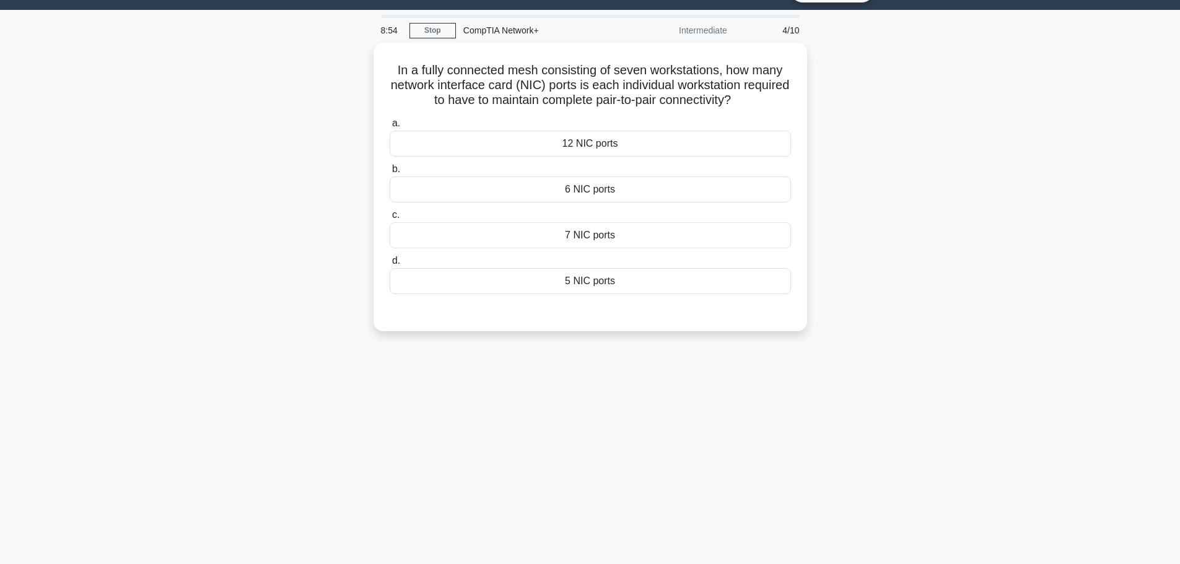
scroll to position [0, 0]
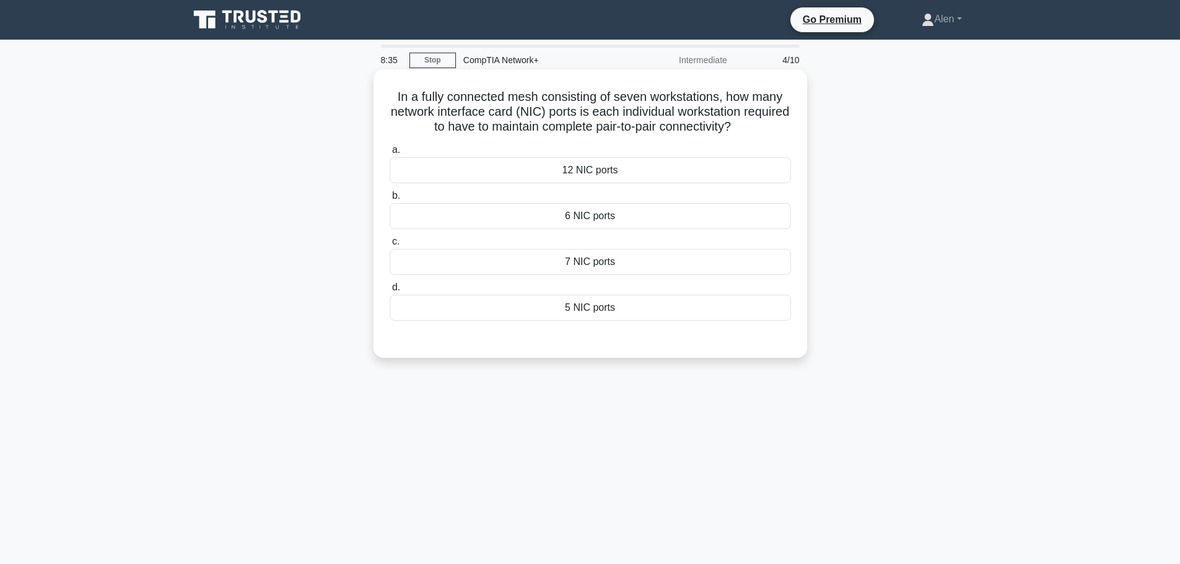
click at [766, 250] on div "7 NIC ports" at bounding box center [590, 262] width 401 height 26
click at [390, 246] on input "c. 7 NIC ports" at bounding box center [390, 242] width 0 height 8
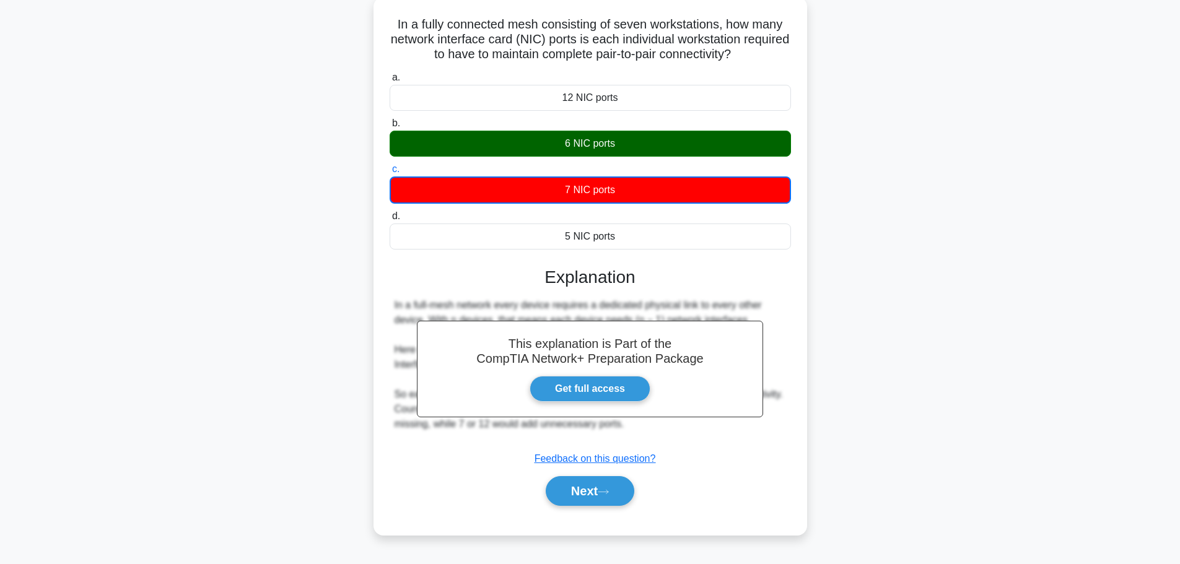
scroll to position [105, 0]
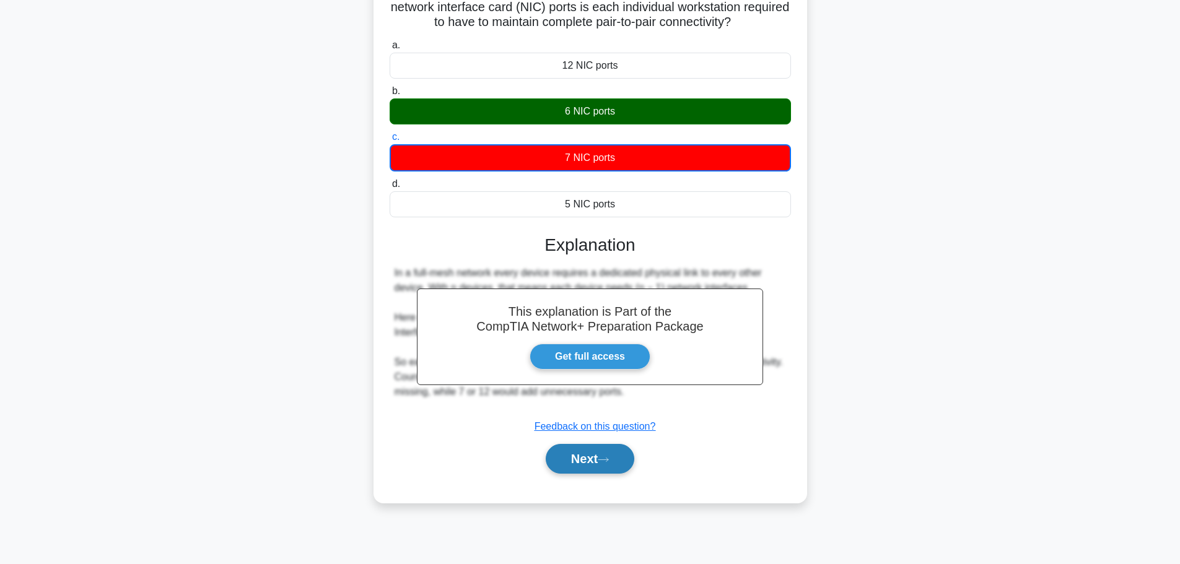
click at [620, 460] on button "Next" at bounding box center [590, 459] width 89 height 30
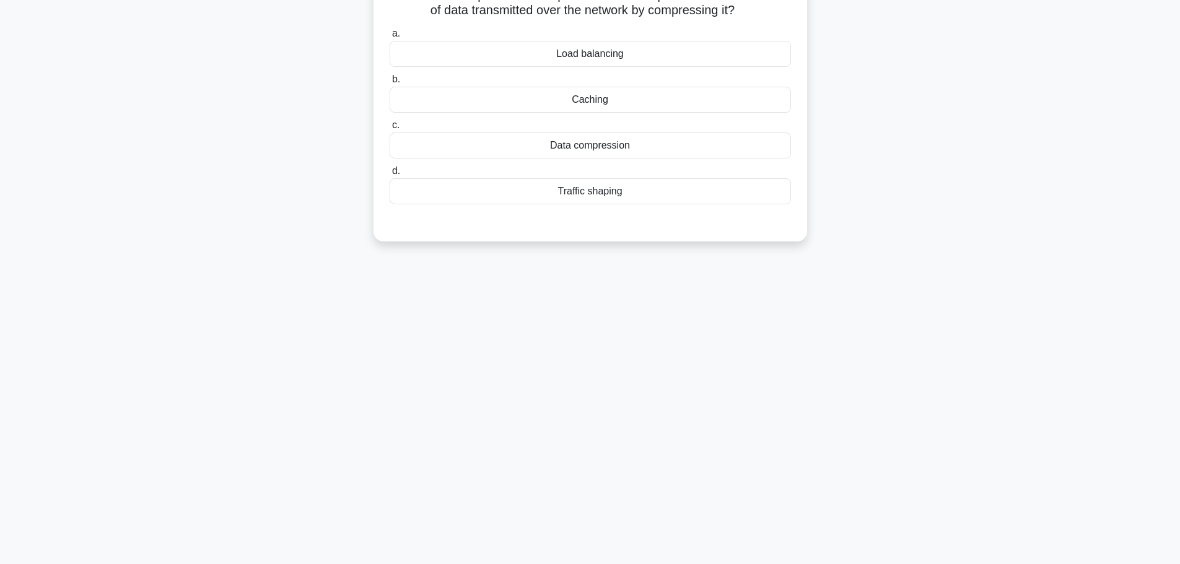
scroll to position [0, 0]
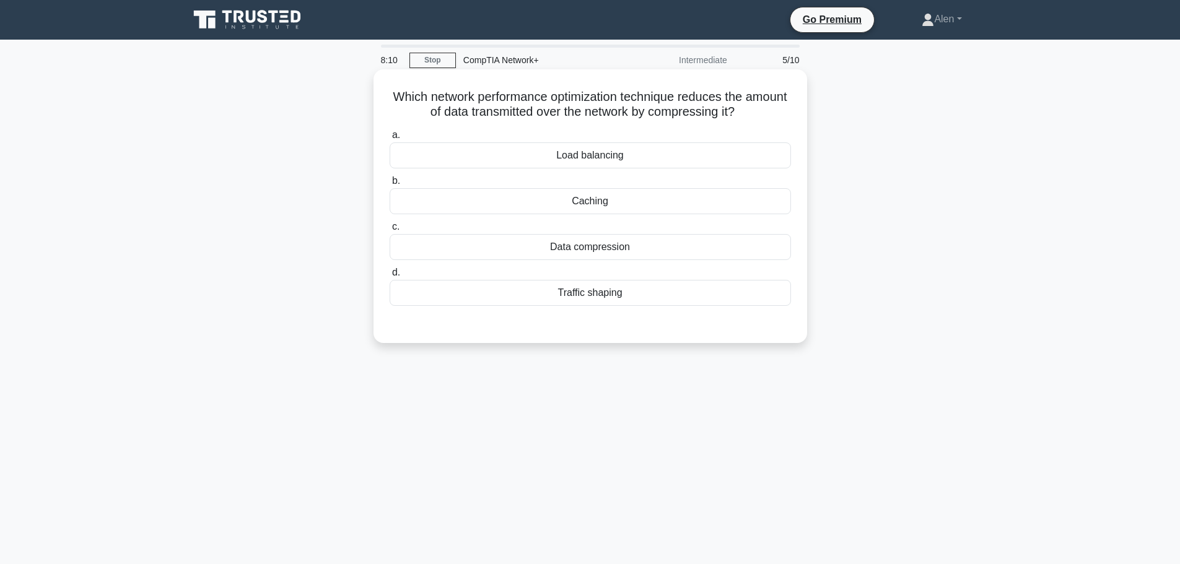
click at [683, 206] on div "Caching" at bounding box center [590, 201] width 401 height 26
click at [390, 185] on input "b. [GEOGRAPHIC_DATA]" at bounding box center [390, 181] width 0 height 8
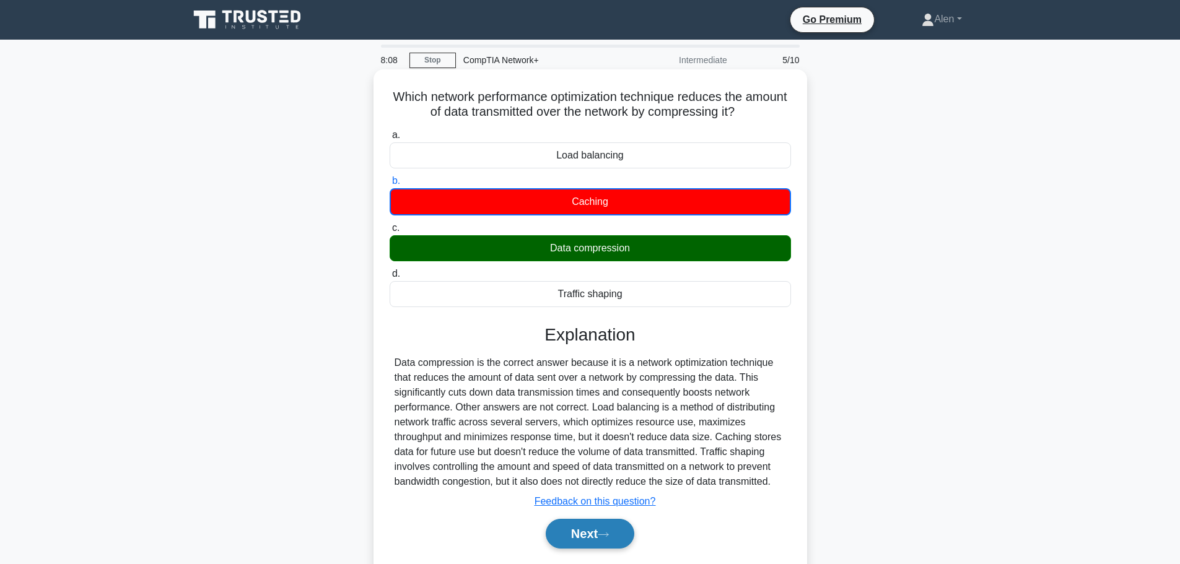
click at [597, 540] on button "Next" at bounding box center [590, 534] width 89 height 30
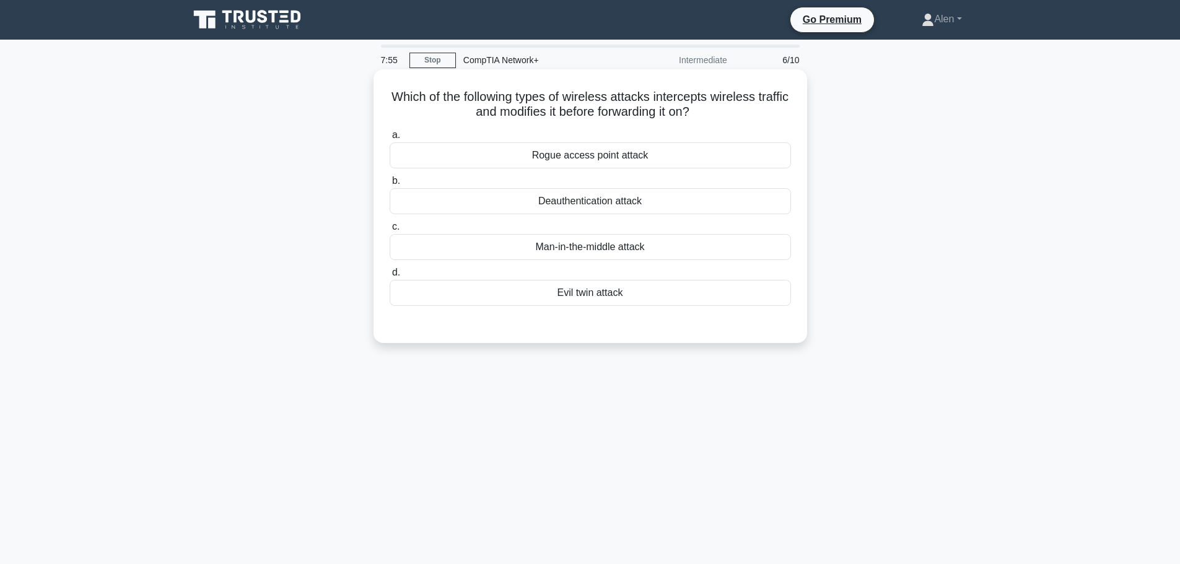
click at [604, 244] on div "Man-in-the-middle attack" at bounding box center [590, 247] width 401 height 26
click at [390, 231] on input "c. Man-in-the-middle attack" at bounding box center [390, 227] width 0 height 8
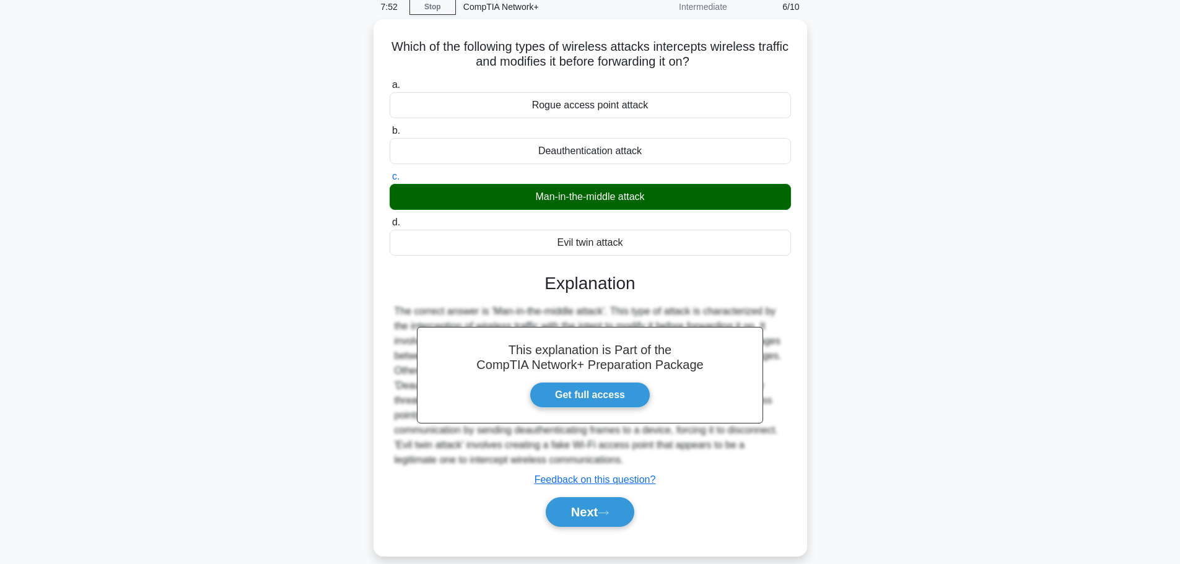
scroll to position [56, 0]
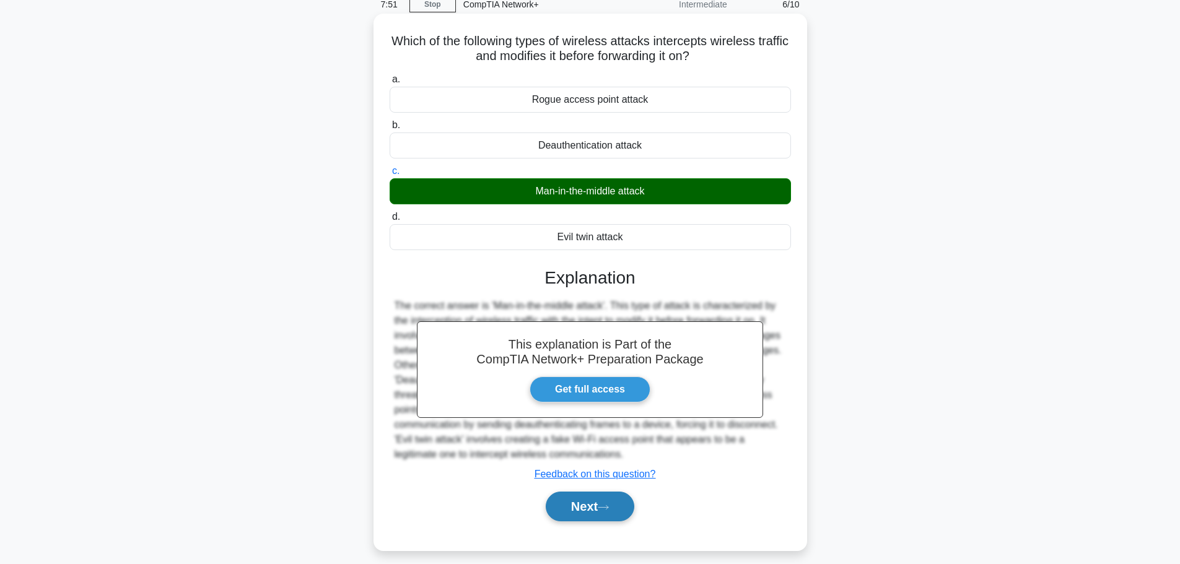
click at [587, 504] on button "Next" at bounding box center [590, 507] width 89 height 30
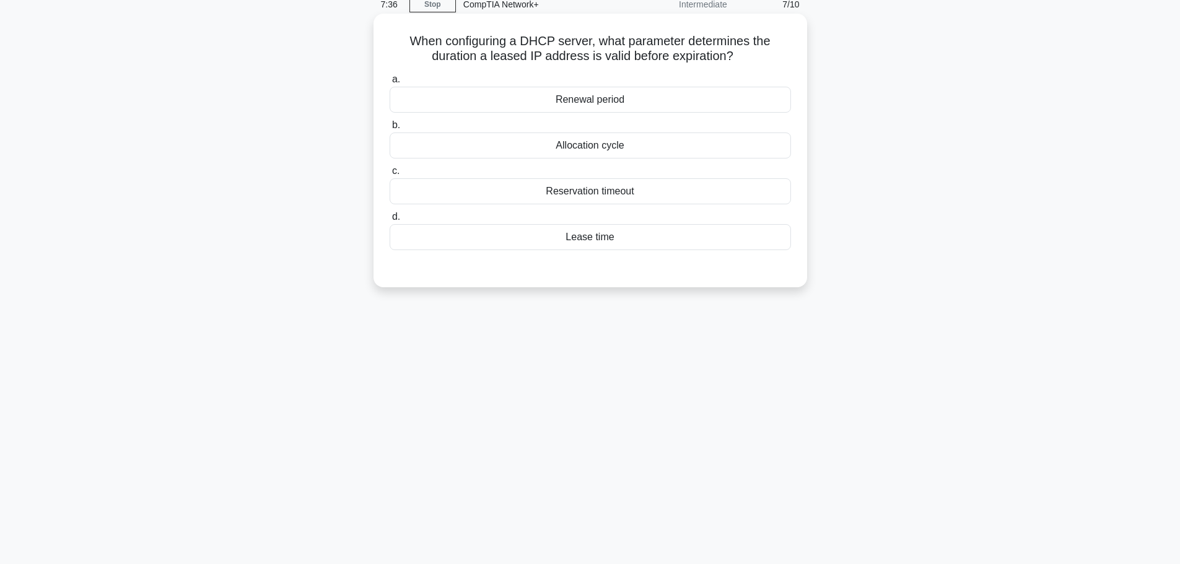
click at [595, 243] on div "Lease time" at bounding box center [590, 237] width 401 height 26
click at [390, 221] on input "d. Lease time" at bounding box center [390, 217] width 0 height 8
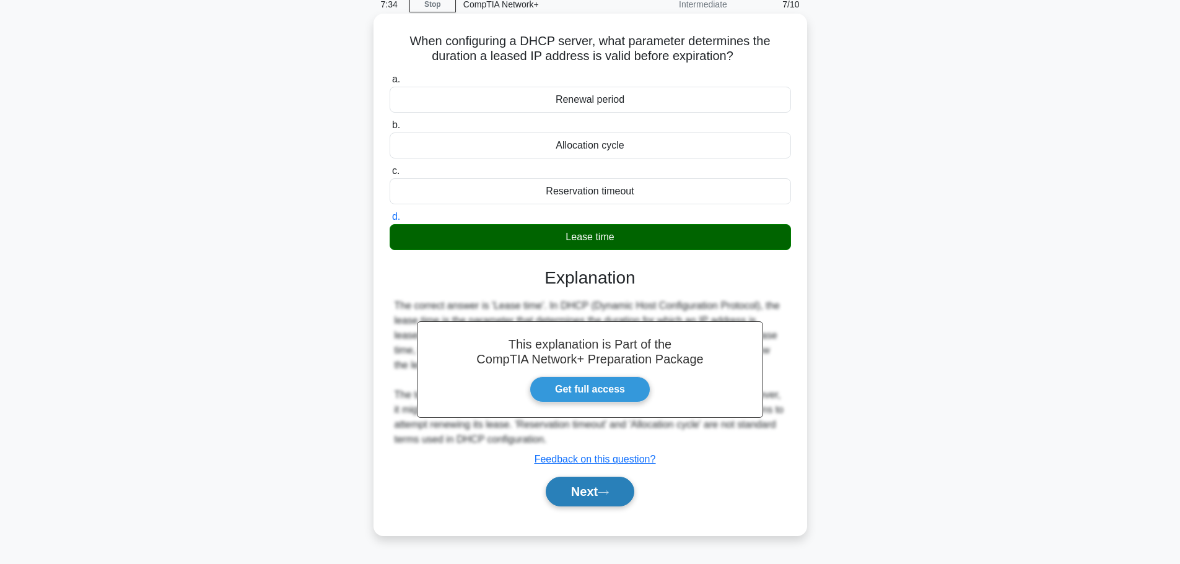
click at [585, 492] on button "Next" at bounding box center [590, 492] width 89 height 30
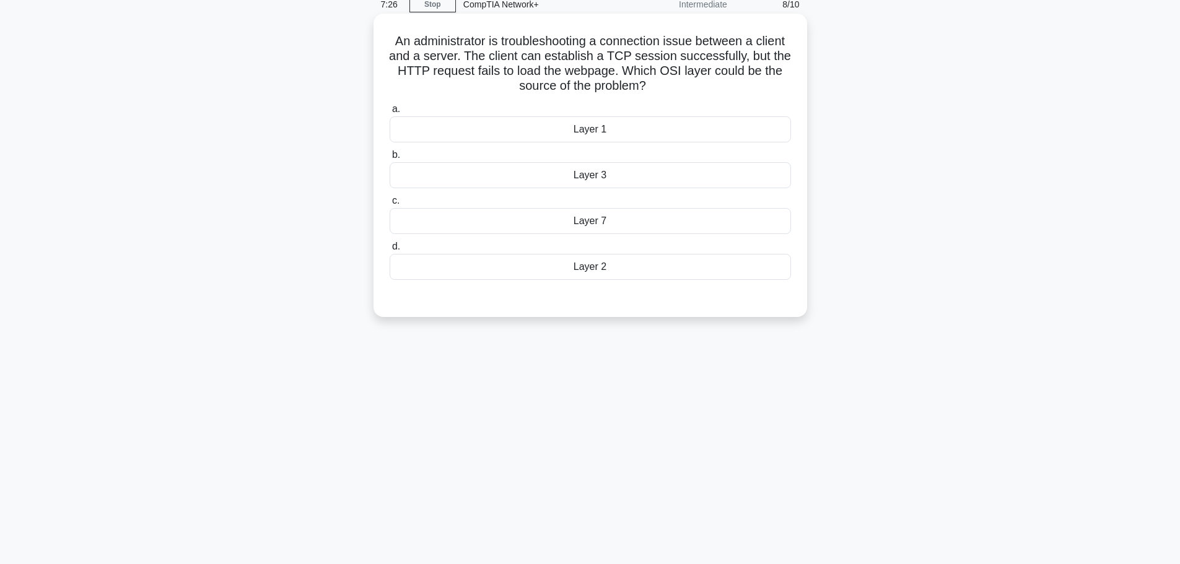
click at [650, 69] on h5 "An administrator is troubleshooting a connection issue between a client and a s…" at bounding box center [590, 63] width 404 height 61
drag, startPoint x: 388, startPoint y: 40, endPoint x: 693, endPoint y: 88, distance: 308.5
click at [693, 88] on h5 "An administrator is troubleshooting a connection issue between a client and a s…" at bounding box center [590, 63] width 404 height 61
click at [693, 89] on h5 "An administrator is troubleshooting a connection issue between a client and a s…" at bounding box center [590, 63] width 404 height 61
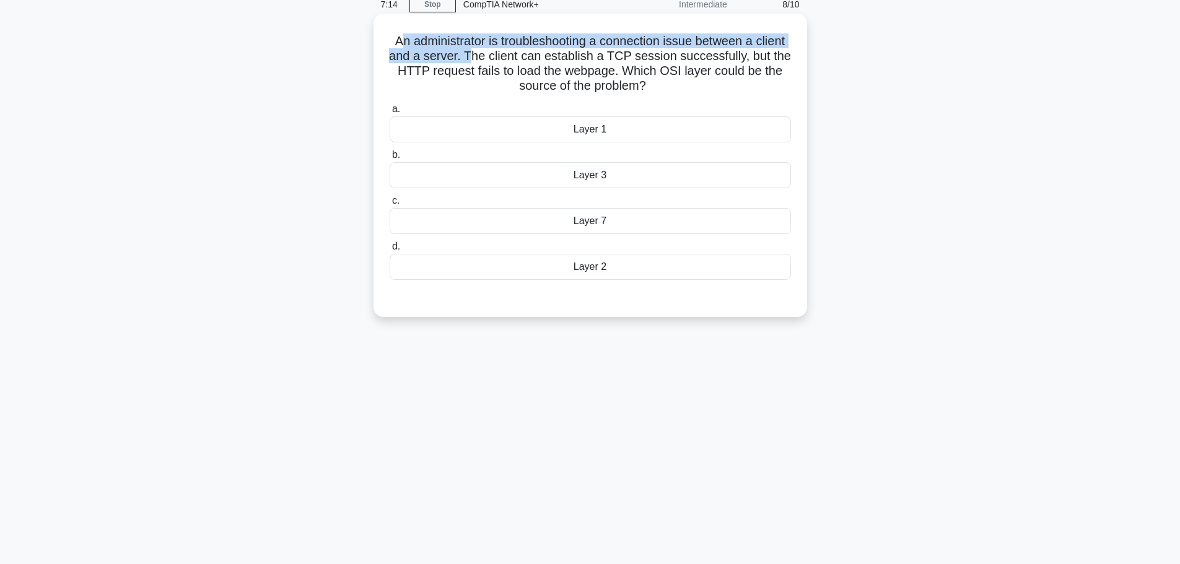
drag, startPoint x: 394, startPoint y: 42, endPoint x: 472, endPoint y: 59, distance: 80.1
click at [472, 59] on h5 "An administrator is troubleshooting a connection issue between a client and a s…" at bounding box center [590, 63] width 404 height 61
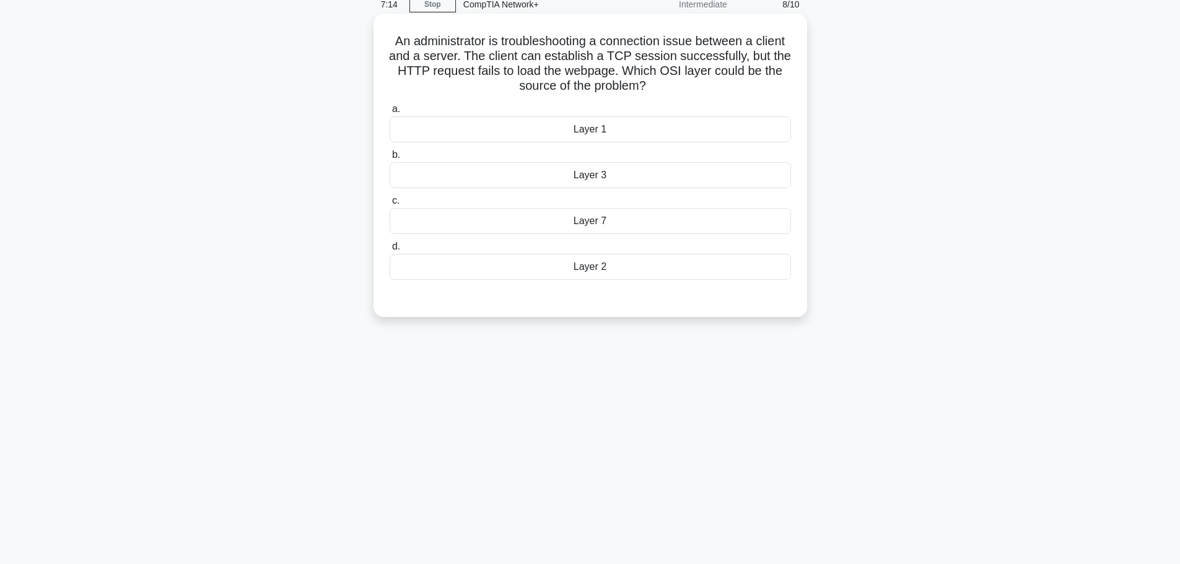
click at [515, 66] on h5 "An administrator is troubleshooting a connection issue between a client and a s…" at bounding box center [590, 63] width 404 height 61
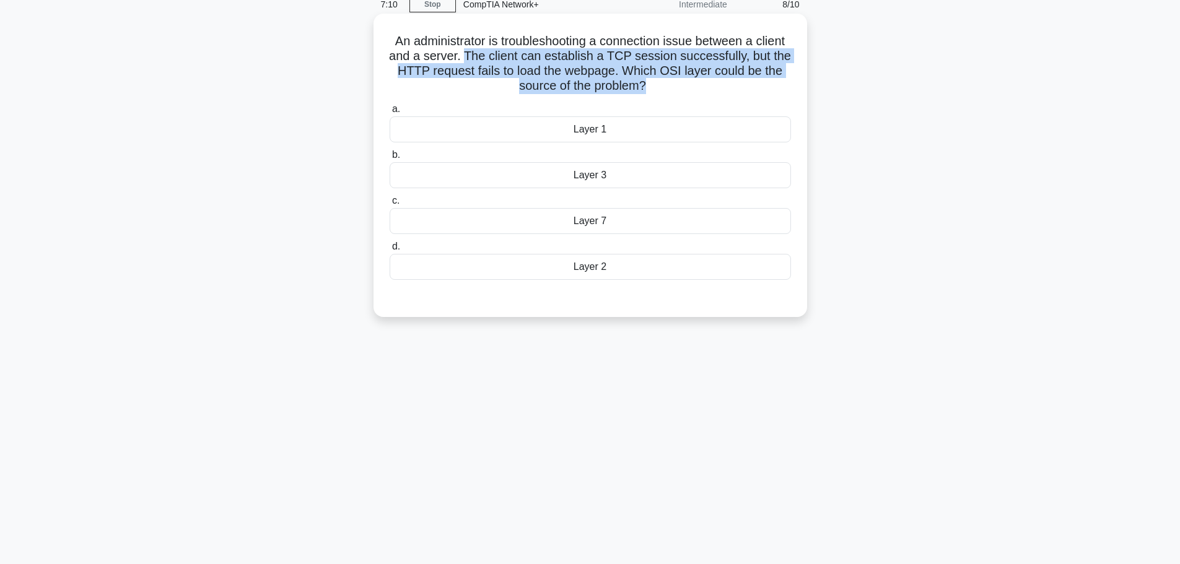
drag, startPoint x: 465, startPoint y: 56, endPoint x: 646, endPoint y: 82, distance: 183.4
click at [646, 82] on h5 "An administrator is troubleshooting a connection issue between a client and a s…" at bounding box center [590, 63] width 404 height 61
click at [604, 66] on h5 "An administrator is troubleshooting a connection issue between a client and a s…" at bounding box center [590, 63] width 404 height 61
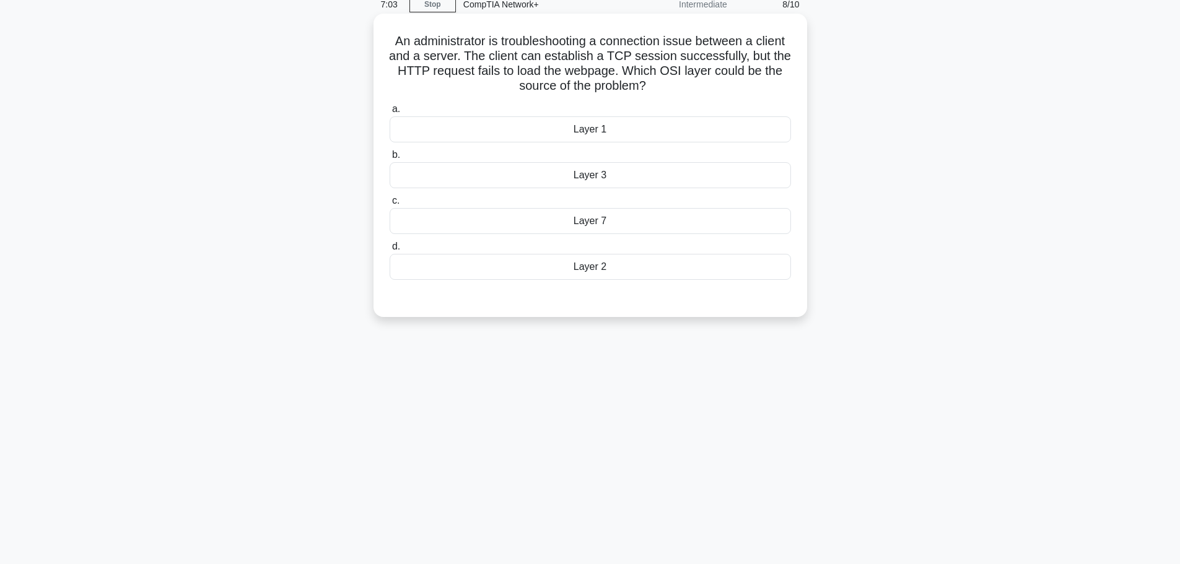
drag, startPoint x: 463, startPoint y: 54, endPoint x: 785, endPoint y: 88, distance: 323.9
click at [785, 88] on h5 "An administrator is troubleshooting a connection issue between a client and a s…" at bounding box center [590, 63] width 404 height 61
click at [779, 82] on h5 "An administrator is troubleshooting a connection issue between a client and a s…" at bounding box center [590, 63] width 404 height 61
click at [614, 222] on div "Layer 7" at bounding box center [590, 221] width 401 height 26
click at [390, 205] on input "c. Layer 7" at bounding box center [390, 201] width 0 height 8
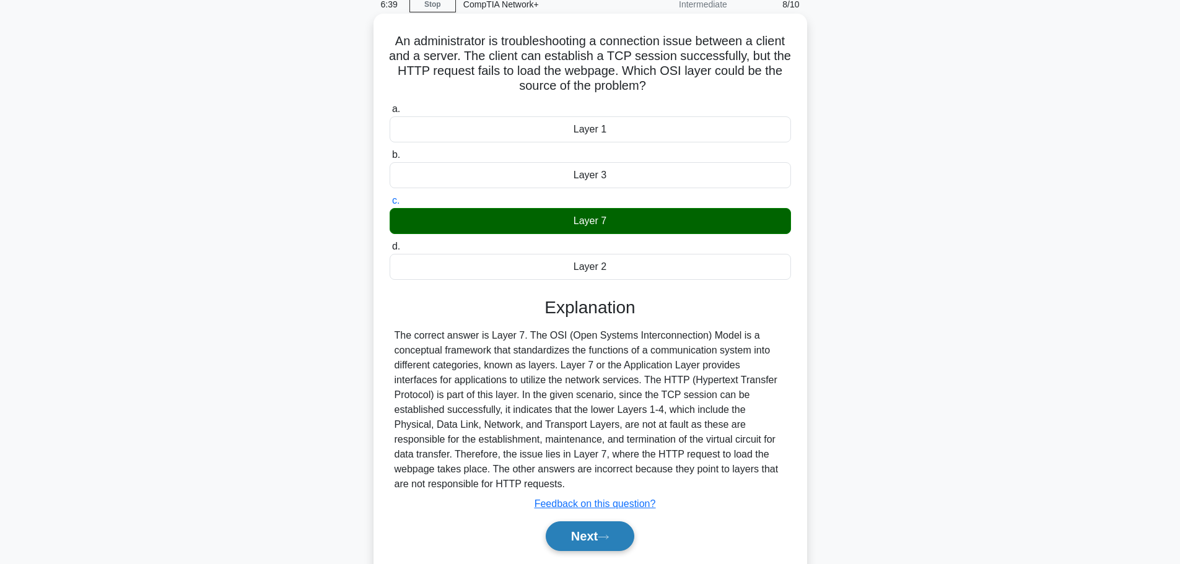
click at [595, 536] on button "Next" at bounding box center [590, 537] width 89 height 30
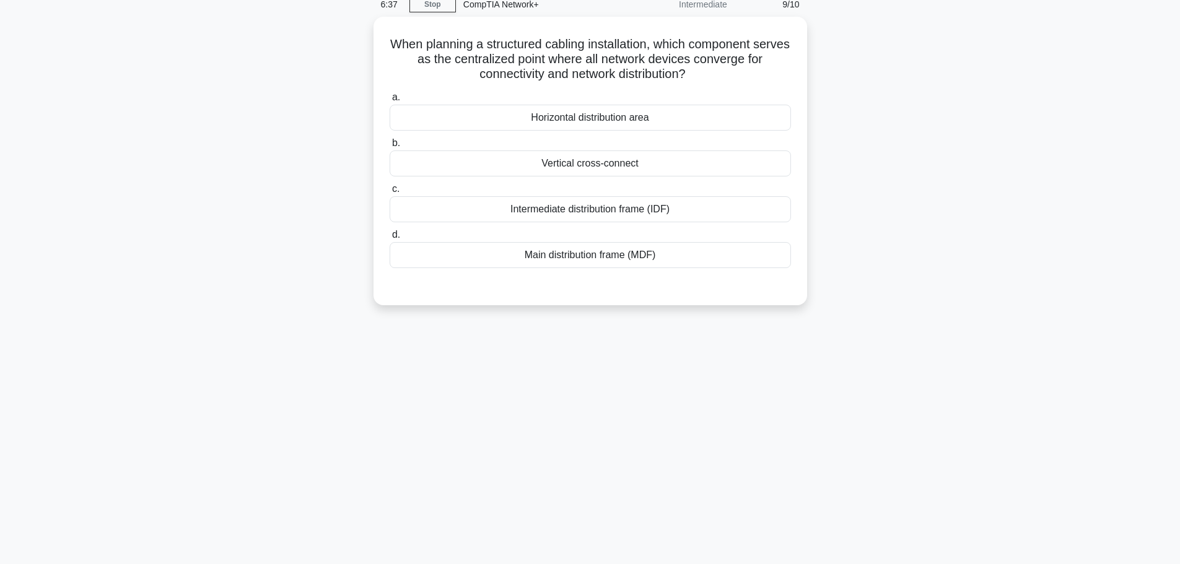
scroll to position [23, 0]
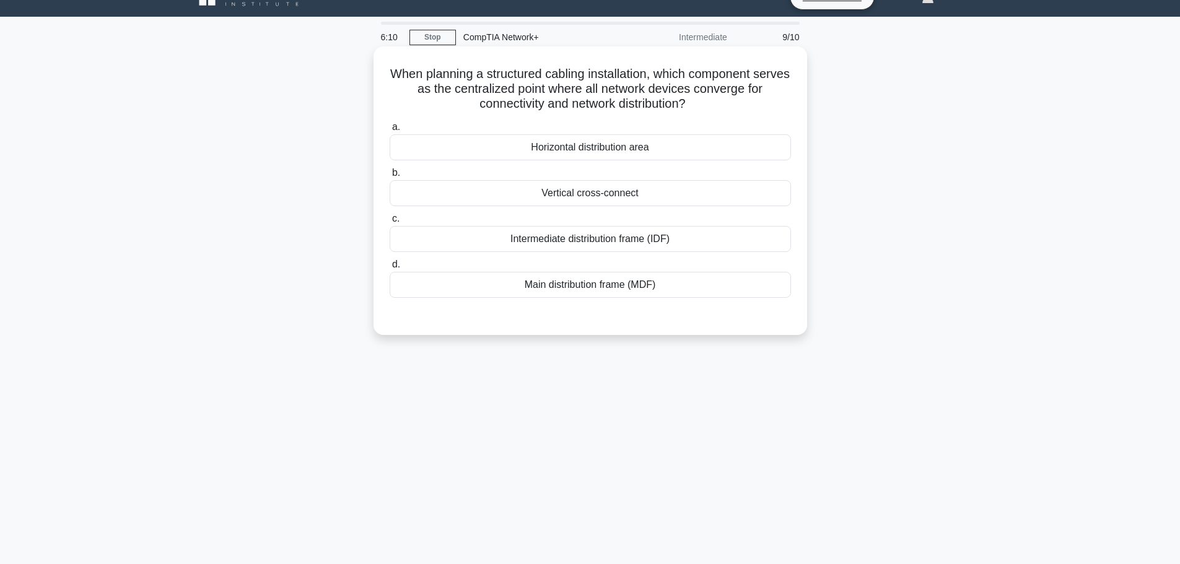
click at [598, 287] on div "Main distribution frame (MDF)" at bounding box center [590, 285] width 401 height 26
click at [390, 269] on input "d. Main distribution frame (MDF)" at bounding box center [390, 265] width 0 height 8
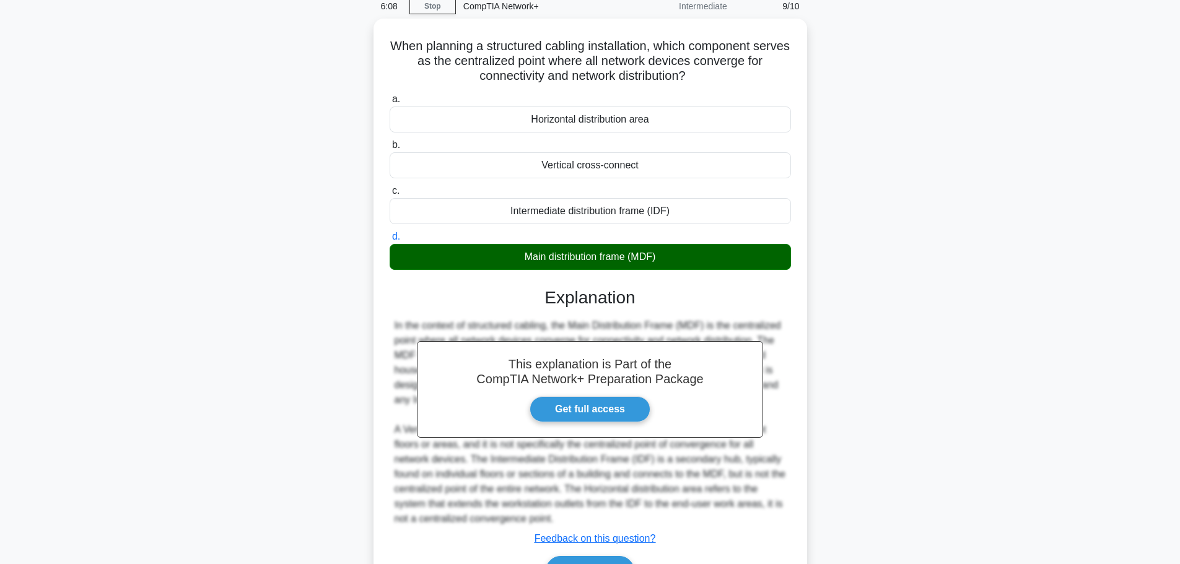
scroll to position [126, 0]
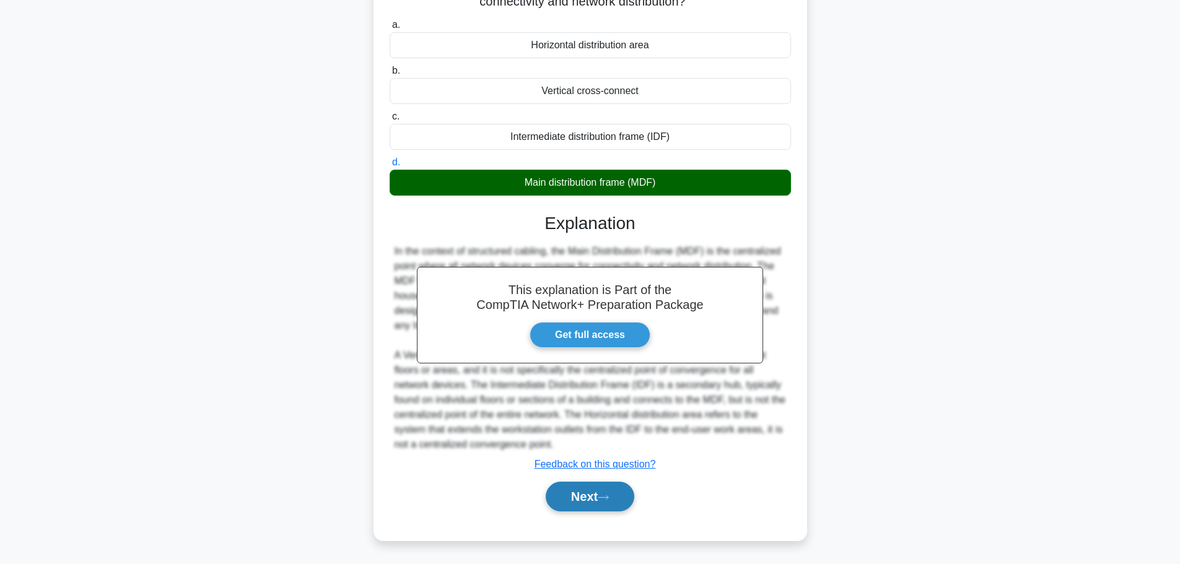
click at [615, 493] on button "Next" at bounding box center [590, 497] width 89 height 30
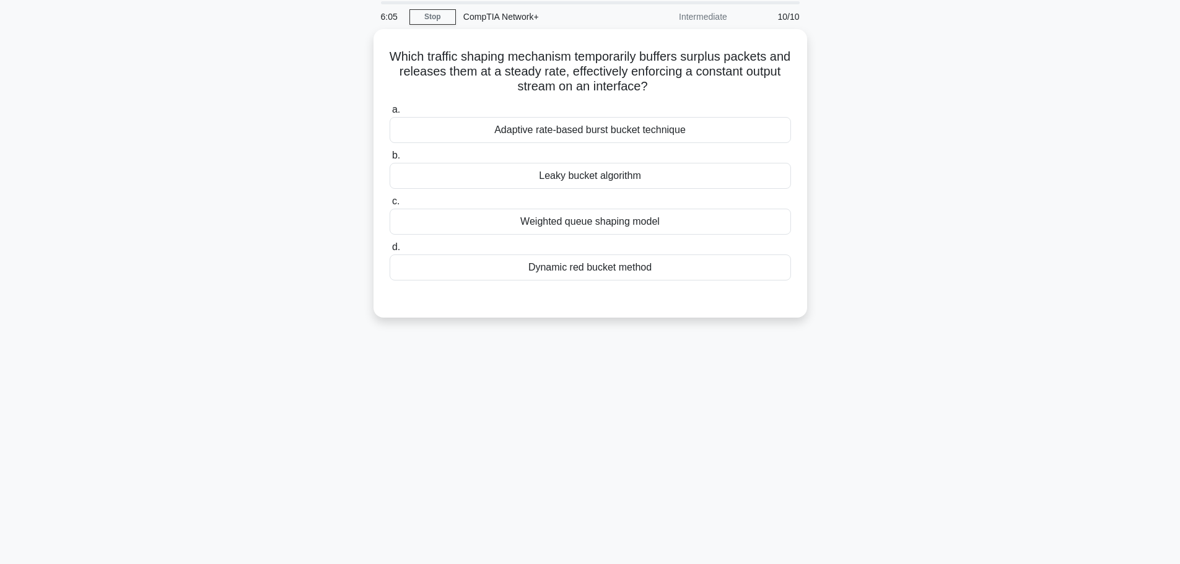
scroll to position [0, 0]
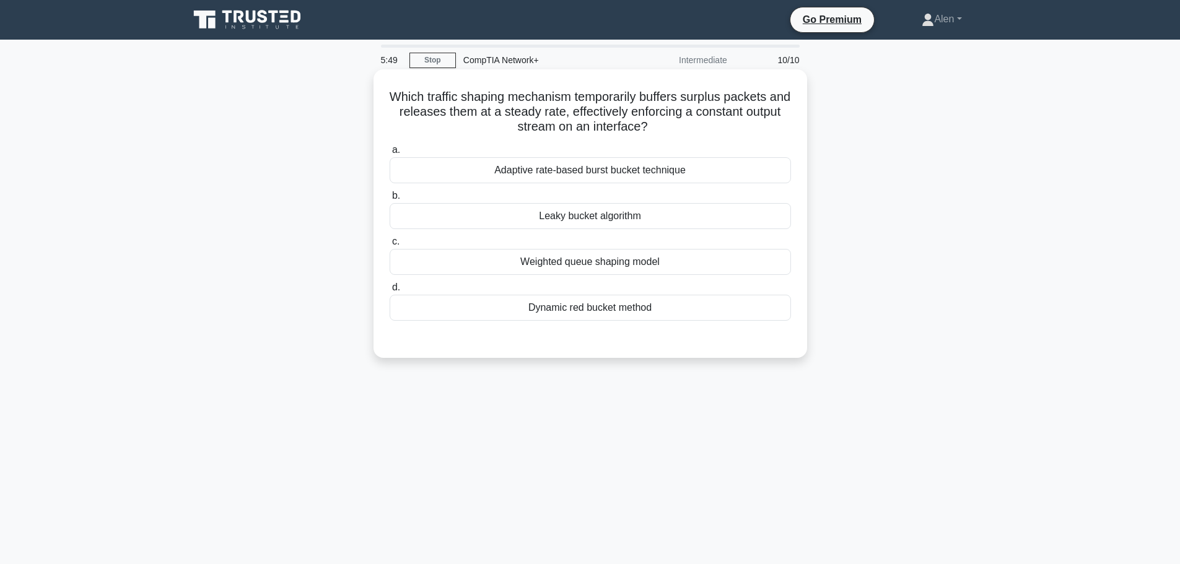
click at [564, 311] on div "Dynamic red bucket method" at bounding box center [590, 308] width 401 height 26
click at [390, 292] on input "d. Dynamic red bucket method" at bounding box center [390, 288] width 0 height 8
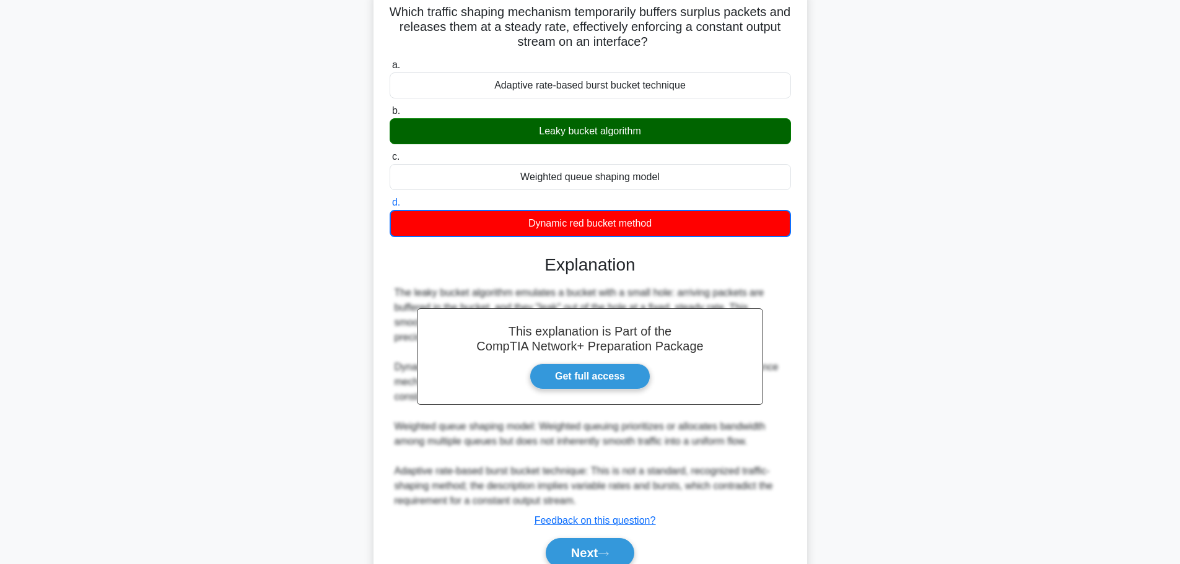
scroll to position [142, 0]
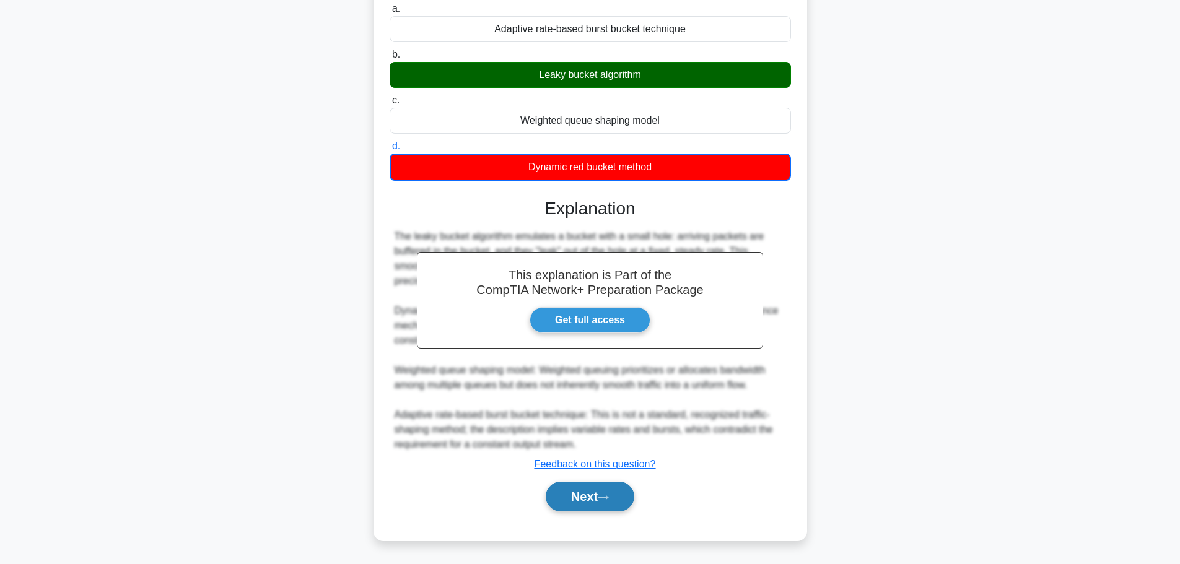
click at [569, 493] on button "Next" at bounding box center [590, 497] width 89 height 30
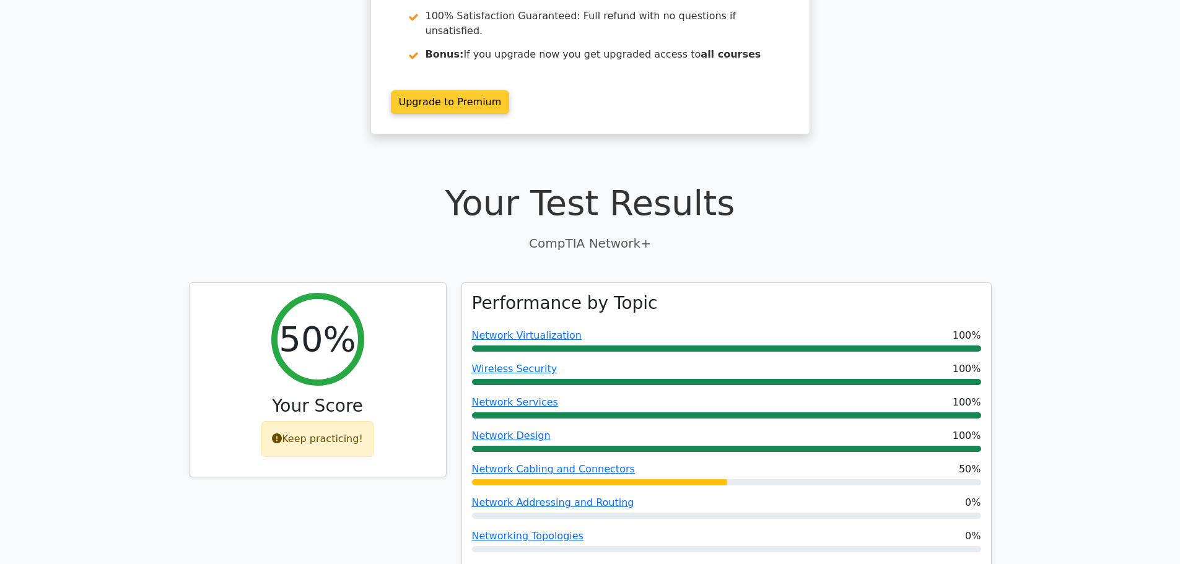
scroll to position [167, 0]
